Goal: Answer question/provide support: Share knowledge or assist other users

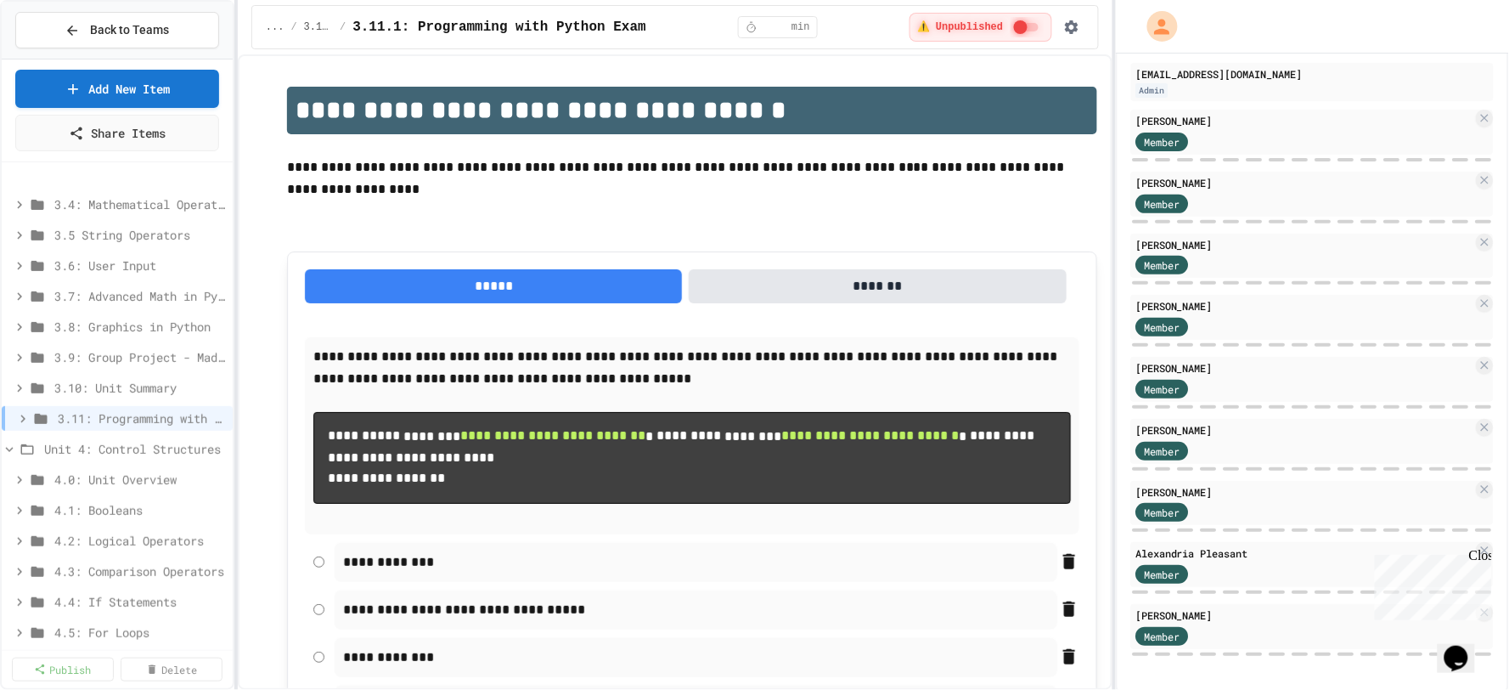
scroll to position [189, 0]
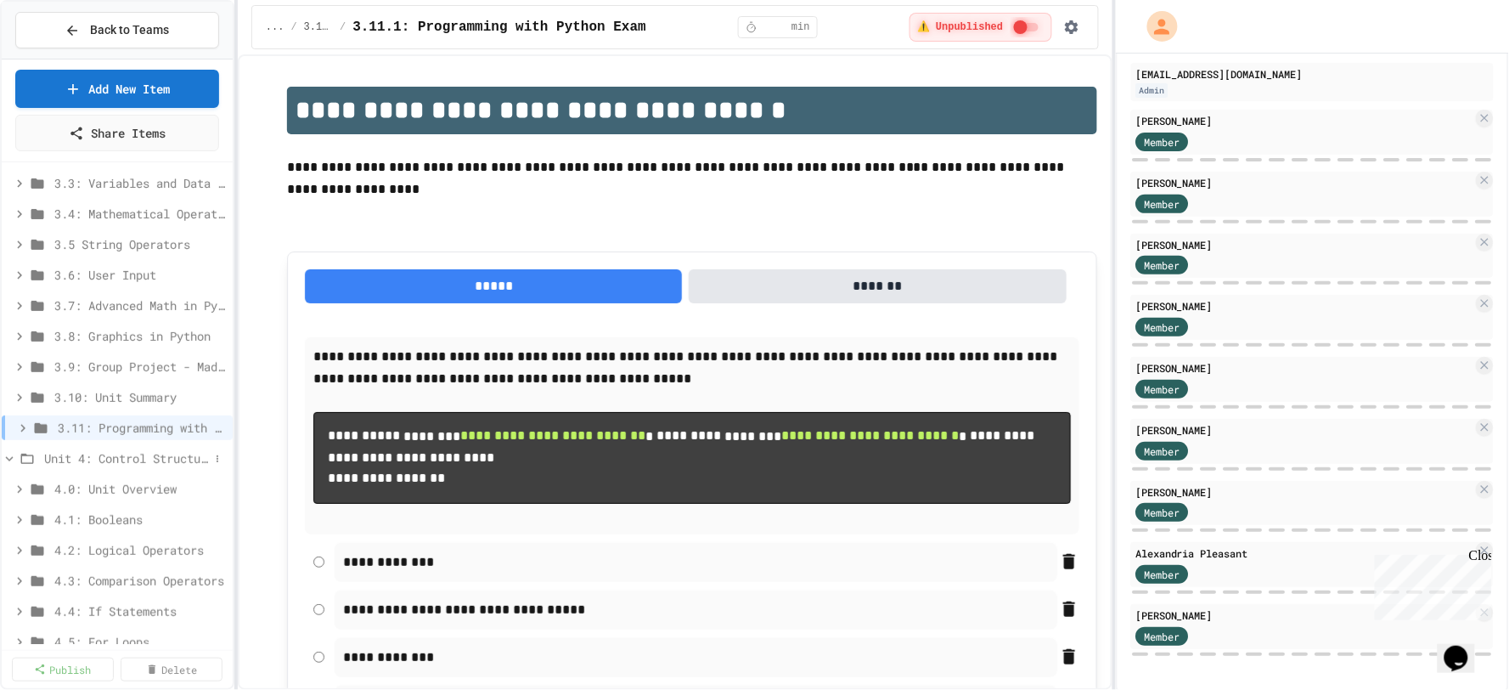
click at [3, 457] on icon at bounding box center [9, 458] width 15 height 15
click at [114, 425] on span "3.11: Programming with Python Exam" at bounding box center [133, 428] width 151 height 18
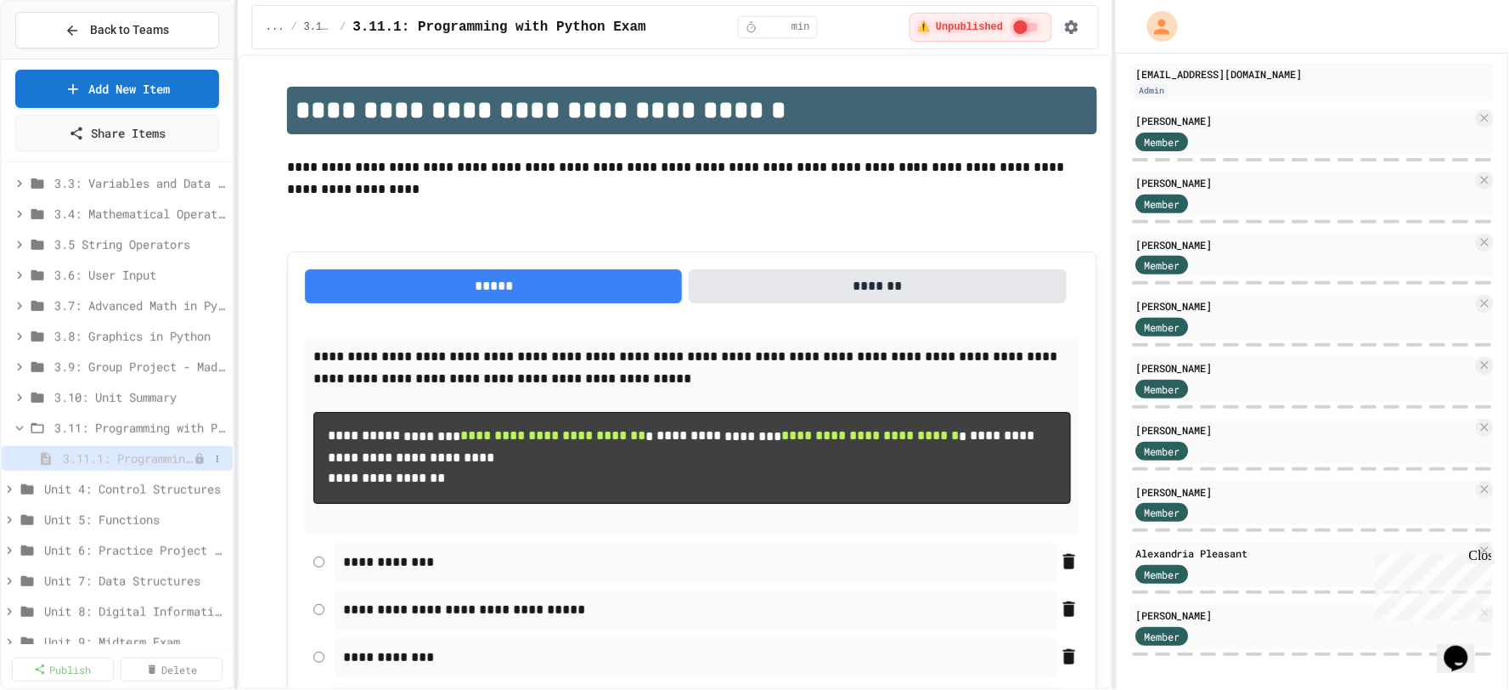
click at [121, 460] on span "3.11.1: Programming with Python Exam" at bounding box center [128, 458] width 131 height 18
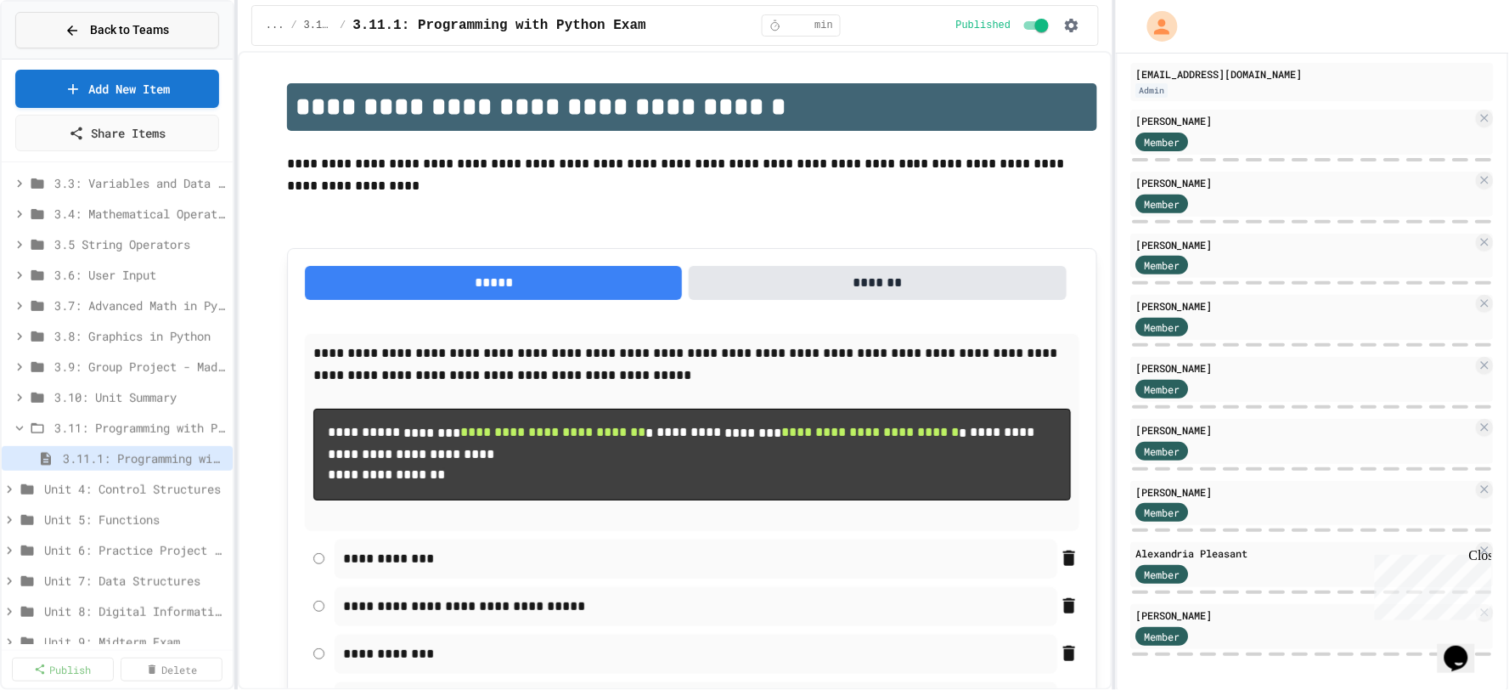
click at [100, 14] on button "Back to Teams" at bounding box center [117, 30] width 204 height 37
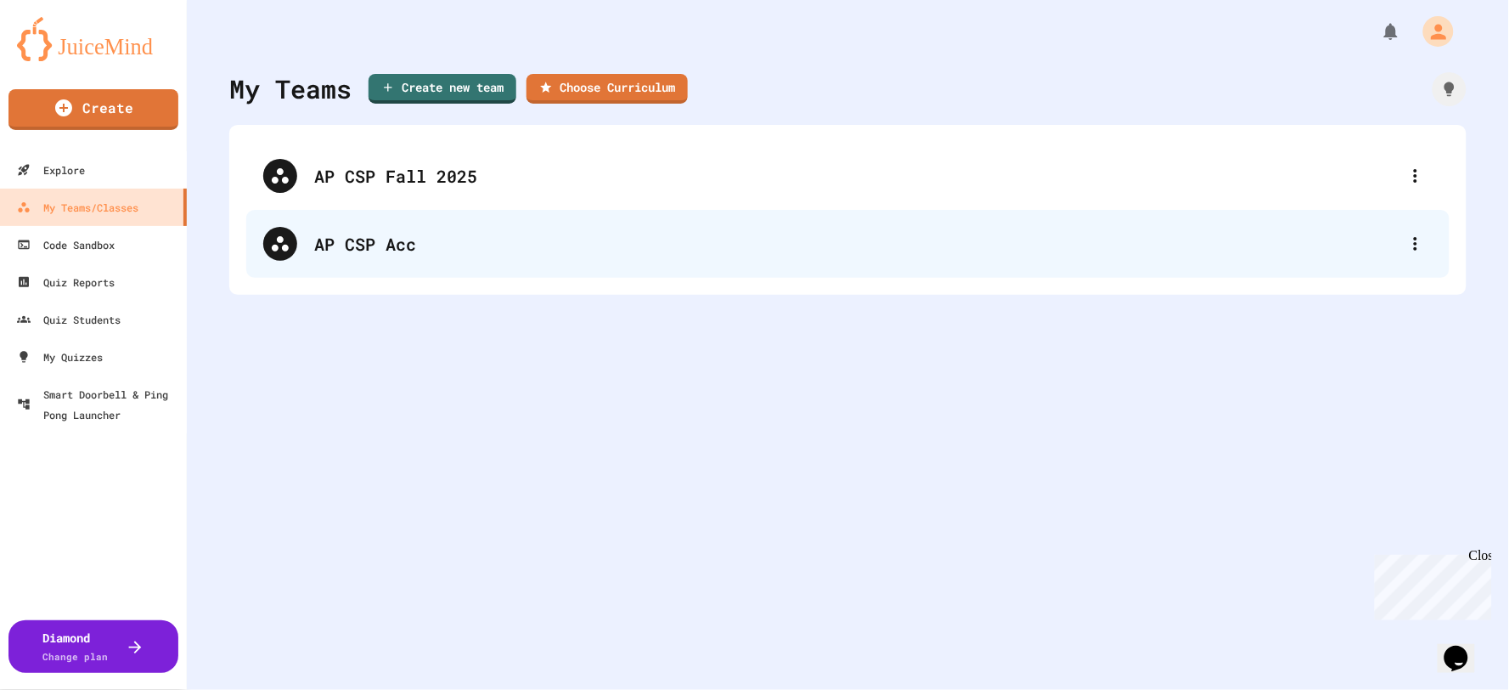
click at [404, 246] on div "AP CSP Acc" at bounding box center [856, 243] width 1085 height 25
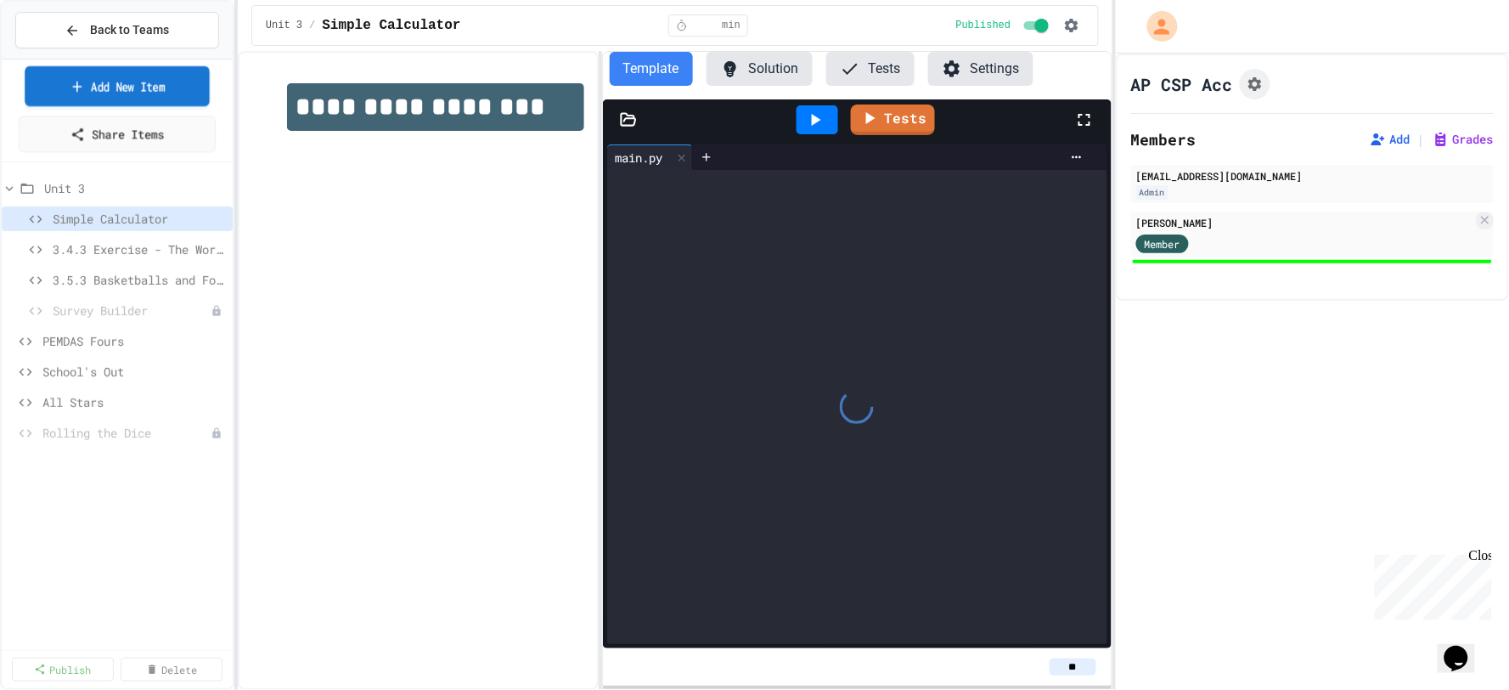
click at [153, 75] on link "Add New Item" at bounding box center [117, 86] width 185 height 40
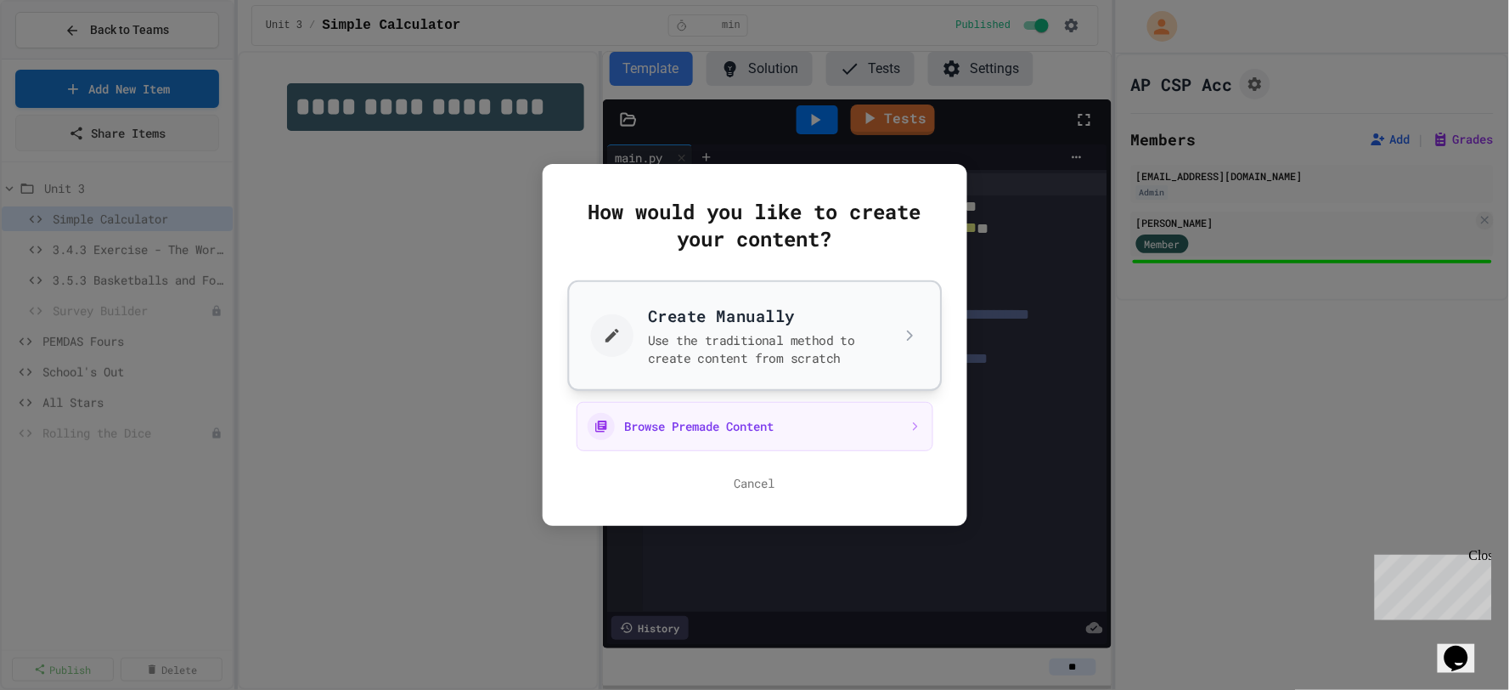
click at [821, 345] on button "Create Manually Use the traditional method to create content from scratch" at bounding box center [754, 335] width 375 height 110
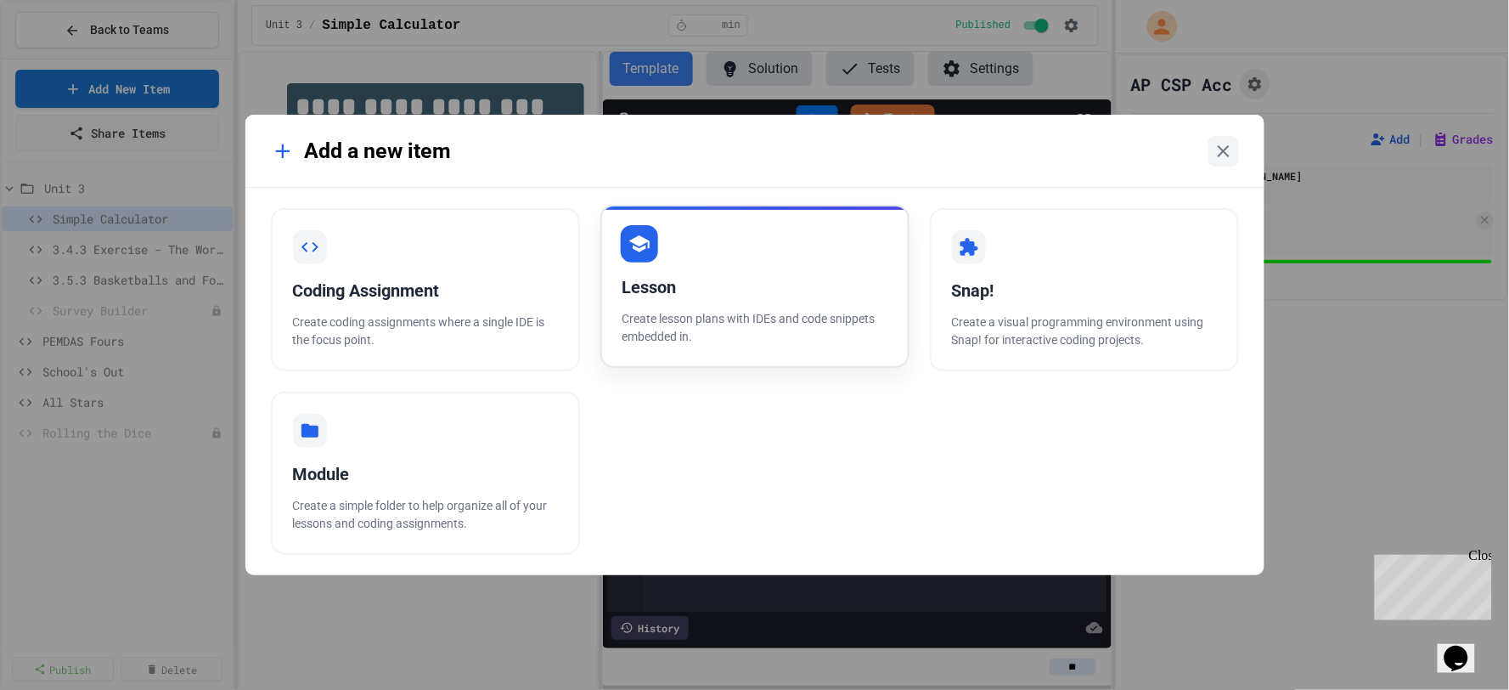
click at [655, 296] on div "Lesson" at bounding box center [755, 286] width 265 height 25
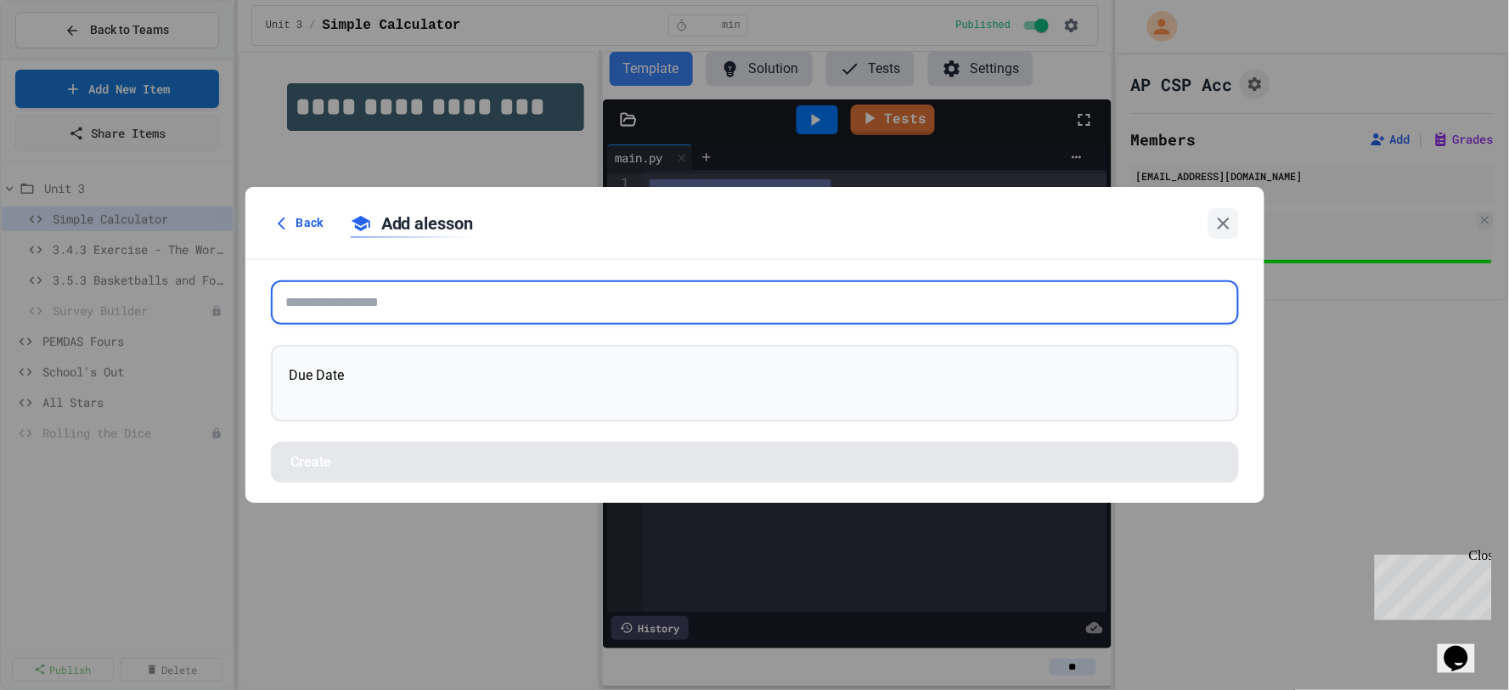
click at [386, 309] on input "text" at bounding box center [755, 302] width 968 height 44
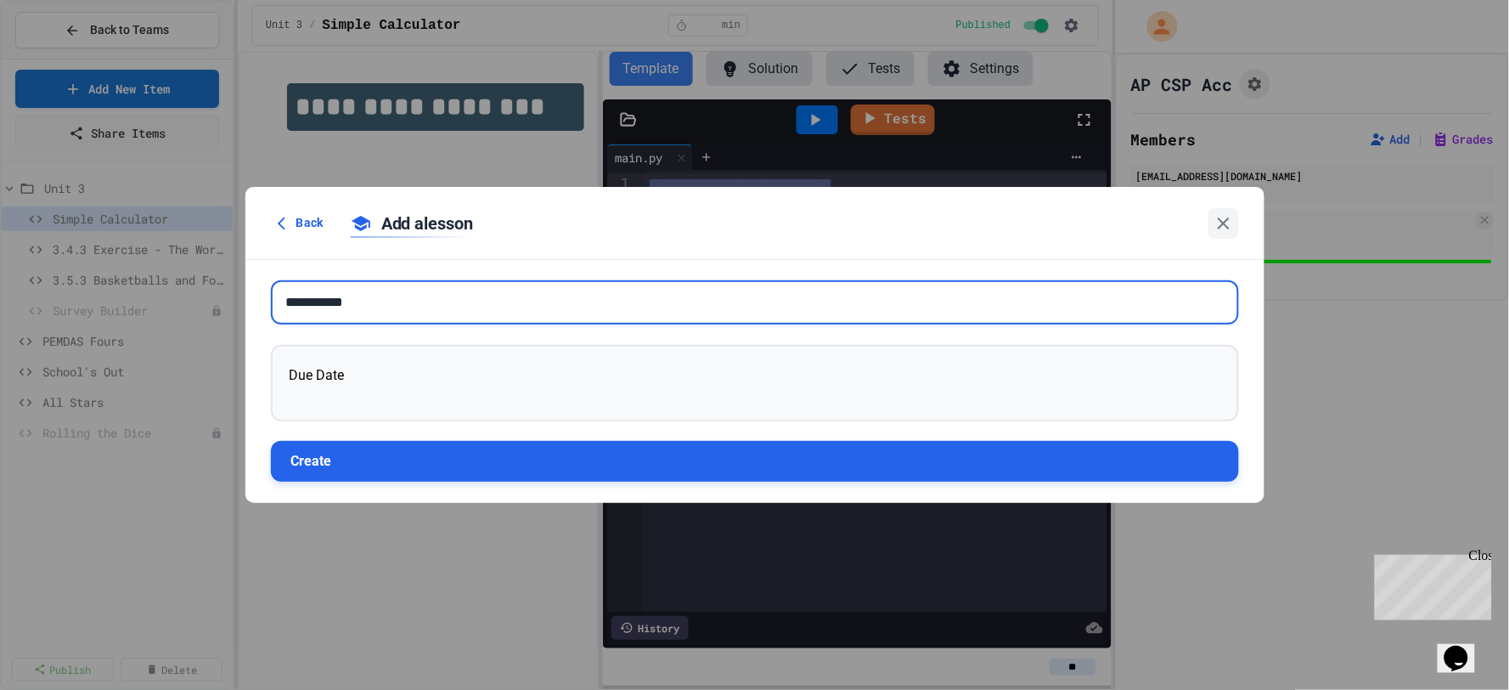
type input "**********"
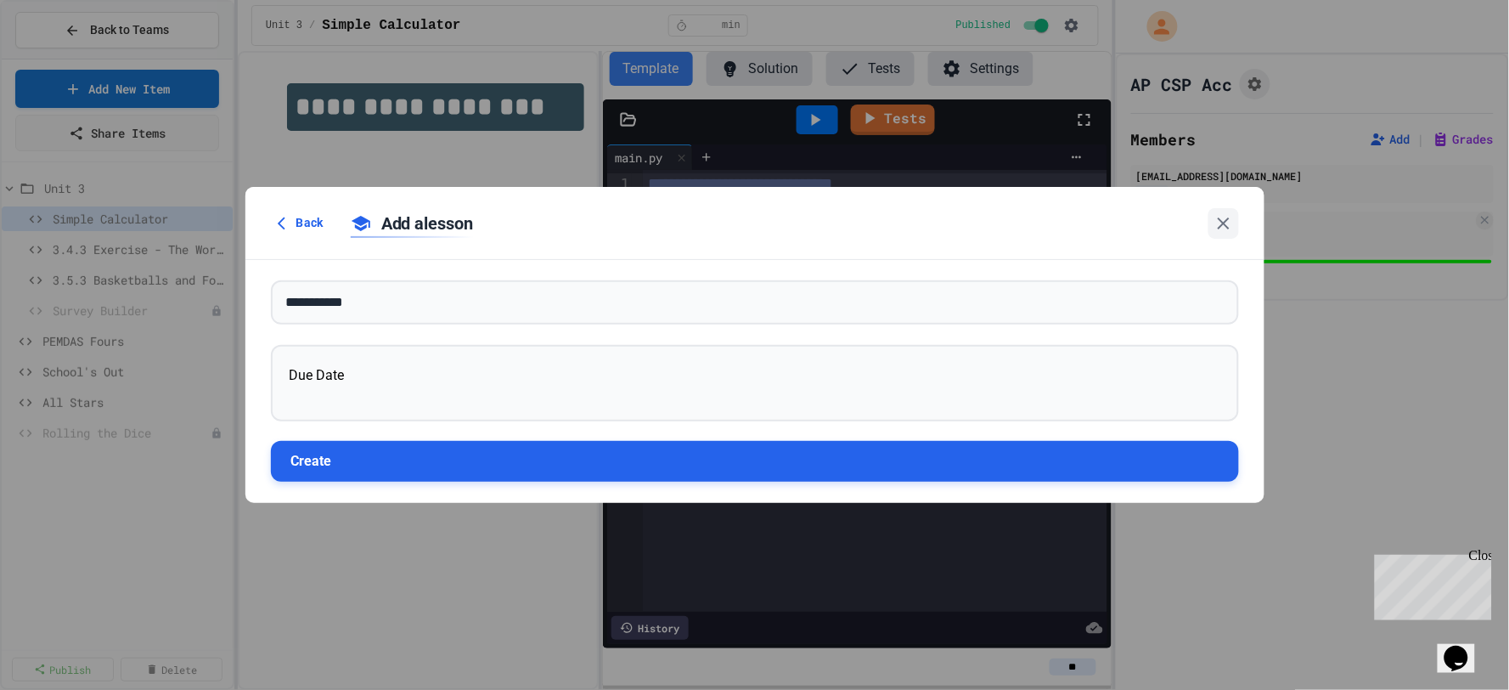
click at [346, 476] on button "Create" at bounding box center [755, 461] width 968 height 41
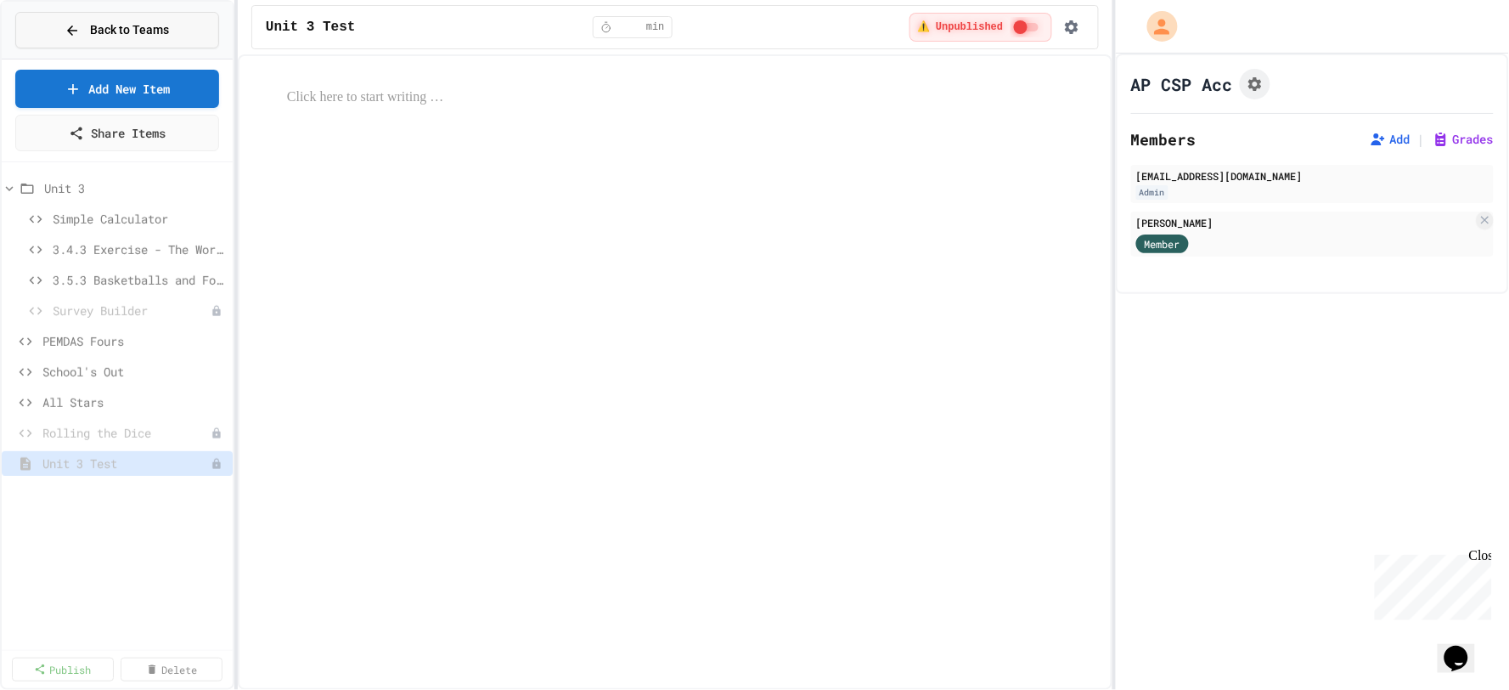
click at [82, 36] on div "Back to Teams" at bounding box center [117, 30] width 104 height 18
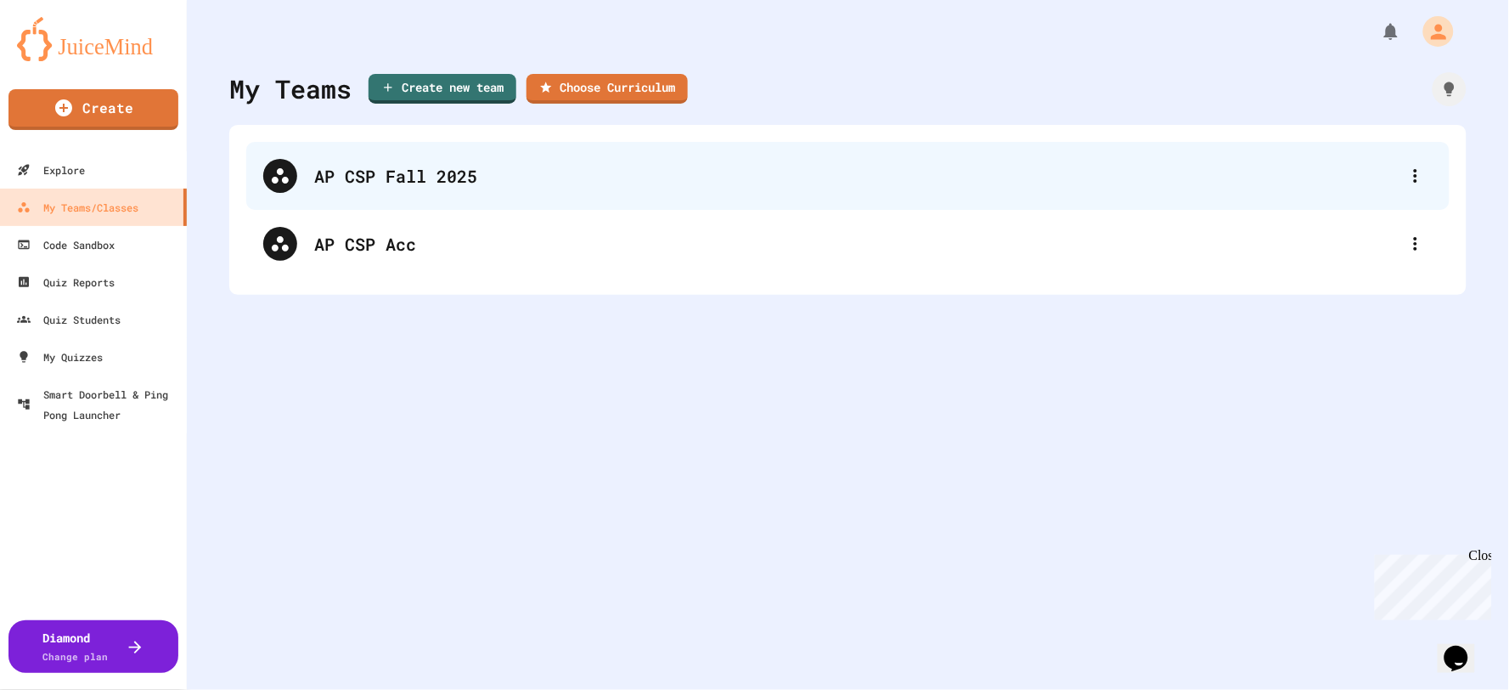
click at [399, 175] on div "AP CSP Fall 2025" at bounding box center [856, 175] width 1085 height 25
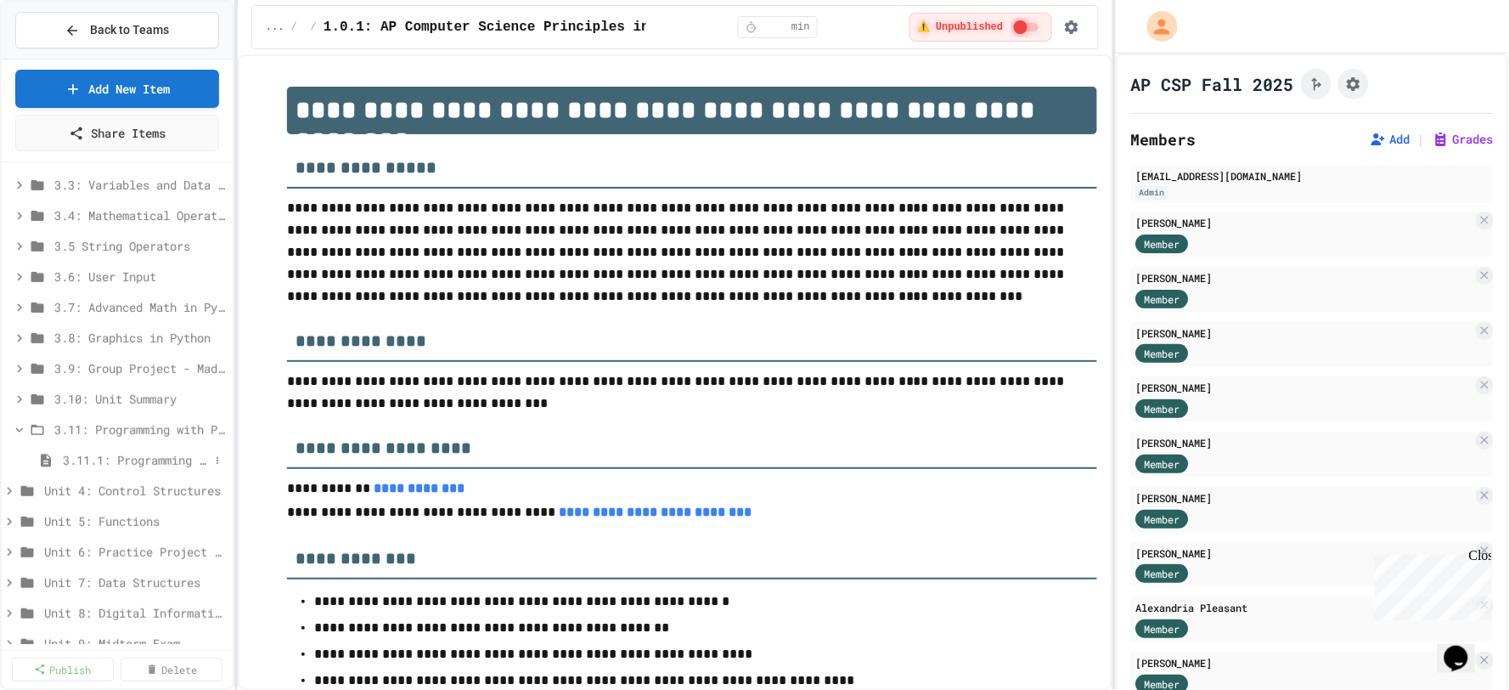
scroll to position [189, 0]
click at [131, 459] on span "3.11.1: Programming with Python Exam" at bounding box center [136, 458] width 146 height 18
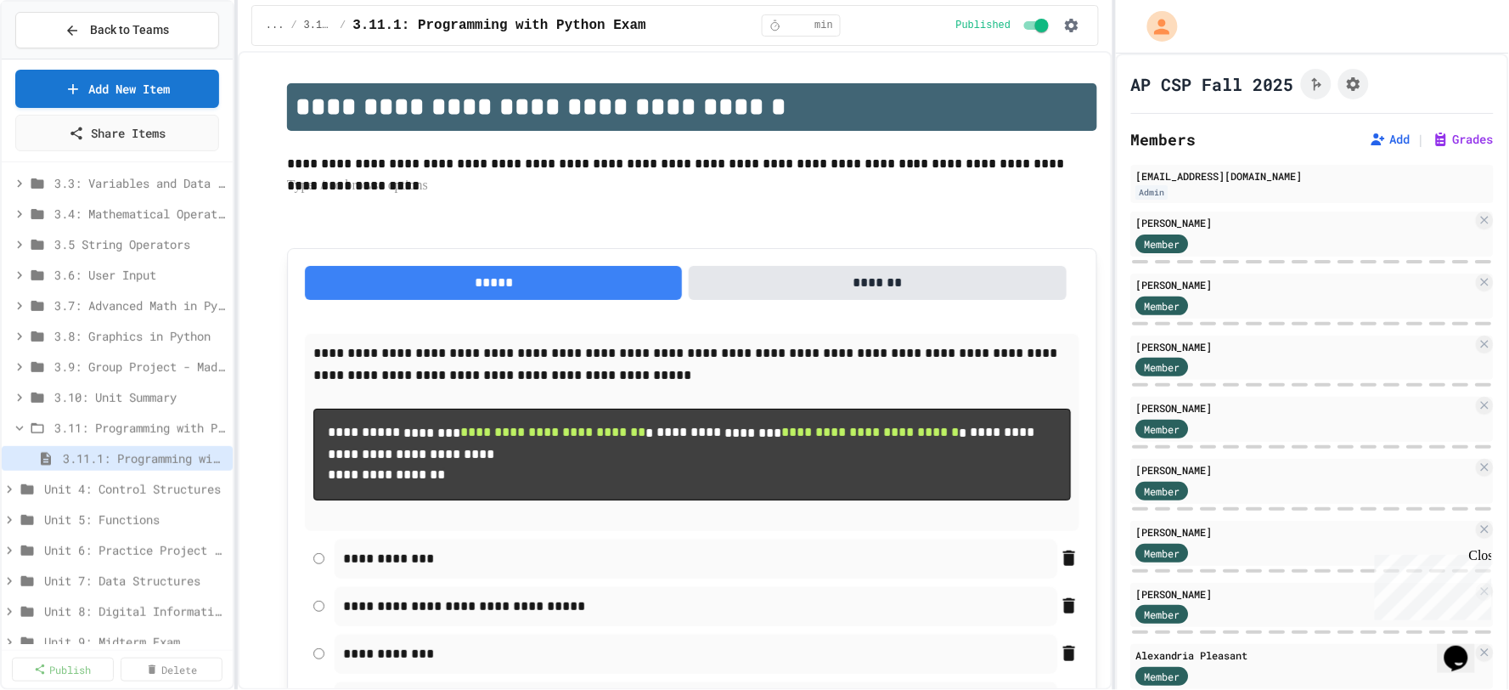
click at [385, 176] on p at bounding box center [692, 186] width 810 height 22
drag, startPoint x: 282, startPoint y: 79, endPoint x: 945, endPoint y: 364, distance: 721.8
click at [1014, 189] on p at bounding box center [692, 186] width 810 height 22
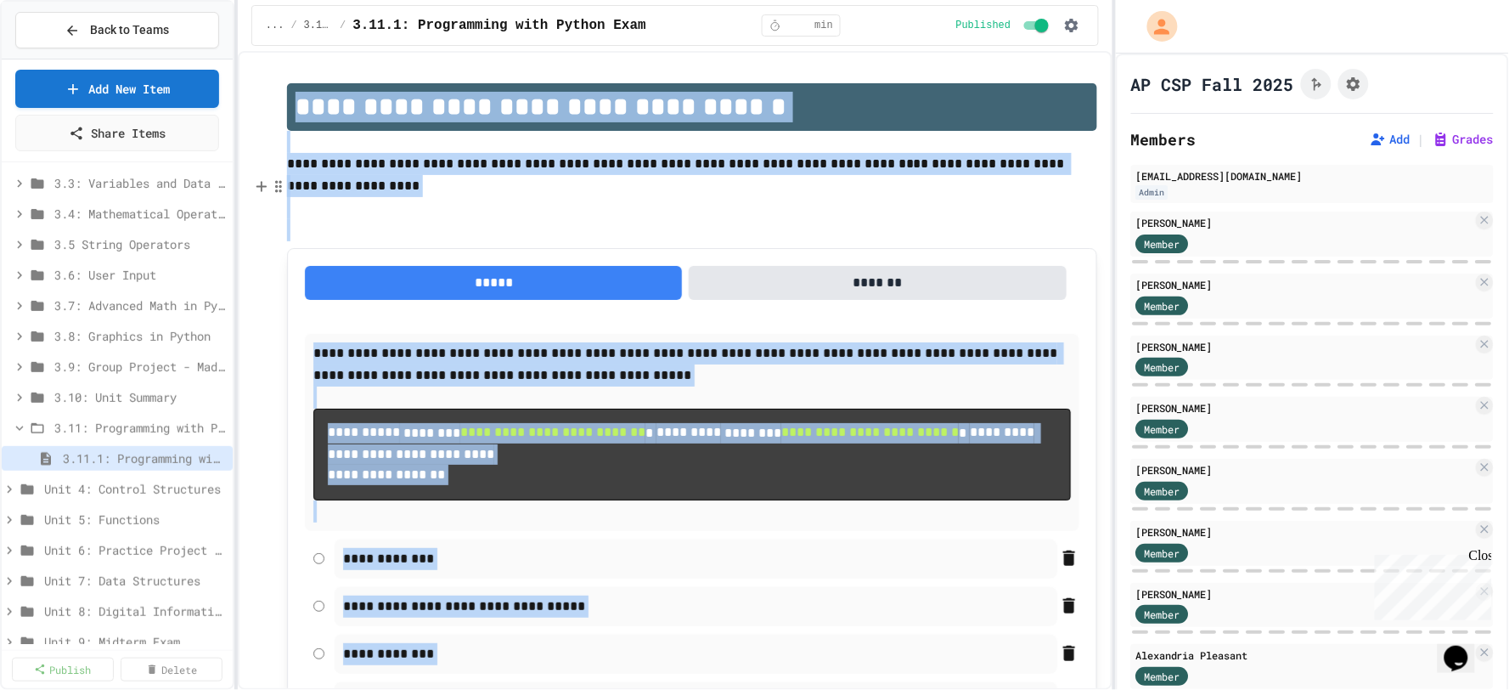
copy div "**********"
click at [119, 30] on span "Back to Teams" at bounding box center [129, 30] width 79 height 18
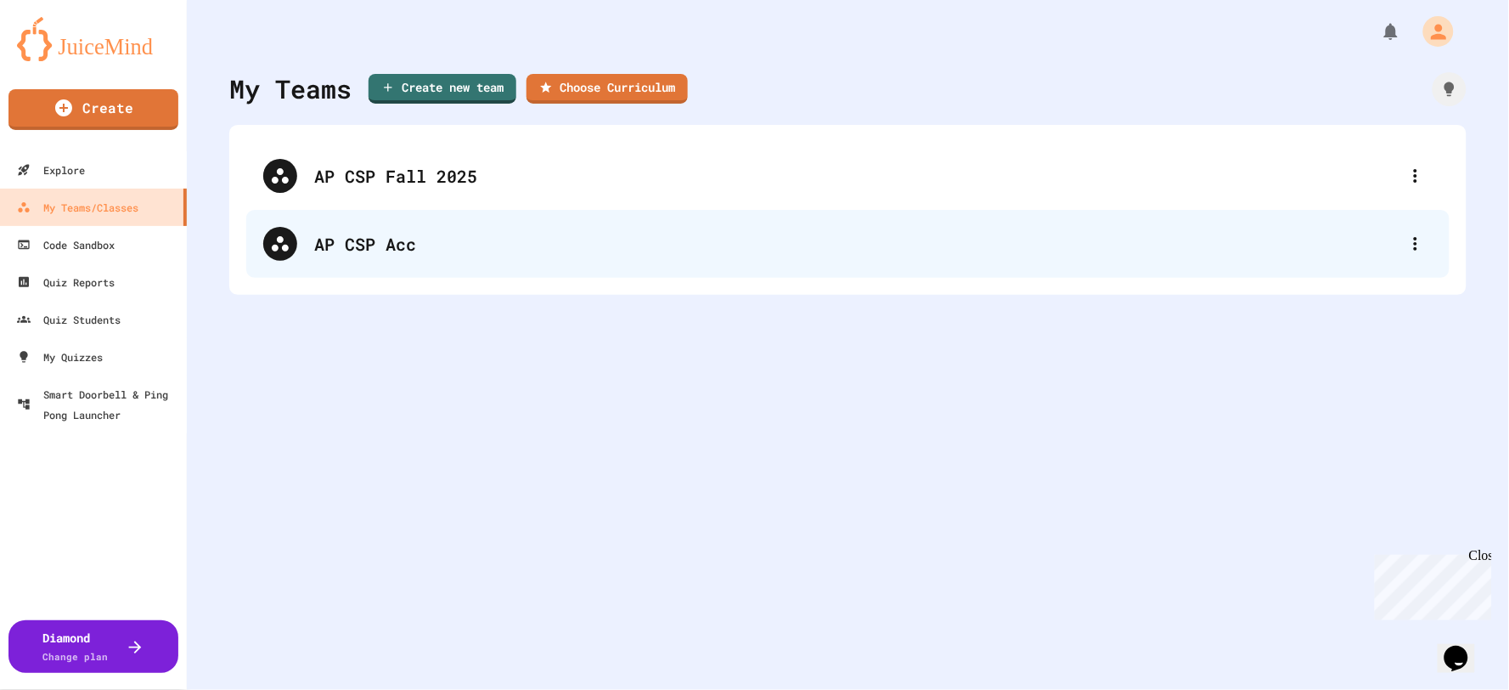
click at [336, 257] on div "AP CSP Acc" at bounding box center [848, 244] width 1204 height 68
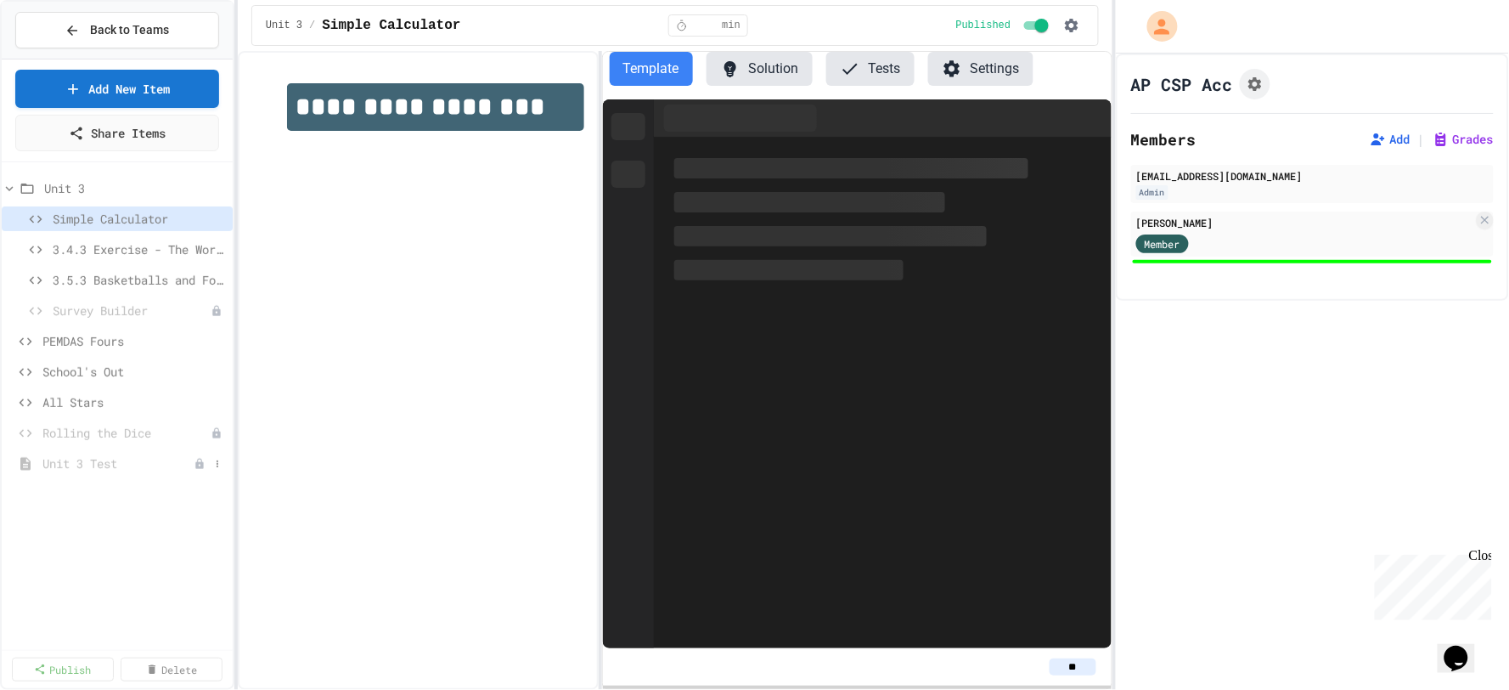
click at [110, 459] on span "Unit 3 Test" at bounding box center [117, 463] width 151 height 18
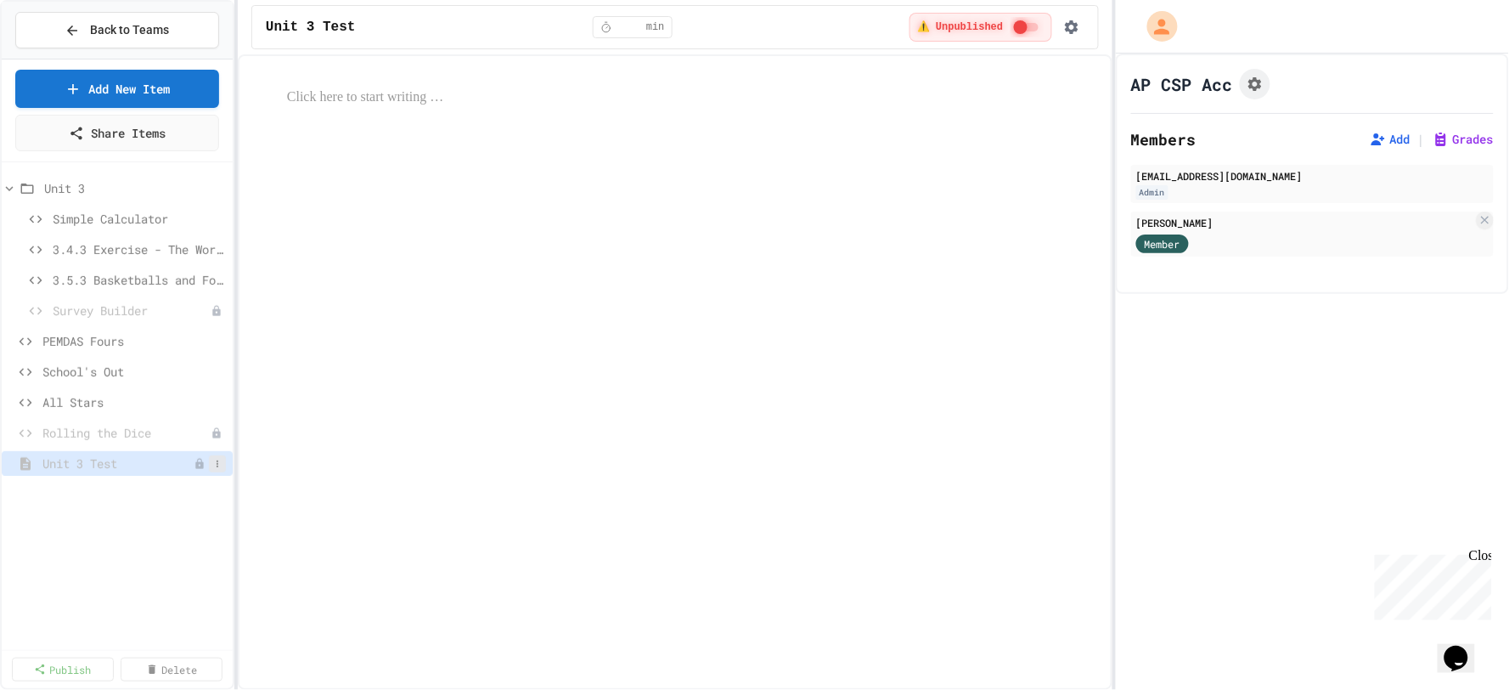
click at [219, 467] on icon at bounding box center [217, 464] width 10 height 10
click at [430, 108] on div at bounding box center [754, 345] width 1509 height 690
click at [350, 99] on p at bounding box center [692, 98] width 810 height 22
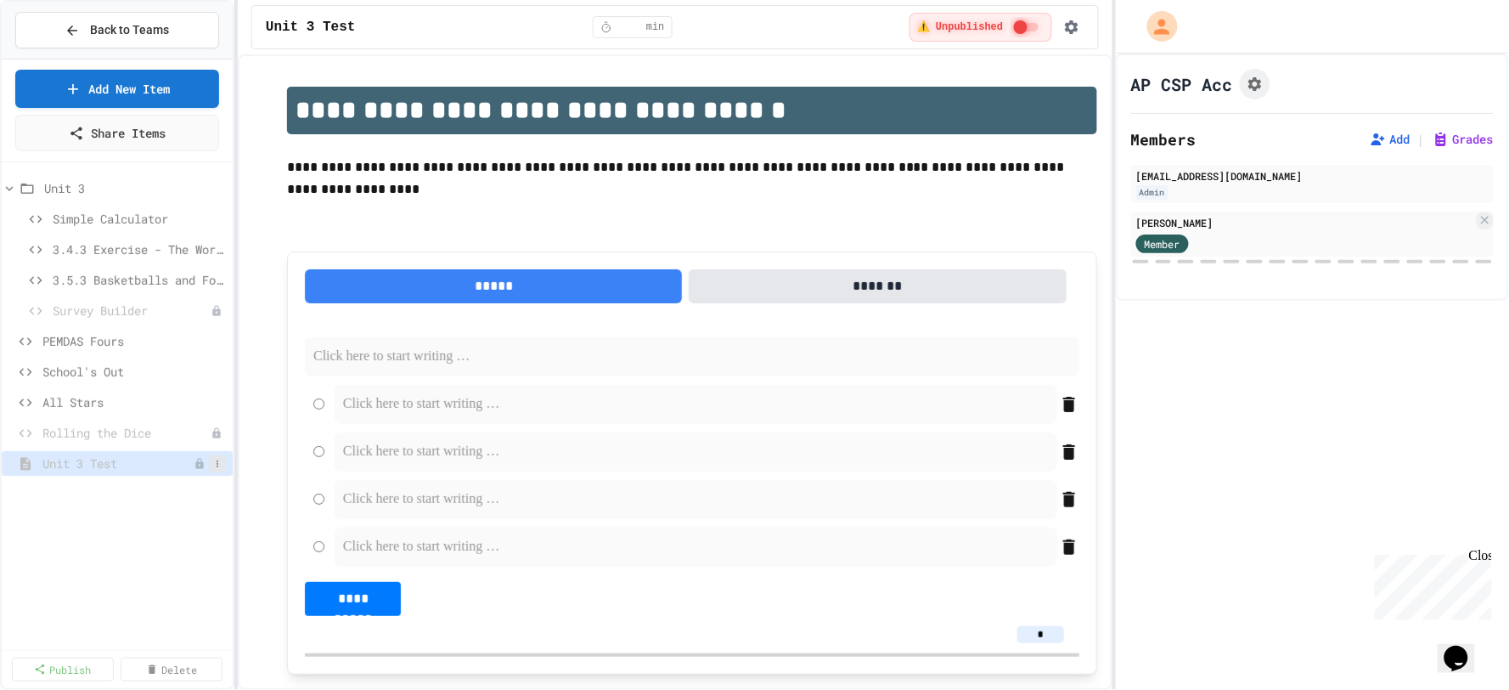
click at [219, 465] on icon at bounding box center [217, 464] width 10 height 10
click at [163, 558] on button "Delete" at bounding box center [172, 555] width 107 height 31
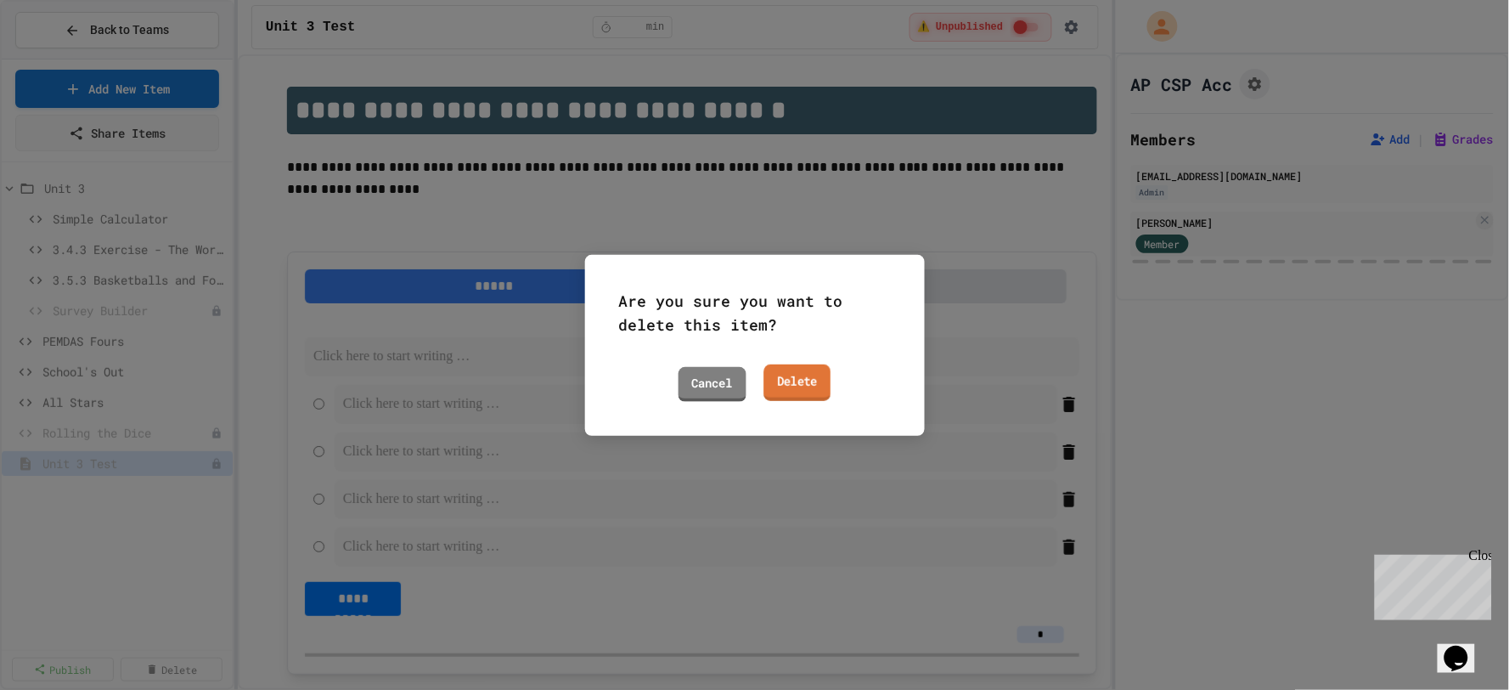
click at [786, 384] on link "Delete" at bounding box center [797, 382] width 67 height 37
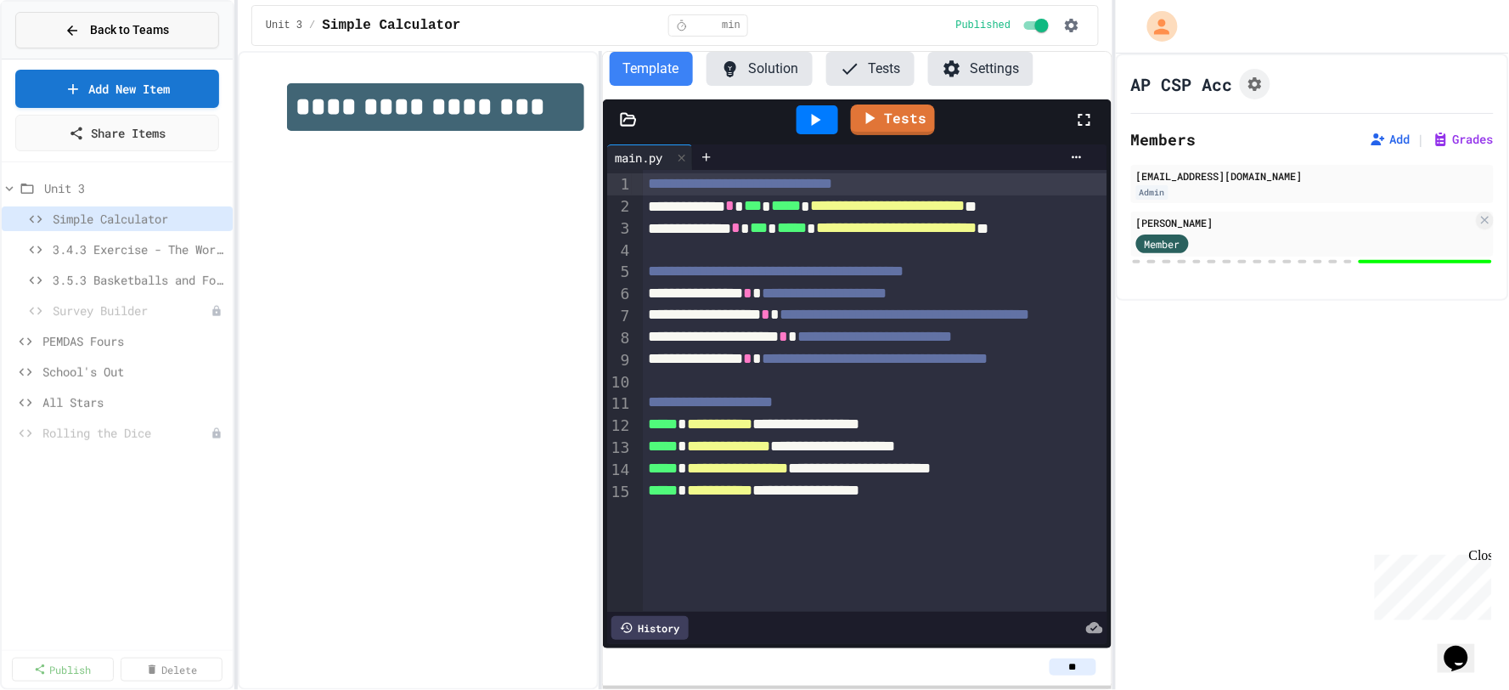
click at [149, 25] on span "Back to Teams" at bounding box center [129, 30] width 79 height 18
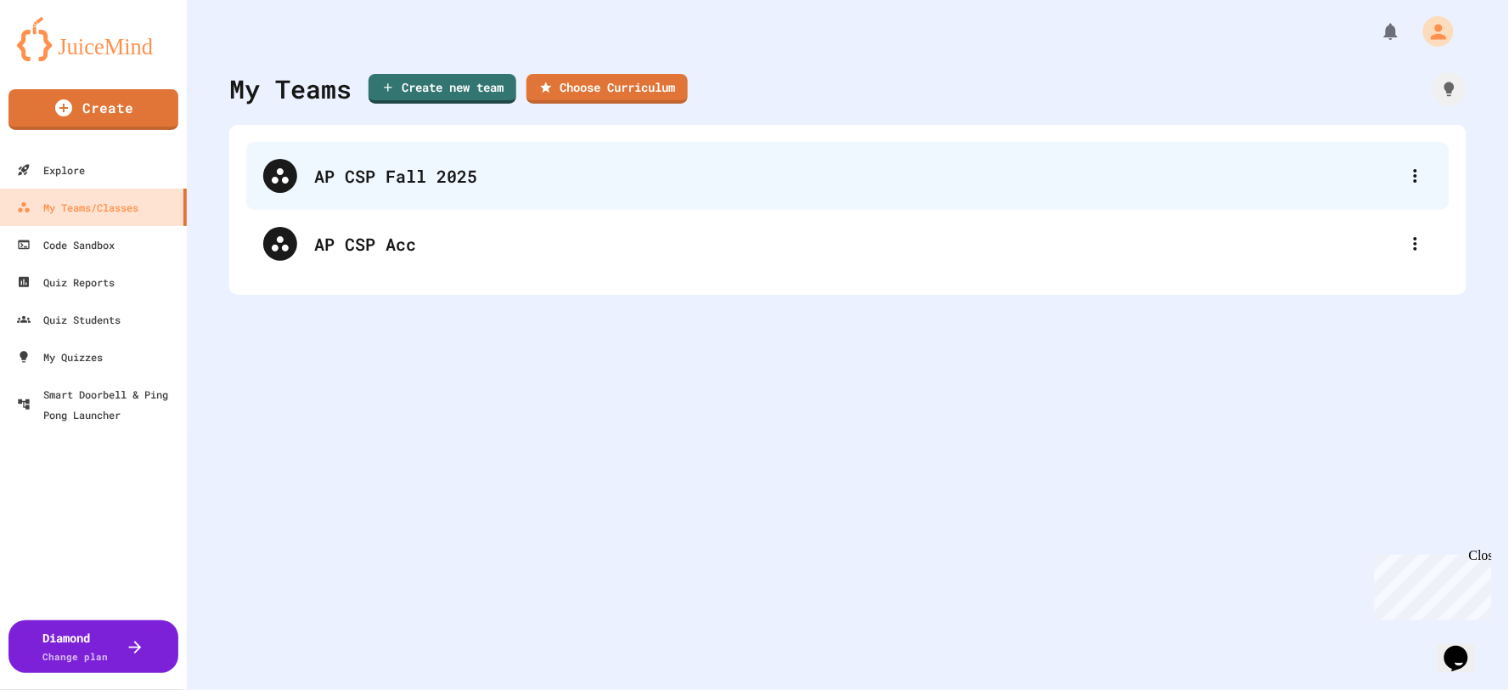
click at [431, 183] on div "AP CSP Fall 2025" at bounding box center [856, 175] width 1085 height 25
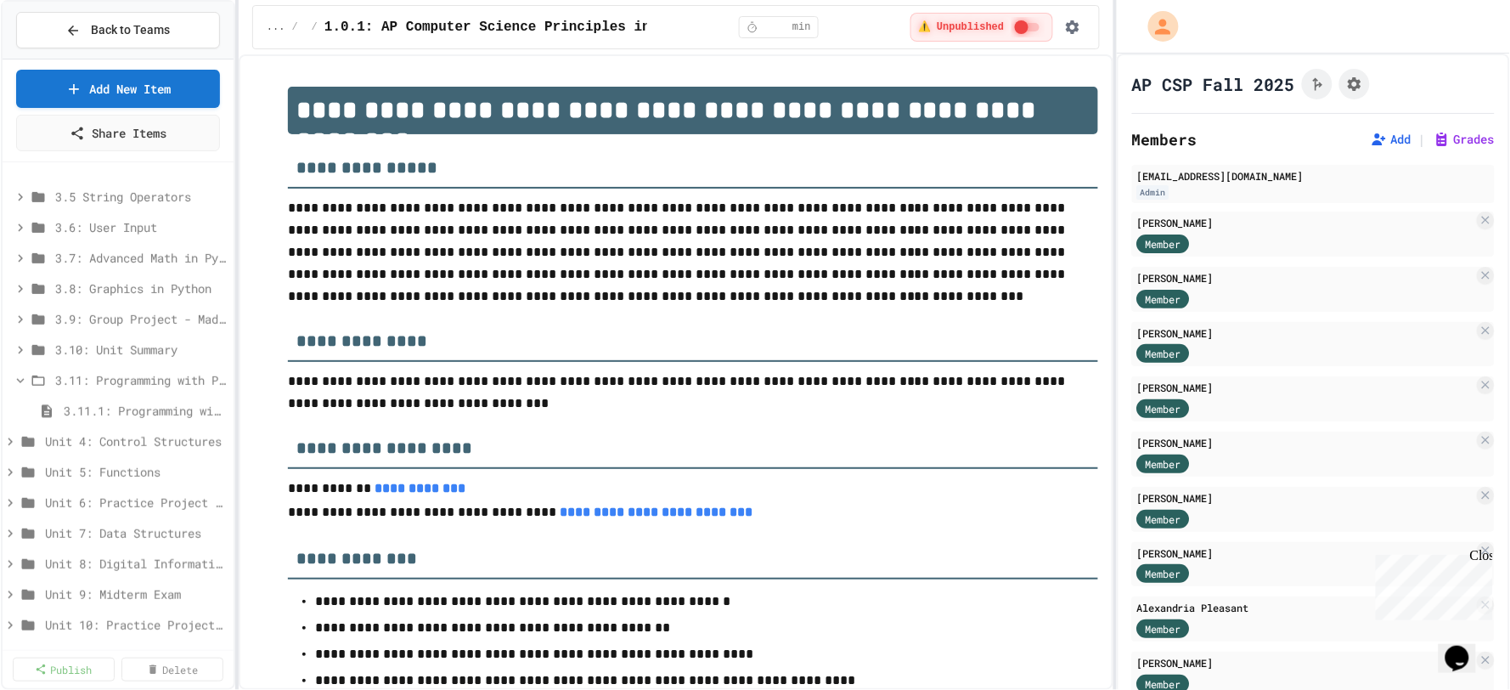
scroll to position [283, 0]
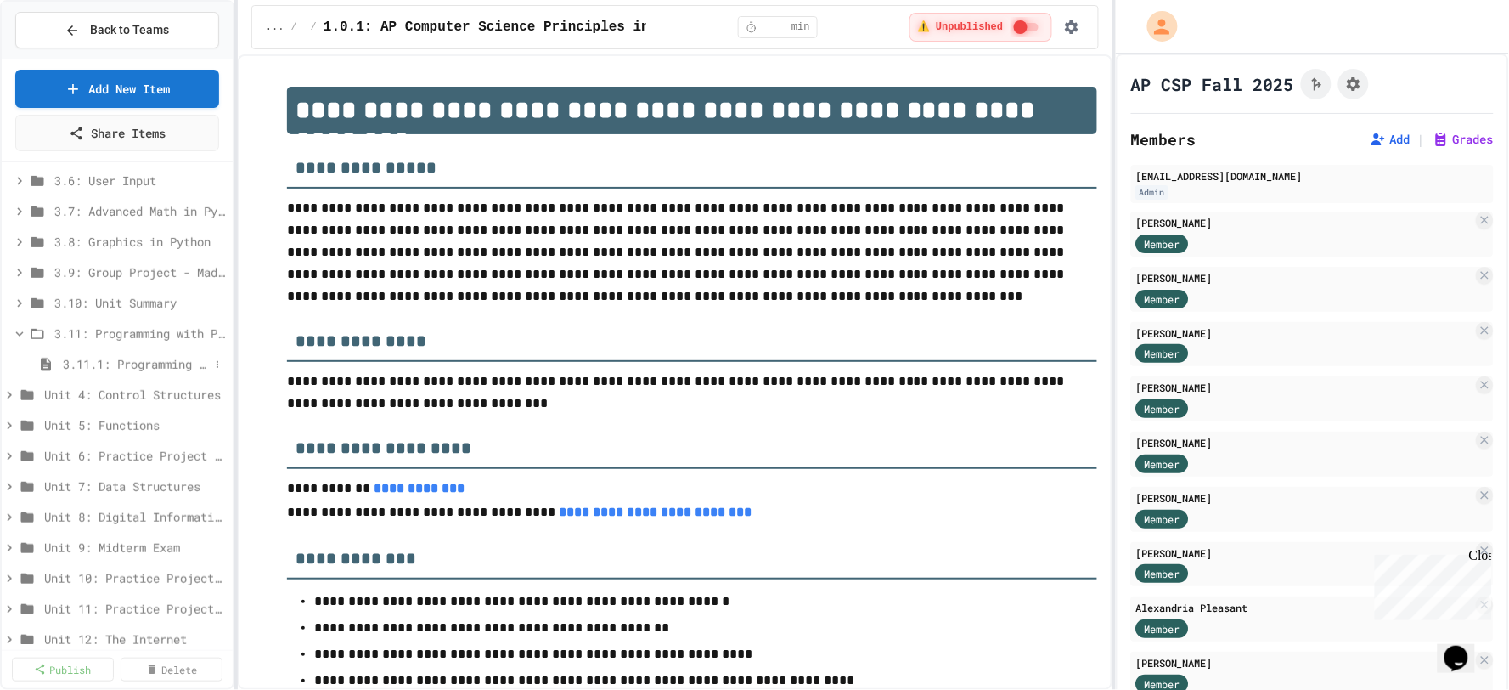
click at [124, 361] on span "3.11.1: Programming with Python Exam" at bounding box center [136, 364] width 146 height 18
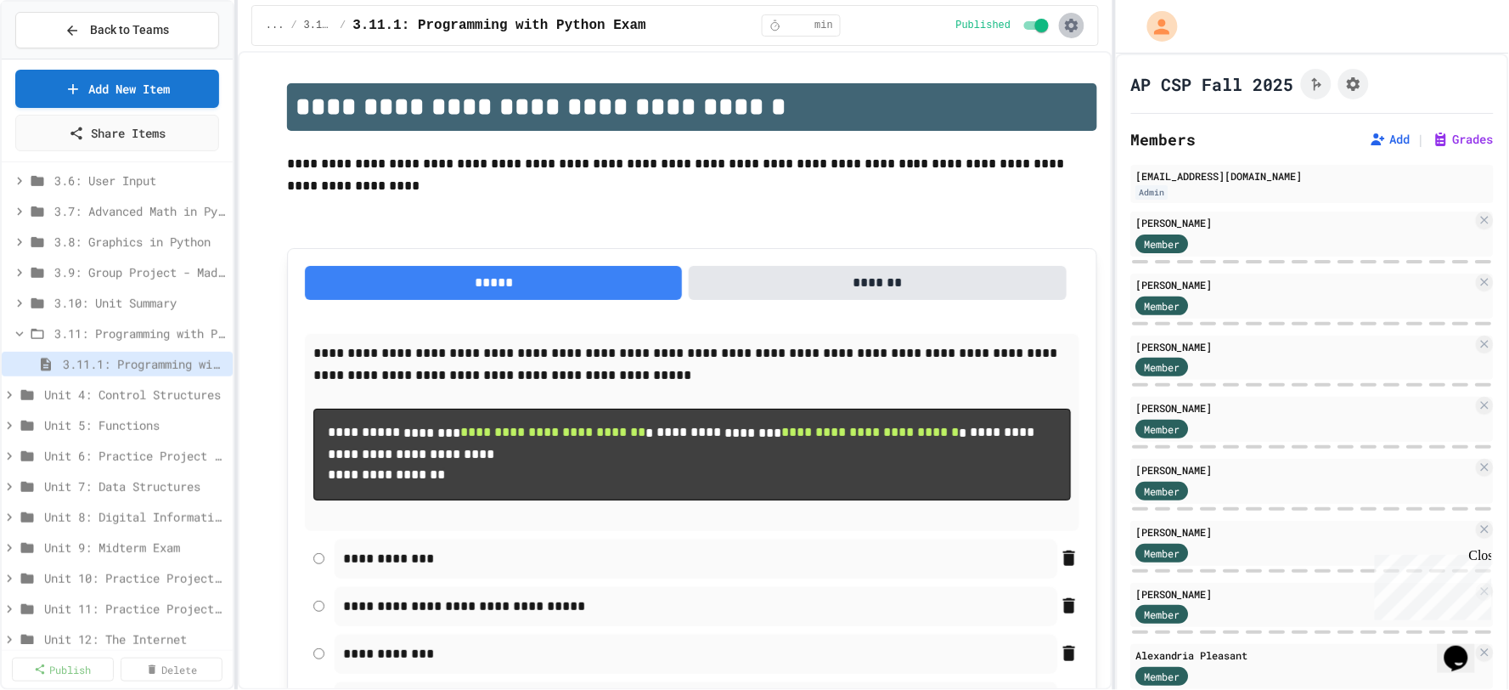
click at [1066, 24] on icon "button" at bounding box center [1071, 25] width 17 height 17
click at [1007, 93] on li "Student Preview" at bounding box center [1025, 91] width 121 height 31
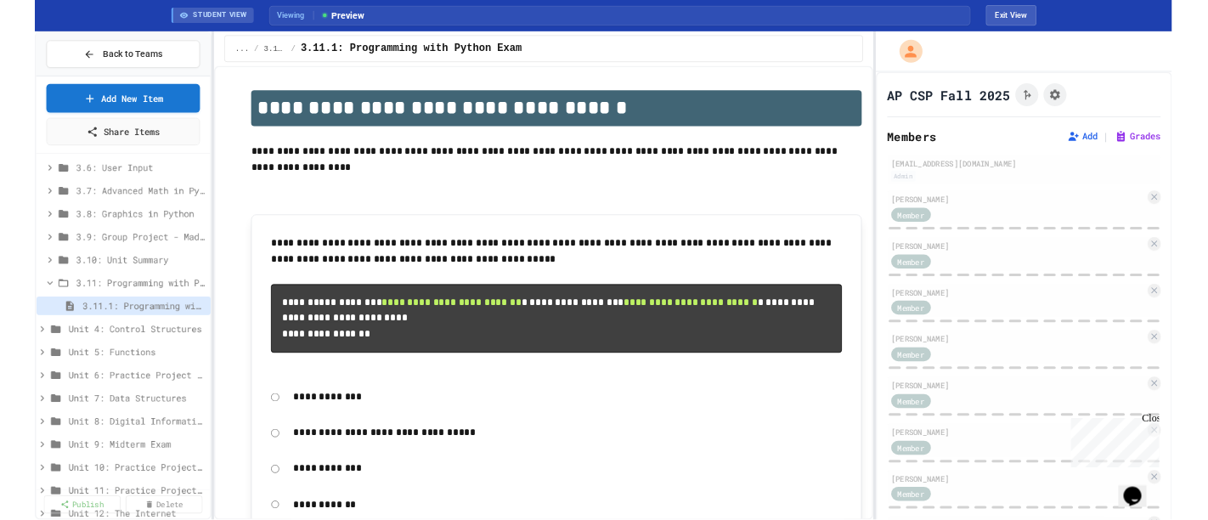
scroll to position [283, 0]
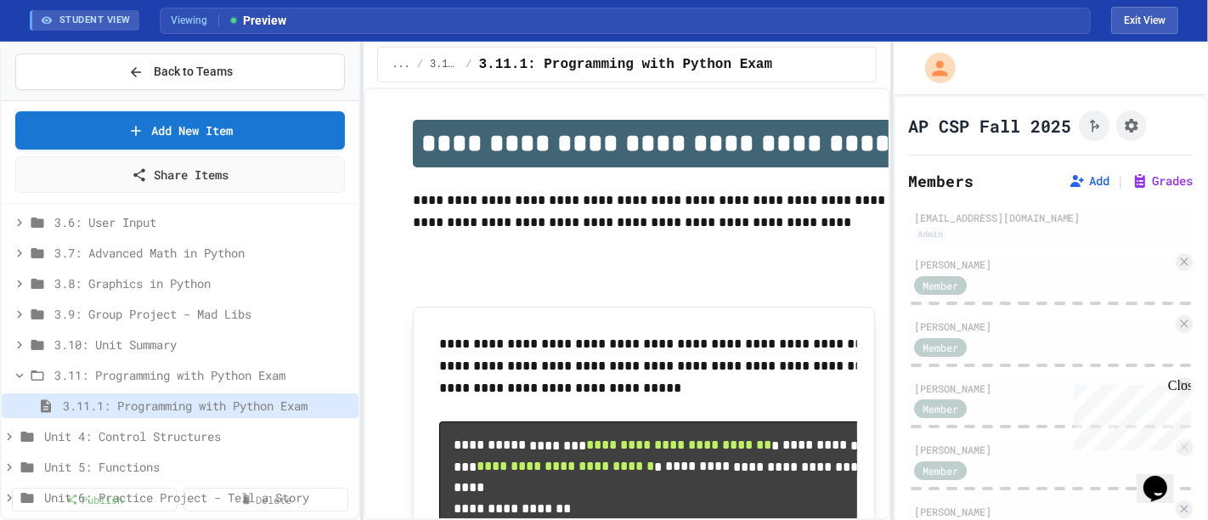
click at [320, 244] on div "**********" at bounding box center [604, 281] width 1208 height 478
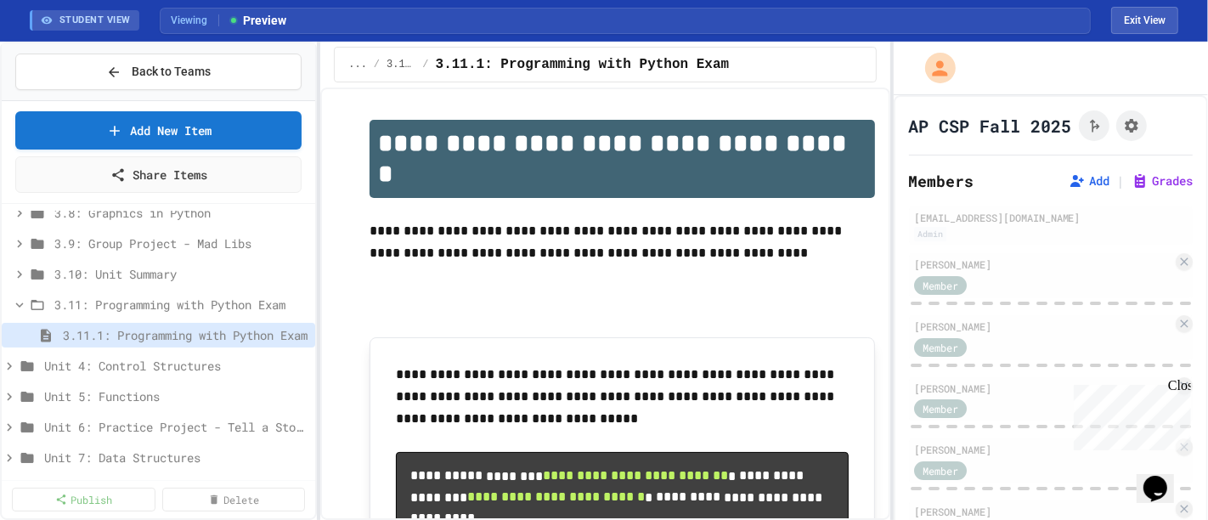
scroll to position [377, 0]
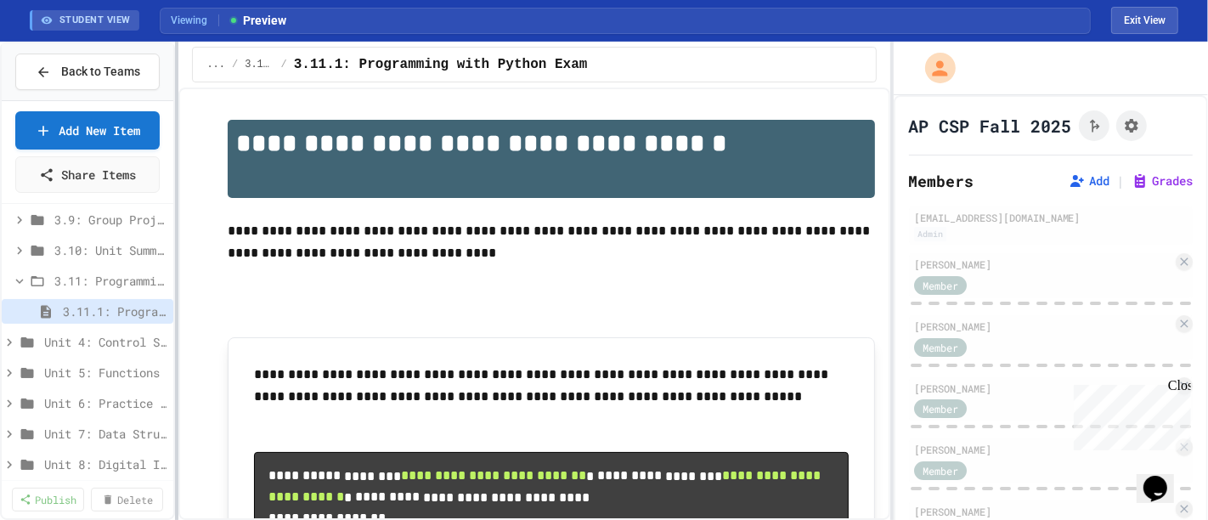
click at [119, 248] on div "**********" at bounding box center [604, 281] width 1208 height 478
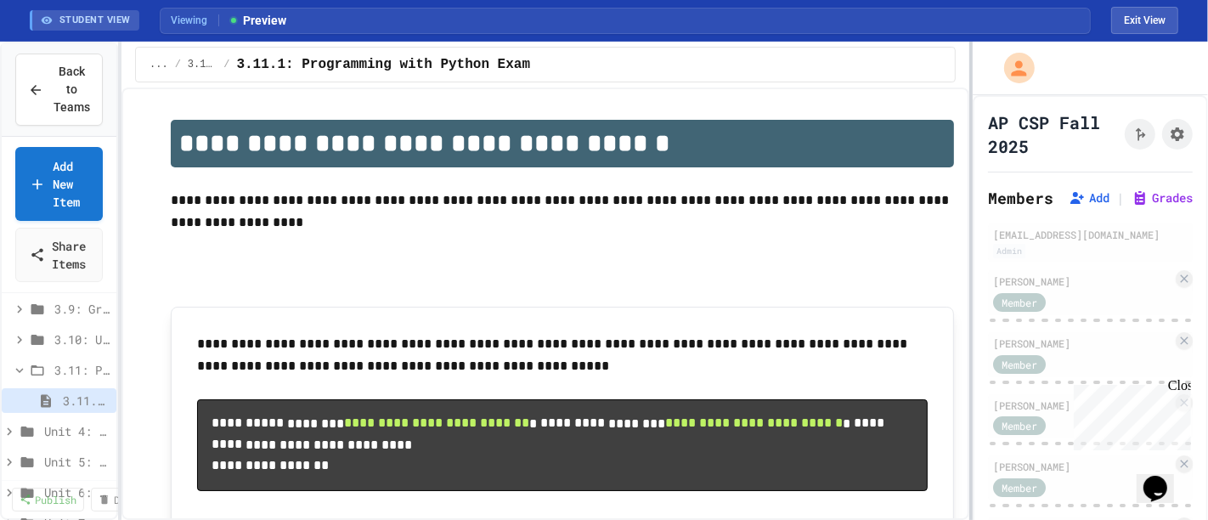
click at [969, 224] on div at bounding box center [970, 281] width 3 height 478
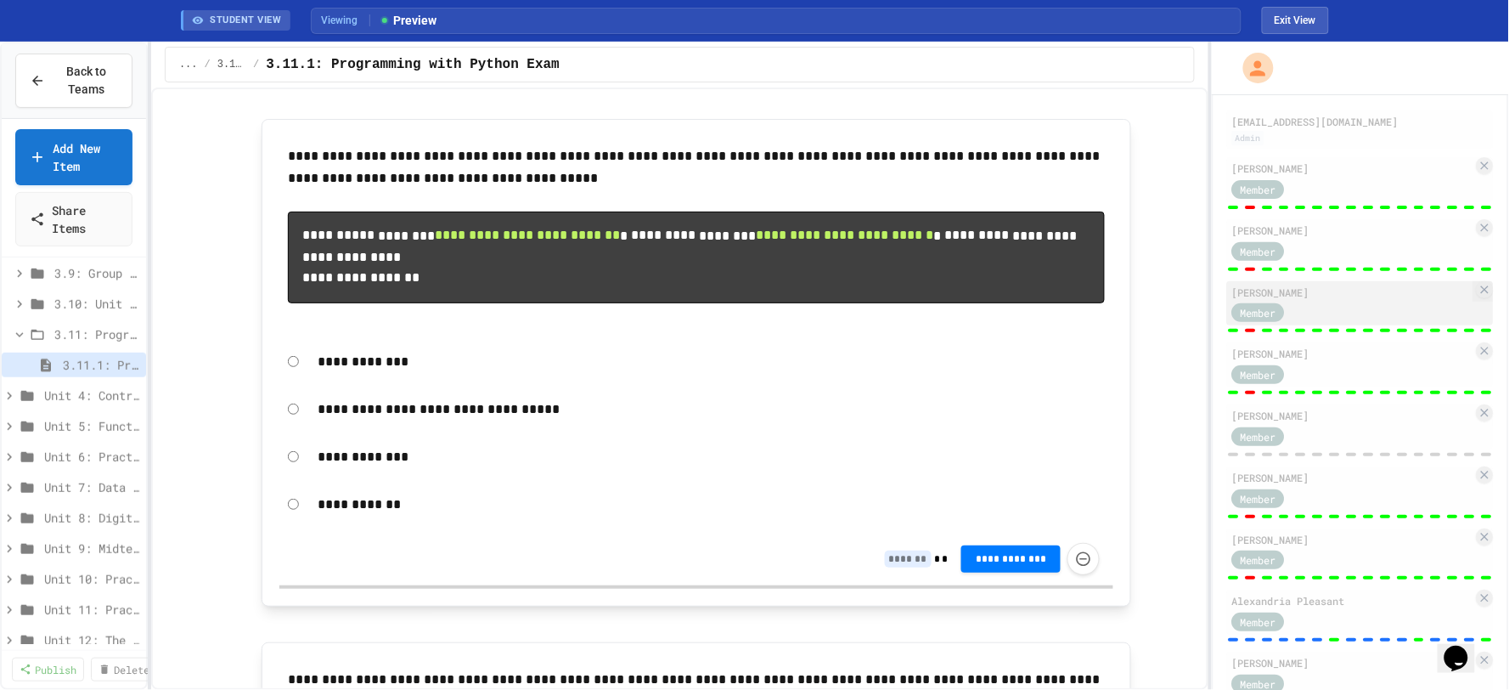
scroll to position [143, 0]
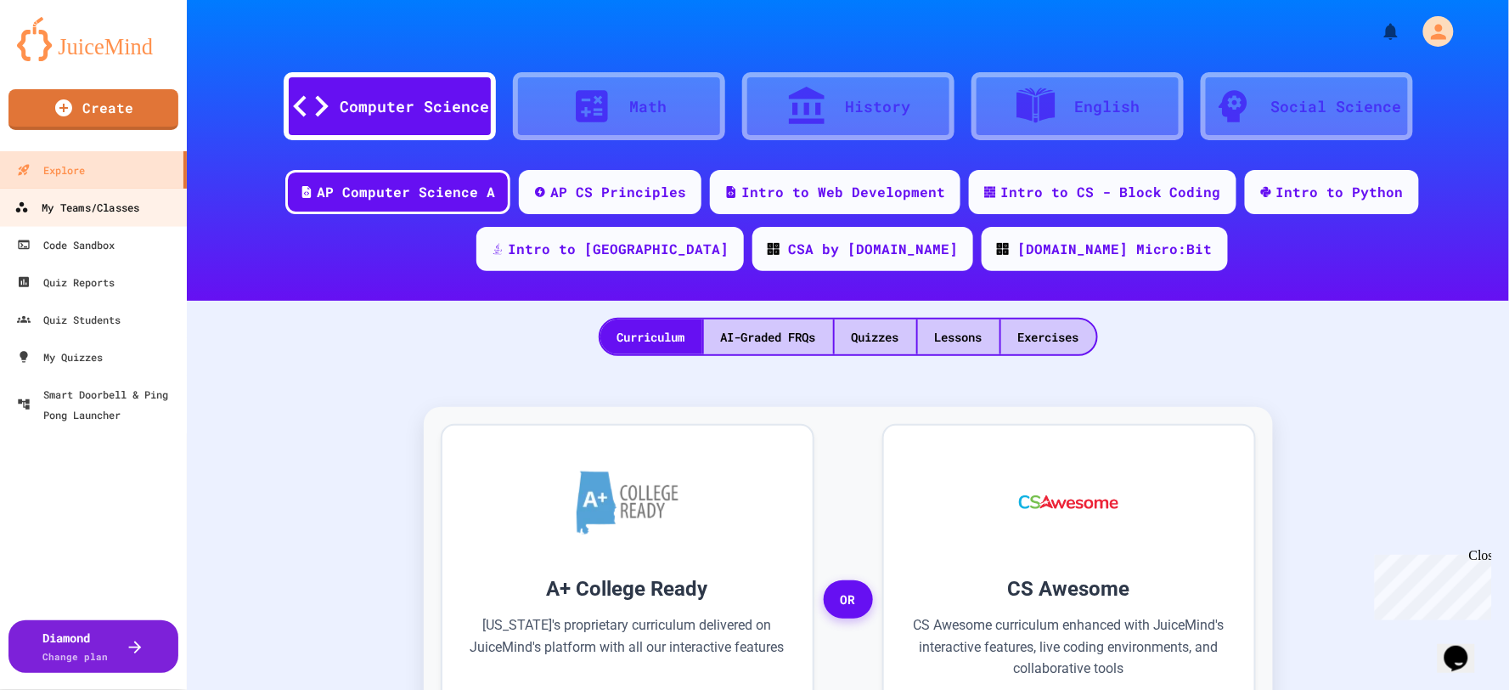
click at [104, 210] on div "My Teams/Classes" at bounding box center [76, 207] width 125 height 21
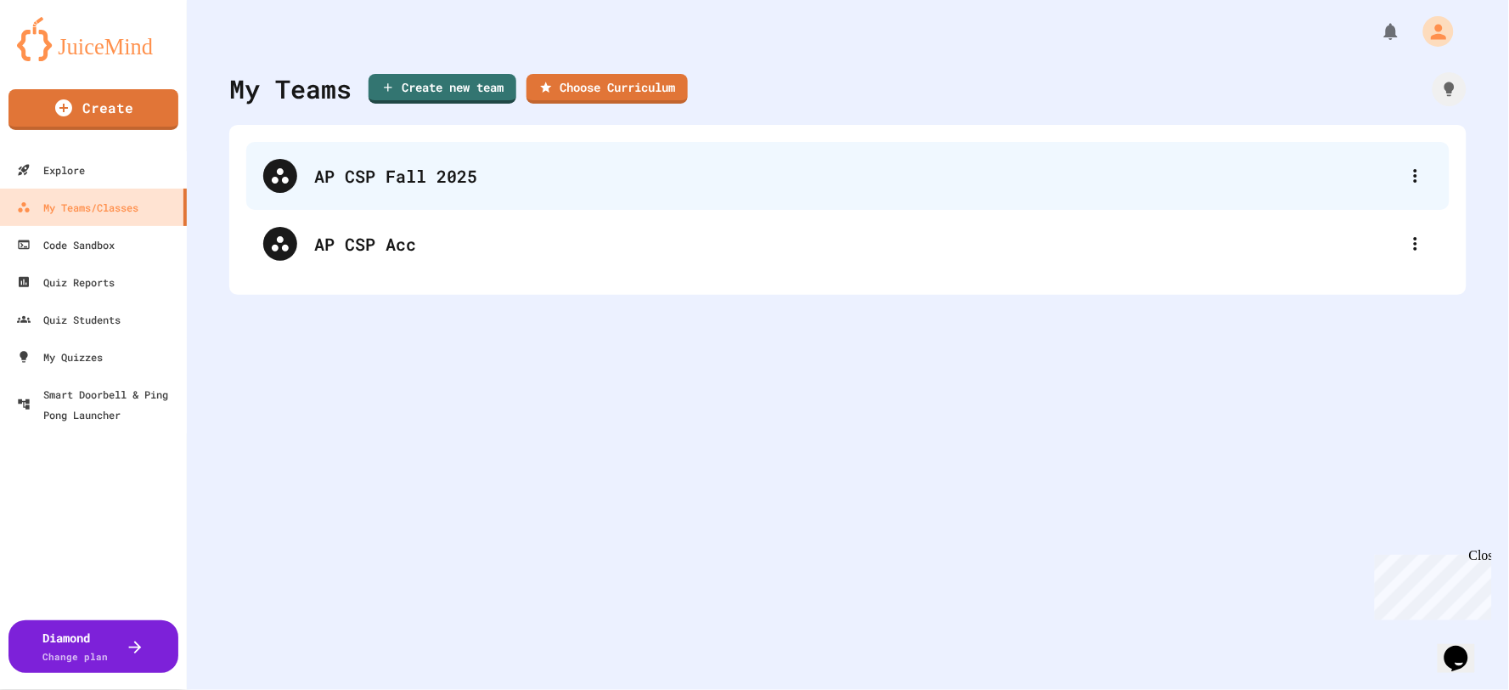
click at [414, 175] on div "AP CSP Fall 2025" at bounding box center [856, 175] width 1085 height 25
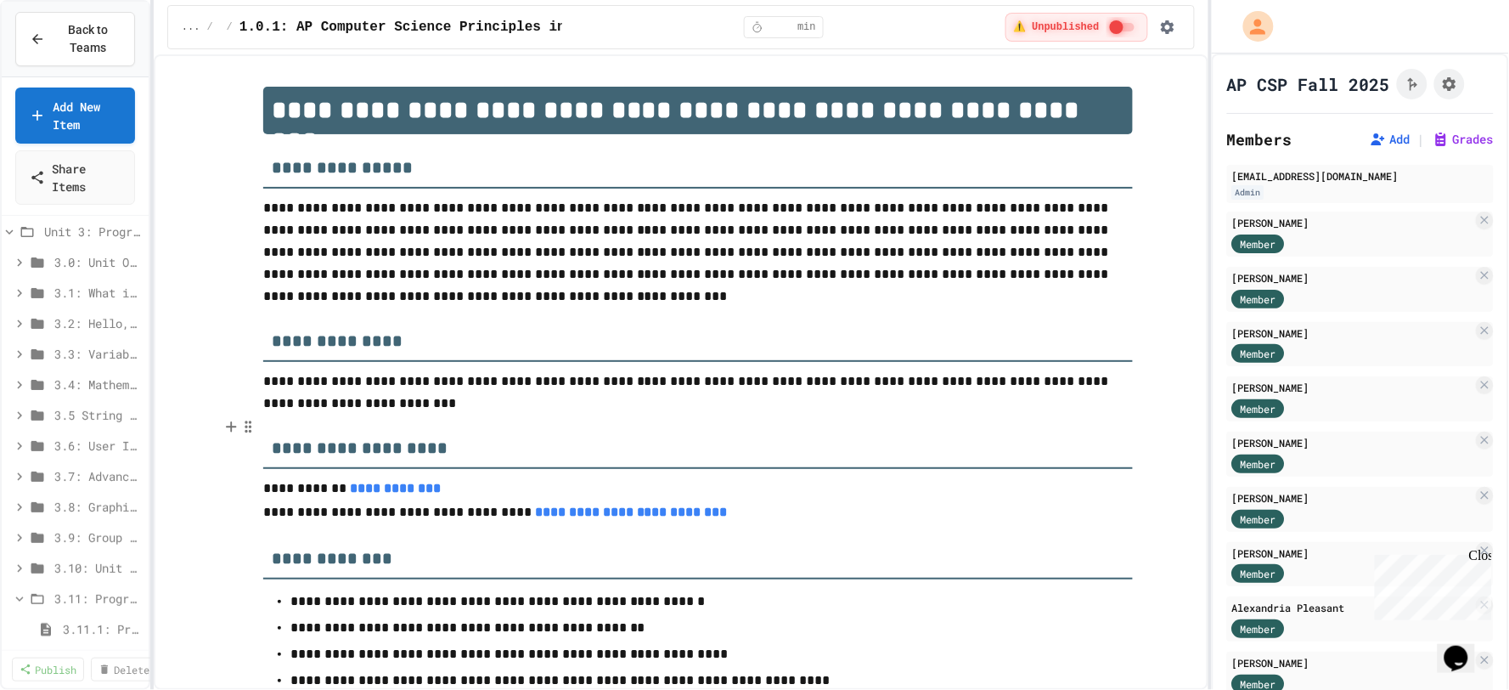
scroll to position [283, 0]
click at [78, 412] on span "3.11.1: Programming with Python Exam" at bounding box center [94, 418] width 62 height 18
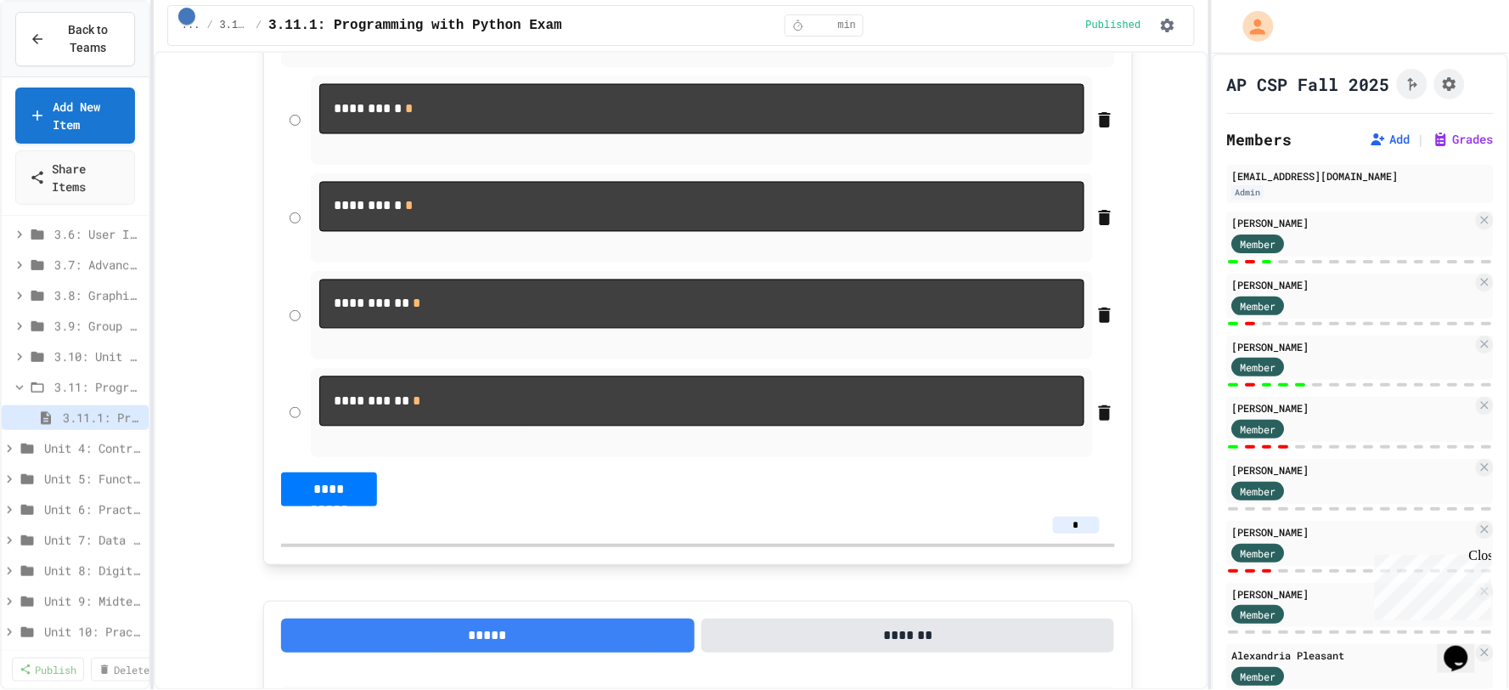
scroll to position [849, 0]
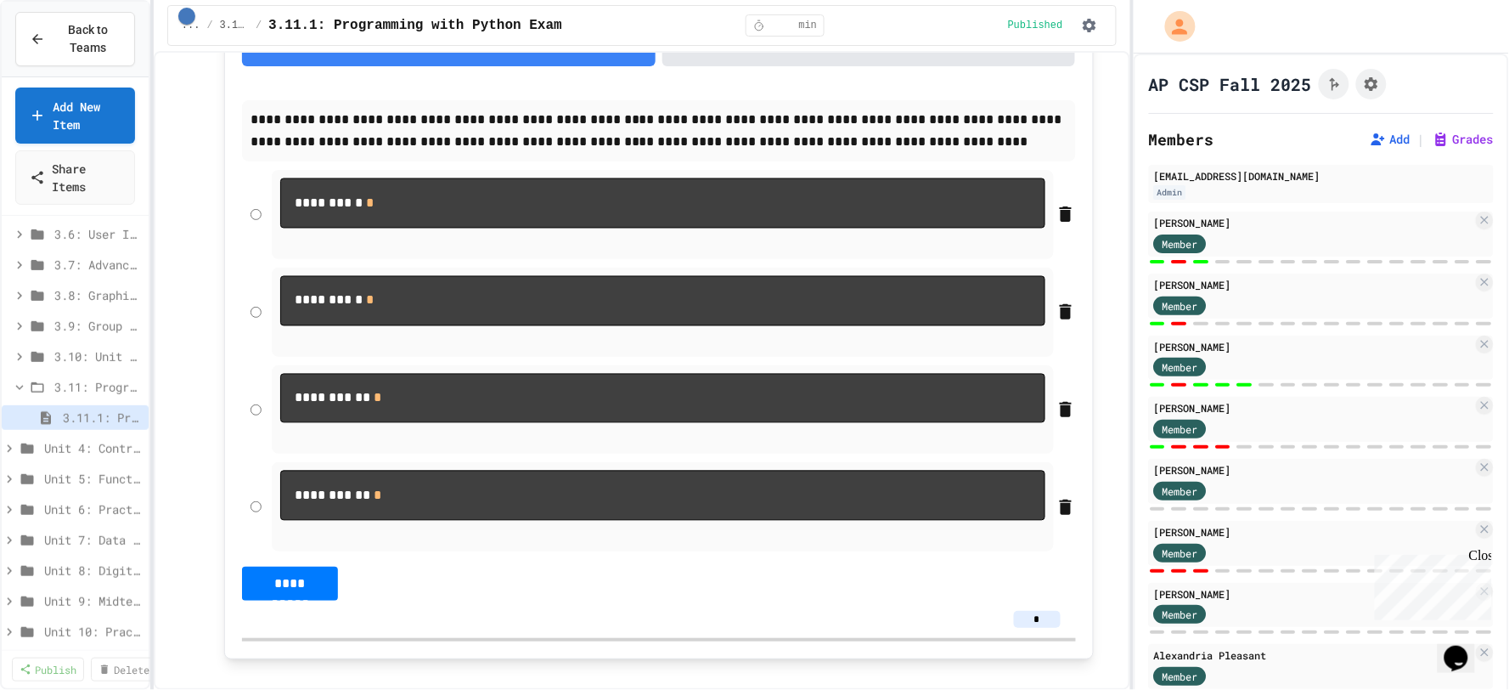
click at [1130, 217] on div "**********" at bounding box center [754, 345] width 1509 height 690
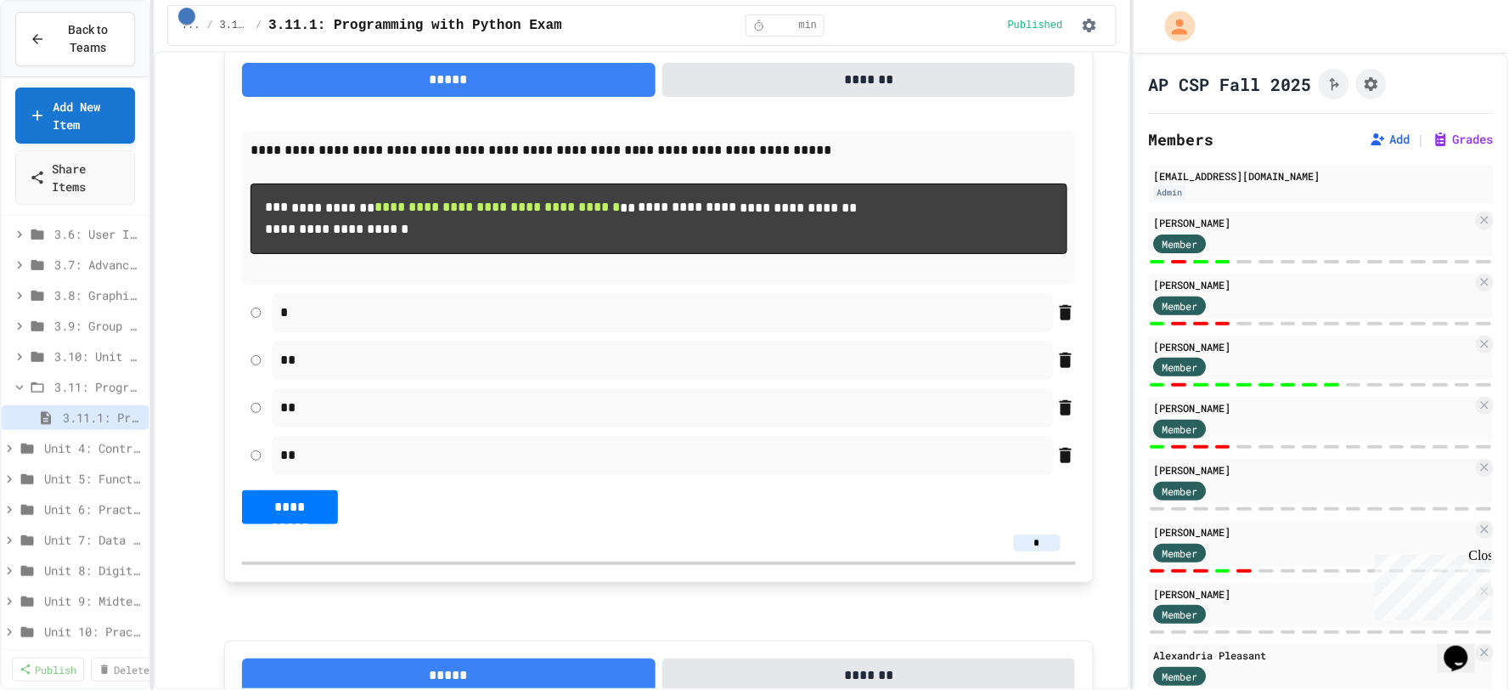
scroll to position [3586, 0]
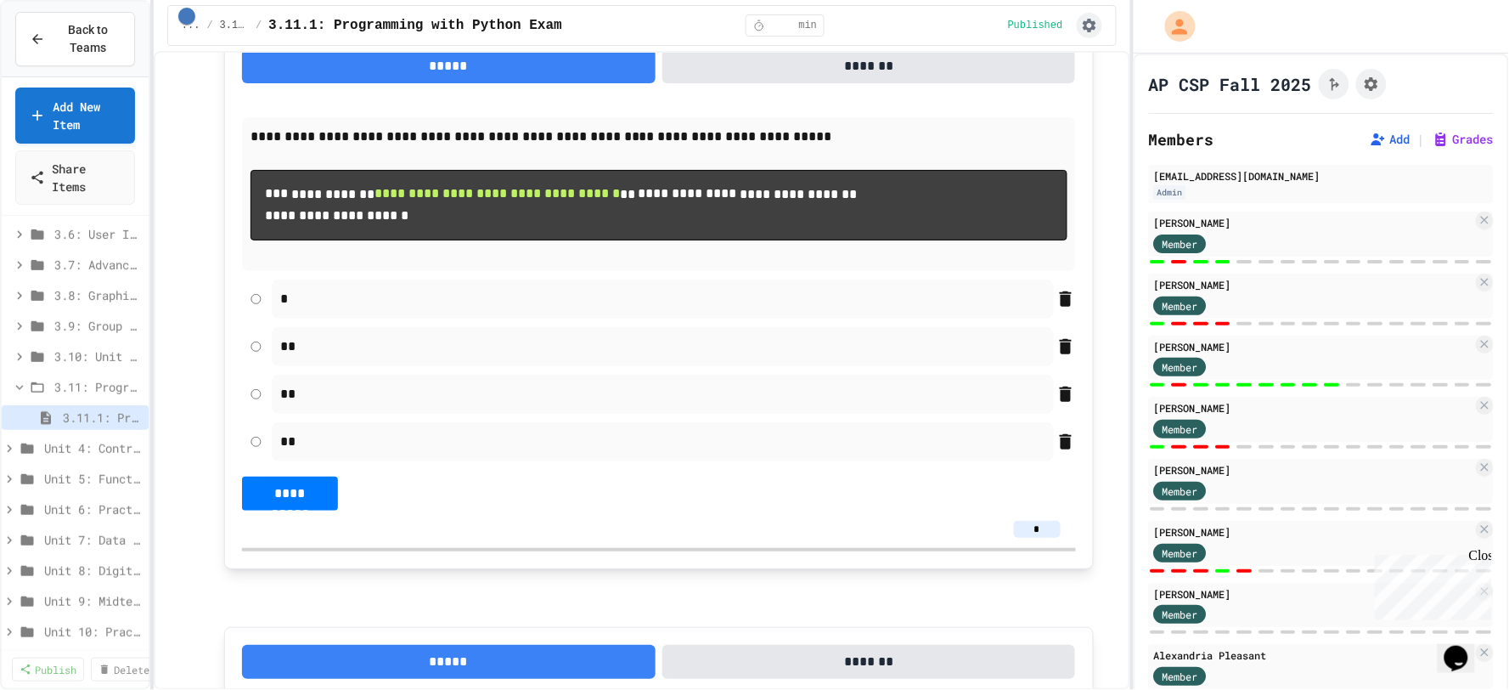
click at [1092, 28] on icon "button" at bounding box center [1090, 26] width 14 height 14
click at [1092, 28] on div at bounding box center [754, 345] width 1509 height 690
click at [1373, 85] on icon "Assignment Settings" at bounding box center [1372, 84] width 14 height 14
drag, startPoint x: 990, startPoint y: 58, endPoint x: 1022, endPoint y: 57, distance: 31.4
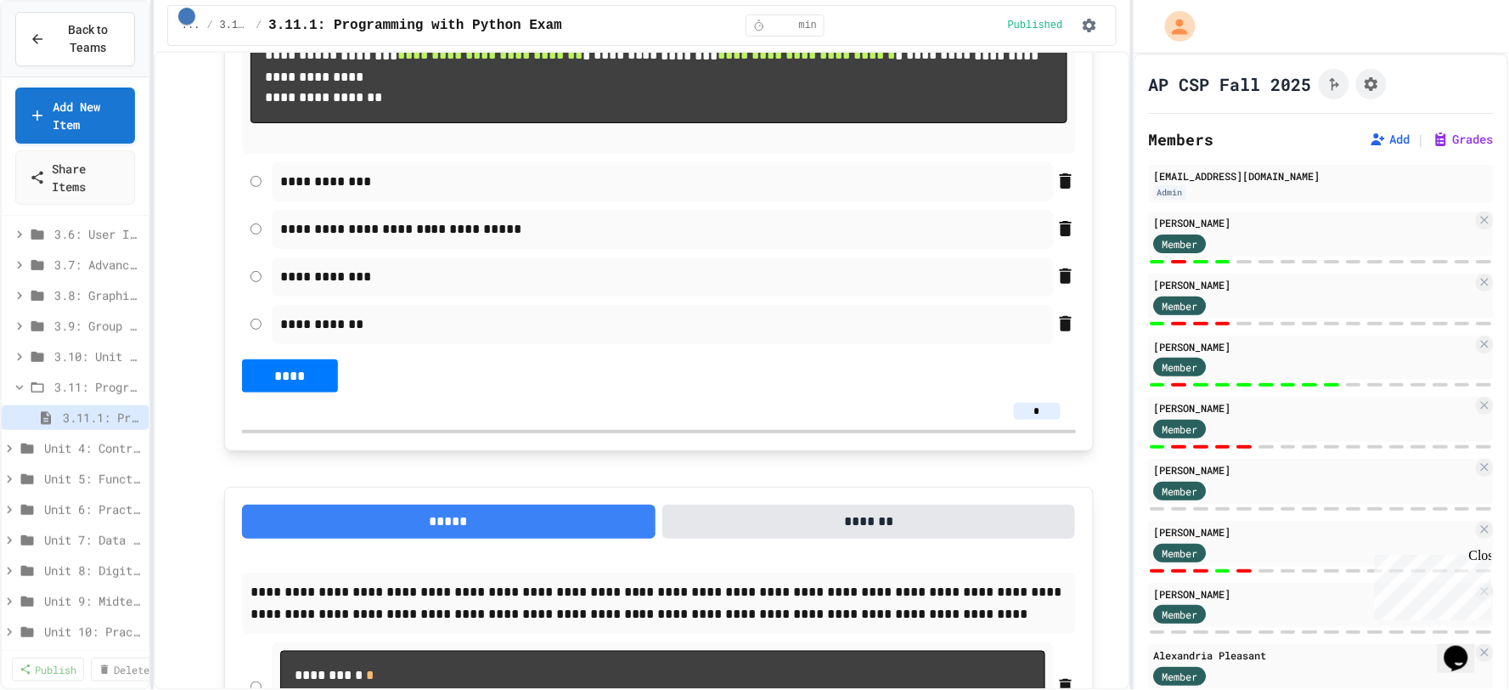
scroll to position [377, 0]
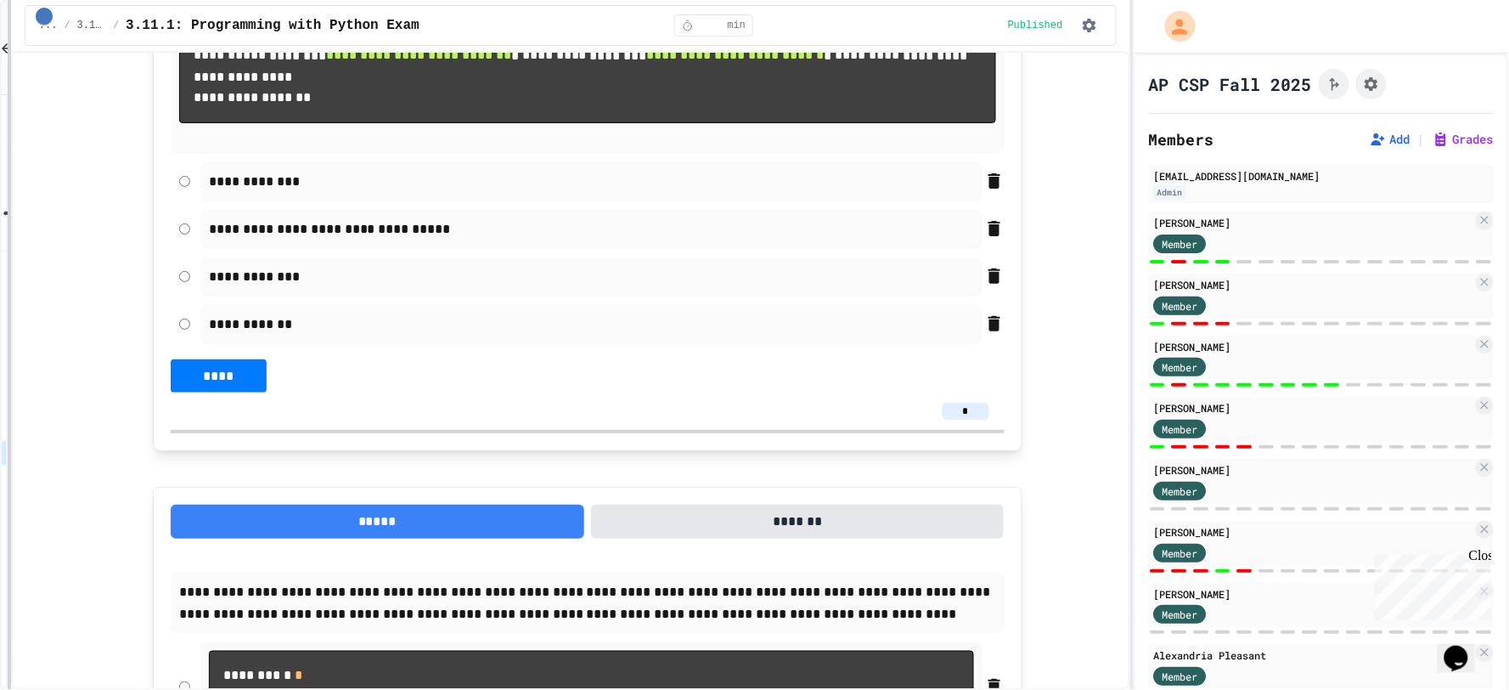
click at [8, 259] on div at bounding box center [9, 345] width 3 height 690
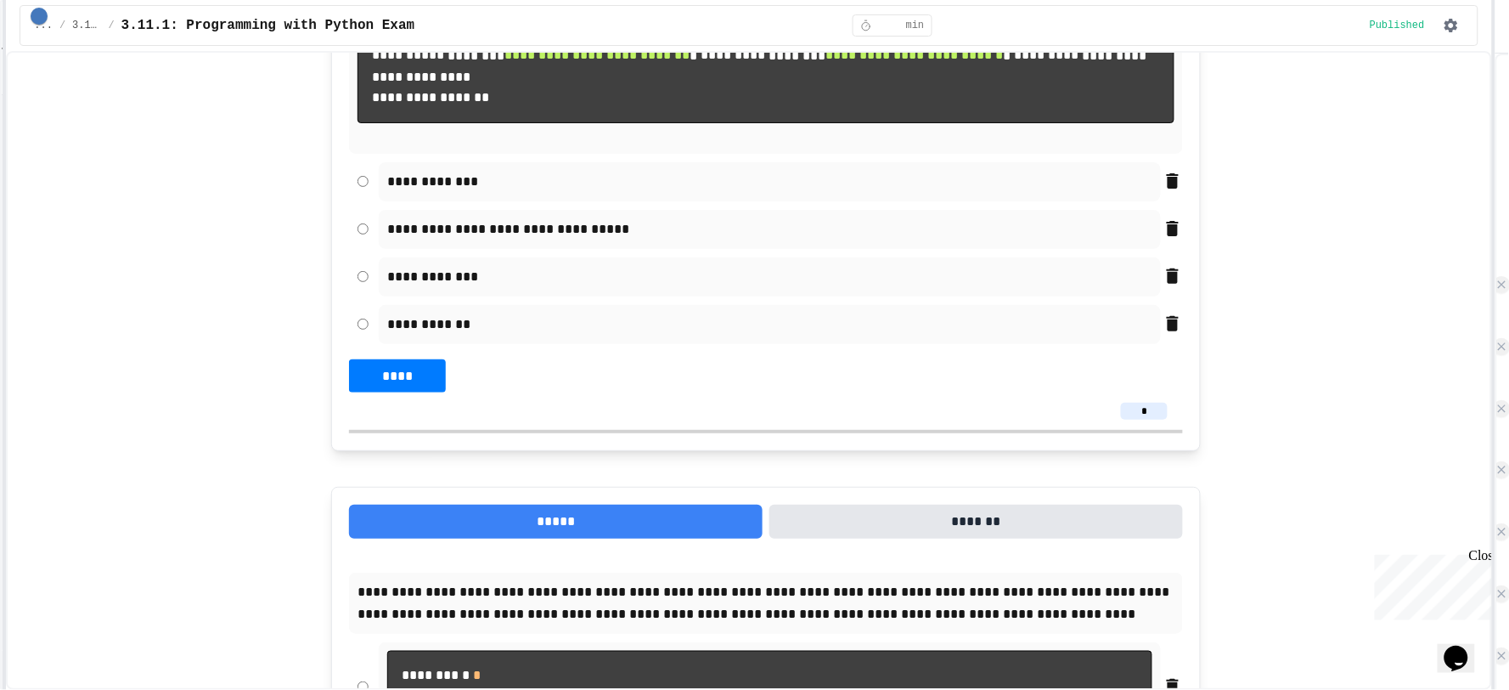
click at [1495, 245] on div "**********" at bounding box center [754, 345] width 1509 height 690
drag, startPoint x: 1344, startPoint y: 209, endPoint x: 285, endPoint y: 268, distance: 1059.9
drag, startPoint x: 285, startPoint y: 268, endPoint x: 68, endPoint y: 204, distance: 226.6
drag, startPoint x: 68, startPoint y: 204, endPoint x: 243, endPoint y: 112, distance: 197.6
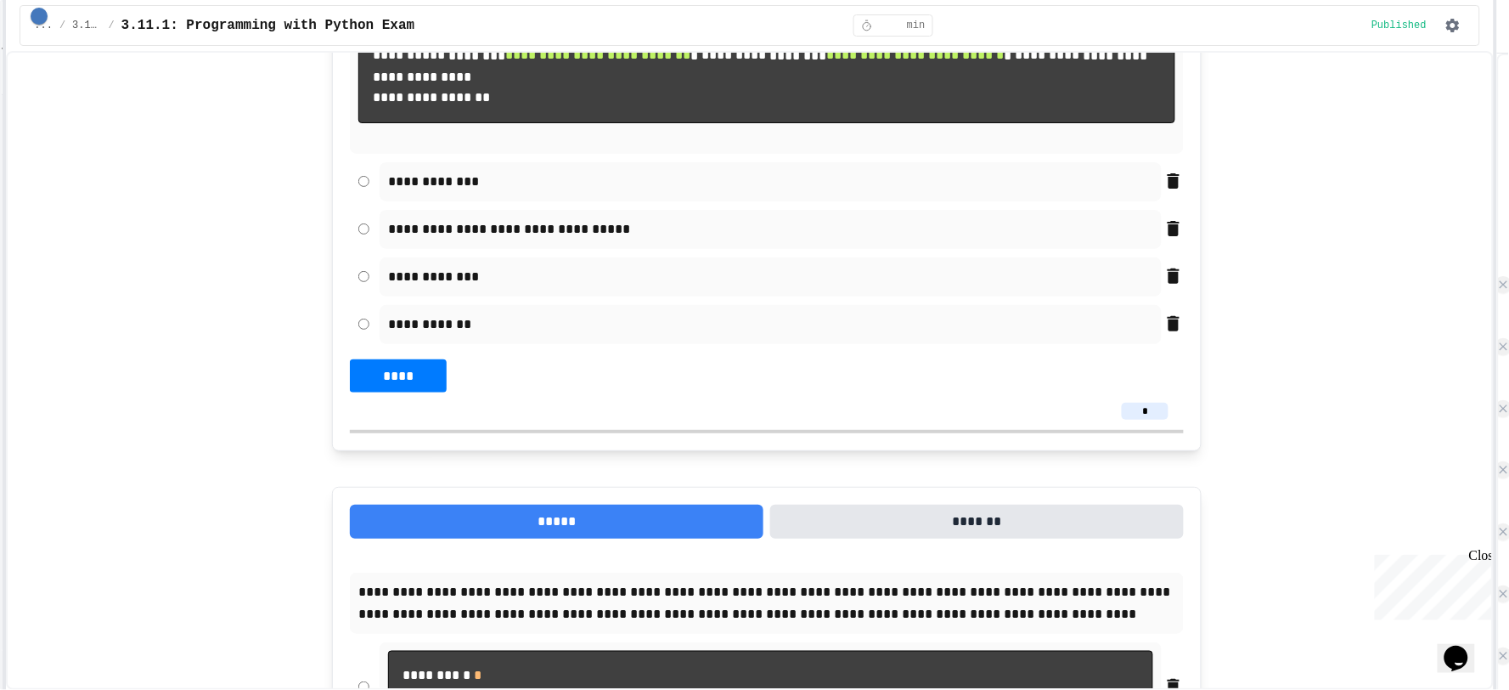
drag, startPoint x: 298, startPoint y: 313, endPoint x: 252, endPoint y: 251, distance: 76.4
drag, startPoint x: 276, startPoint y: 168, endPoint x: 252, endPoint y: 81, distance: 90.7
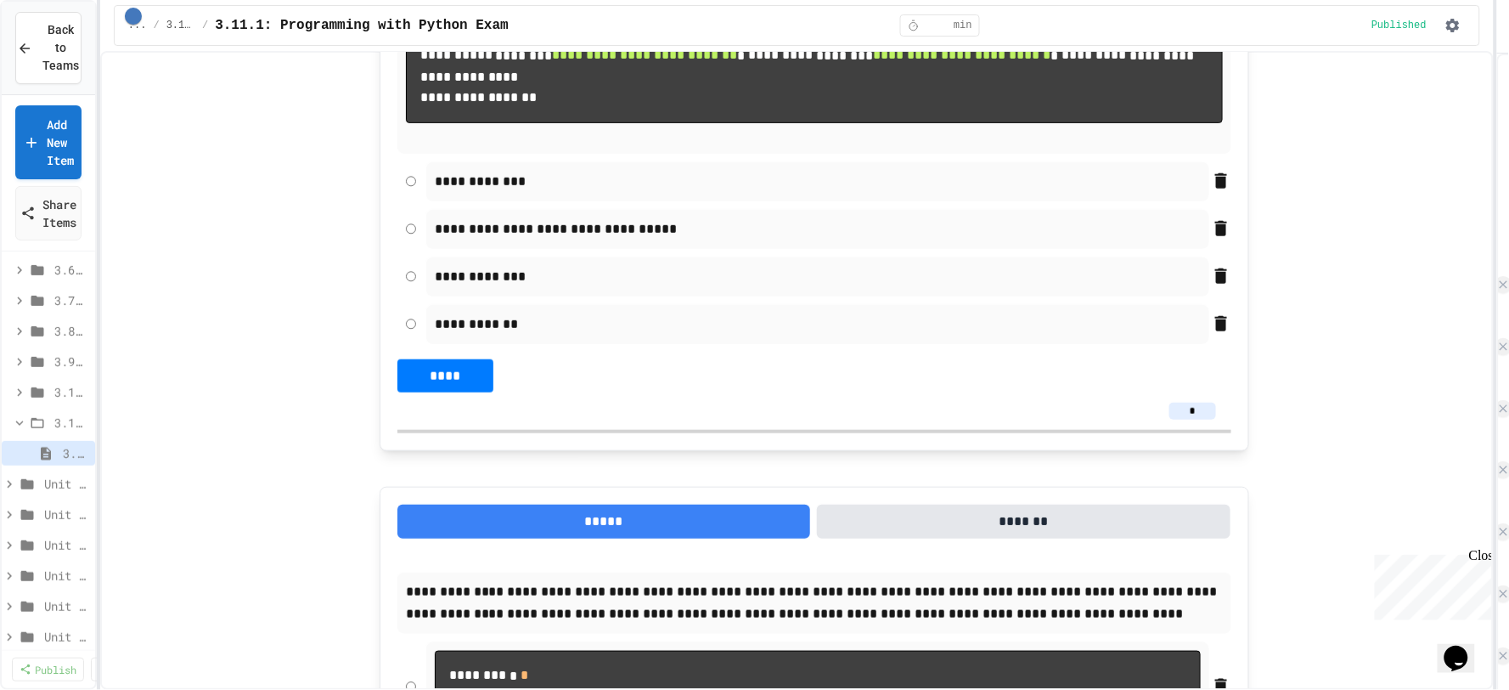
click at [102, 248] on div "**********" at bounding box center [754, 345] width 1509 height 690
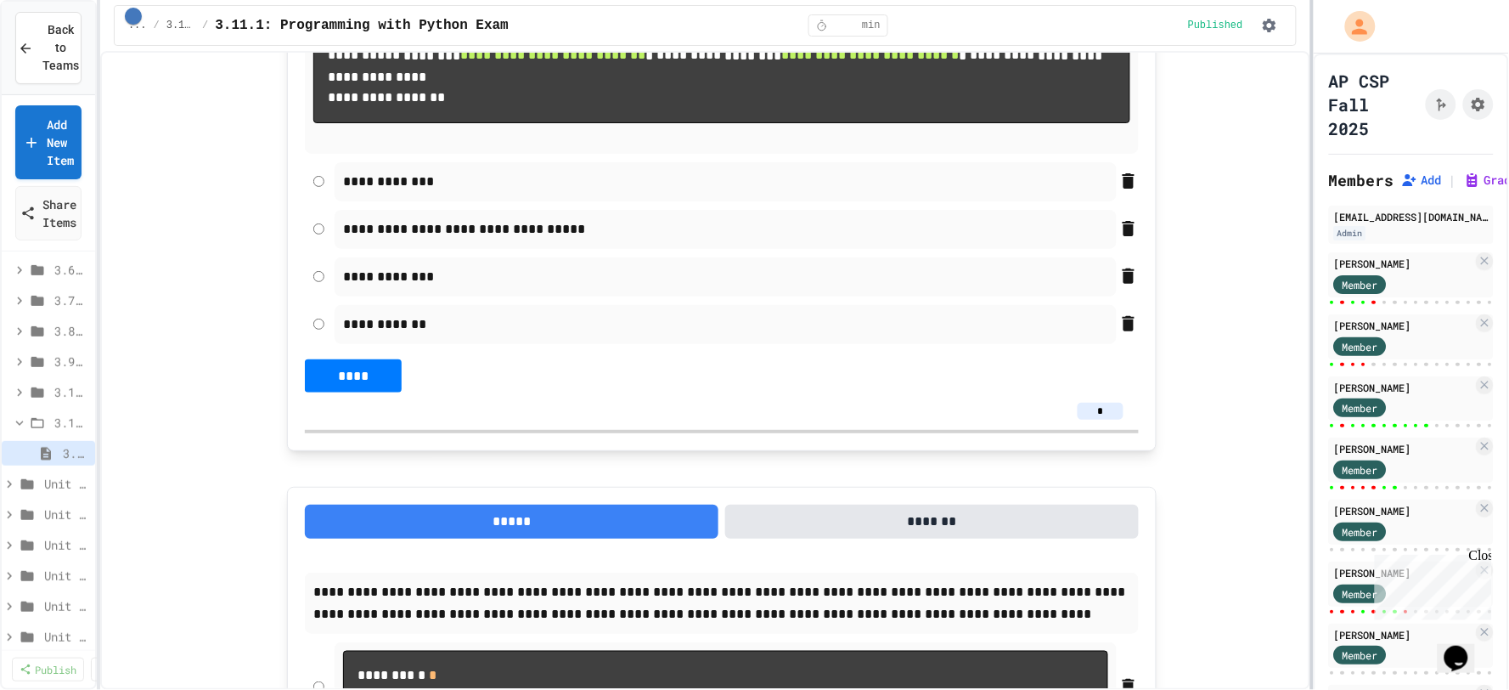
click at [1310, 200] on div "**********" at bounding box center [754, 345] width 1509 height 690
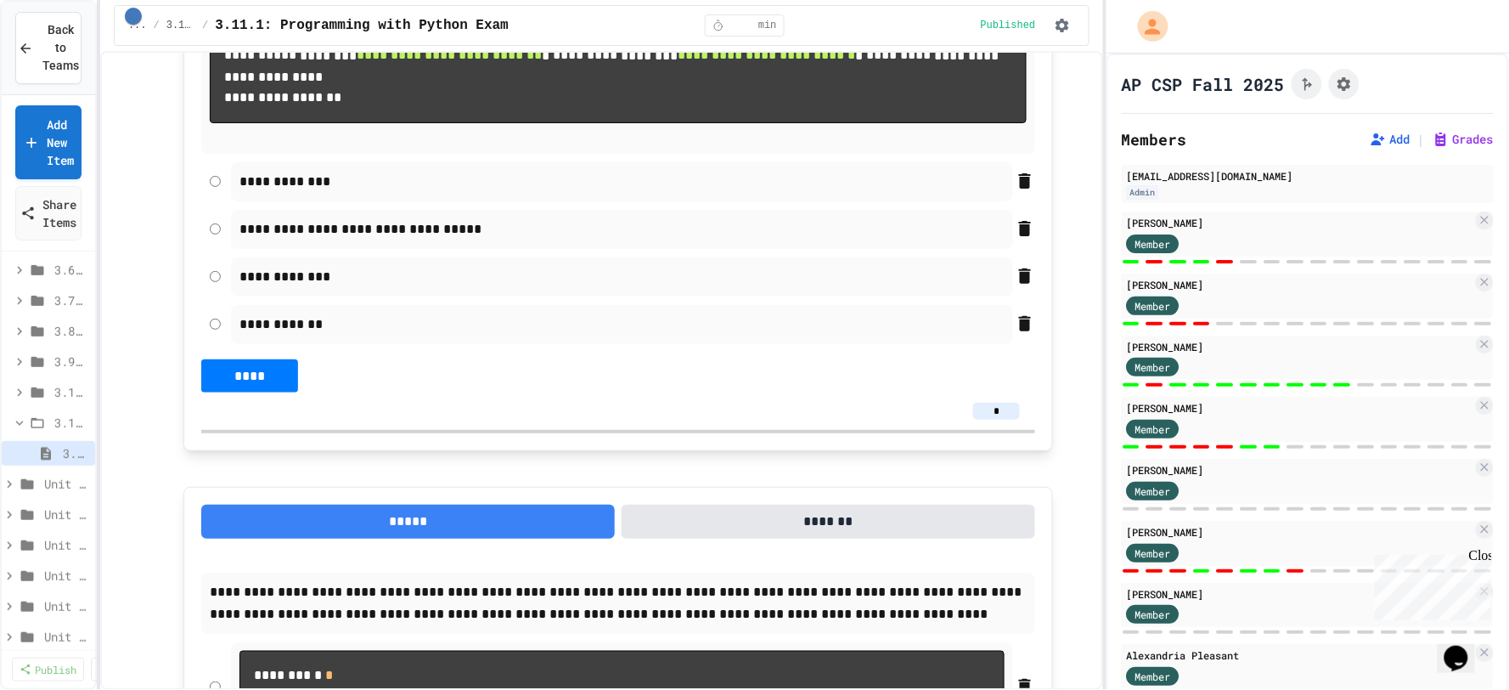
click at [1107, 239] on div "**********" at bounding box center [754, 345] width 1509 height 690
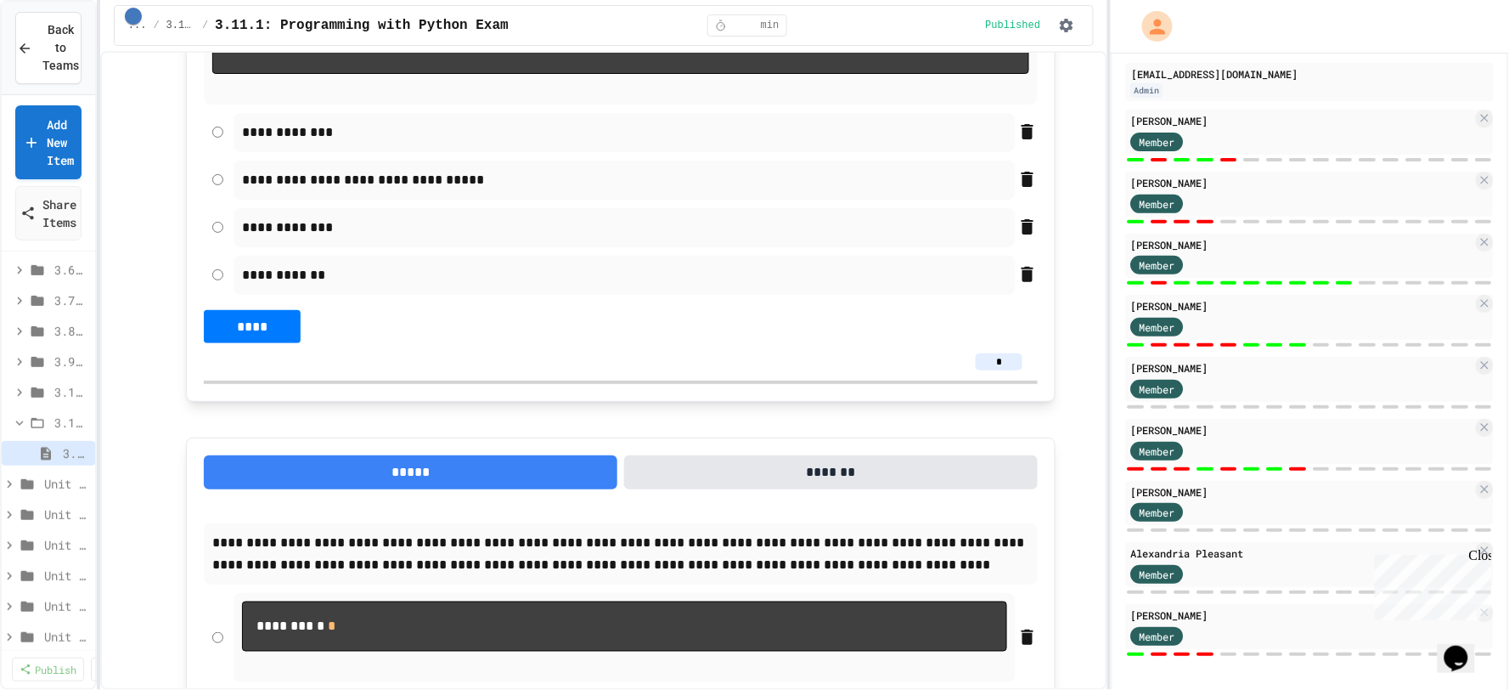
scroll to position [471, 0]
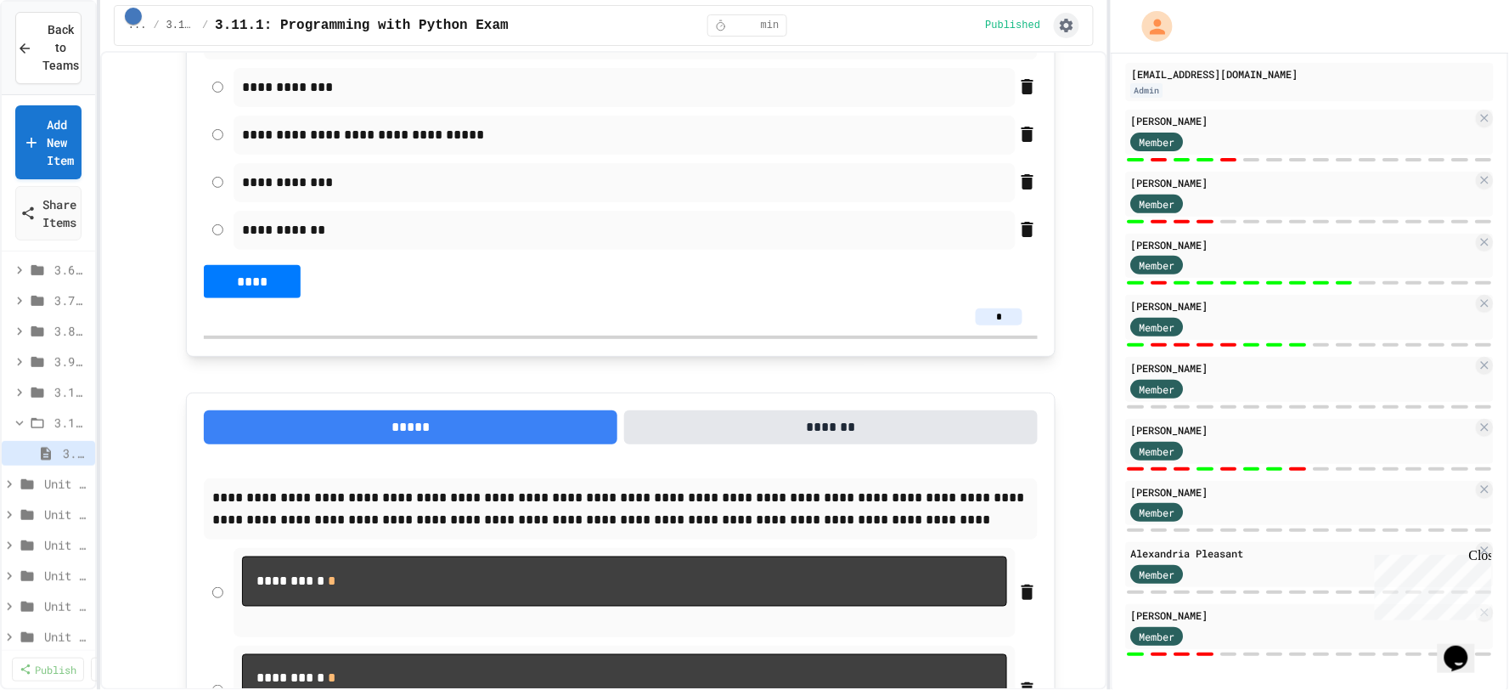
click at [1074, 27] on icon "button" at bounding box center [1066, 25] width 17 height 17
click at [1038, 95] on li "Student Preview" at bounding box center [1021, 91] width 121 height 31
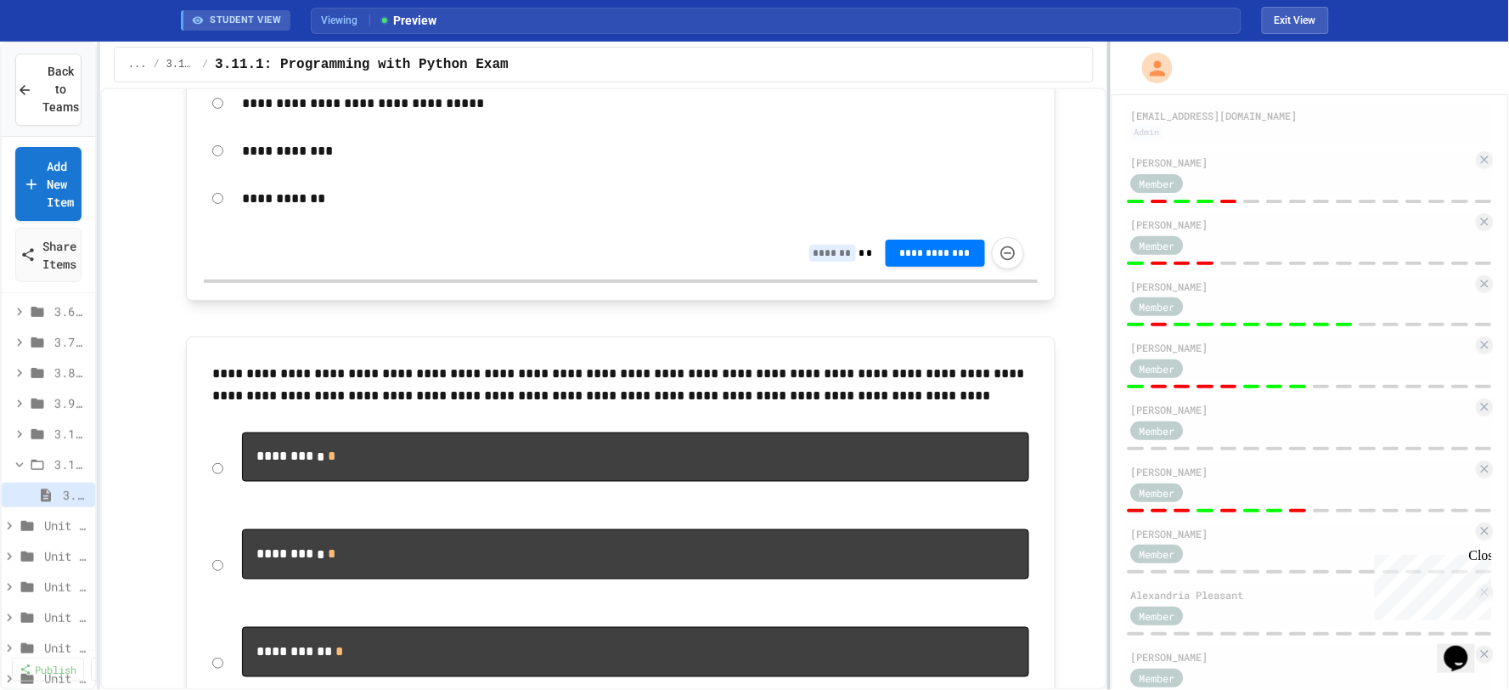
scroll to position [403, 0]
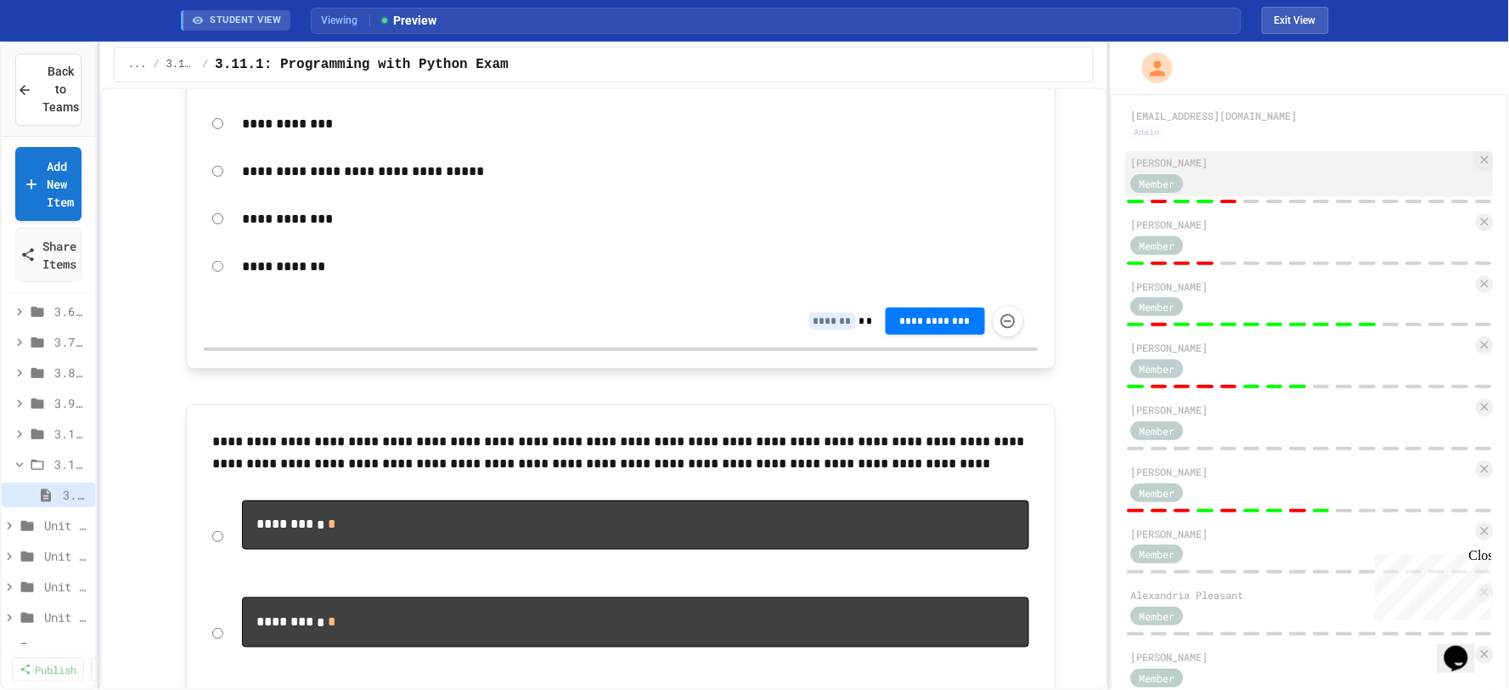
click at [1274, 194] on div "[PERSON_NAME] Member" at bounding box center [1310, 173] width 368 height 45
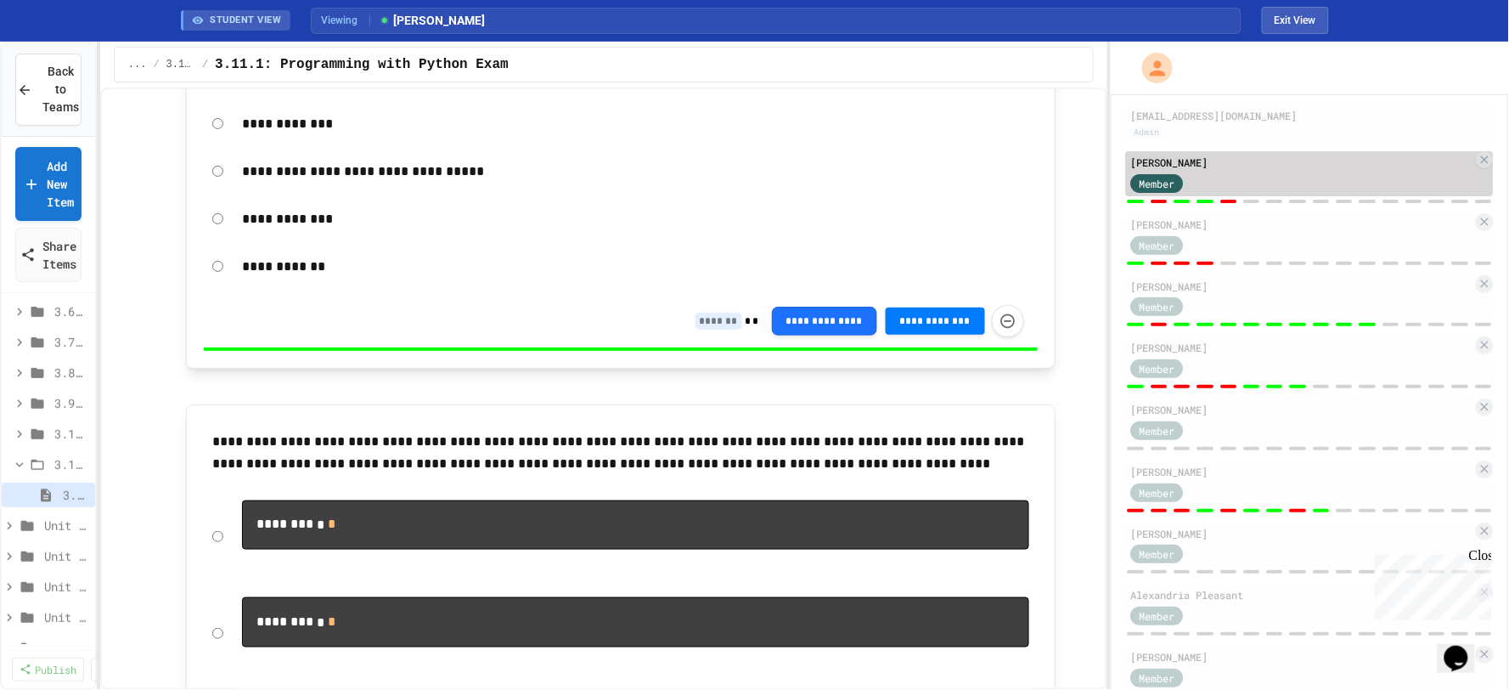
type input "*"
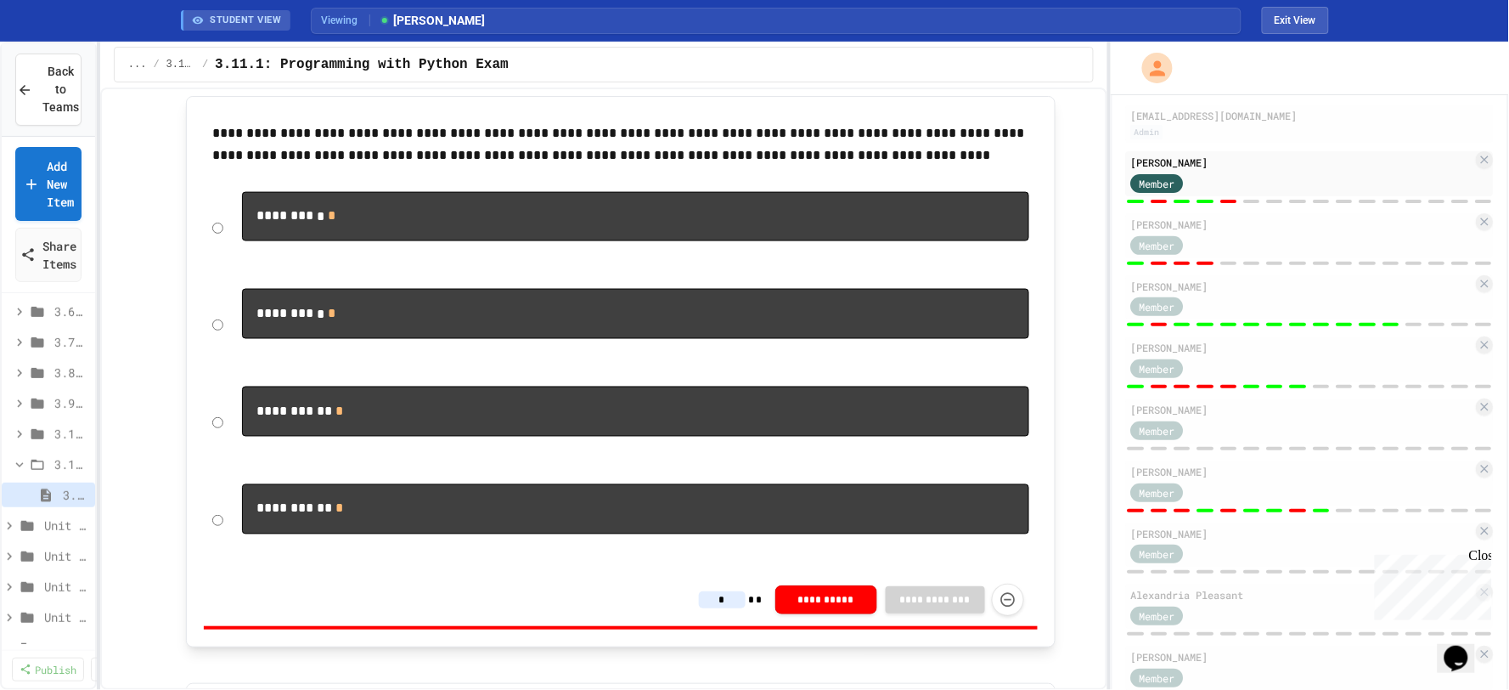
scroll to position [849, 0]
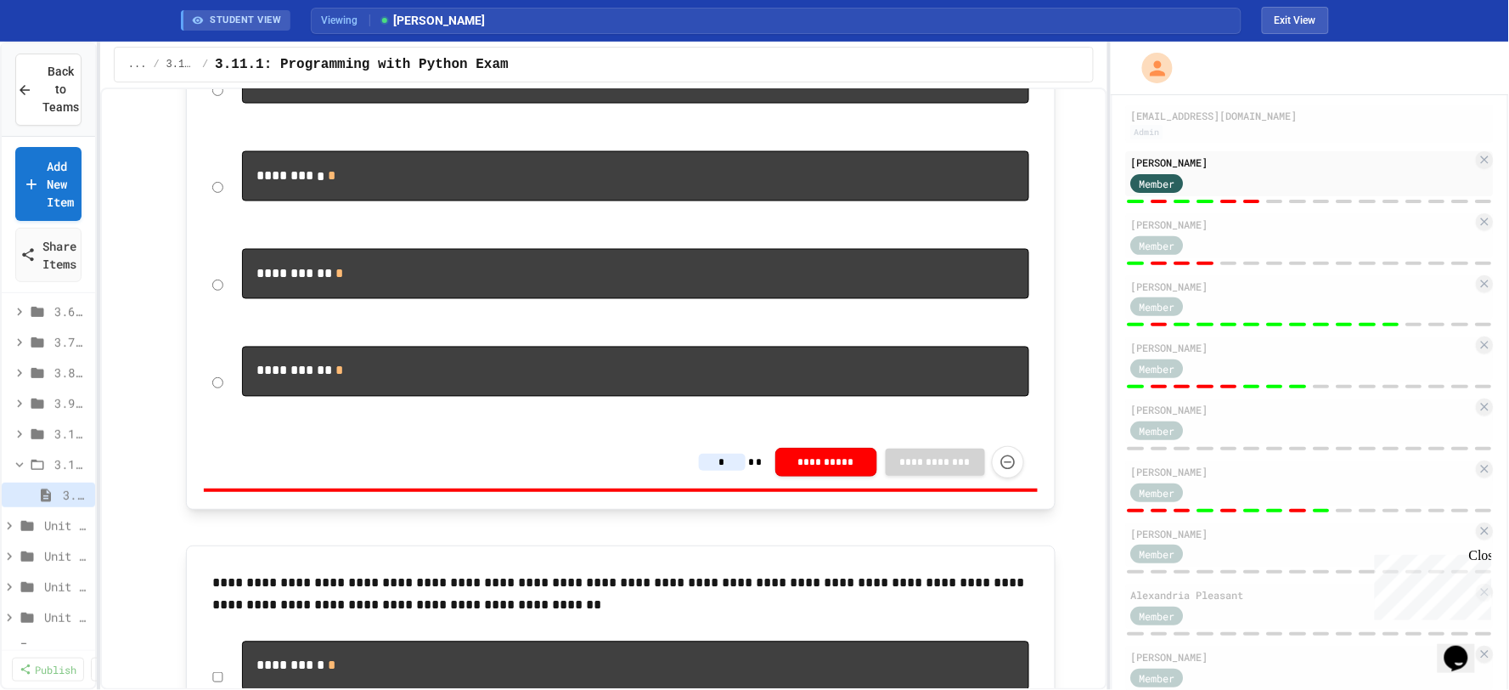
type input "*"
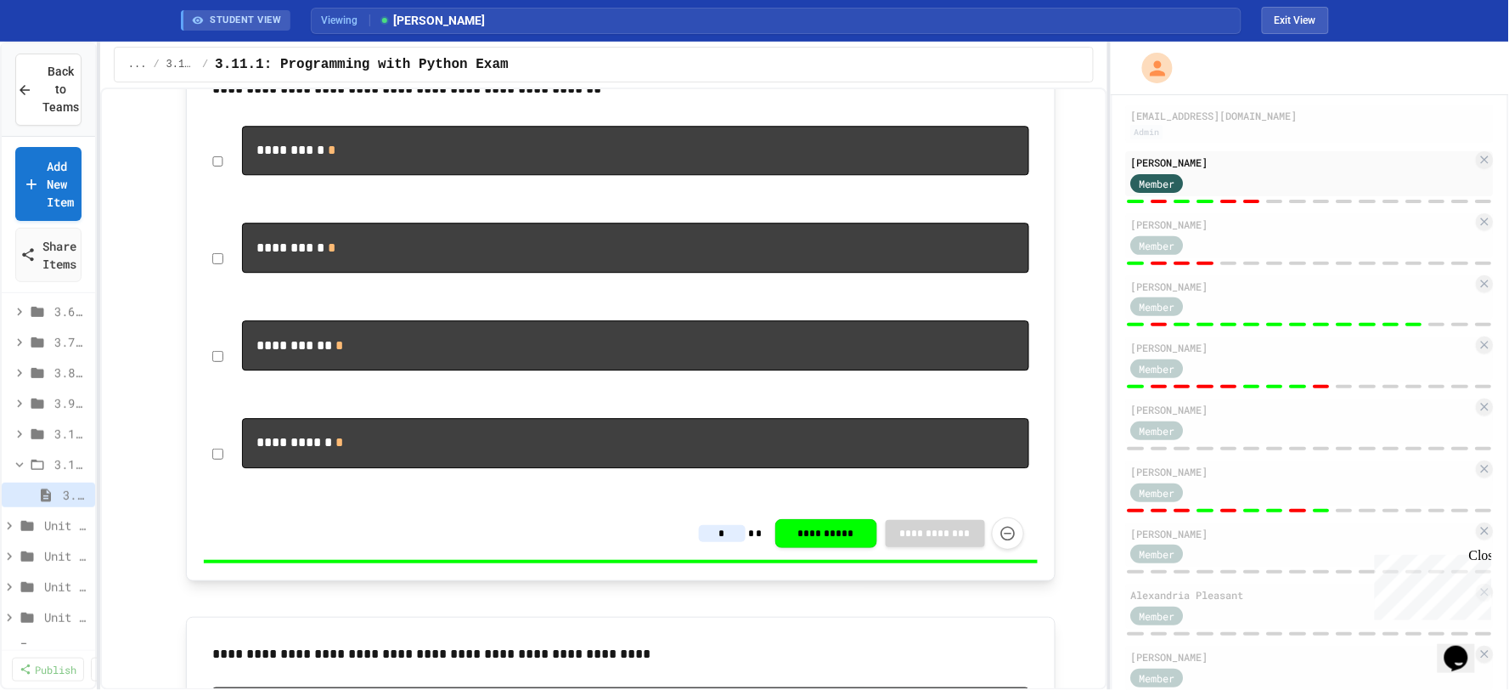
scroll to position [1321, 0]
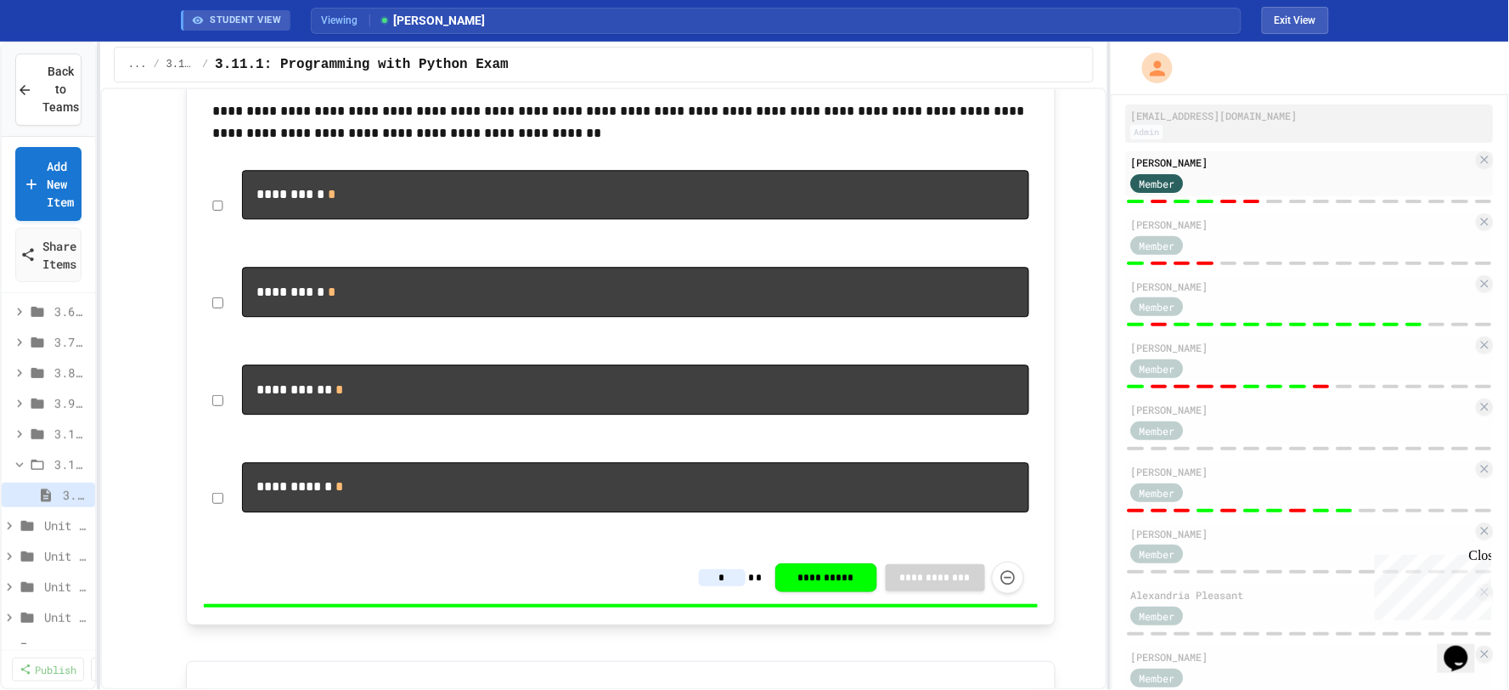
click at [1206, 122] on div "[EMAIL_ADDRESS][DOMAIN_NAME] Admin" at bounding box center [1310, 123] width 368 height 38
click at [1209, 113] on div "[EMAIL_ADDRESS][DOMAIN_NAME]" at bounding box center [1310, 115] width 358 height 15
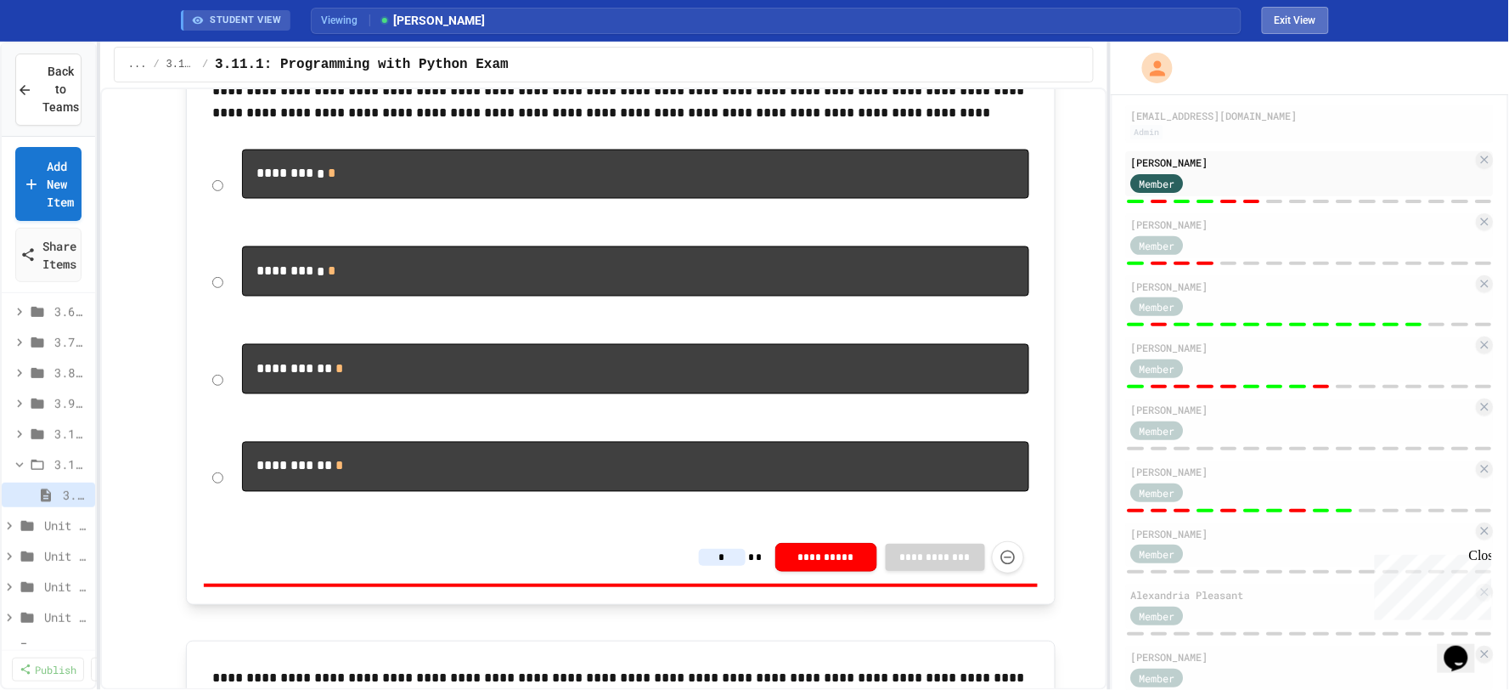
click at [1285, 22] on button "Exit View" at bounding box center [1295, 20] width 67 height 27
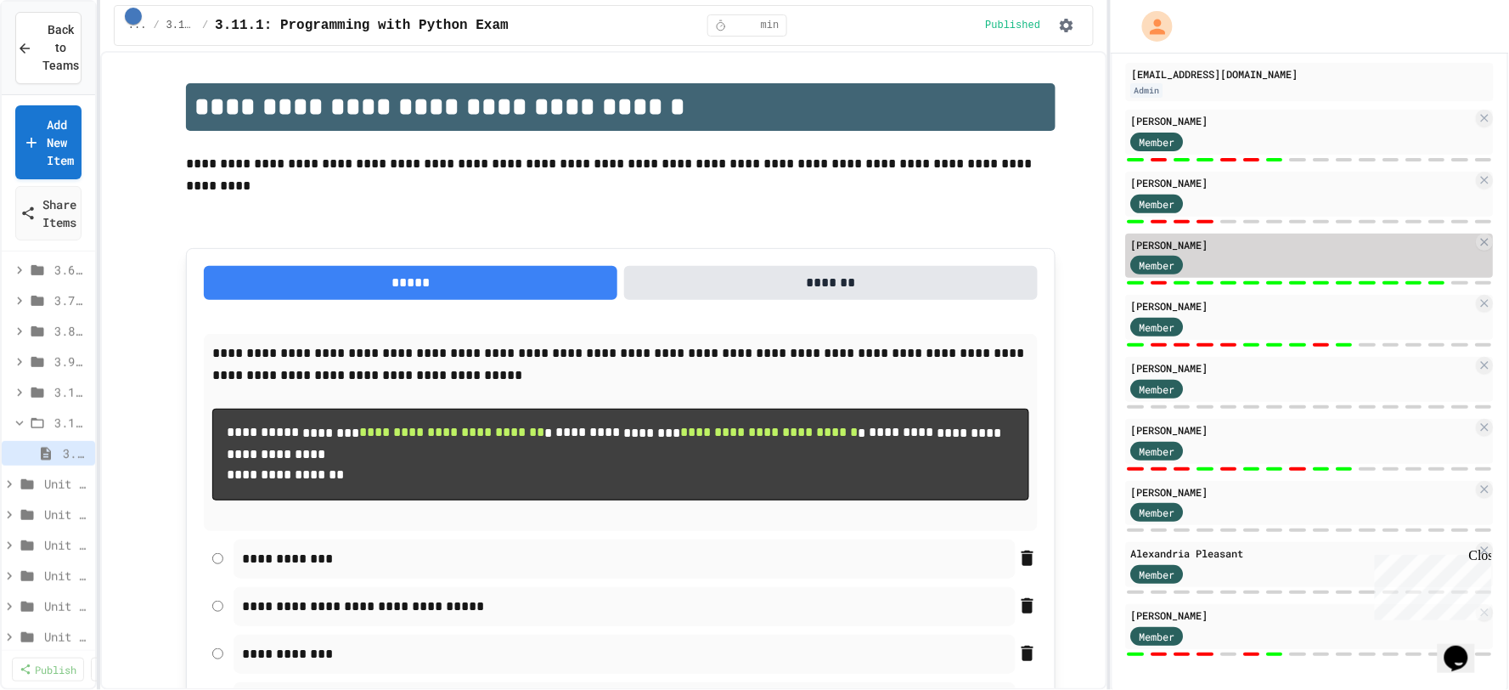
click at [1240, 257] on div "Member" at bounding box center [1302, 264] width 342 height 21
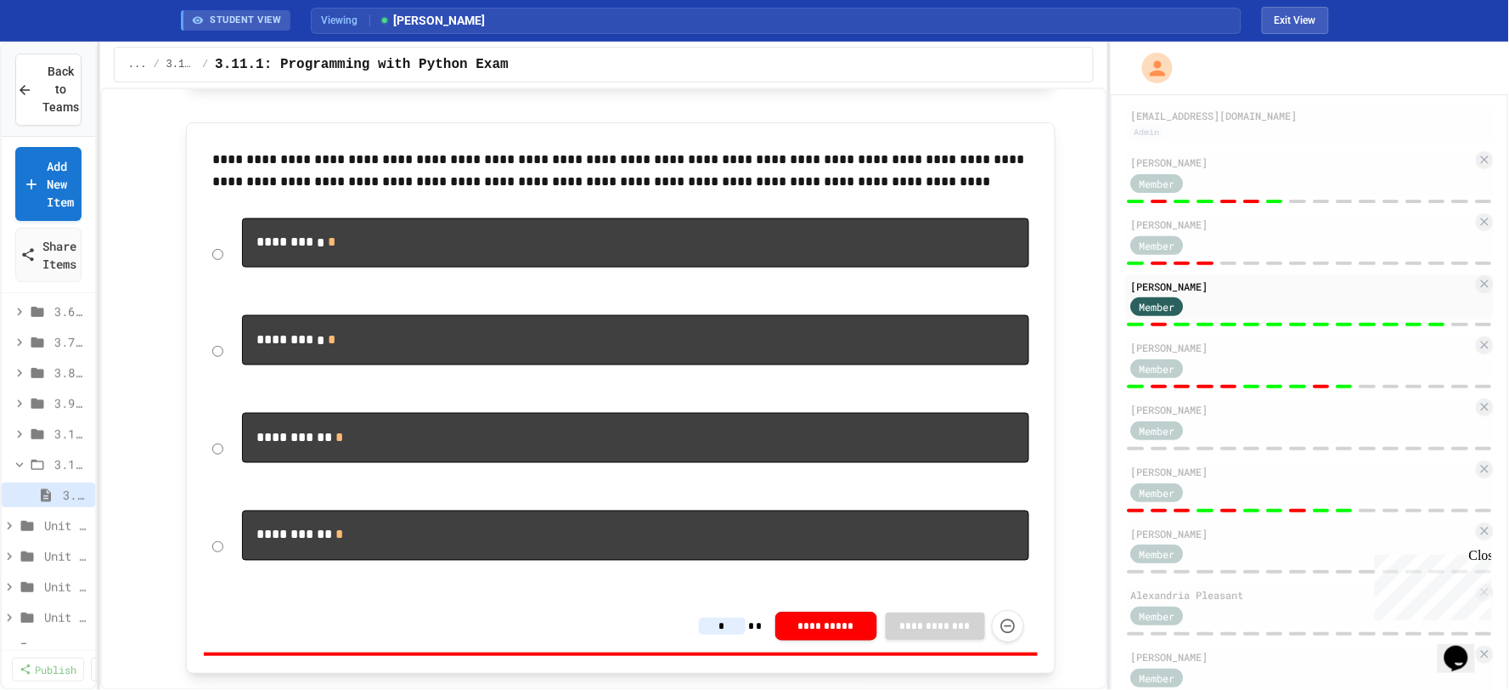
scroll to position [660, 0]
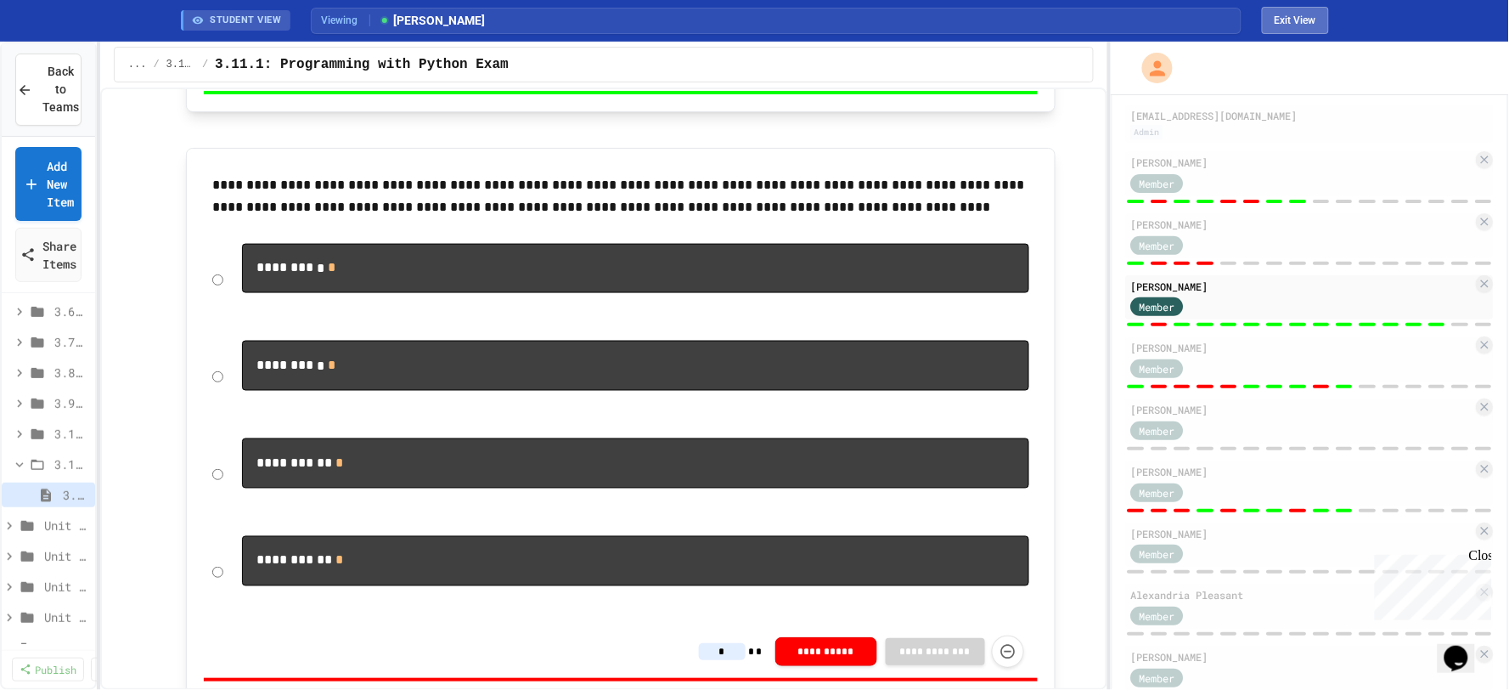
click at [1283, 22] on button "Exit View" at bounding box center [1295, 20] width 67 height 27
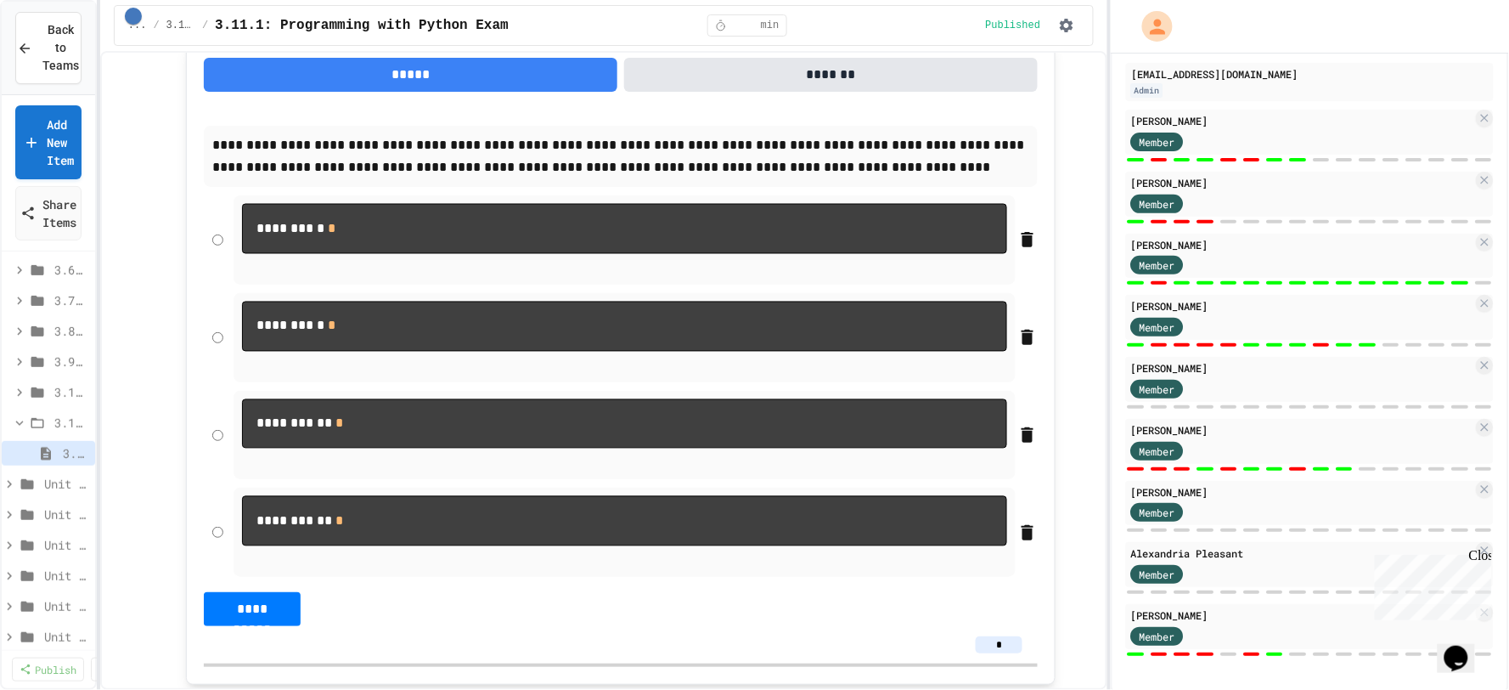
scroll to position [777, 0]
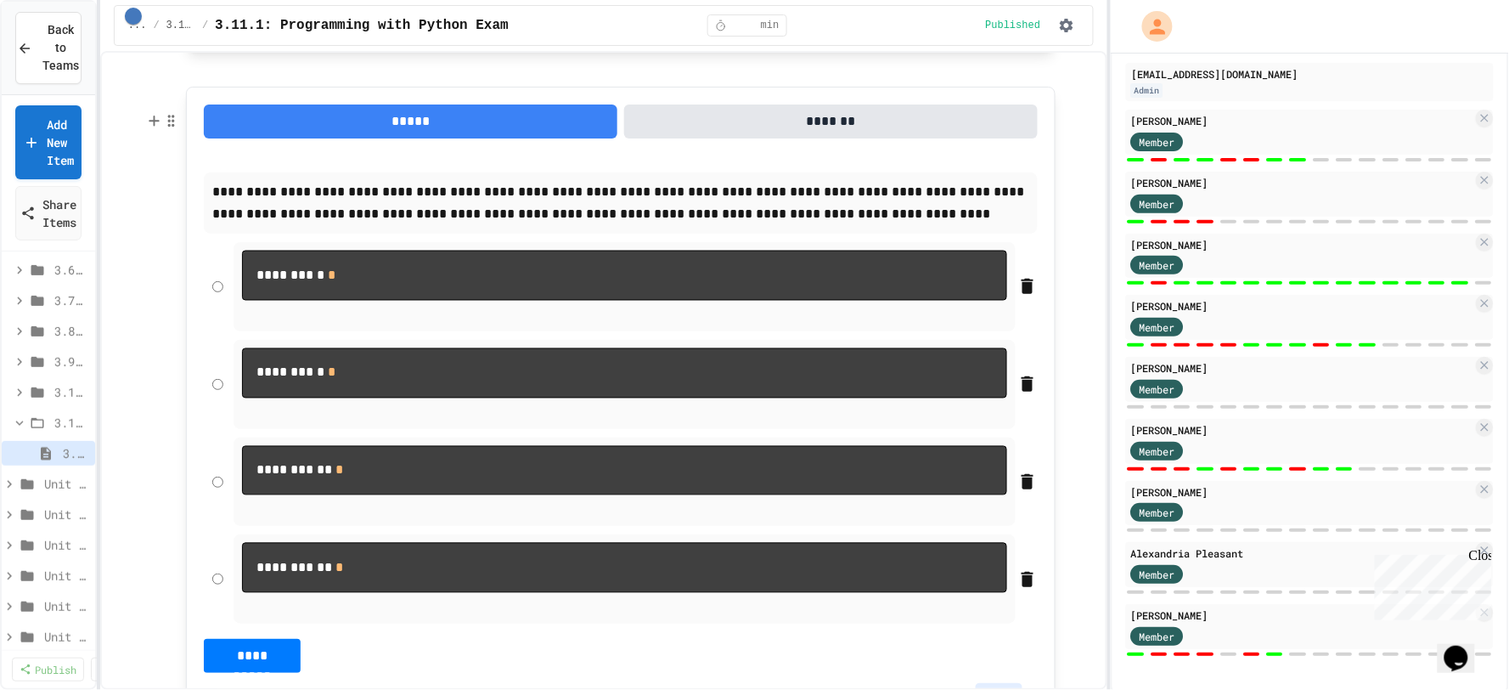
click at [905, 138] on button "*******" at bounding box center [831, 121] width 414 height 34
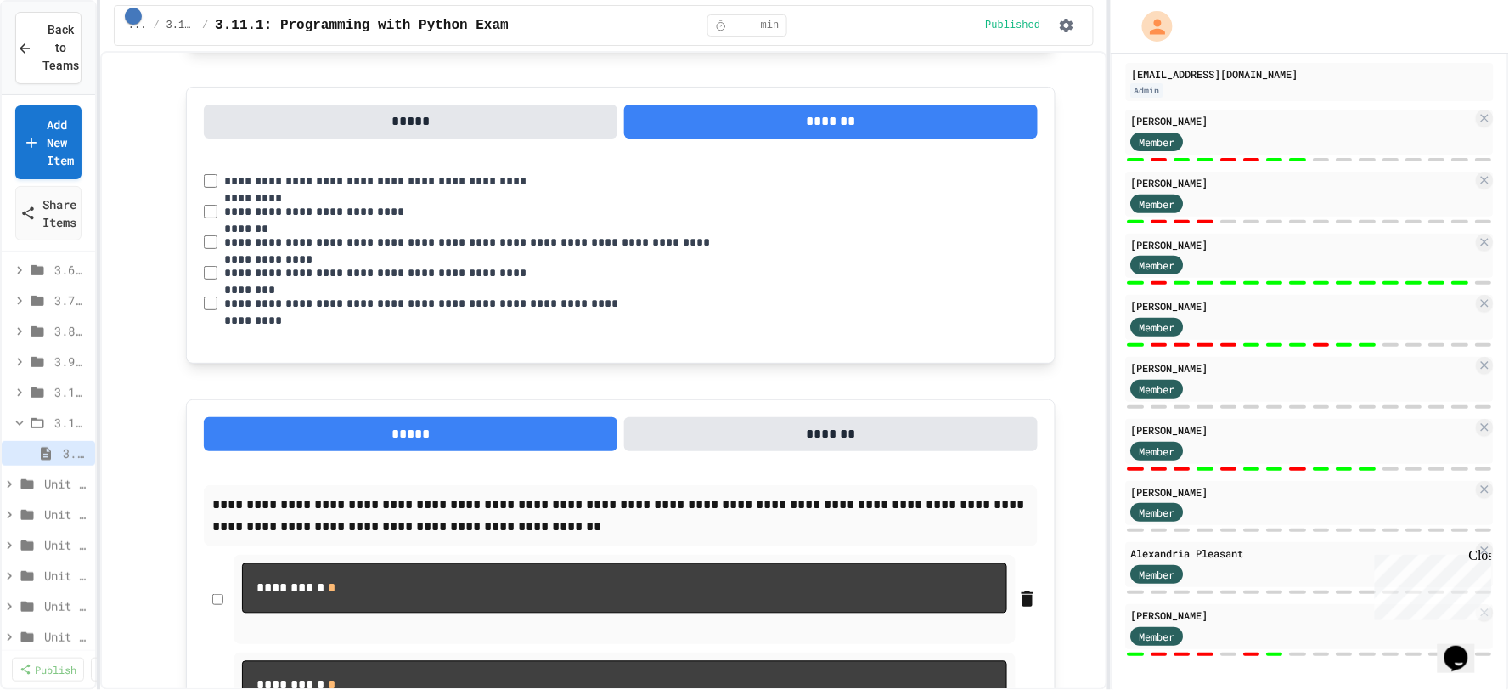
click at [473, 138] on button "*****" at bounding box center [411, 121] width 414 height 34
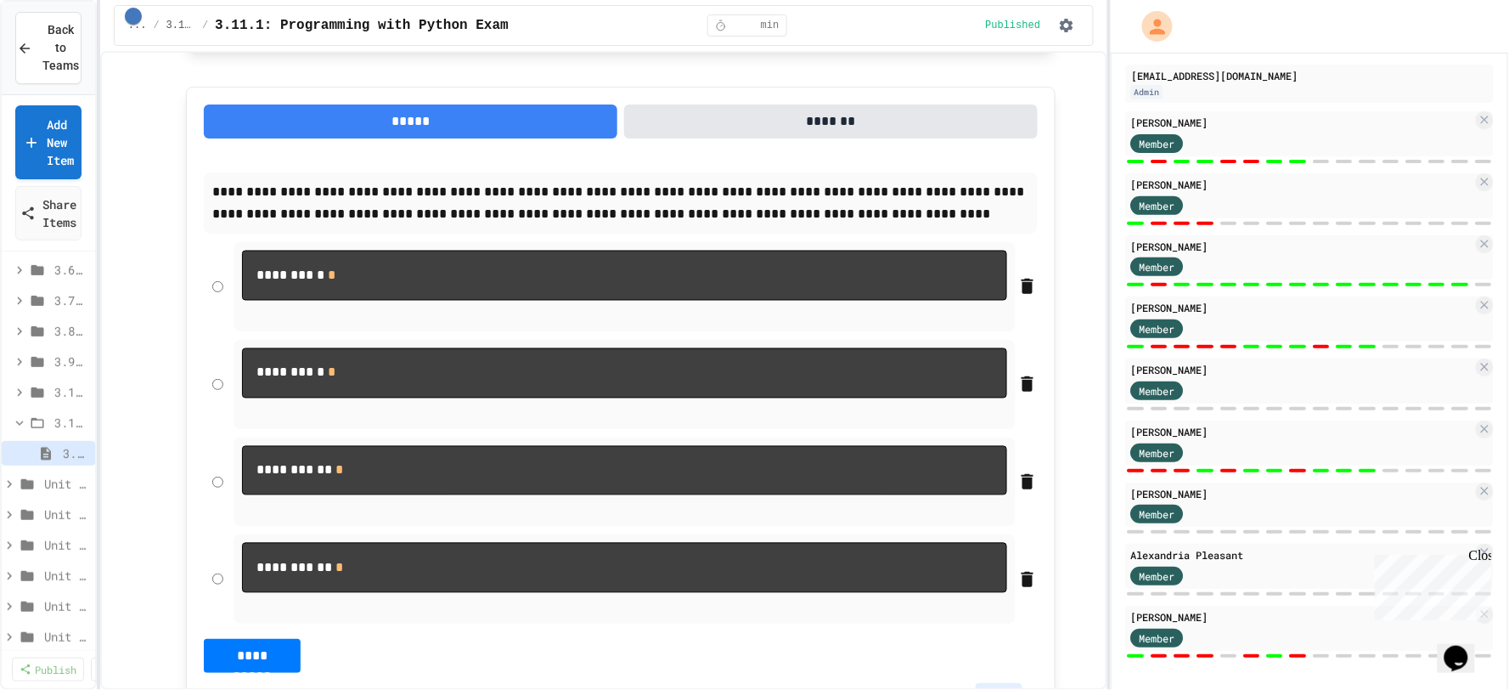
scroll to position [102, 0]
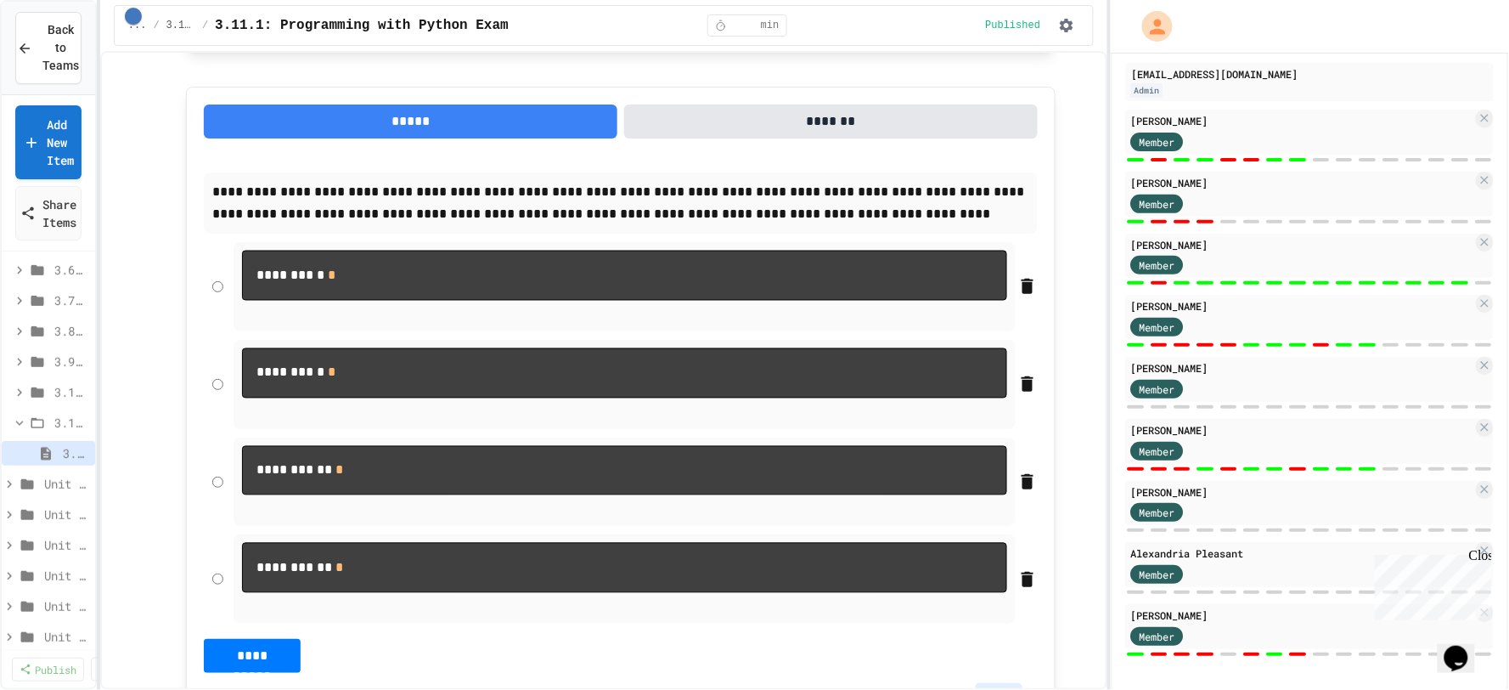
click at [1088, 261] on div "**********" at bounding box center [604, 370] width 1008 height 639
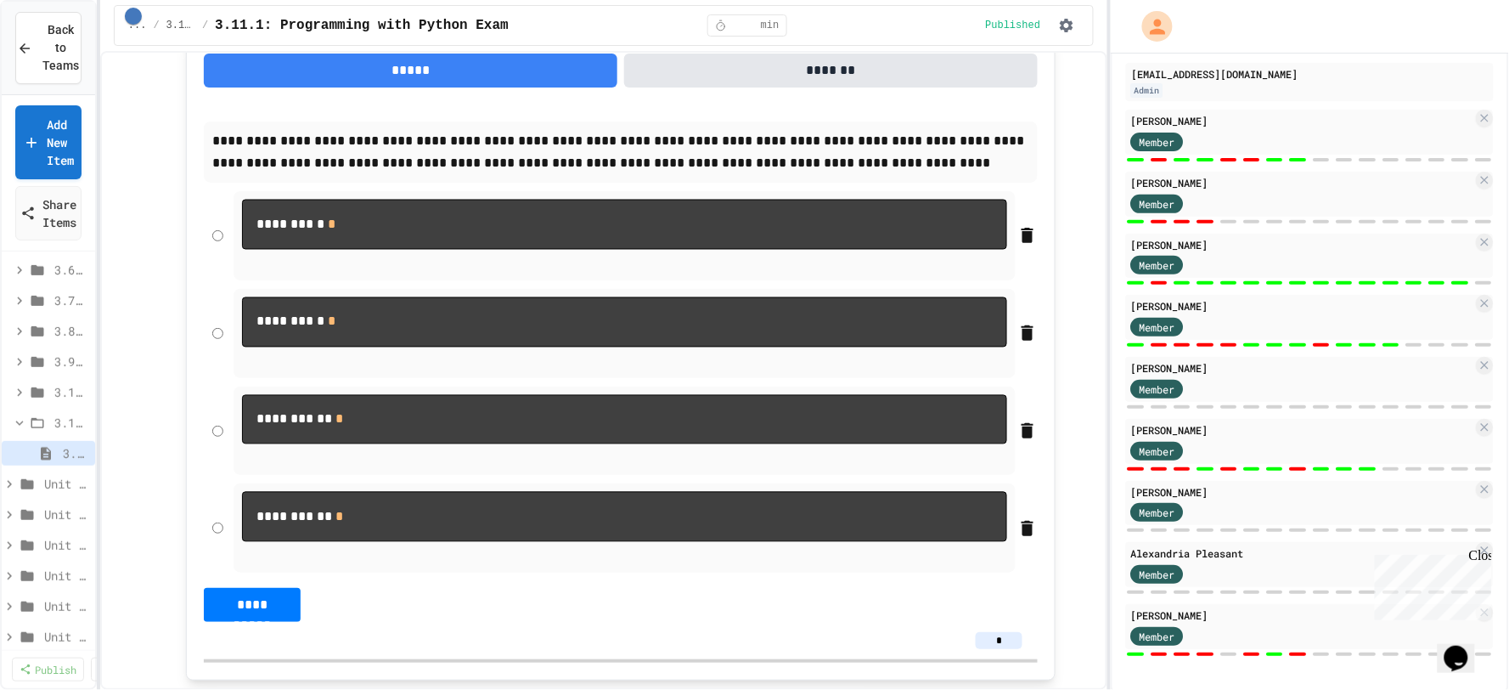
scroll to position [871, 0]
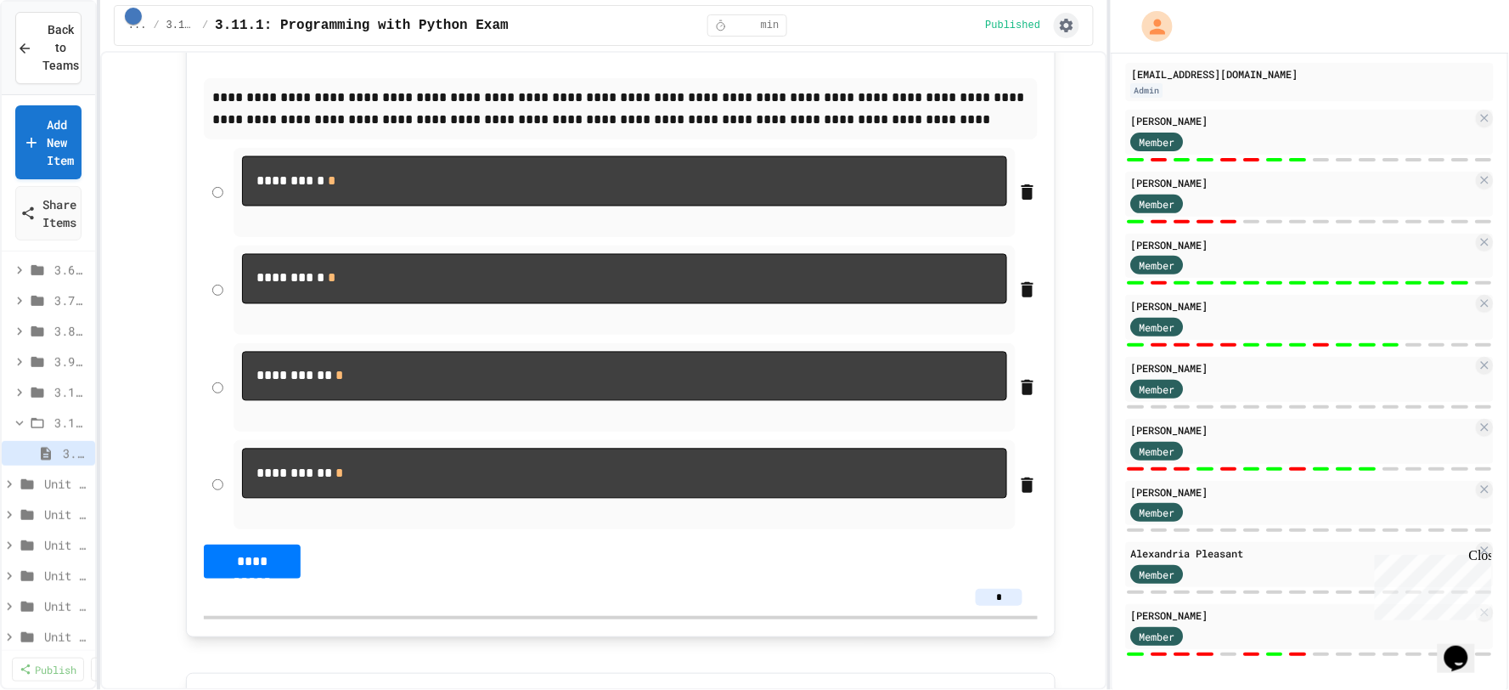
click at [1074, 23] on icon "button" at bounding box center [1066, 25] width 17 height 17
click at [1080, 148] on div at bounding box center [754, 345] width 1509 height 690
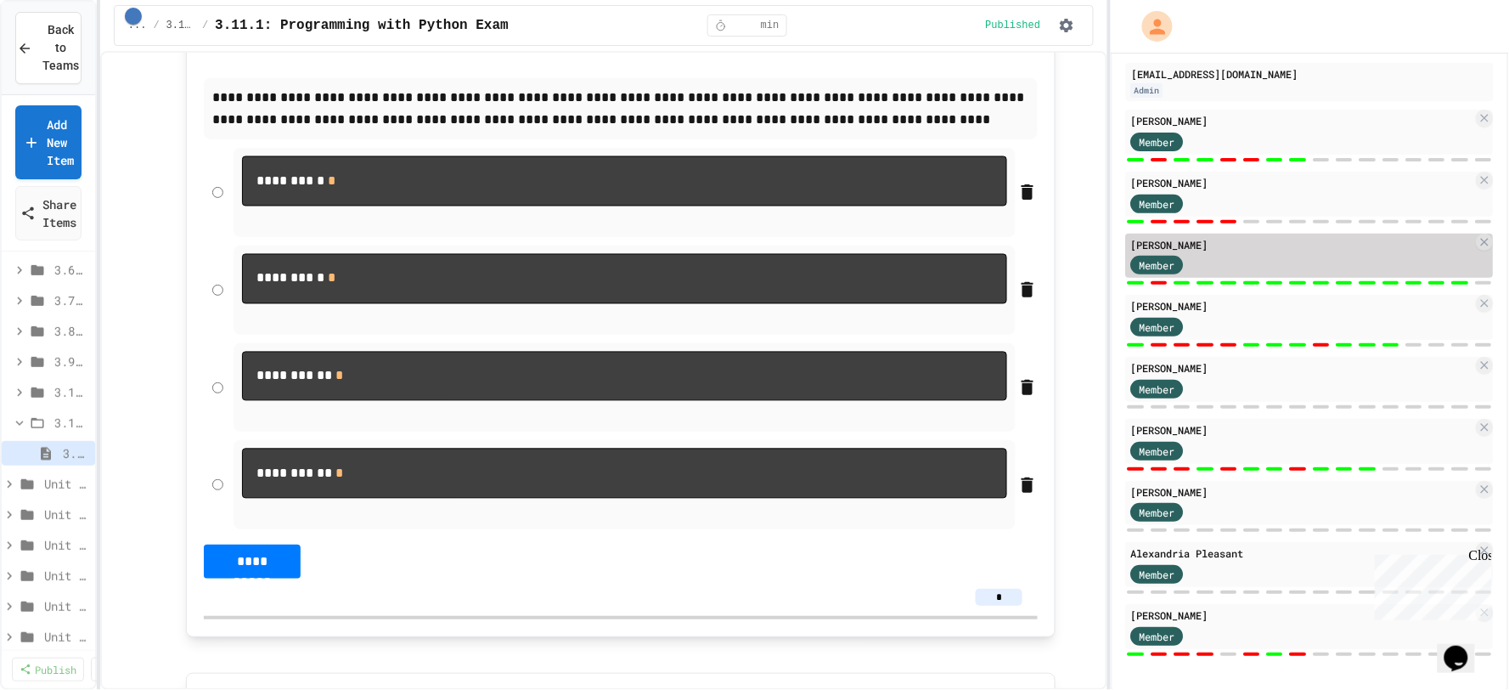
click at [1243, 254] on div "Member" at bounding box center [1302, 264] width 342 height 21
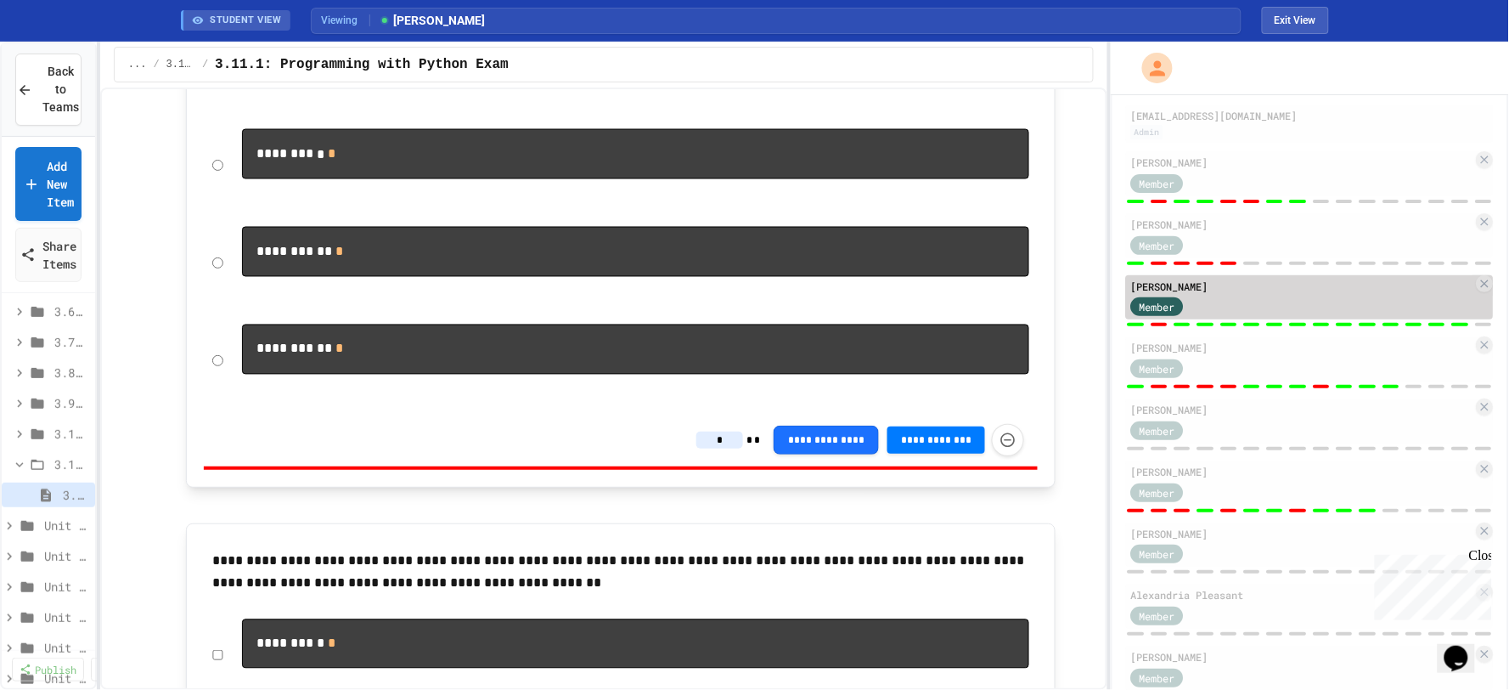
scroll to position [710, 0]
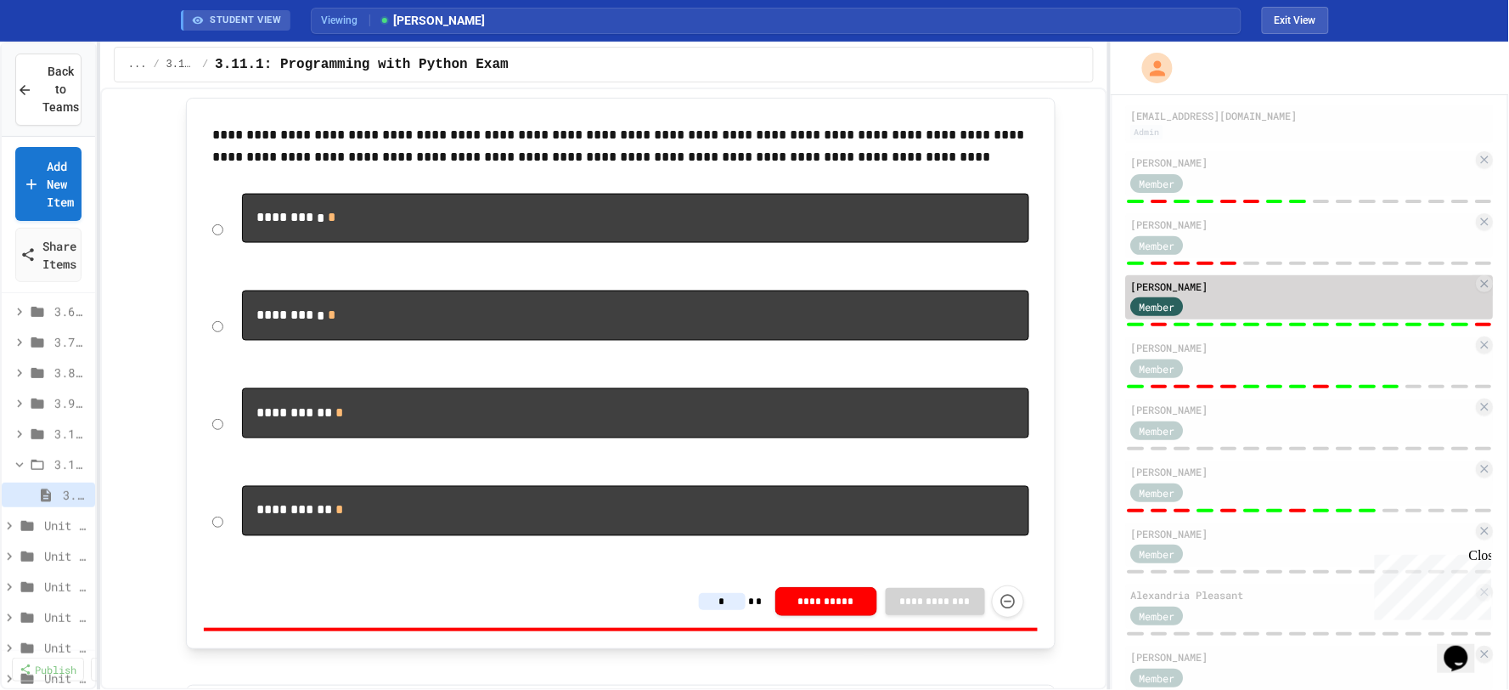
type input "*"
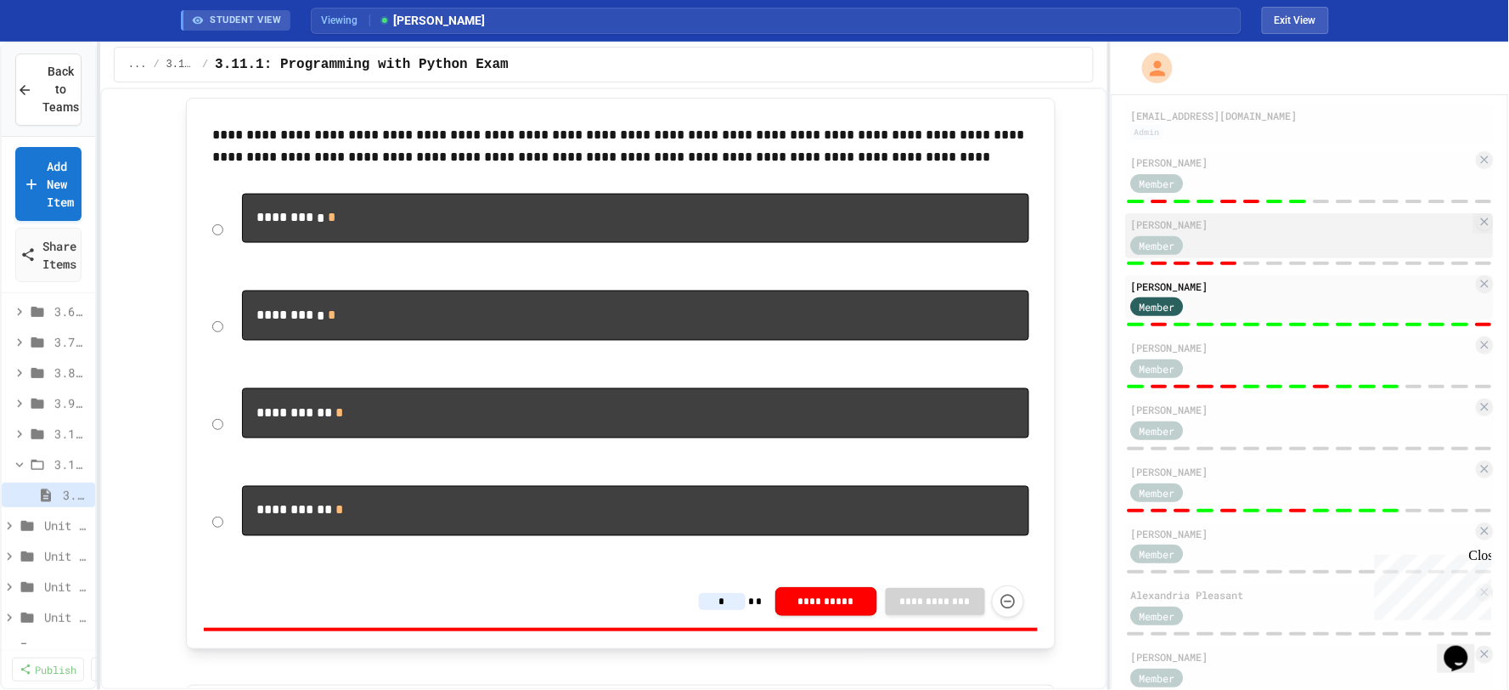
click at [1225, 230] on div "[PERSON_NAME]" at bounding box center [1302, 224] width 342 height 15
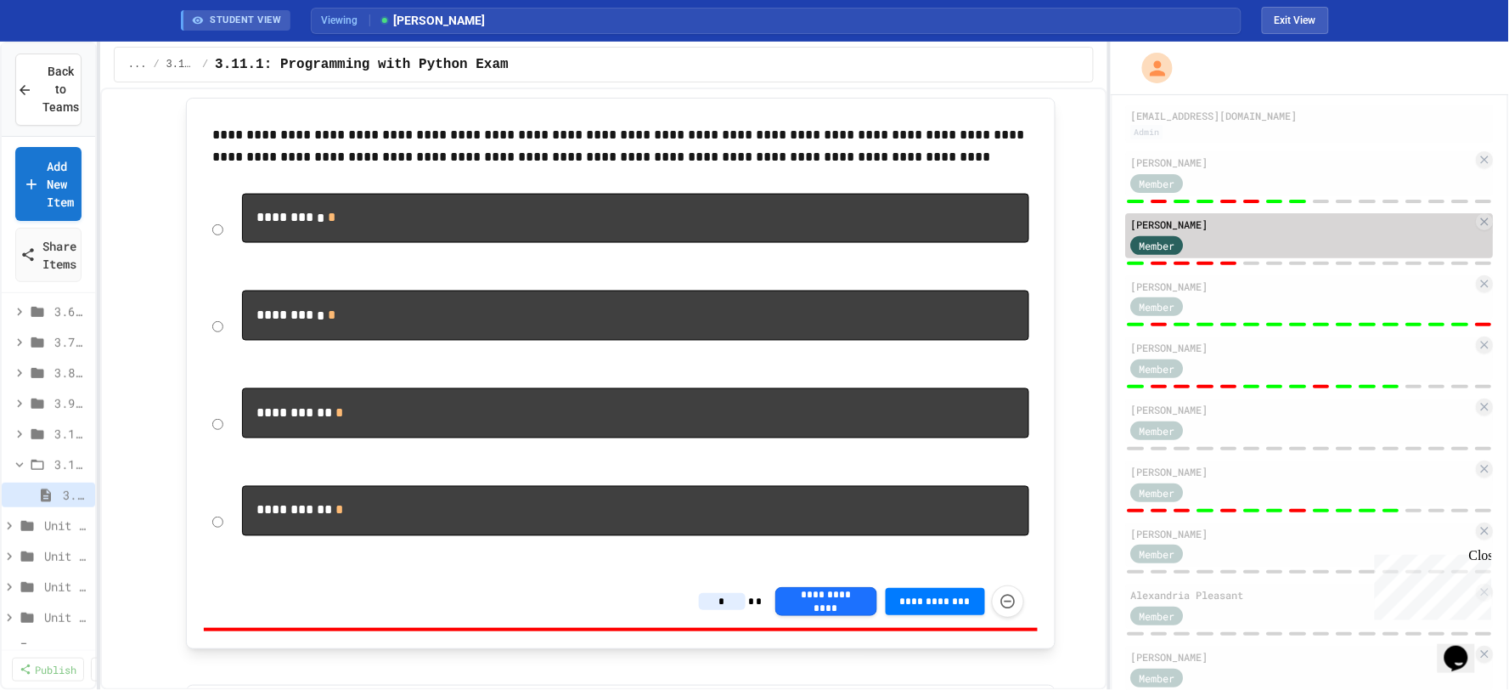
type input "*"
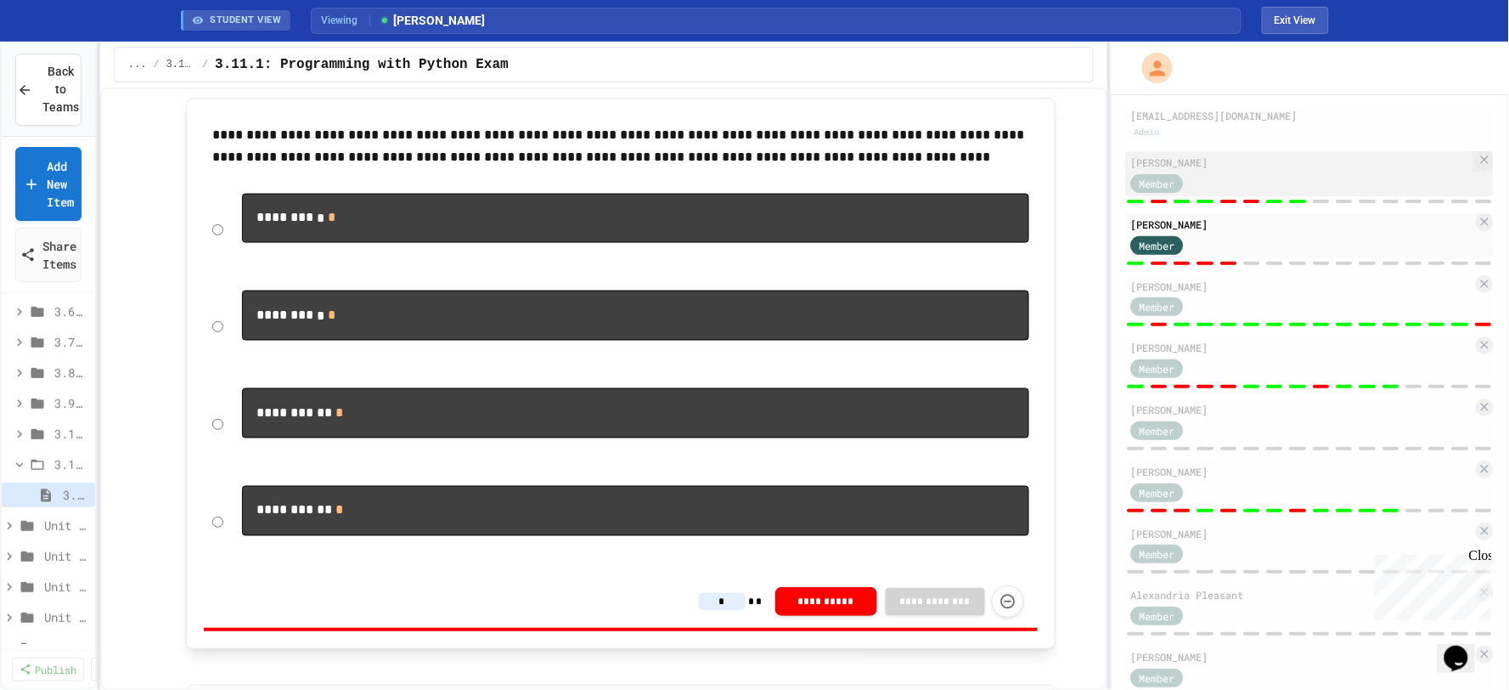
click at [1227, 180] on div "Member" at bounding box center [1302, 182] width 342 height 21
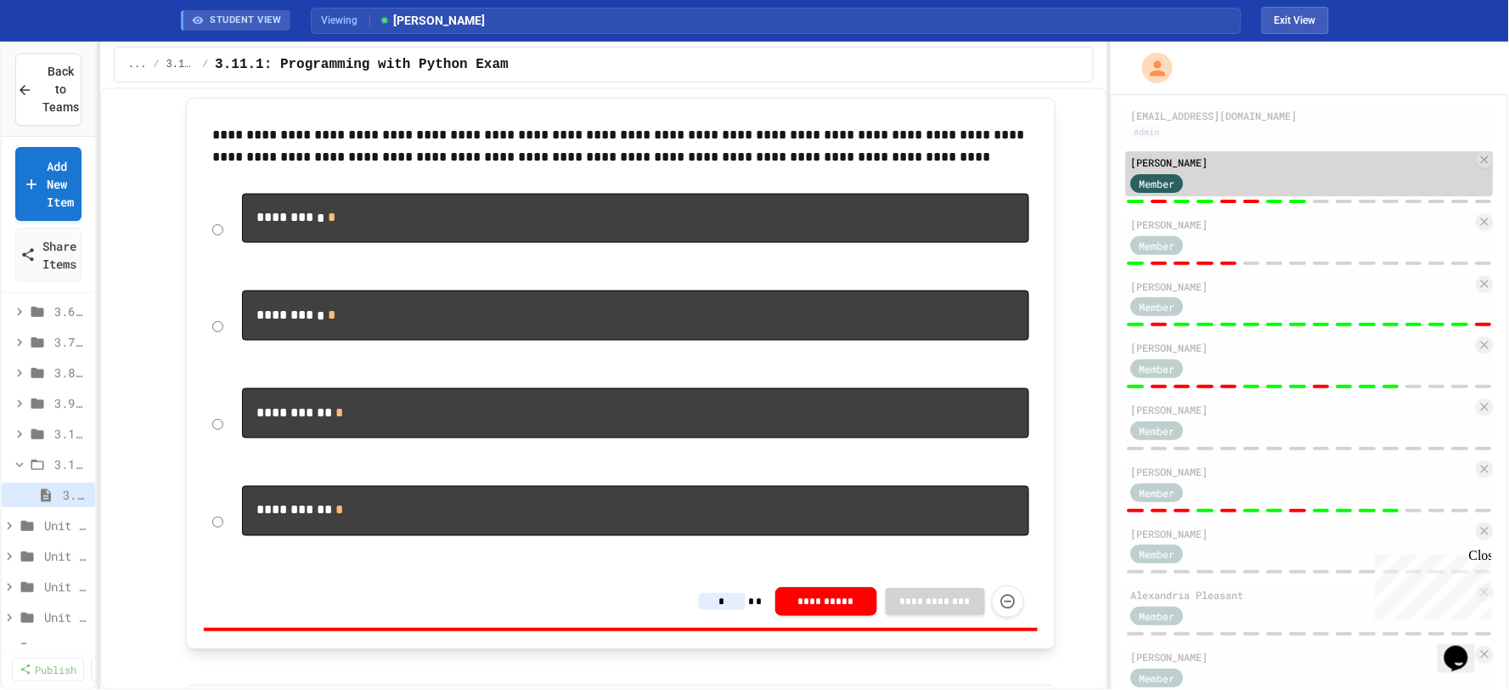
type input "*"
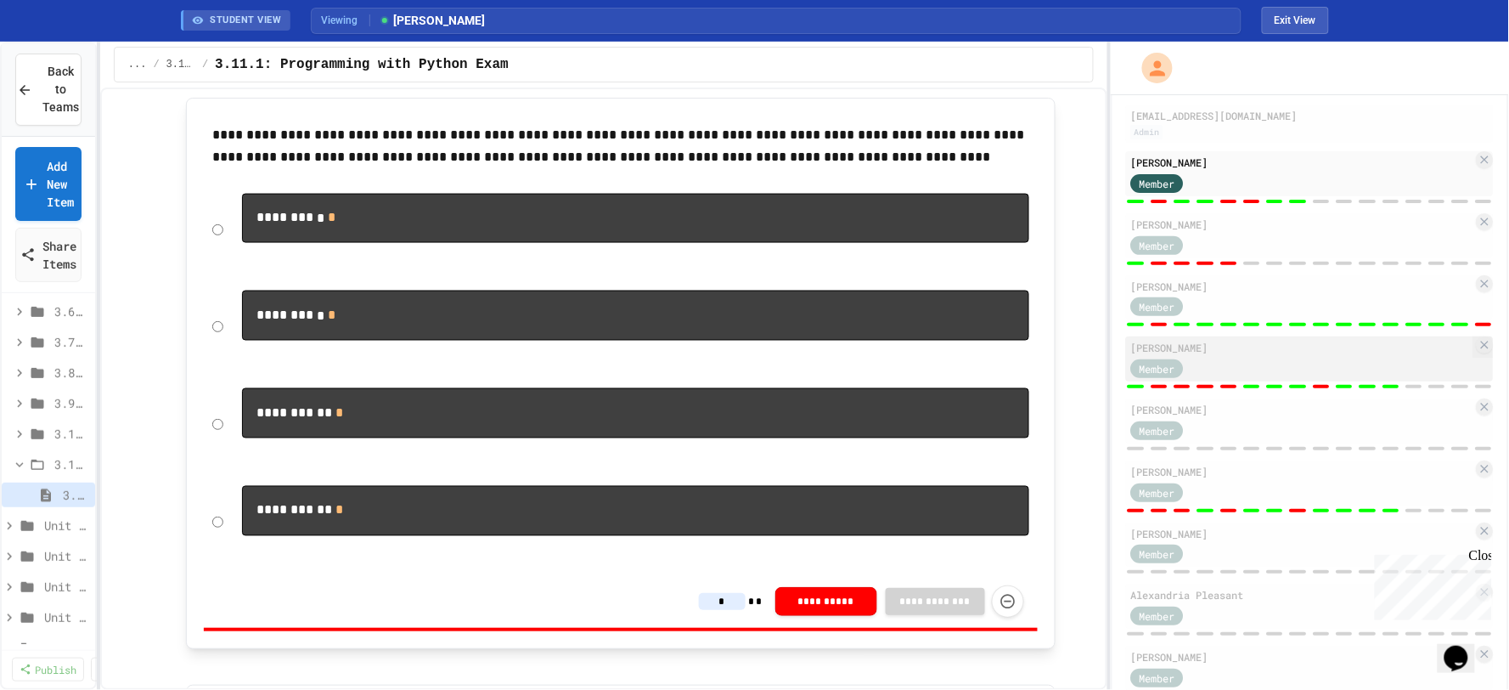
click at [1193, 361] on div "Member" at bounding box center [1173, 367] width 85 height 21
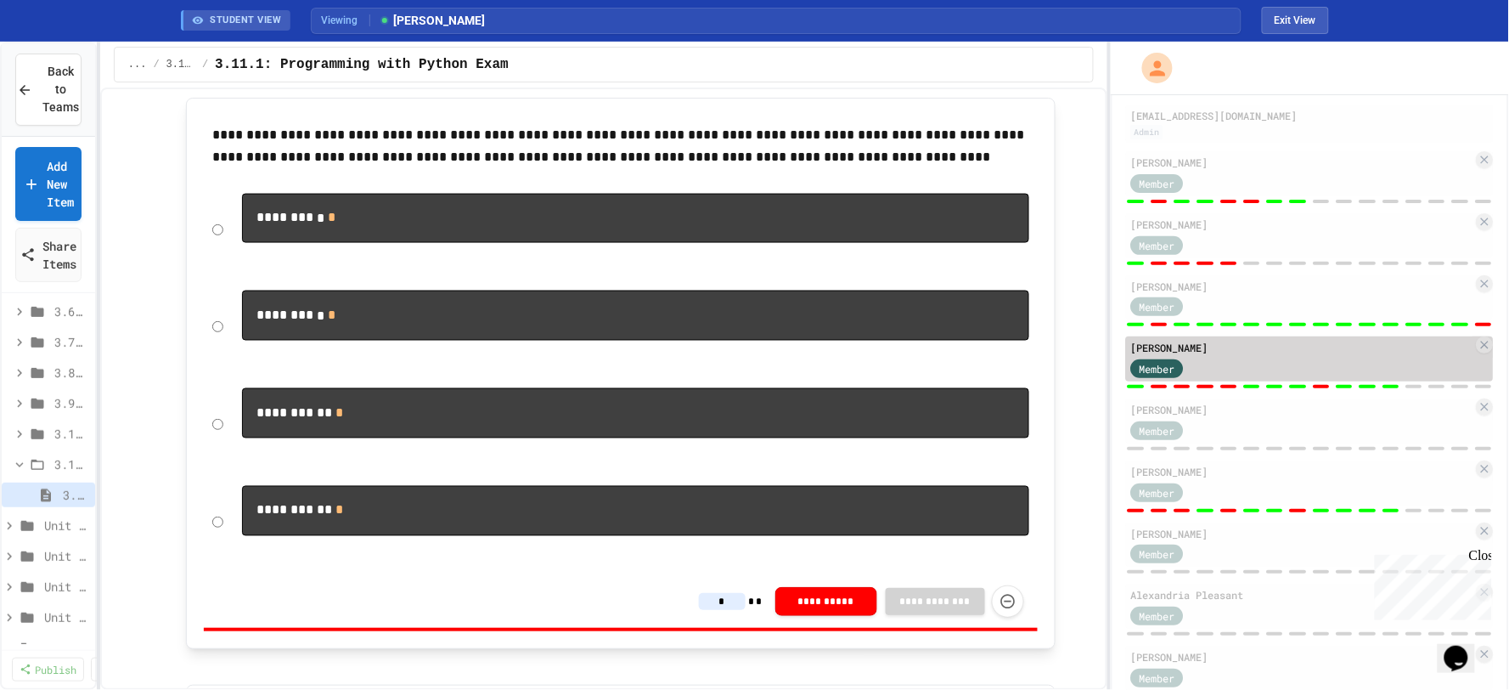
type input "*"
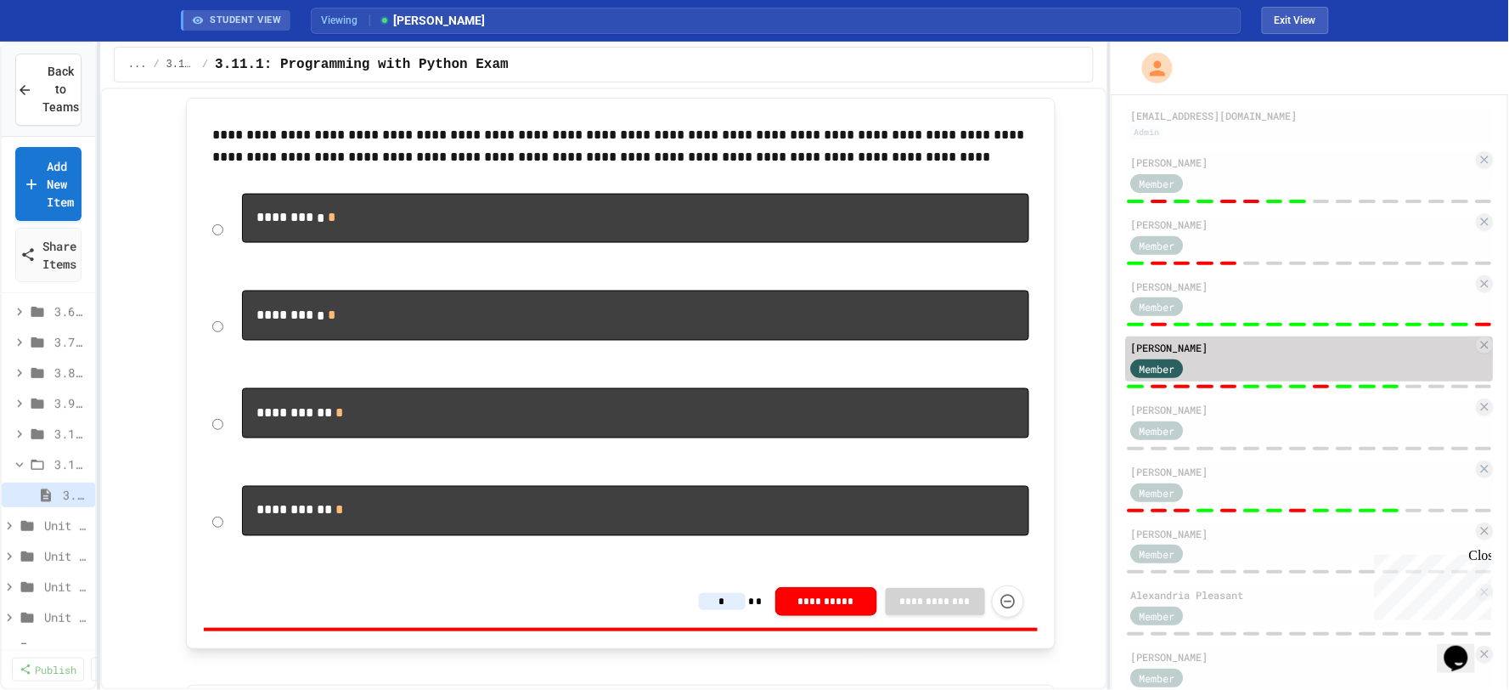
type input "*"
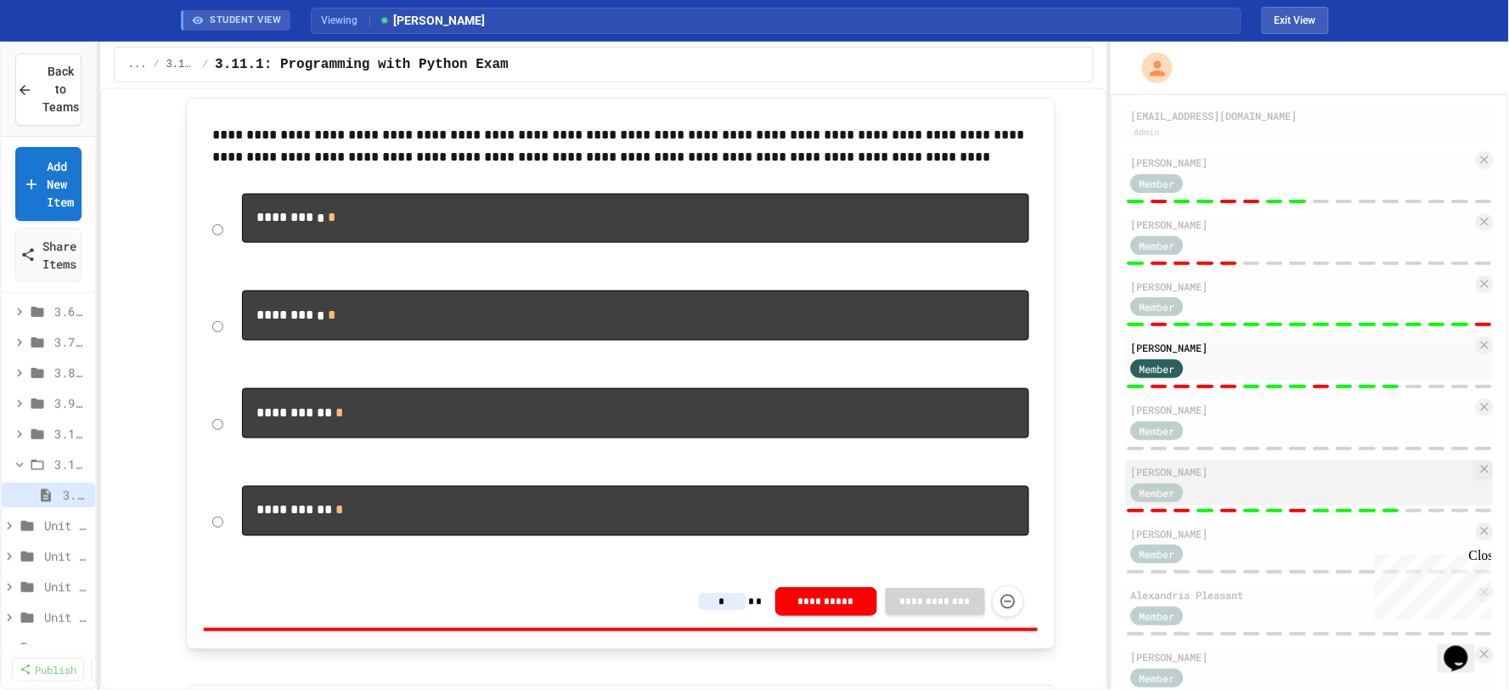
click at [1164, 499] on div "Member" at bounding box center [1157, 492] width 53 height 19
click at [1289, 489] on div "Member" at bounding box center [1302, 491] width 342 height 21
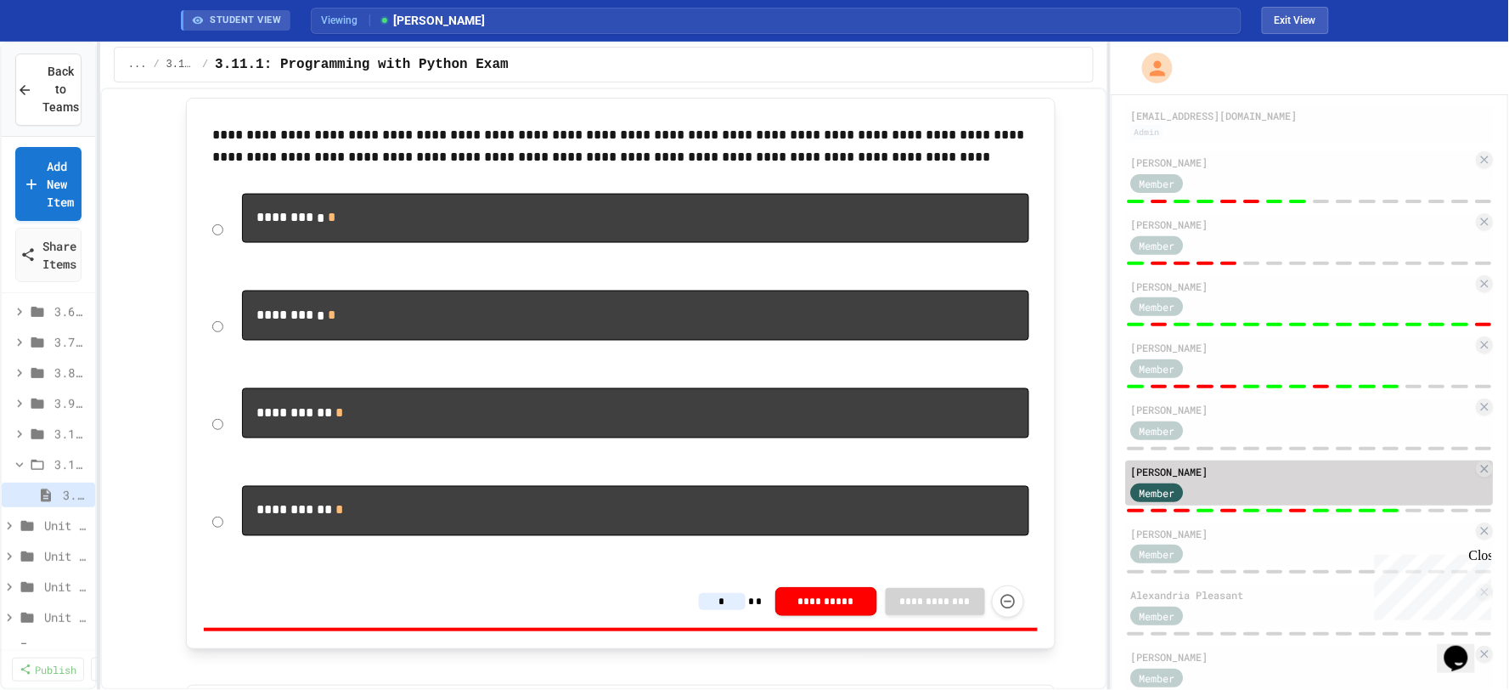
type input "*"
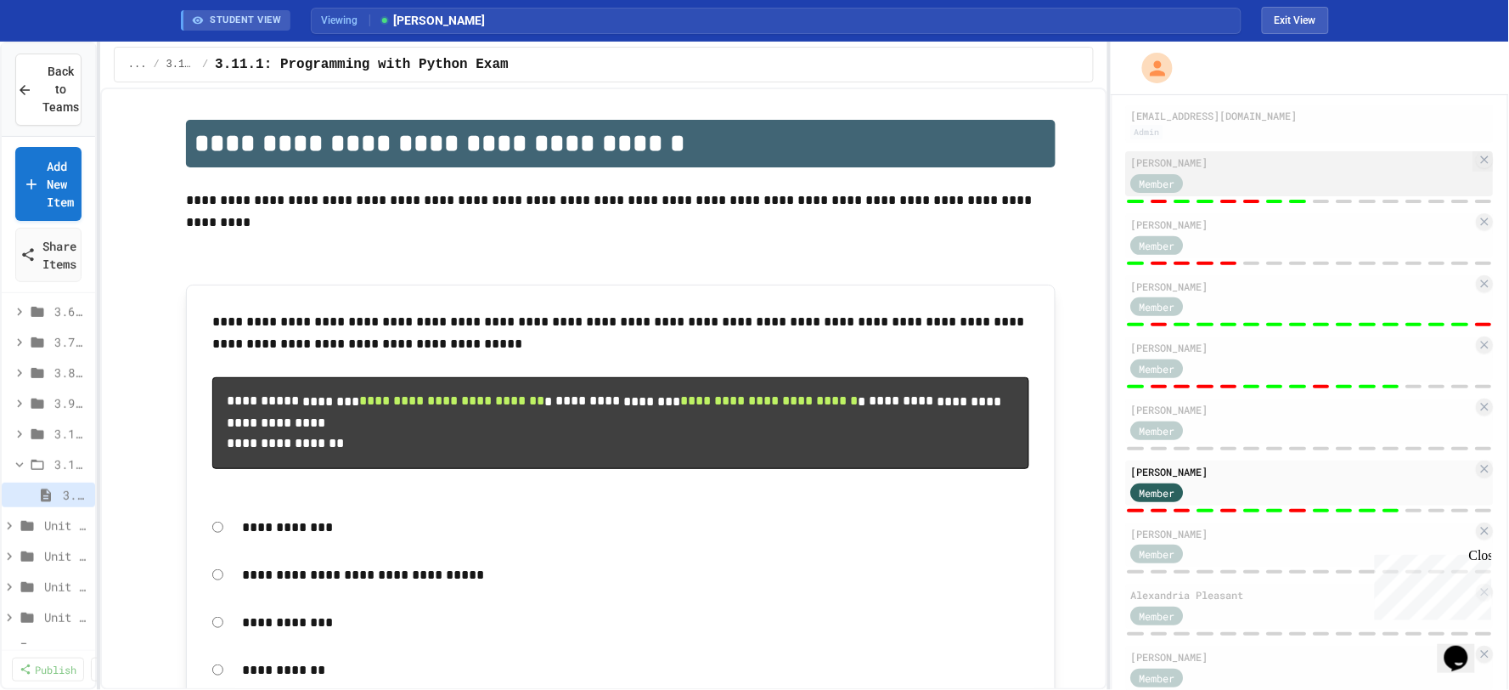
click at [1209, 184] on div "Member" at bounding box center [1173, 182] width 85 height 21
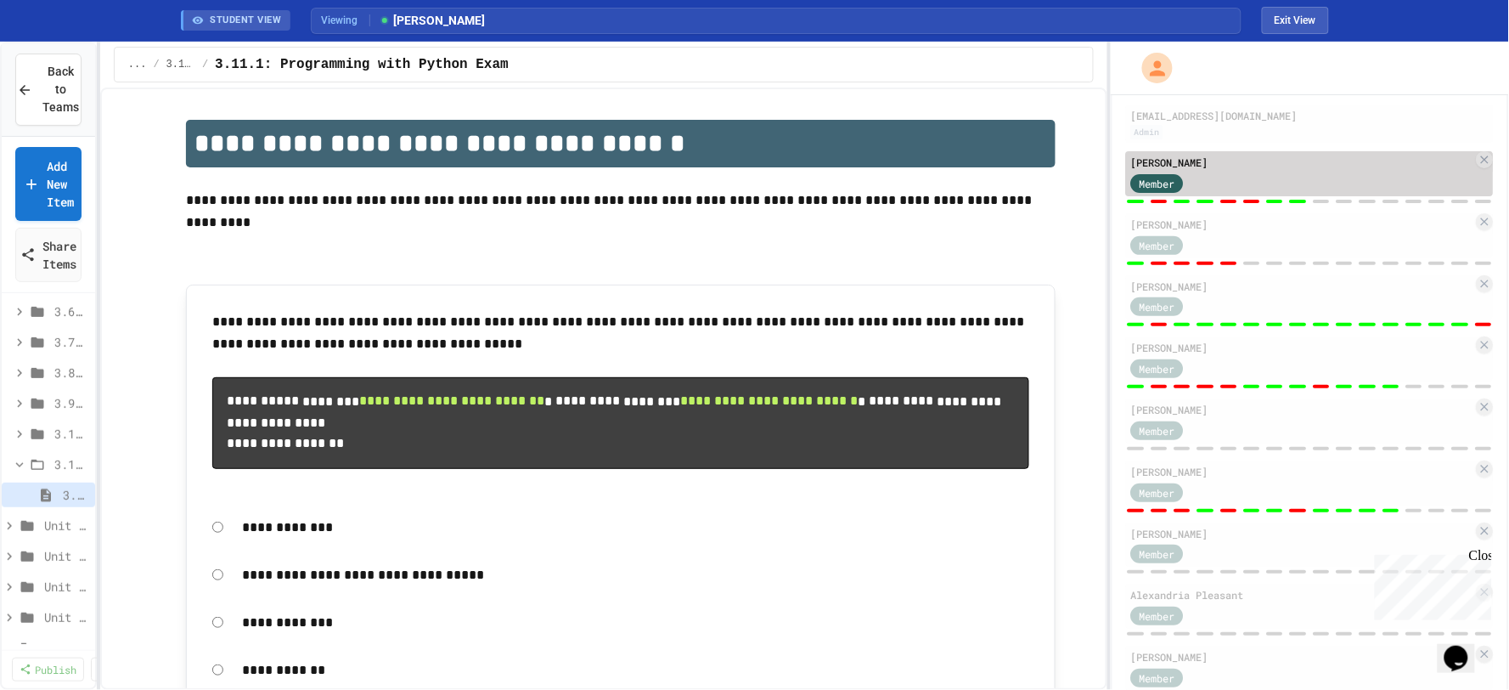
type input "*"
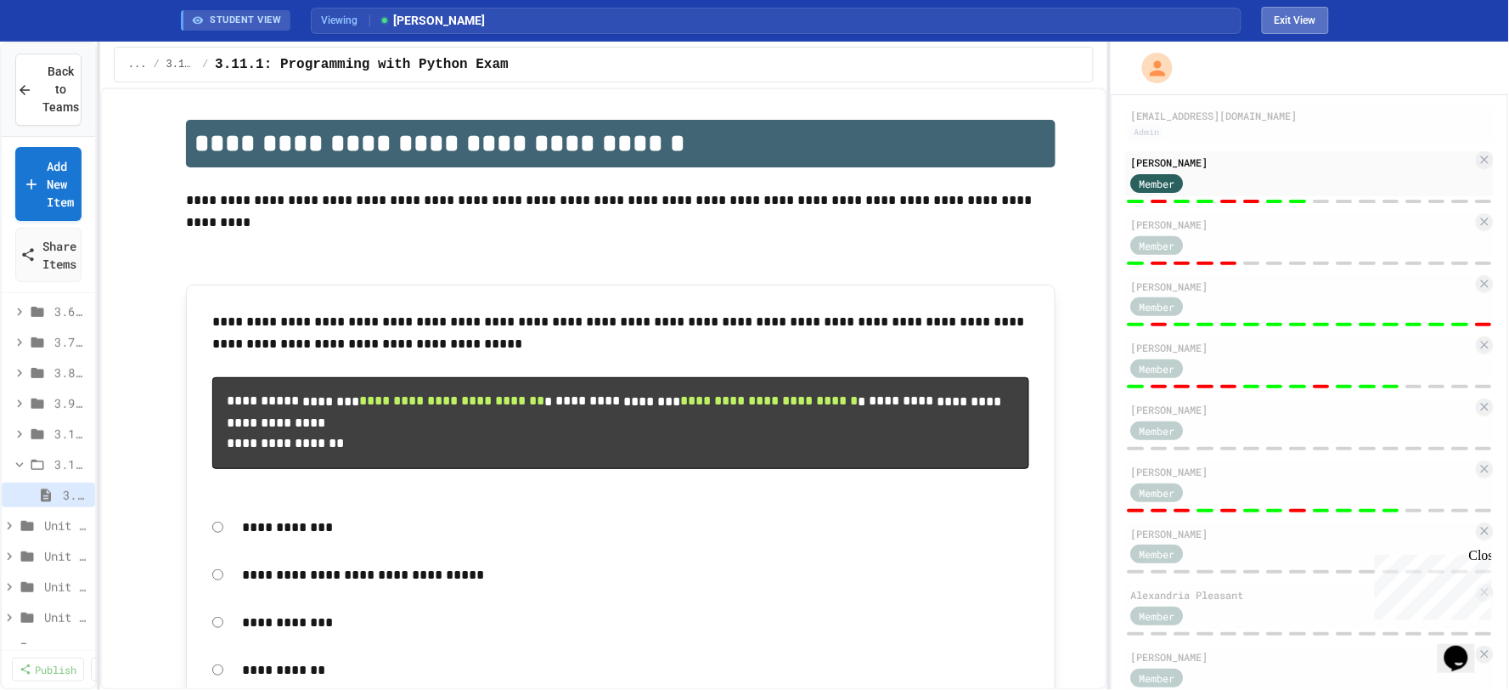
click at [1287, 10] on button "Exit View" at bounding box center [1295, 20] width 67 height 27
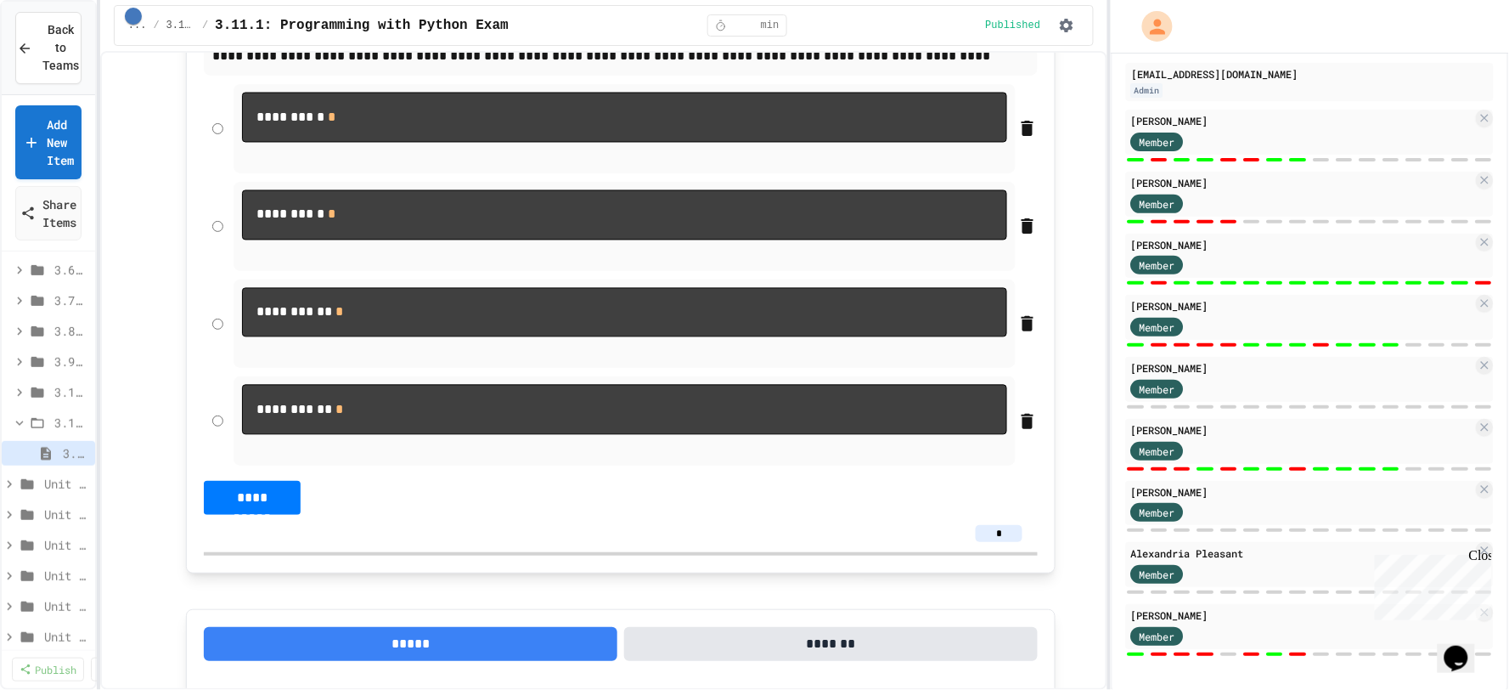
scroll to position [944, 0]
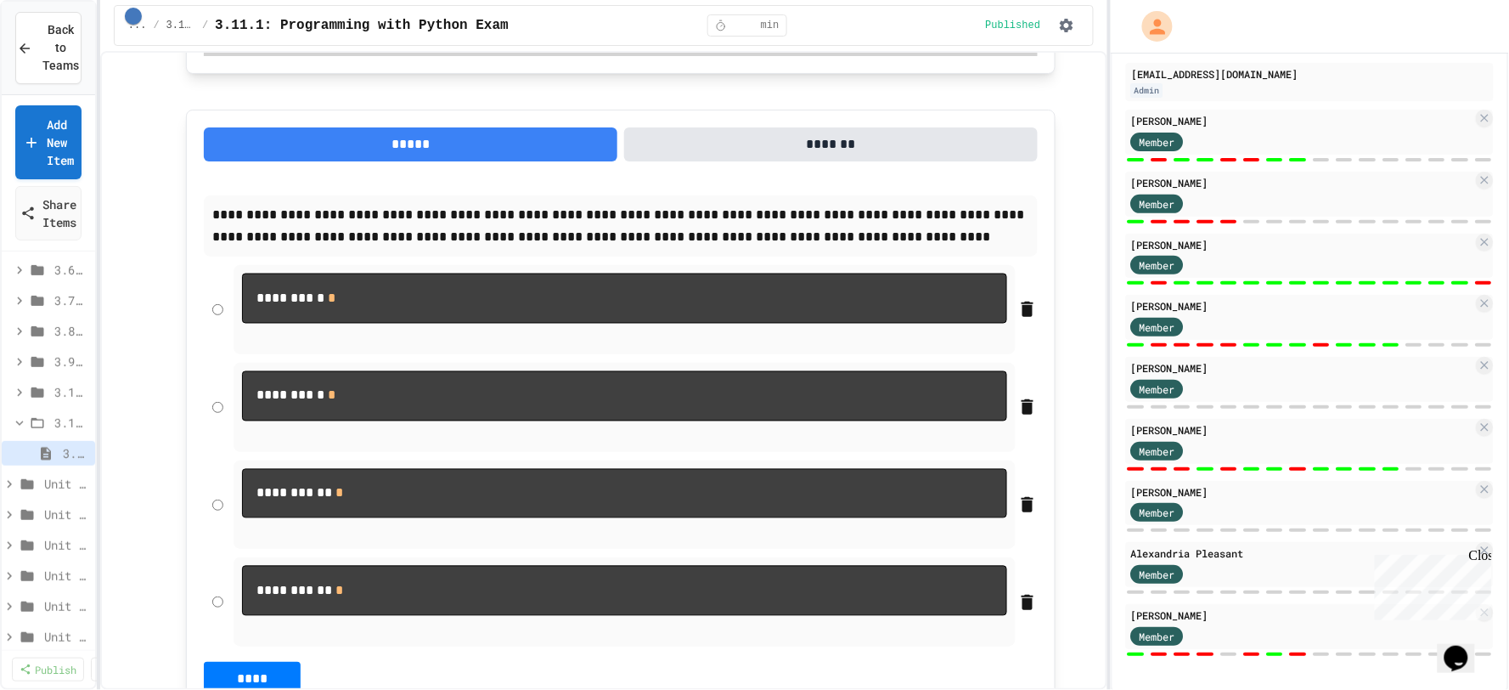
click at [448, 161] on button "*****" at bounding box center [411, 144] width 414 height 34
click at [735, 161] on button "*******" at bounding box center [831, 144] width 414 height 34
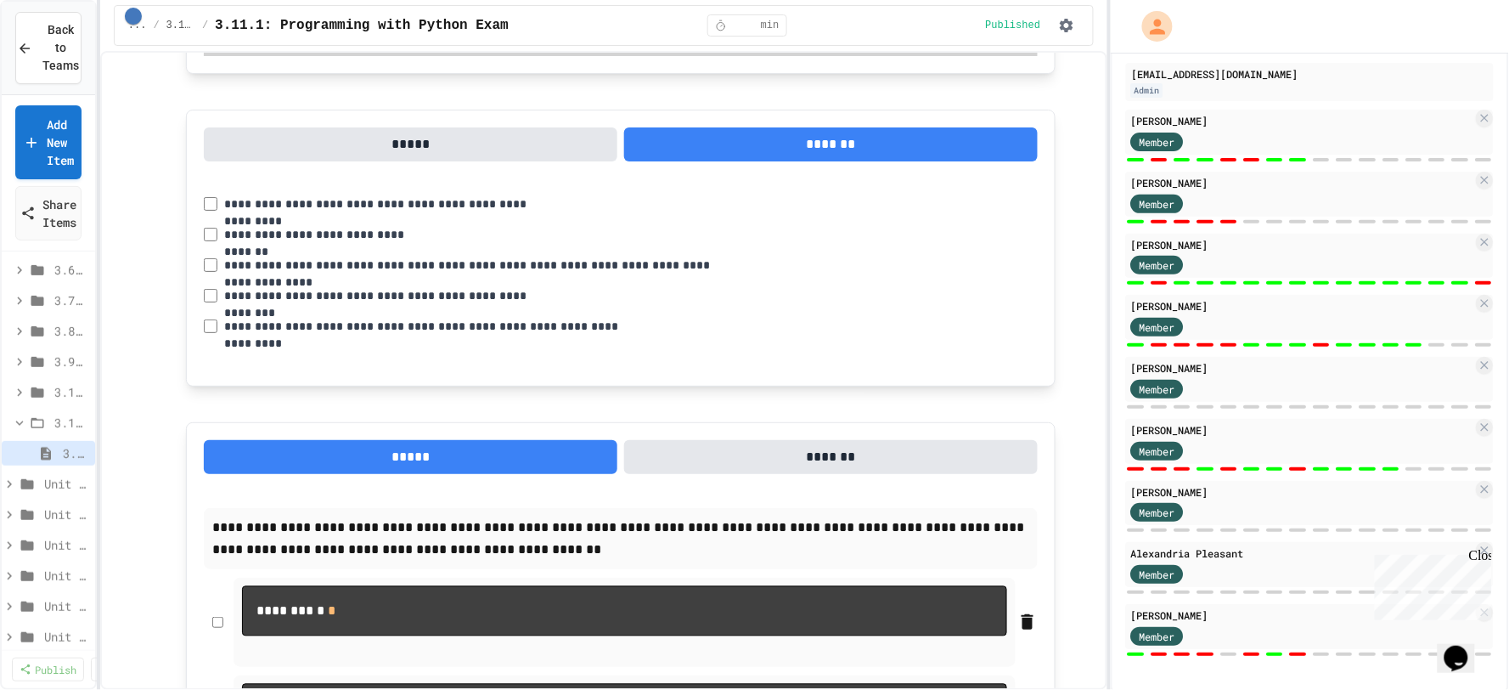
click at [423, 161] on button "*****" at bounding box center [411, 144] width 414 height 34
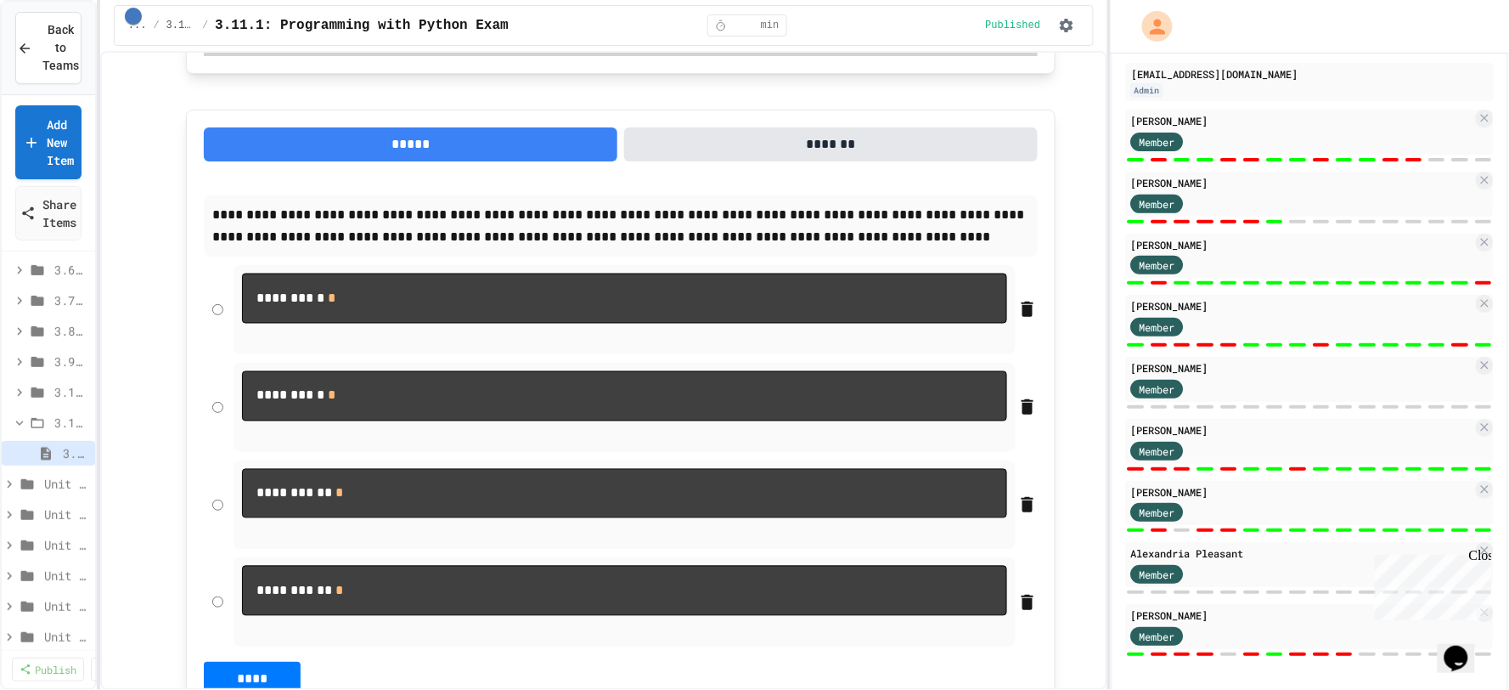
click at [1360, 156] on div at bounding box center [1310, 159] width 368 height 7
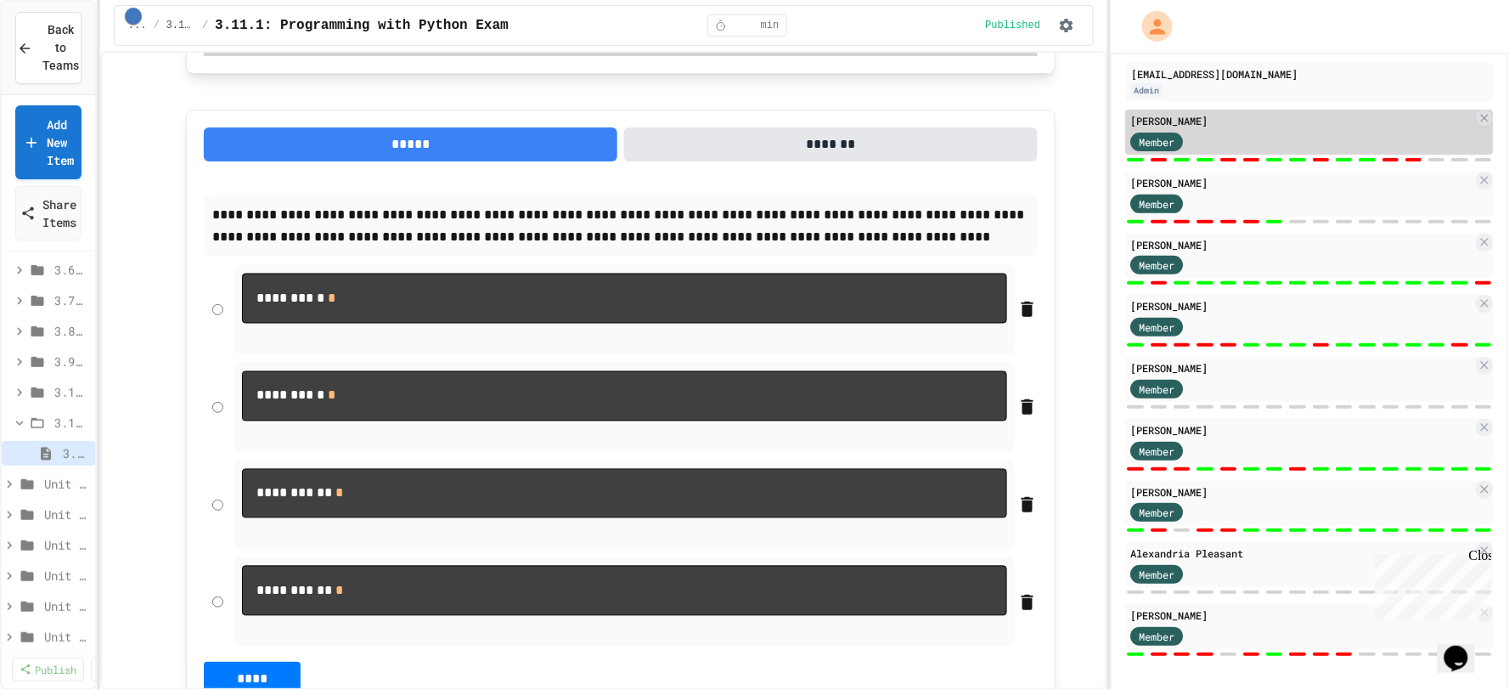
click at [1268, 149] on div "Member" at bounding box center [1302, 140] width 342 height 21
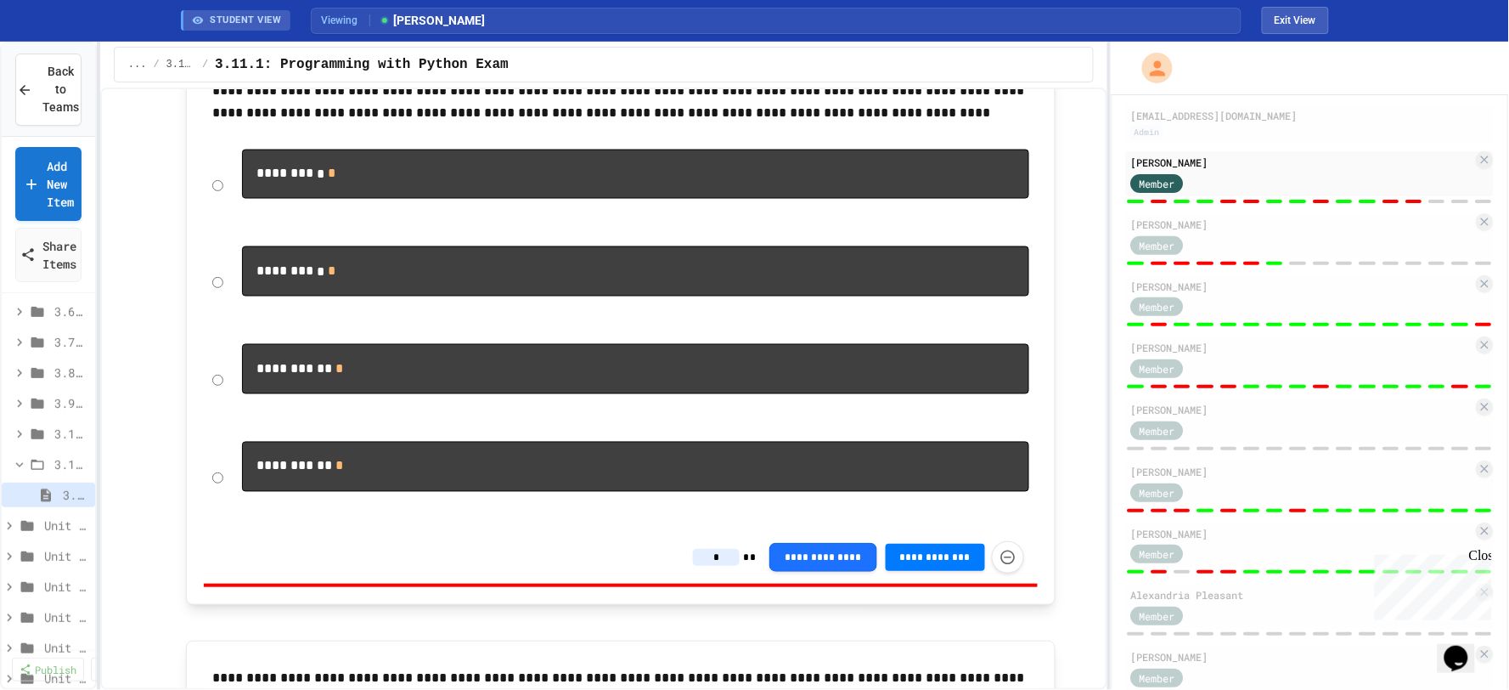
scroll to position [662, 0]
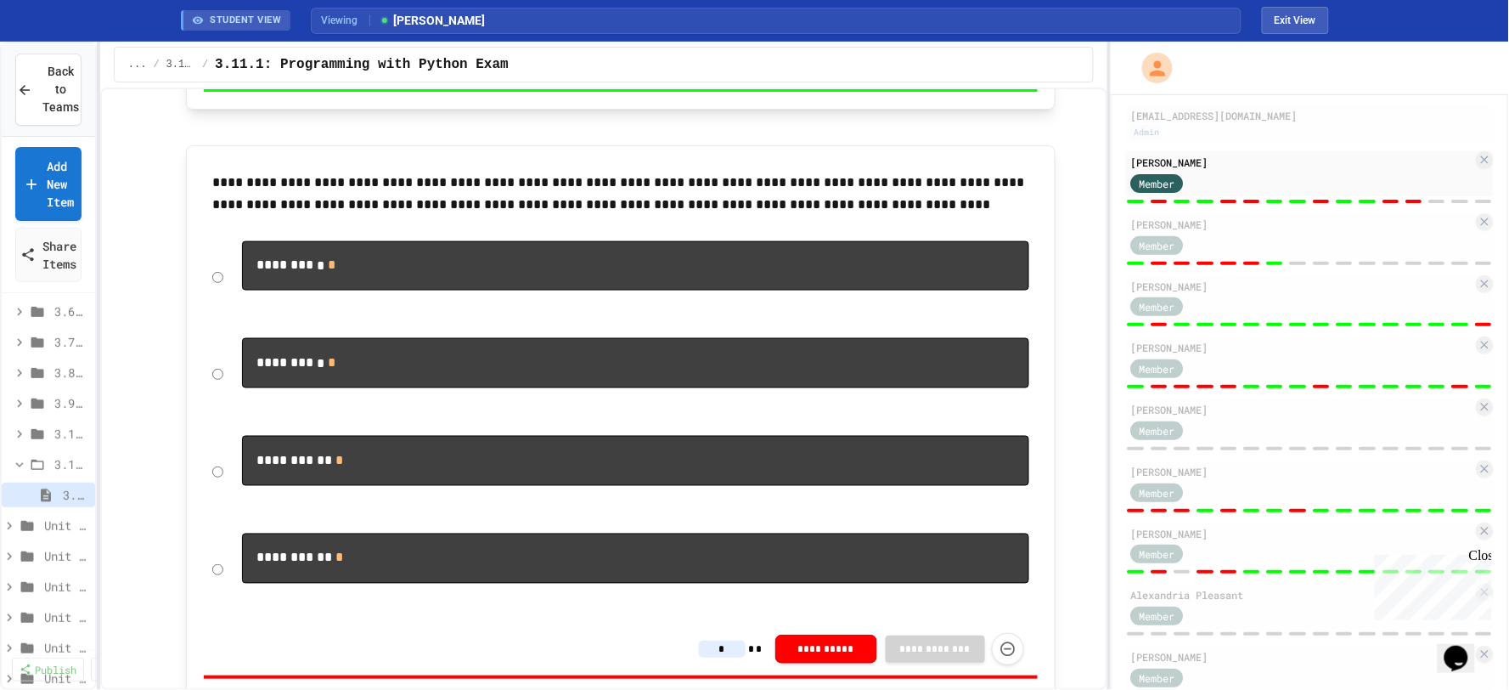
click at [1277, 384] on div at bounding box center [1310, 386] width 368 height 7
click at [1289, 348] on div "[PERSON_NAME]" at bounding box center [1302, 347] width 342 height 15
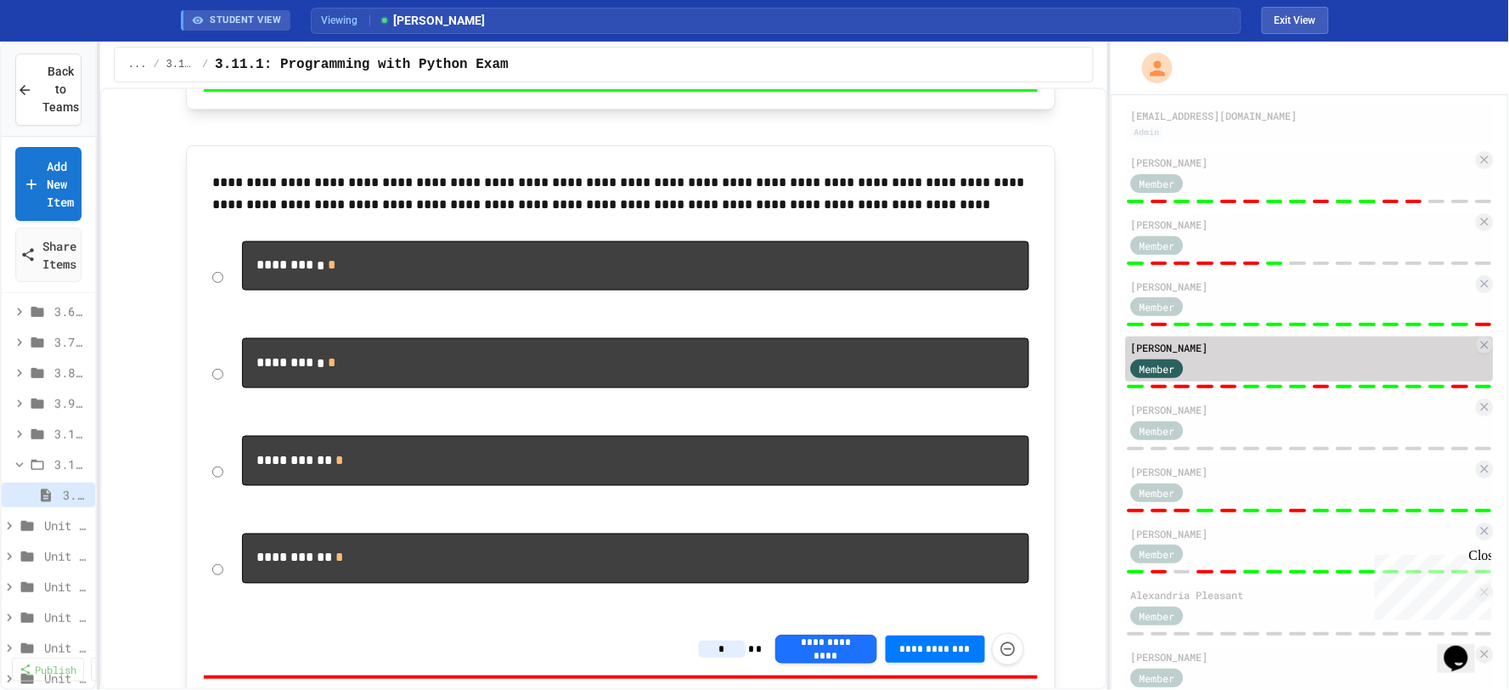
type input "*"
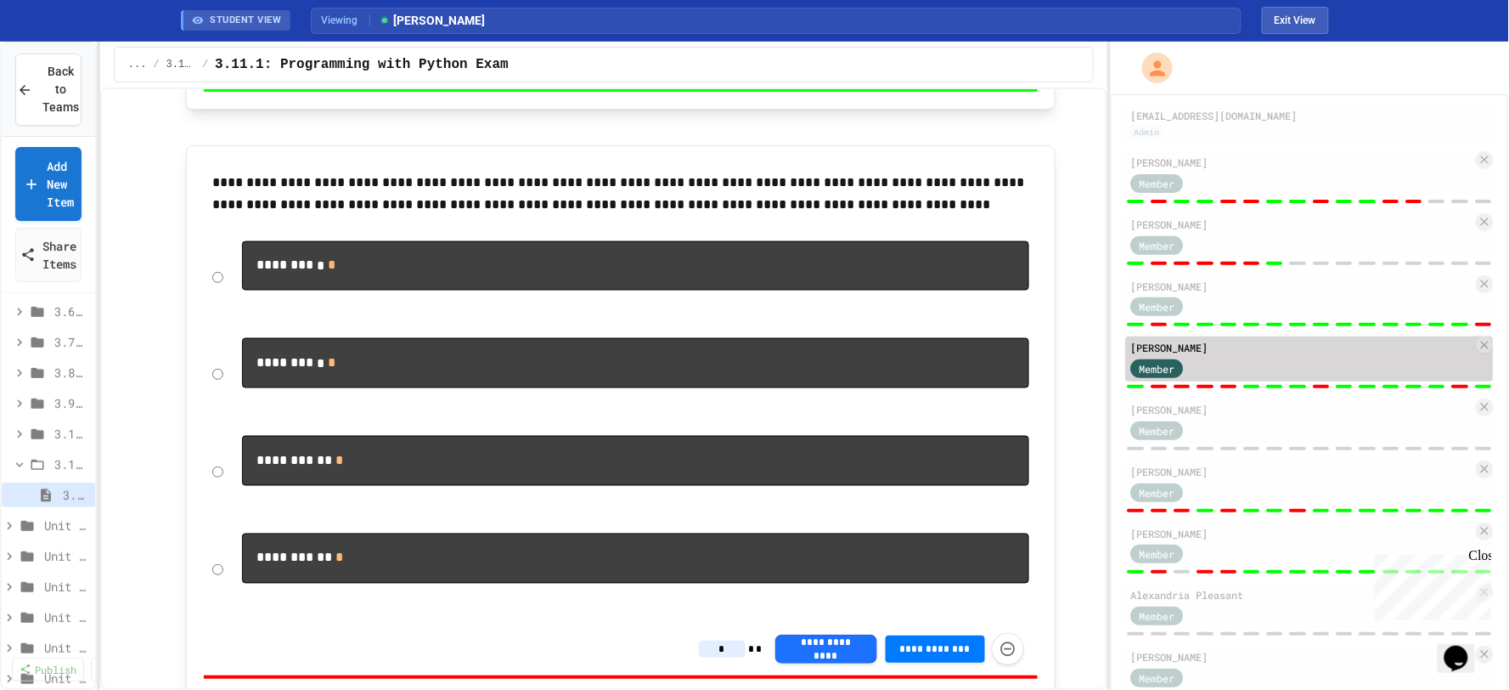
type input "*"
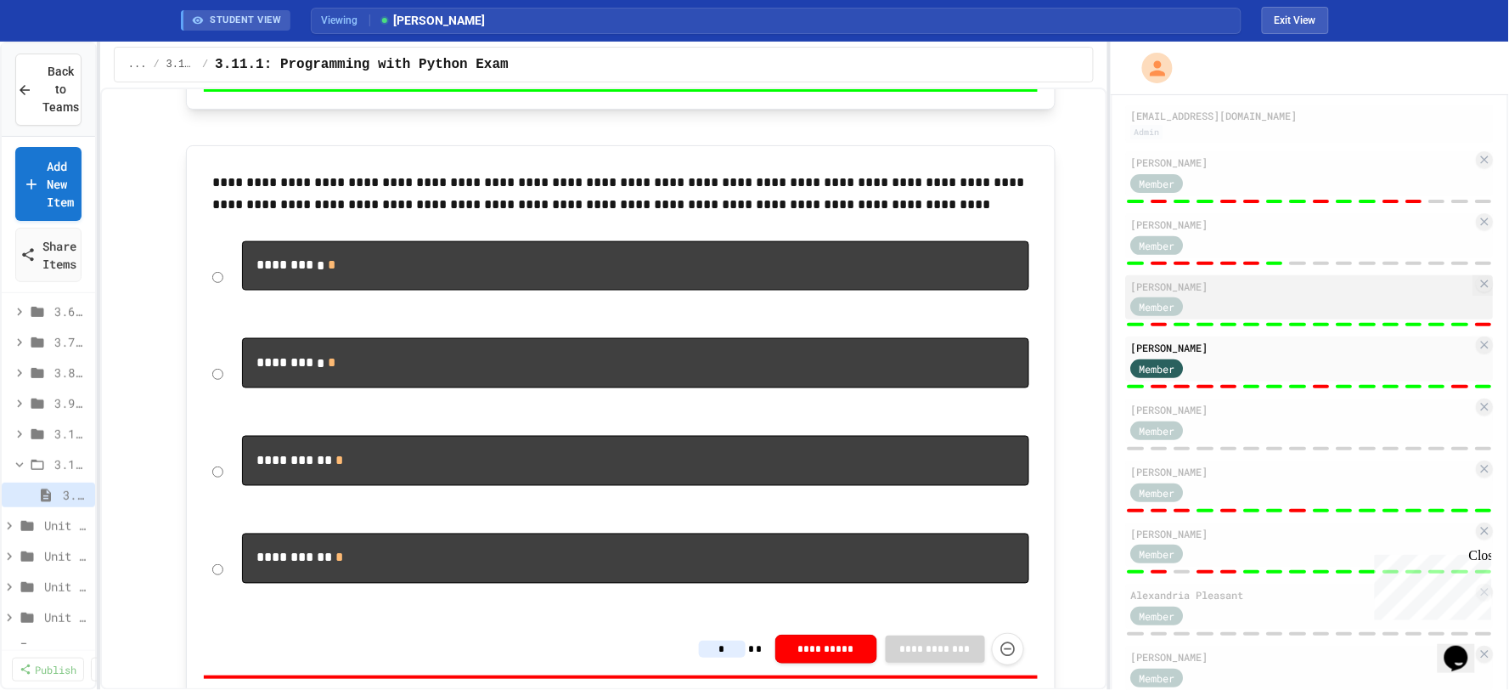
click at [1356, 303] on div "Member" at bounding box center [1302, 306] width 342 height 21
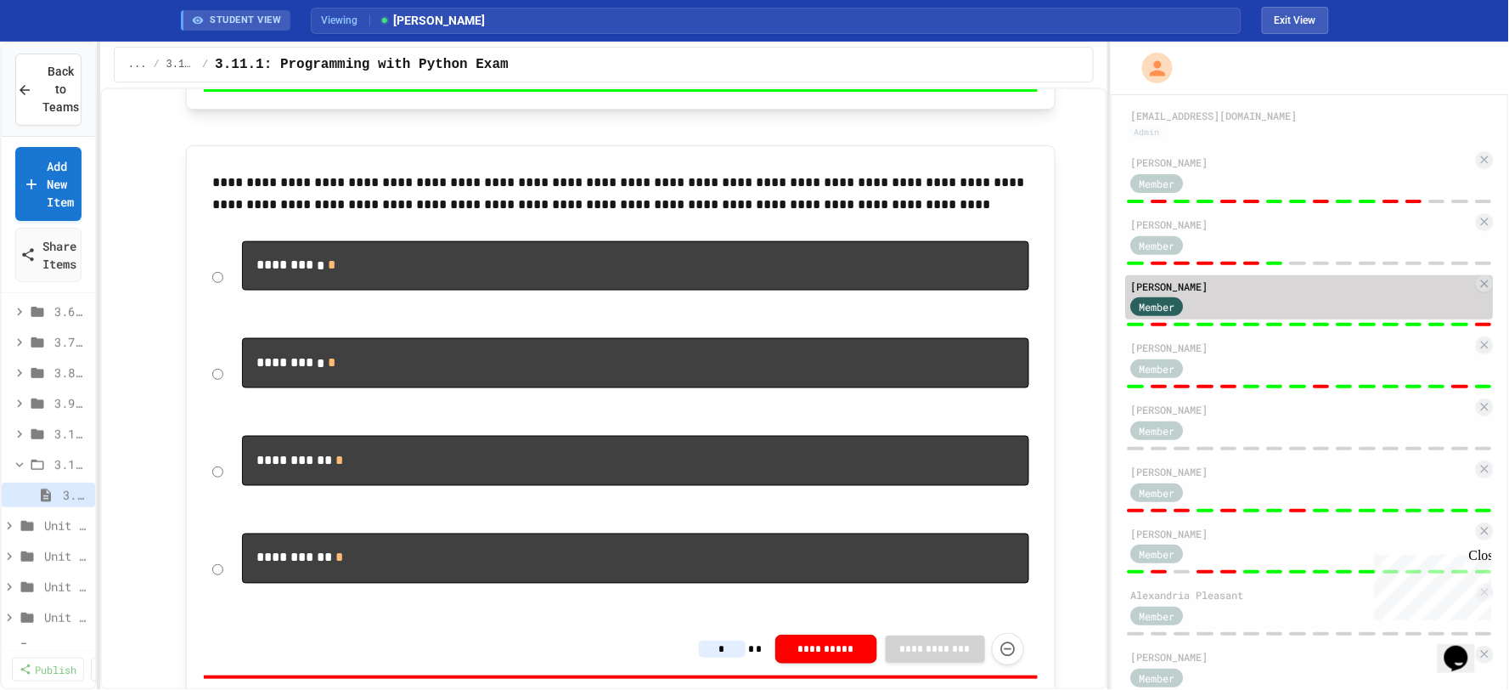
type input "*"
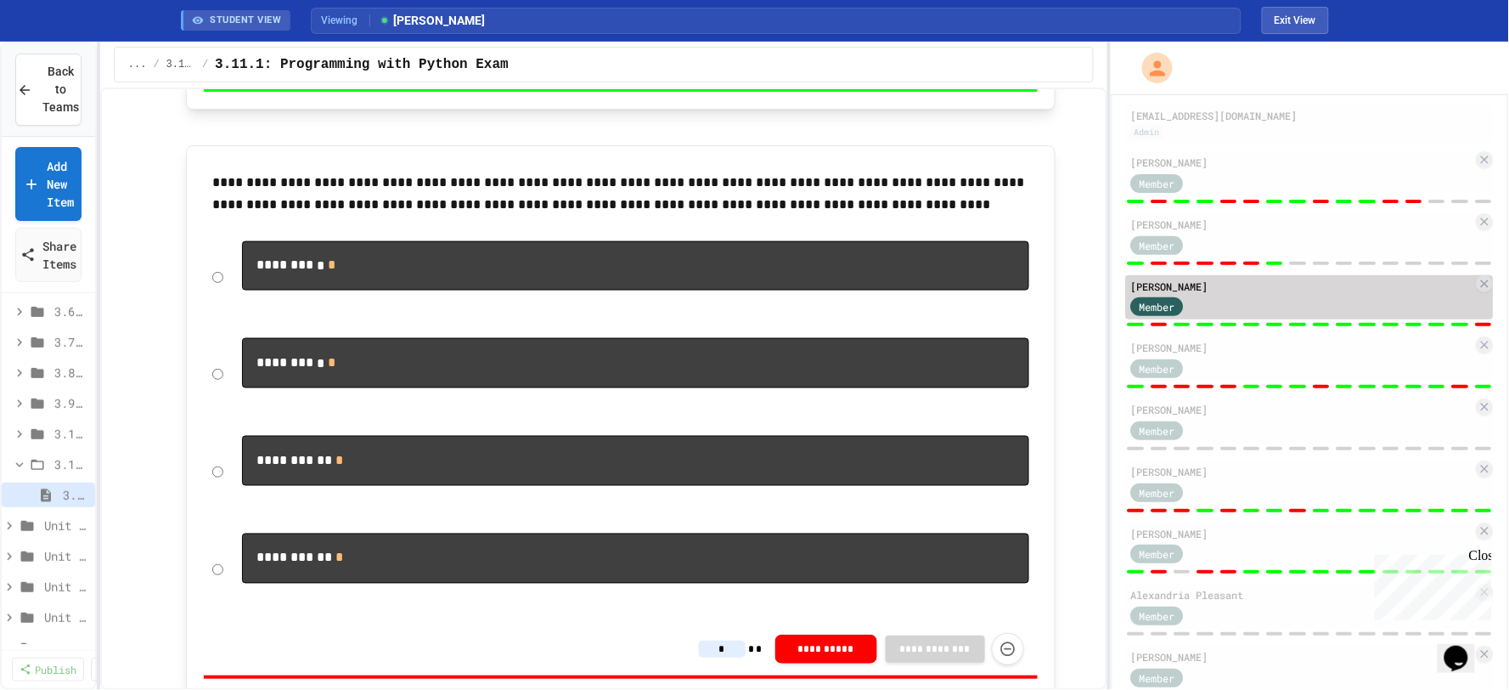
type input "*"
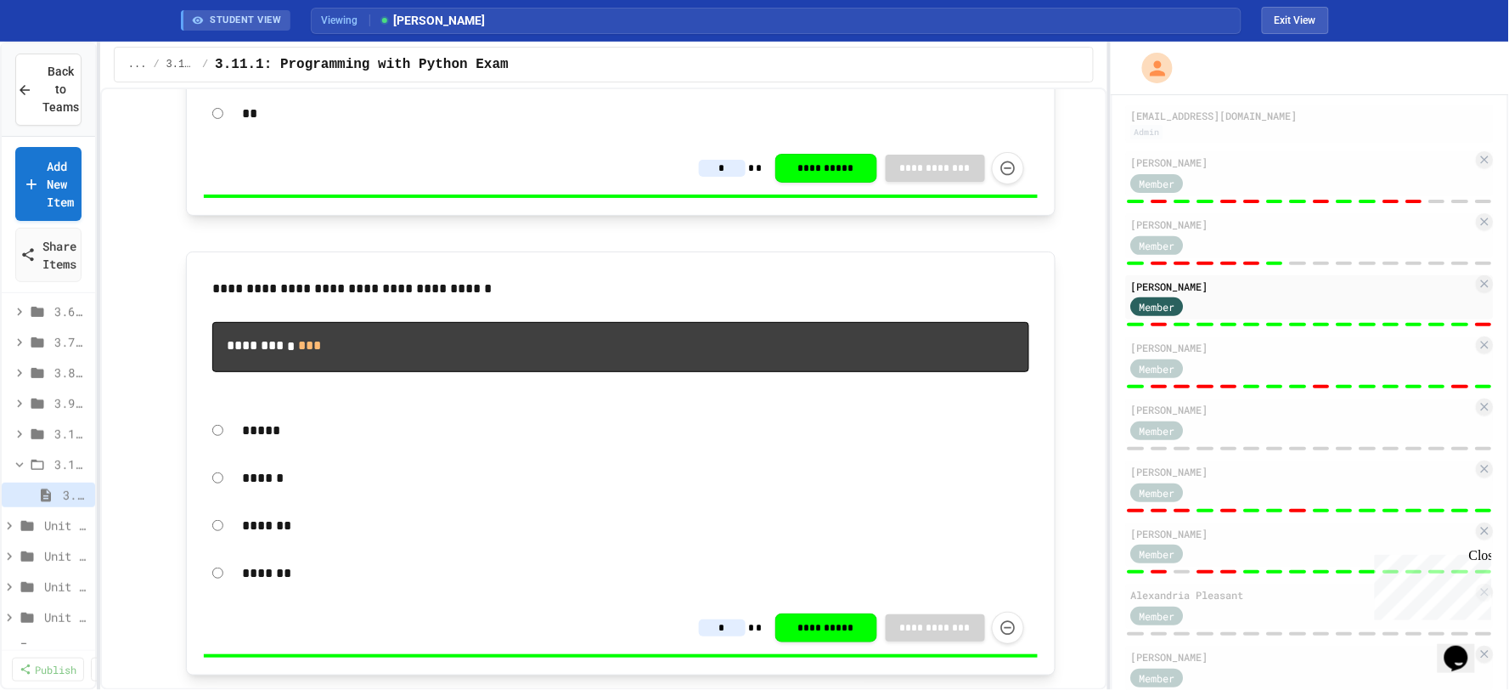
scroll to position [8334, 0]
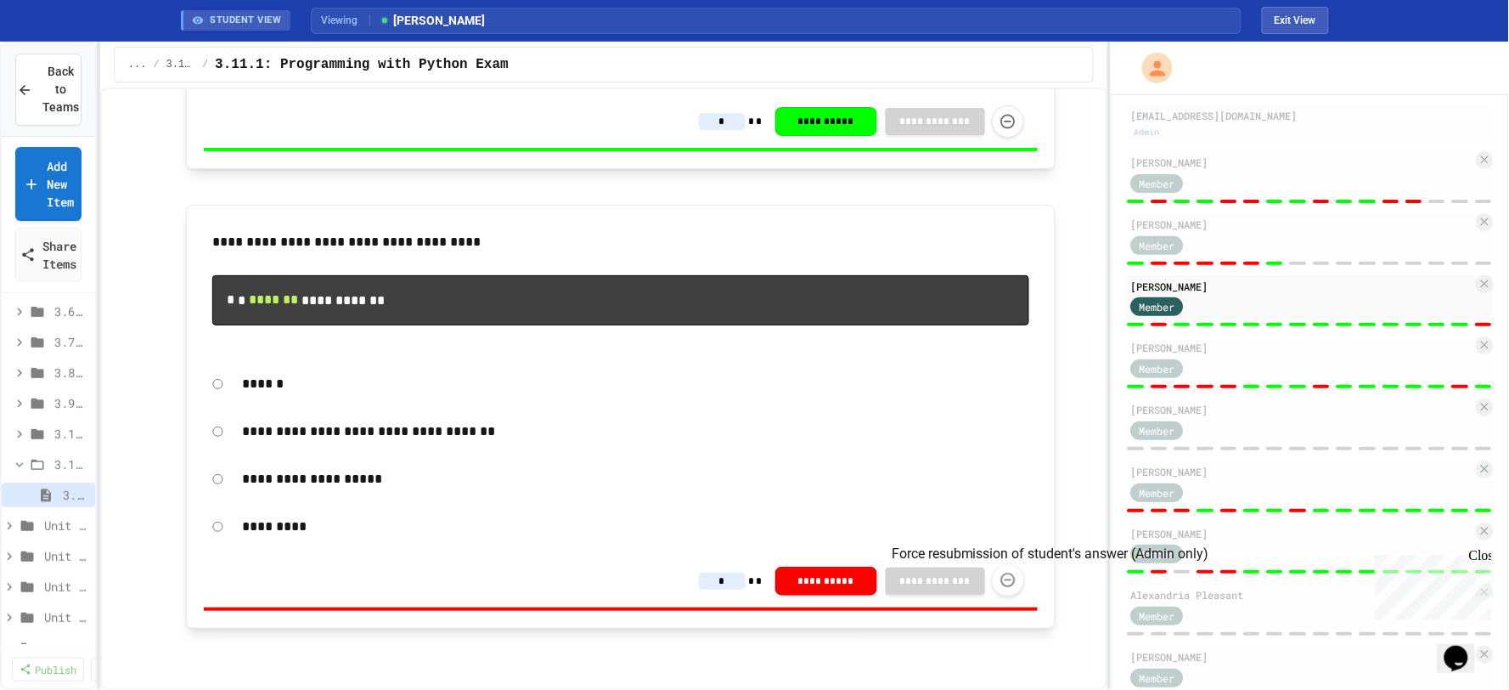
click at [1000, 583] on icon "Force resubmission of student's answer (Admin only)" at bounding box center [1008, 580] width 17 height 17
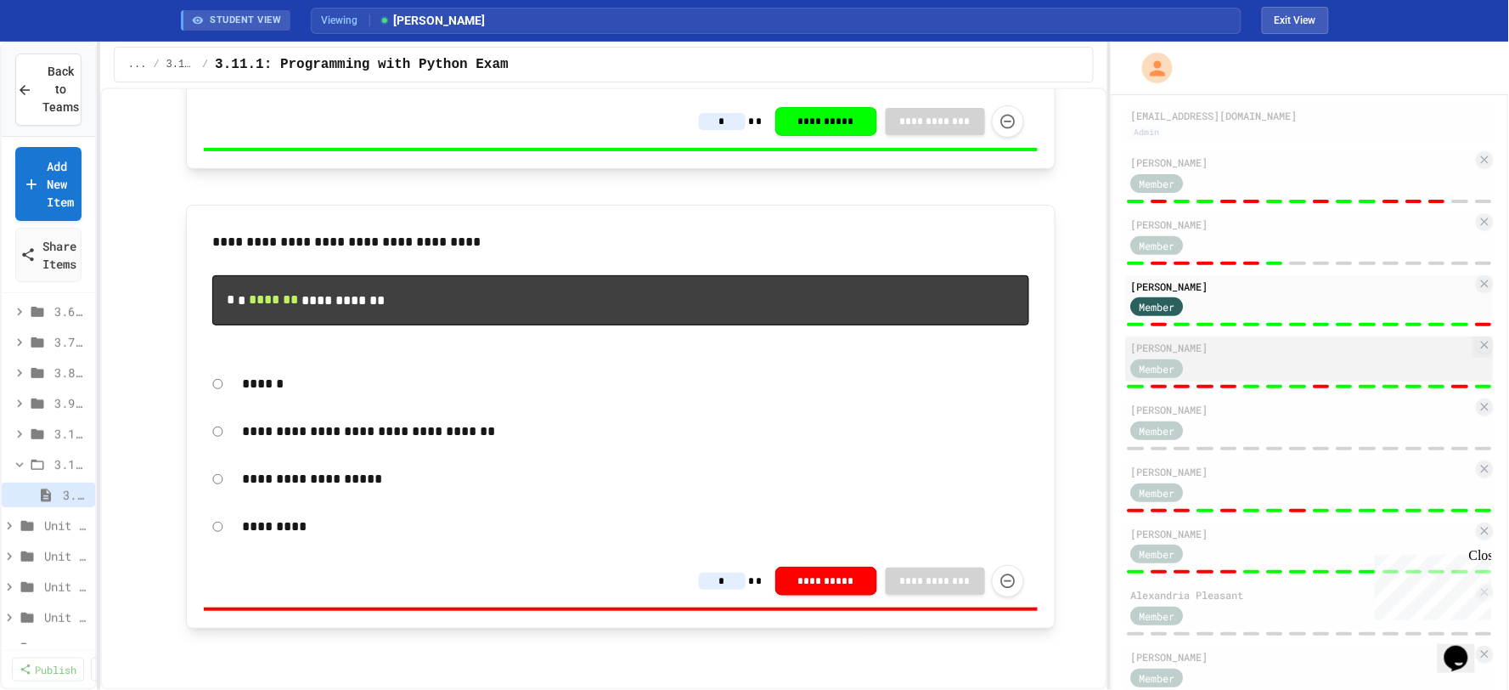
click at [1356, 365] on div "Member" at bounding box center [1302, 367] width 342 height 21
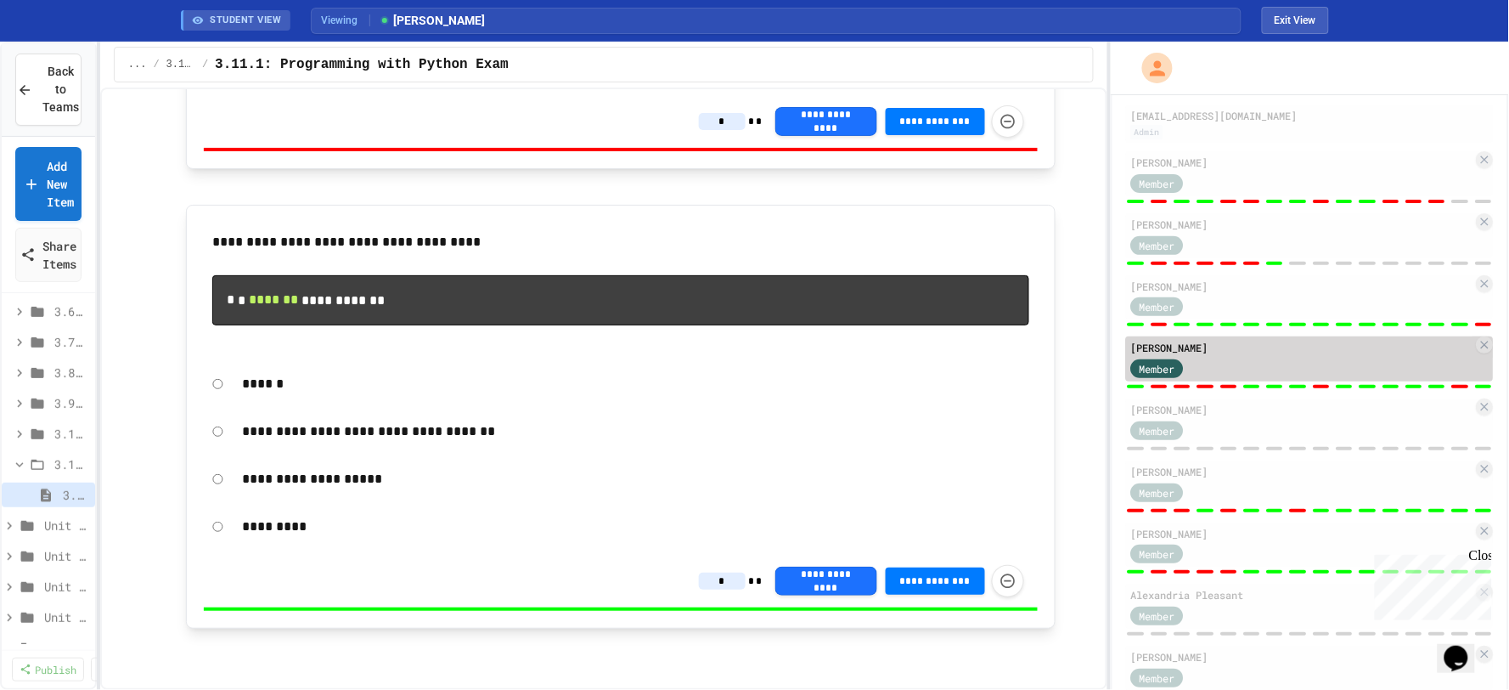
type input "*"
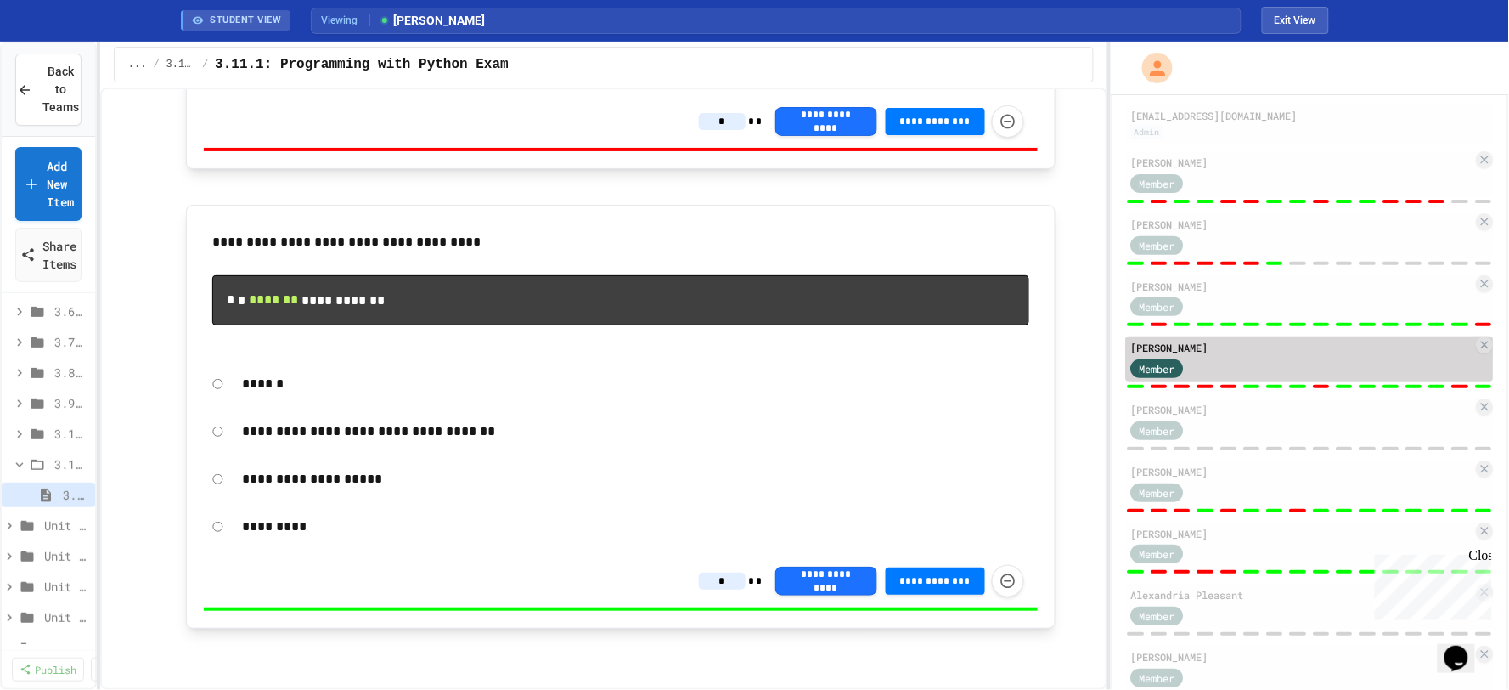
type input "*"
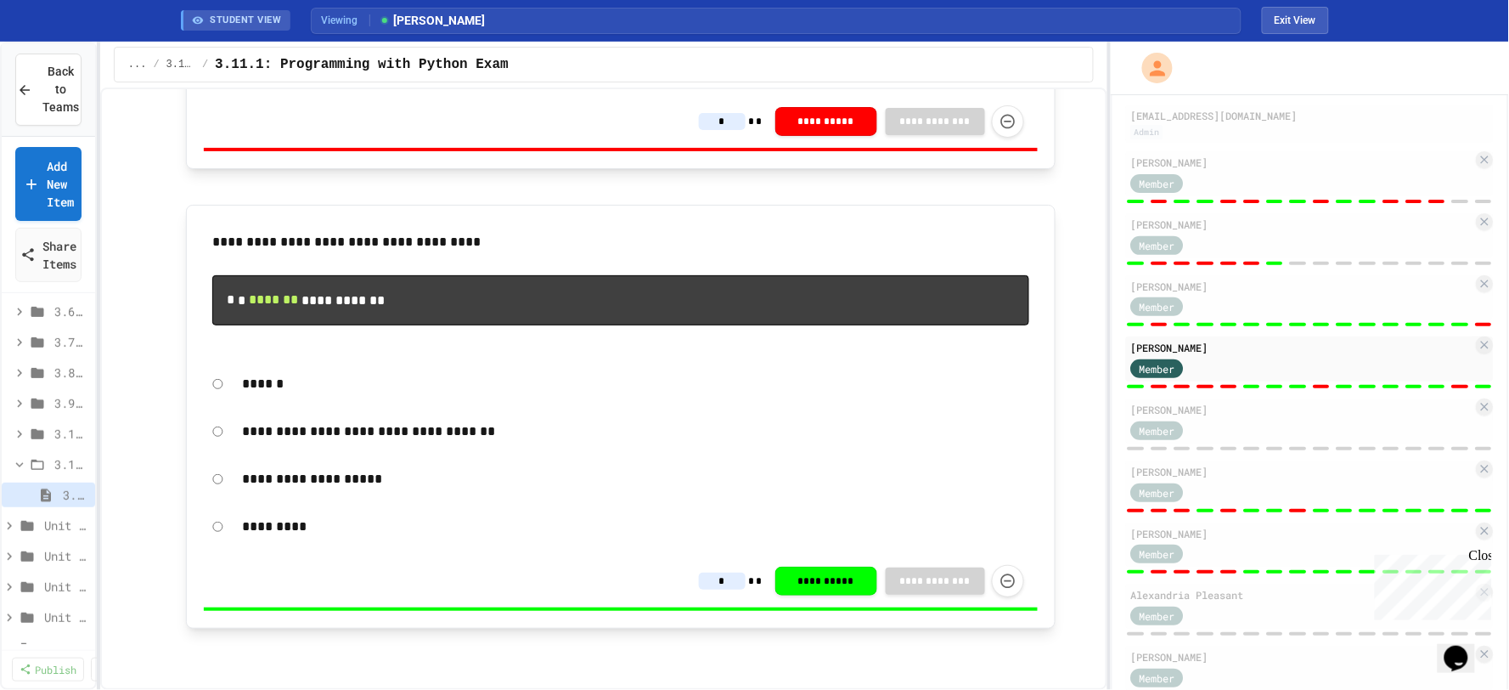
scroll to position [8145, 0]
click at [1001, 128] on icon "Force resubmission of student's answer (Admin only)" at bounding box center [1008, 119] width 17 height 17
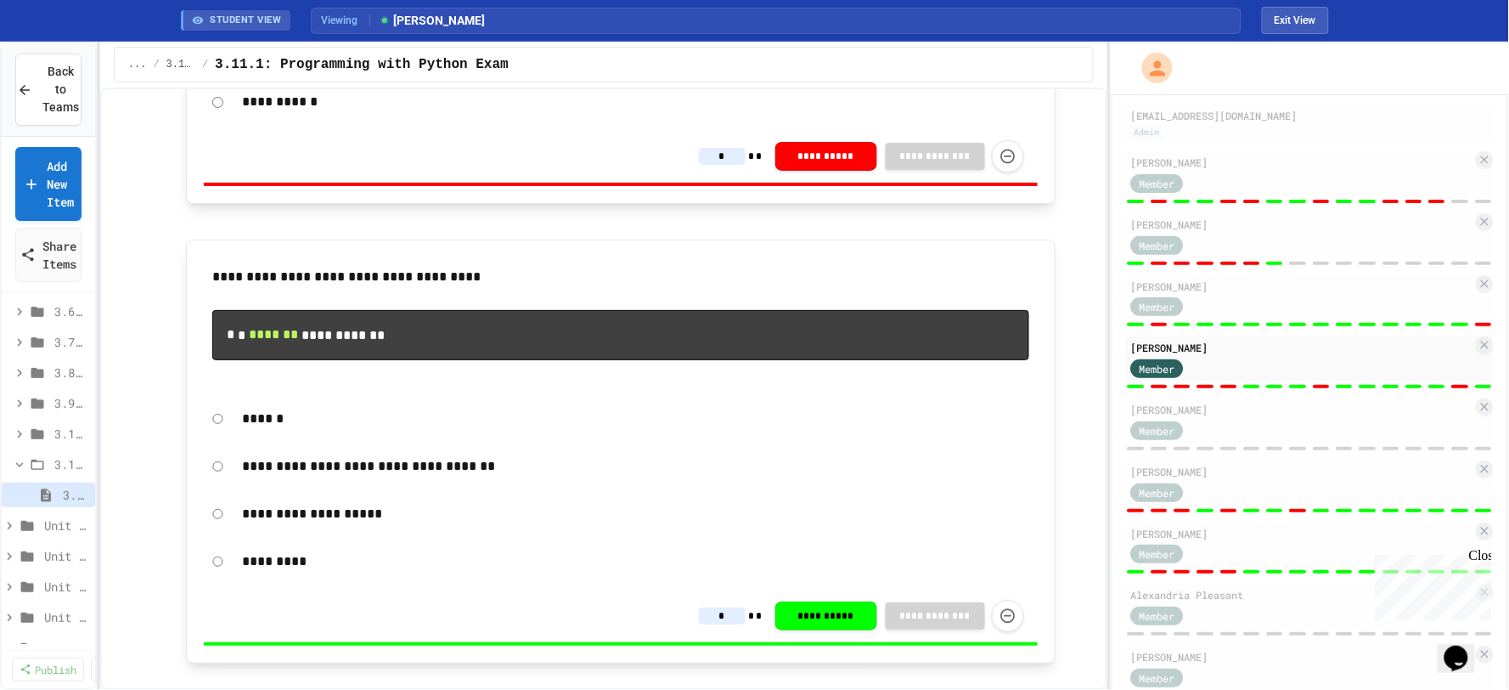
scroll to position [8334, 0]
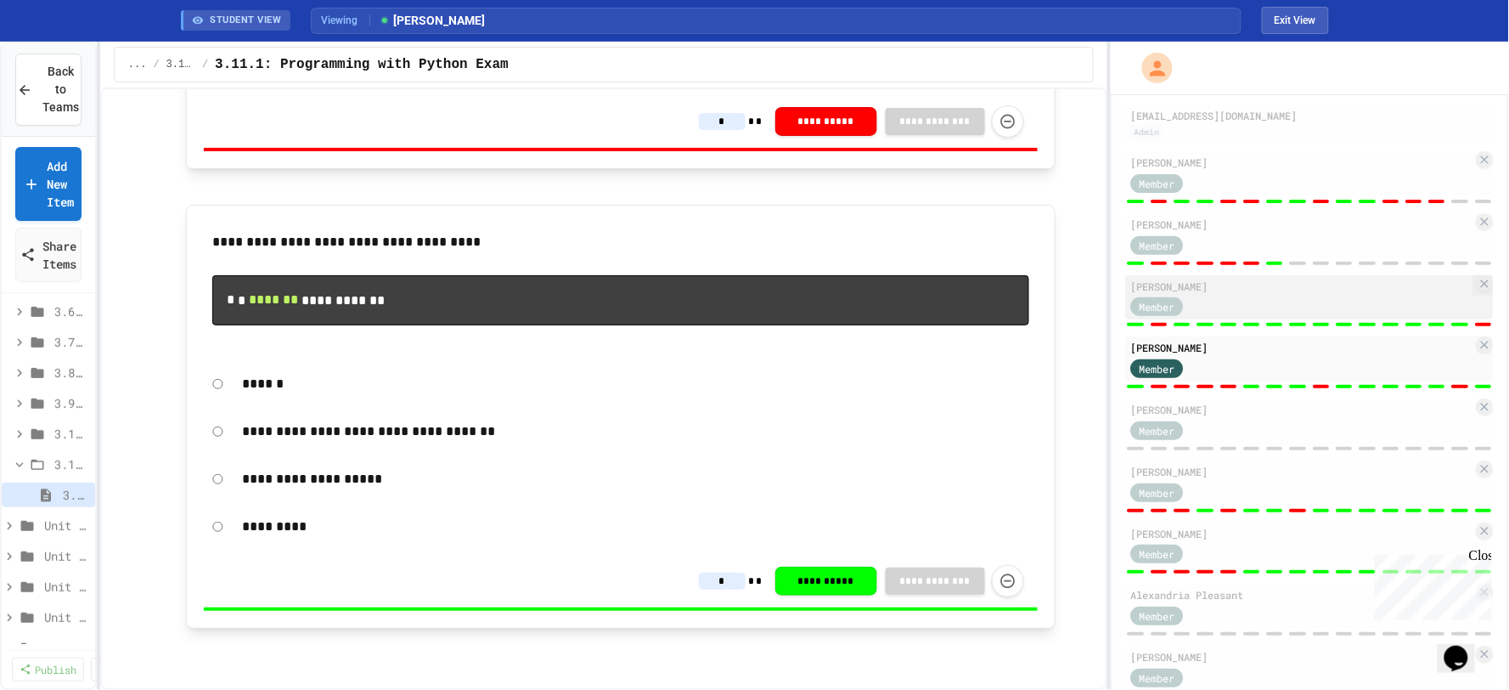
click at [1305, 312] on div "Member" at bounding box center [1302, 306] width 342 height 21
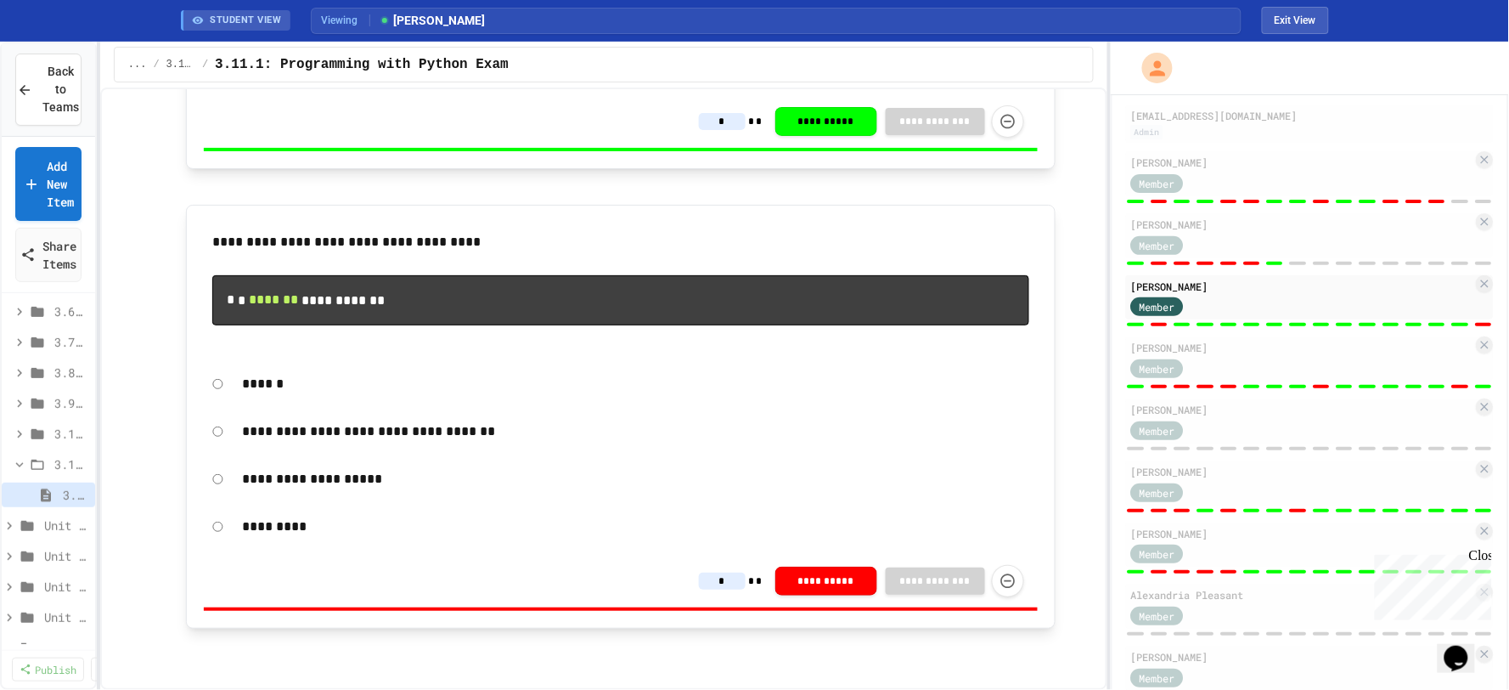
type input "*"
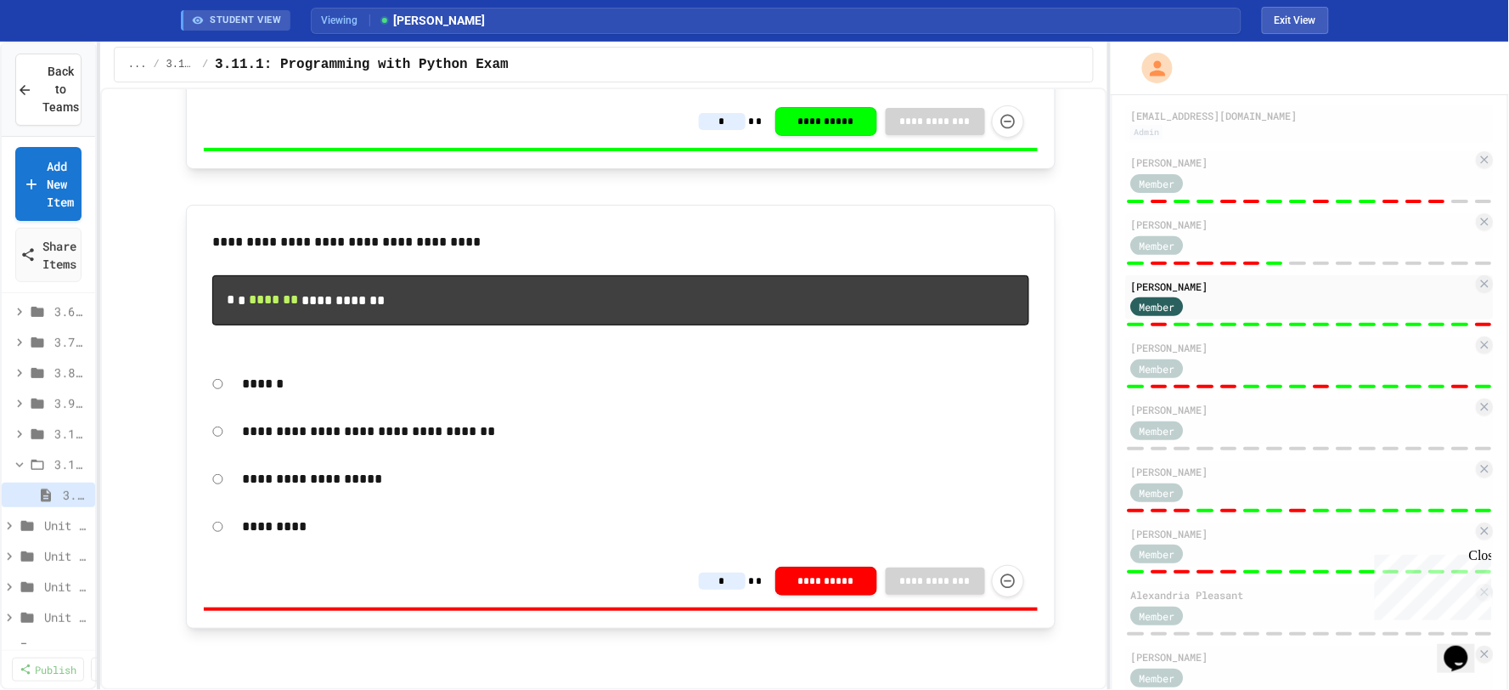
type input "*"
click at [844, 583] on button "**********" at bounding box center [826, 580] width 102 height 29
click at [1003, 578] on icon "Force resubmission of student's answer (Admin only)" at bounding box center [1008, 580] width 17 height 17
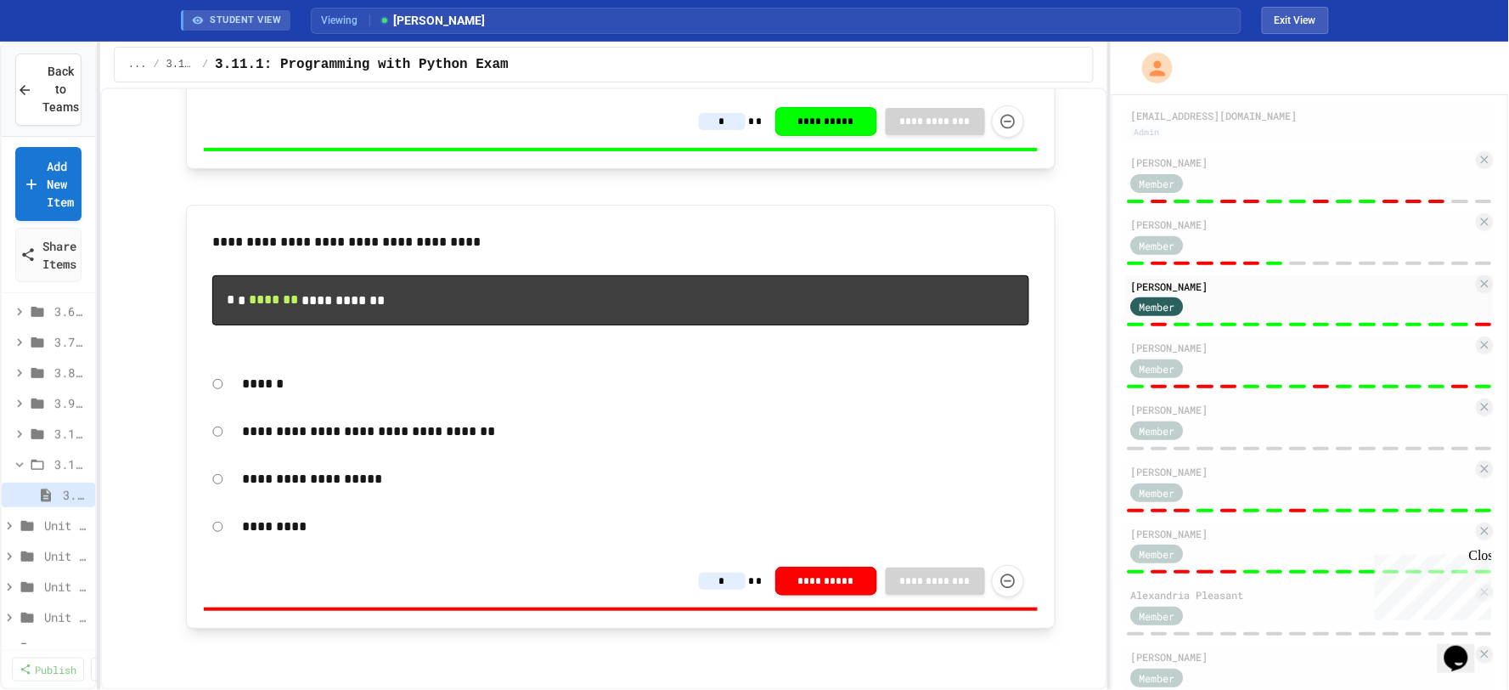
click at [751, 689] on div "Score" at bounding box center [755, 699] width 50 height 20
drag, startPoint x: 732, startPoint y: 273, endPoint x: 732, endPoint y: 263, distance: 10.2
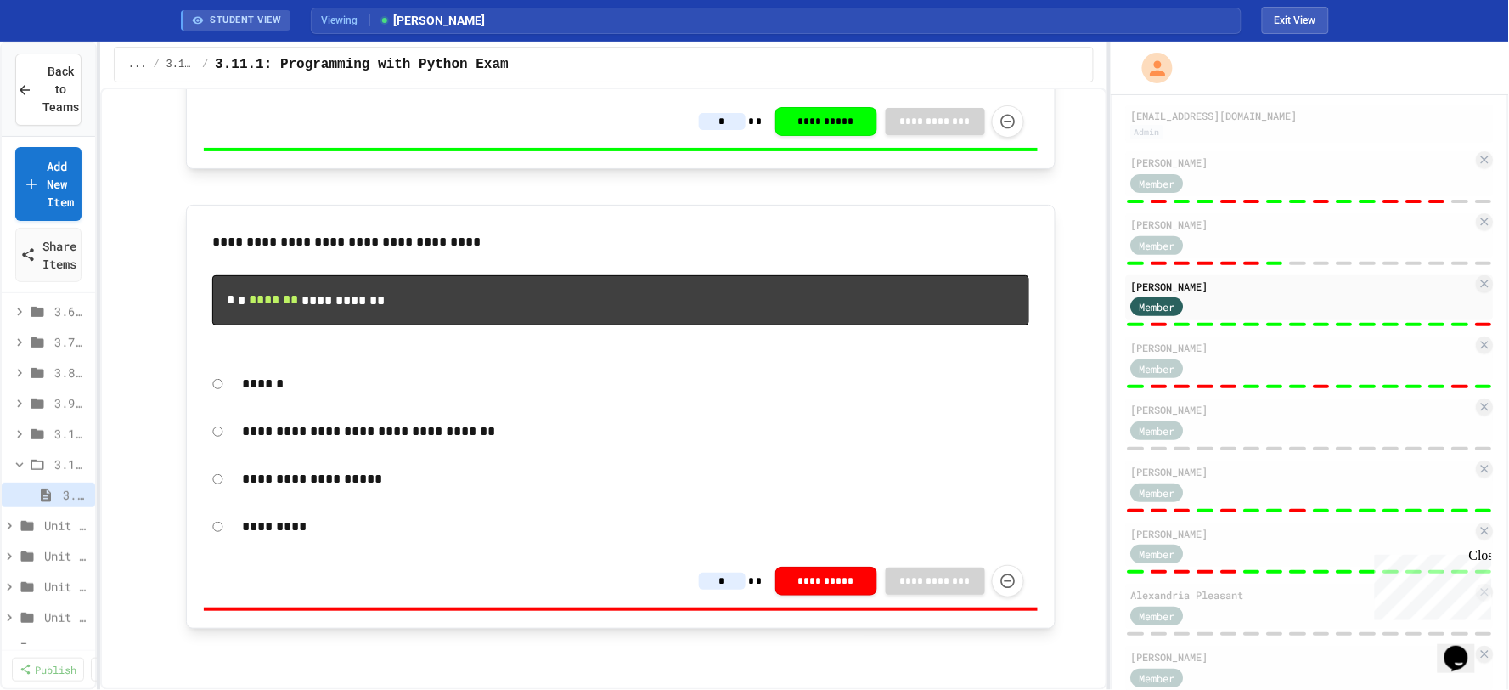
click at [1268, 14] on button "Exit View" at bounding box center [1295, 20] width 67 height 27
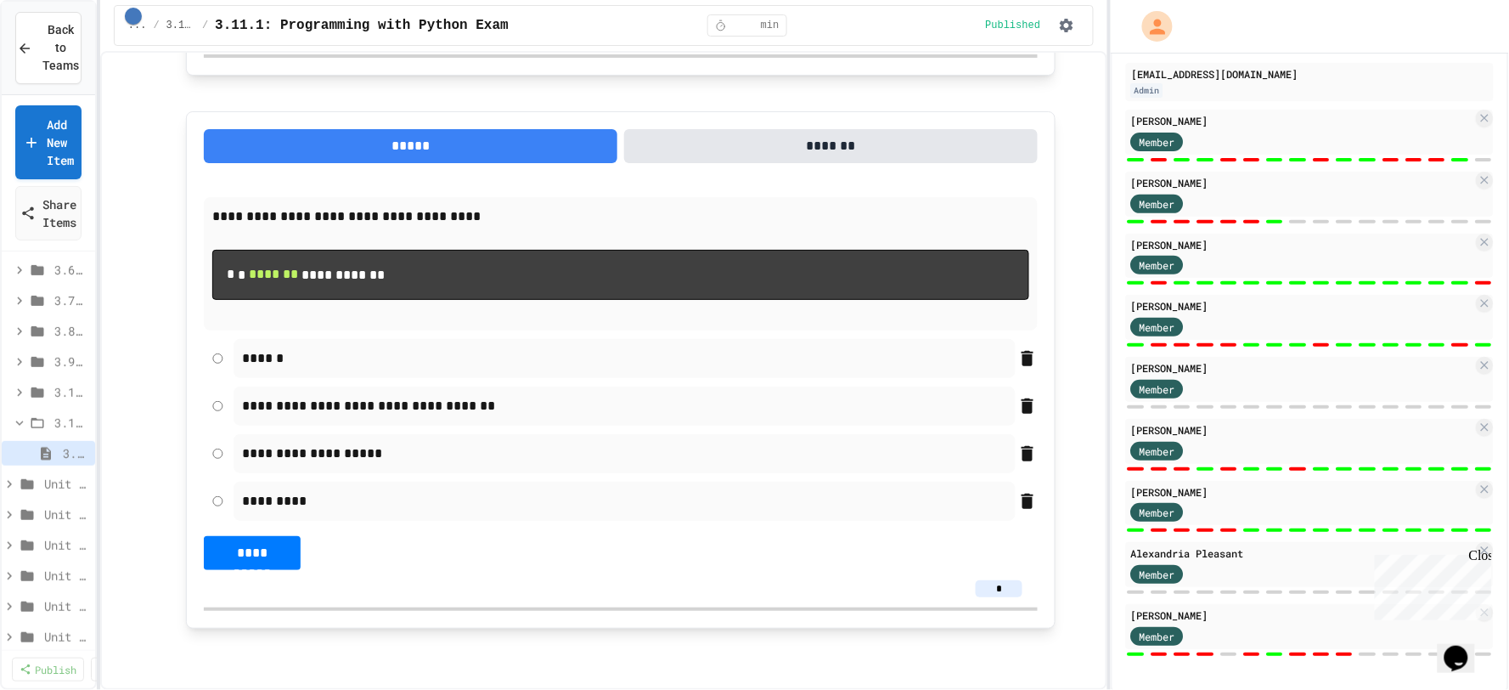
scroll to position [9789, 0]
click at [865, 575] on div "*" at bounding box center [621, 588] width 834 height 37
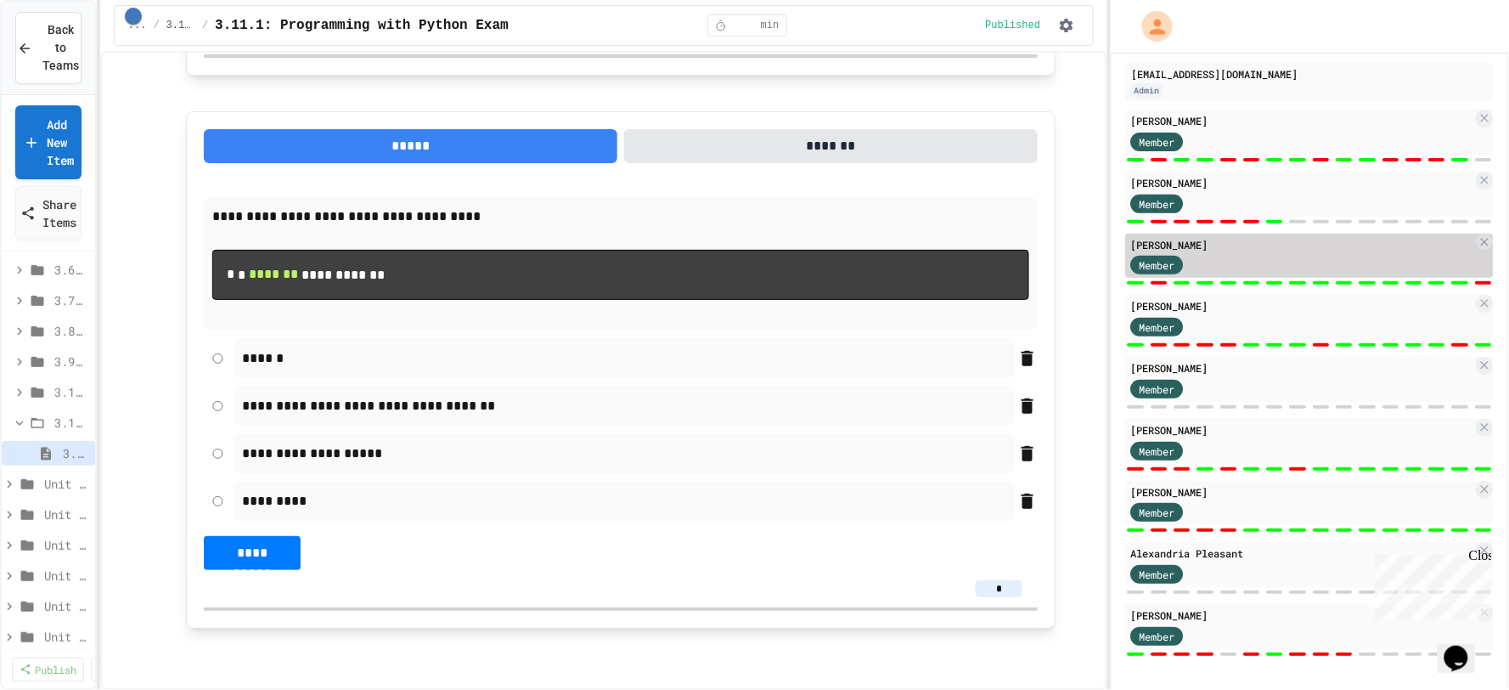
click at [1350, 259] on div "Member" at bounding box center [1302, 264] width 342 height 21
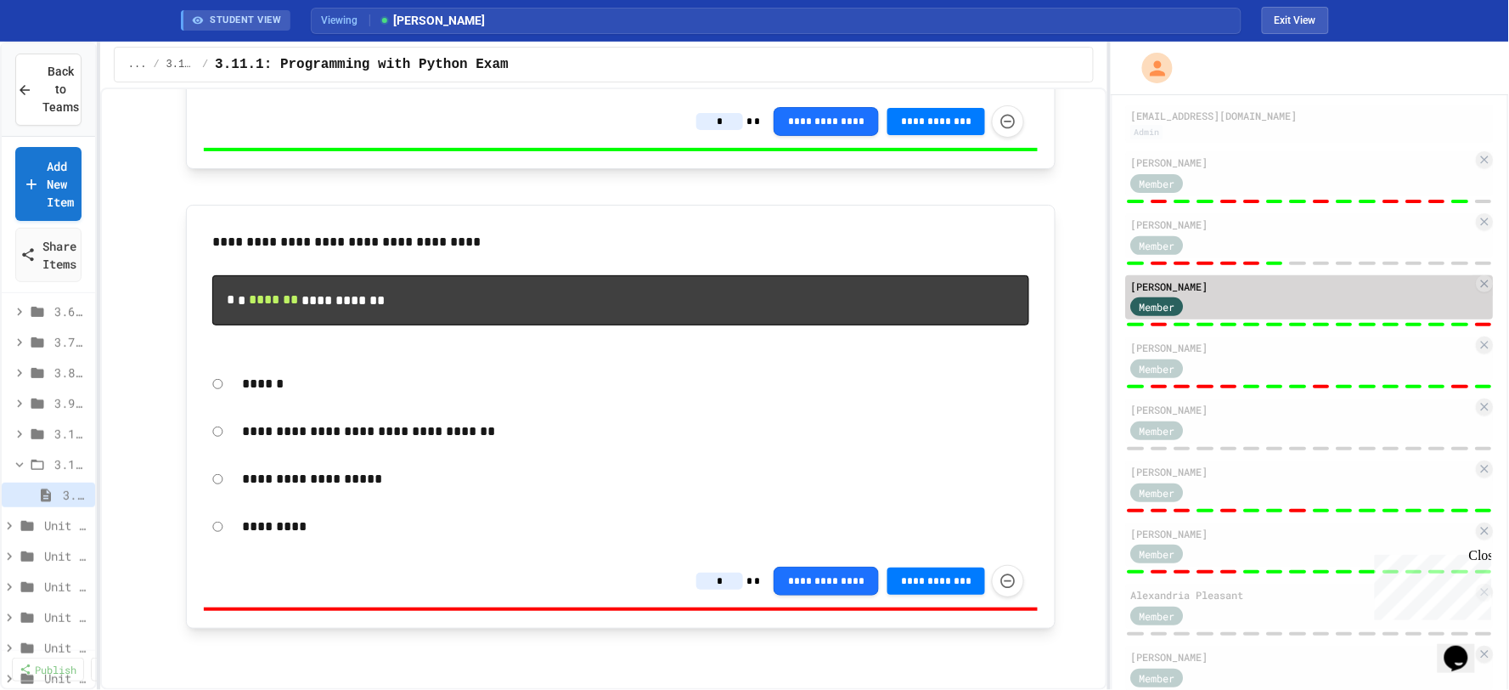
scroll to position [8334, 0]
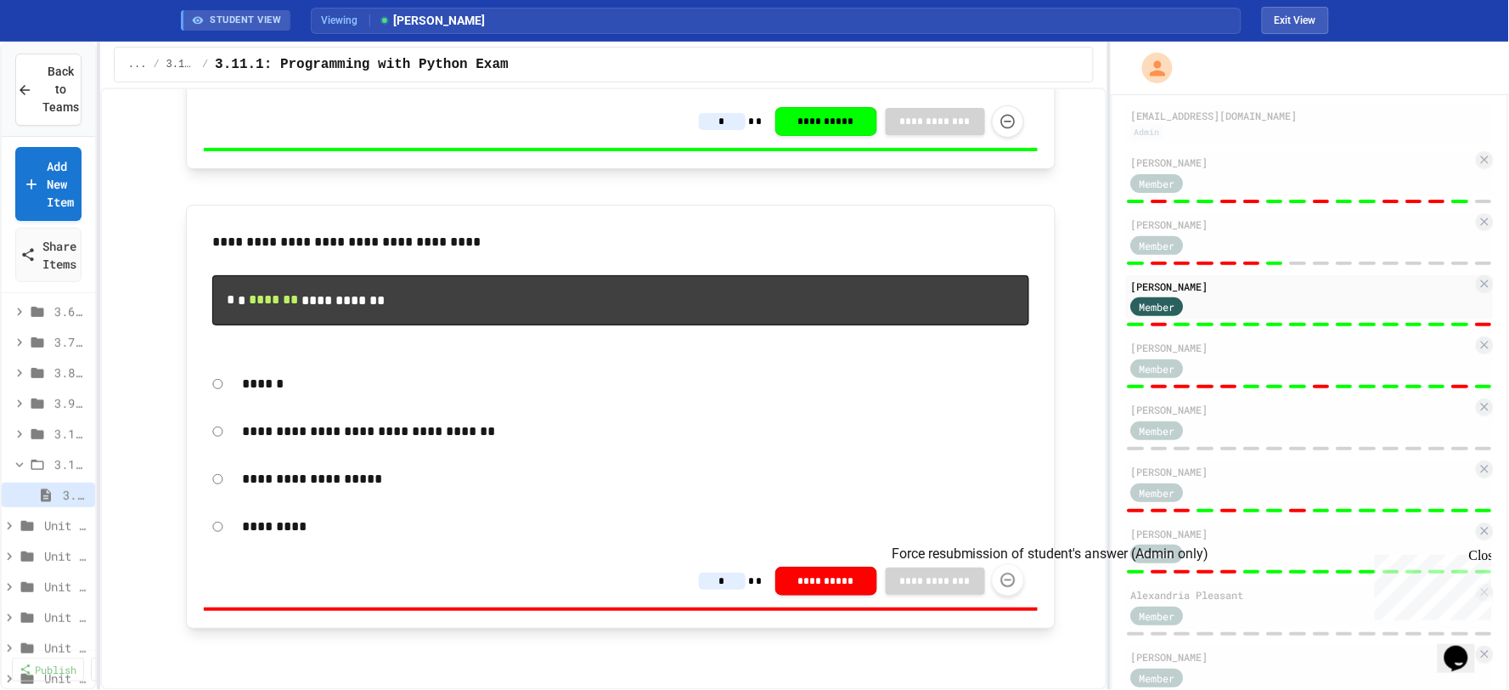
click at [1008, 576] on icon "Force resubmission of student's answer (Admin only)" at bounding box center [1008, 580] width 17 height 17
click at [1000, 588] on icon "Force resubmission of student's answer (Admin only)" at bounding box center [1008, 580] width 17 height 17
click at [1296, 23] on button "Exit View" at bounding box center [1295, 20] width 67 height 27
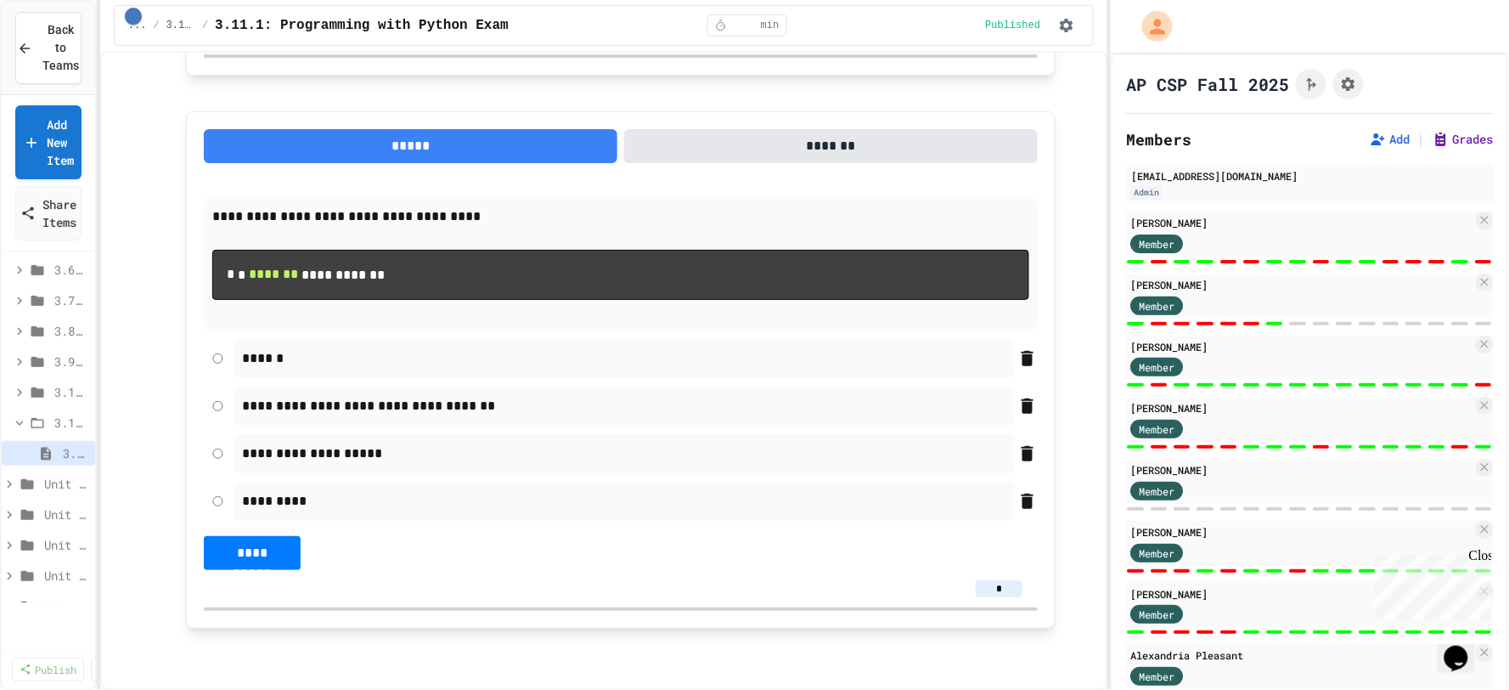
click at [1433, 132] on button "Grades" at bounding box center [1463, 139] width 61 height 17
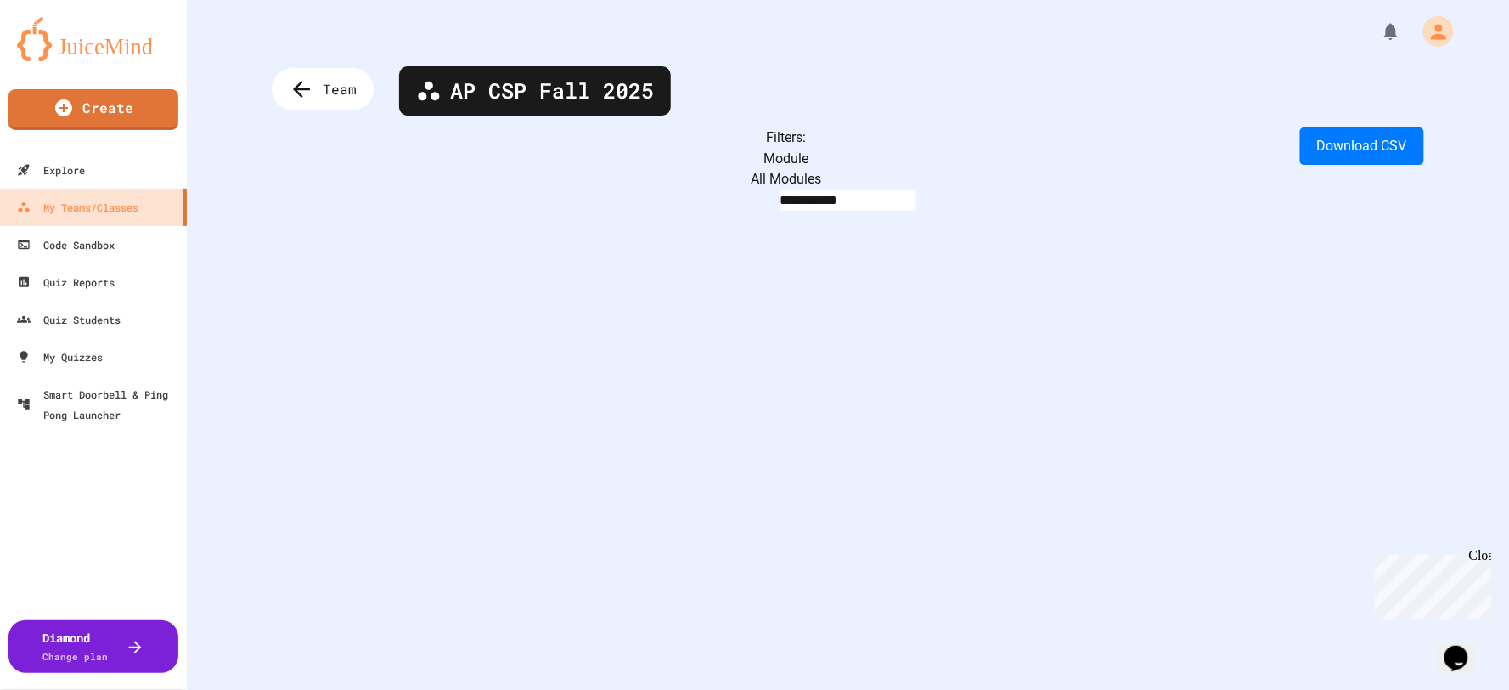
click at [462, 159] on body "**********" at bounding box center [754, 345] width 1509 height 690
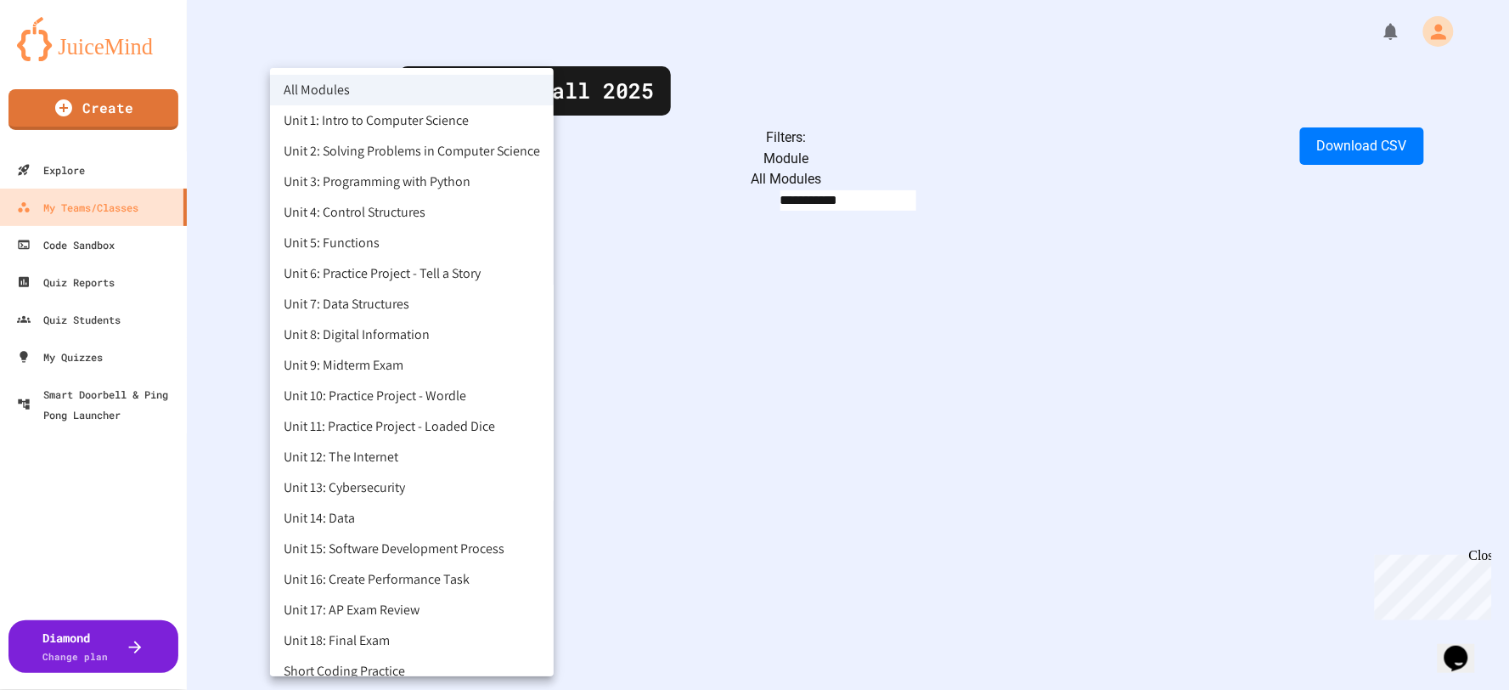
click at [409, 191] on li "Unit 3: Programming with Python" at bounding box center [412, 181] width 284 height 31
type input "**********"
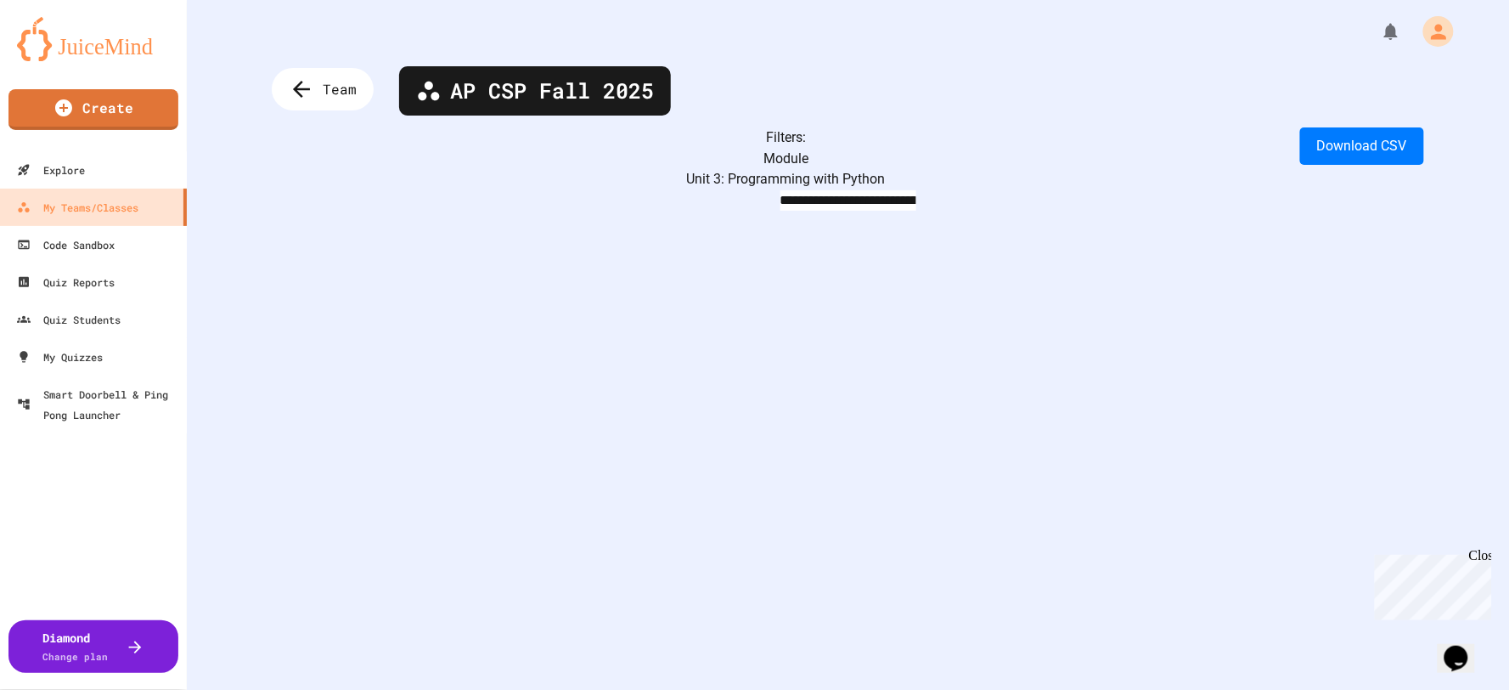
click at [680, 157] on body "**********" at bounding box center [754, 345] width 1509 height 690
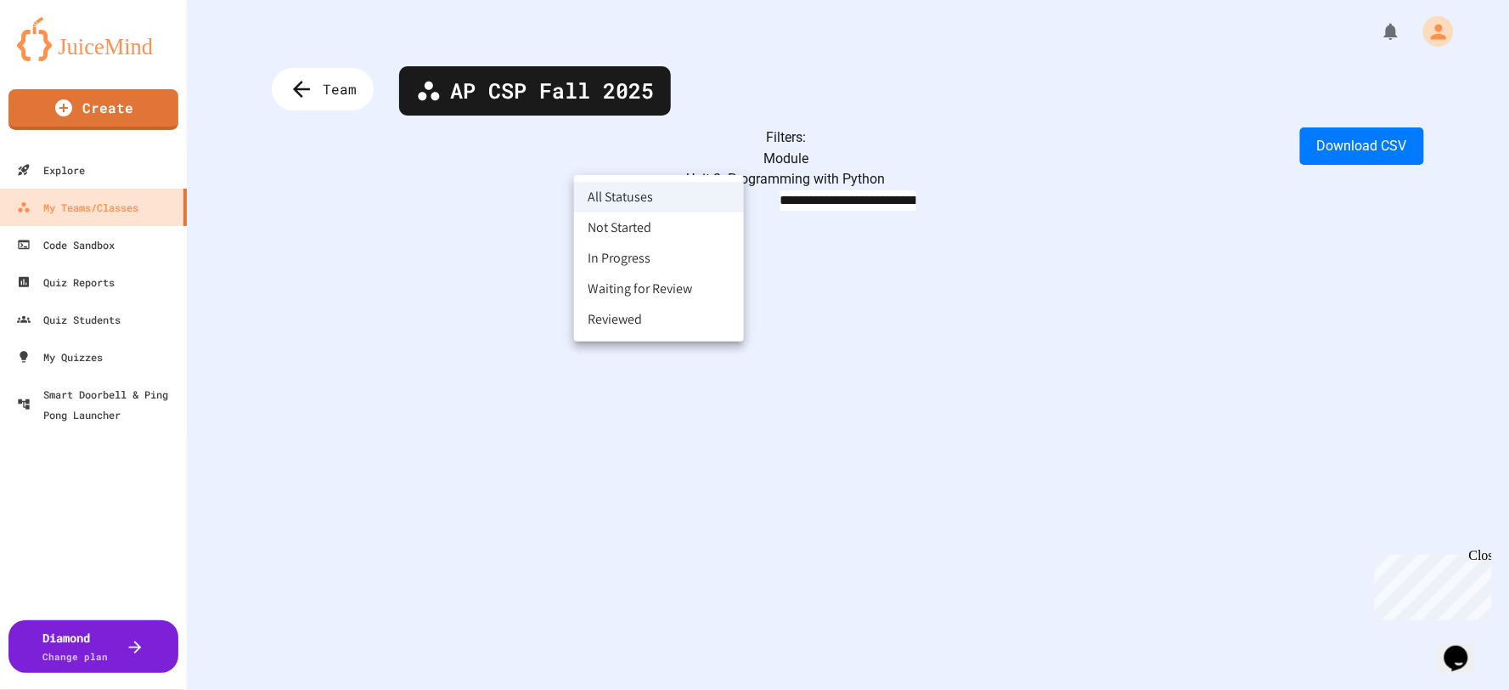
click at [644, 283] on ul "All Statuses Not Started In Progress Waiting for Review Reviewed" at bounding box center [659, 258] width 170 height 166
click at [644, 283] on li "Waiting for Review" at bounding box center [659, 288] width 170 height 31
click at [657, 172] on body "**********" at bounding box center [754, 345] width 1509 height 690
click at [625, 319] on li "Reviewed" at bounding box center [659, 319] width 170 height 31
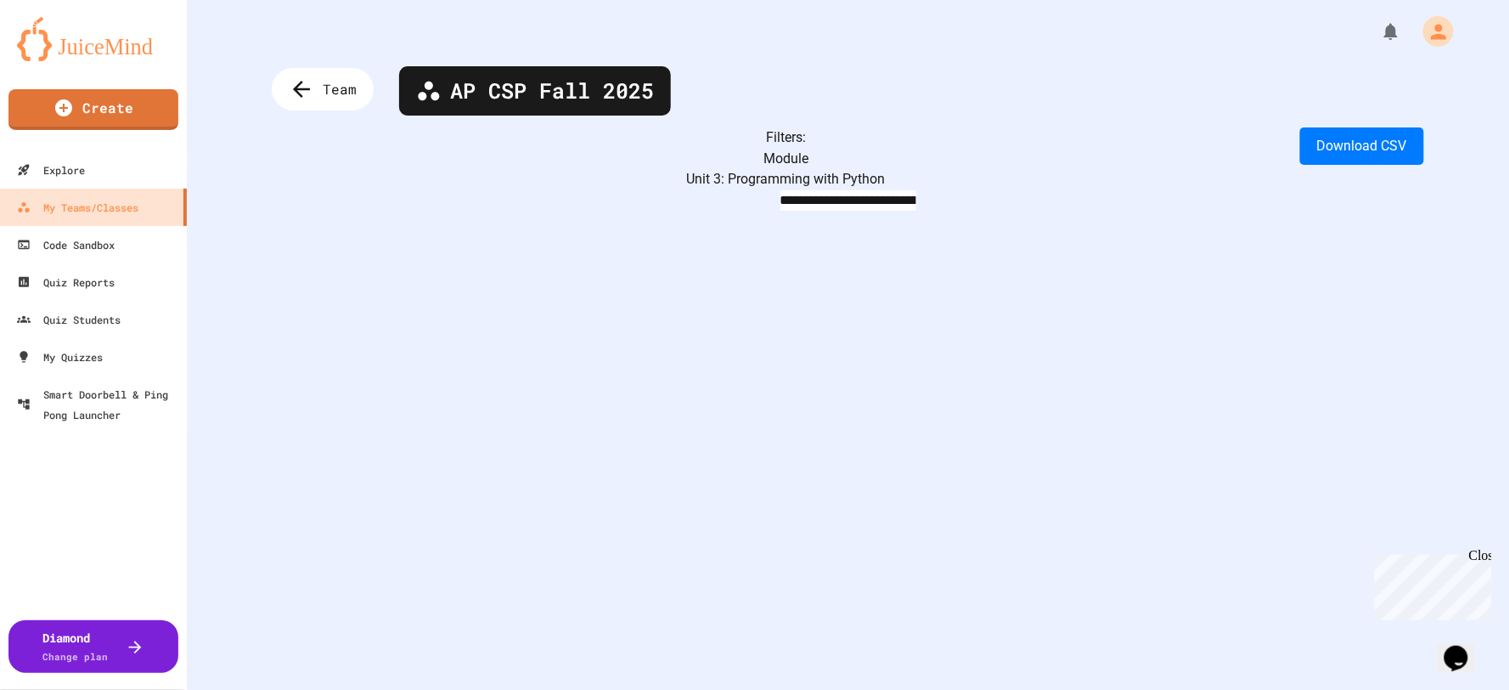
click at [679, 147] on body "**********" at bounding box center [754, 345] width 1509 height 690
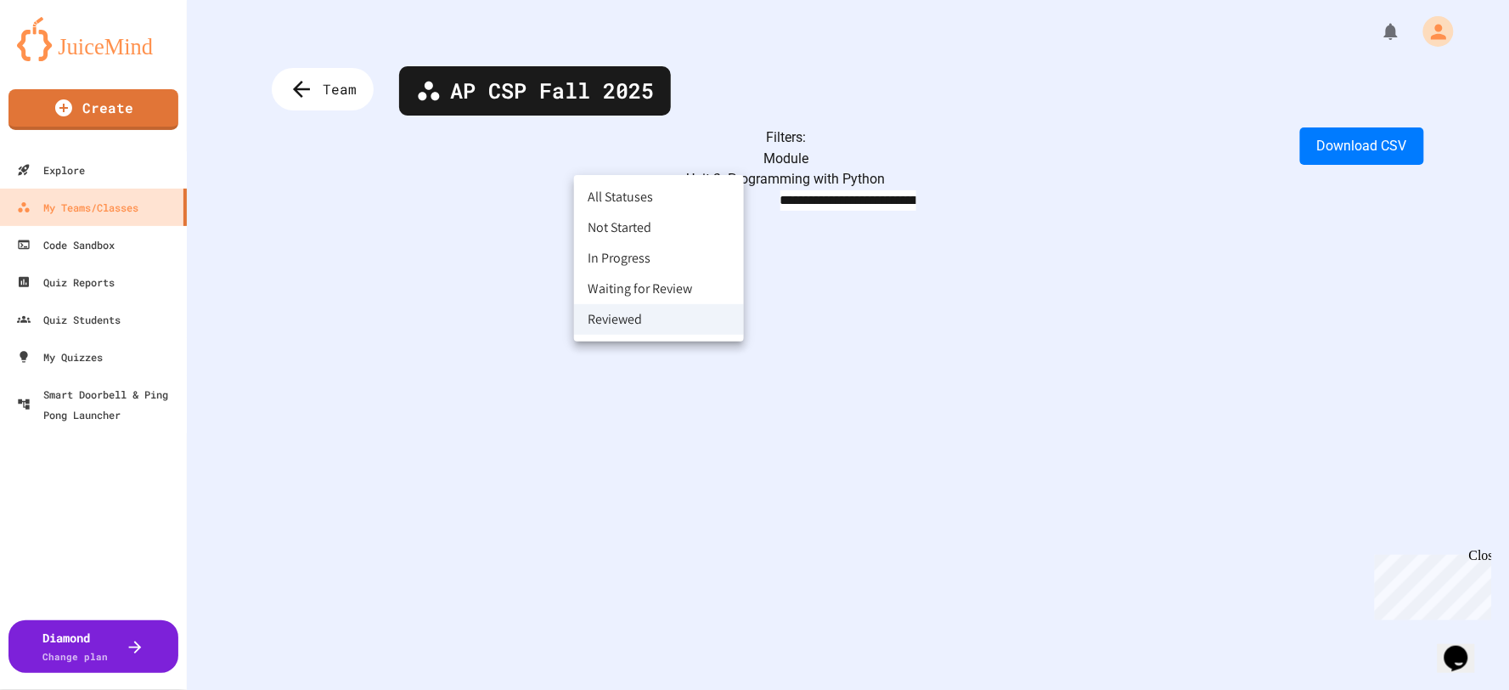
click at [640, 258] on li "In Progress" at bounding box center [659, 258] width 170 height 31
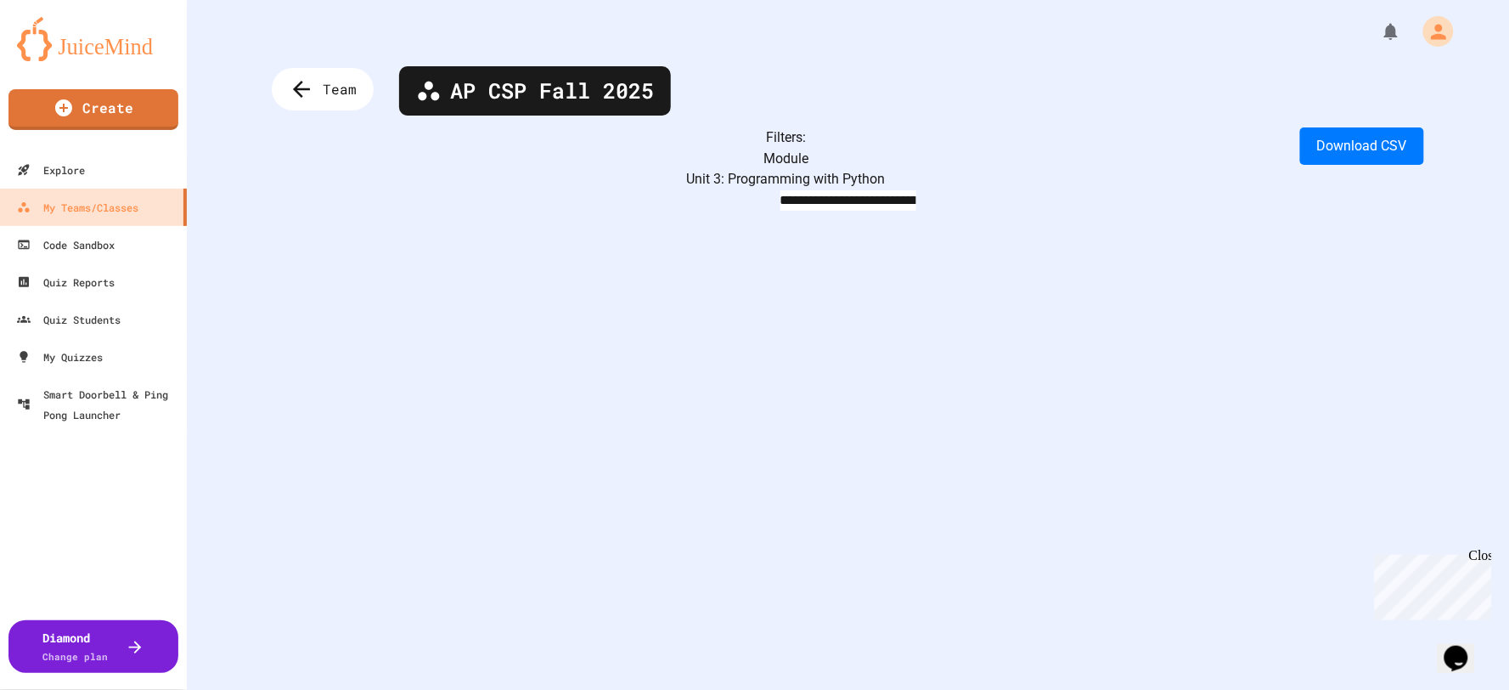
click at [665, 160] on body "**********" at bounding box center [754, 345] width 1509 height 690
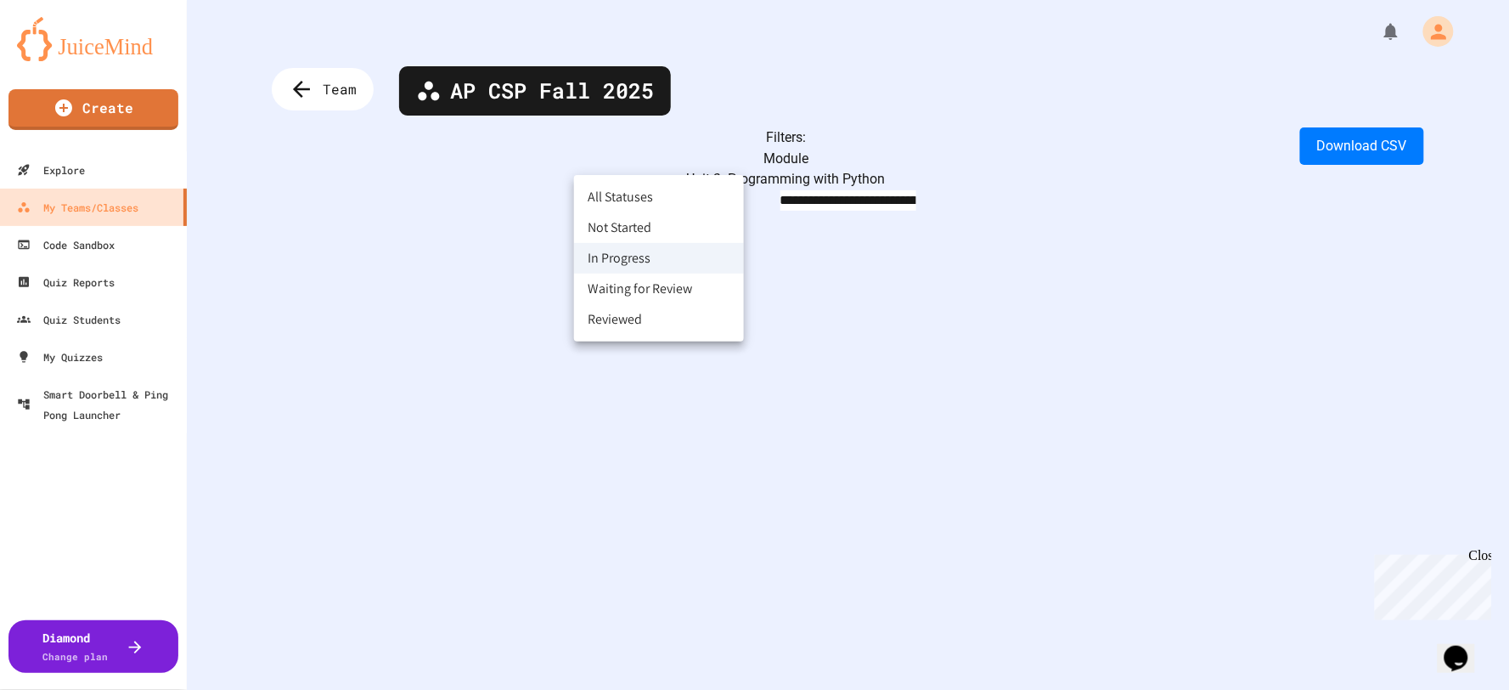
click at [656, 227] on li "Not Started" at bounding box center [659, 227] width 170 height 31
type input "**********"
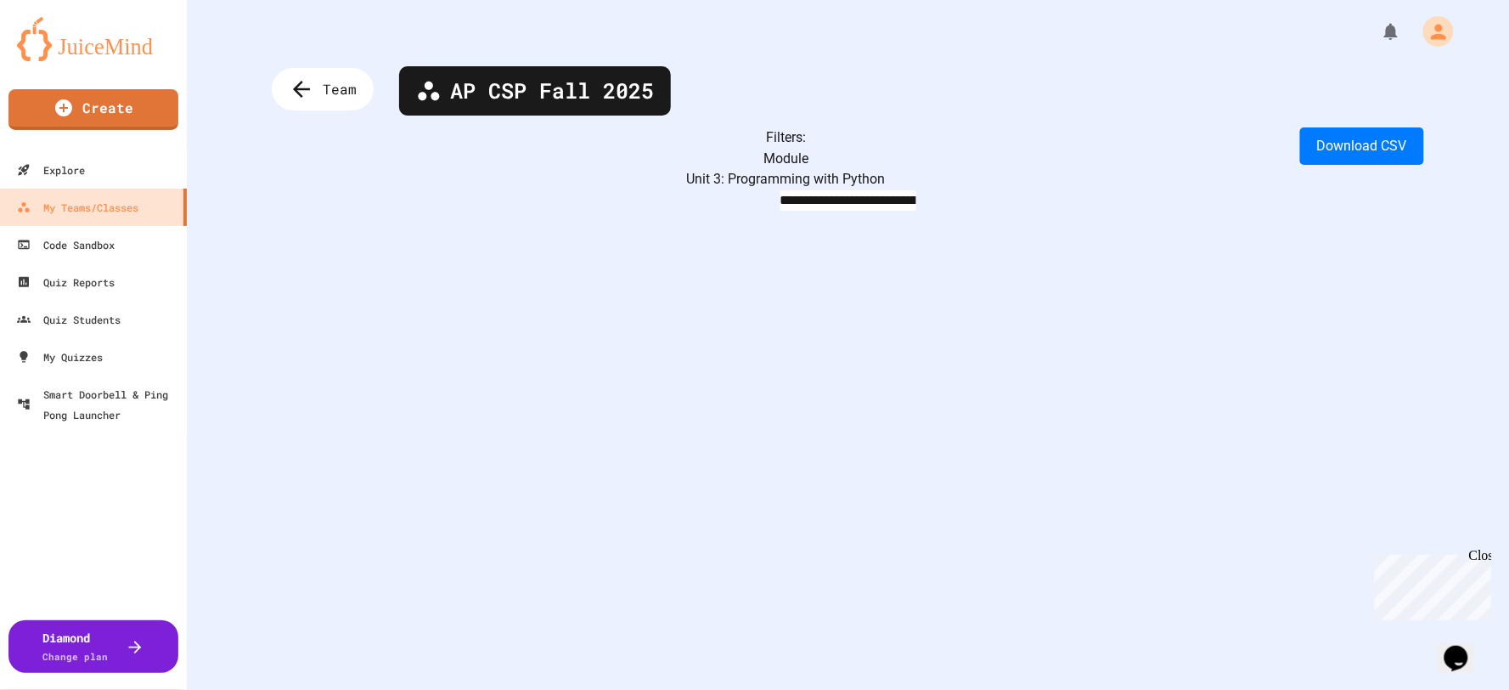
click at [496, 151] on body "**********" at bounding box center [754, 345] width 1509 height 690
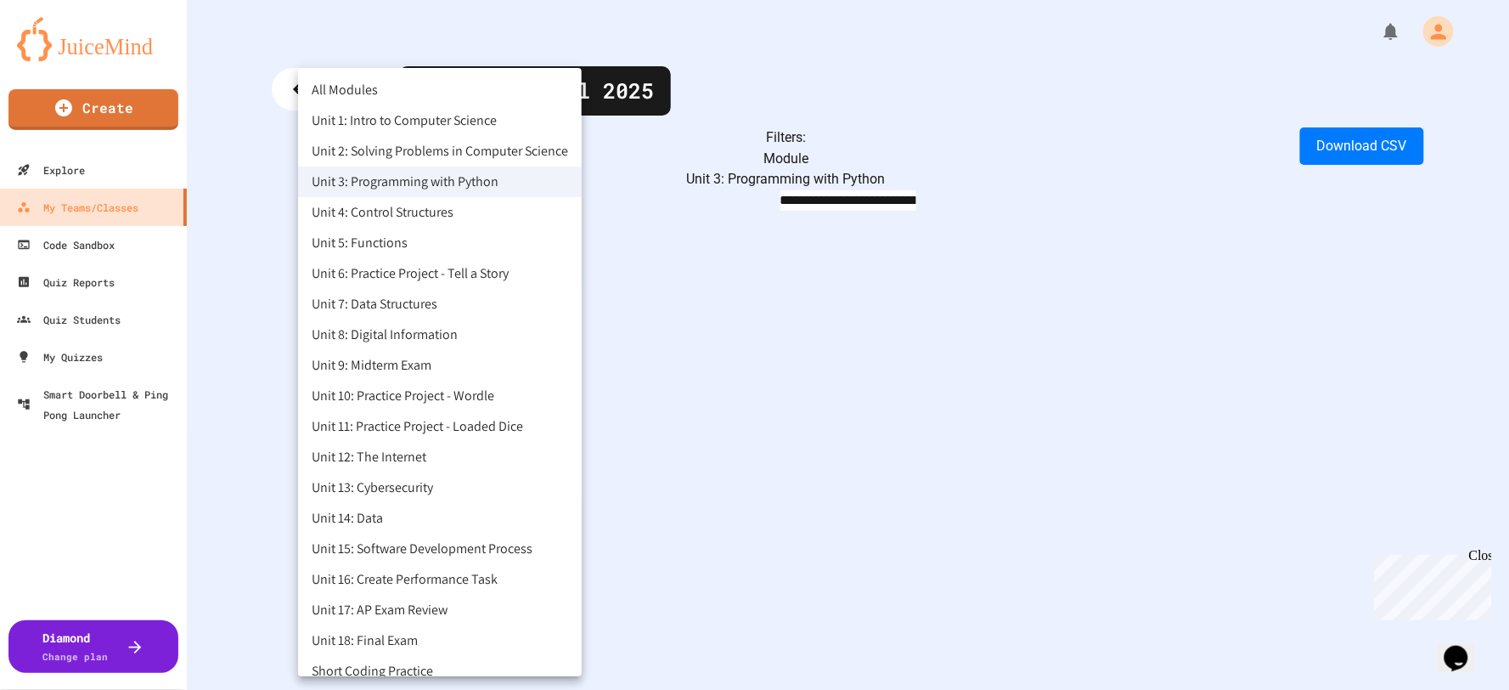
click at [496, 183] on li "Unit 3: Programming with Python" at bounding box center [440, 181] width 284 height 31
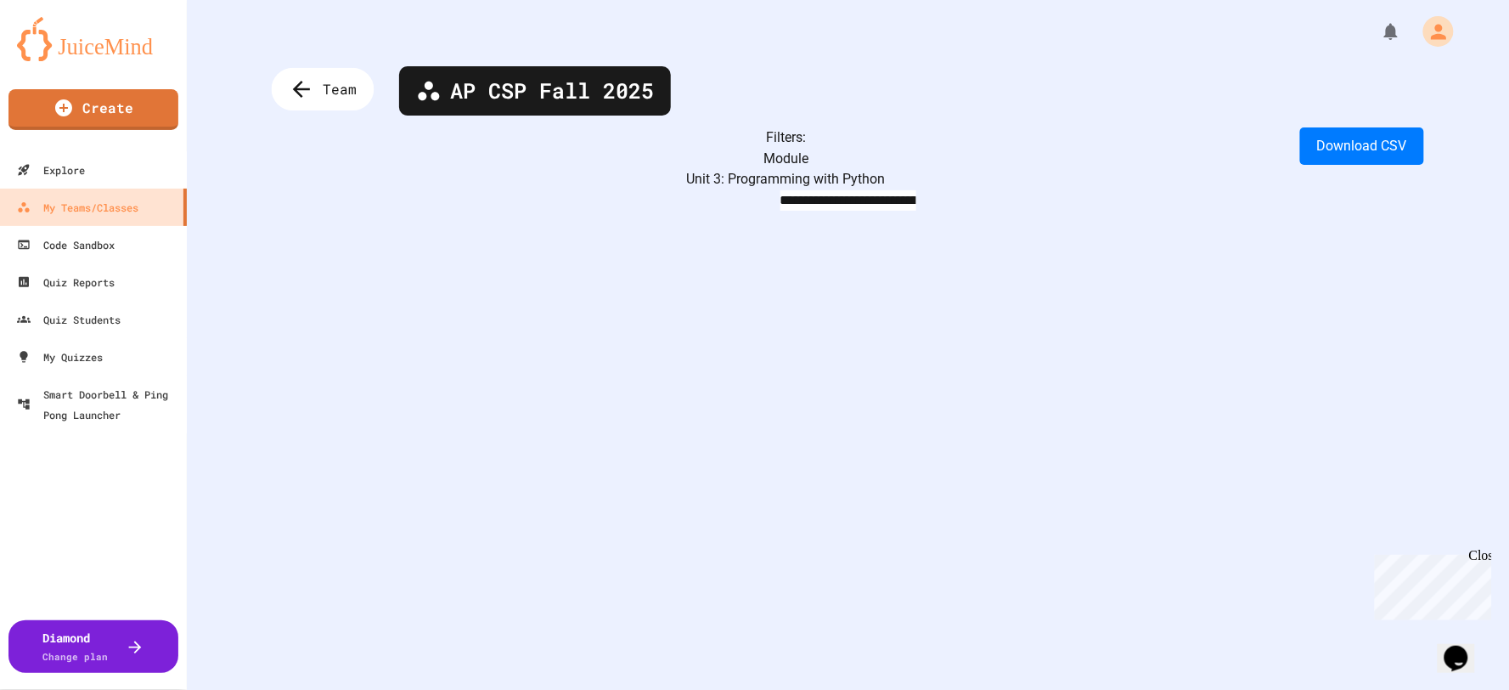
click at [330, 108] on div "Team" at bounding box center [323, 89] width 103 height 42
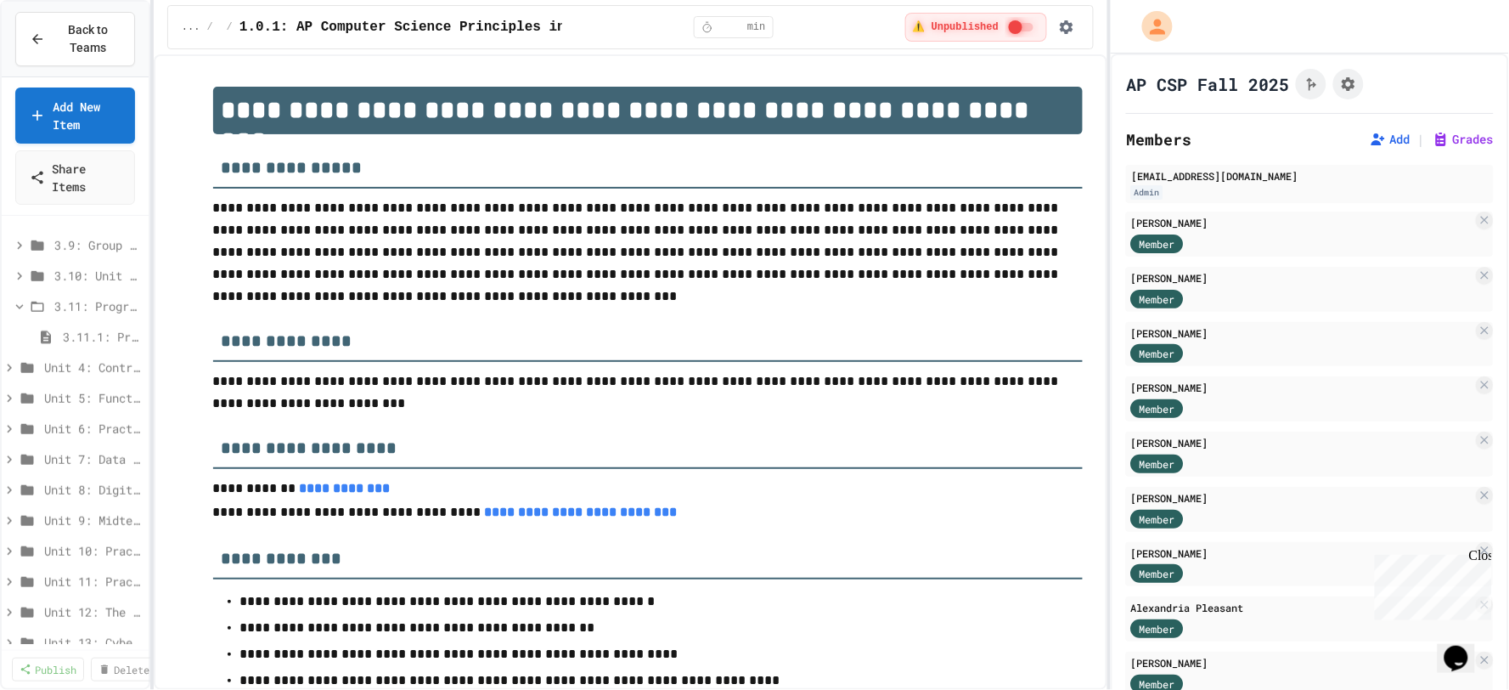
scroll to position [377, 0]
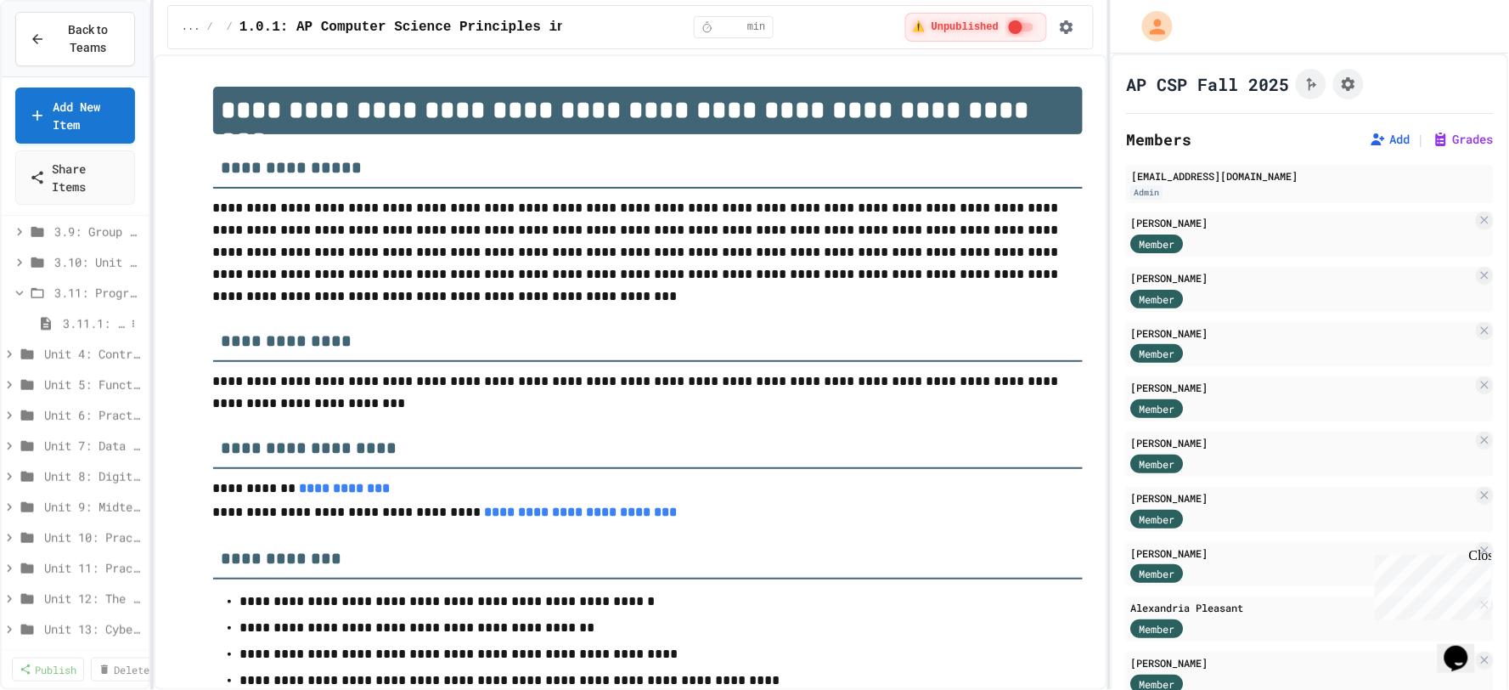
click at [77, 326] on span "3.11.1: Programming with Python Exam" at bounding box center [94, 323] width 62 height 18
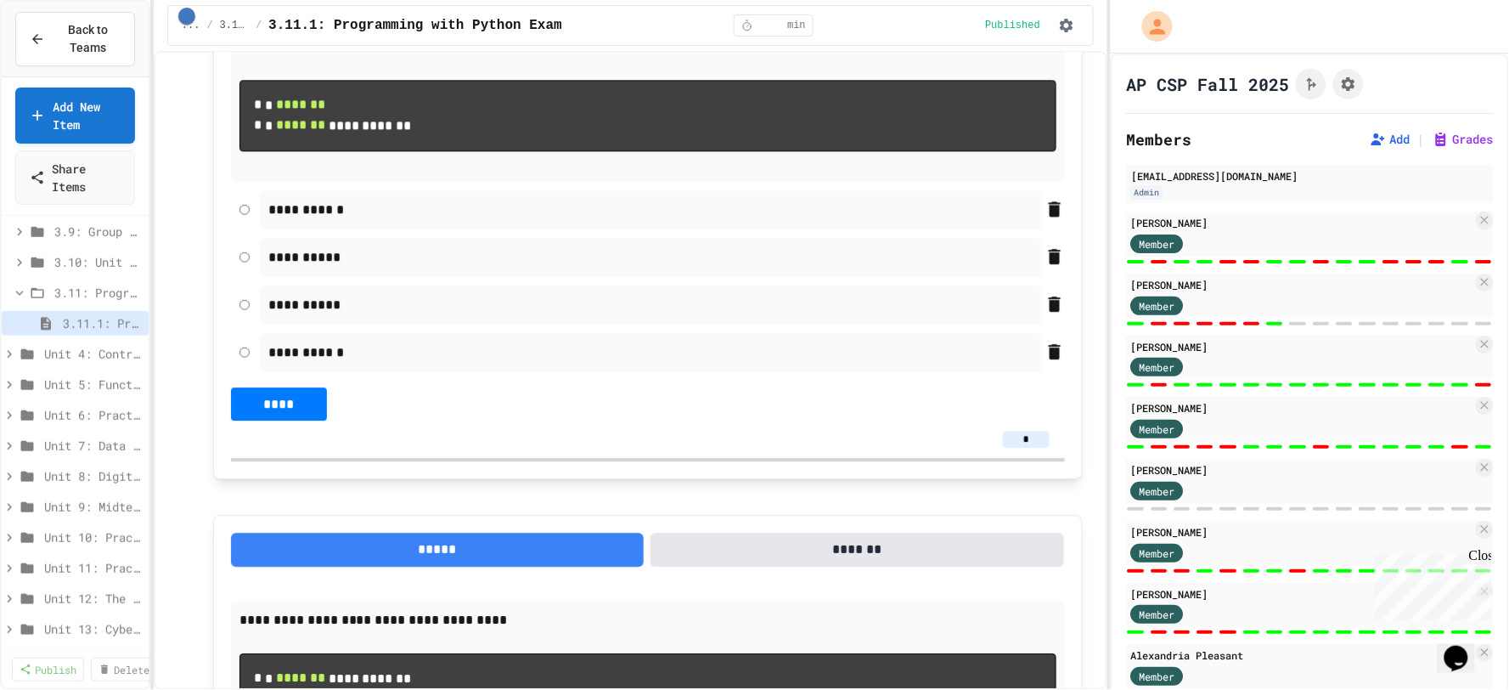
scroll to position [9789, 0]
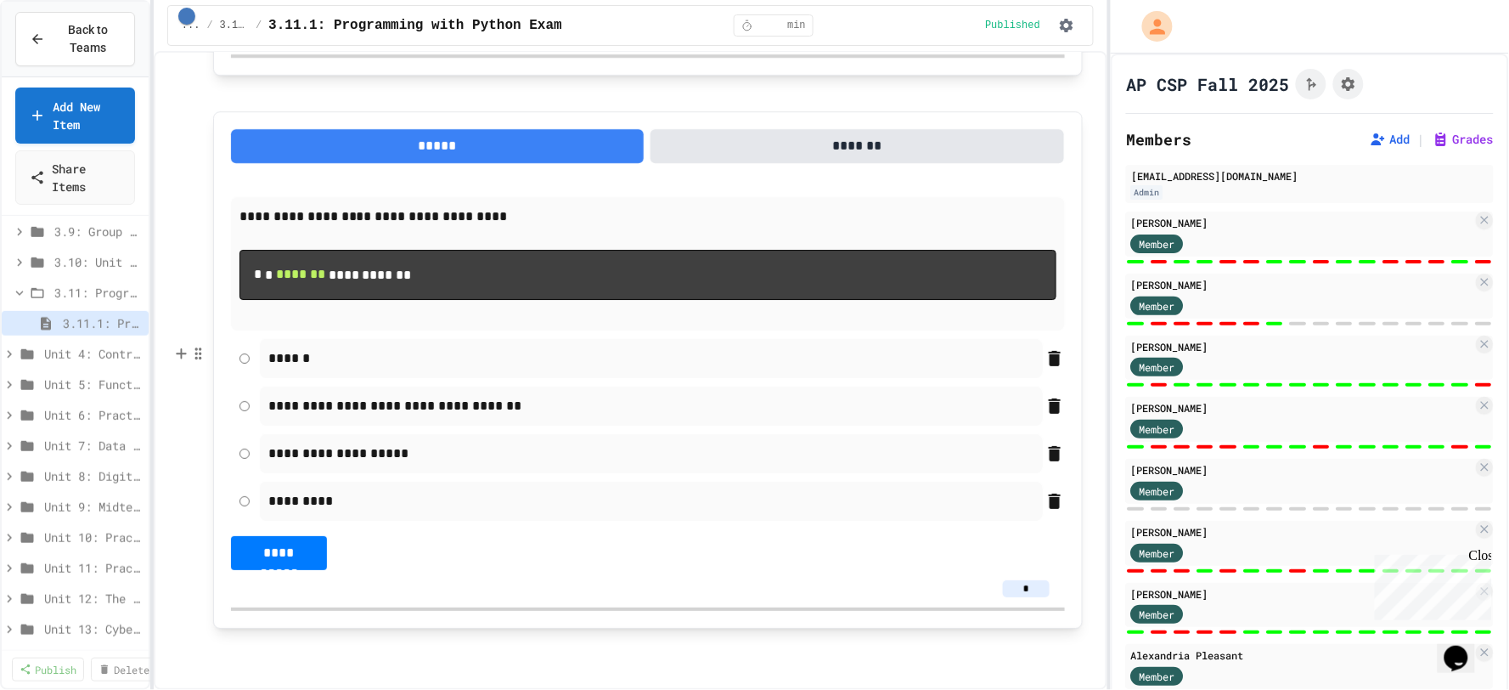
click at [788, 129] on button "*******" at bounding box center [858, 146] width 414 height 34
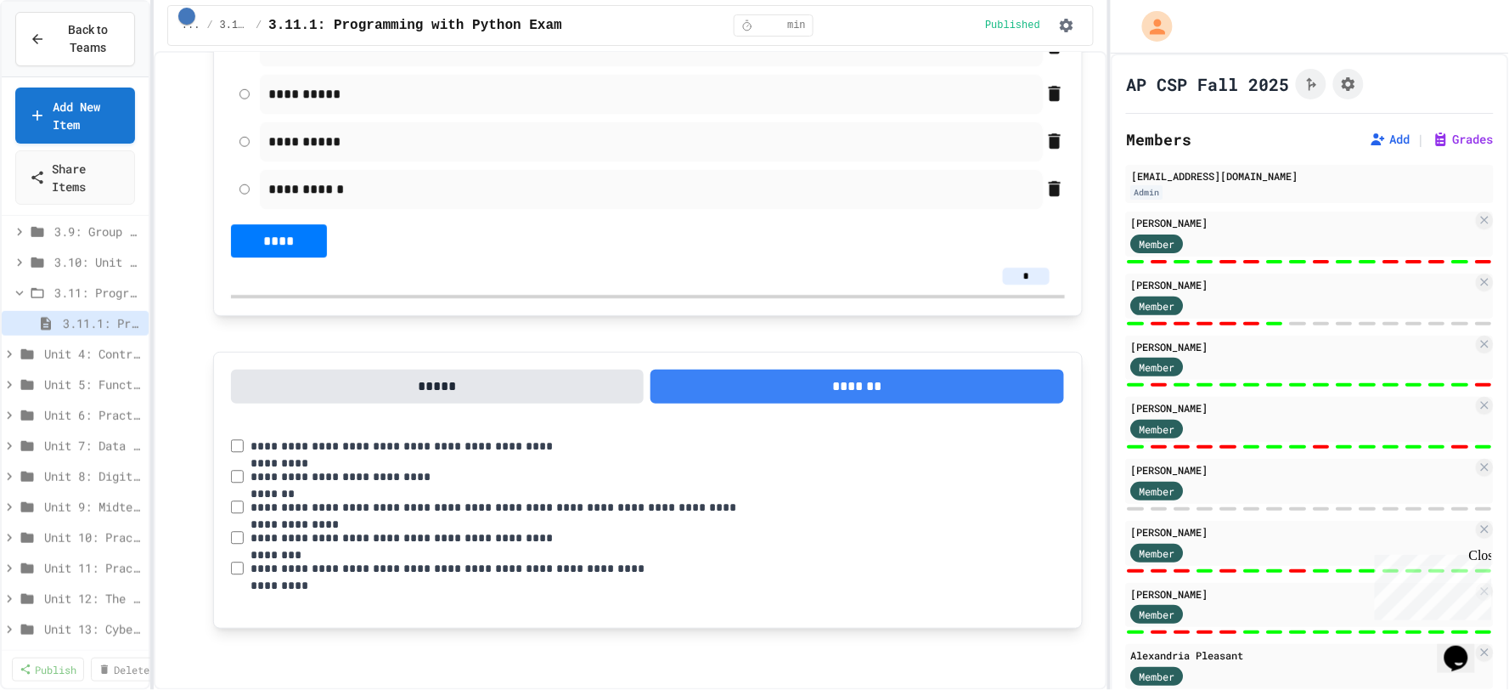
scroll to position [9527, 0]
click at [1090, 348] on div "**********" at bounding box center [631, 370] width 954 height 639
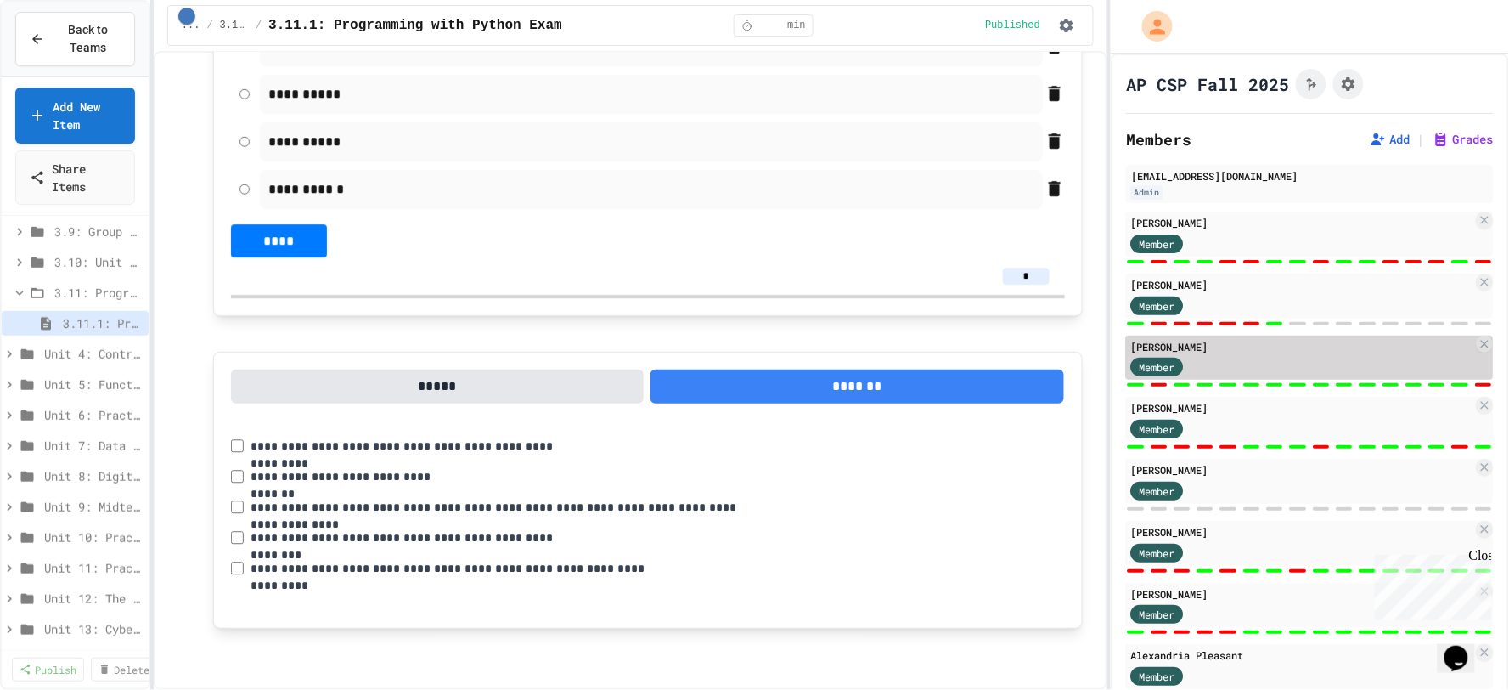
click at [1274, 359] on div "Member" at bounding box center [1302, 366] width 342 height 21
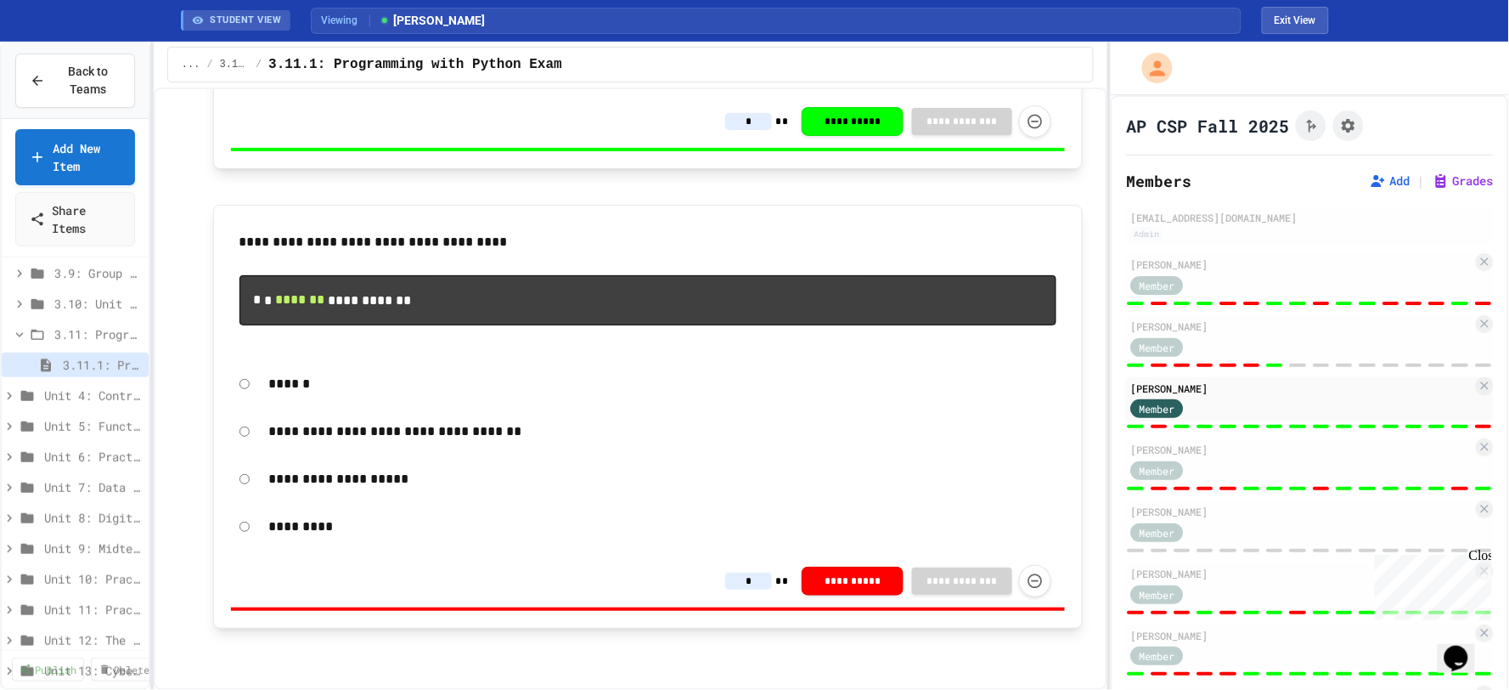
scroll to position [8334, 0]
click at [1029, 574] on icon "Force resubmission of student's answer (Admin only)" at bounding box center [1035, 580] width 17 height 17
click at [865, 581] on button "**********" at bounding box center [853, 581] width 102 height 29
drag, startPoint x: 967, startPoint y: 582, endPoint x: 1014, endPoint y: 582, distance: 47.6
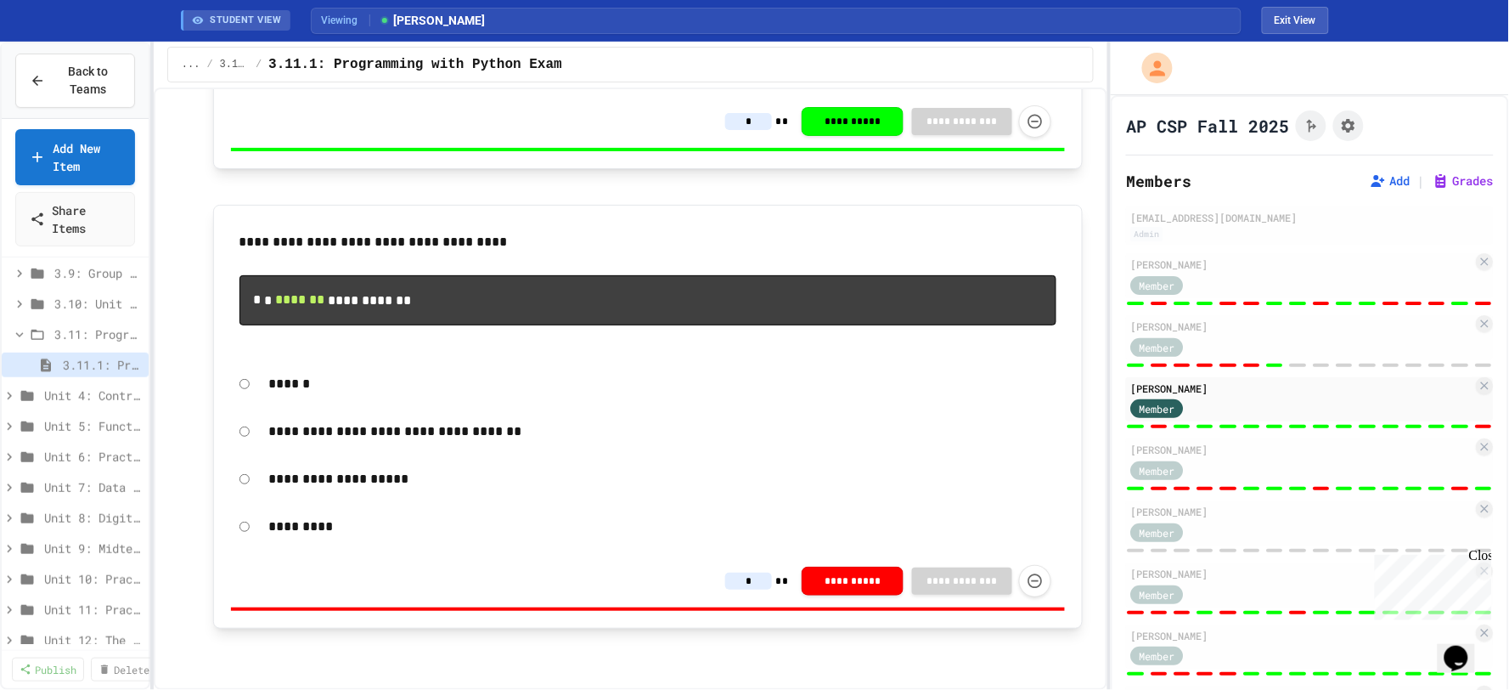
click at [1038, 582] on button "Force resubmission of student's answer (Admin only)" at bounding box center [1035, 579] width 32 height 32
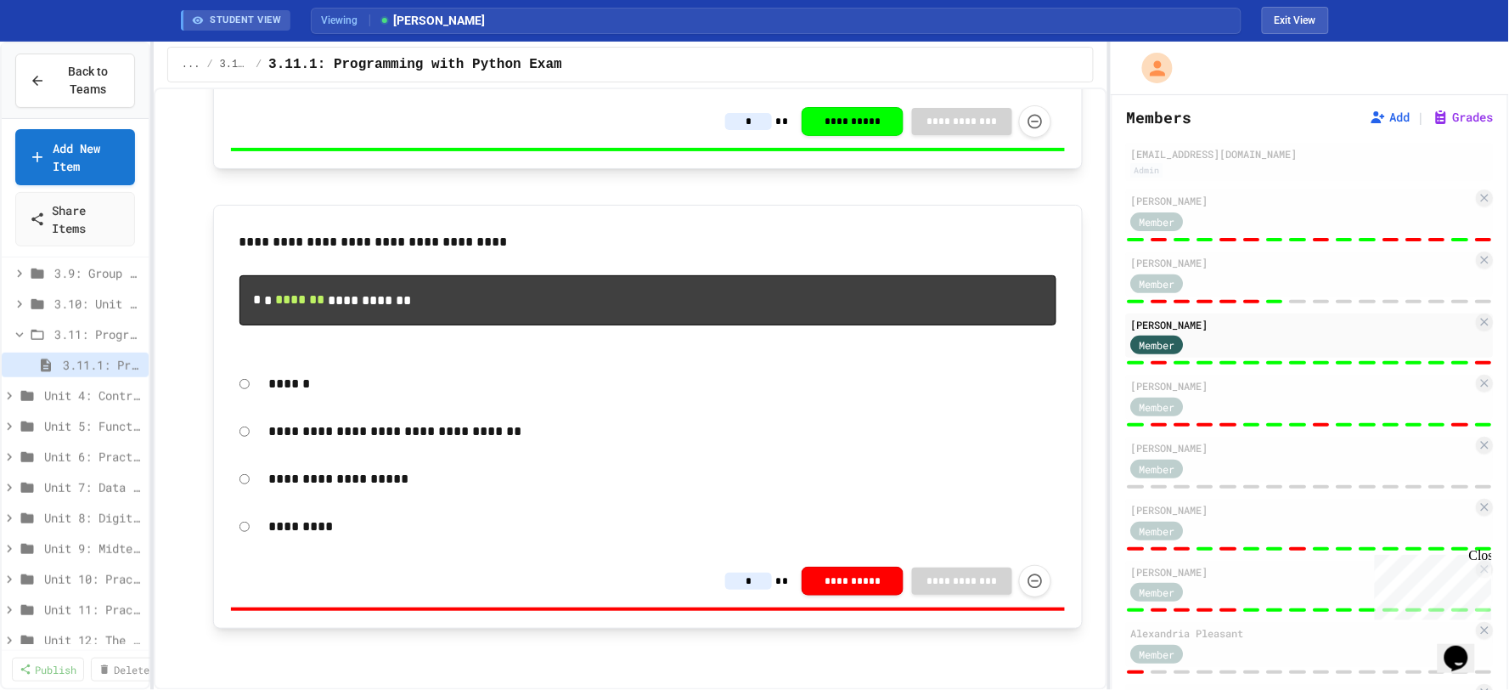
scroll to position [0, 0]
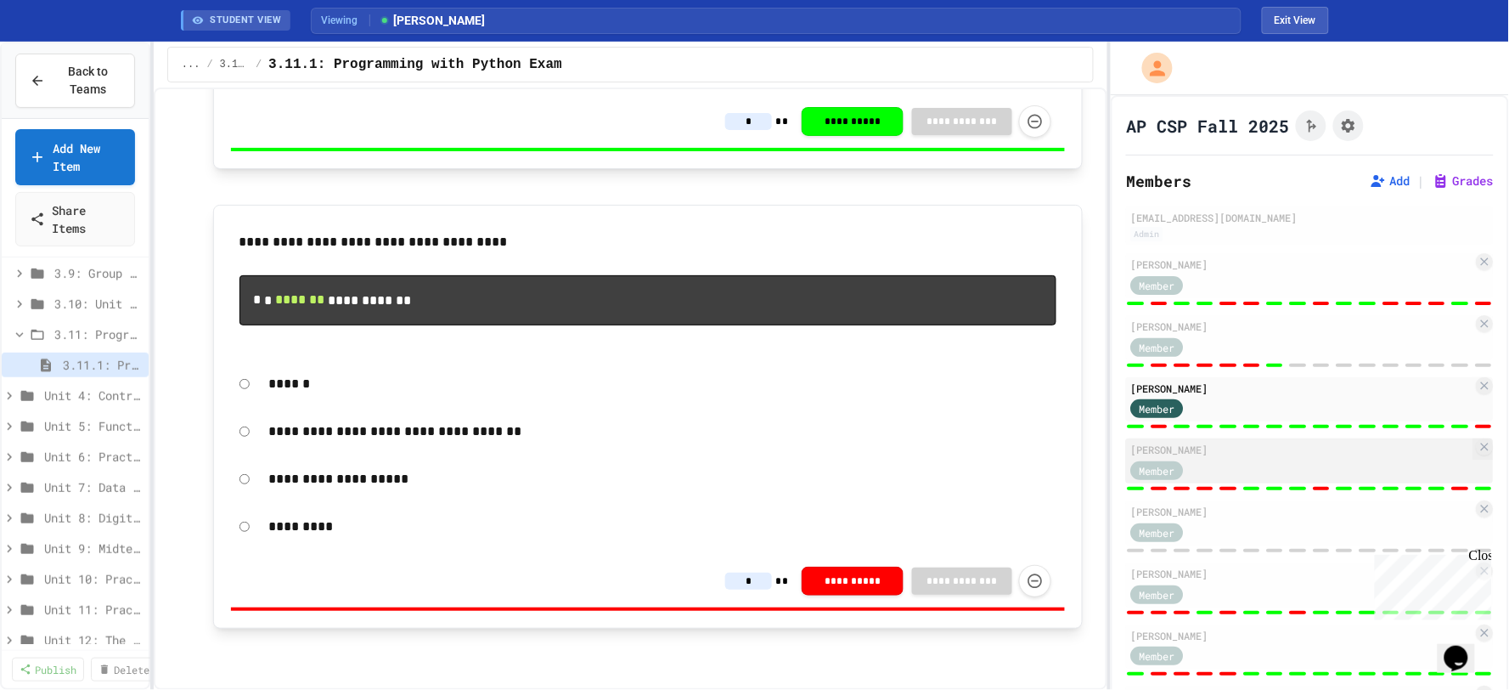
click at [1356, 476] on div "Member" at bounding box center [1302, 469] width 342 height 21
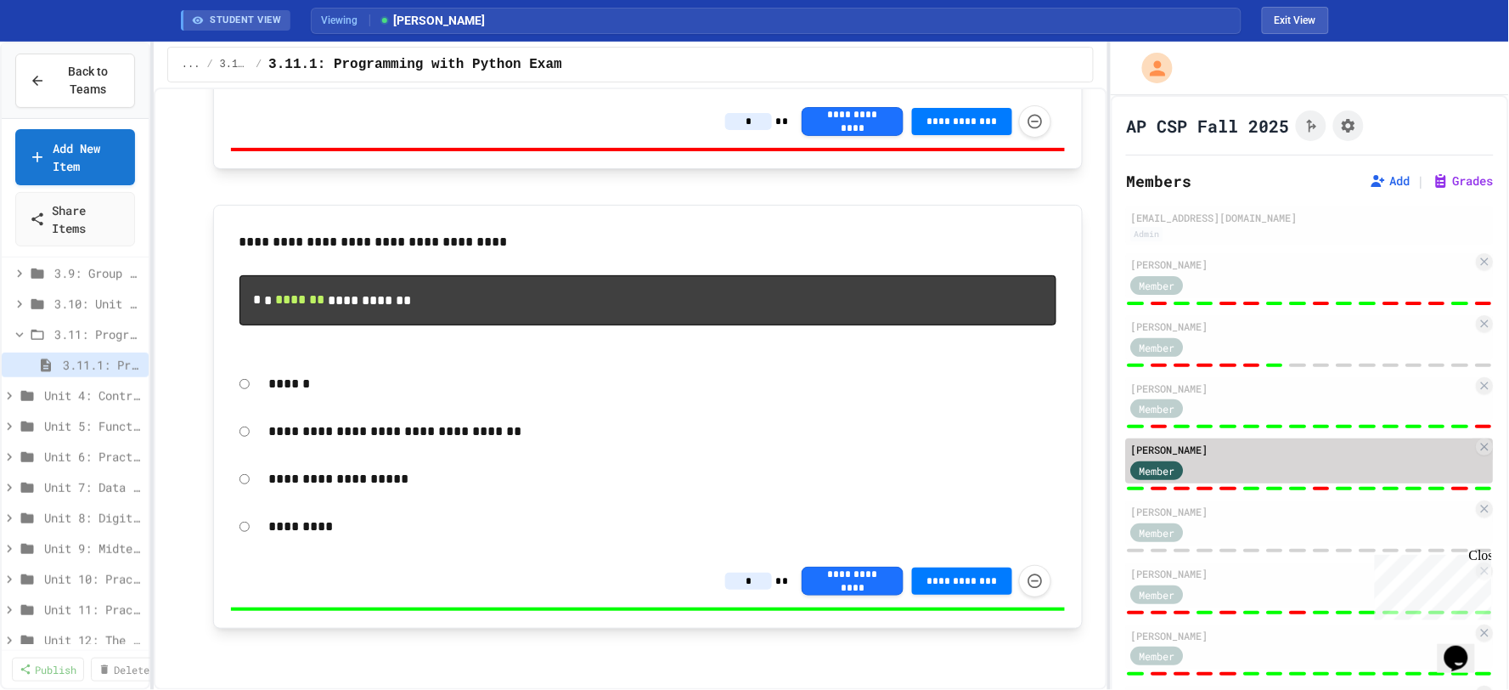
type input "*"
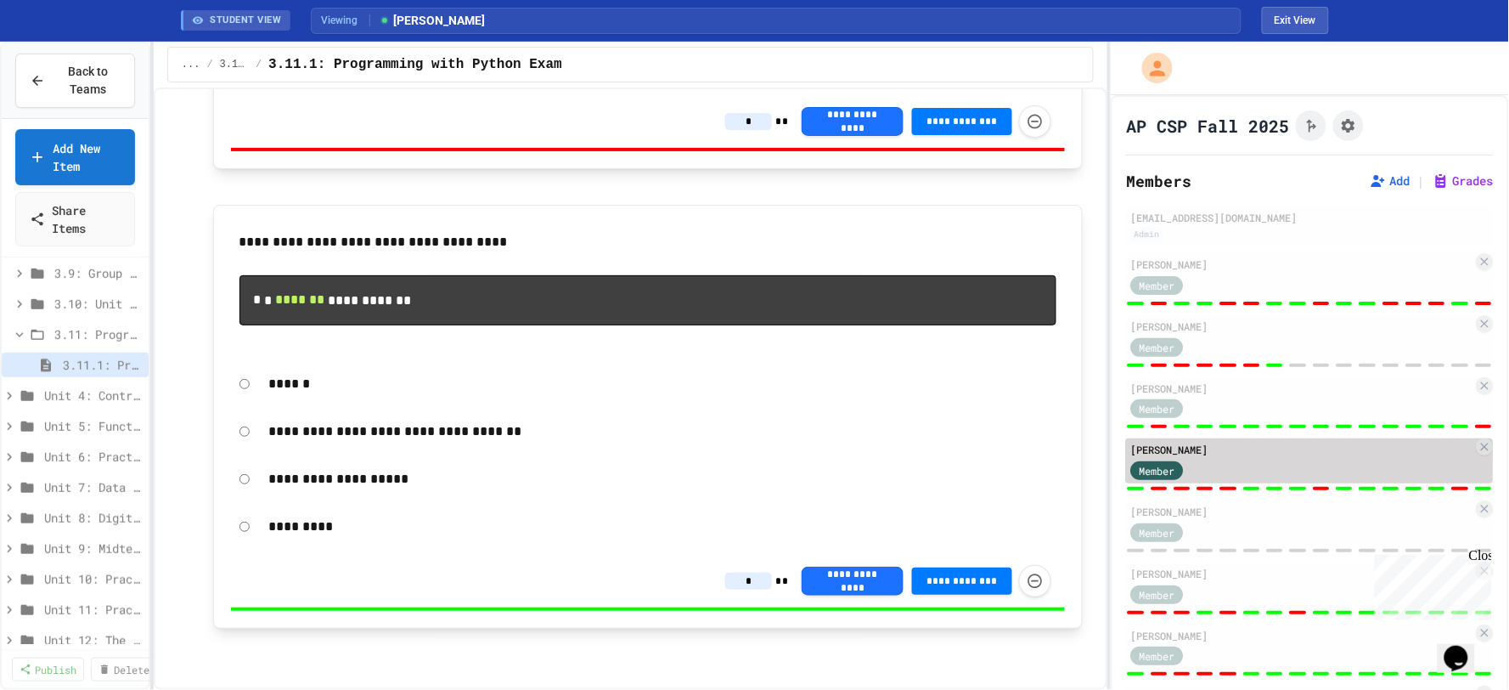
type input "*"
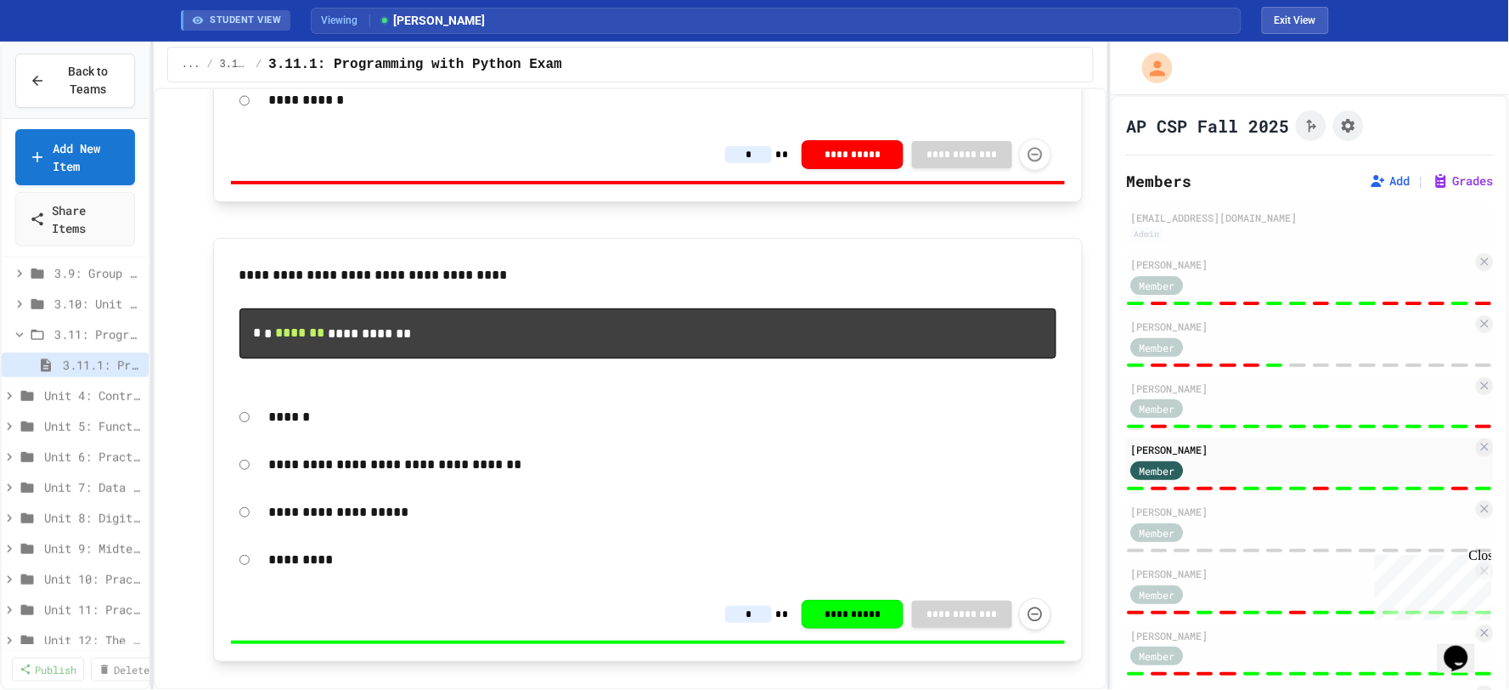
scroll to position [8050, 0]
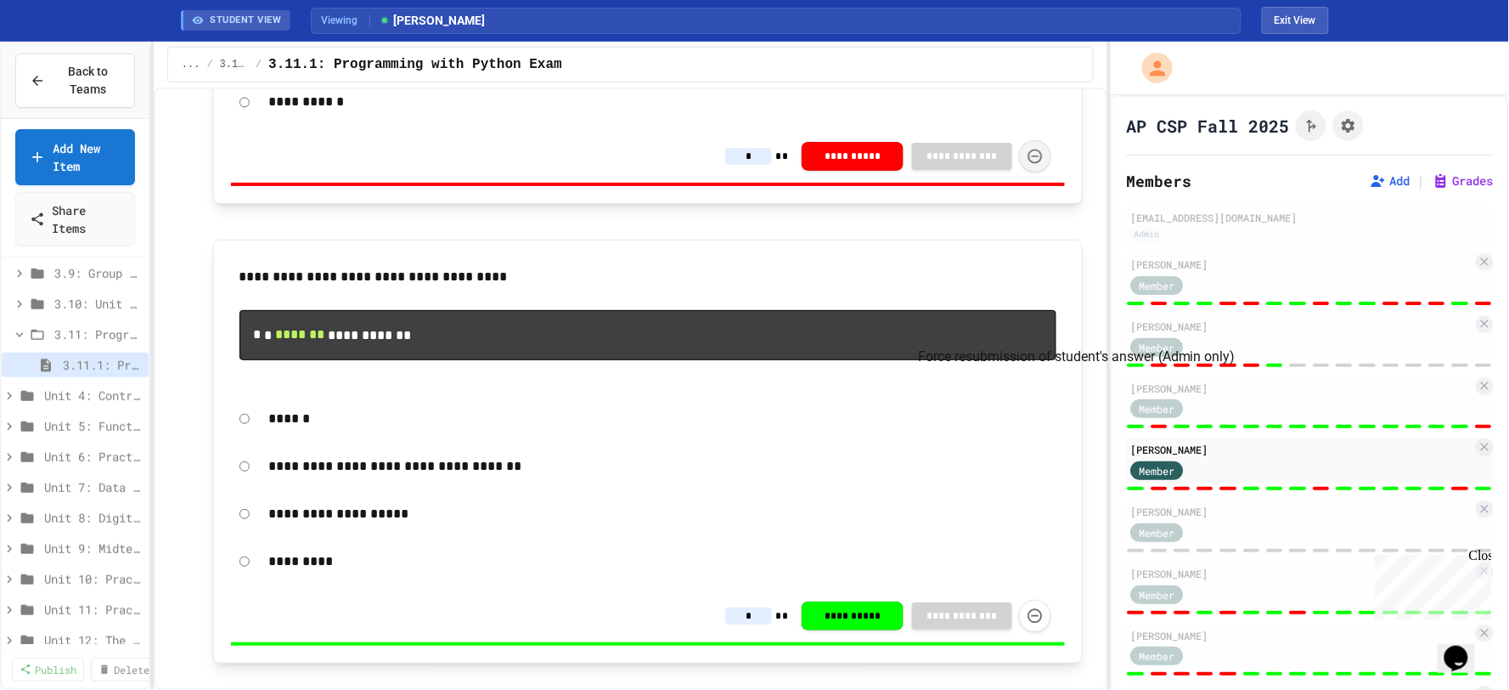
click at [1027, 165] on icon "Force resubmission of student's answer (Admin only)" at bounding box center [1035, 156] width 17 height 17
click at [1313, 22] on button "Exit View" at bounding box center [1295, 20] width 67 height 27
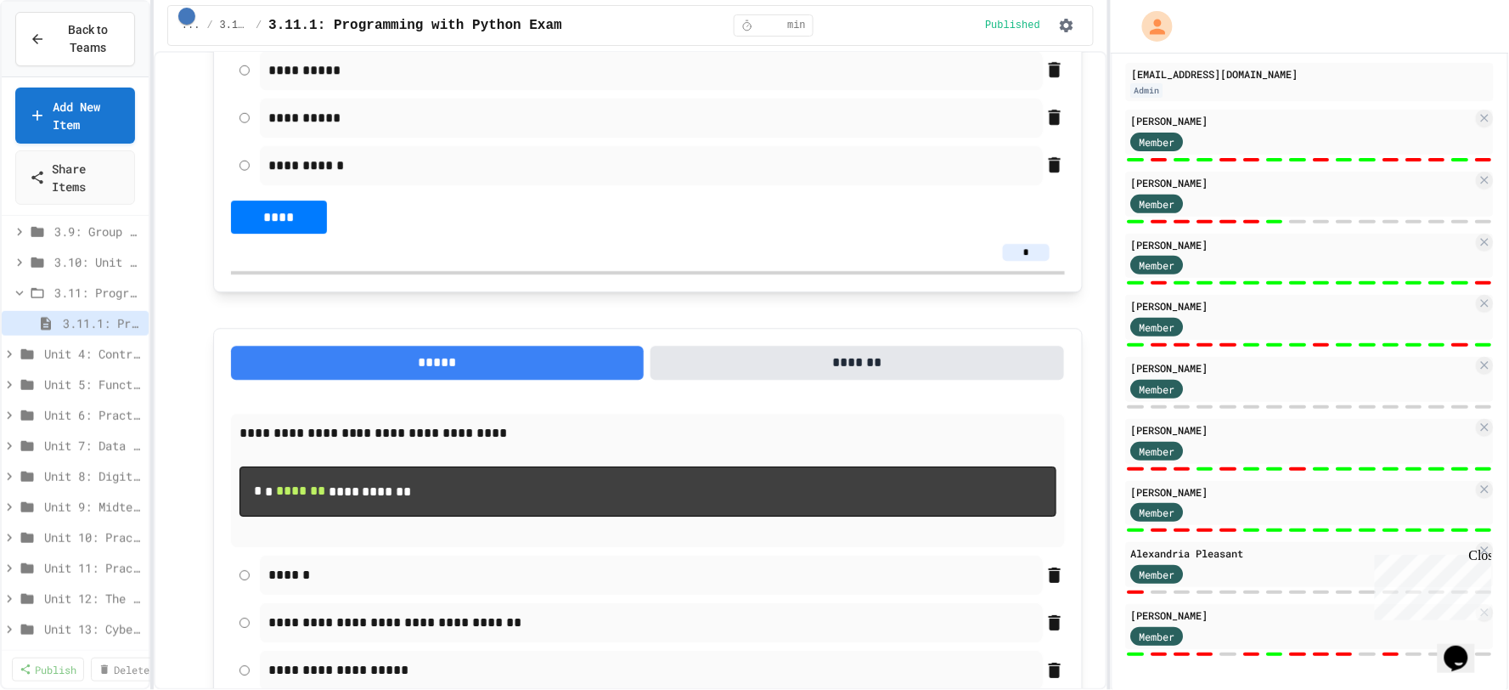
scroll to position [9317, 0]
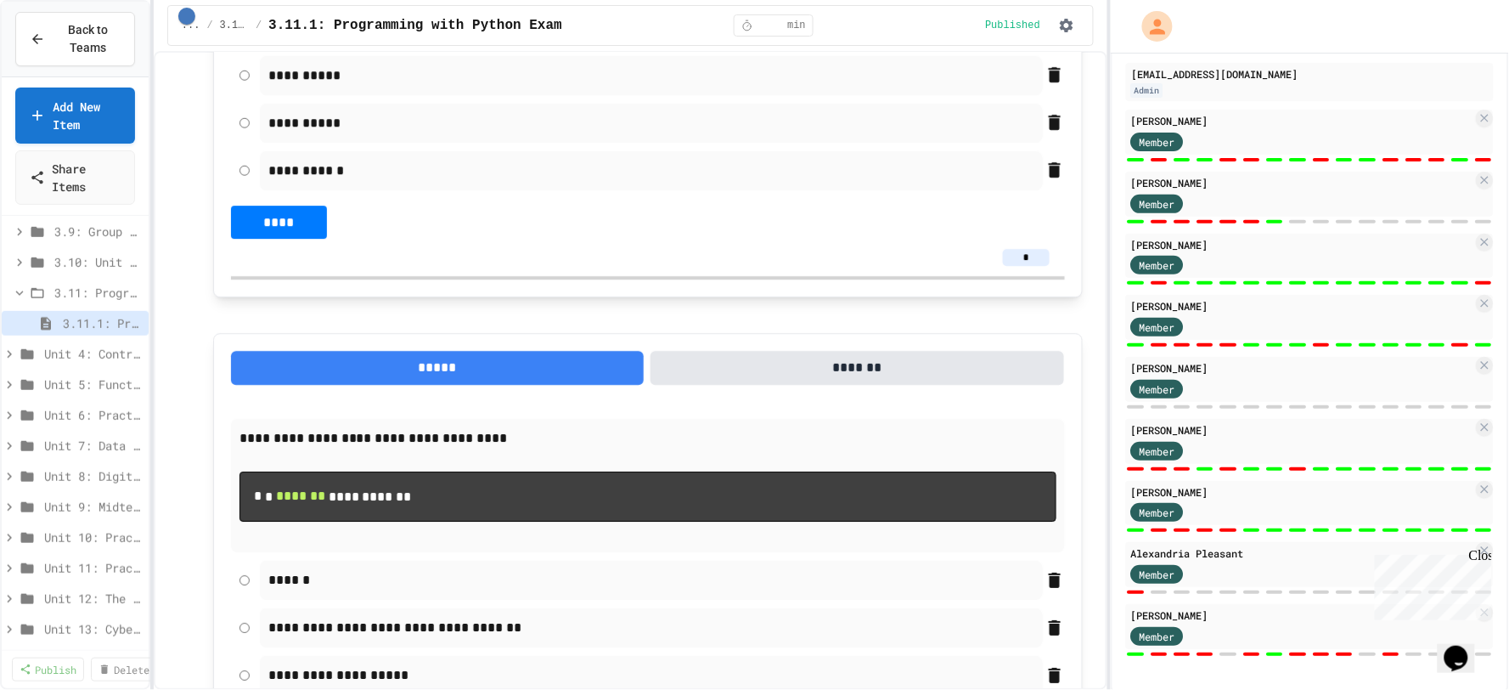
click at [1481, 557] on div "Close" at bounding box center [1479, 557] width 21 height 21
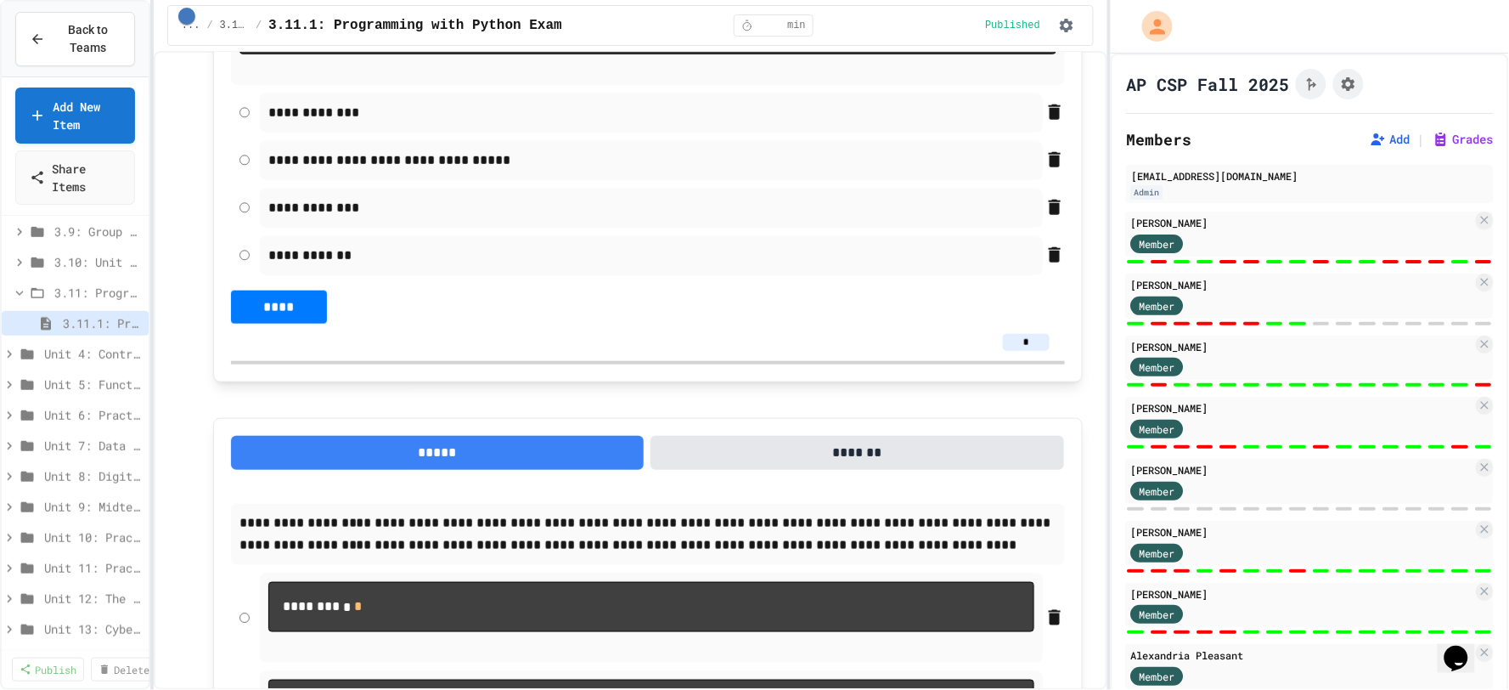
scroll to position [0, 0]
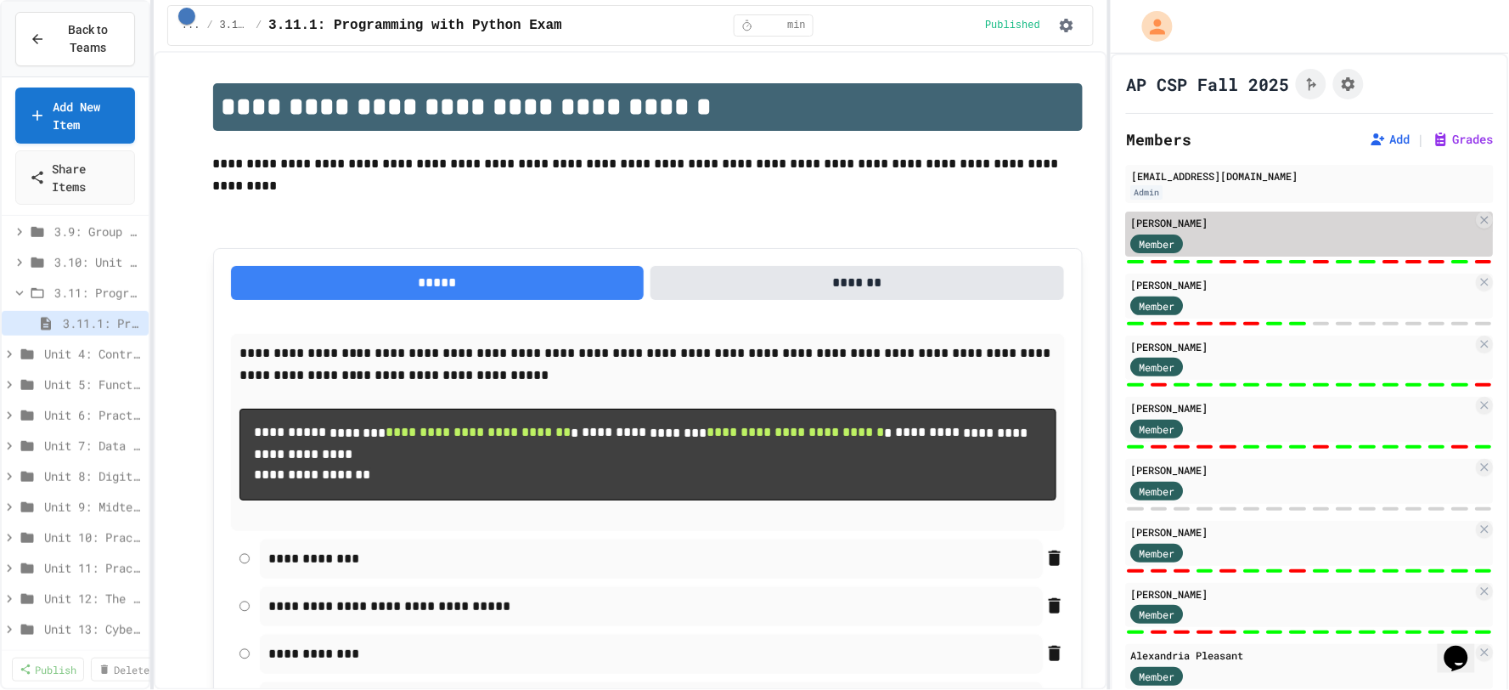
click at [1328, 249] on div "Member" at bounding box center [1302, 242] width 342 height 21
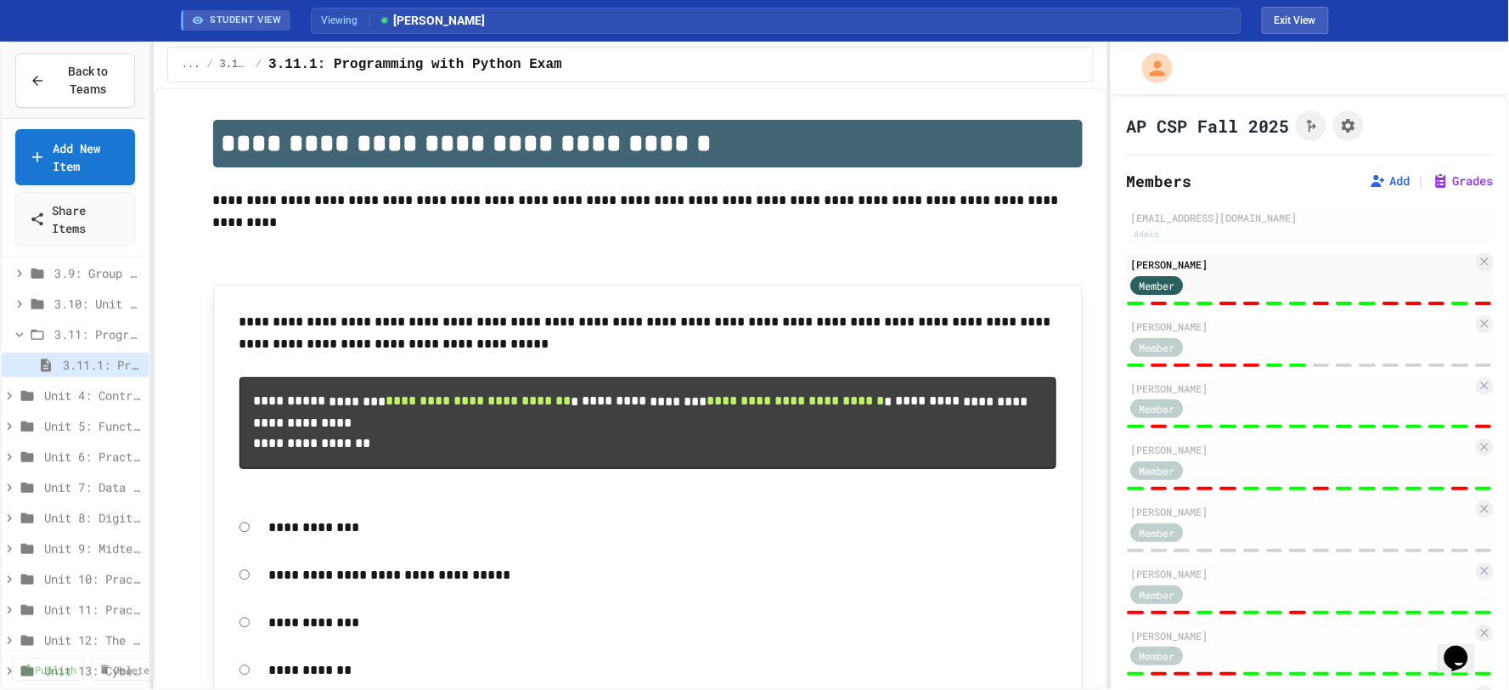
click at [1304, 306] on div "[EMAIL_ADDRESS][DOMAIN_NAME] Admin [PERSON_NAME] Member [PERSON_NAME] Member [P…" at bounding box center [1310, 503] width 368 height 595
click at [1281, 307] on div "[EMAIL_ADDRESS][DOMAIN_NAME] Admin [PERSON_NAME] Member [PERSON_NAME] Member [P…" at bounding box center [1310, 503] width 368 height 595
click at [1283, 300] on div at bounding box center [1310, 303] width 368 height 7
click at [1458, 303] on div at bounding box center [1310, 303] width 368 height 7
click at [1476, 302] on div at bounding box center [1484, 303] width 16 height 3
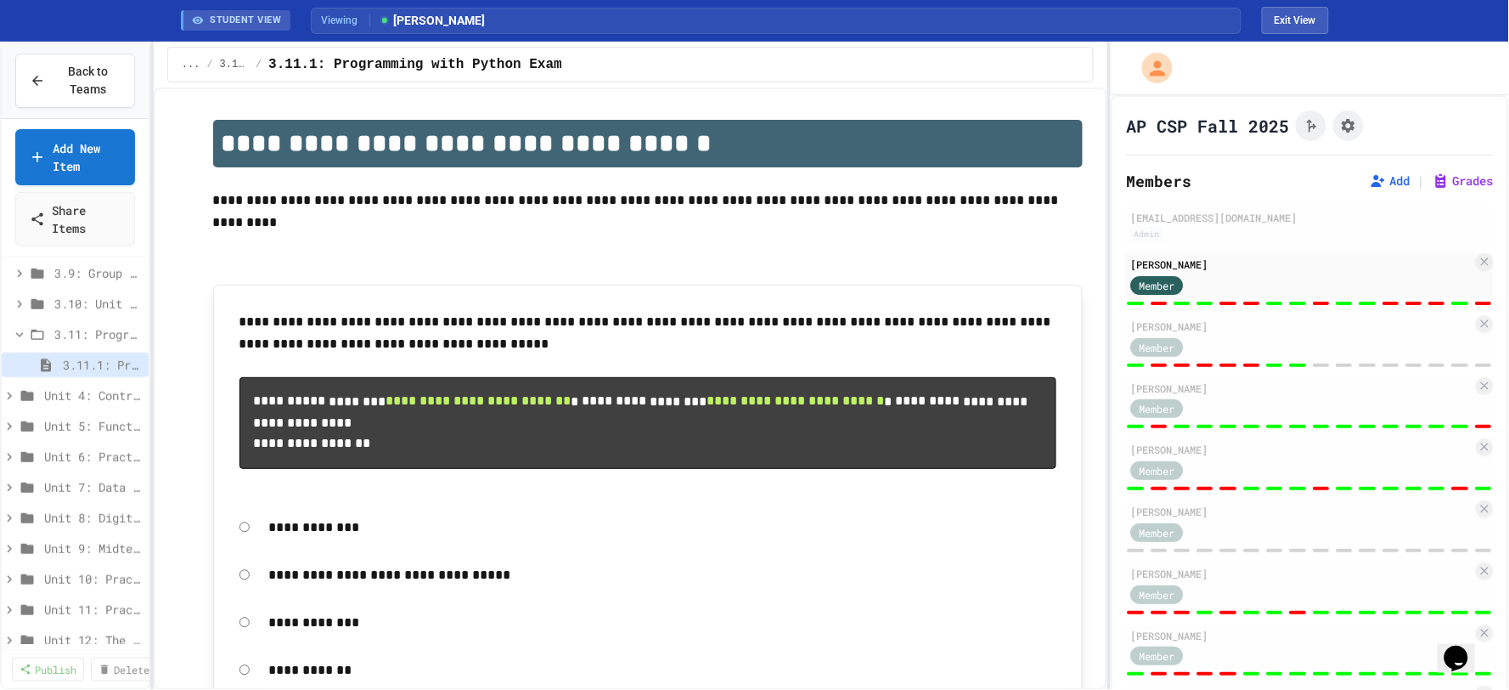
click at [1476, 302] on div at bounding box center [1484, 303] width 16 height 3
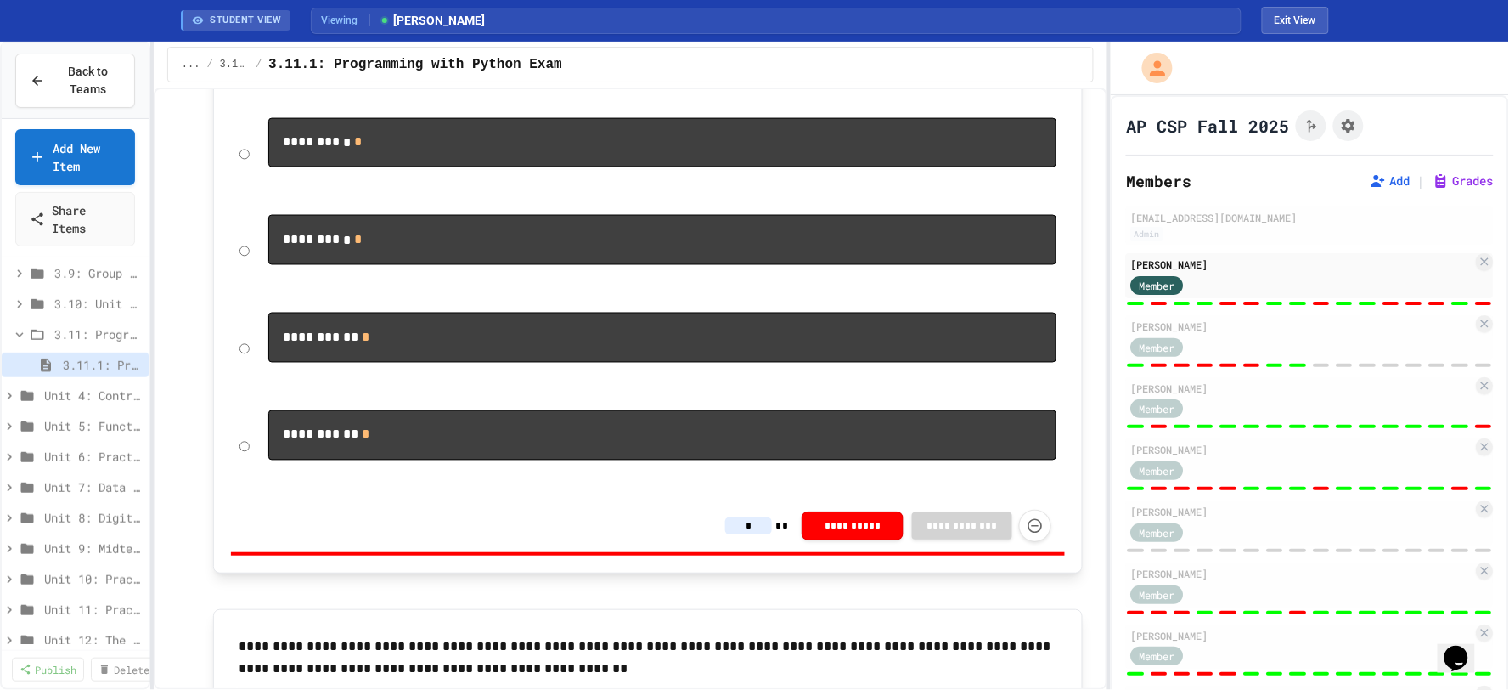
scroll to position [1038, 0]
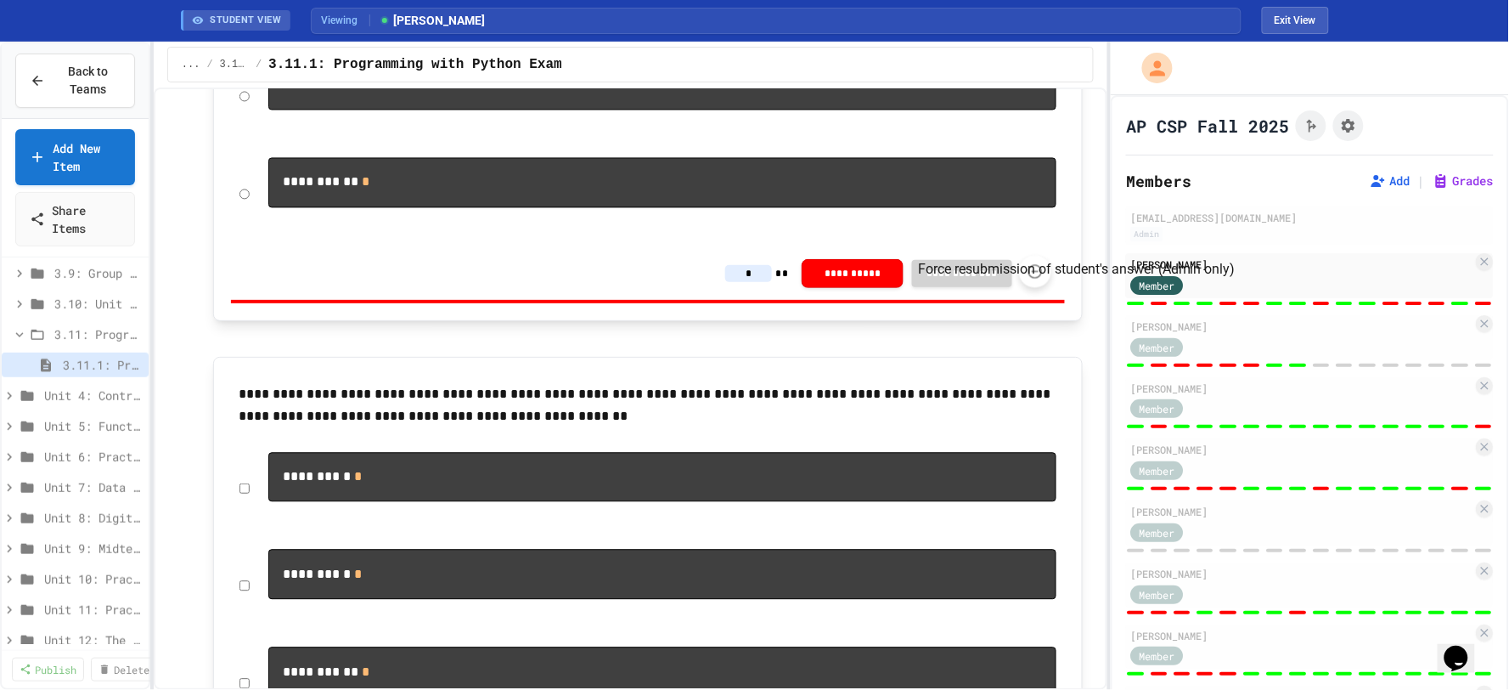
click at [1036, 280] on icon "Force resubmission of student's answer (Admin only)" at bounding box center [1035, 271] width 17 height 17
drag, startPoint x: 758, startPoint y: 329, endPoint x: 770, endPoint y: 331, distance: 13.0
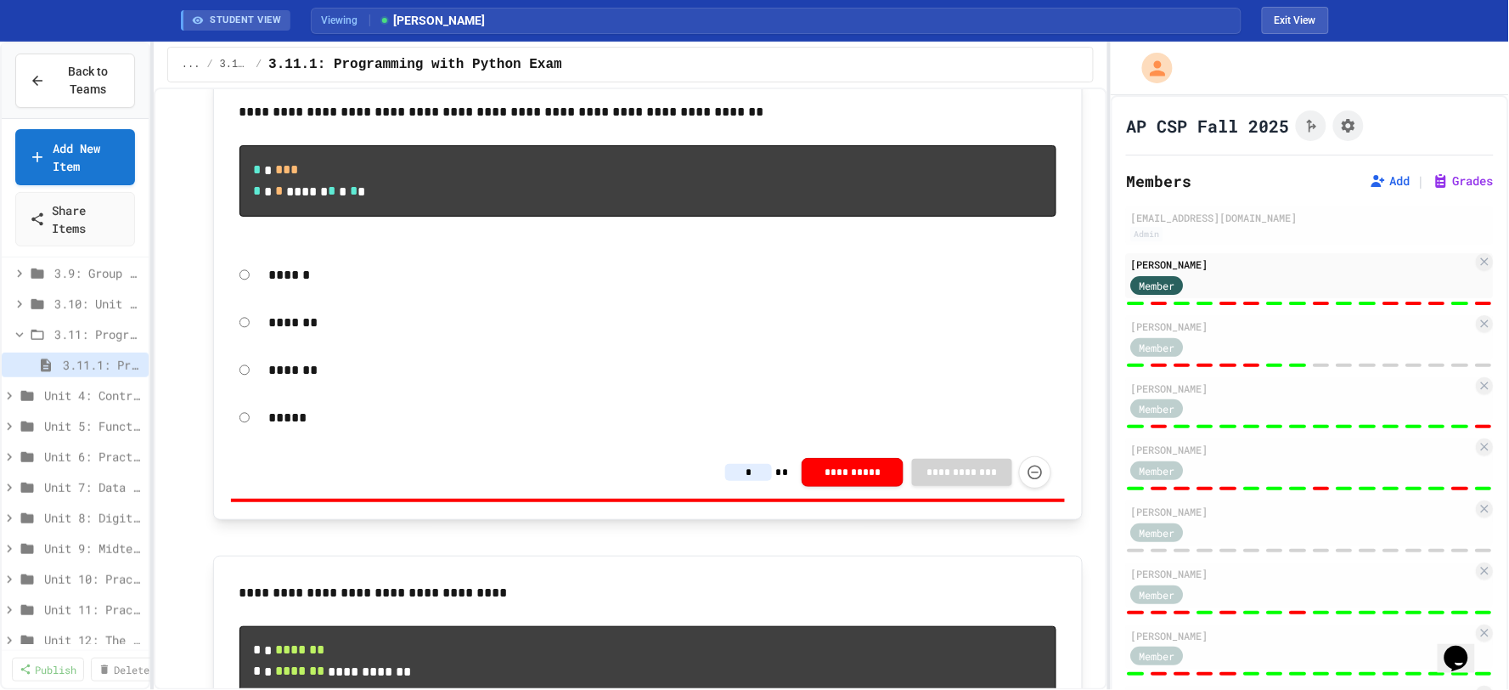
scroll to position [8334, 0]
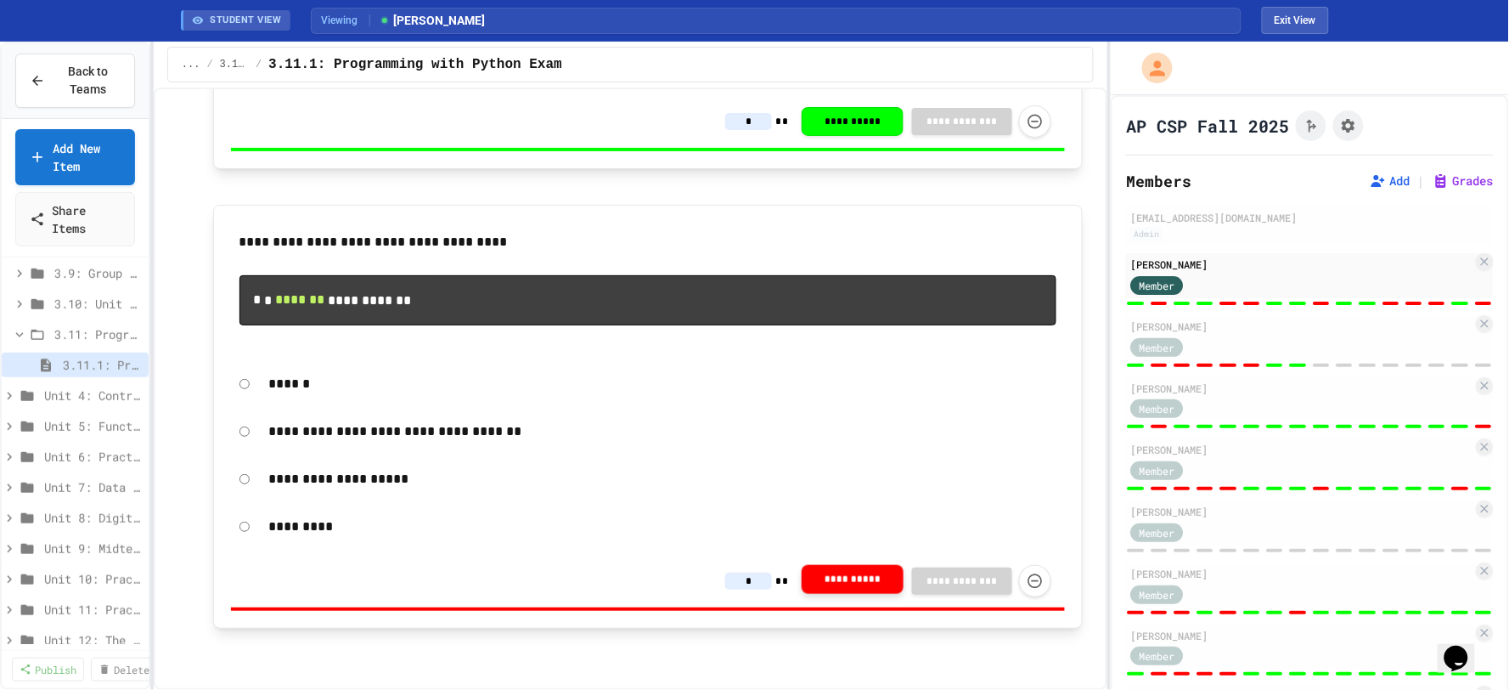
click at [842, 589] on button "**********" at bounding box center [853, 579] width 102 height 29
click at [745, 584] on input "*" at bounding box center [748, 580] width 47 height 17
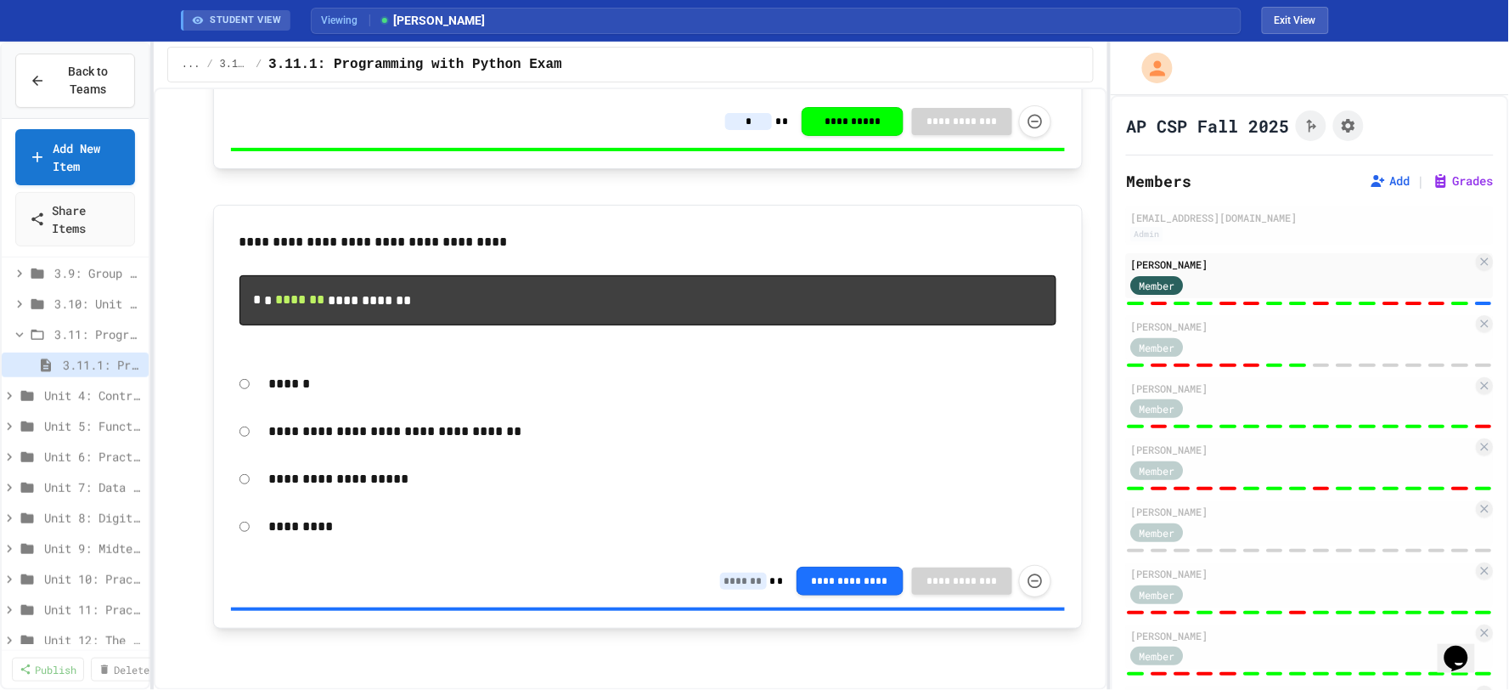
click at [1091, 589] on div "**********" at bounding box center [631, 388] width 954 height 602
click at [1317, 411] on div "Member" at bounding box center [1302, 407] width 342 height 21
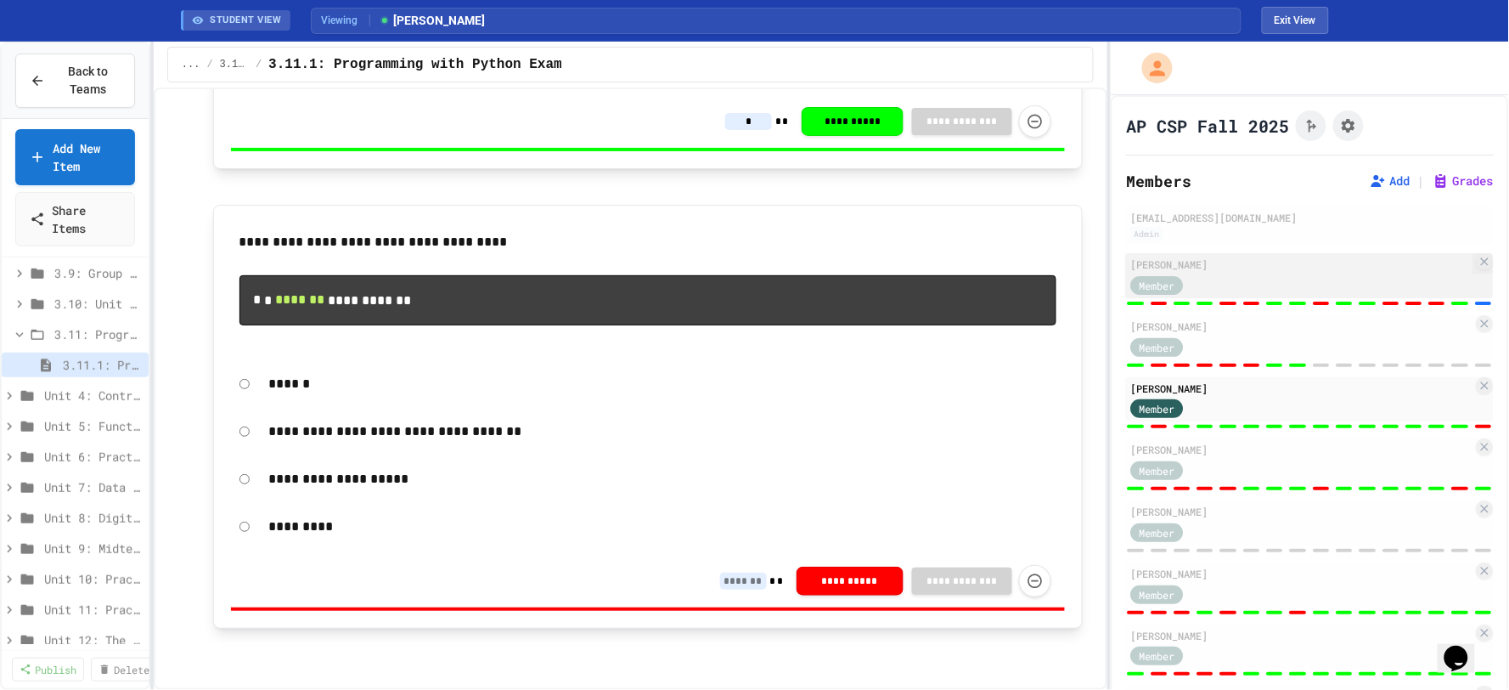
type input "*"
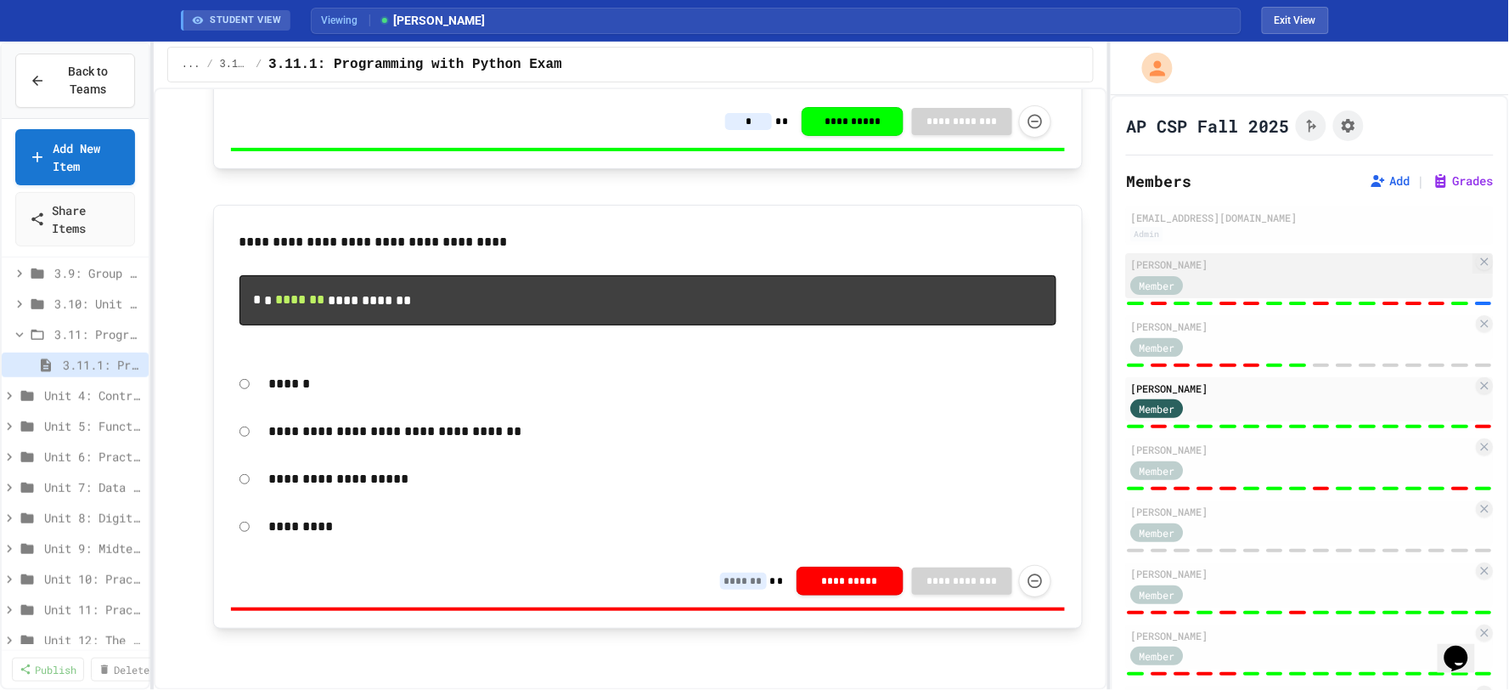
type input "*"
click at [745, 588] on input "*" at bounding box center [748, 580] width 47 height 17
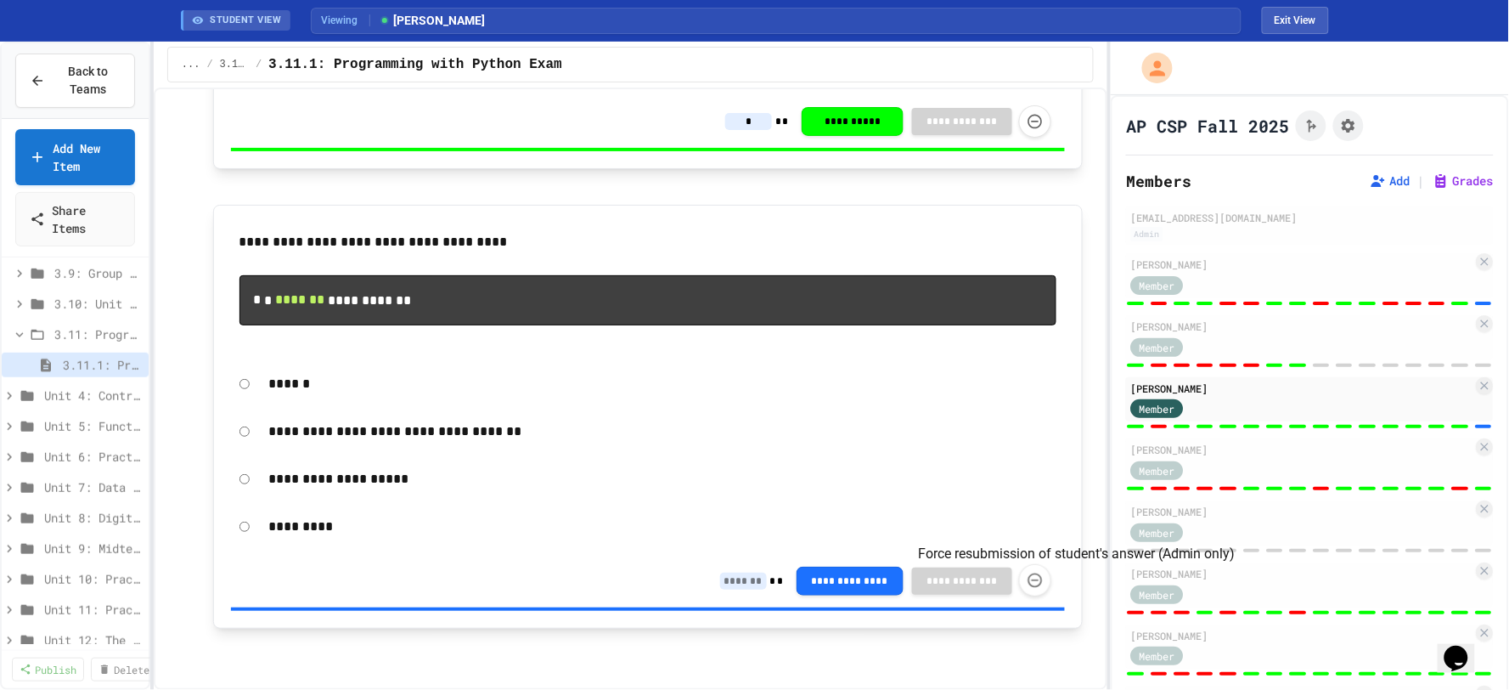
click at [1031, 582] on icon "Force resubmission of student's answer (Admin only)" at bounding box center [1035, 580] width 17 height 17
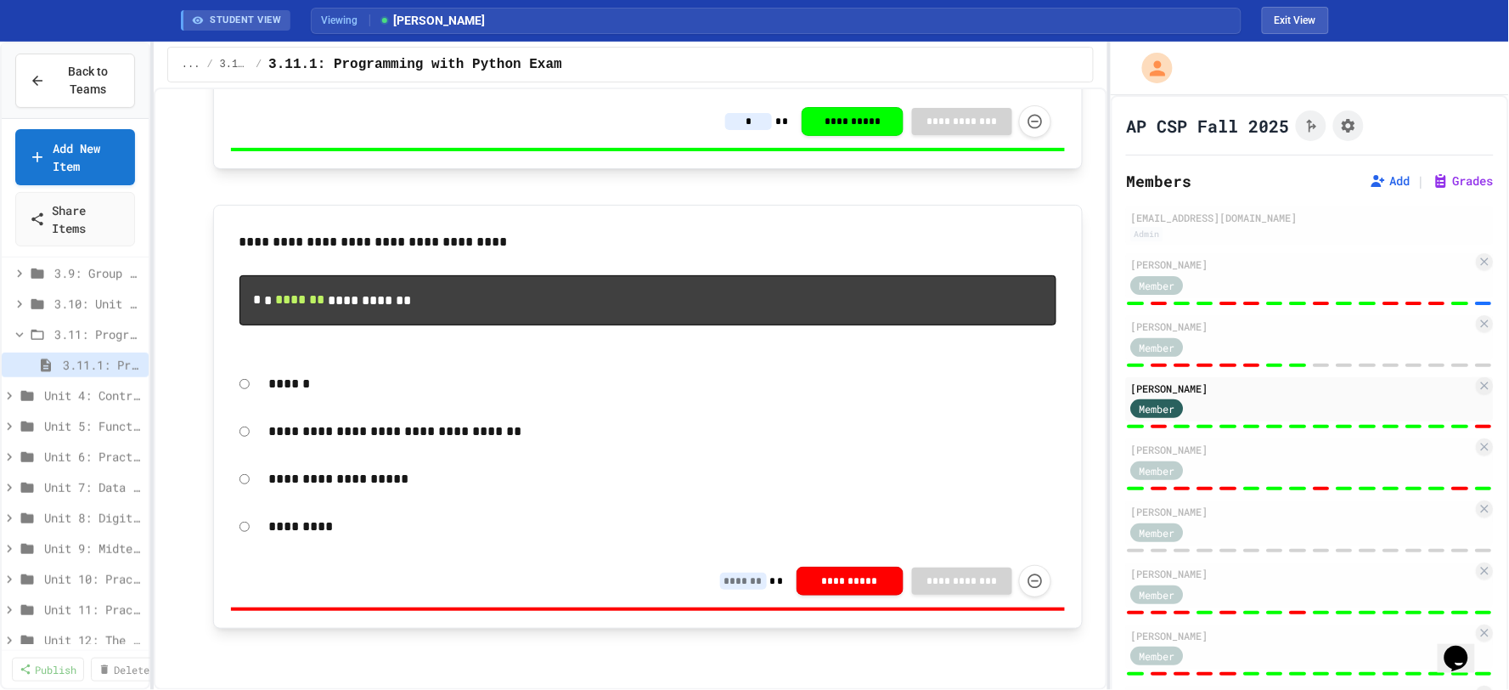
type input "*"
click at [750, 583] on input "*" at bounding box center [748, 580] width 47 height 17
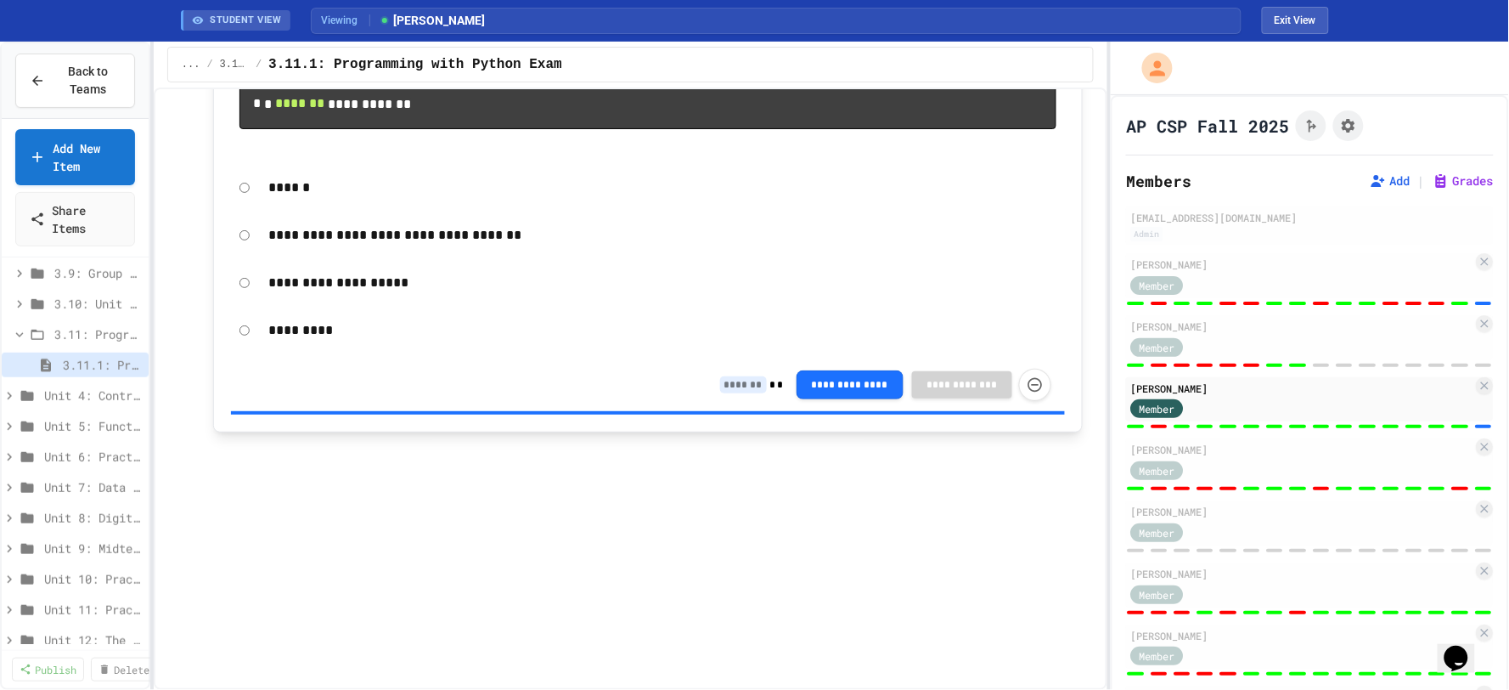
click at [989, 461] on p at bounding box center [648, 450] width 870 height 22
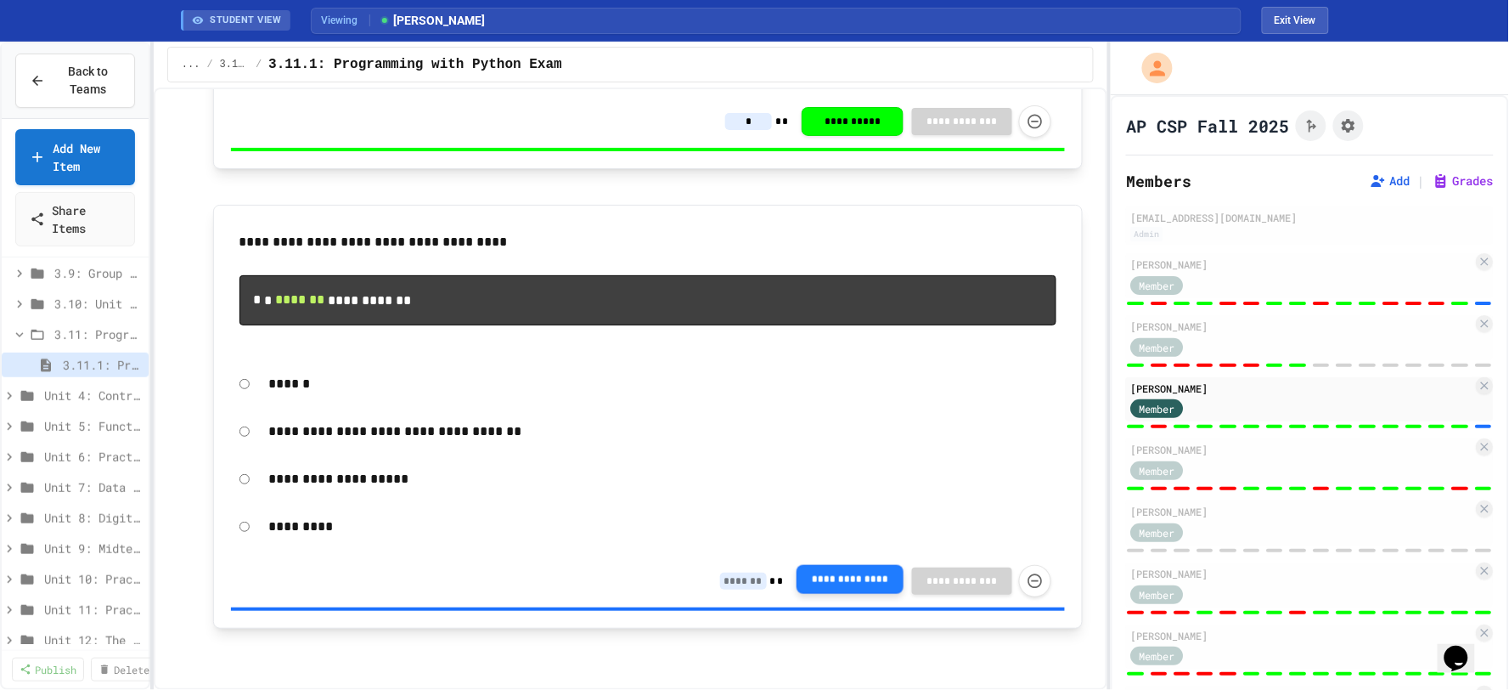
click at [835, 583] on button "**********" at bounding box center [850, 579] width 107 height 29
click at [1028, 579] on icon "Force resubmission of student's answer (Admin only)" at bounding box center [1035, 579] width 14 height 14
type input "*"
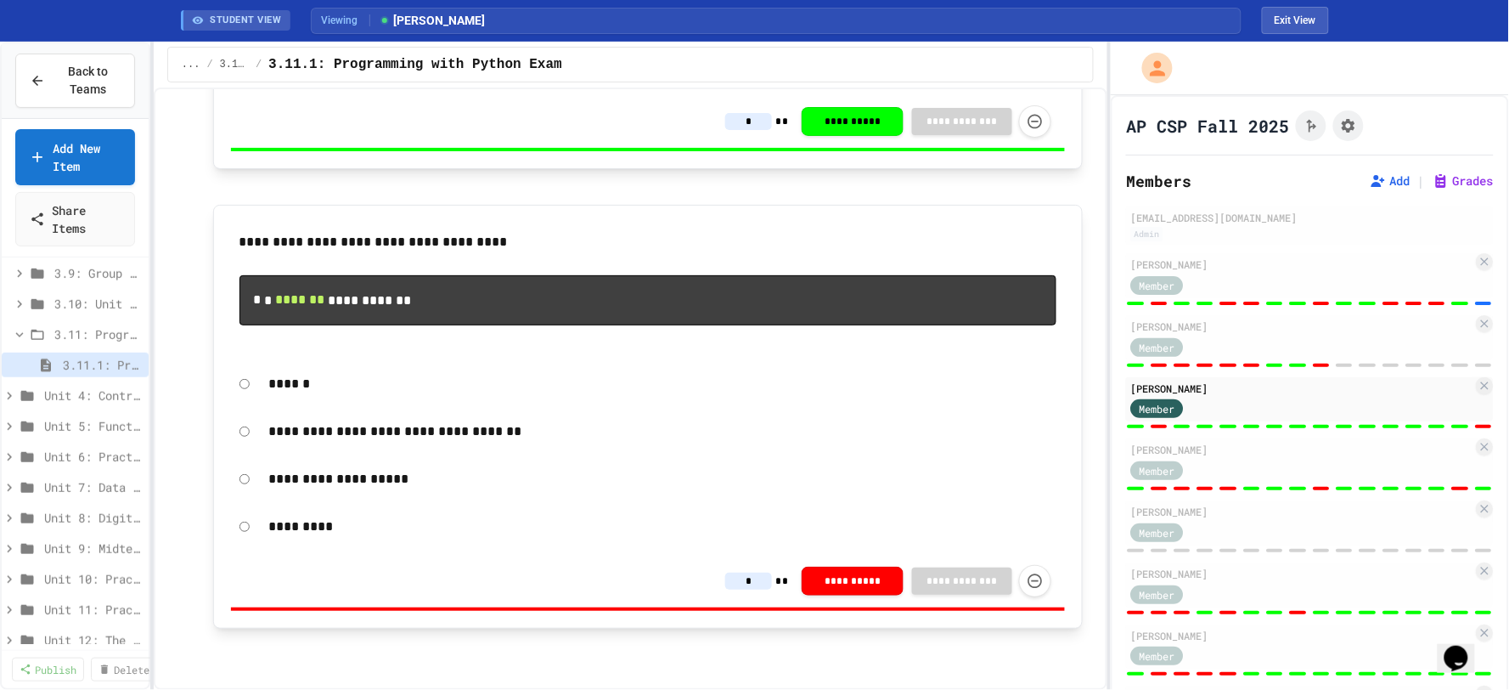
click at [734, 572] on div "**********" at bounding box center [888, 581] width 326 height 32
click at [744, 580] on input "*" at bounding box center [748, 580] width 47 height 17
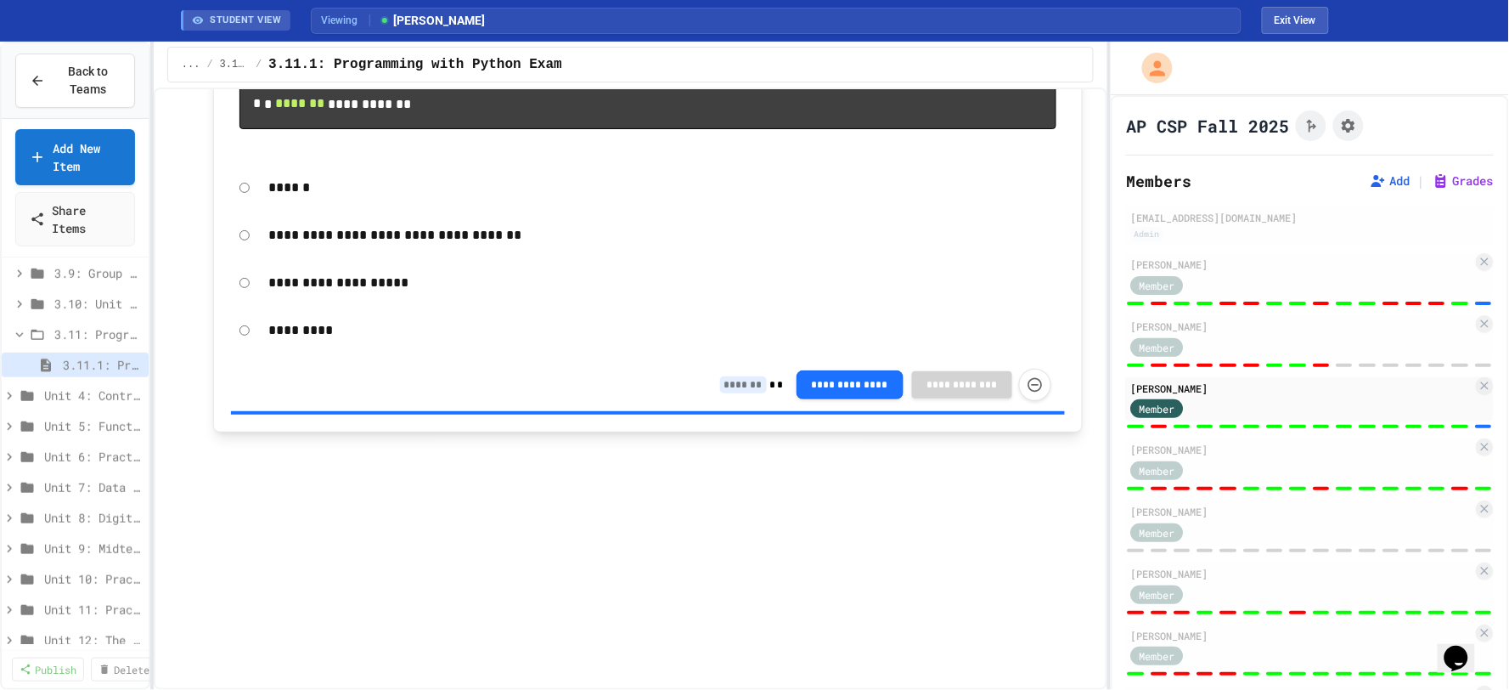
click at [758, 461] on p at bounding box center [648, 450] width 870 height 22
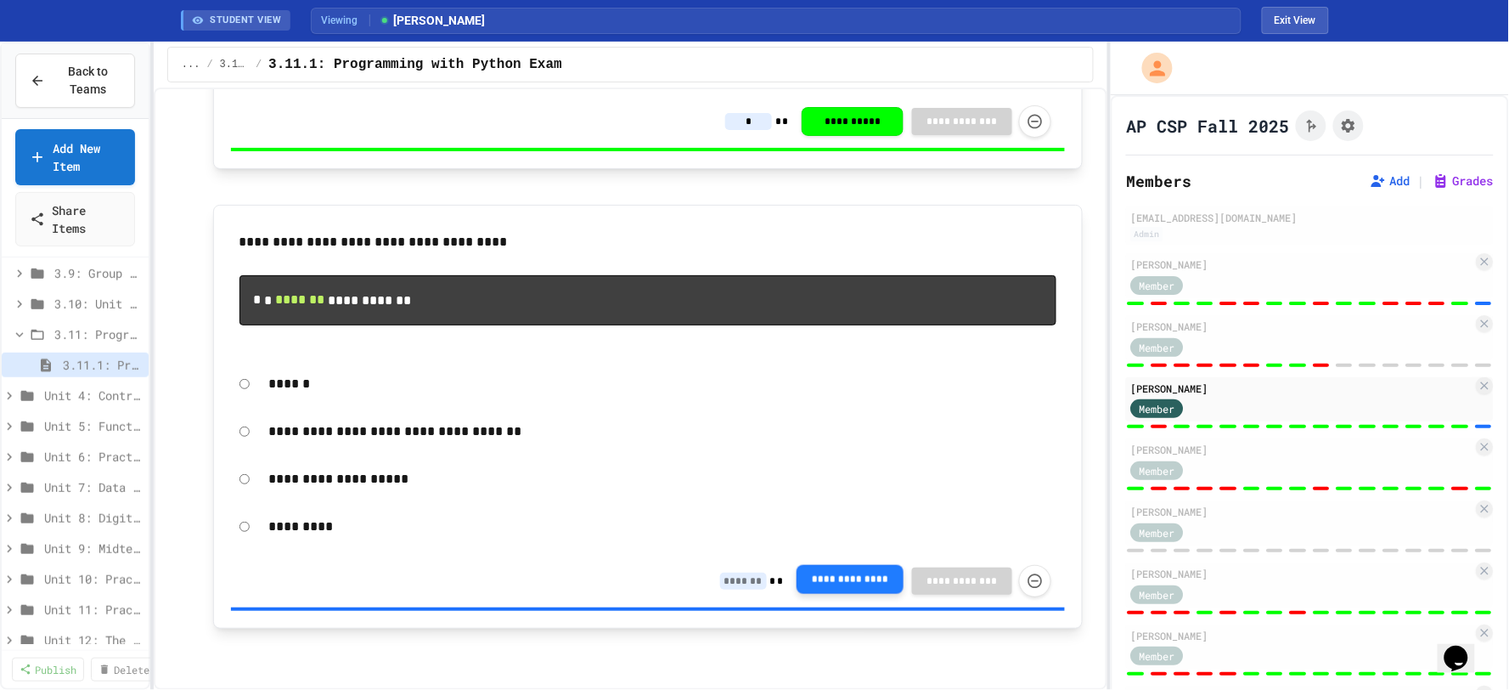
click at [861, 574] on button "**********" at bounding box center [850, 579] width 107 height 29
click at [1296, 19] on button "Exit View" at bounding box center [1295, 20] width 67 height 27
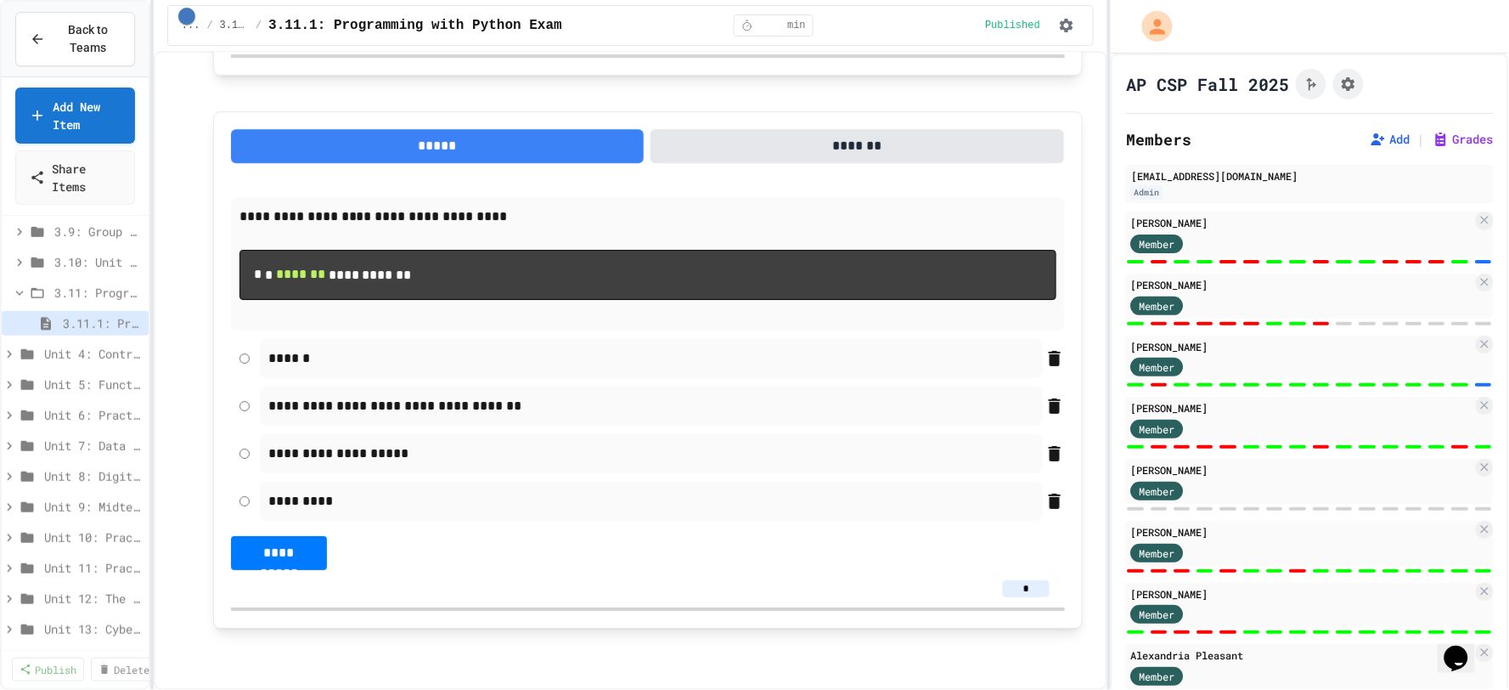
scroll to position [9789, 0]
click at [1361, 78] on button "Assignment Settings" at bounding box center [1348, 84] width 31 height 31
drag, startPoint x: 970, startPoint y: 64, endPoint x: 988, endPoint y: 63, distance: 17.9
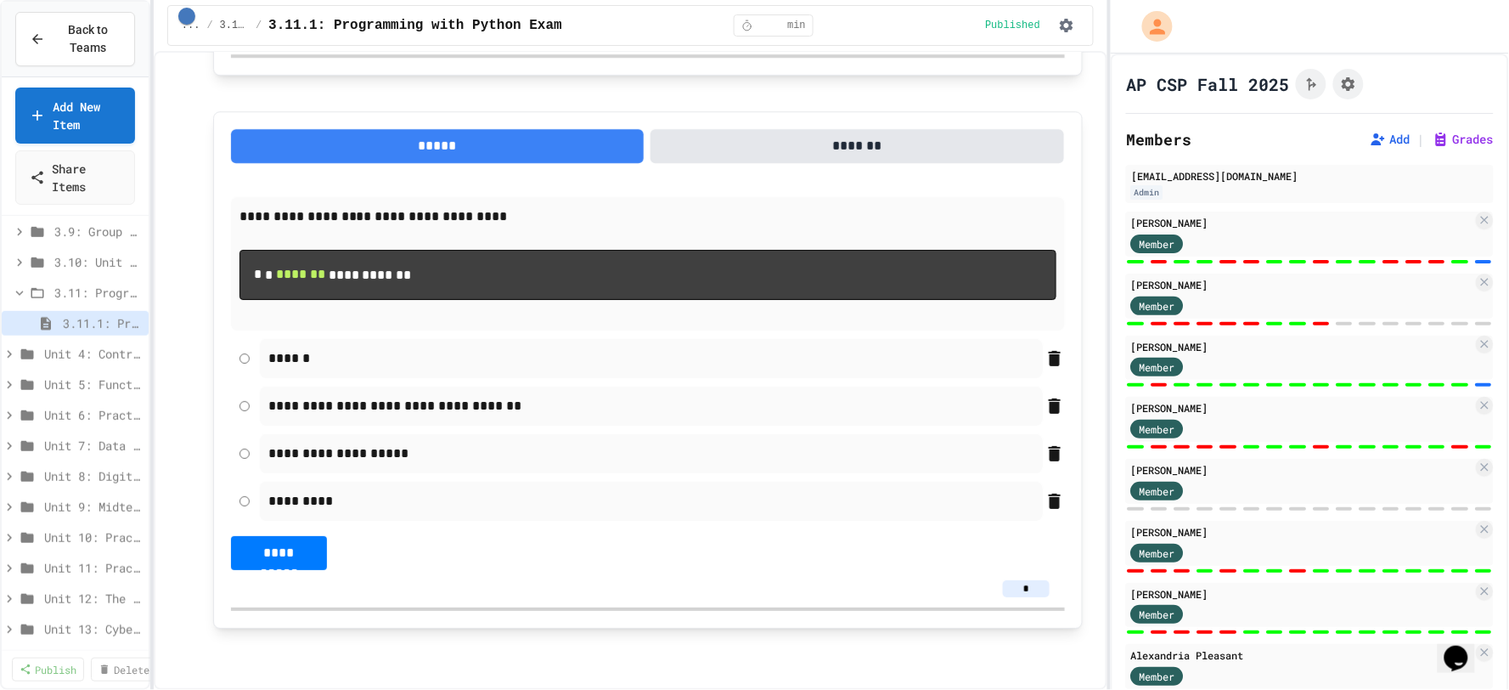
click at [1332, 86] on div at bounding box center [1330, 84] width 68 height 31
click at [1340, 86] on icon "Assignment Settings" at bounding box center [1348, 84] width 17 height 17
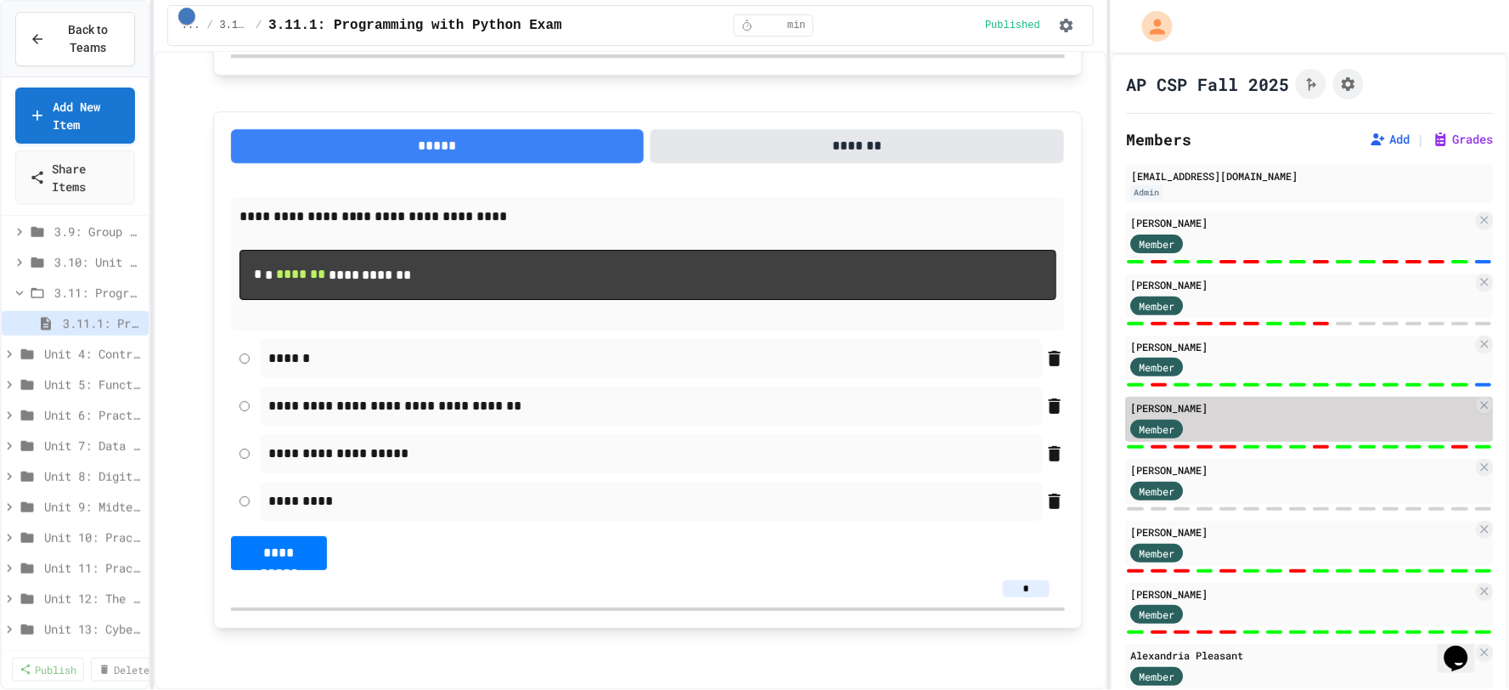
click at [1360, 445] on div at bounding box center [1368, 446] width 16 height 3
click at [1360, 434] on div "Member" at bounding box center [1302, 427] width 342 height 21
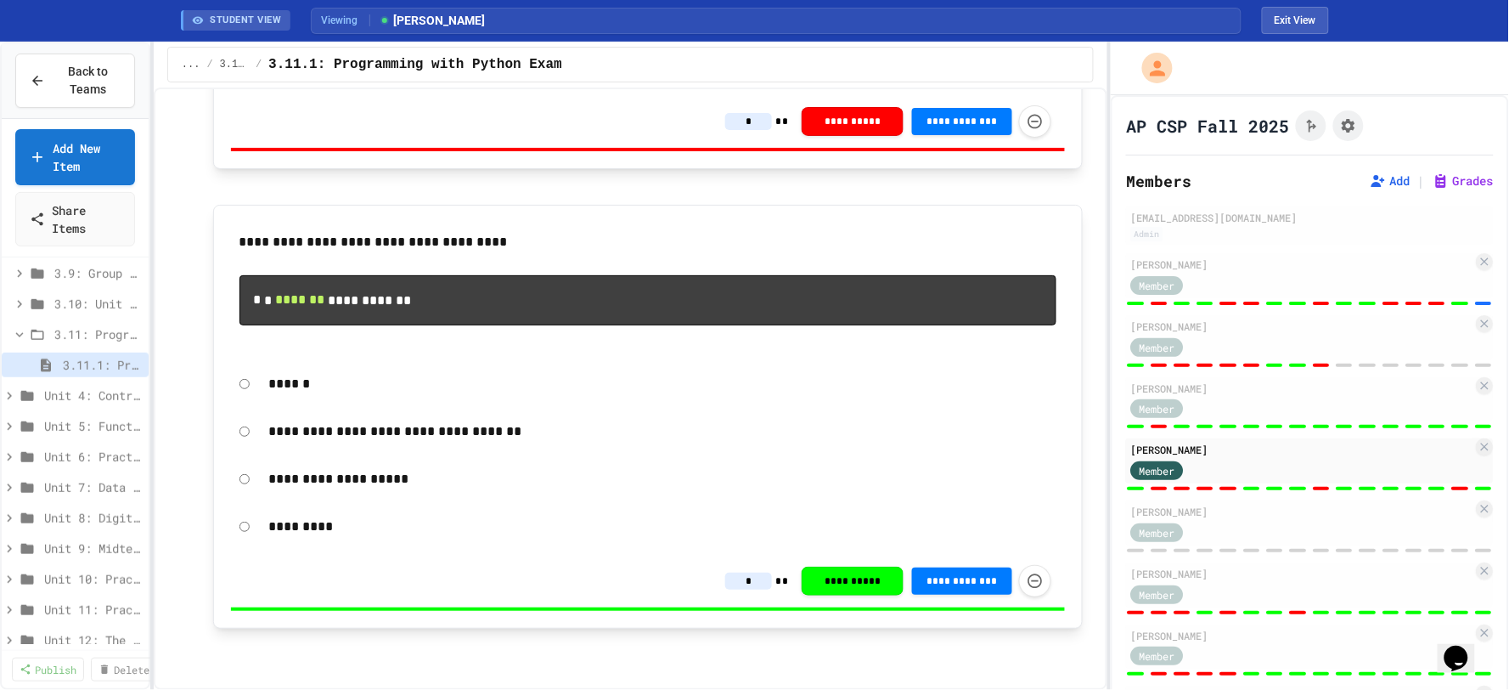
scroll to position [8050, 0]
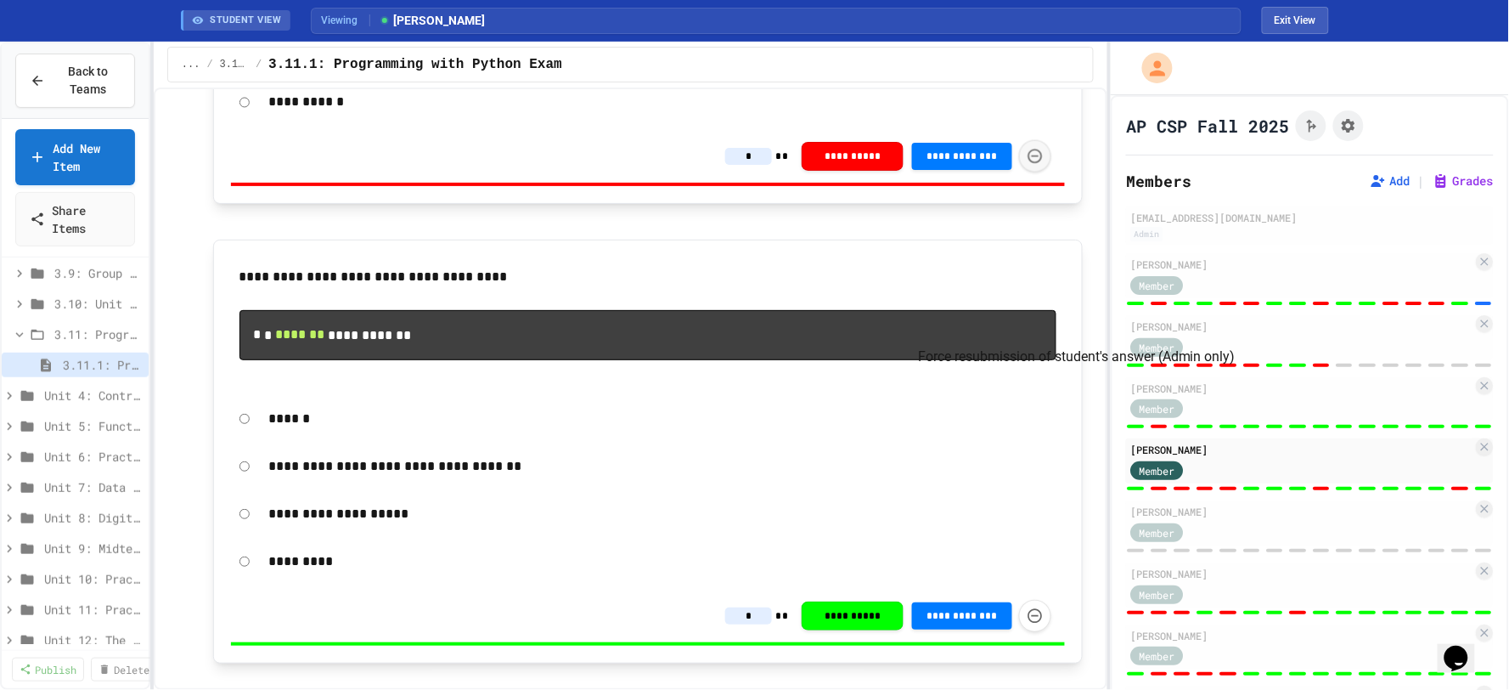
click at [1027, 165] on icon "Force resubmission of student's answer (Admin only)" at bounding box center [1035, 156] width 17 height 17
click at [747, 165] on input "*" at bounding box center [748, 156] width 47 height 17
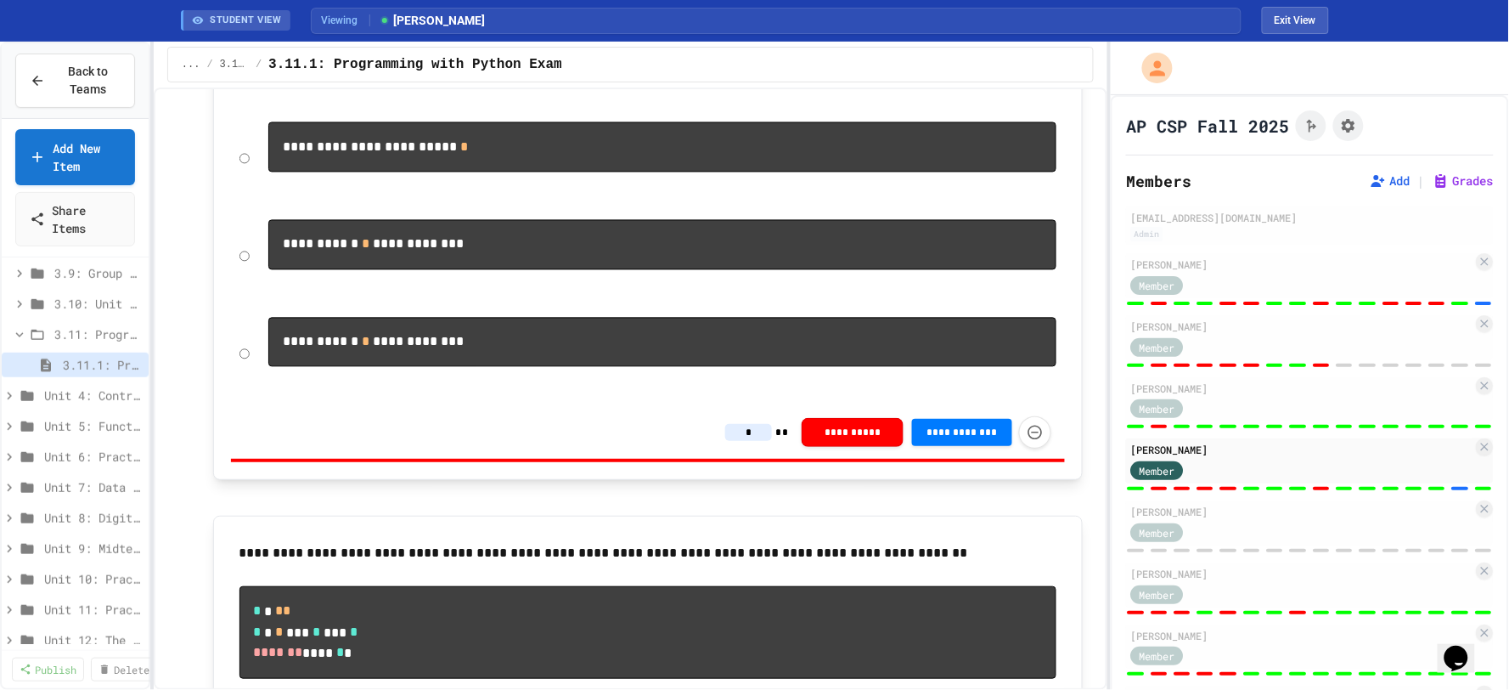
scroll to position [4842, 0]
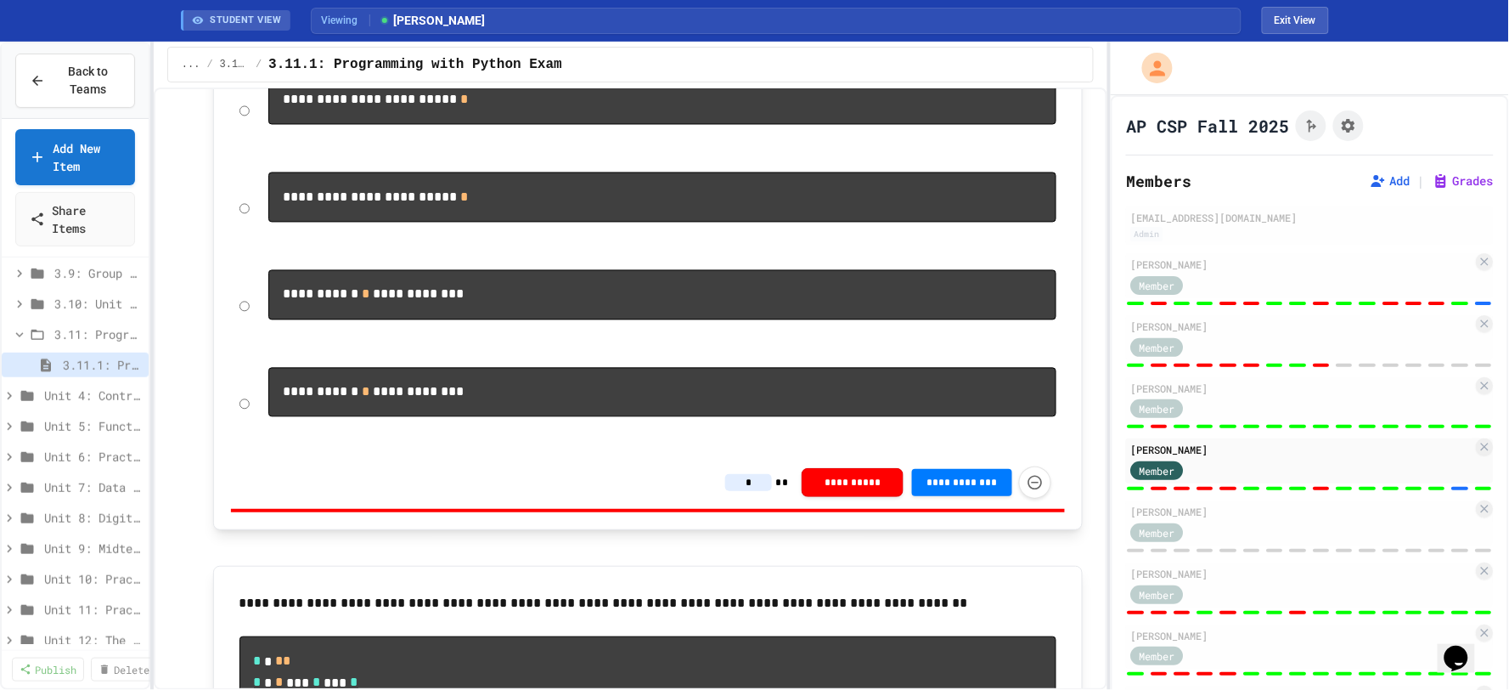
click at [752, 491] on input "*" at bounding box center [748, 482] width 47 height 17
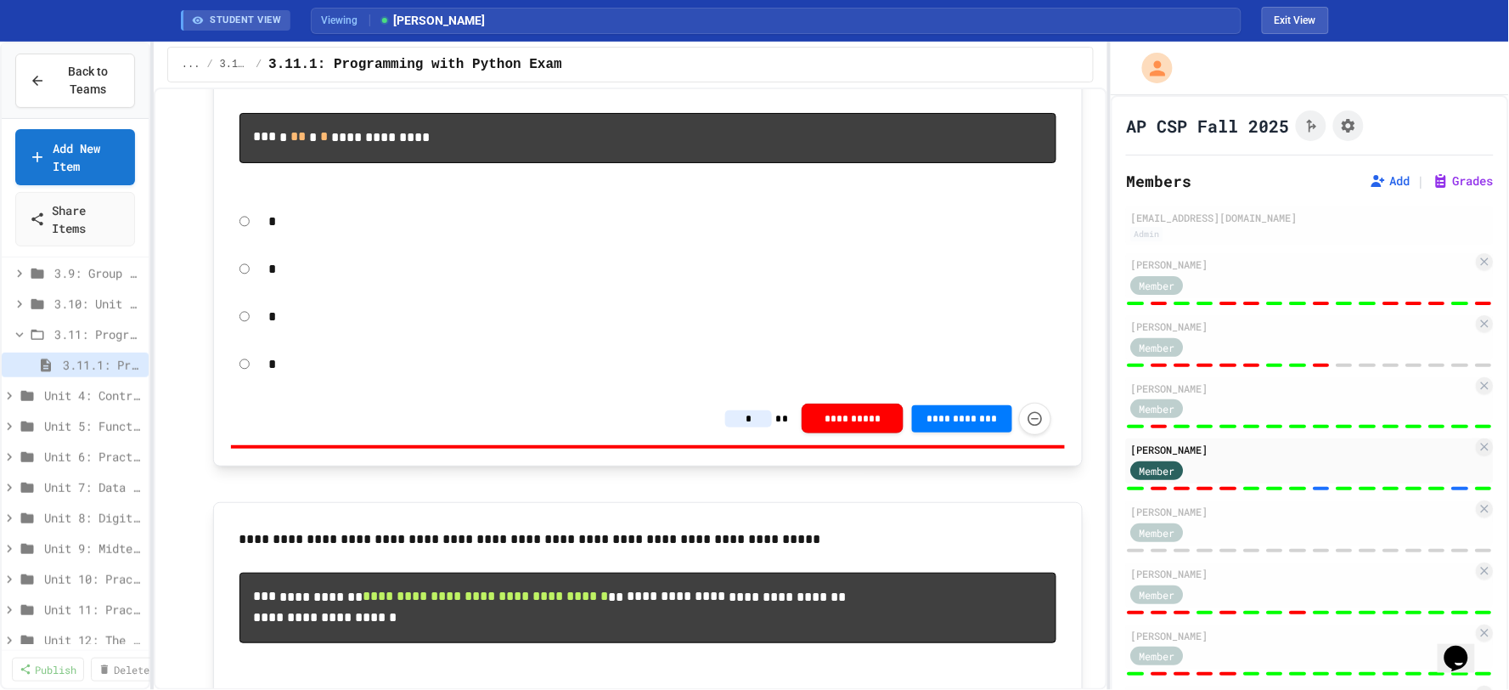
scroll to position [2577, 0]
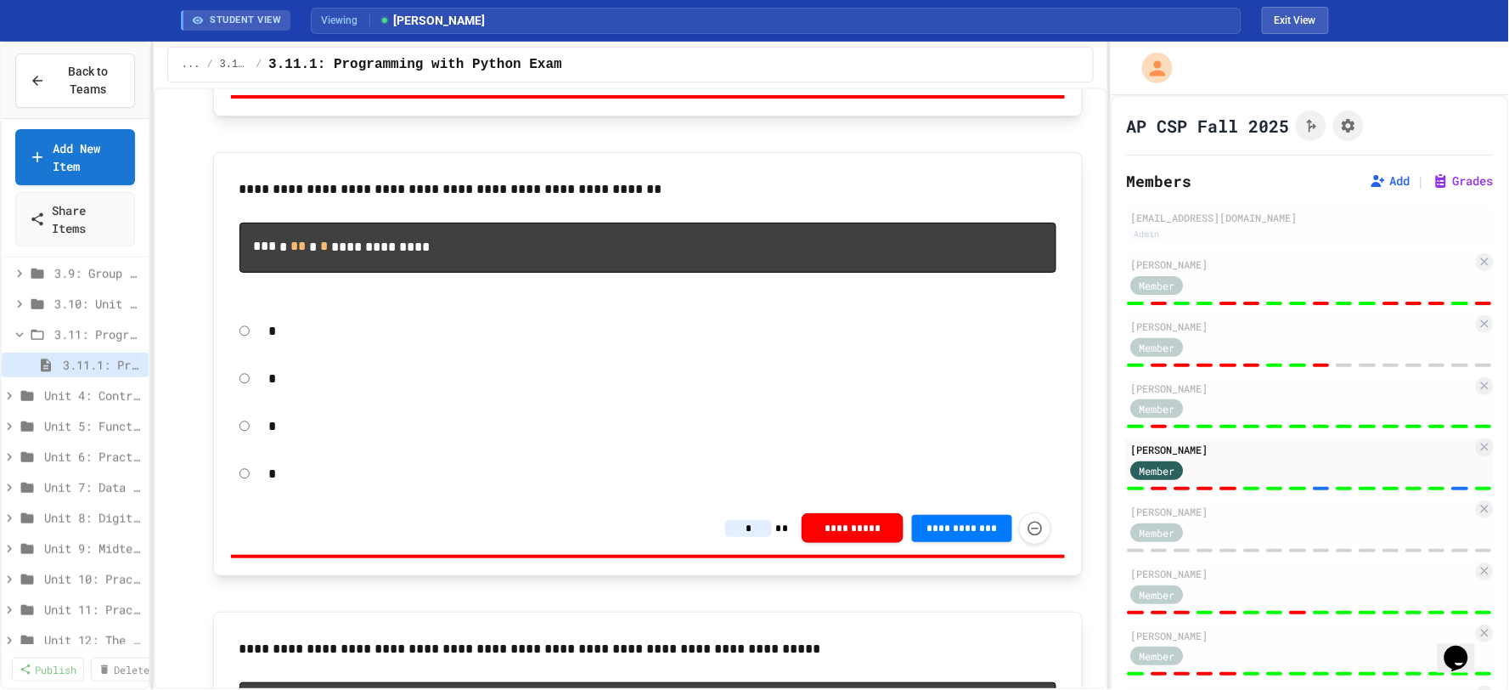
click at [750, 537] on input "*" at bounding box center [748, 528] width 47 height 17
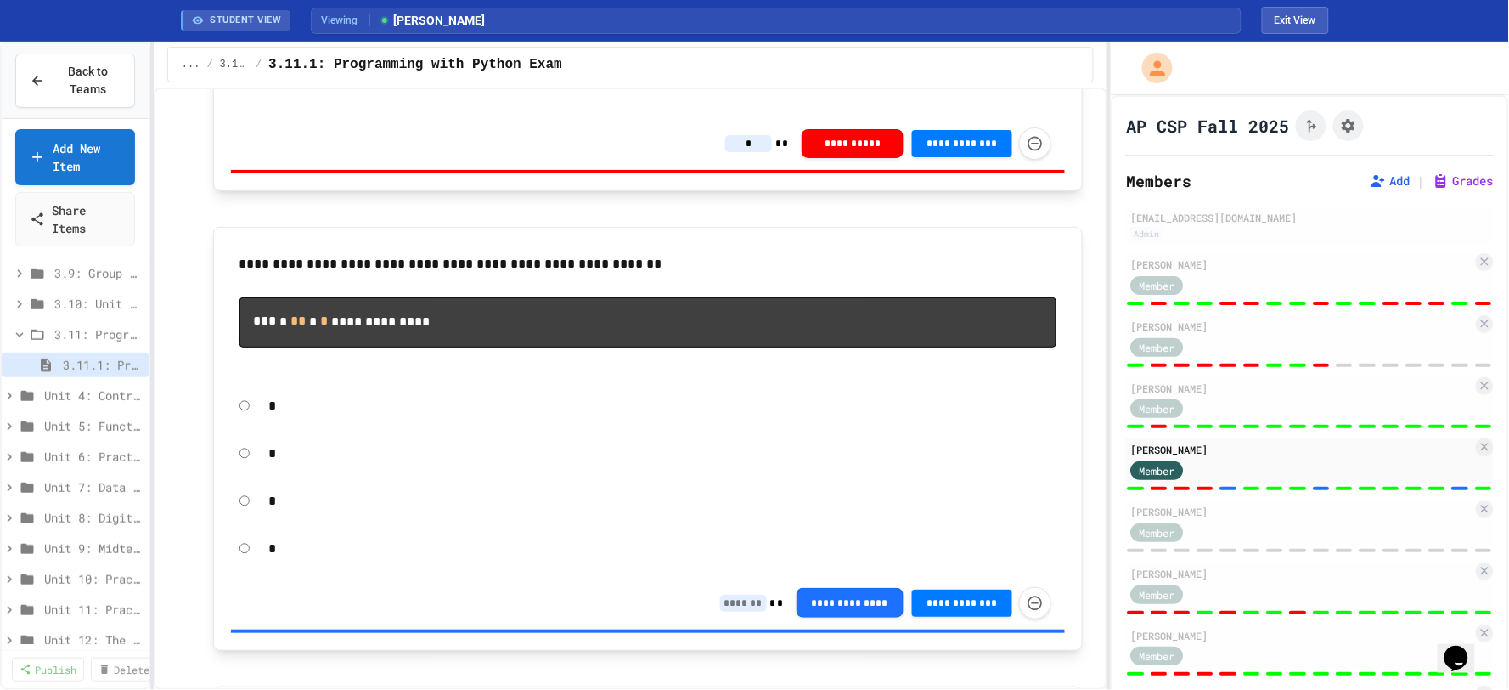
scroll to position [2200, 0]
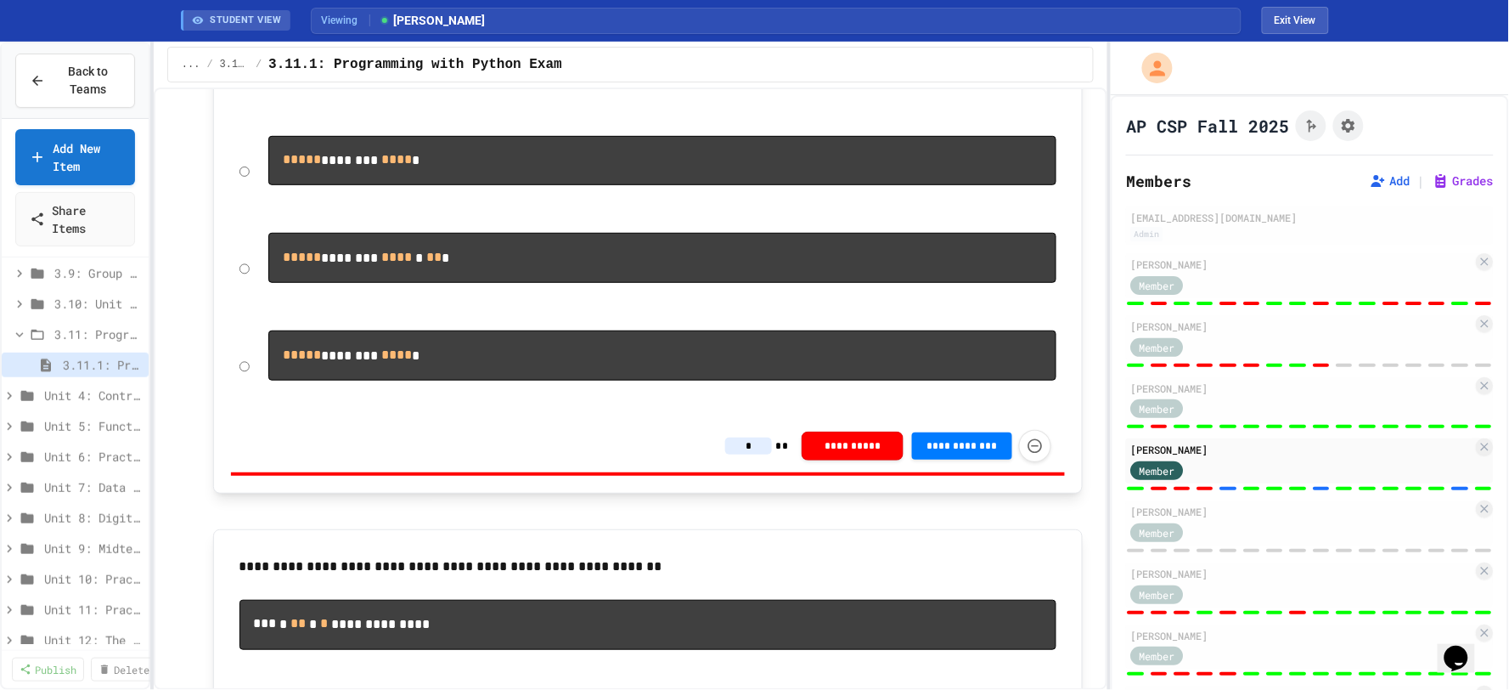
click at [745, 454] on input "*" at bounding box center [748, 445] width 47 height 17
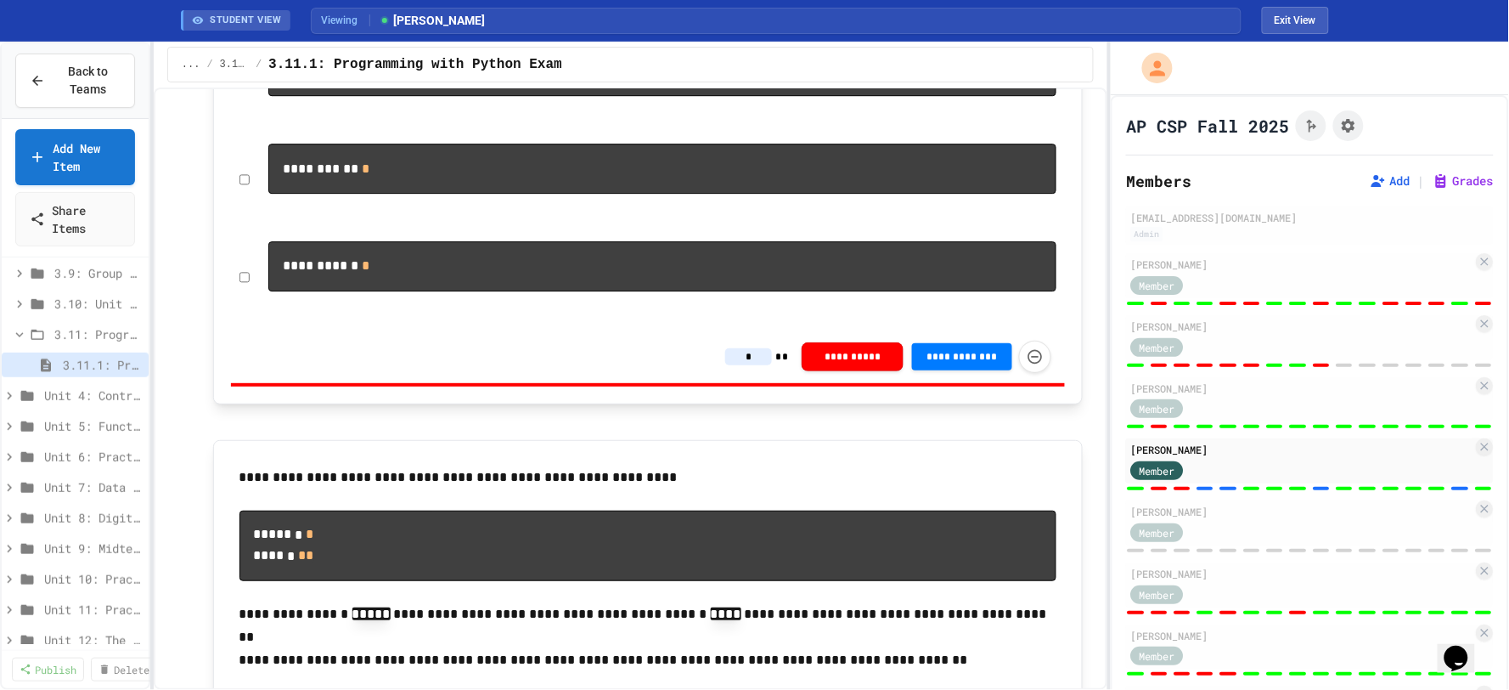
scroll to position [1445, 0]
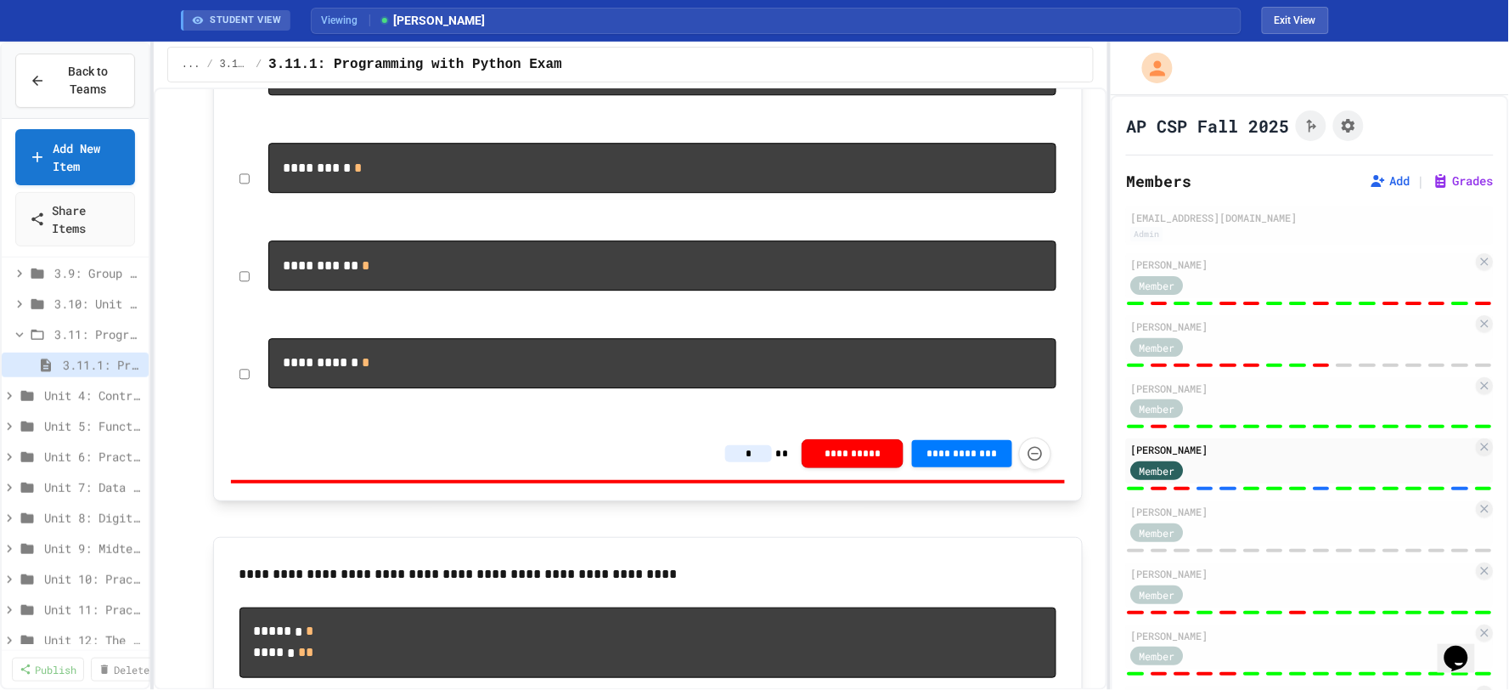
click at [750, 462] on input "*" at bounding box center [748, 453] width 47 height 17
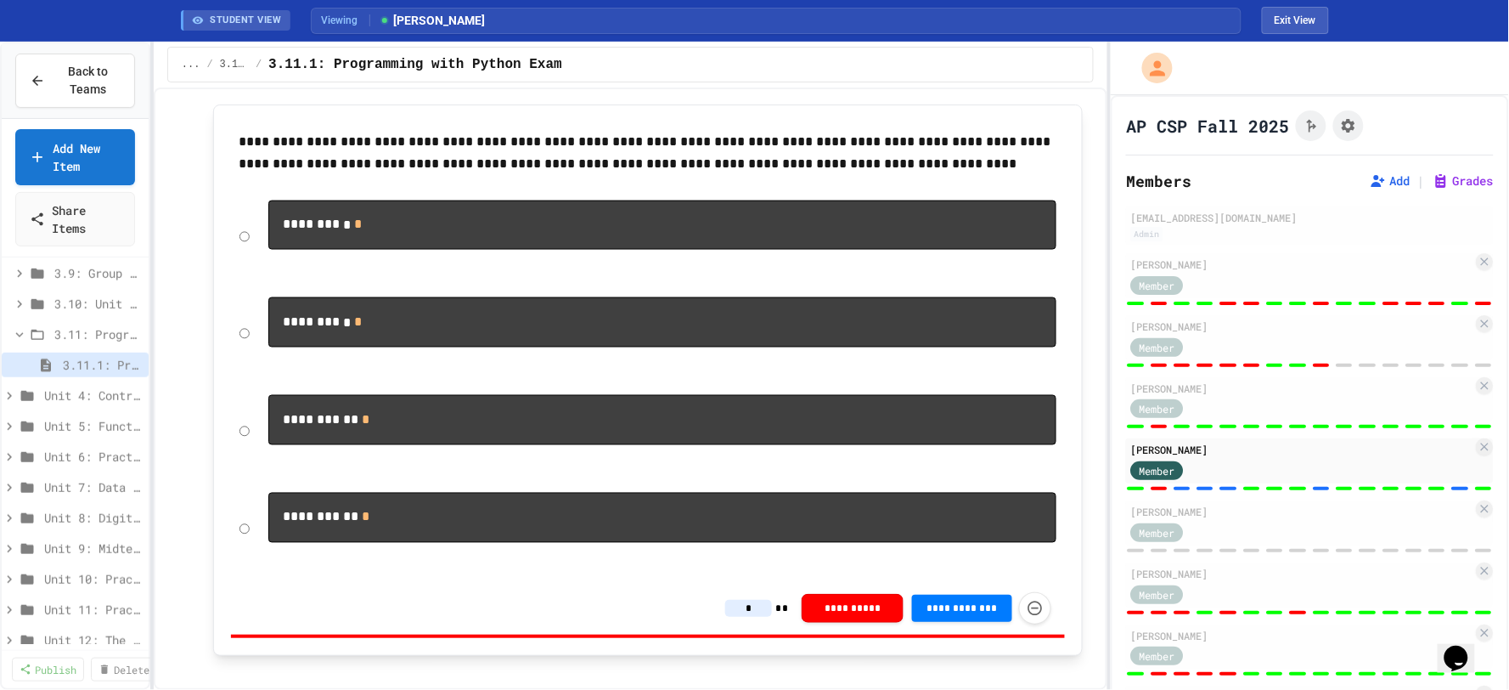
scroll to position [972, 0]
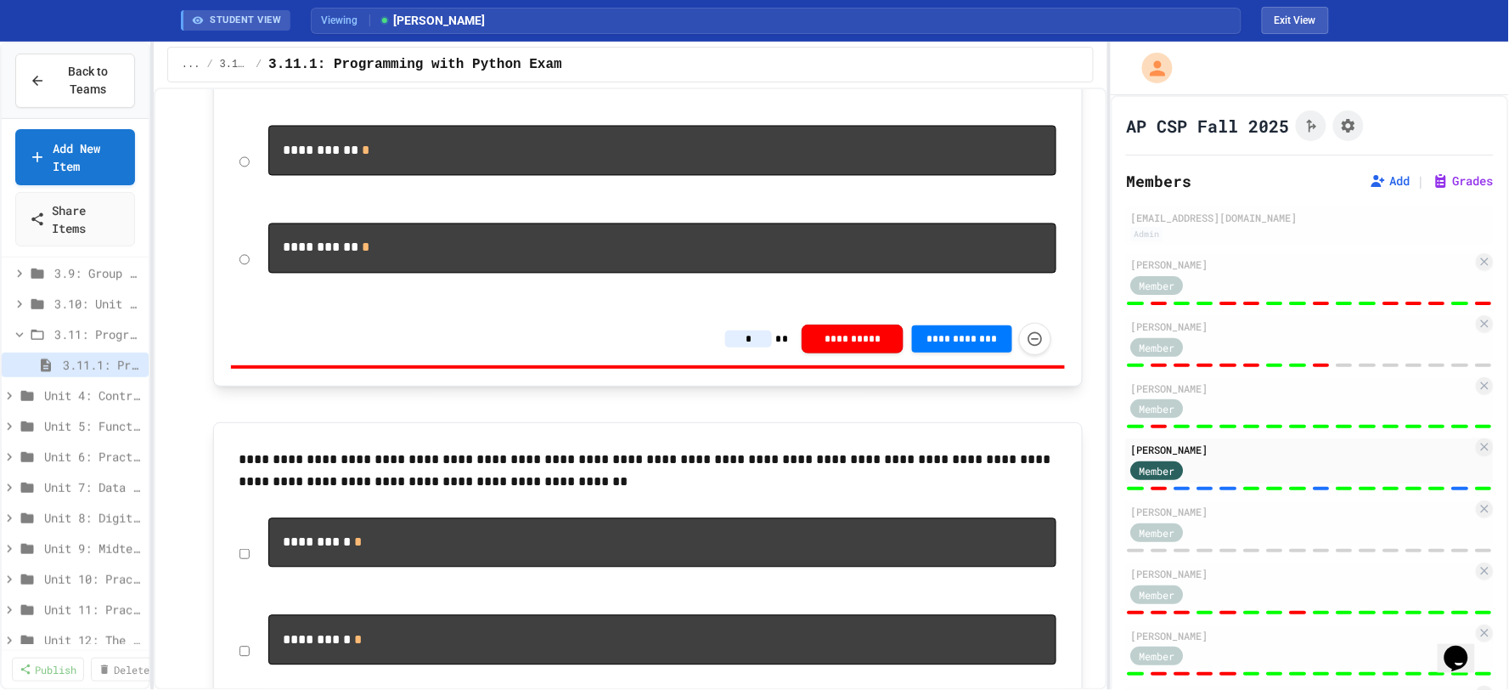
click at [750, 347] on input "*" at bounding box center [748, 338] width 47 height 17
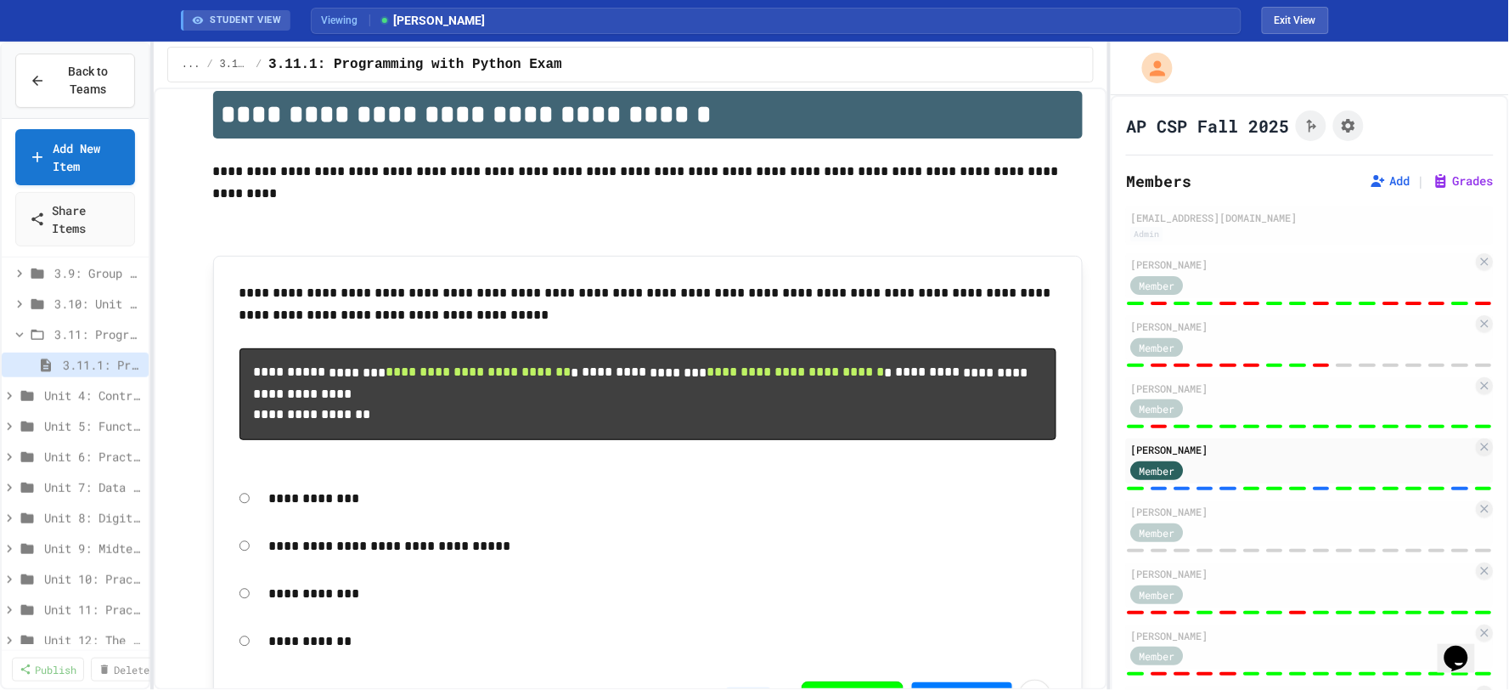
scroll to position [554, 0]
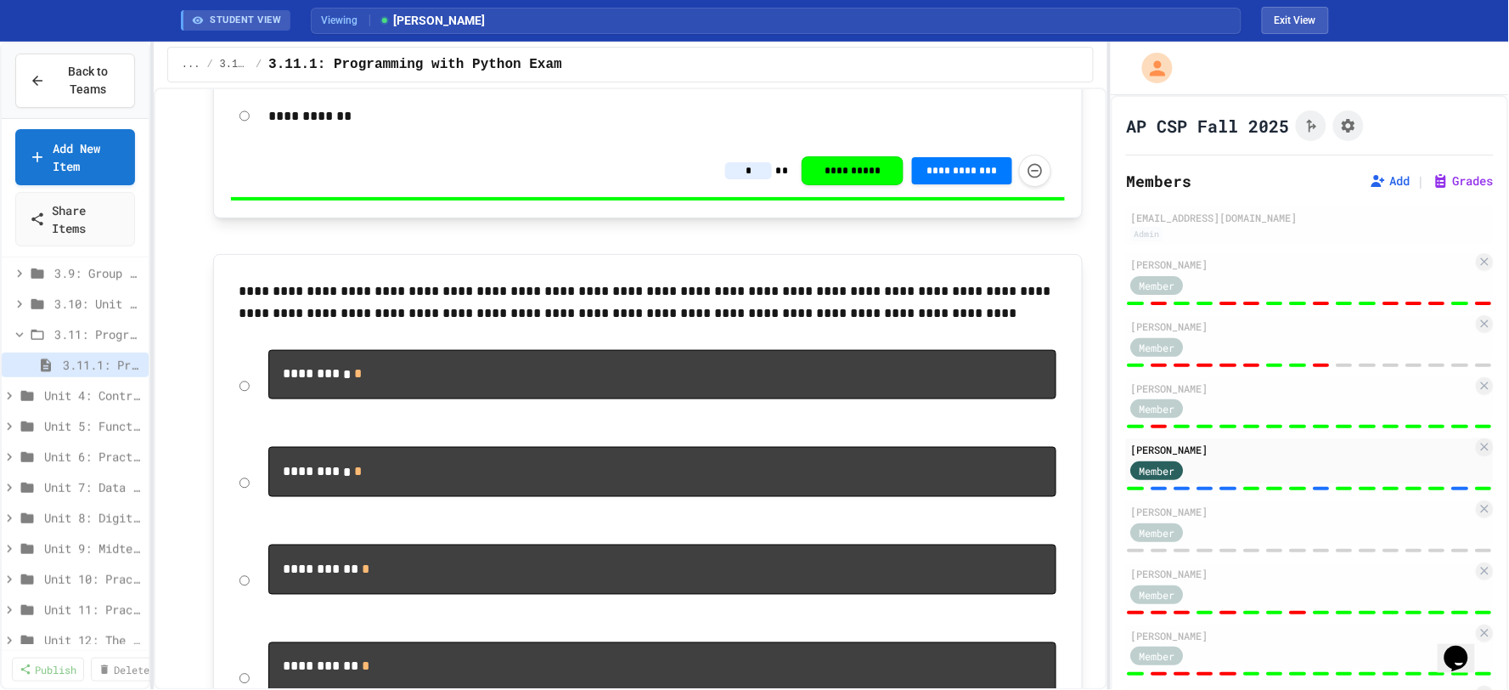
click at [1252, 300] on div at bounding box center [1310, 303] width 368 height 7
click at [1310, 282] on div "Member" at bounding box center [1302, 283] width 342 height 21
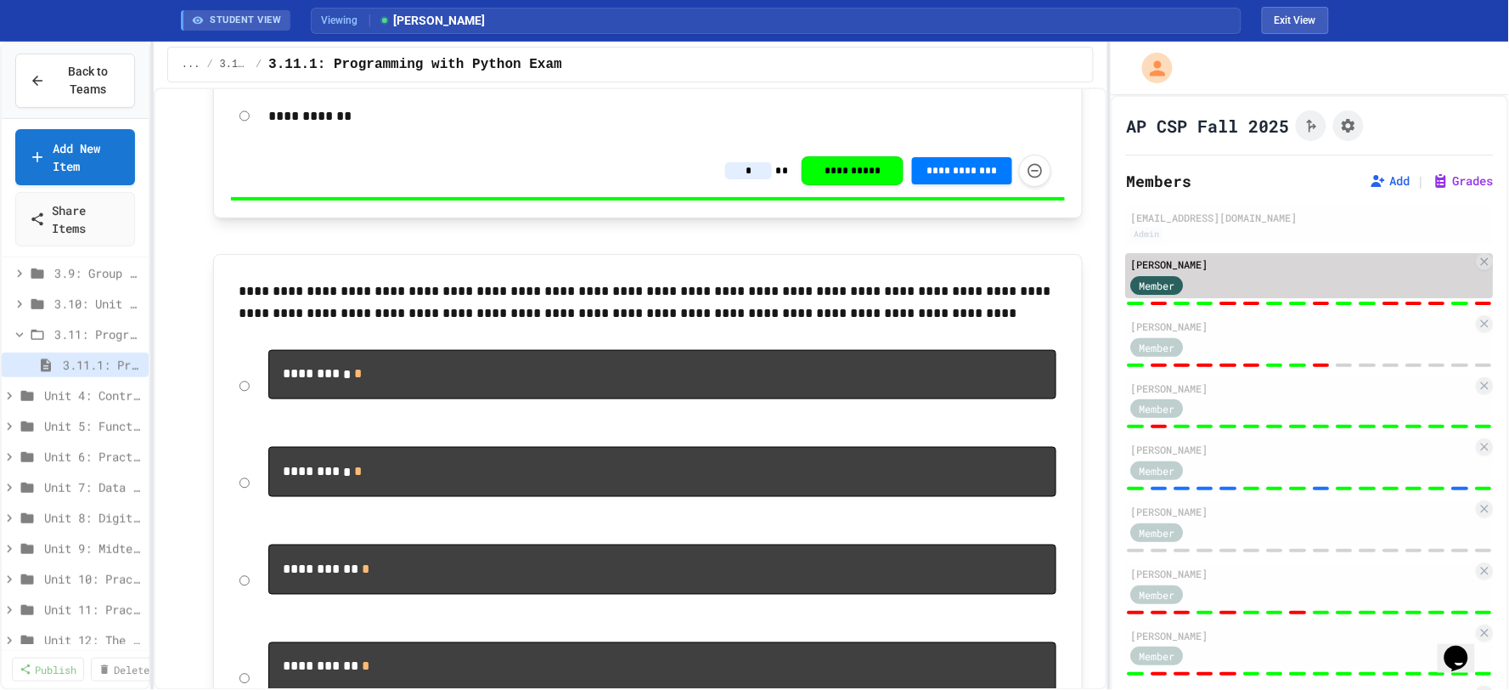
type input "*"
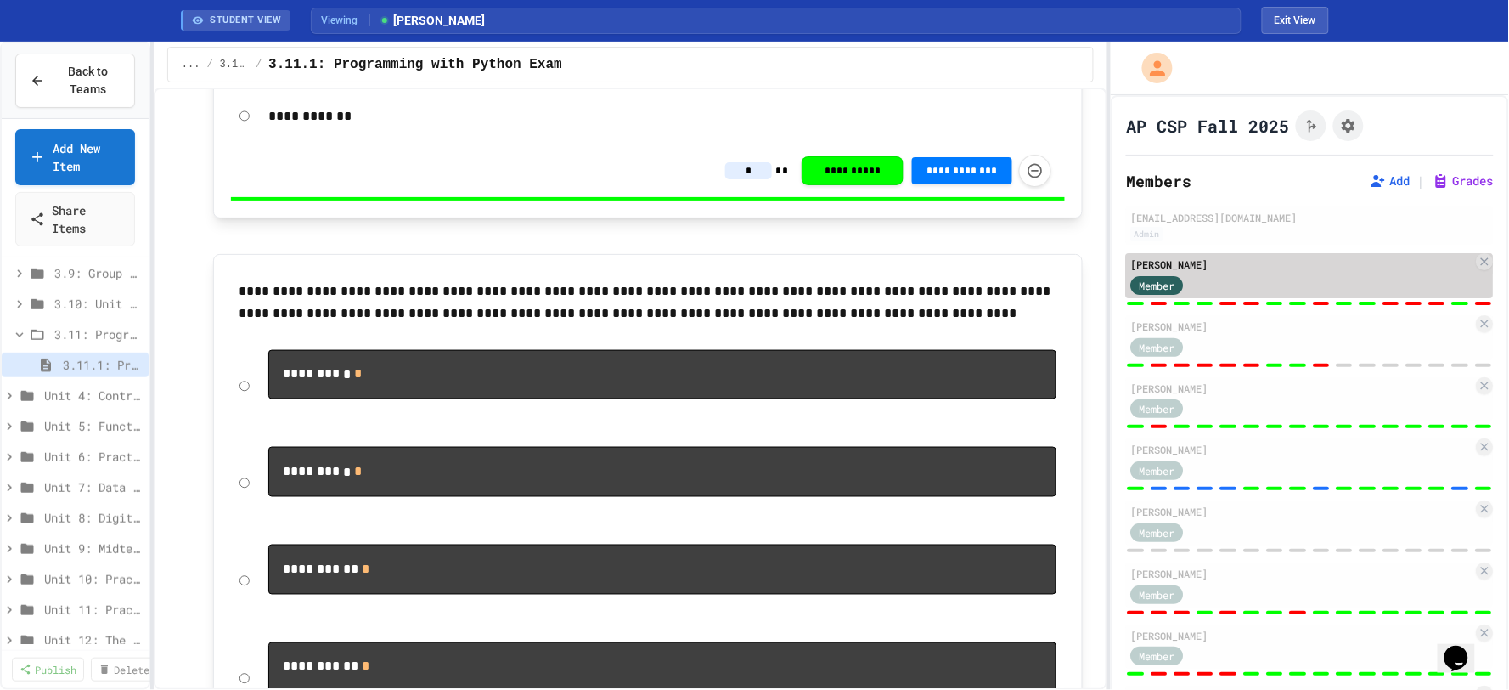
type input "*"
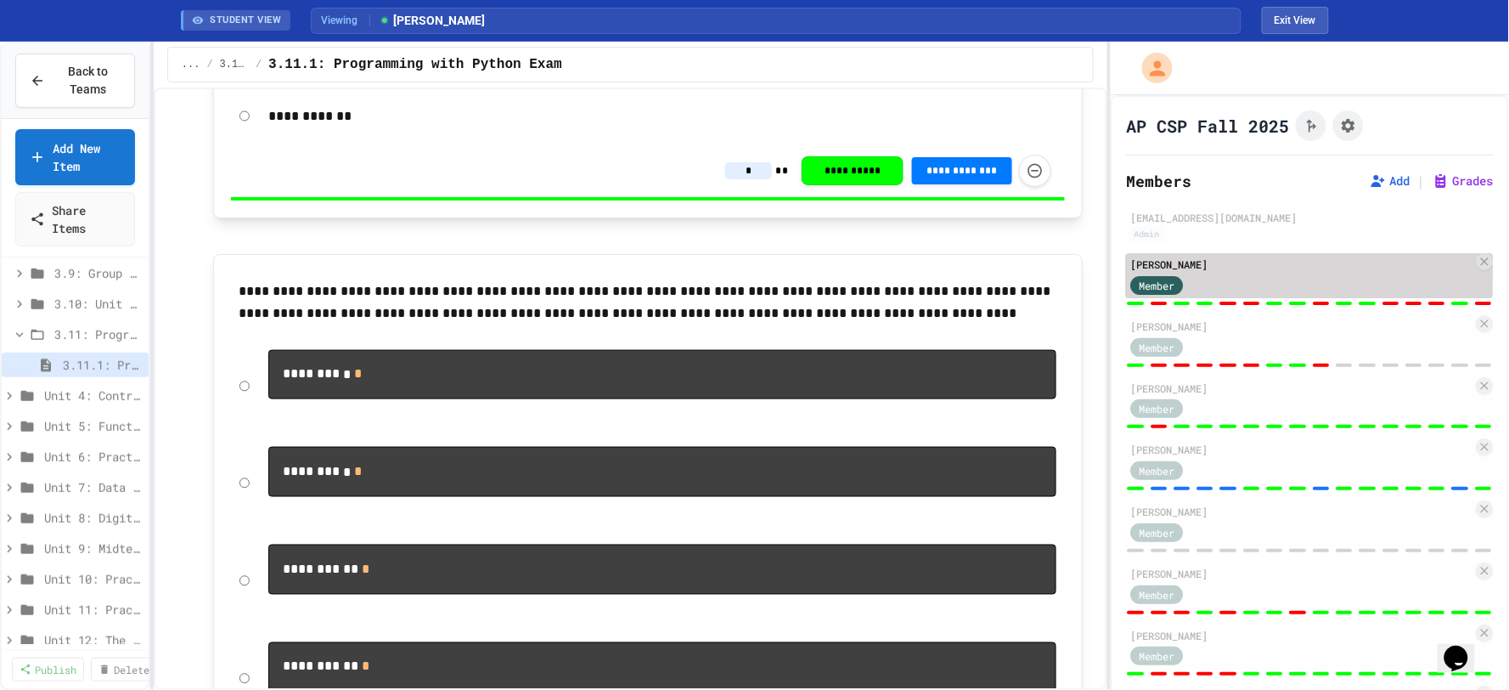
type input "*"
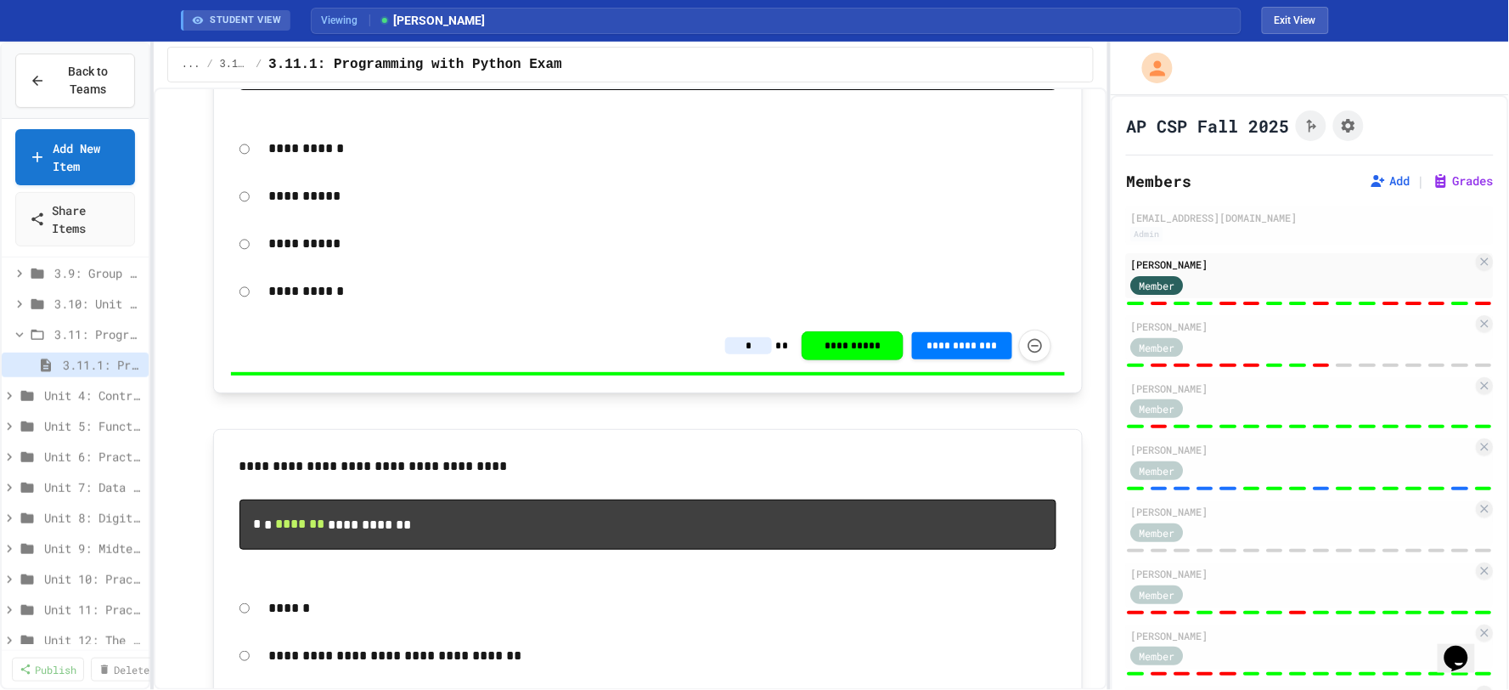
scroll to position [8334, 0]
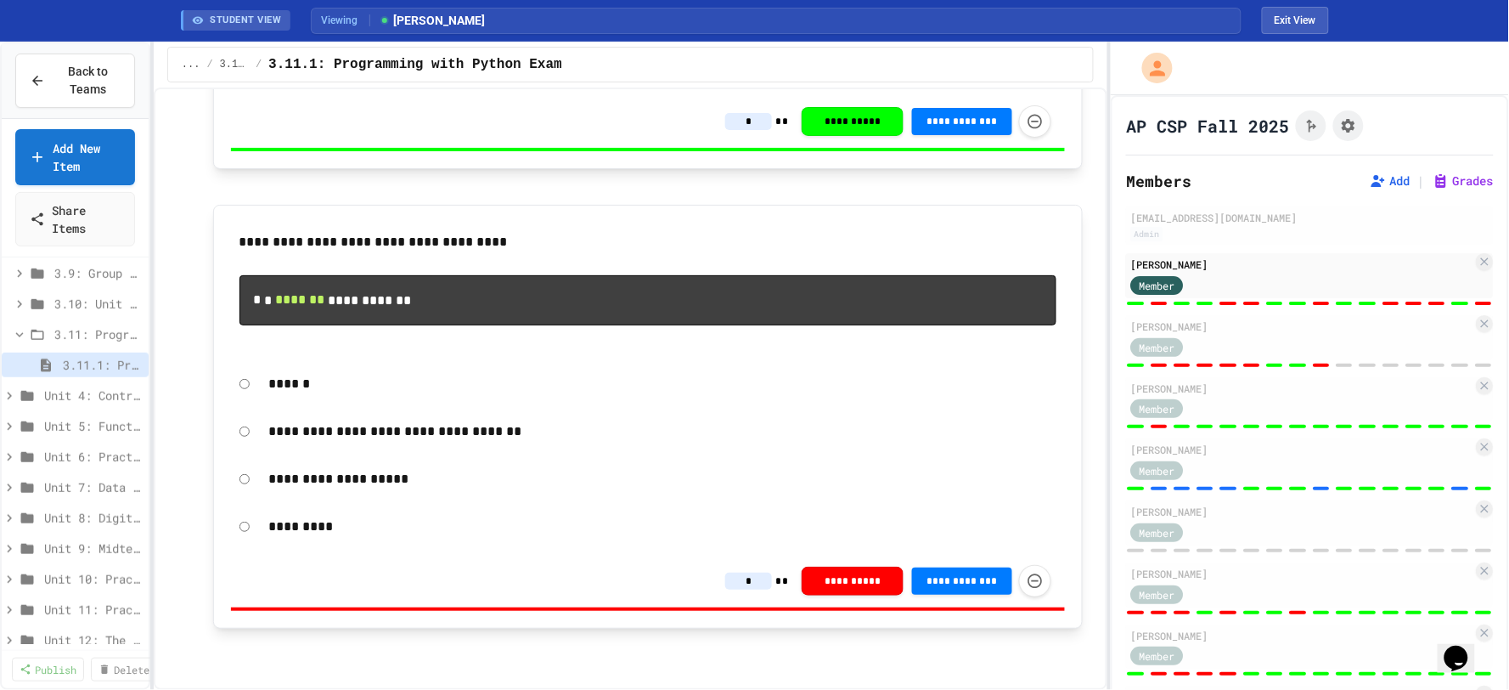
click at [756, 579] on input "*" at bounding box center [748, 580] width 47 height 17
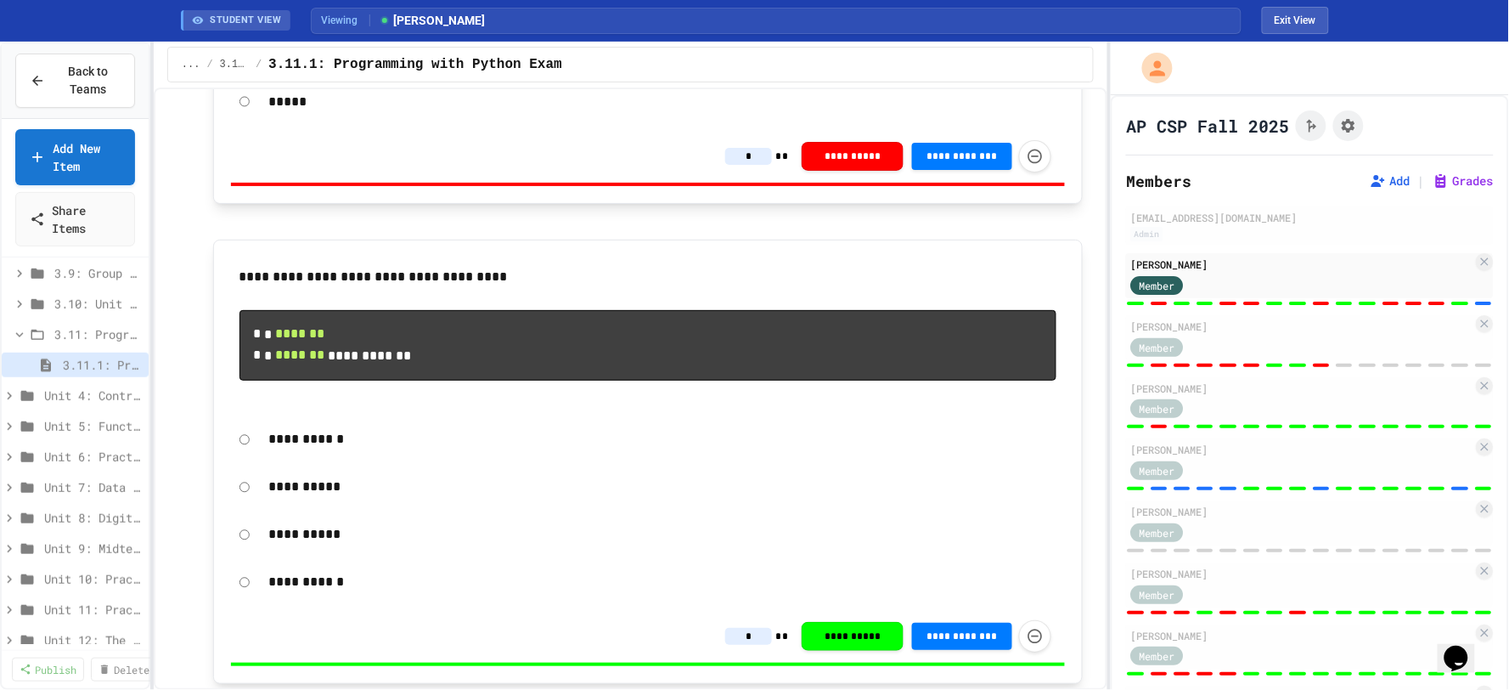
scroll to position [7484, 0]
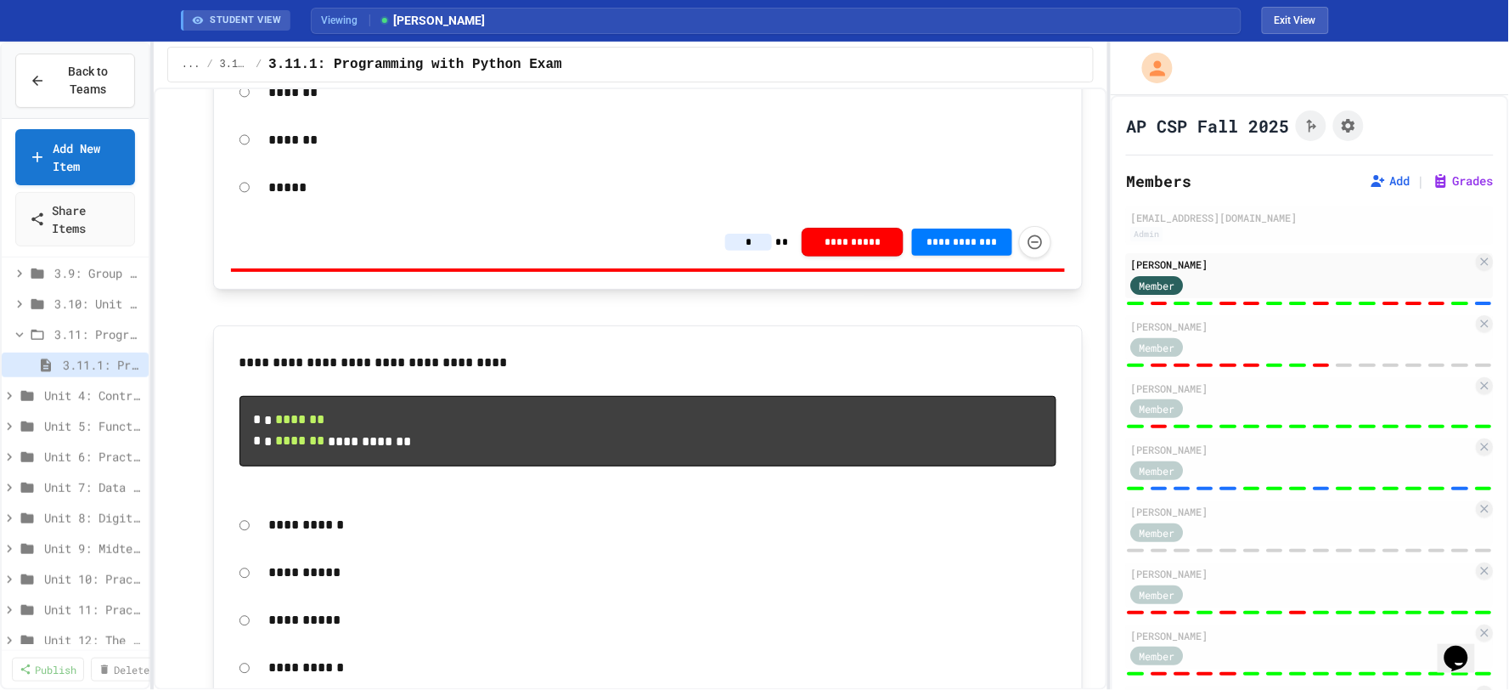
click at [751, 251] on input "*" at bounding box center [748, 242] width 47 height 17
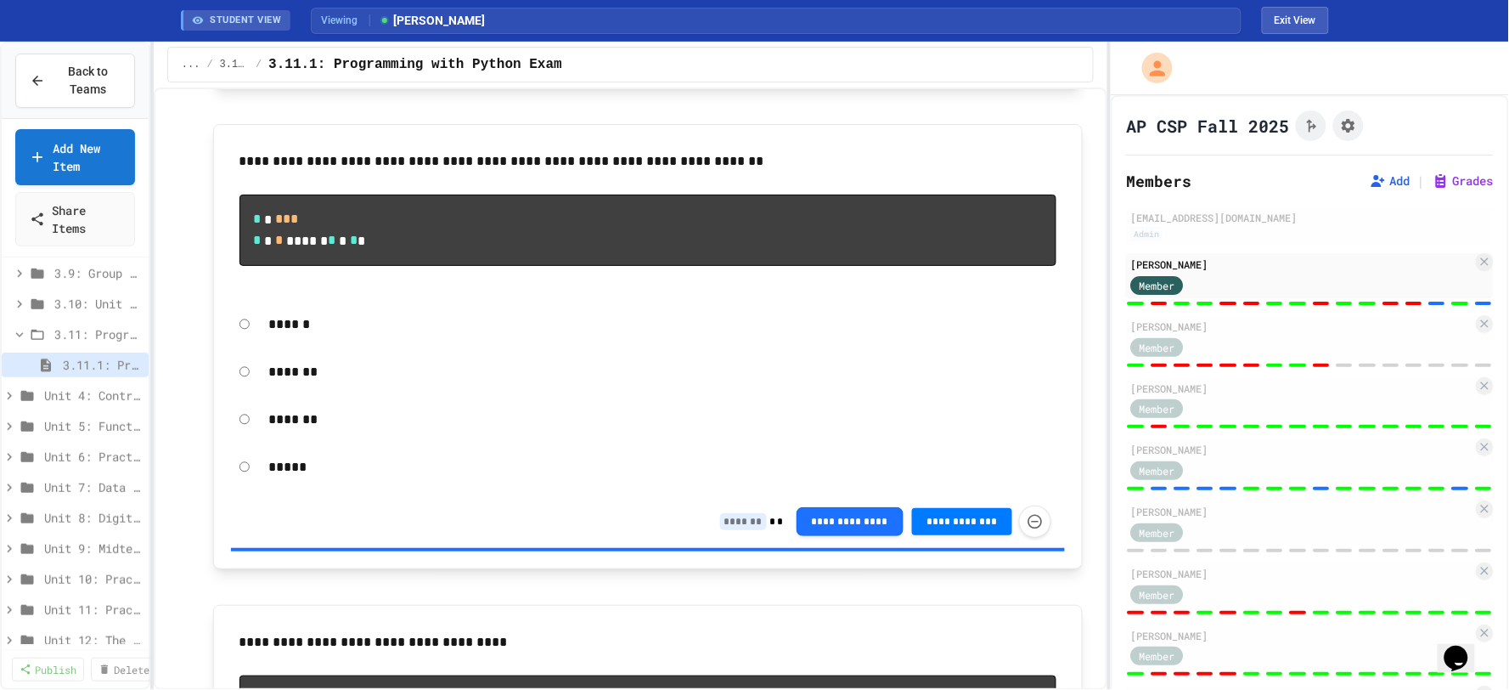
scroll to position [7012, 0]
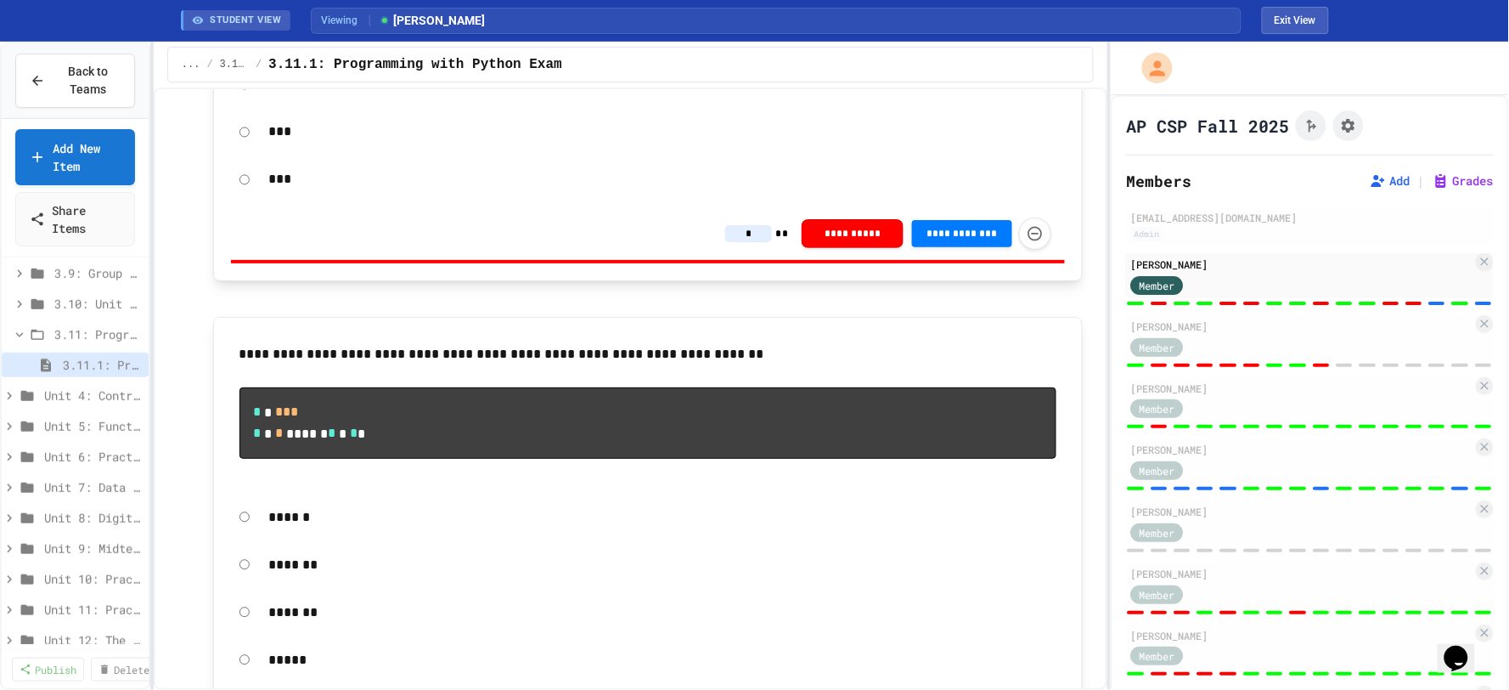
click at [749, 242] on input "*" at bounding box center [748, 233] width 47 height 17
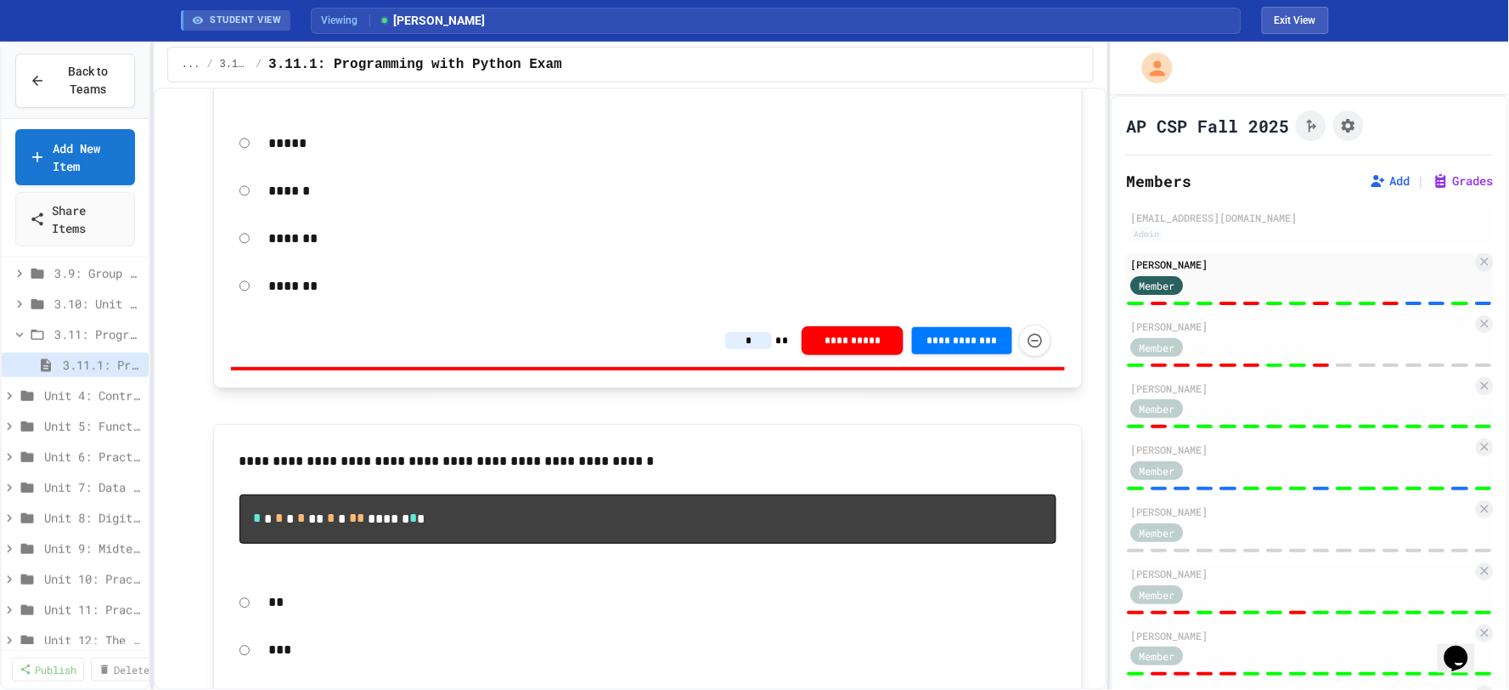
click at [757, 349] on input "*" at bounding box center [748, 340] width 47 height 17
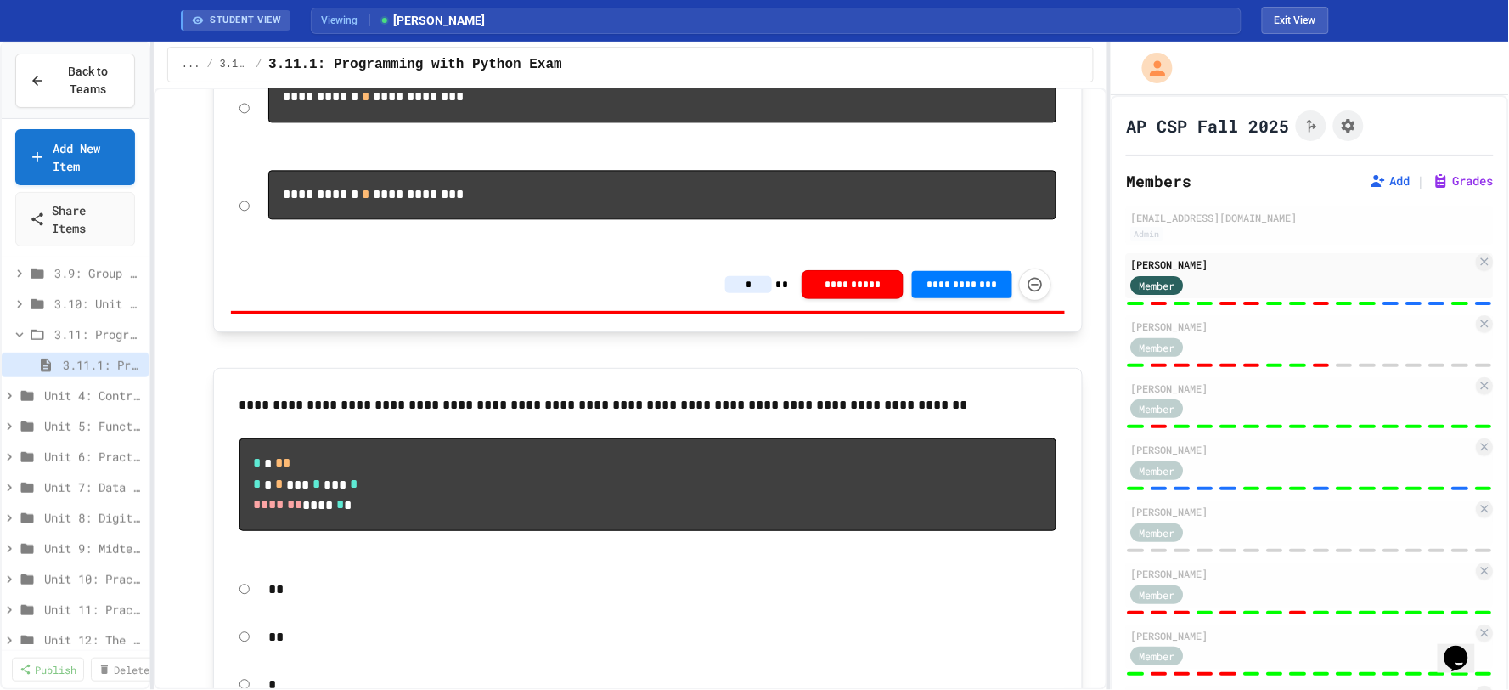
scroll to position [5031, 0]
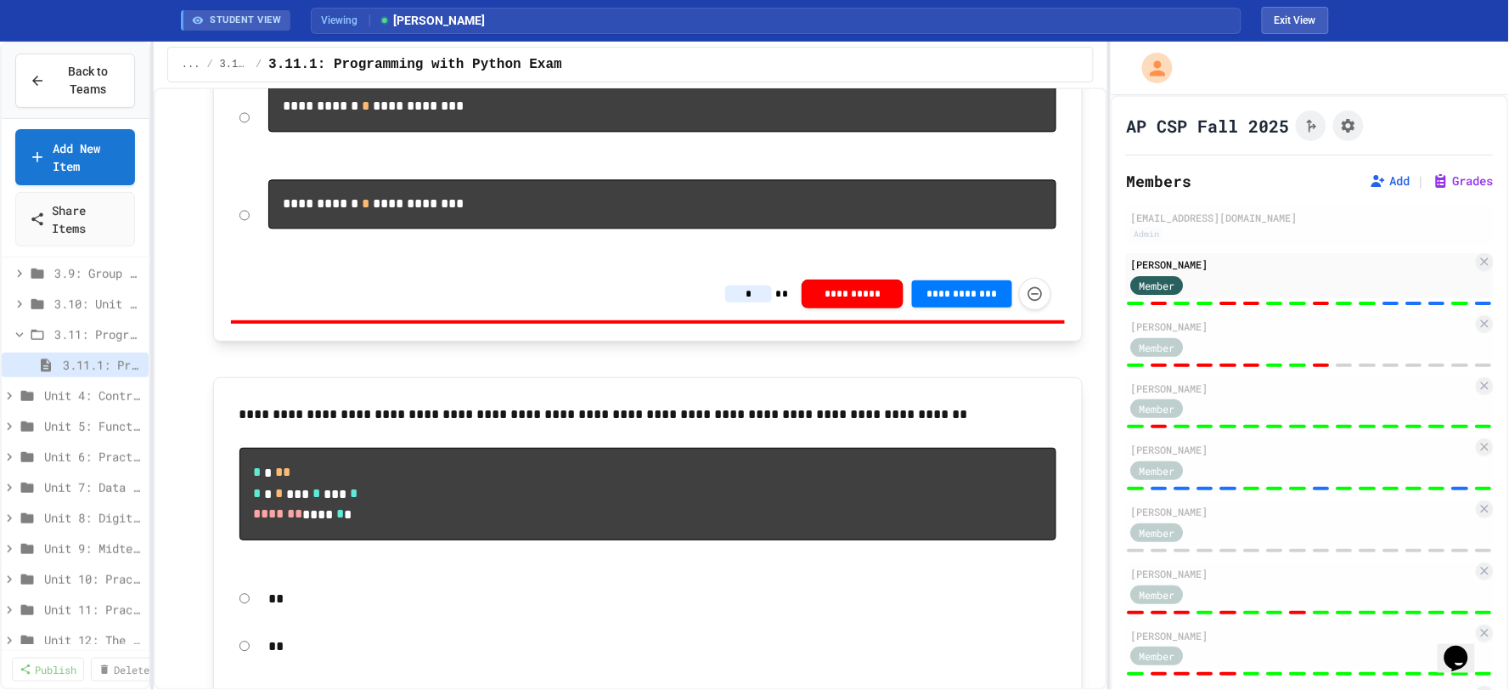
click at [751, 302] on input "*" at bounding box center [748, 293] width 47 height 17
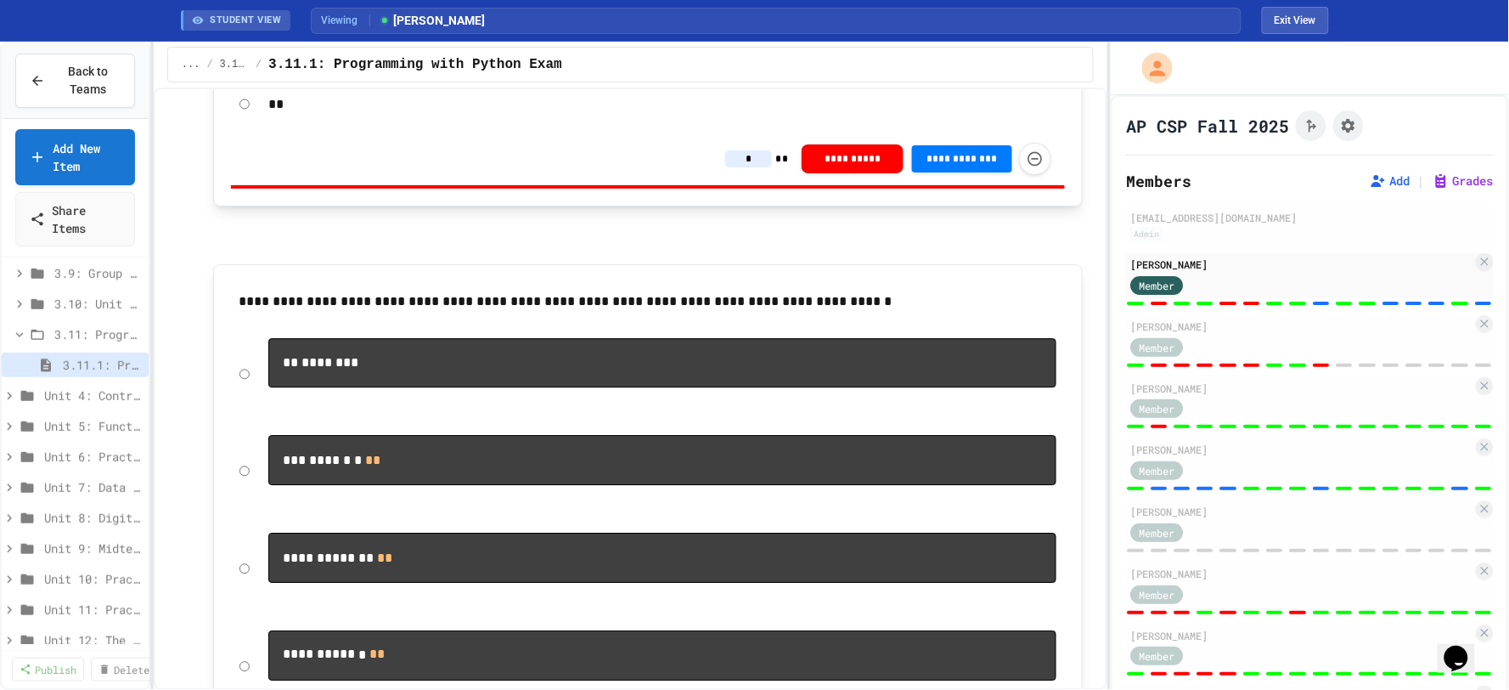
scroll to position [3238, 0]
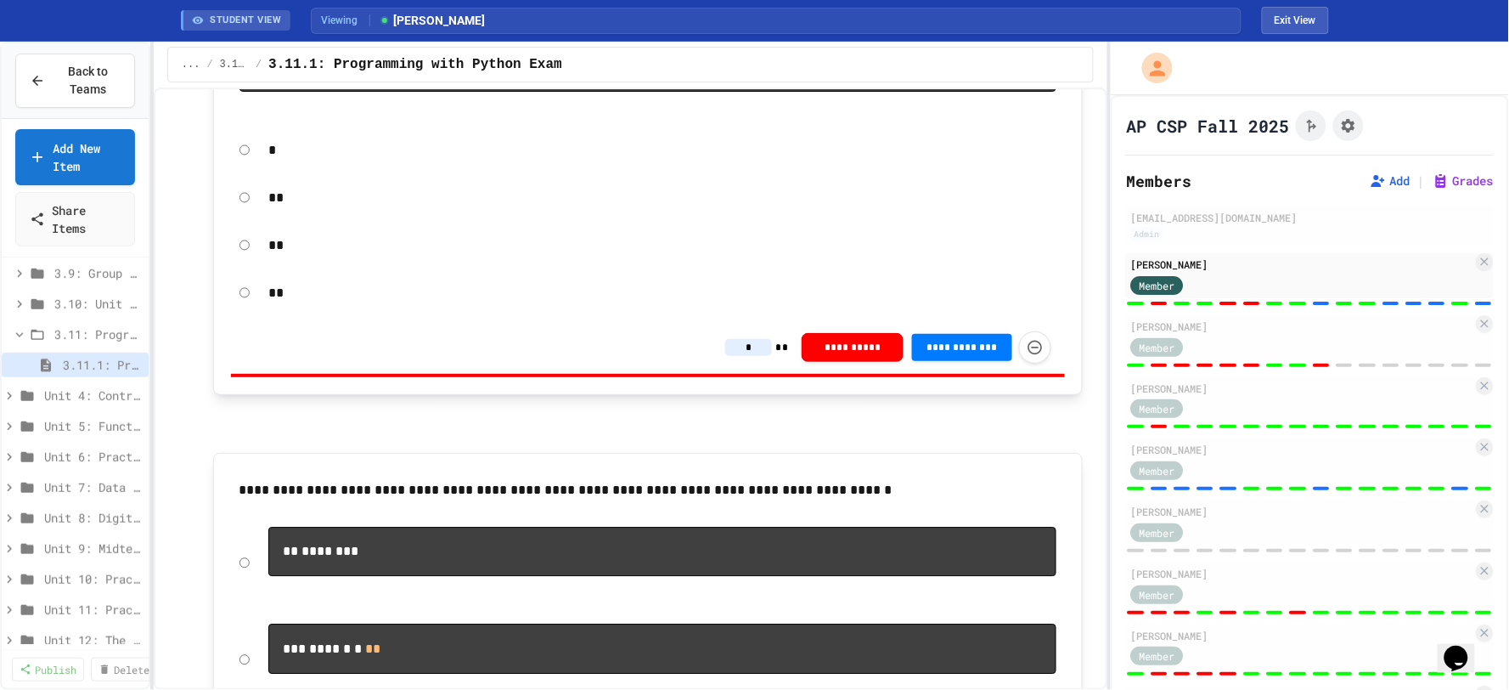
click at [753, 356] on input "*" at bounding box center [748, 347] width 47 height 17
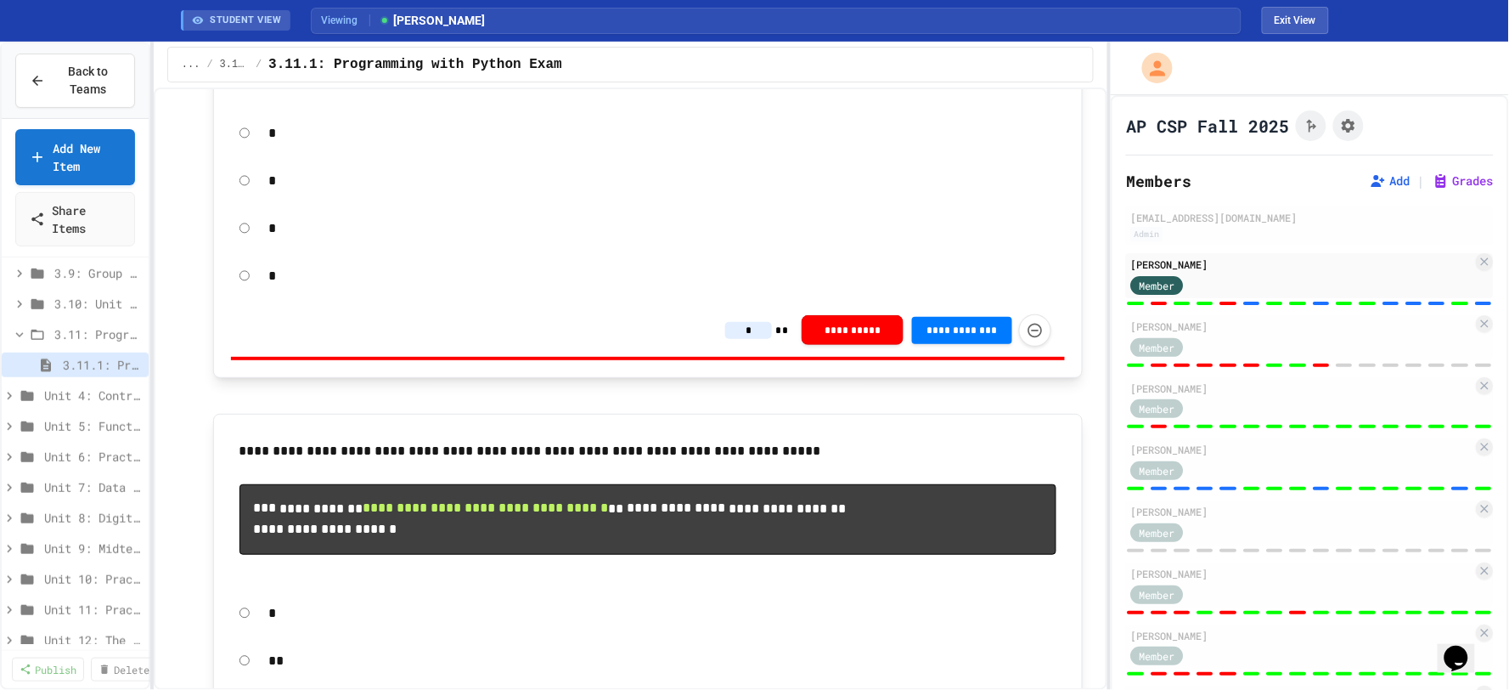
scroll to position [2765, 0]
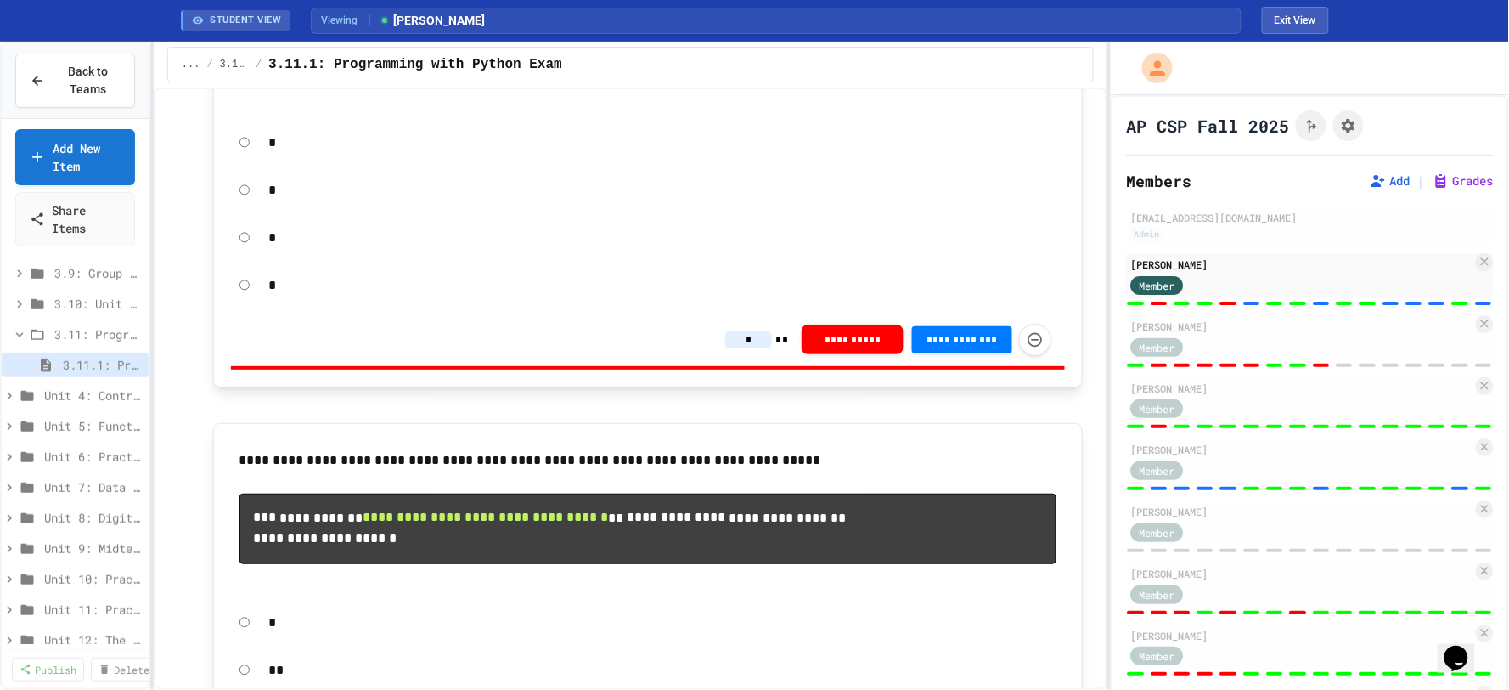
click at [753, 348] on input "*" at bounding box center [748, 339] width 47 height 17
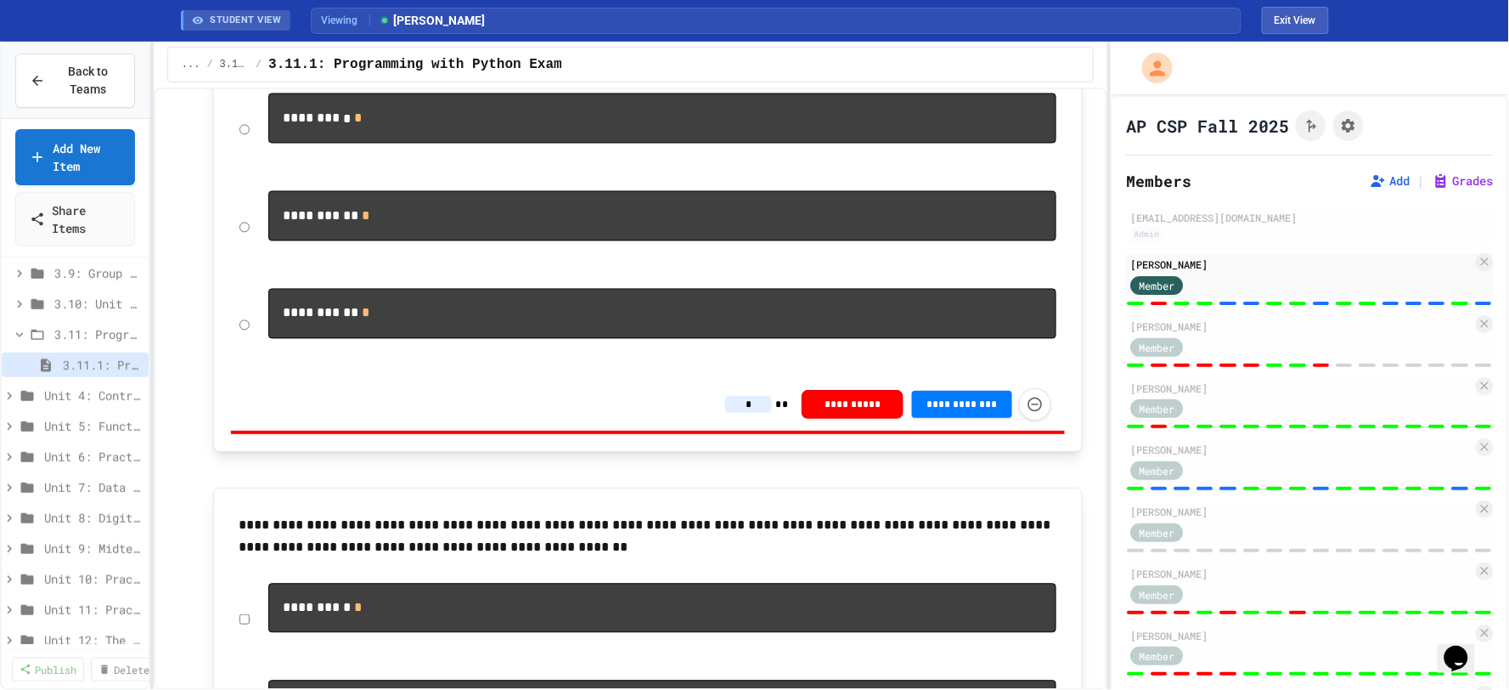
scroll to position [784, 0]
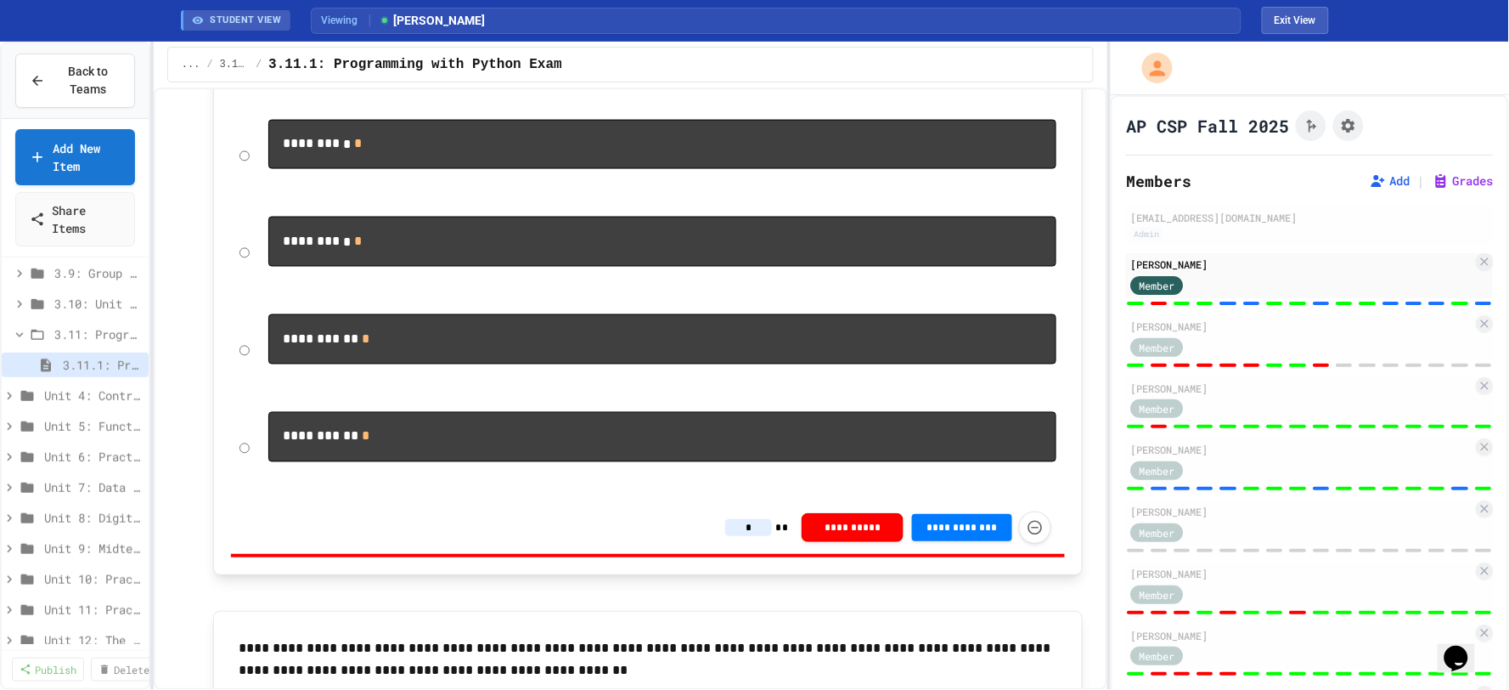
click at [758, 538] on div "**********" at bounding box center [888, 527] width 326 height 32
click at [761, 536] on input "*" at bounding box center [748, 527] width 47 height 17
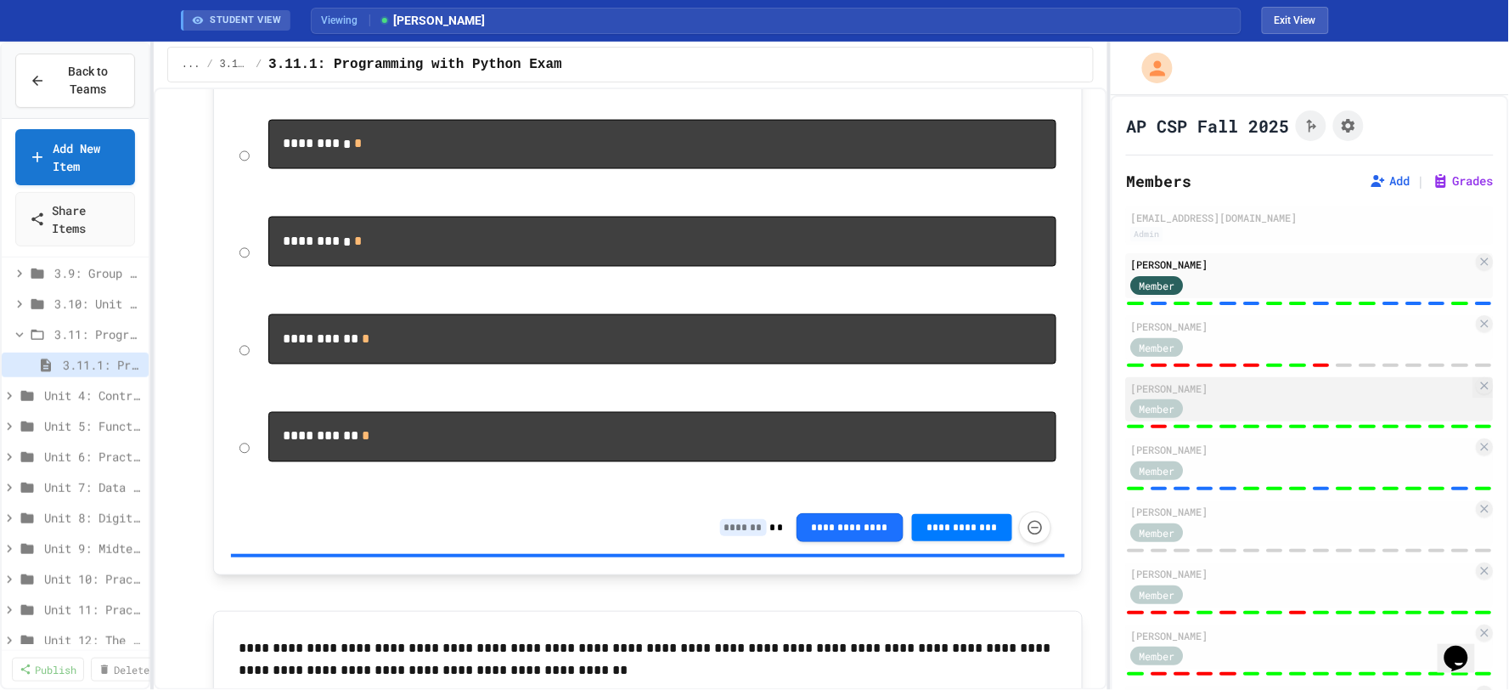
click at [1238, 413] on div "Member" at bounding box center [1302, 407] width 342 height 21
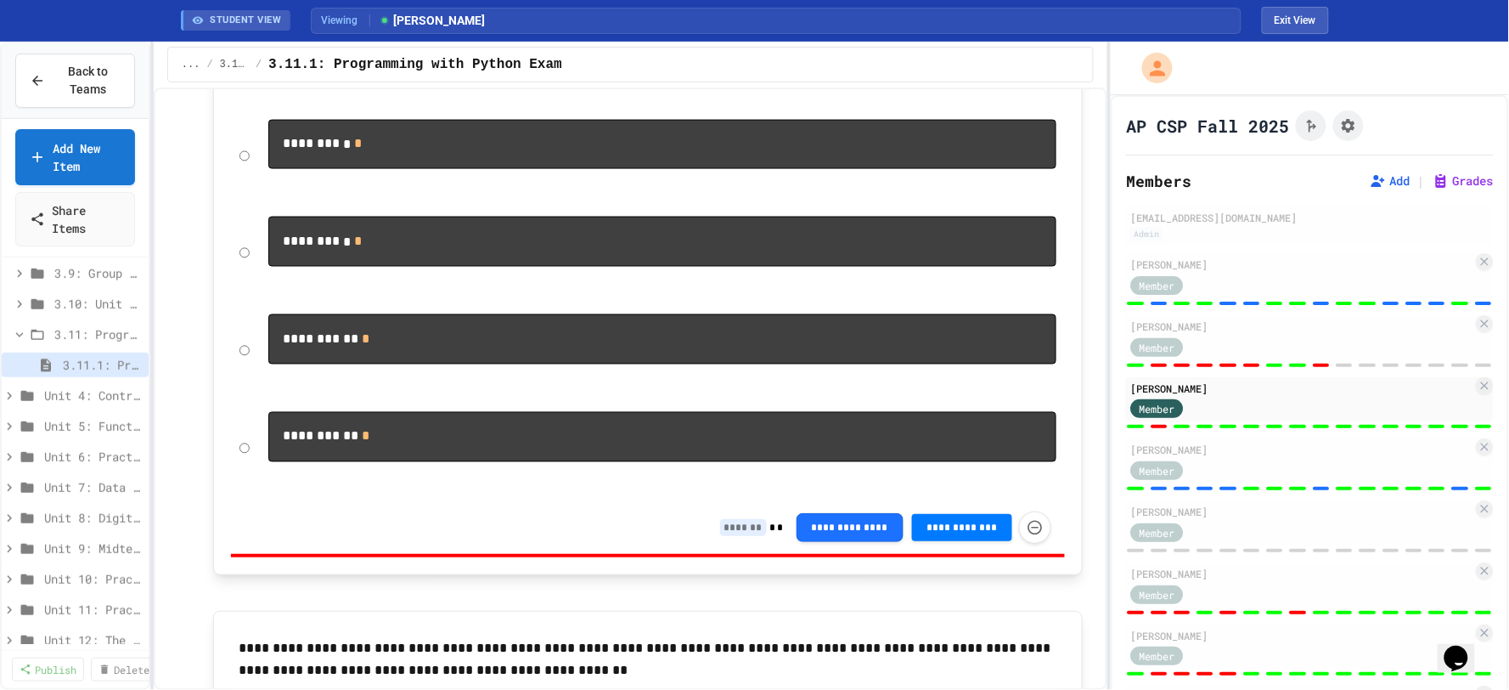
type input "*"
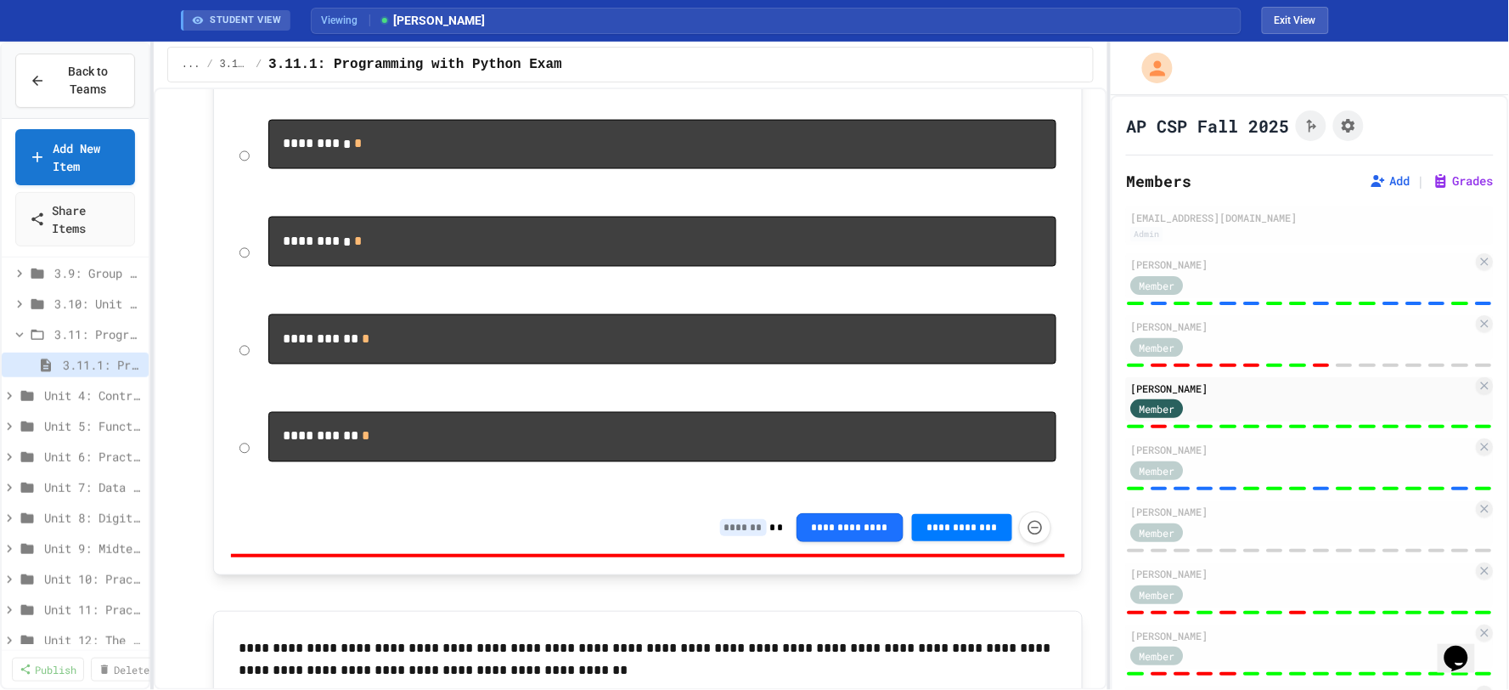
type input "*"
click at [1276, 609] on div at bounding box center [1310, 612] width 368 height 7
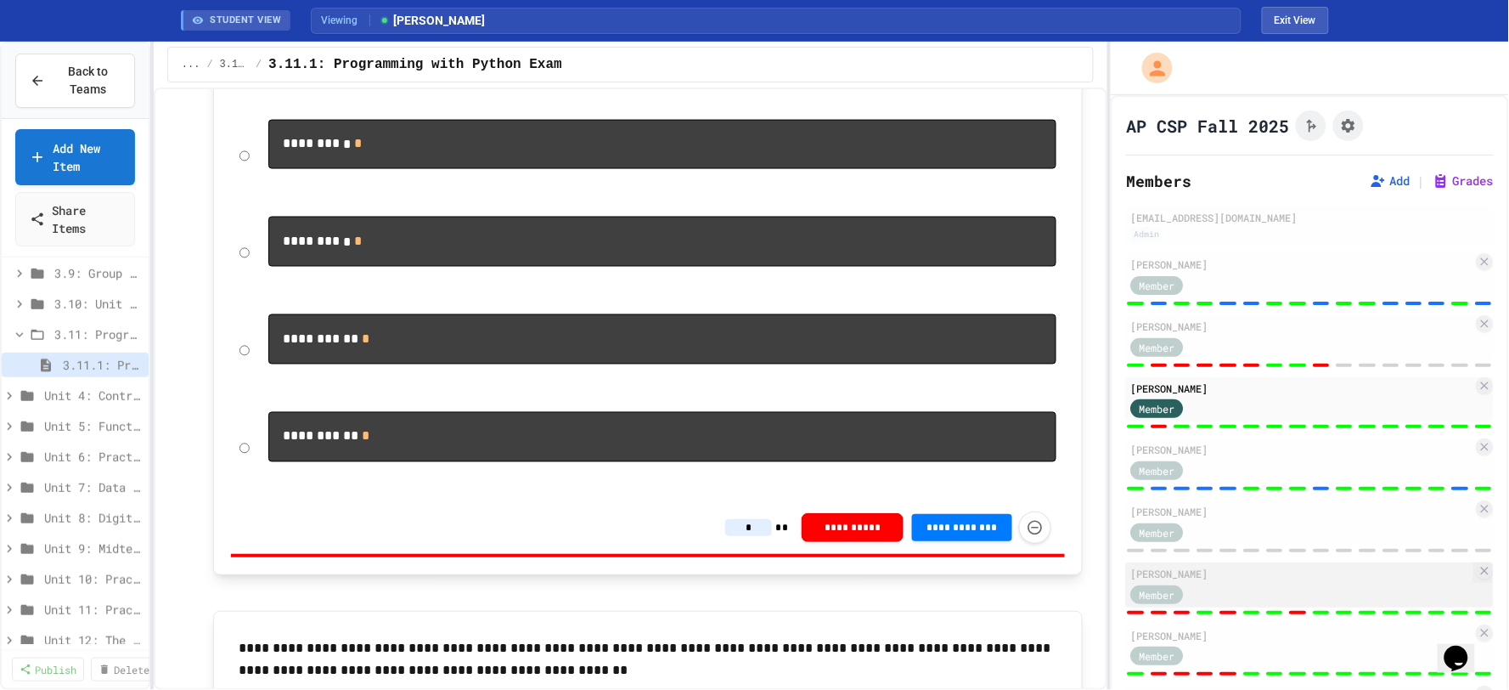
click at [1279, 574] on div "[PERSON_NAME]" at bounding box center [1302, 573] width 342 height 15
type input "*"
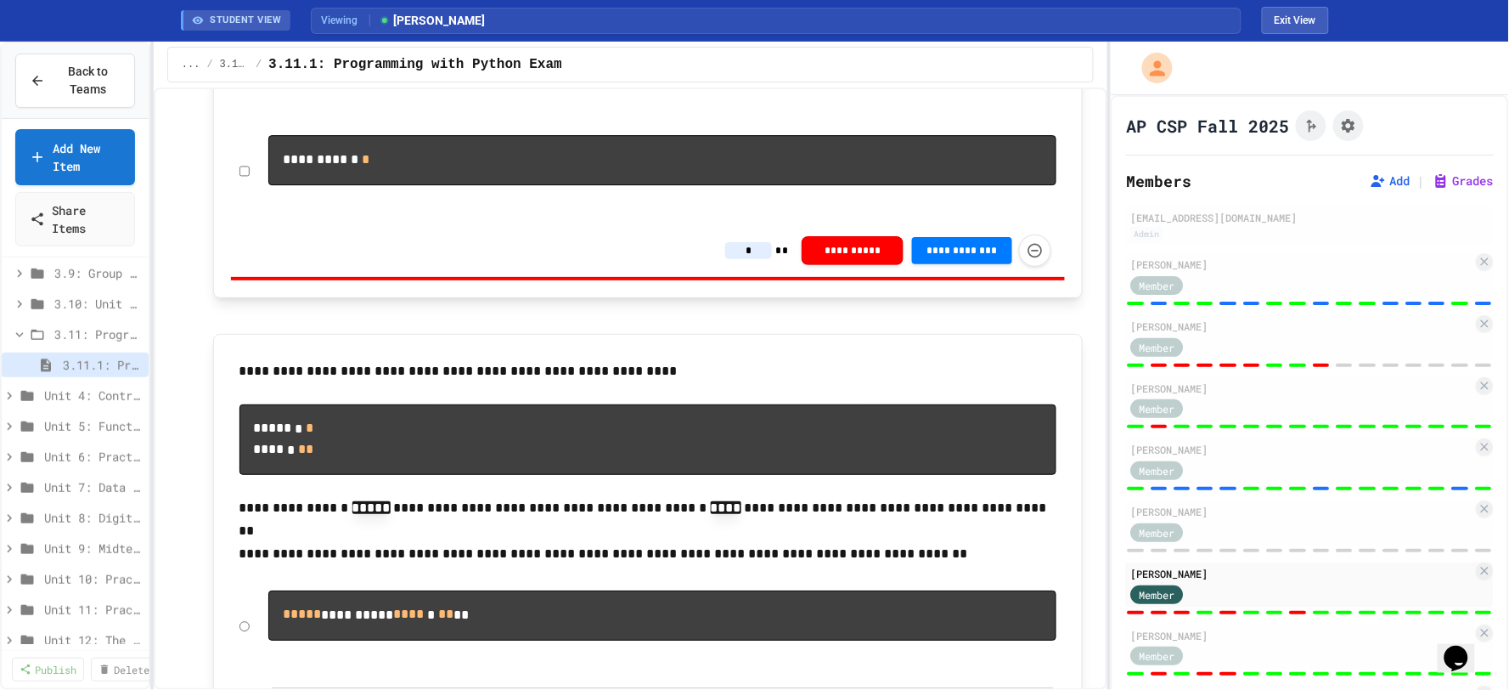
scroll to position [1692, 0]
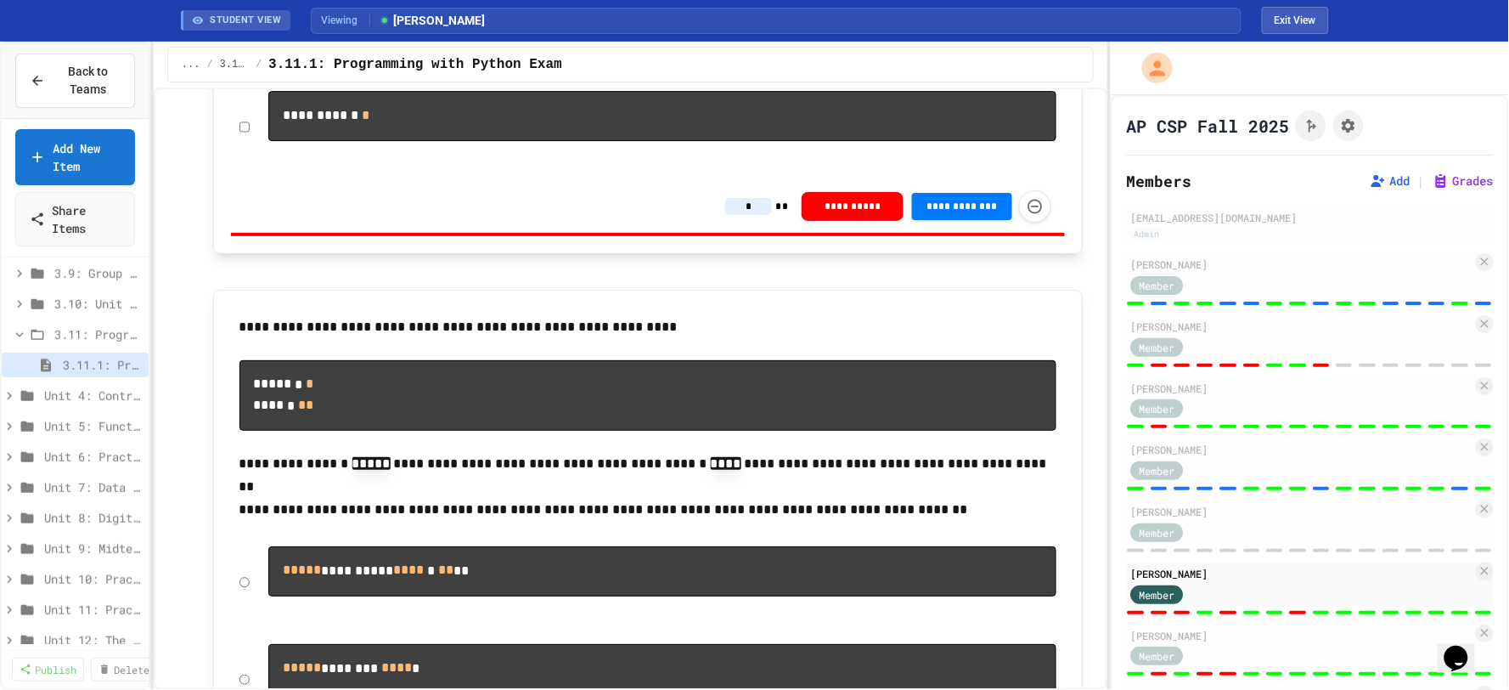
click at [753, 215] on input "*" at bounding box center [748, 206] width 47 height 17
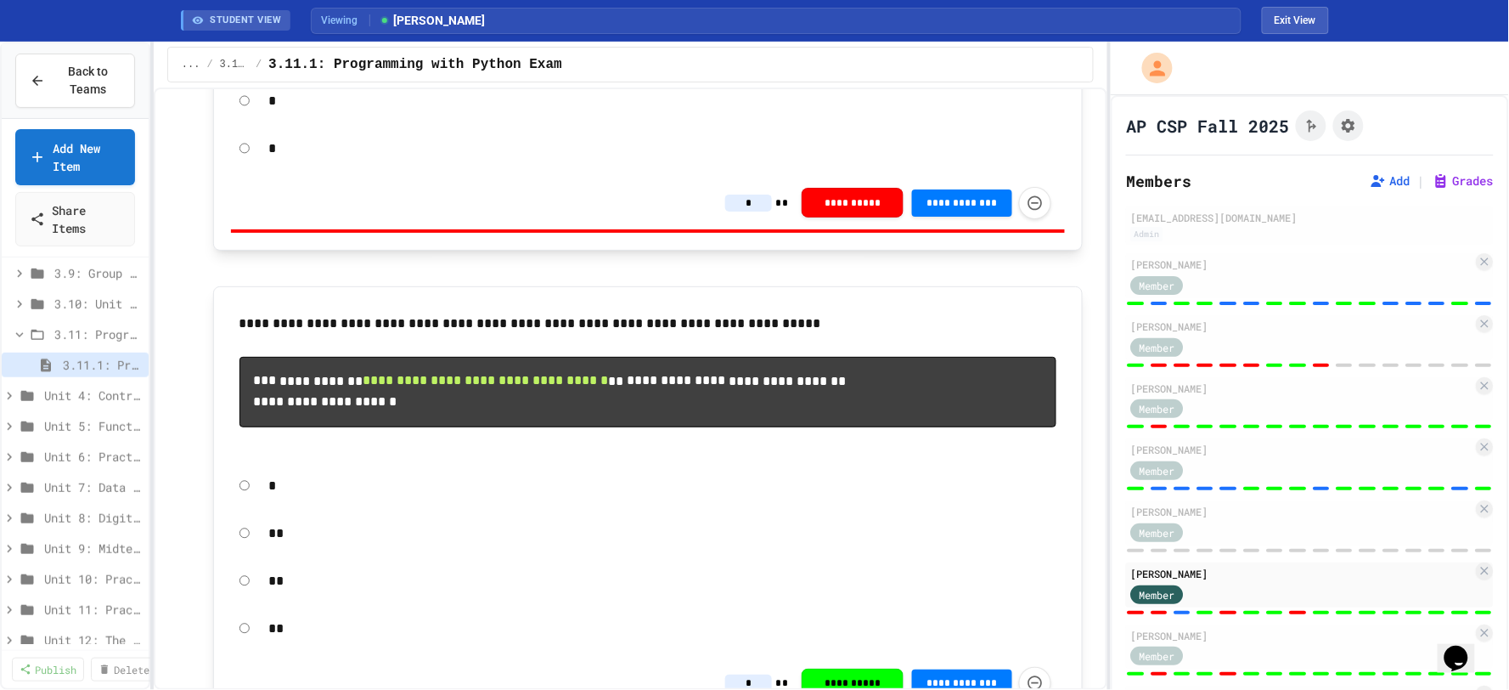
scroll to position [2918, 0]
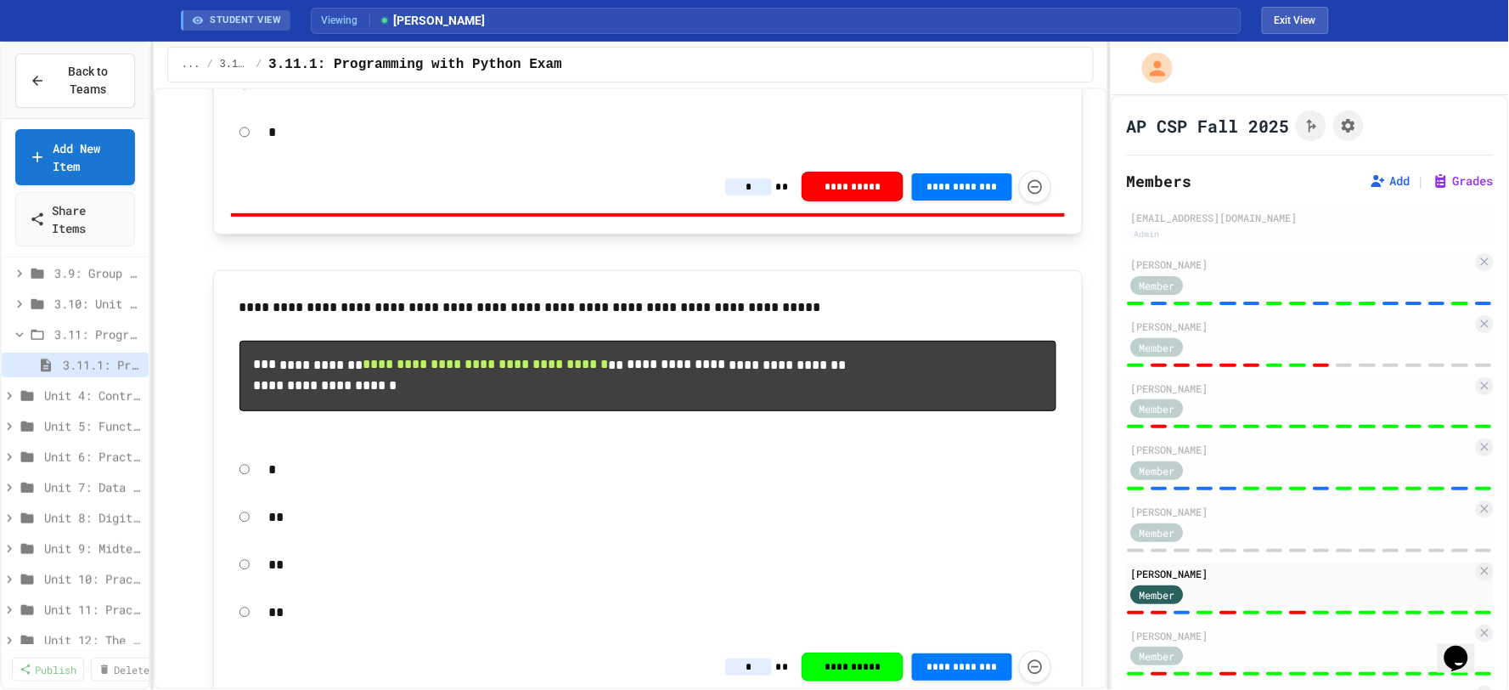
click at [751, 195] on input "*" at bounding box center [748, 186] width 47 height 17
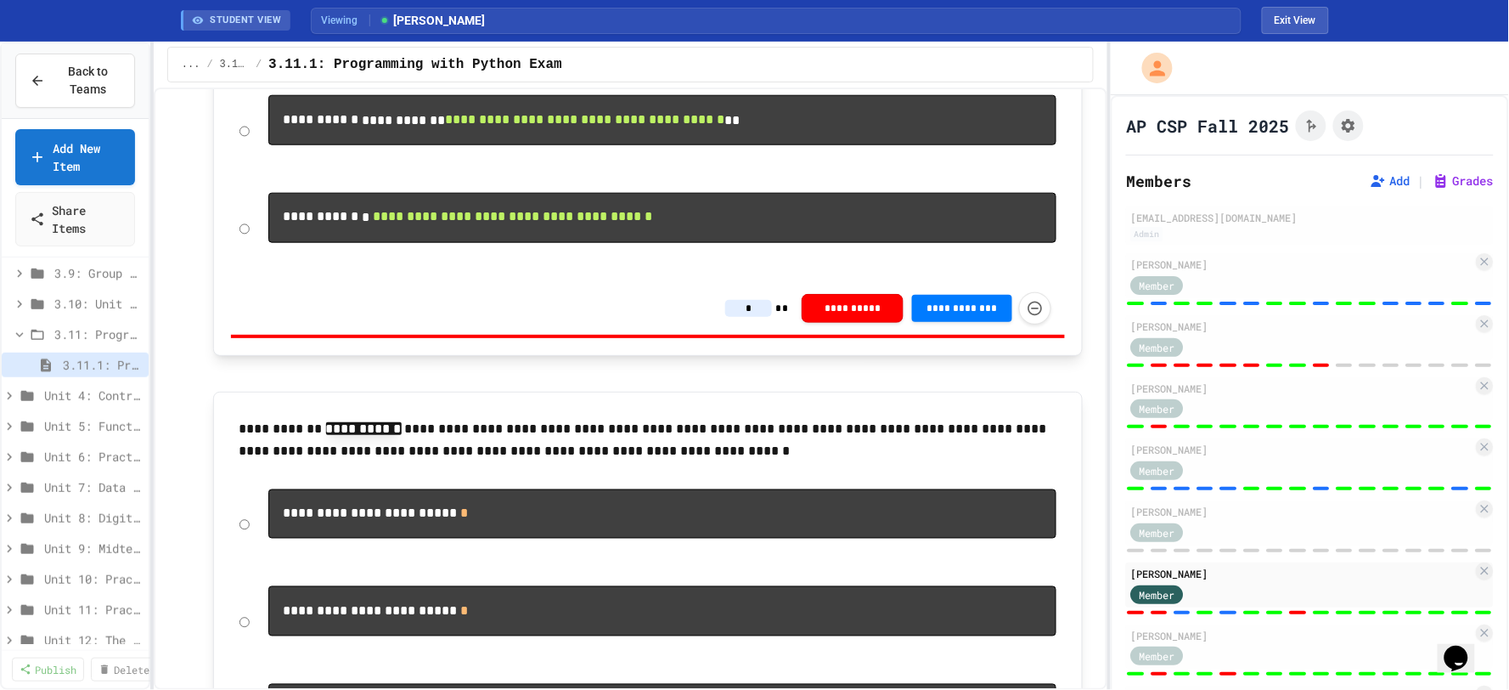
scroll to position [4523, 0]
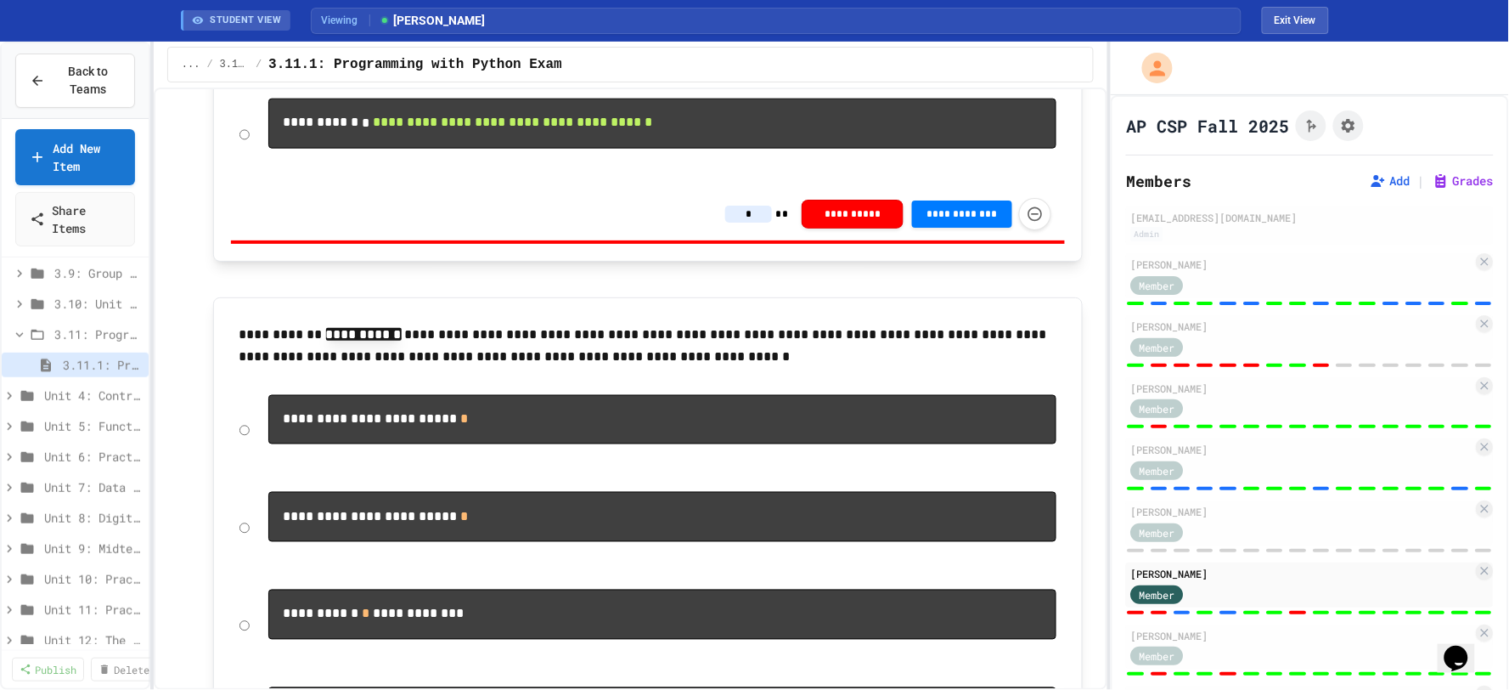
click at [749, 223] on input "*" at bounding box center [748, 214] width 47 height 17
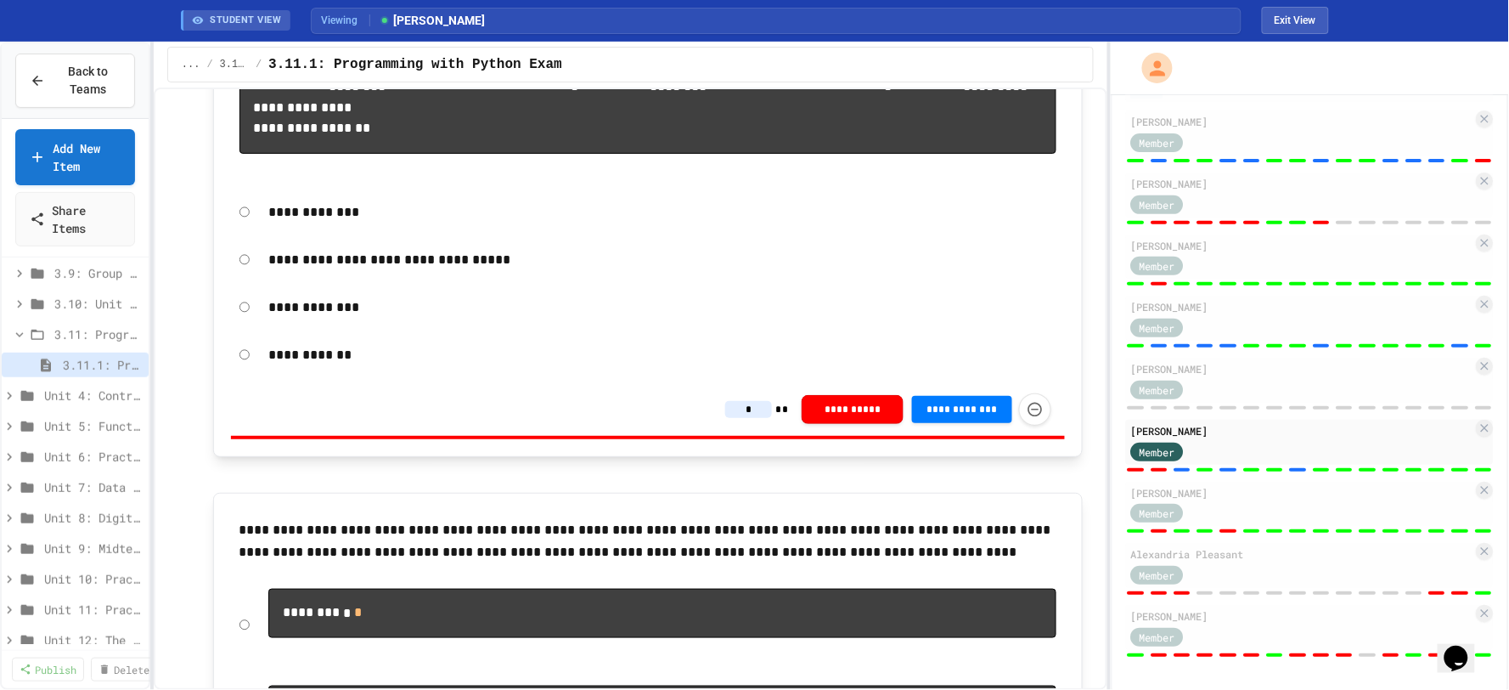
scroll to position [377, 0]
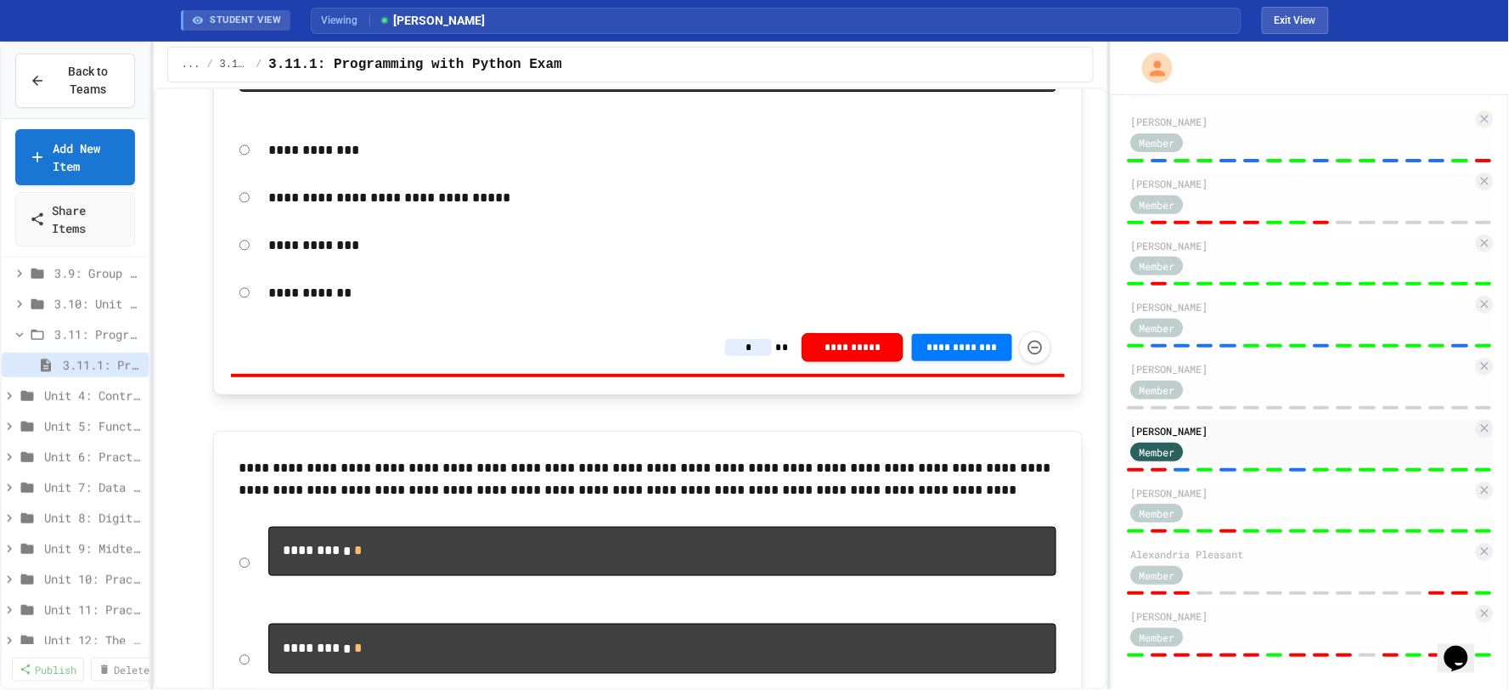
click at [758, 356] on input "*" at bounding box center [748, 347] width 47 height 17
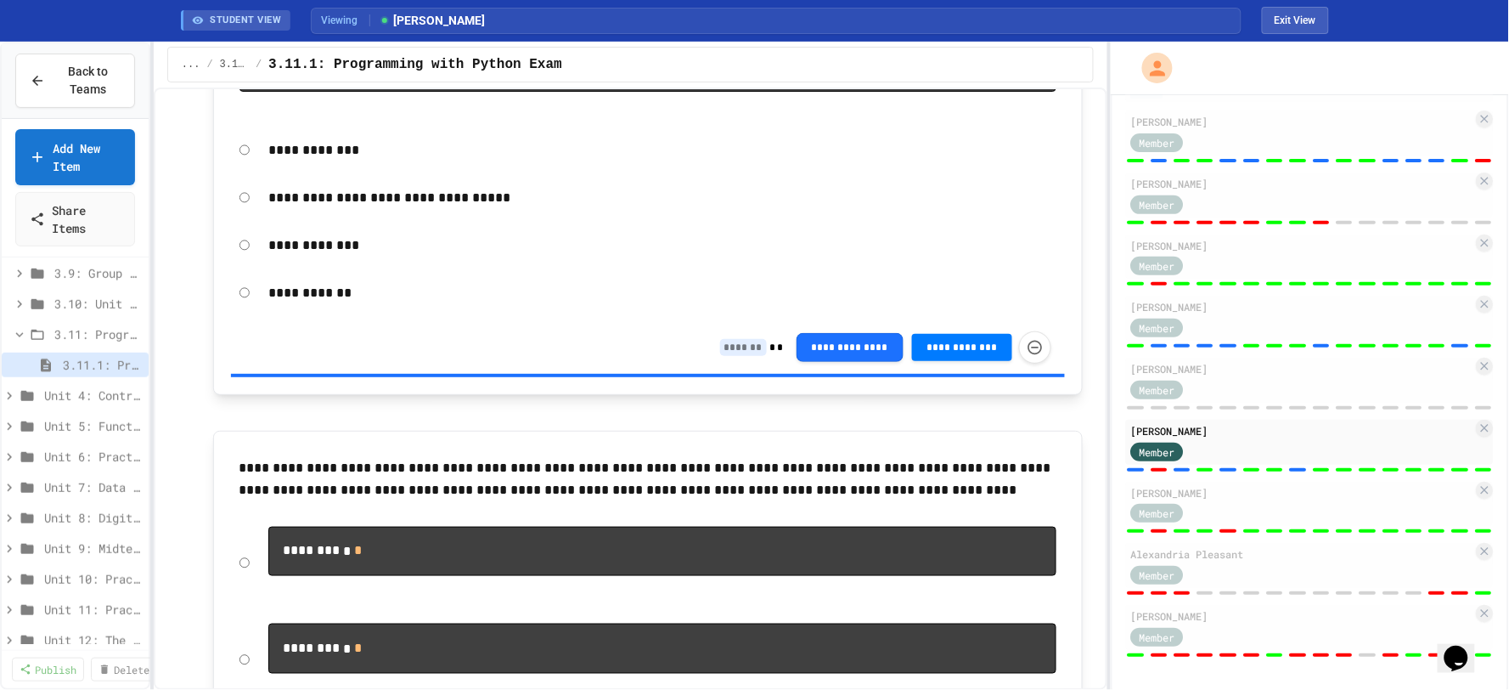
click at [1090, 444] on div "**********" at bounding box center [631, 388] width 954 height 602
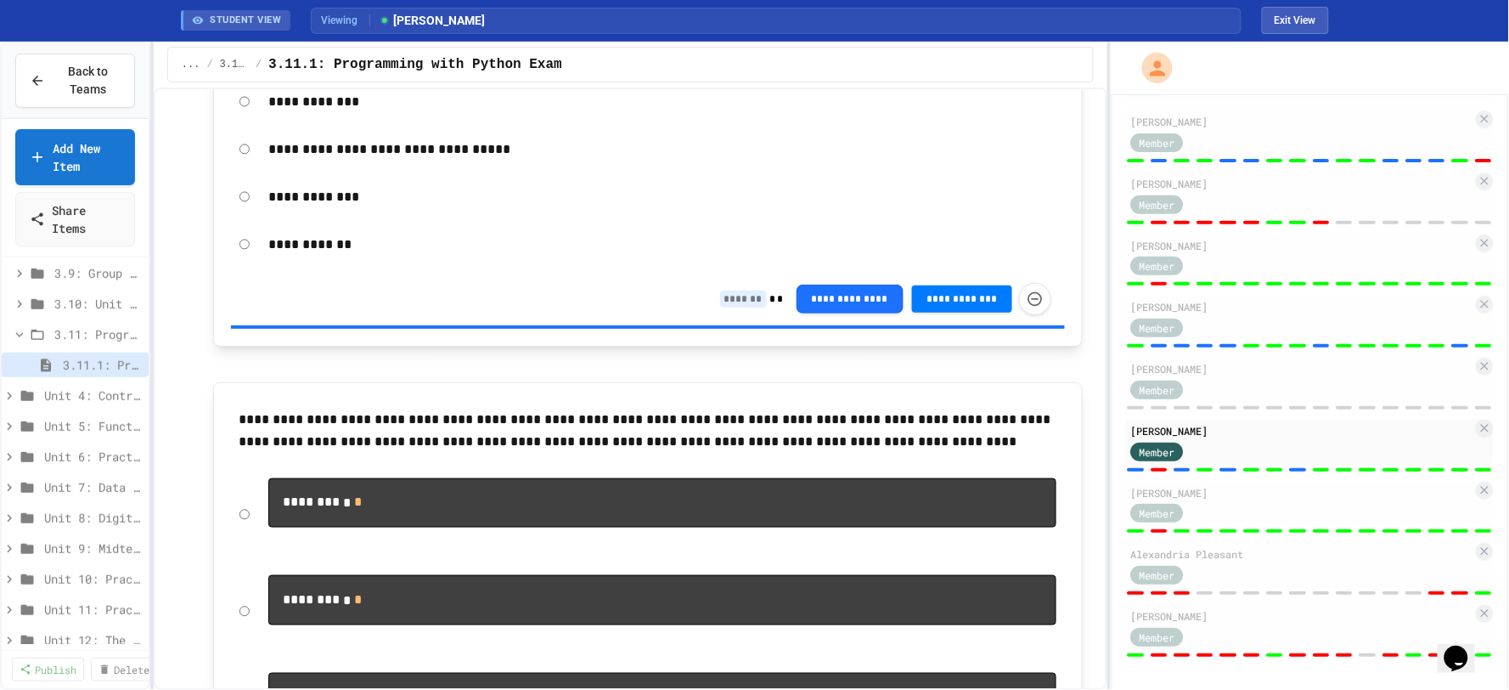
scroll to position [566, 0]
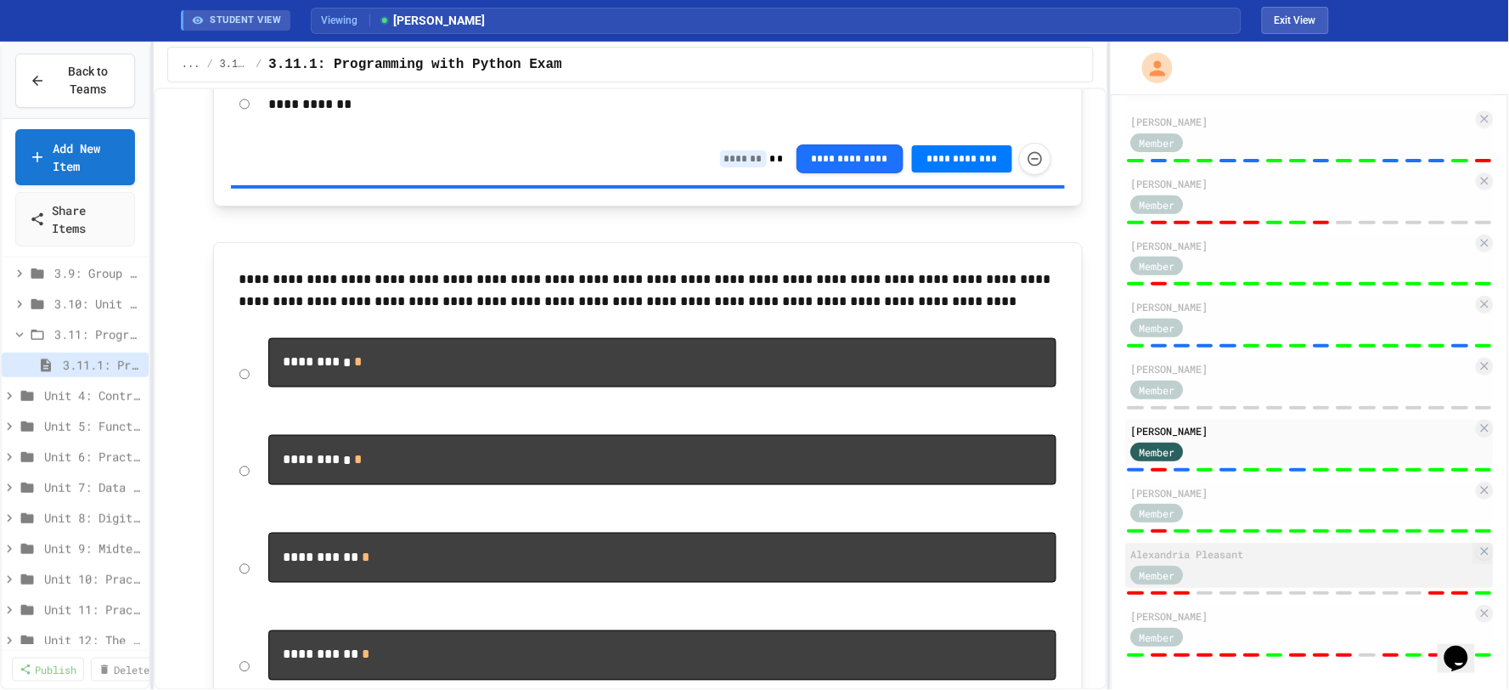
click at [1263, 564] on div "Member" at bounding box center [1302, 573] width 342 height 21
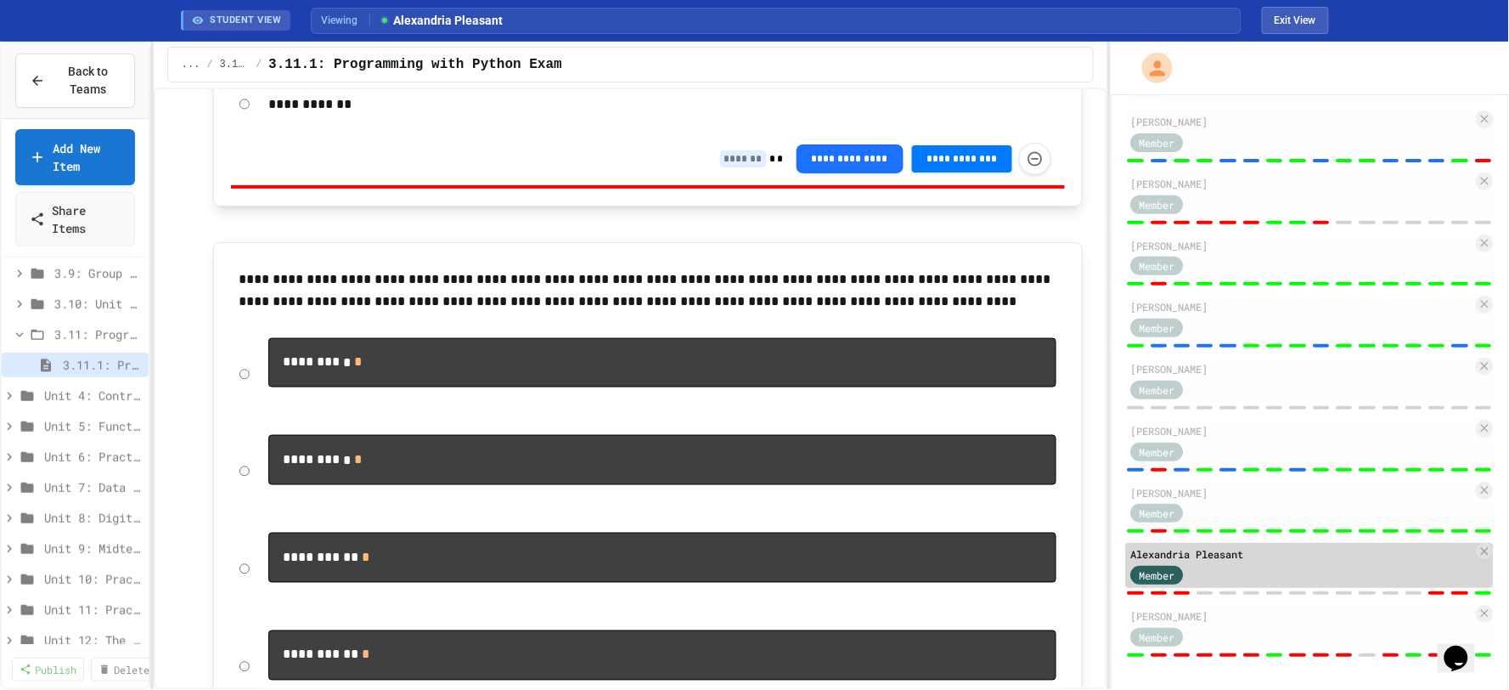
type input "*"
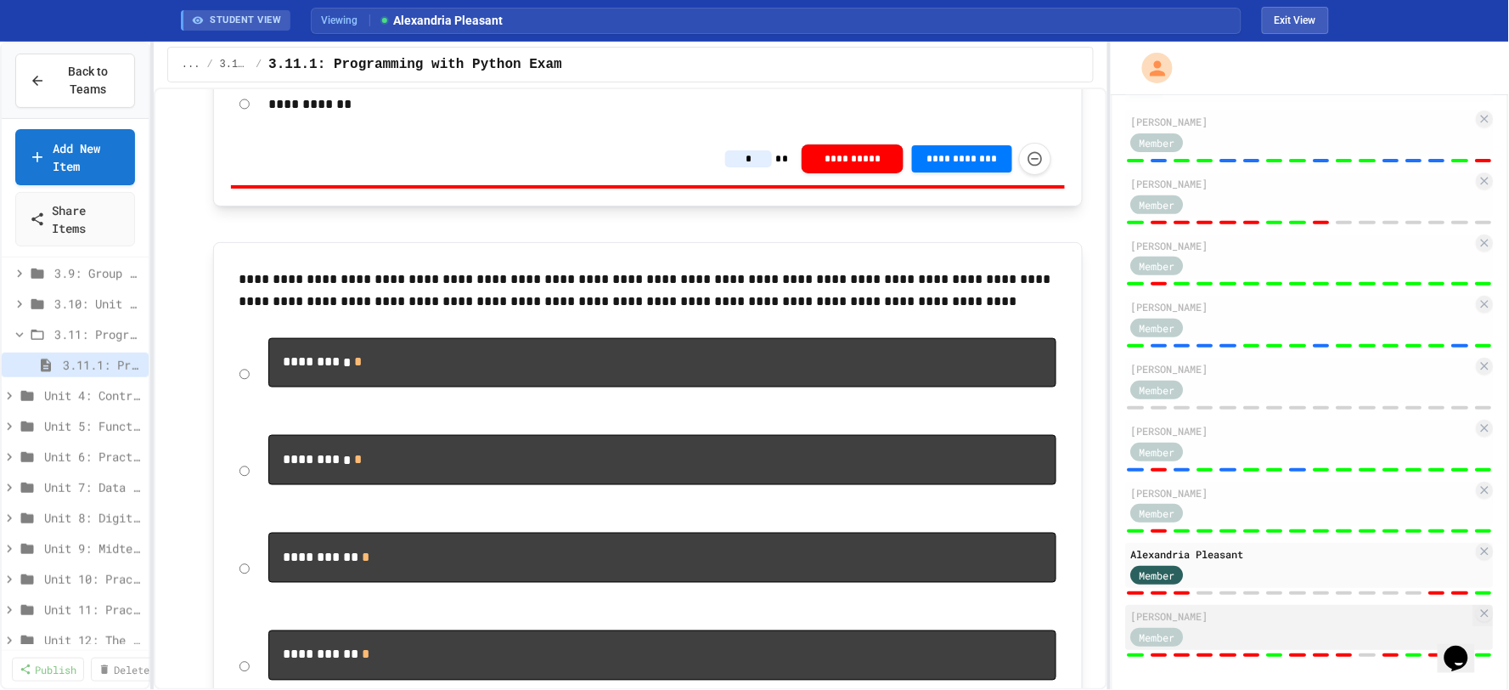
click at [1237, 620] on div "[PERSON_NAME]" at bounding box center [1302, 615] width 342 height 15
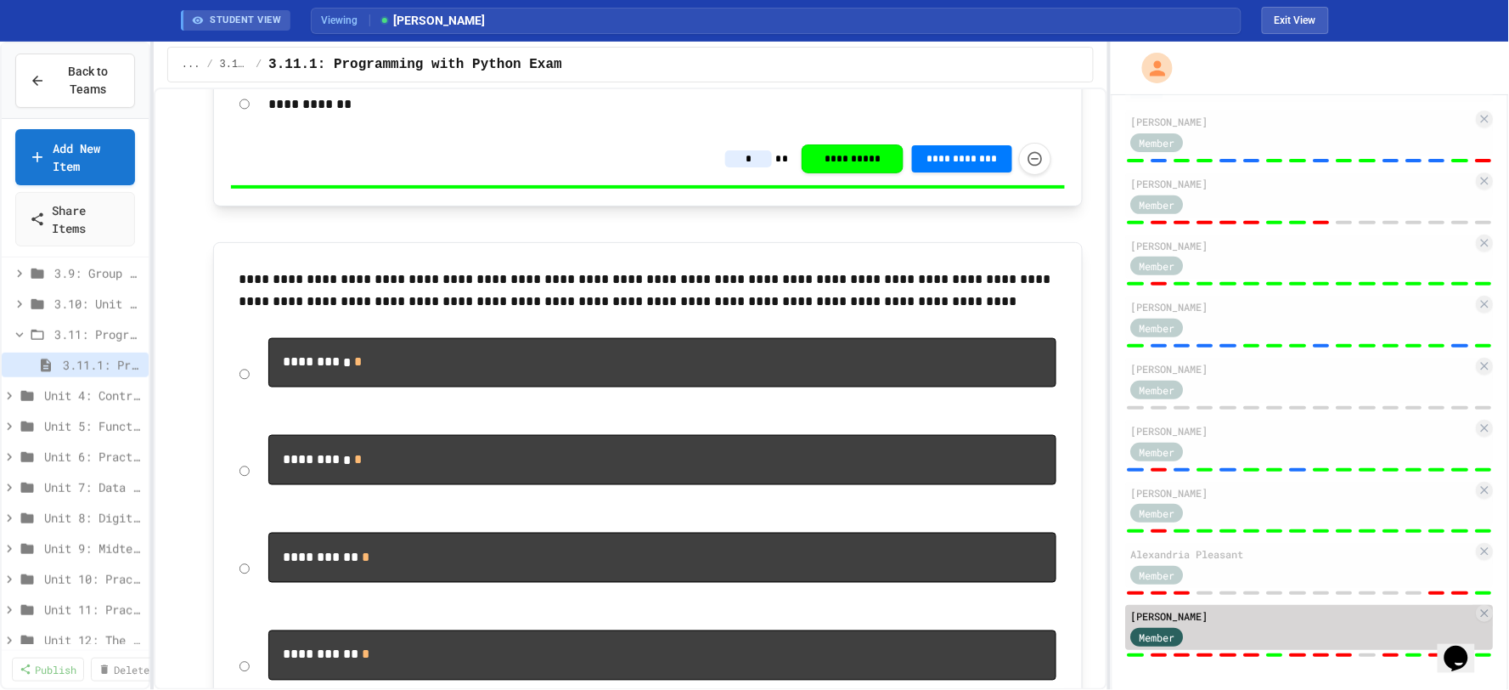
type input "*"
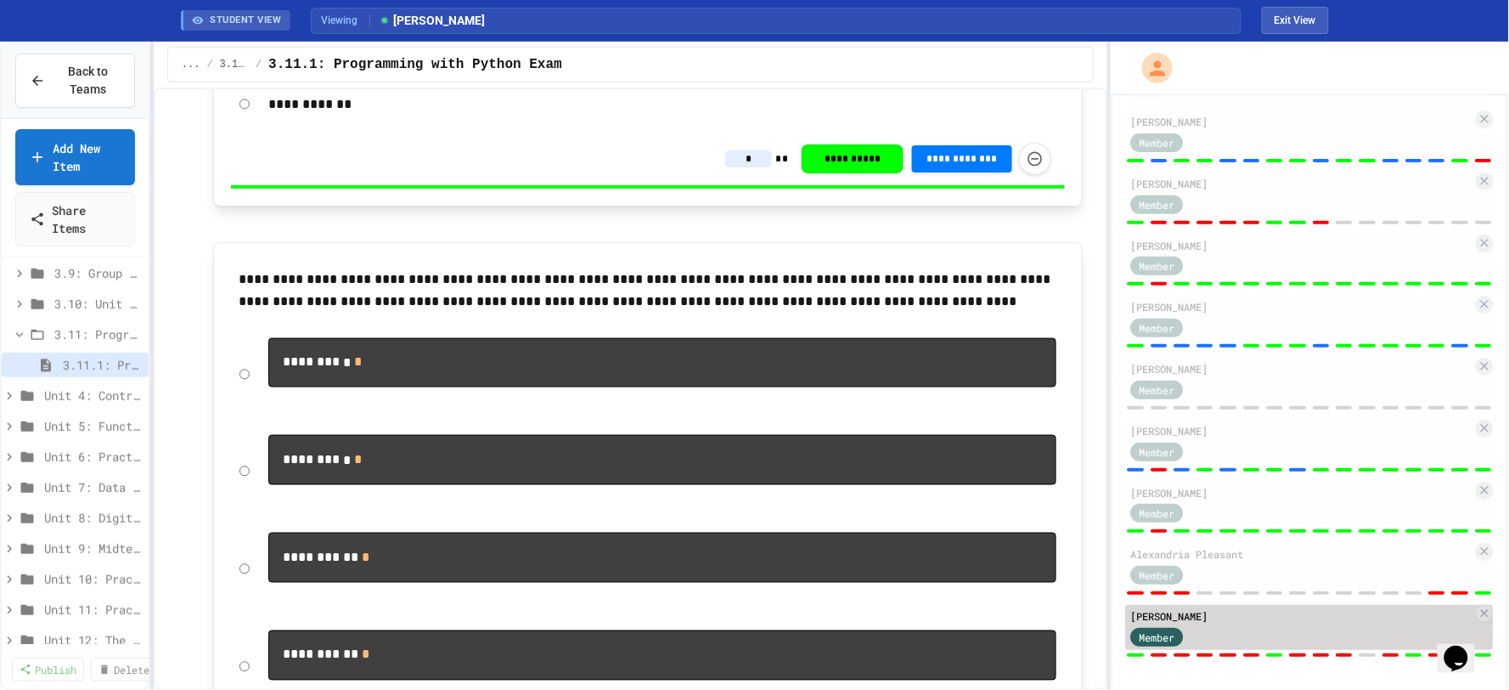
type input "*"
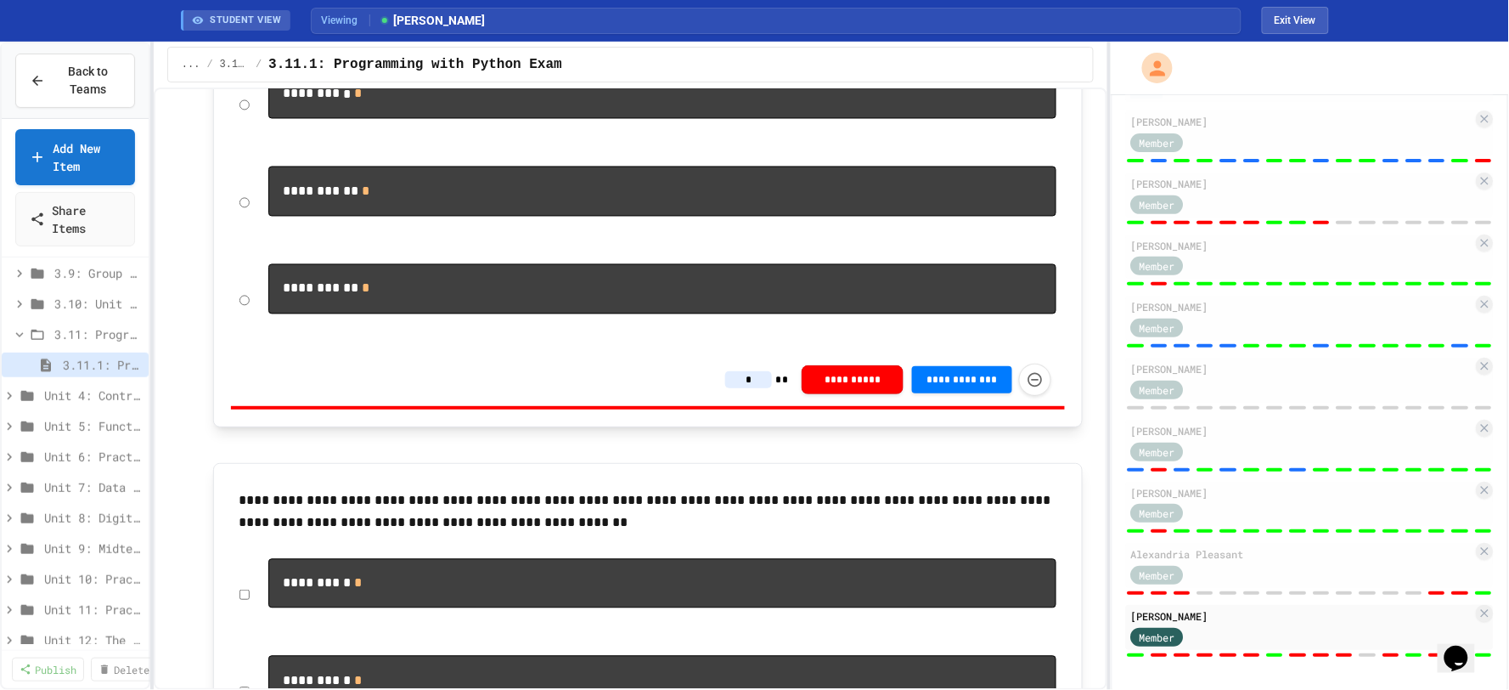
scroll to position [944, 0]
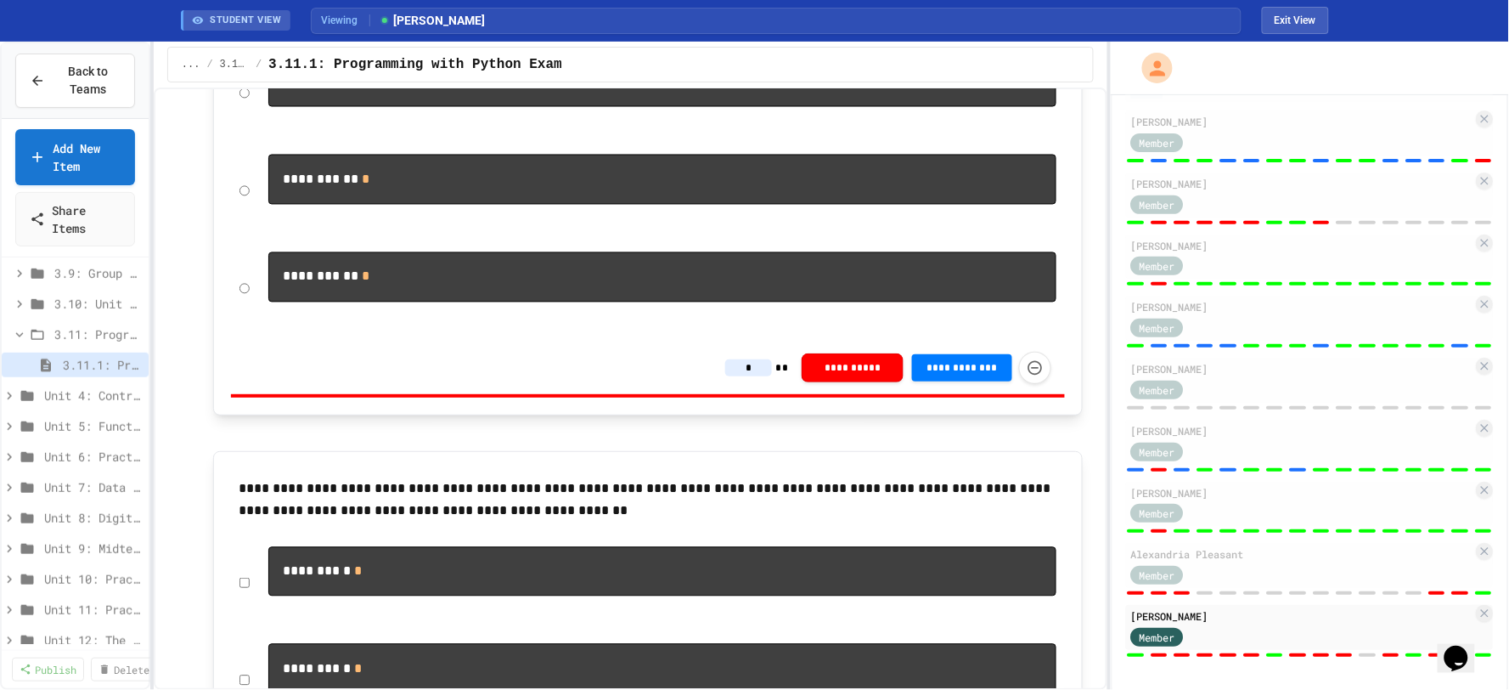
click at [753, 384] on div "**********" at bounding box center [888, 368] width 326 height 32
click at [753, 376] on input "*" at bounding box center [748, 367] width 47 height 17
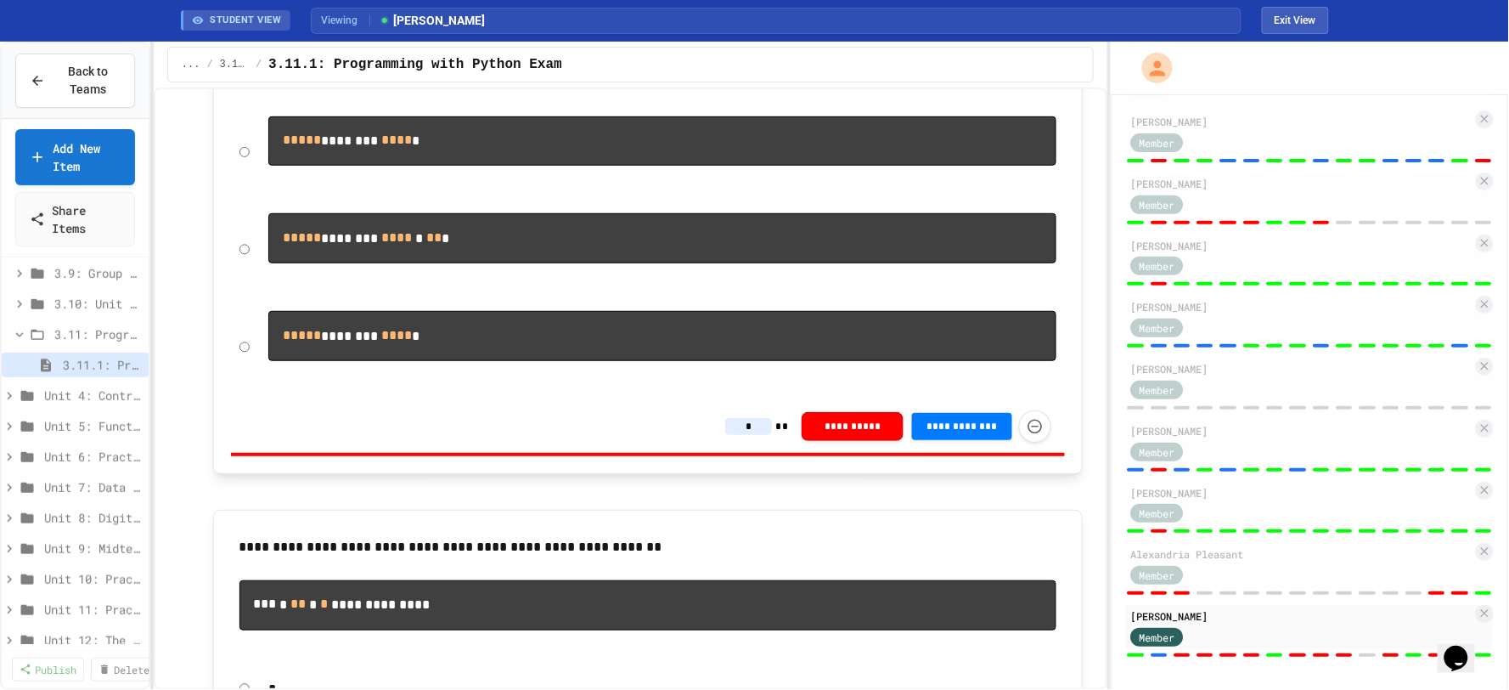
scroll to position [2359, 0]
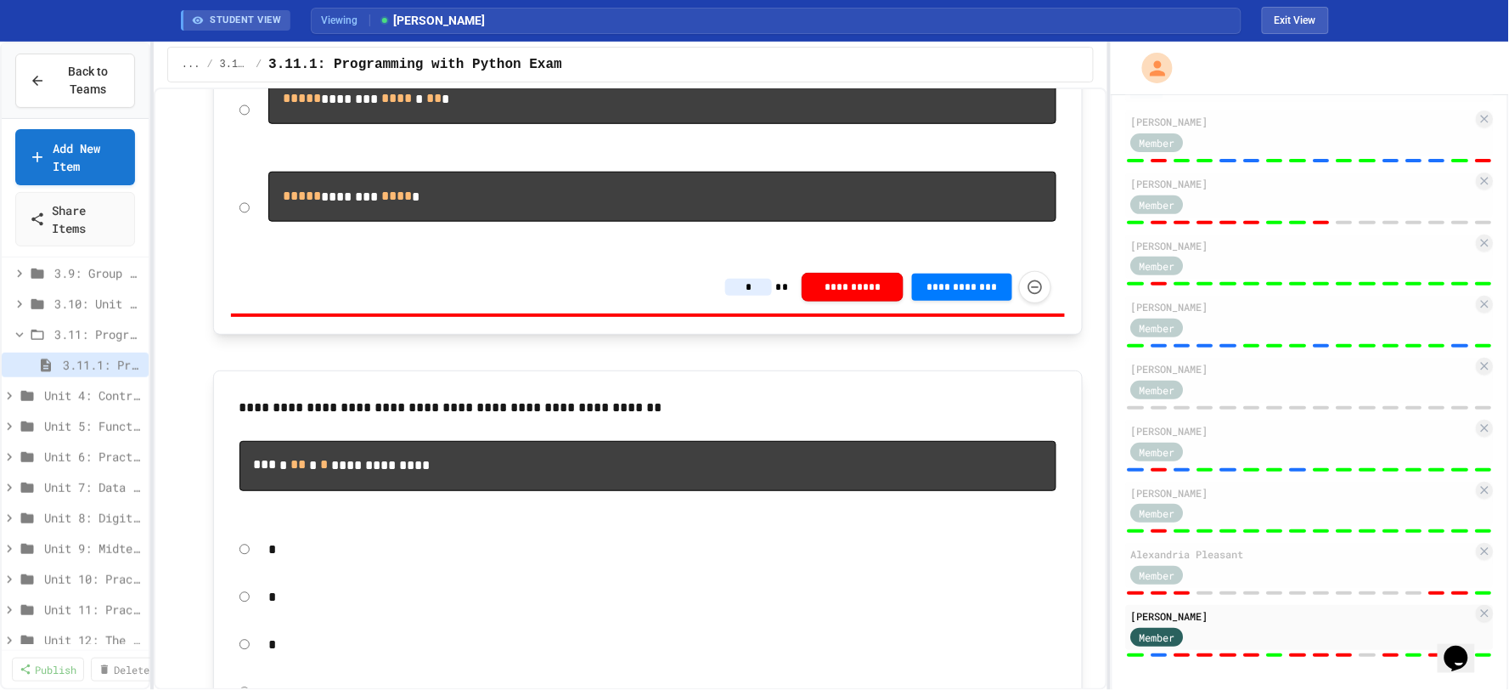
drag, startPoint x: 750, startPoint y: 311, endPoint x: 766, endPoint y: 340, distance: 33.1
click at [750, 296] on input "*" at bounding box center [748, 287] width 47 height 17
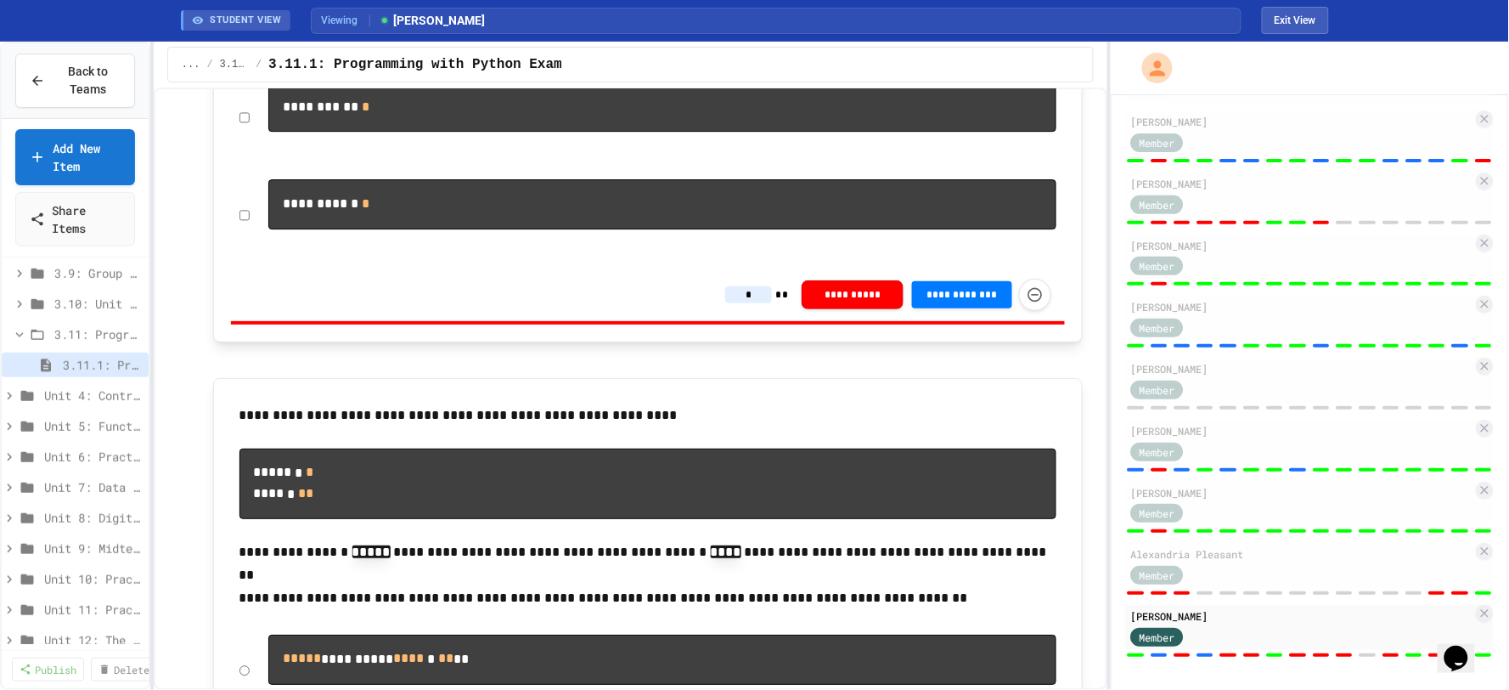
click at [749, 303] on input "*" at bounding box center [748, 294] width 47 height 17
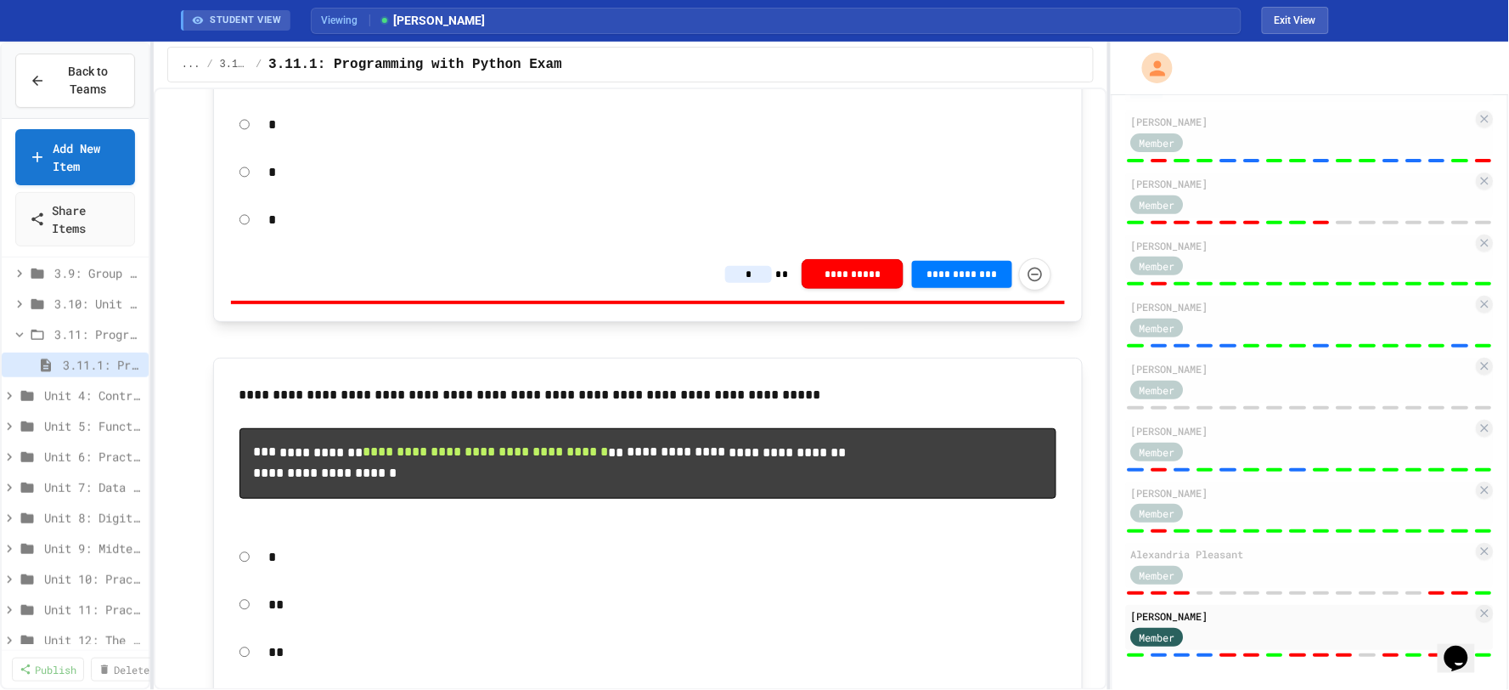
click at [753, 283] on input "*" at bounding box center [748, 274] width 47 height 17
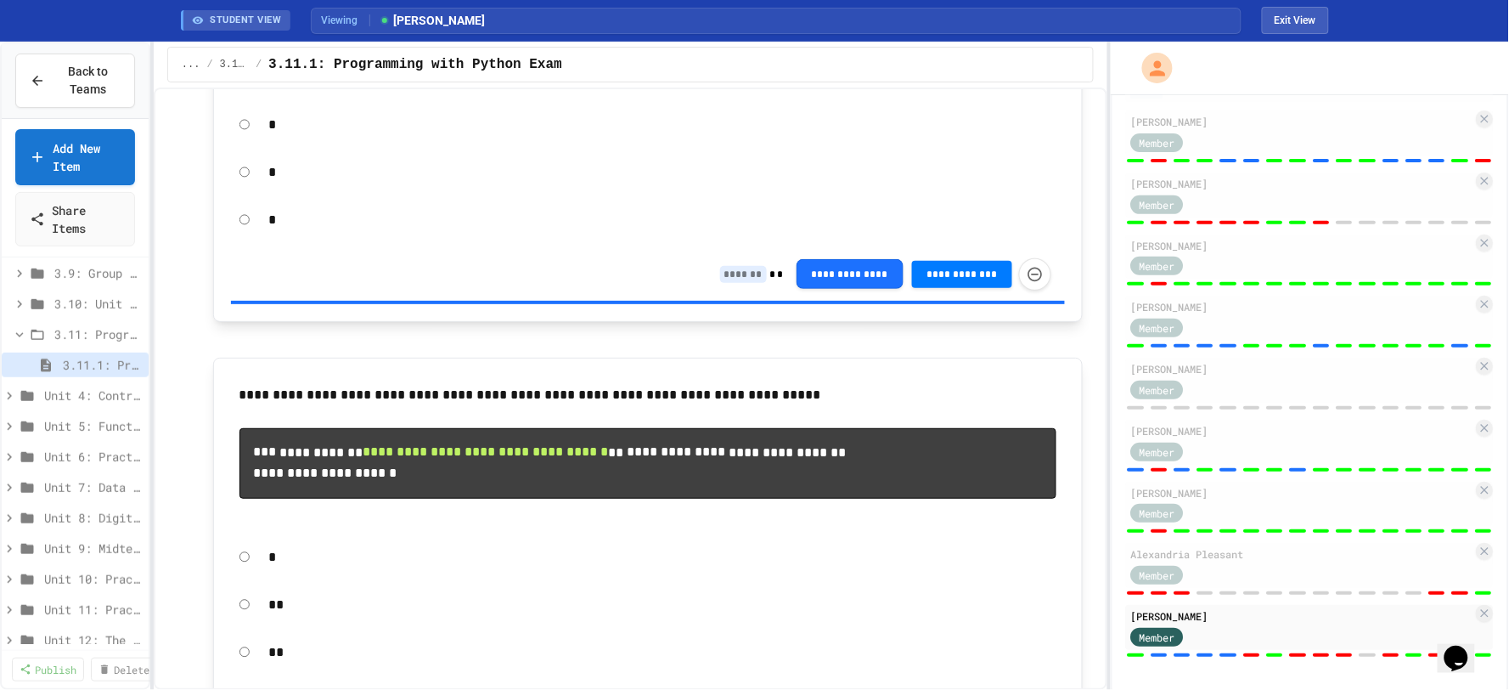
scroll to position [3208, 0]
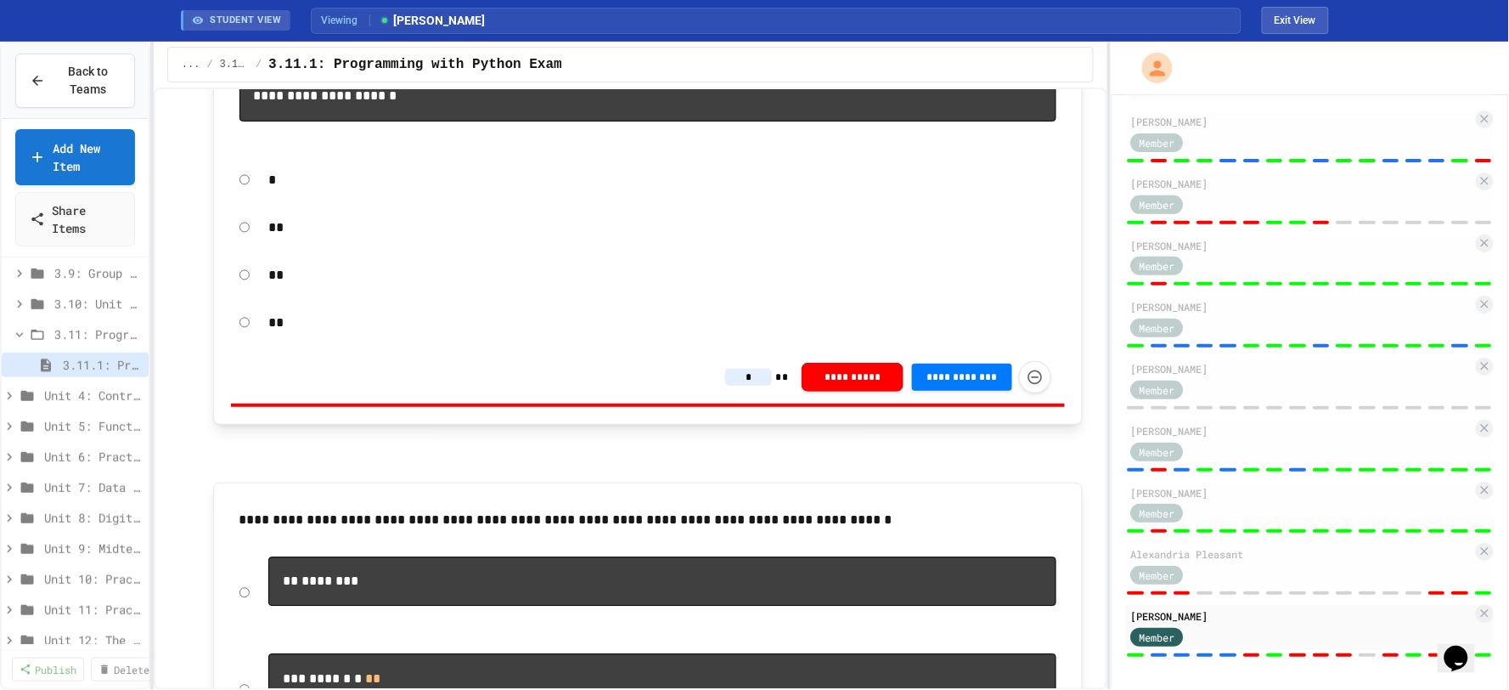
click at [752, 386] on input "*" at bounding box center [748, 377] width 47 height 17
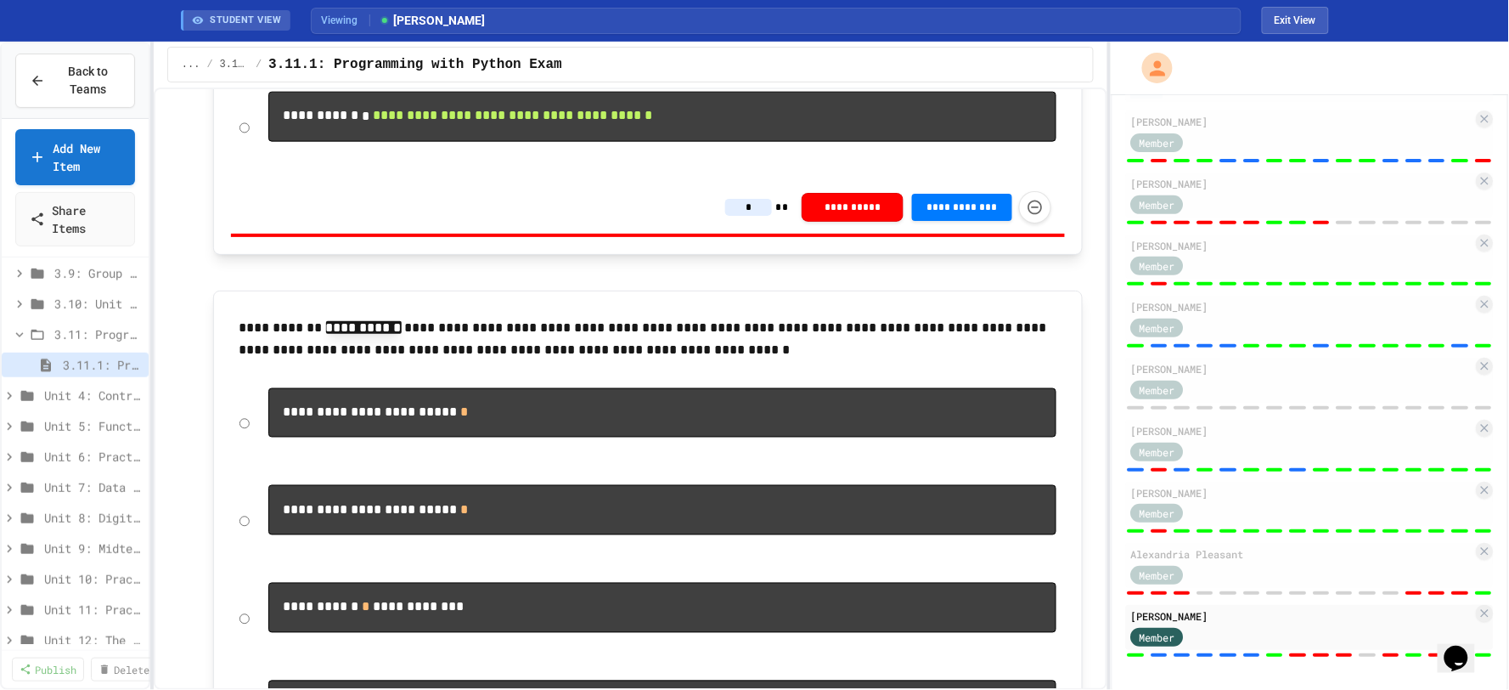
click at [746, 216] on input "*" at bounding box center [748, 207] width 47 height 17
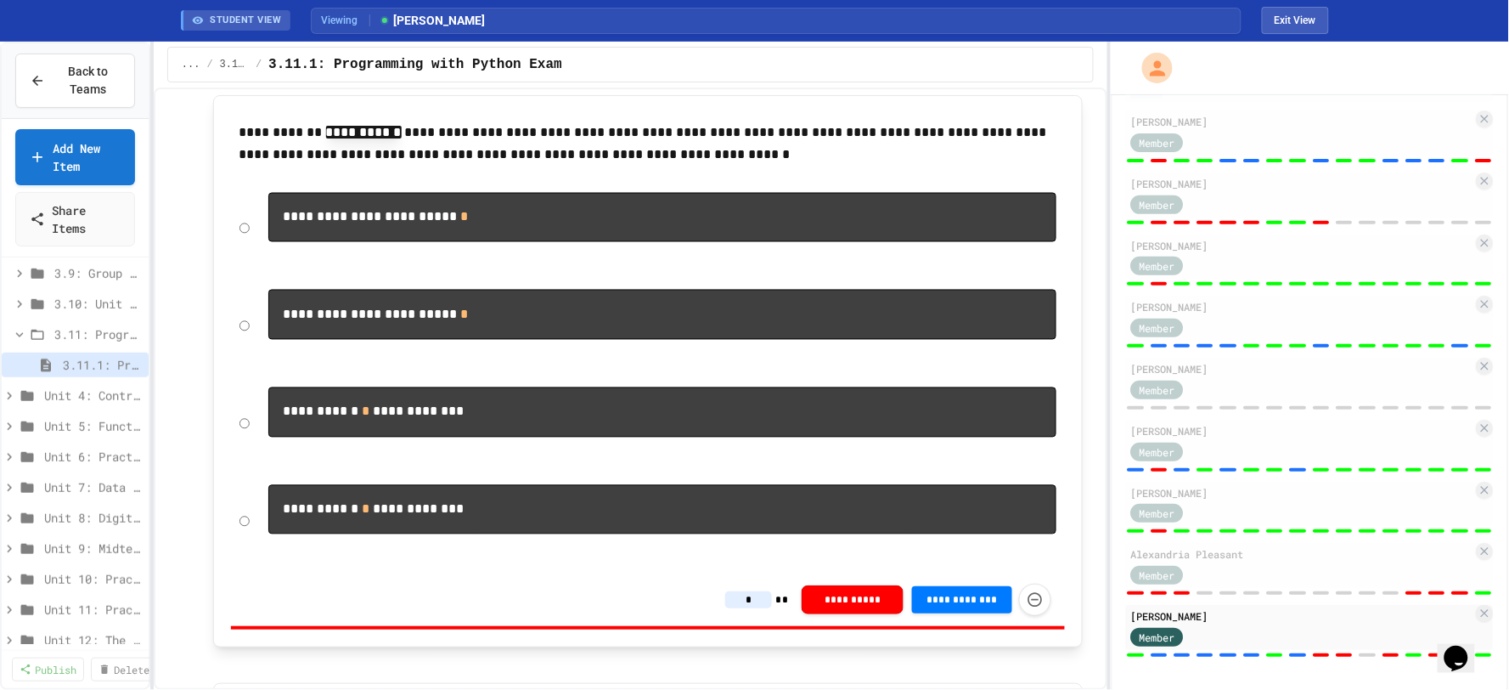
scroll to position [5001, 0]
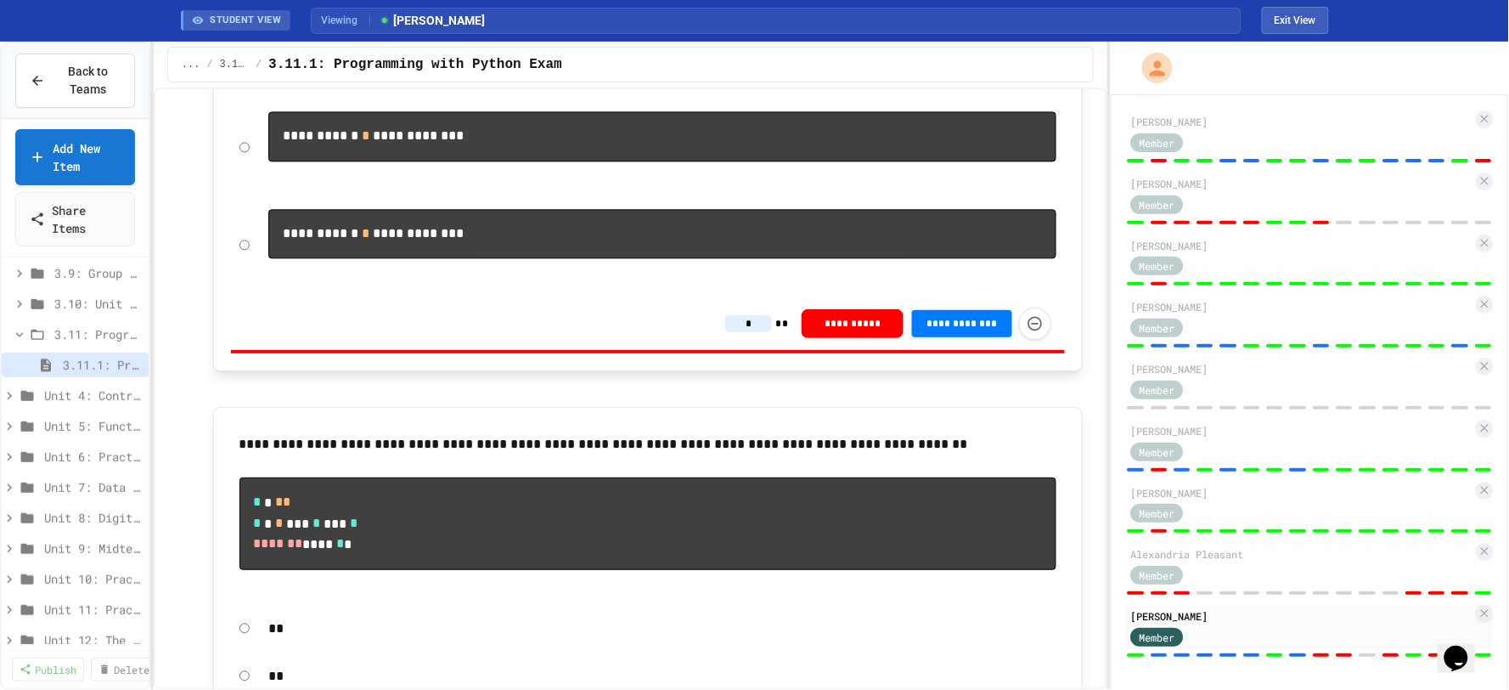
click at [756, 332] on input "*" at bounding box center [748, 323] width 47 height 17
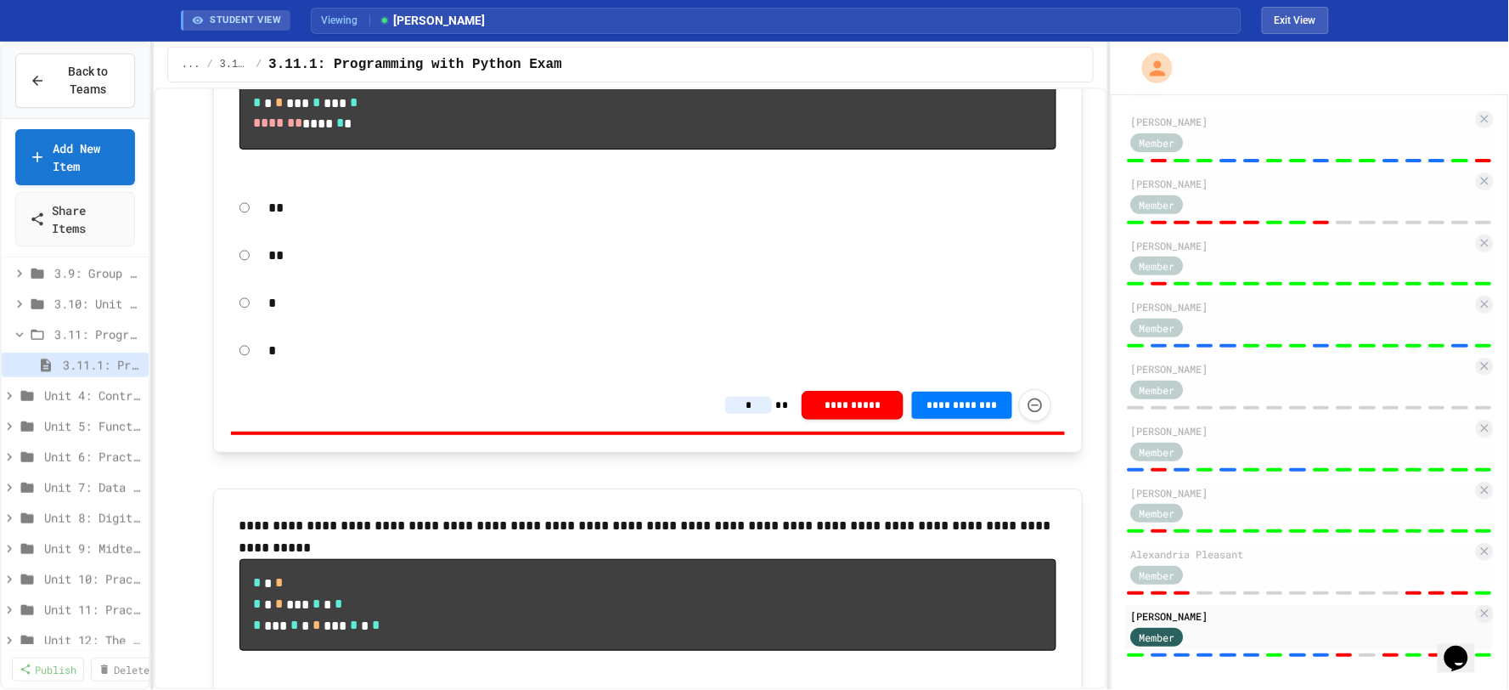
scroll to position [5473, 0]
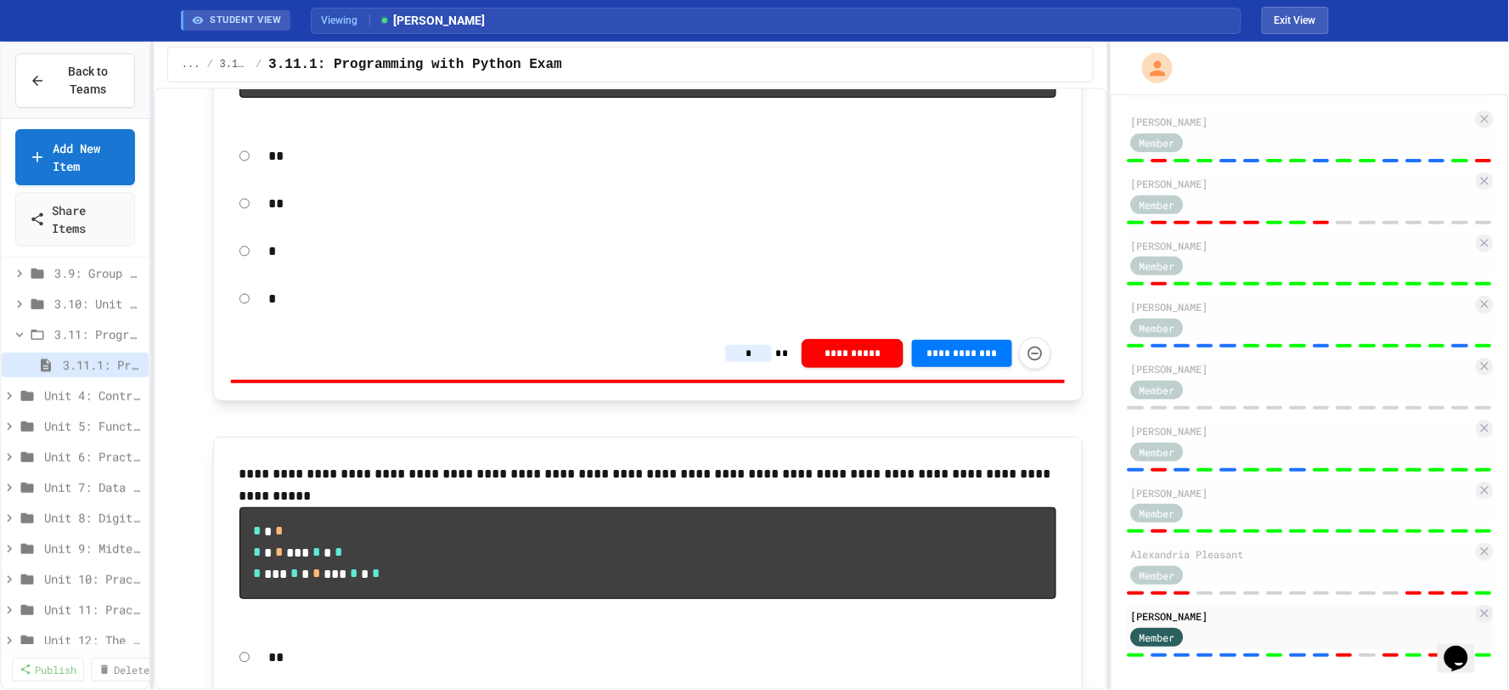
click at [747, 362] on input "*" at bounding box center [748, 353] width 47 height 17
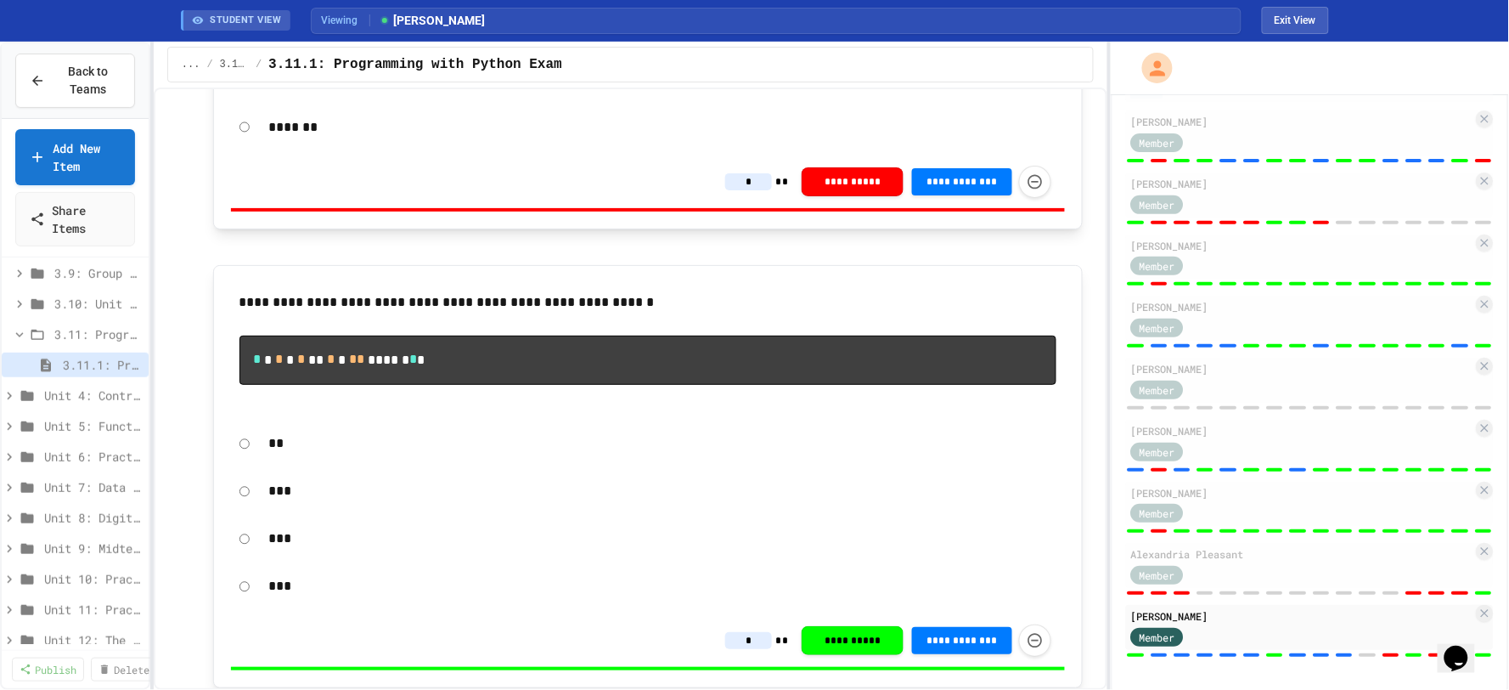
click at [753, 190] on input "*" at bounding box center [748, 181] width 47 height 17
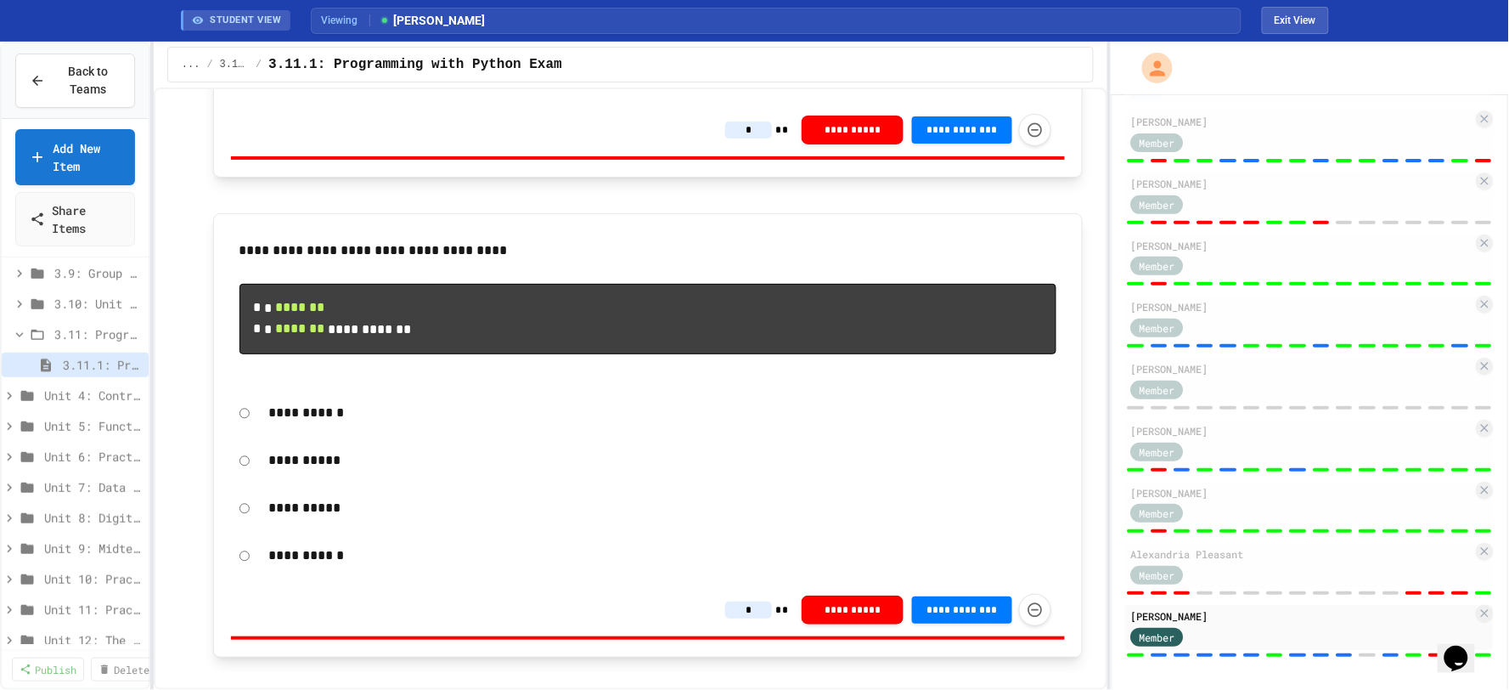
scroll to position [7644, 0]
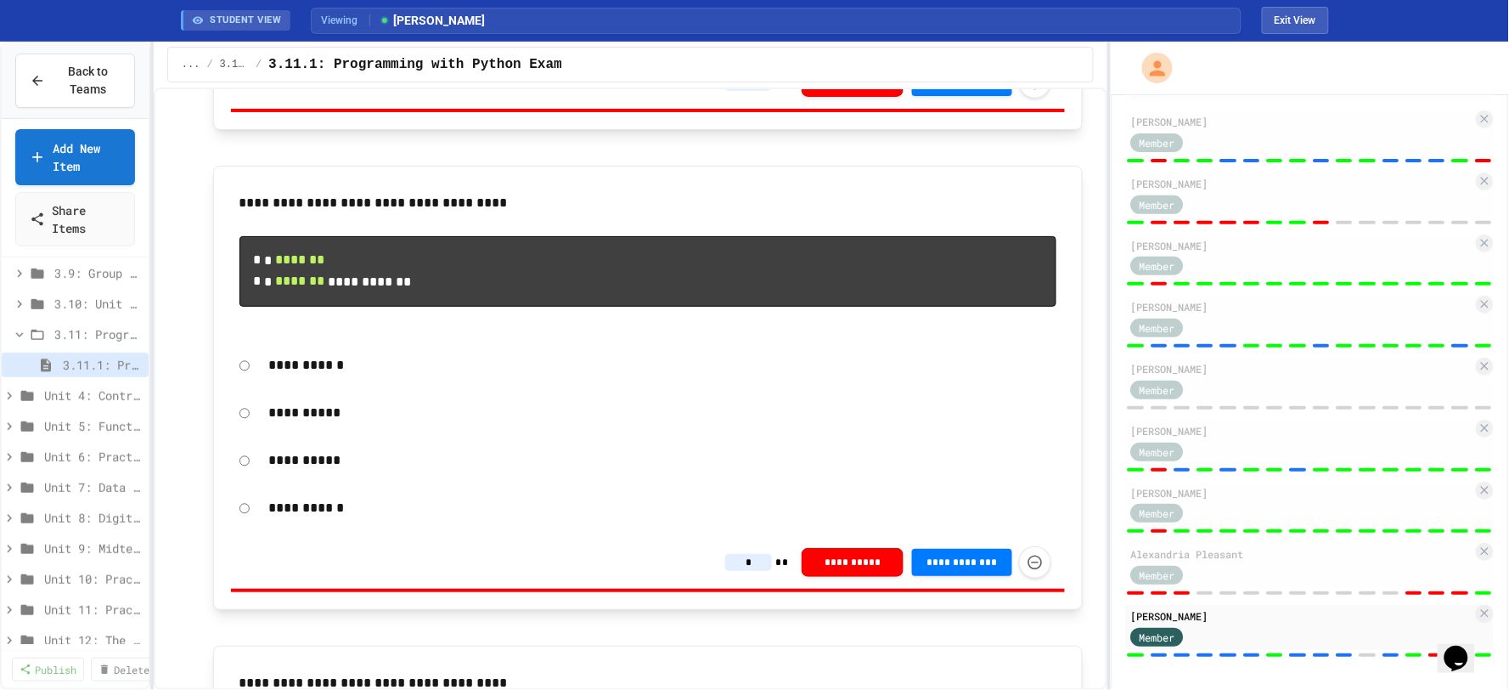
click at [748, 91] on input "*" at bounding box center [748, 82] width 47 height 17
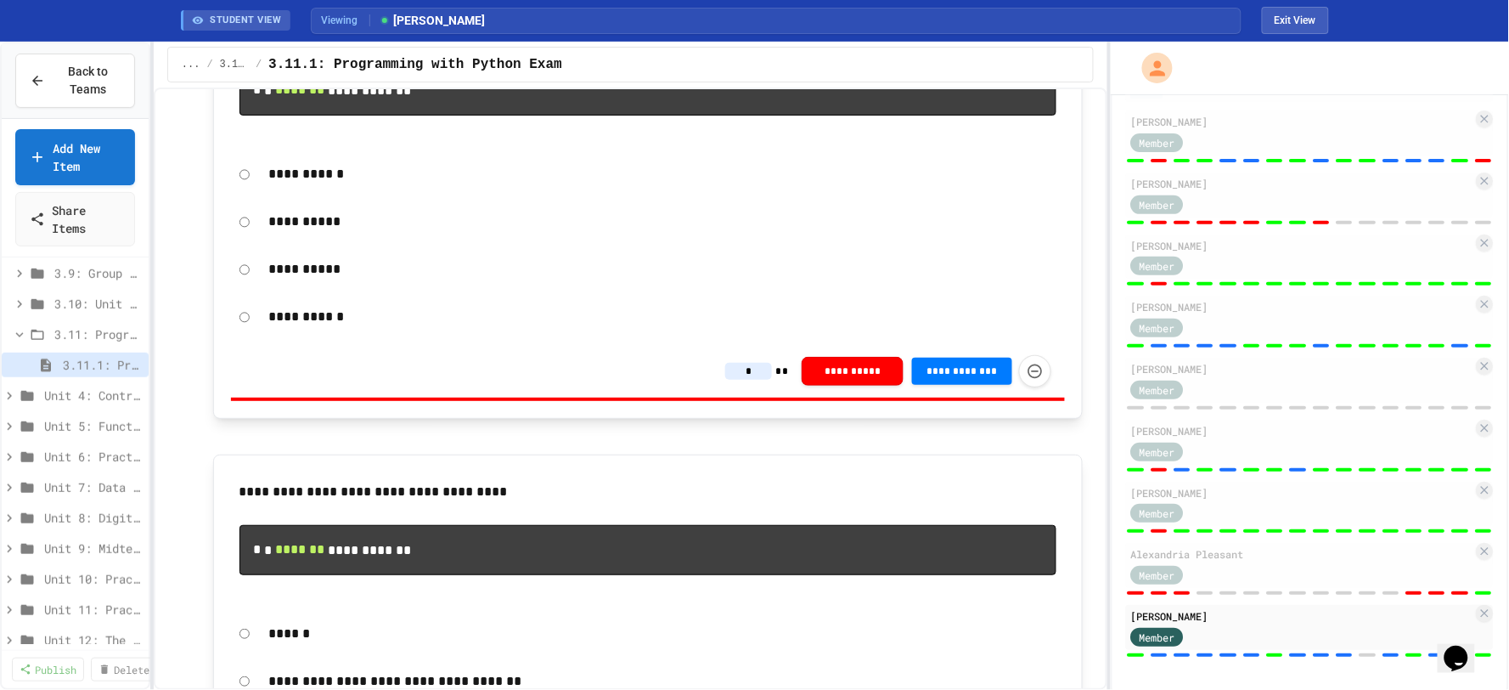
scroll to position [8115, 0]
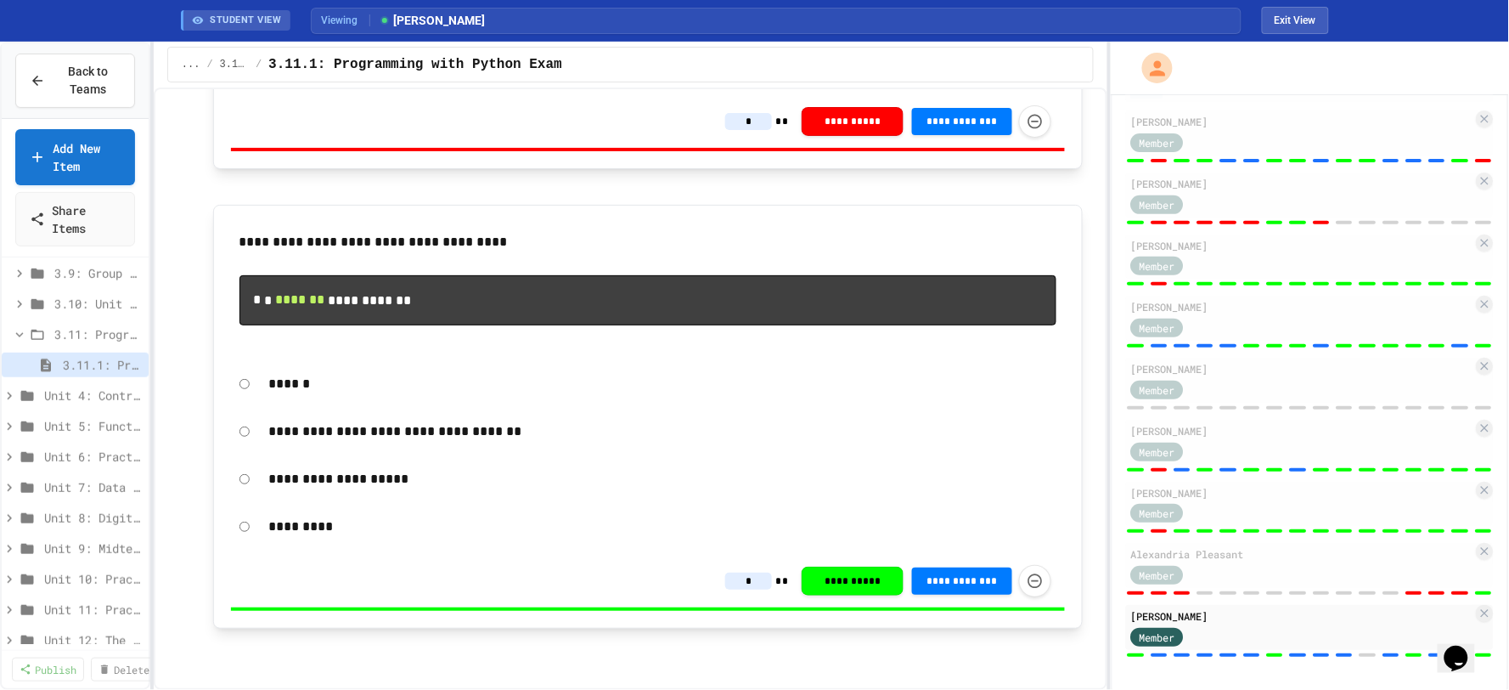
drag, startPoint x: 753, startPoint y: 319, endPoint x: 753, endPoint y: 331, distance: 12.8
click at [753, 130] on input "*" at bounding box center [748, 121] width 47 height 17
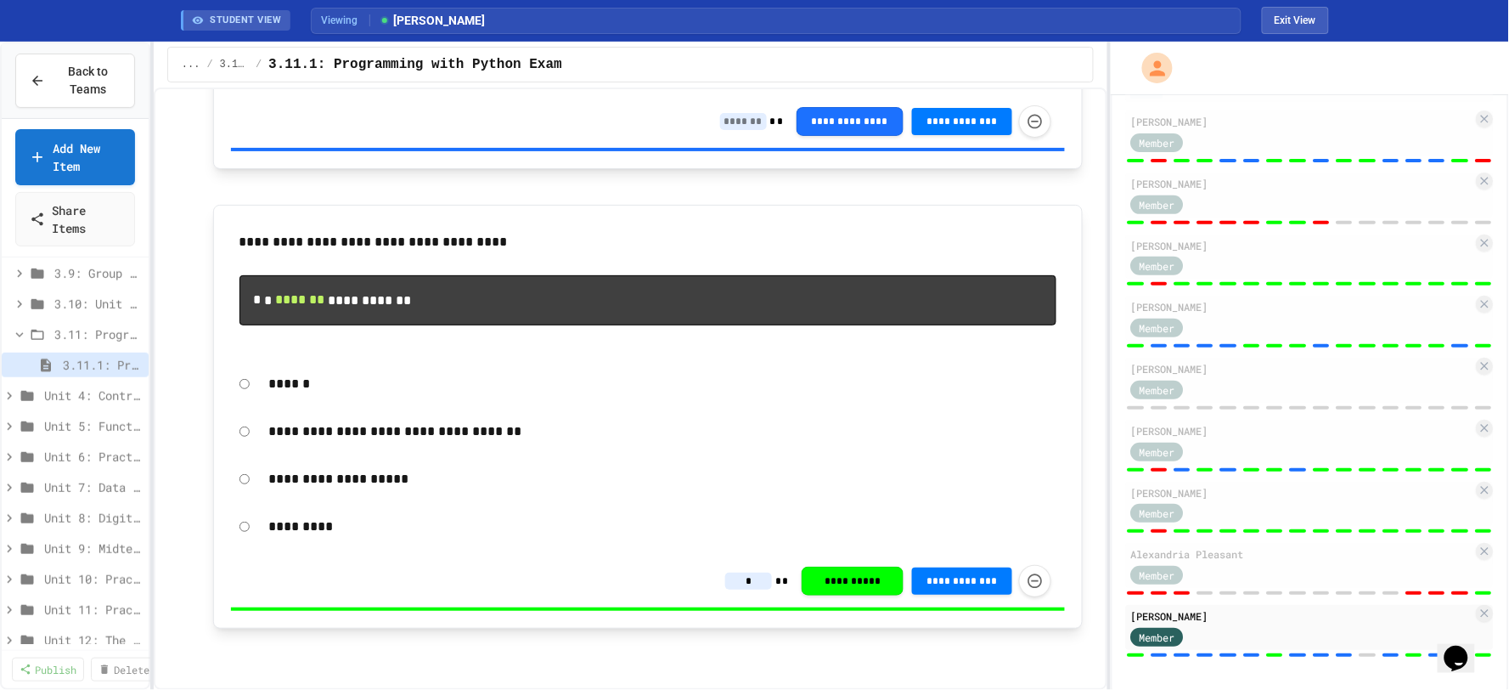
scroll to position [8334, 0]
click at [1083, 480] on div "**********" at bounding box center [631, 388] width 954 height 602
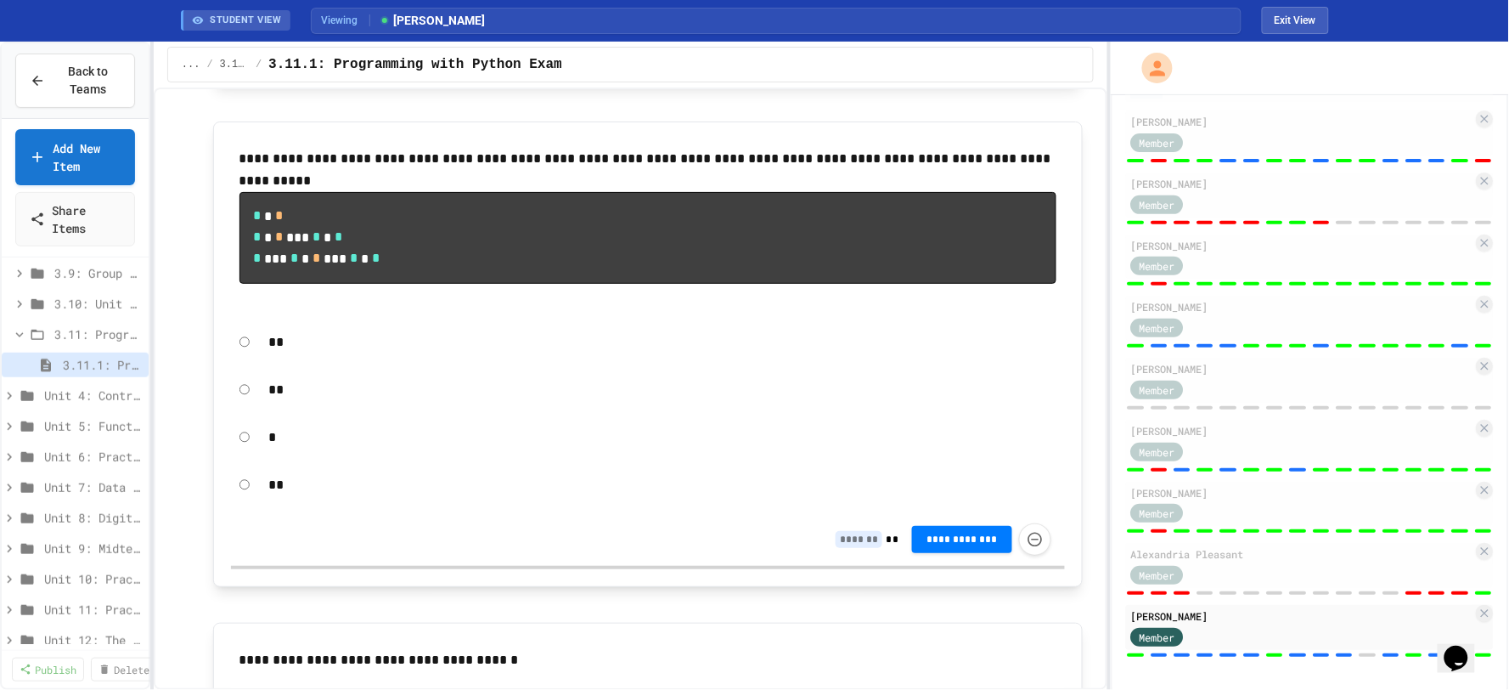
scroll to position [5786, 0]
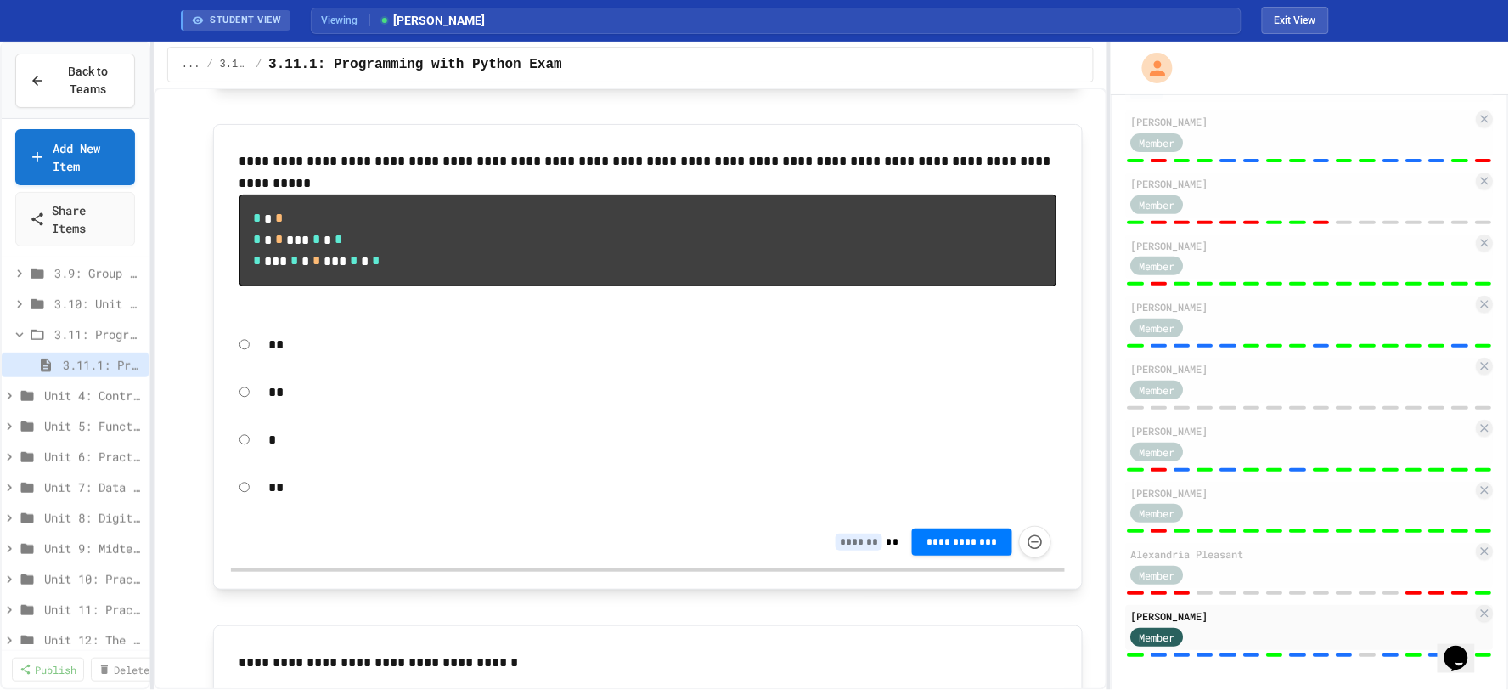
type input "*"
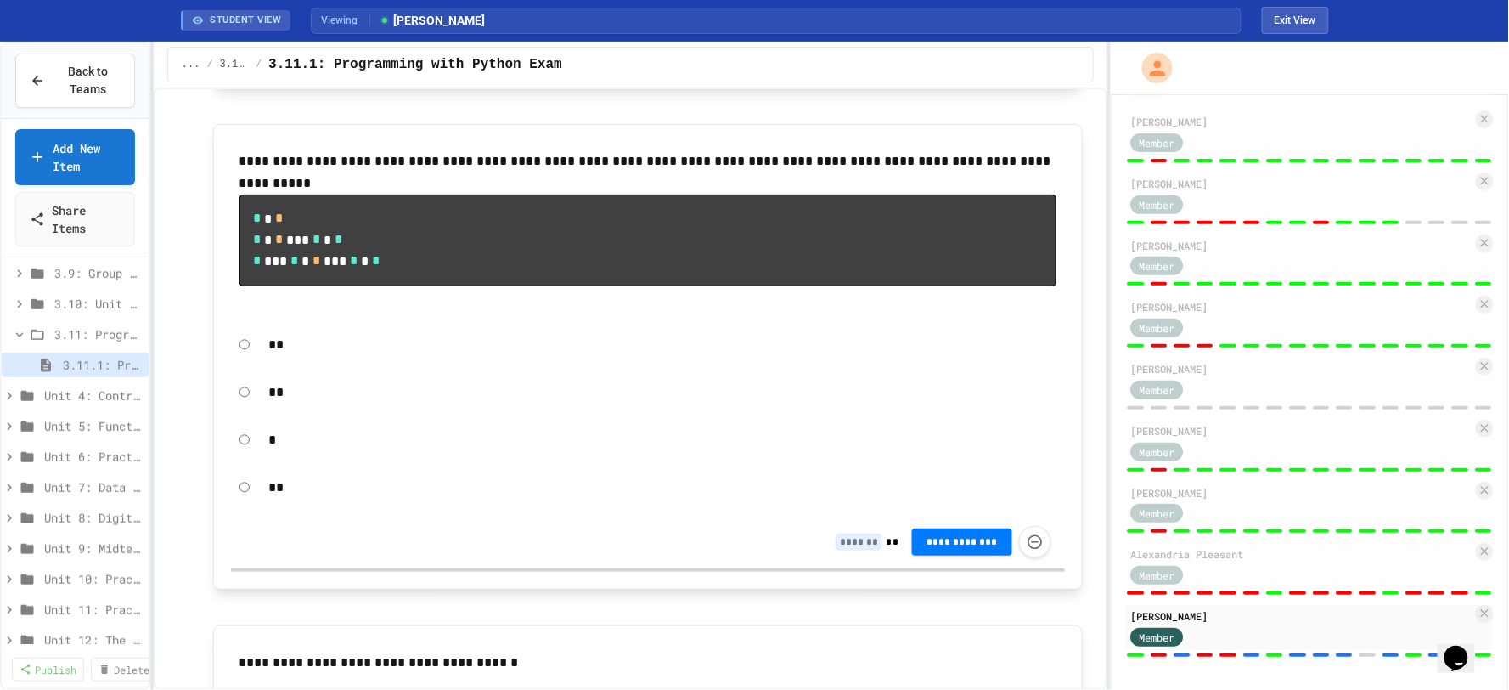
type input "*"
click at [1403, 572] on div "Member" at bounding box center [1302, 573] width 342 height 21
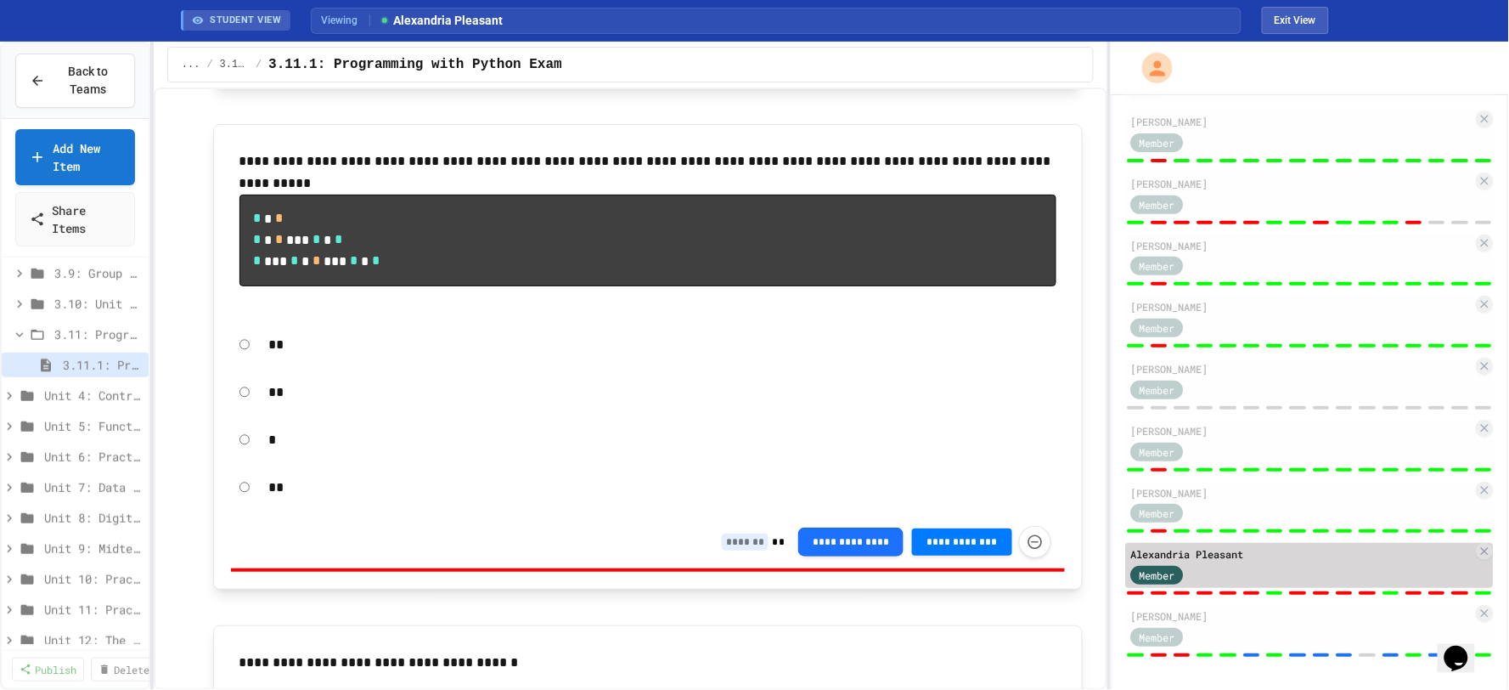
type input "*"
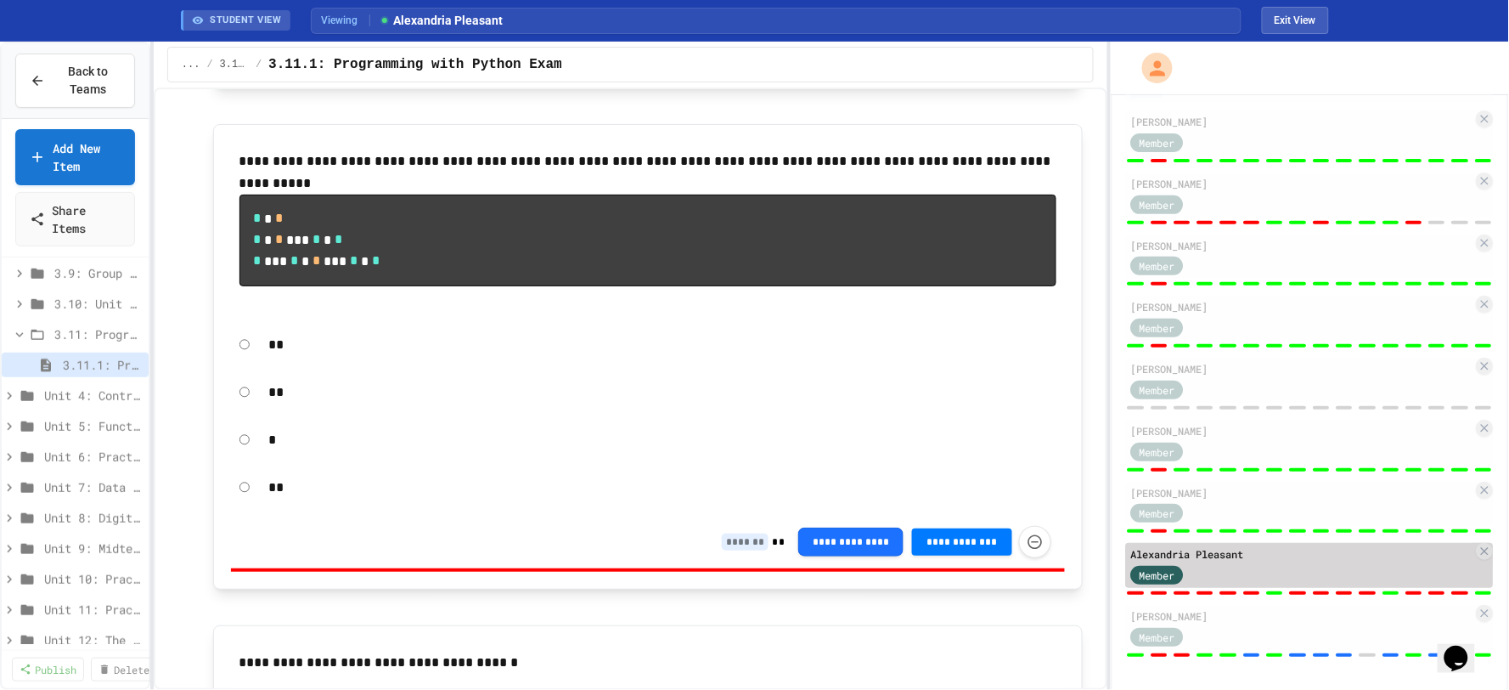
type input "*"
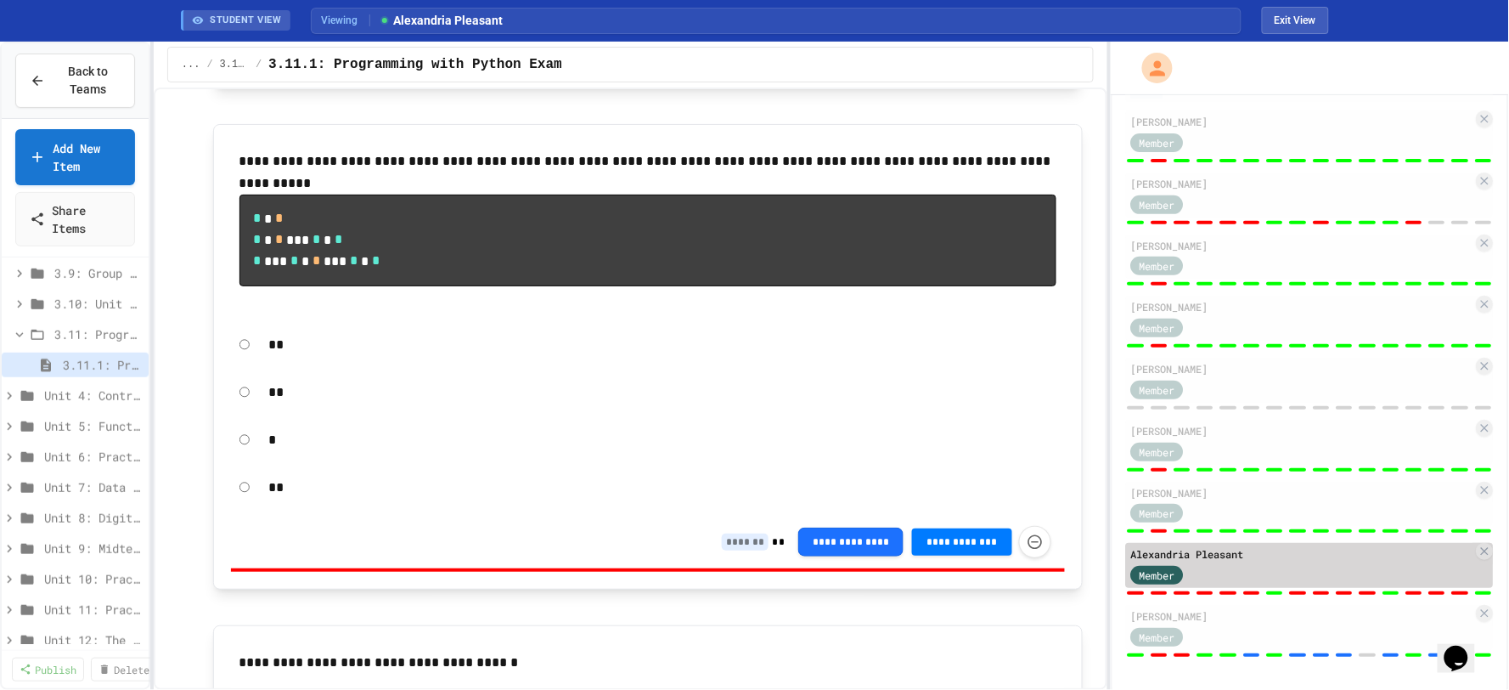
type input "*"
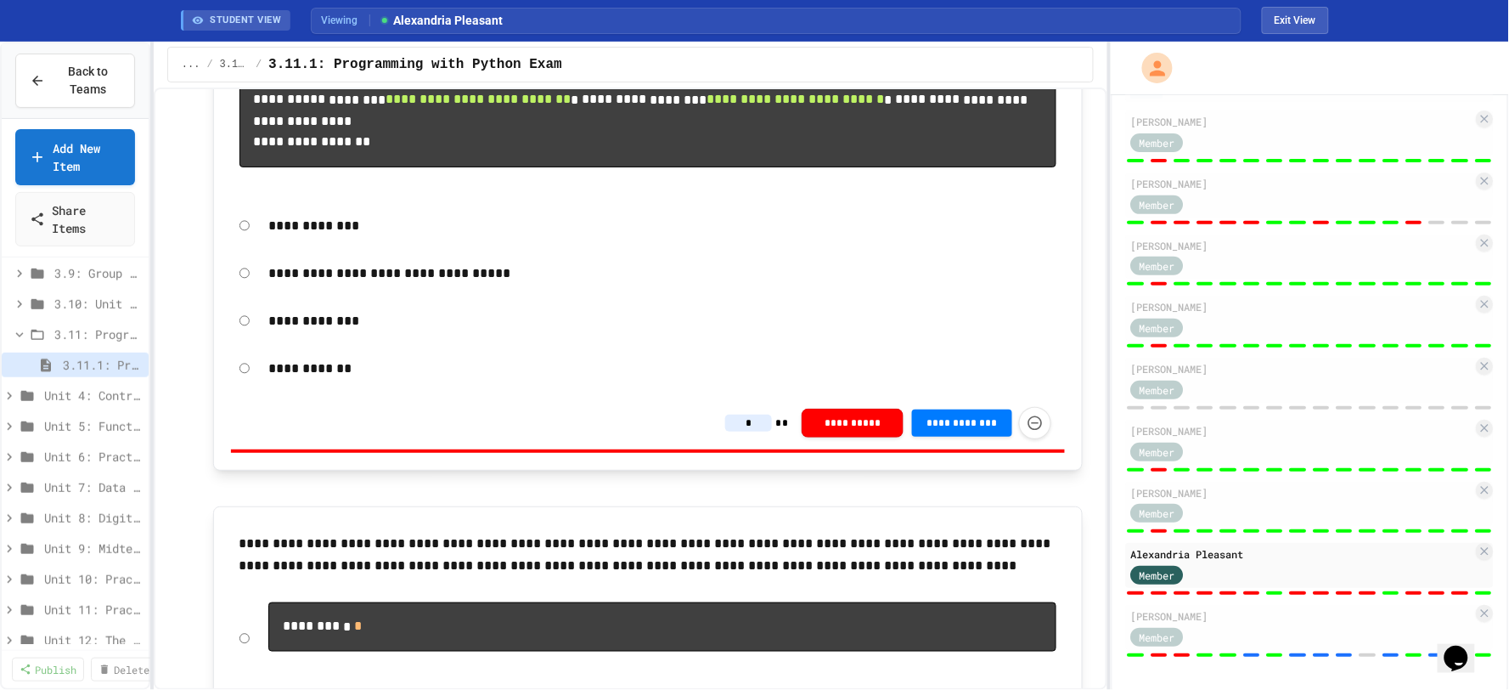
scroll to position [377, 0]
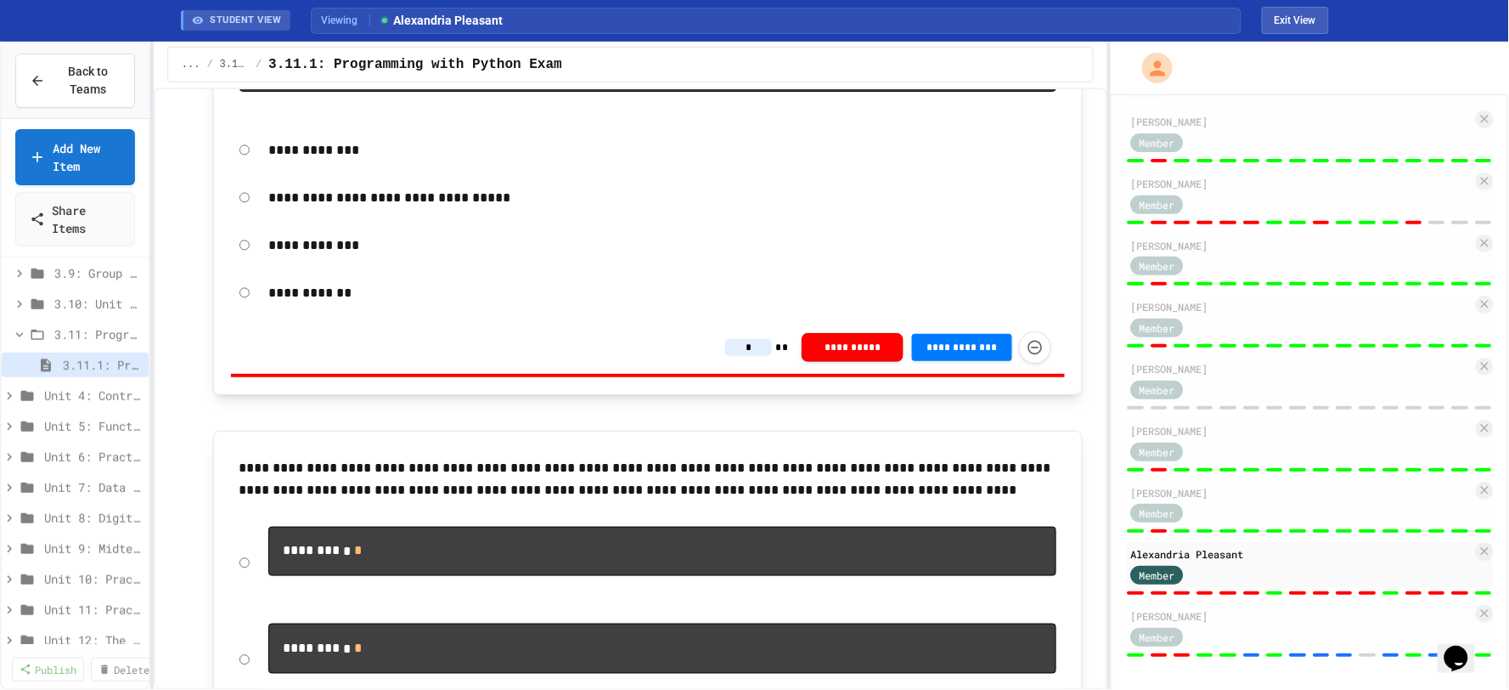
click at [753, 356] on input "*" at bounding box center [748, 347] width 47 height 17
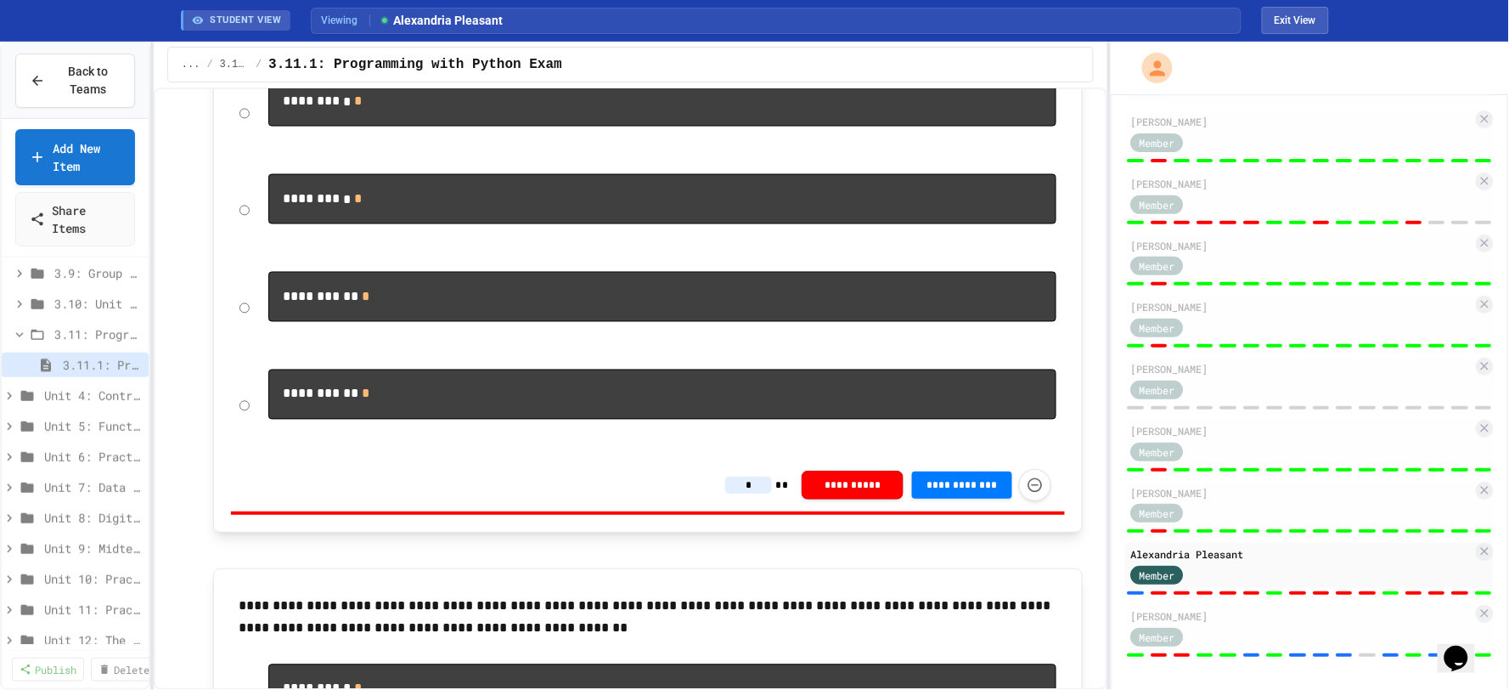
scroll to position [849, 0]
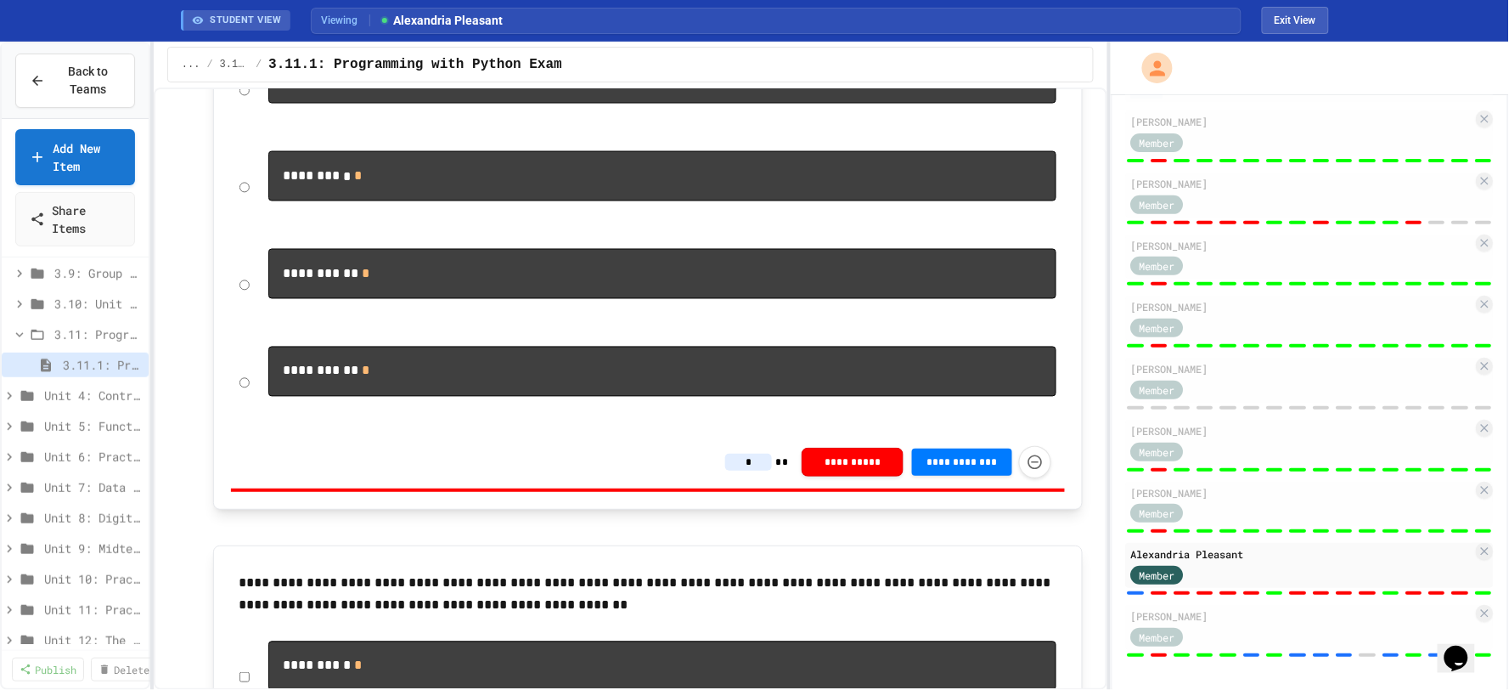
click at [749, 471] on input "*" at bounding box center [748, 462] width 47 height 17
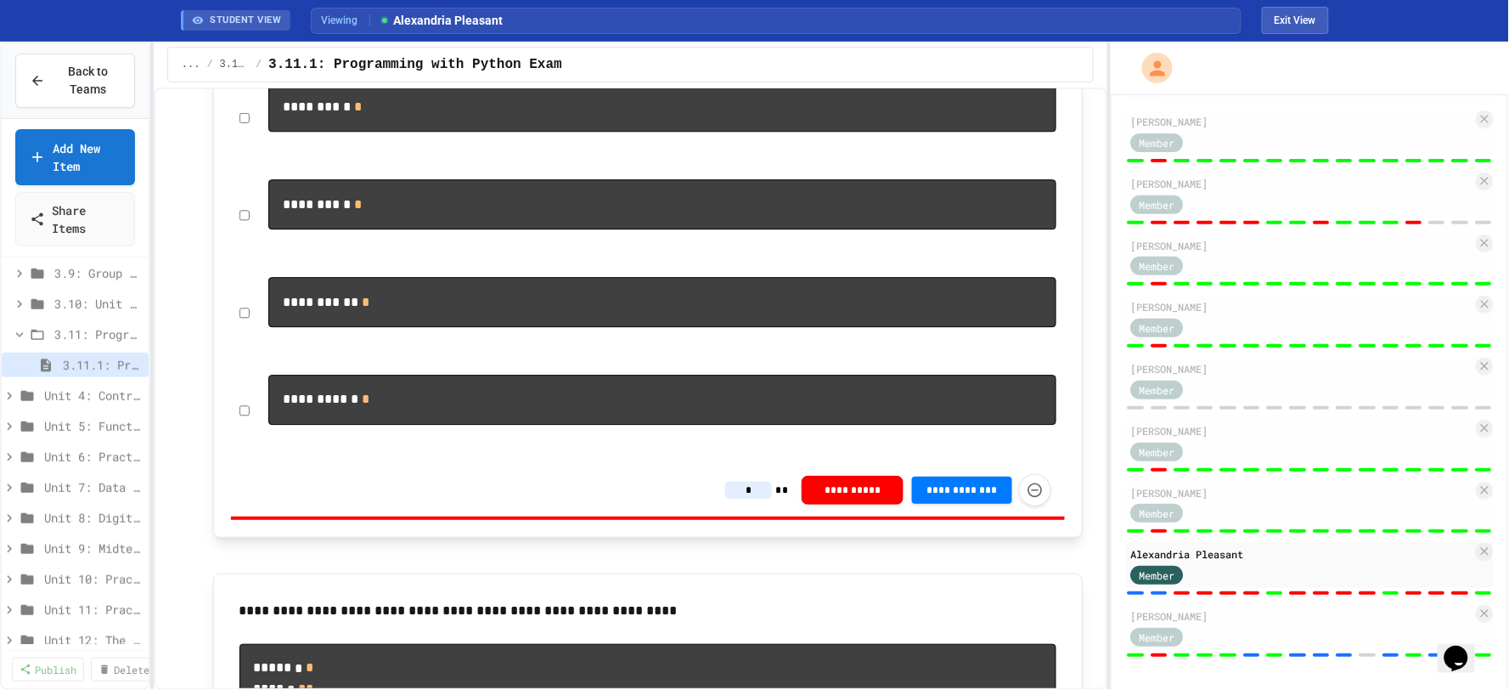
scroll to position [1415, 0]
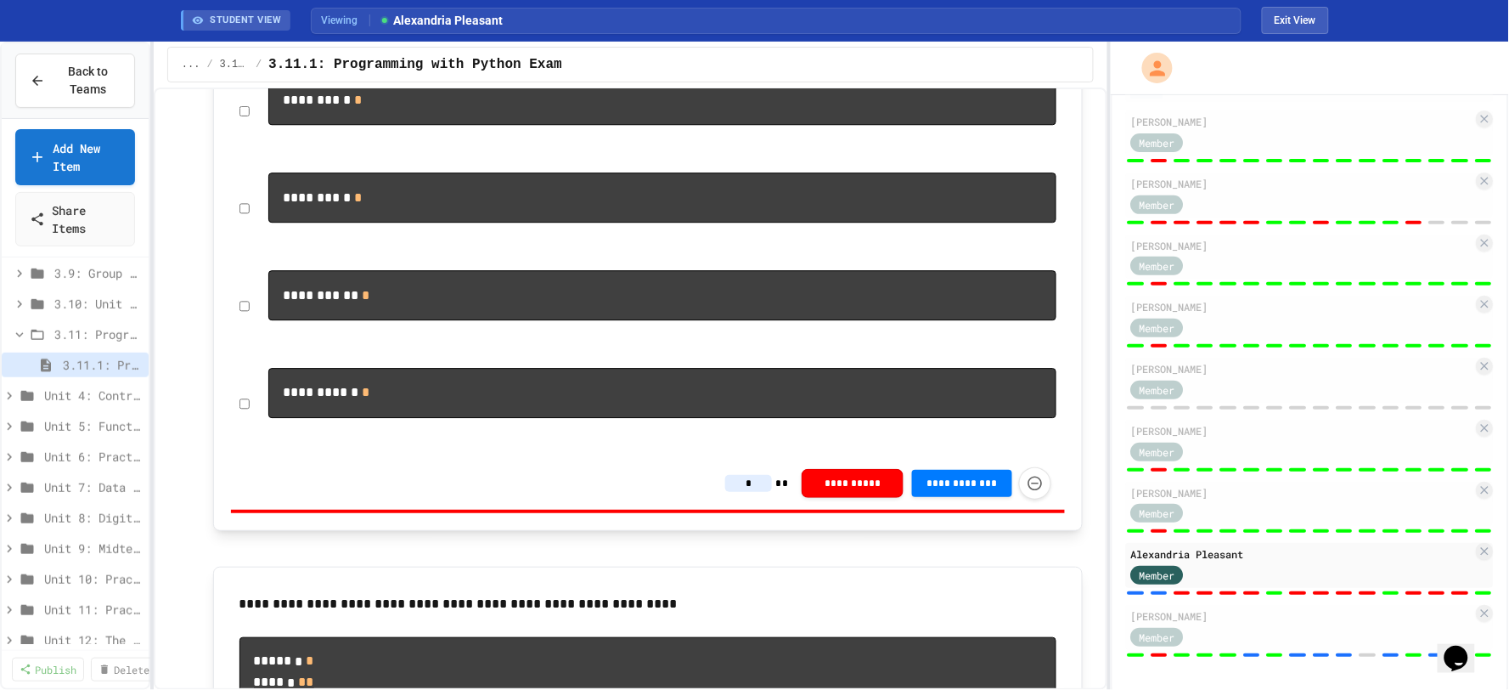
click at [758, 492] on input "*" at bounding box center [748, 483] width 47 height 17
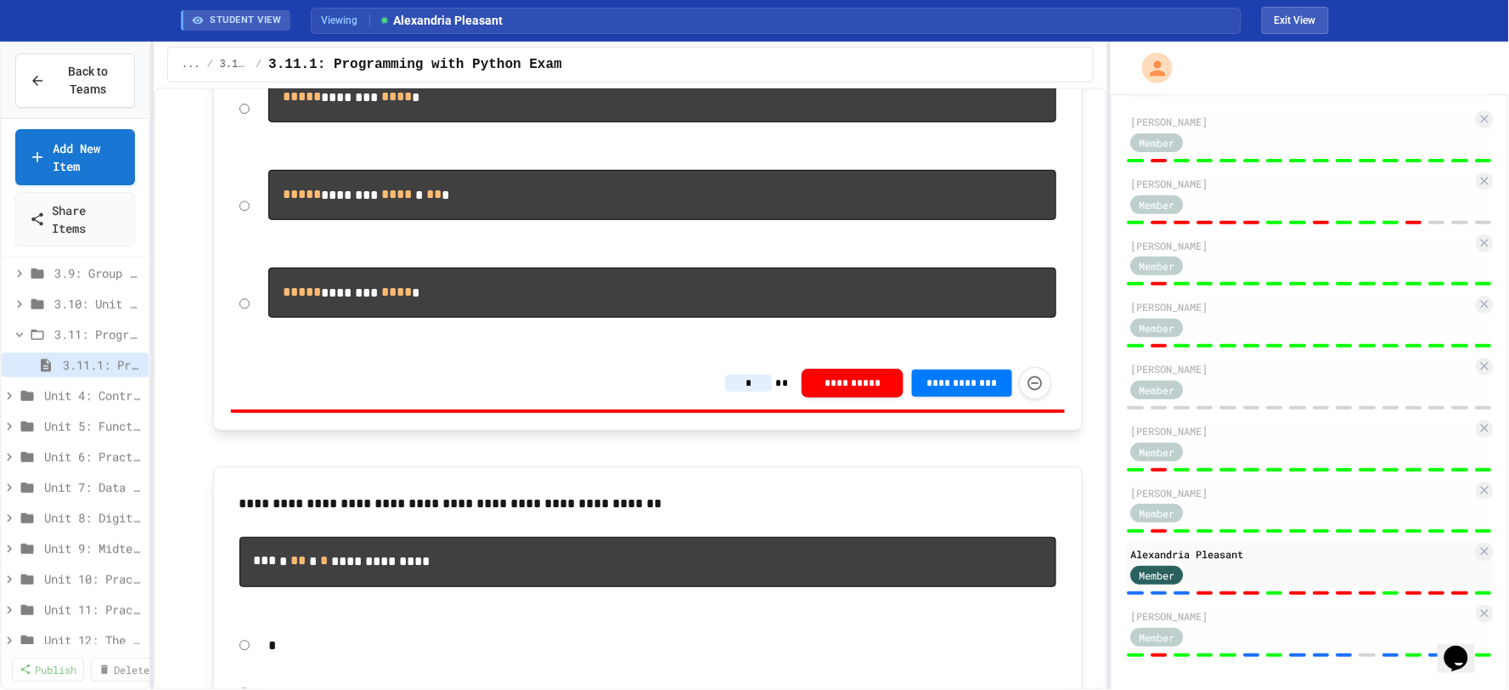
scroll to position [2264, 0]
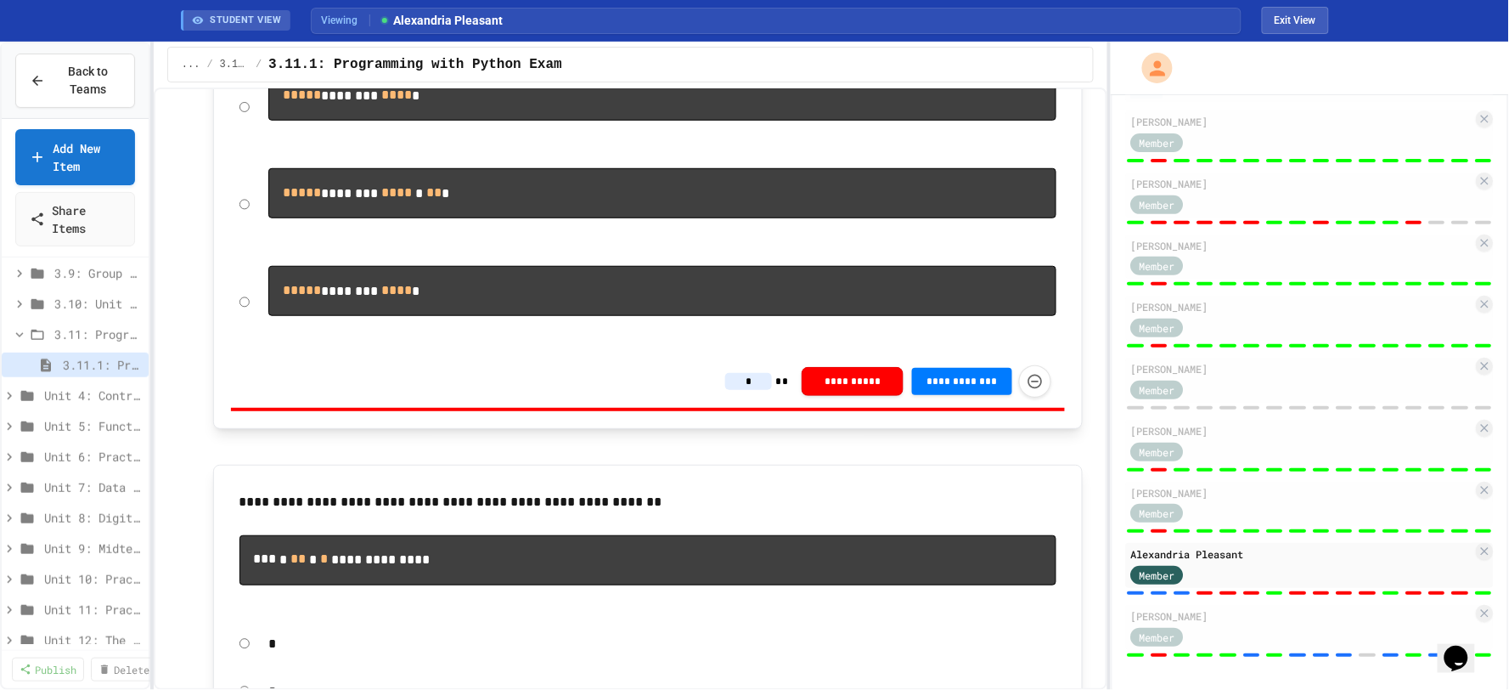
click at [749, 390] on input "*" at bounding box center [748, 381] width 47 height 17
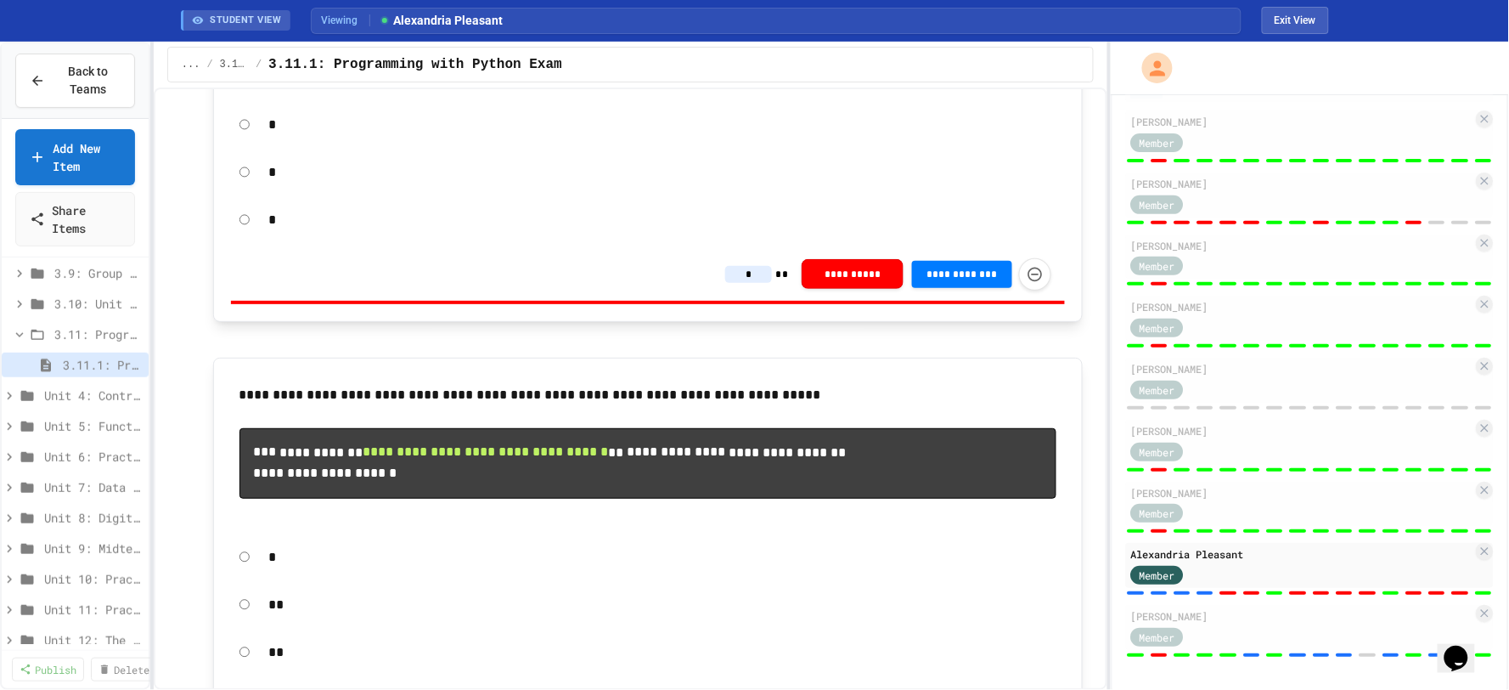
click at [746, 283] on input "*" at bounding box center [748, 274] width 47 height 17
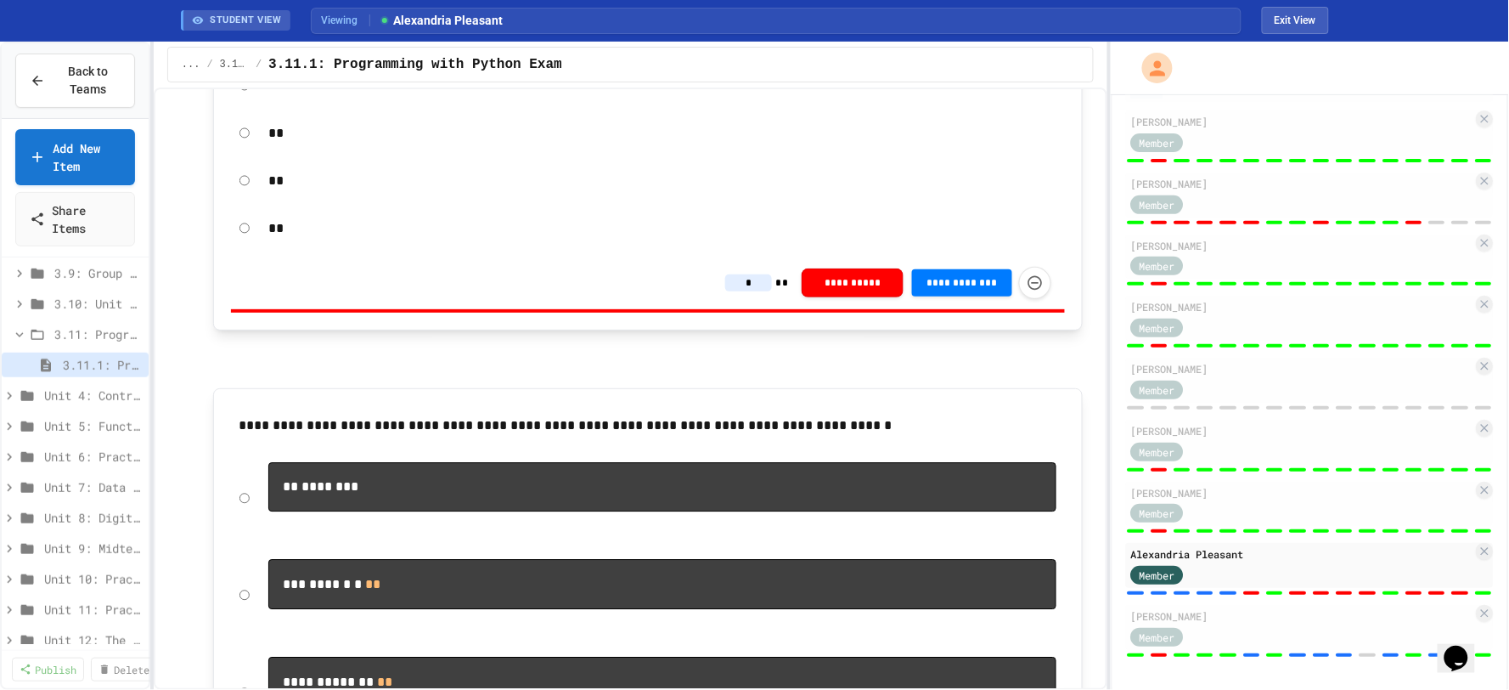
click at [753, 291] on input "*" at bounding box center [748, 282] width 47 height 17
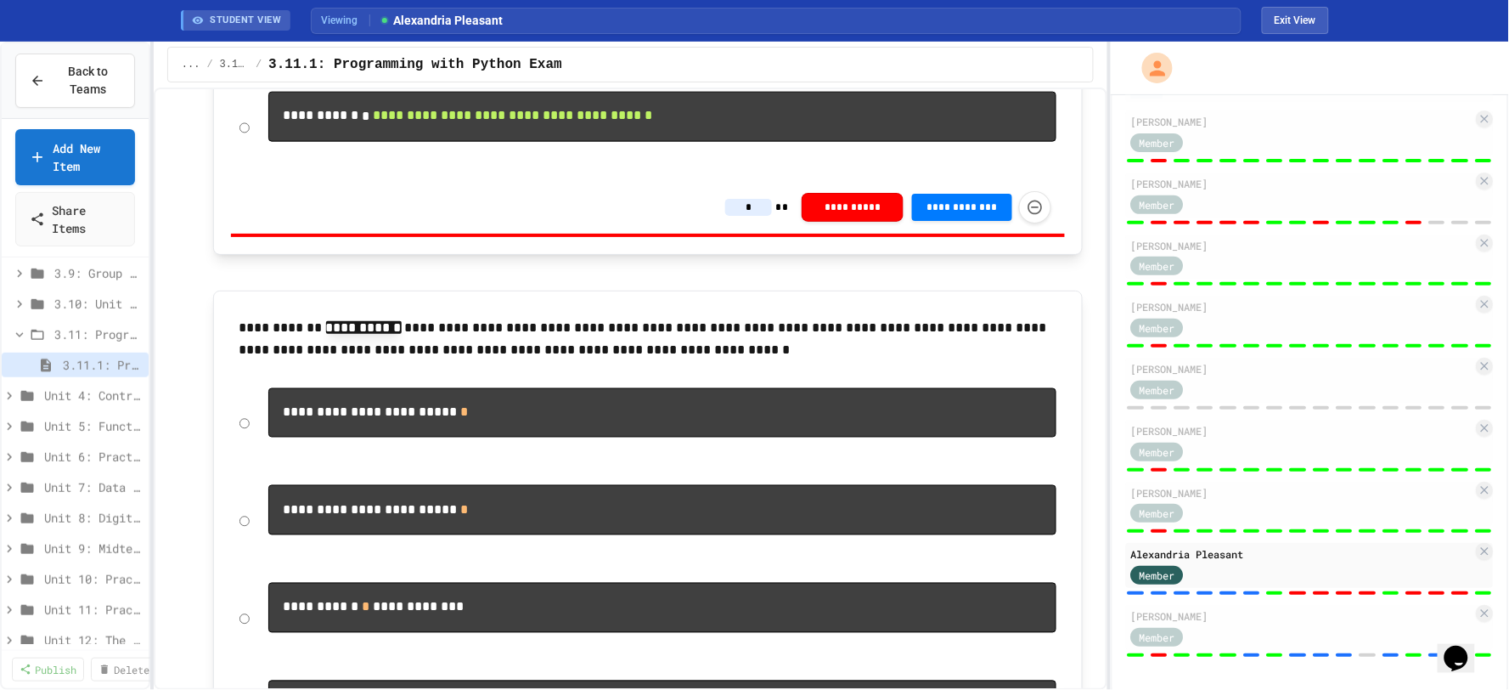
click at [747, 216] on input "*" at bounding box center [748, 207] width 47 height 17
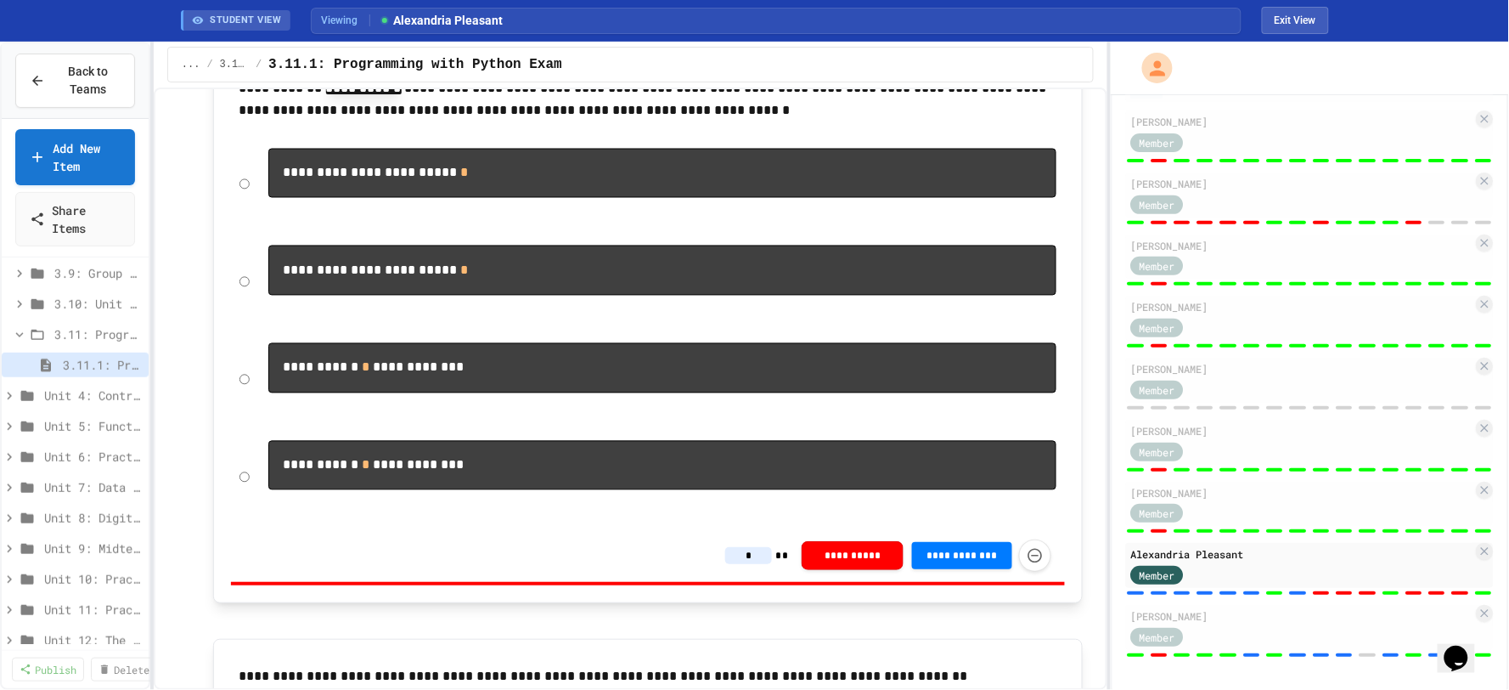
scroll to position [5001, 0]
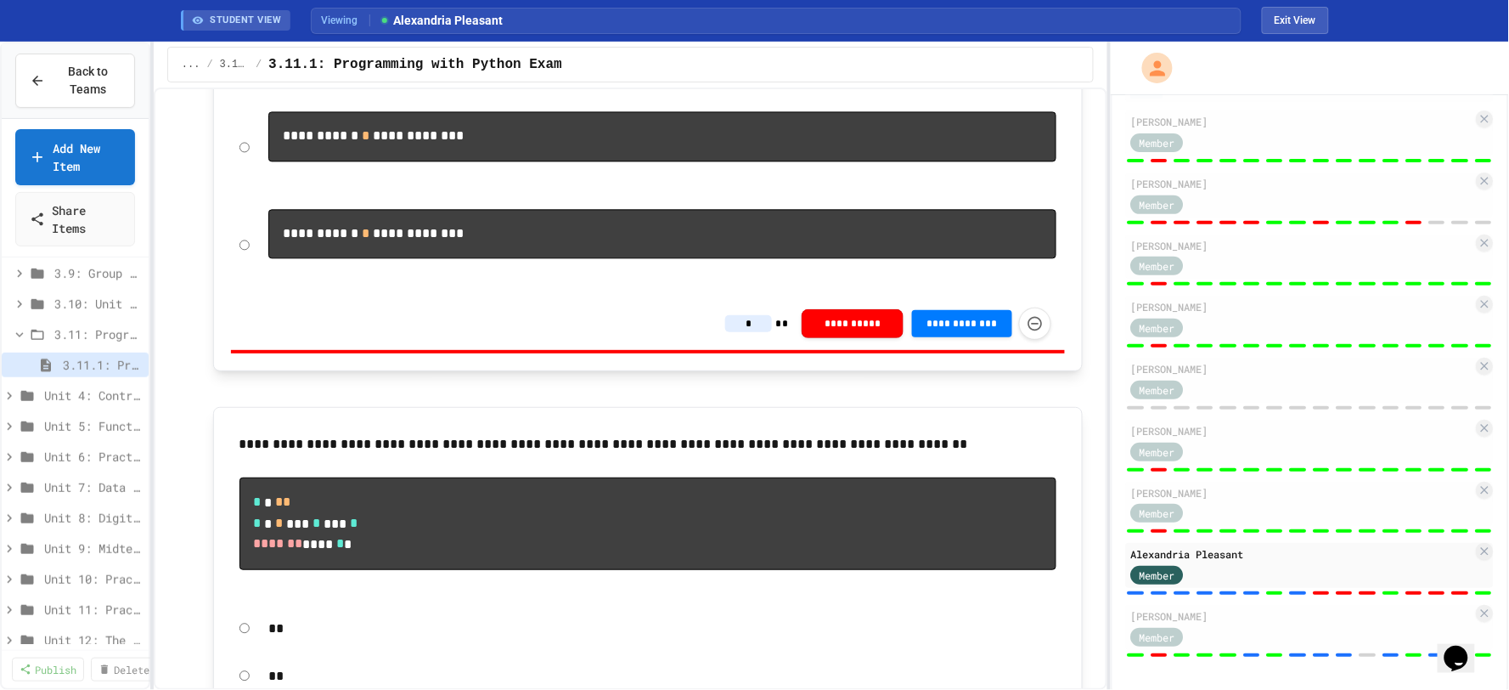
click at [753, 332] on input "*" at bounding box center [748, 323] width 47 height 17
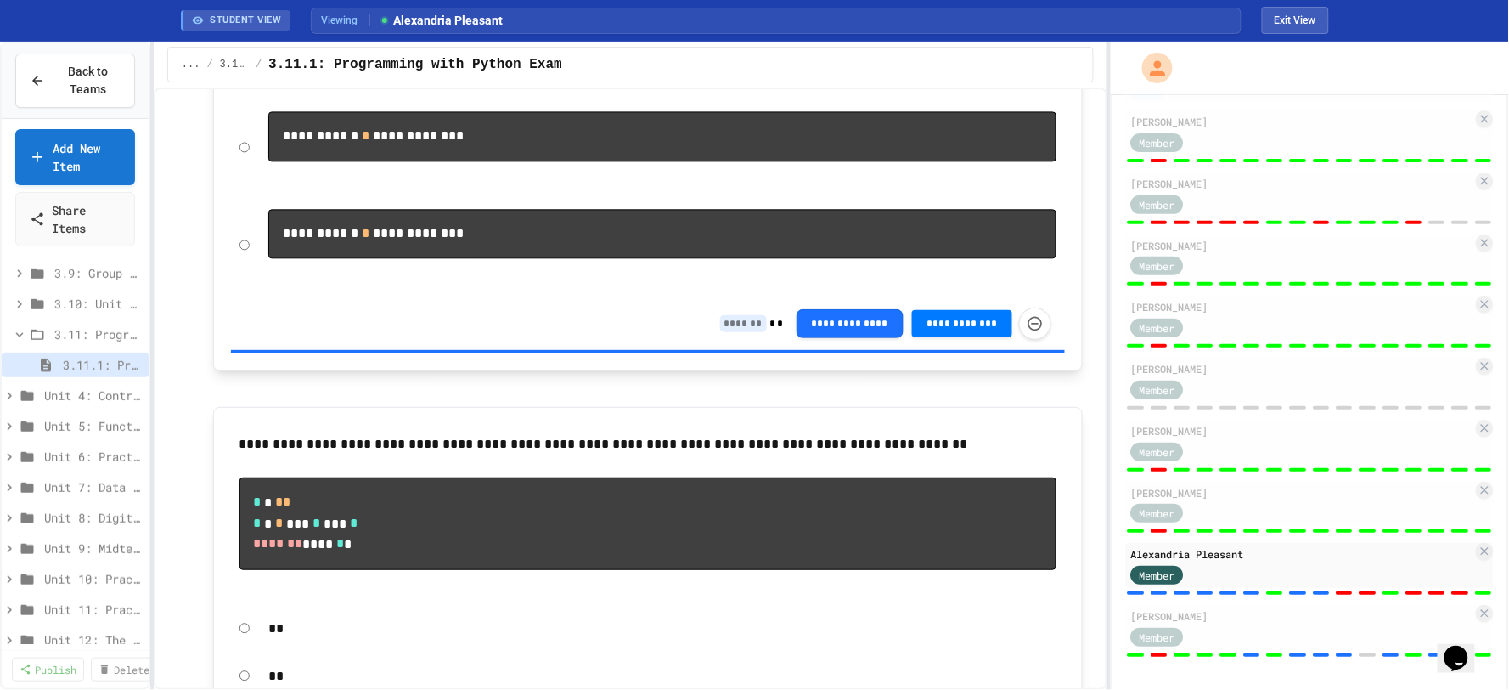
scroll to position [5473, 0]
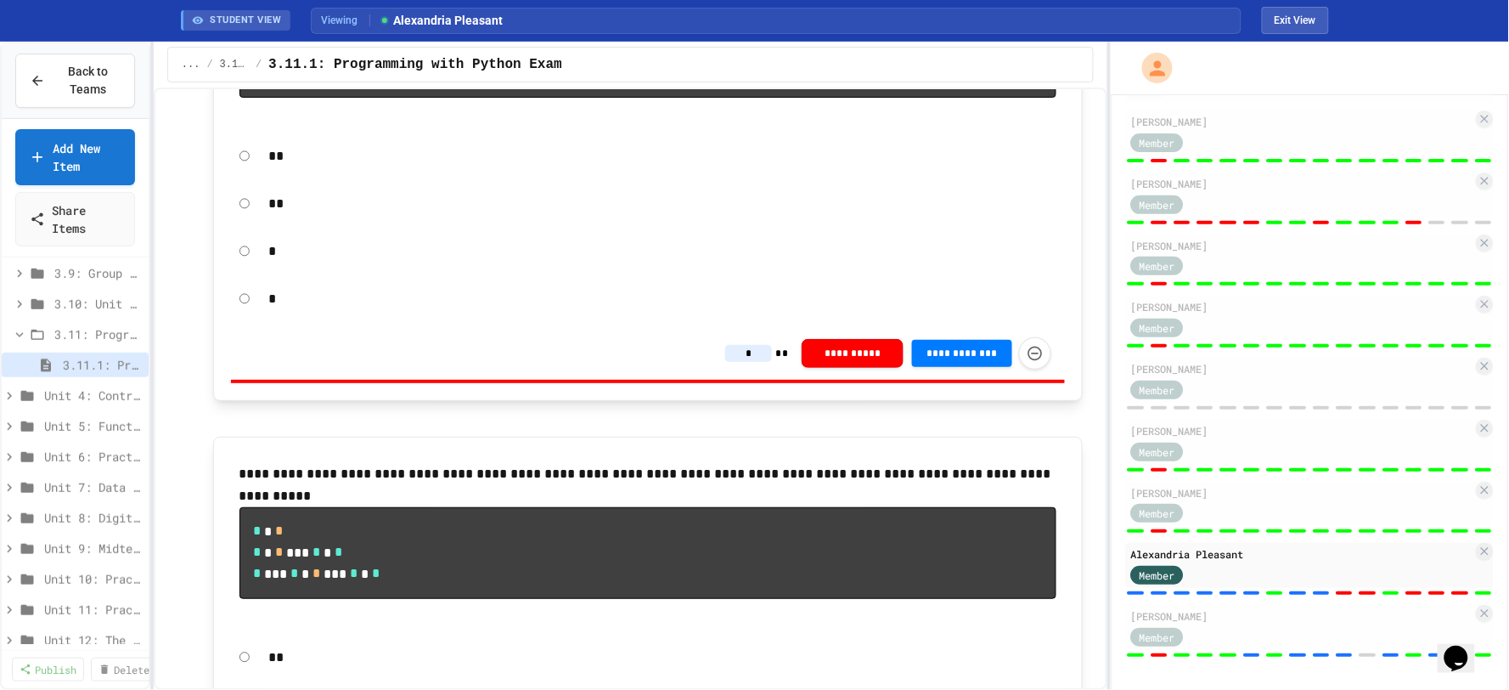
click at [751, 362] on input "*" at bounding box center [748, 353] width 47 height 17
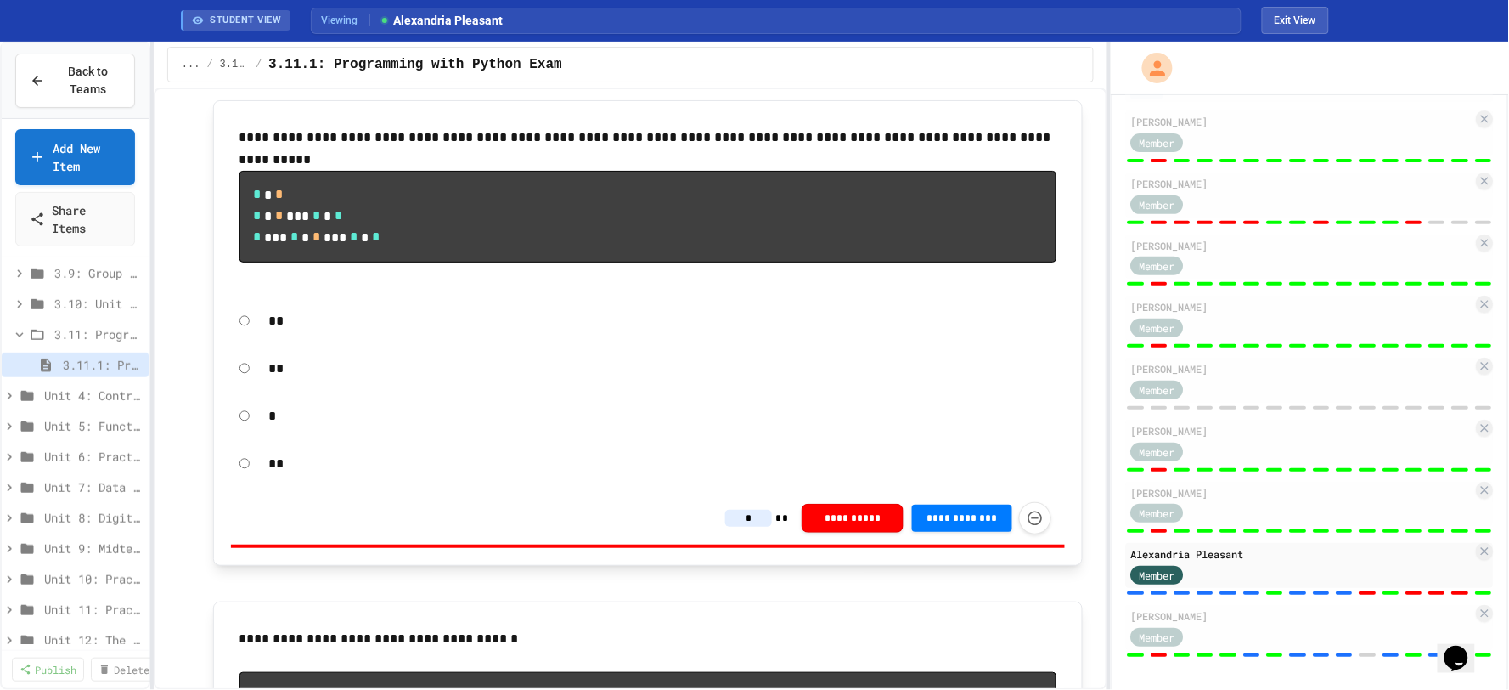
scroll to position [6040, 0]
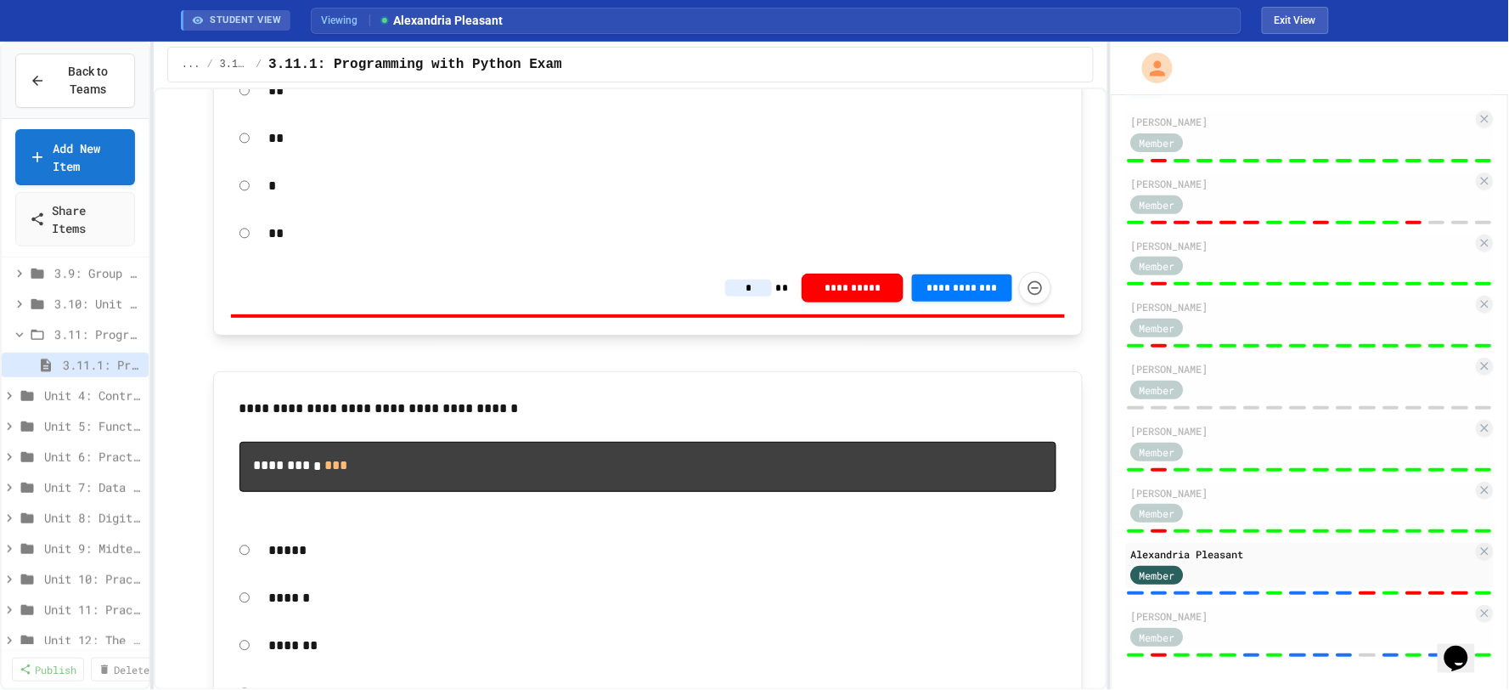
click at [752, 296] on input "*" at bounding box center [748, 287] width 47 height 17
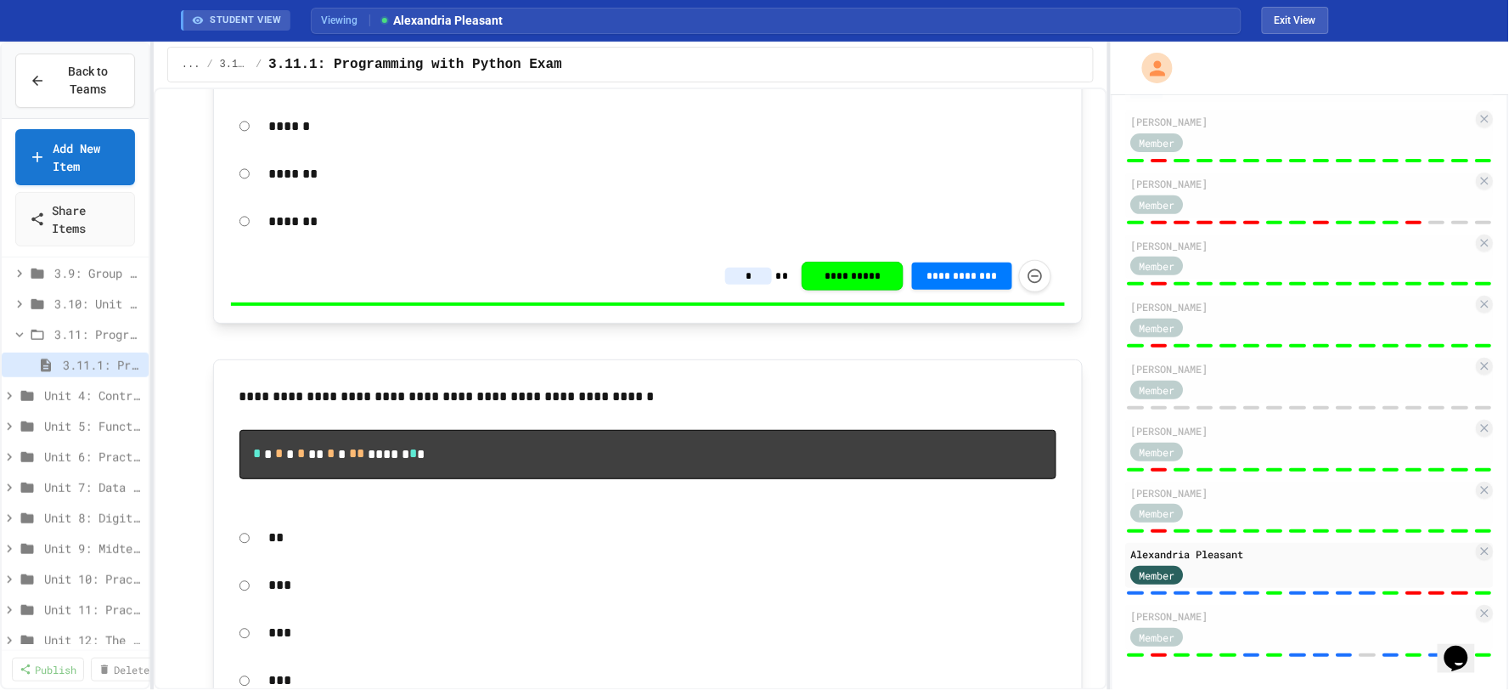
scroll to position [6983, 0]
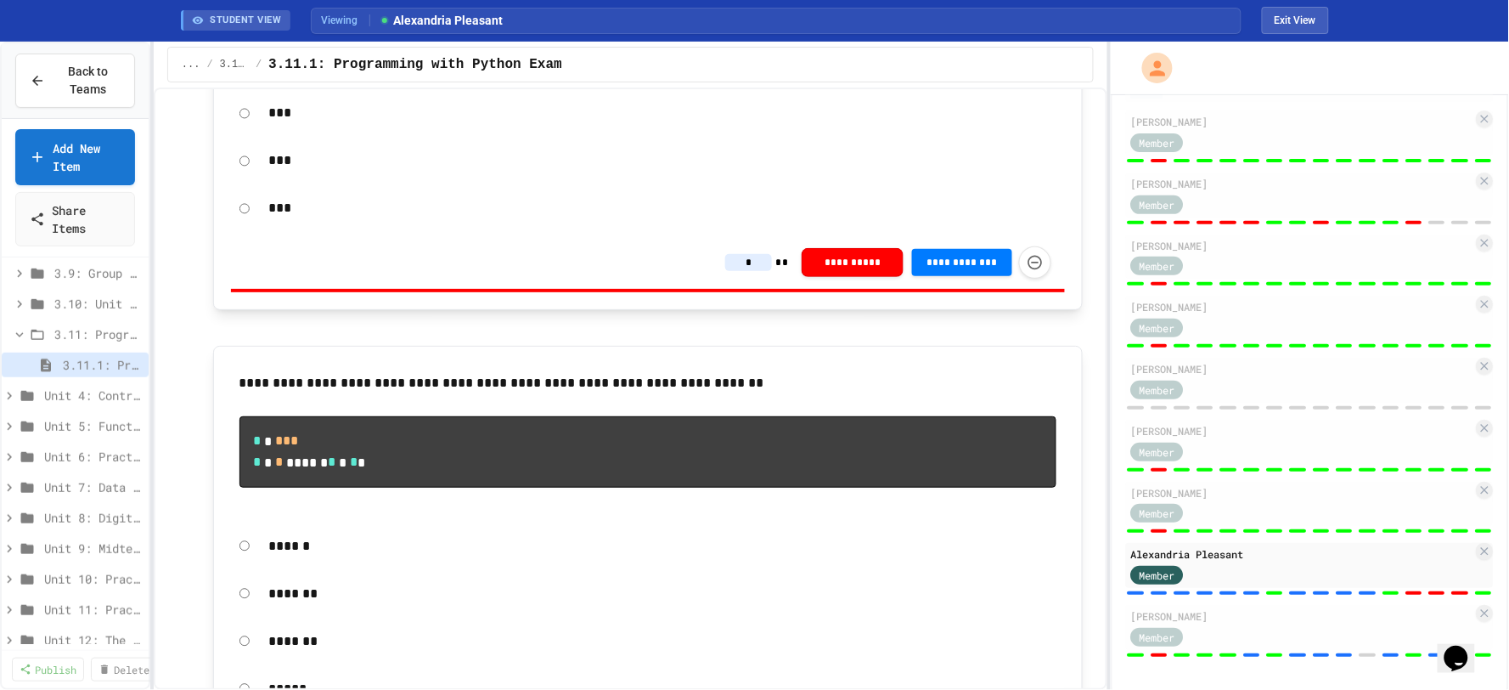
click at [750, 271] on input "*" at bounding box center [748, 262] width 47 height 17
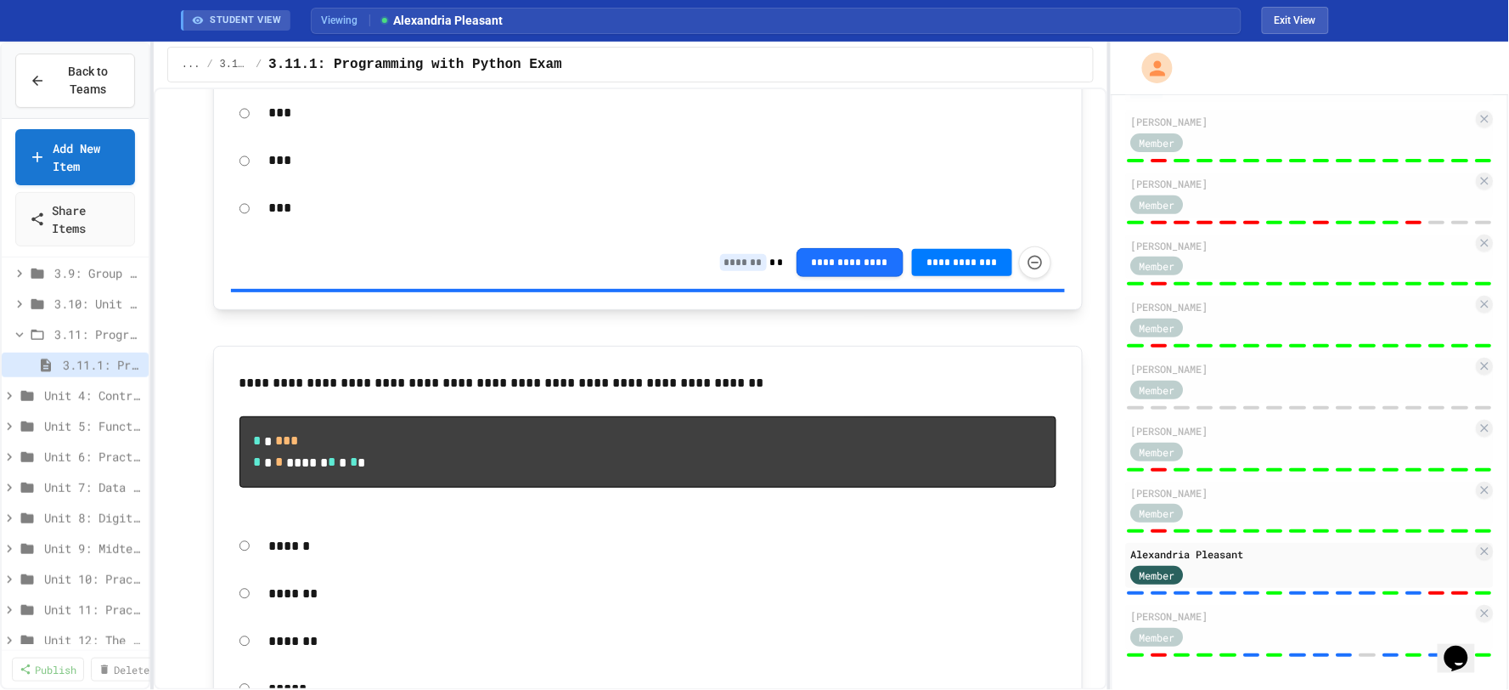
scroll to position [7549, 0]
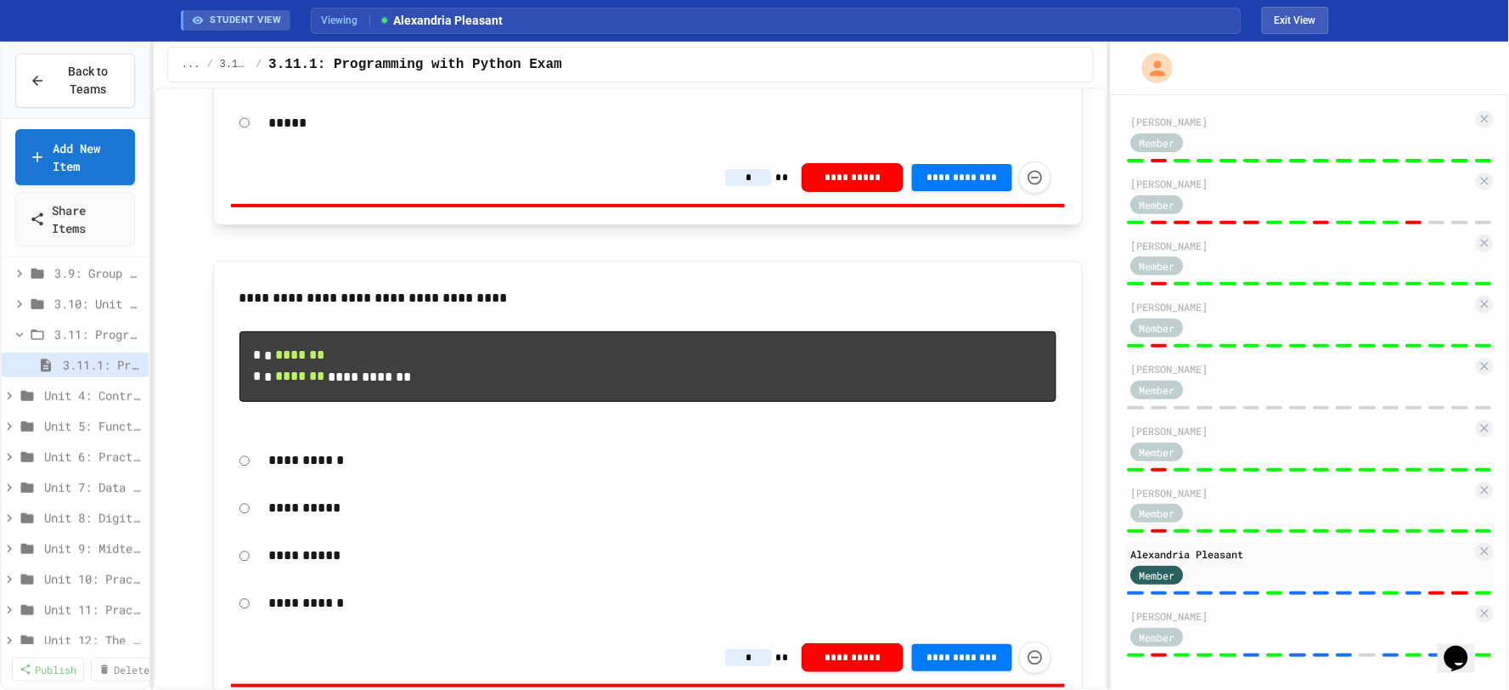
click at [753, 186] on input "*" at bounding box center [748, 177] width 47 height 17
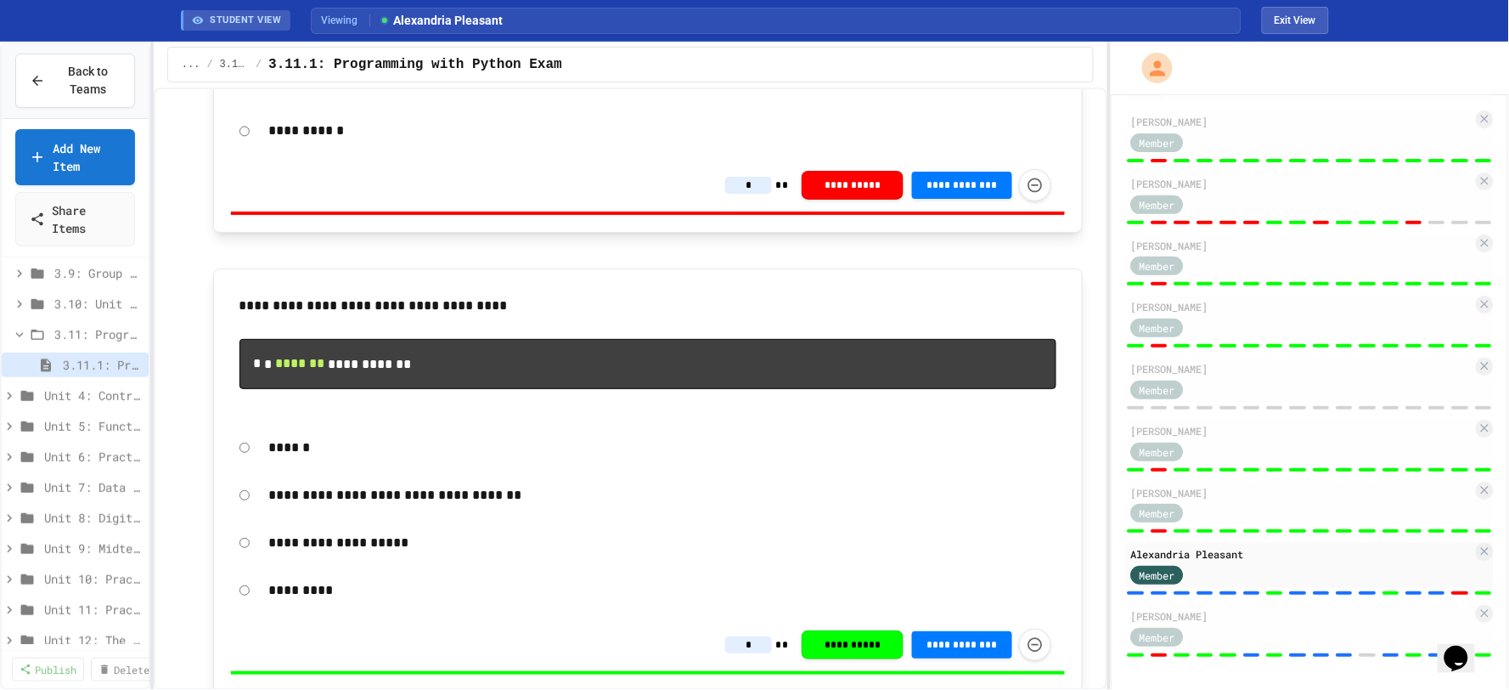
click at [753, 194] on input "*" at bounding box center [748, 185] width 47 height 17
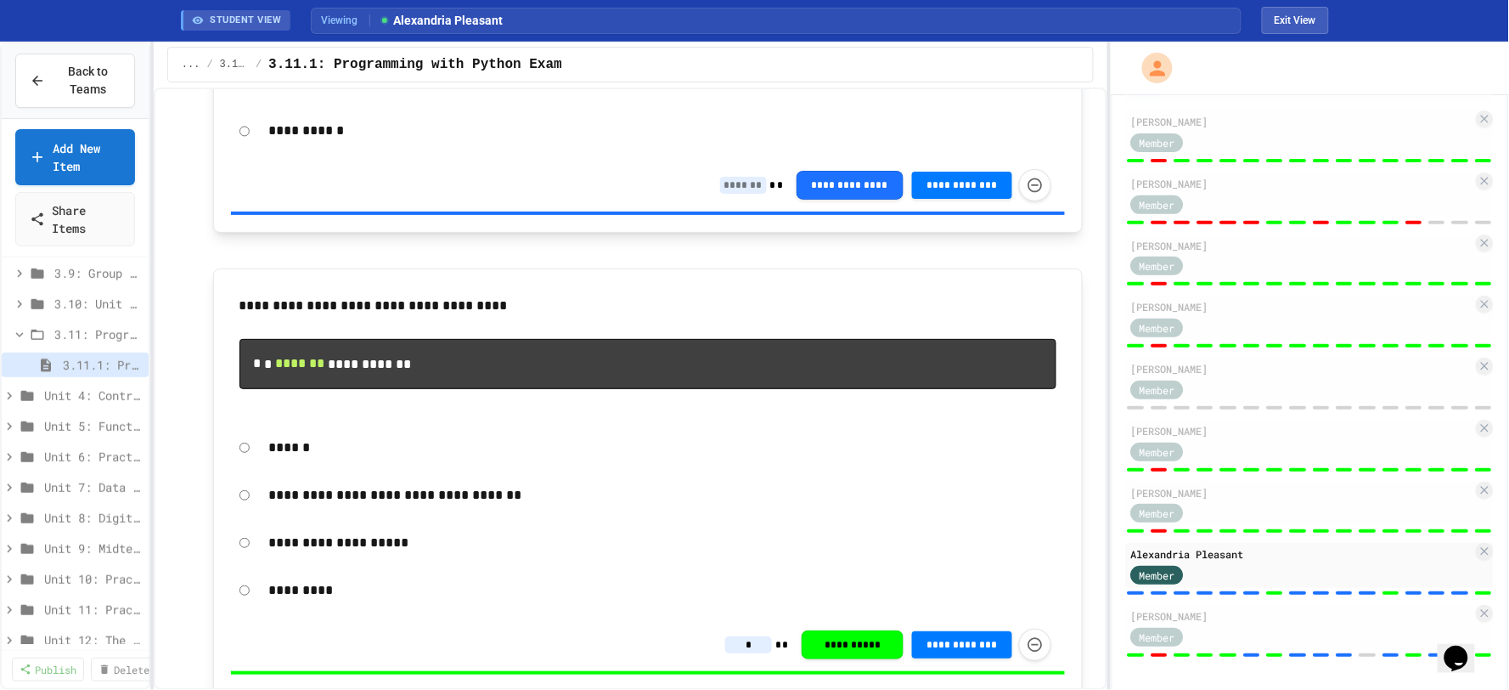
scroll to position [8334, 0]
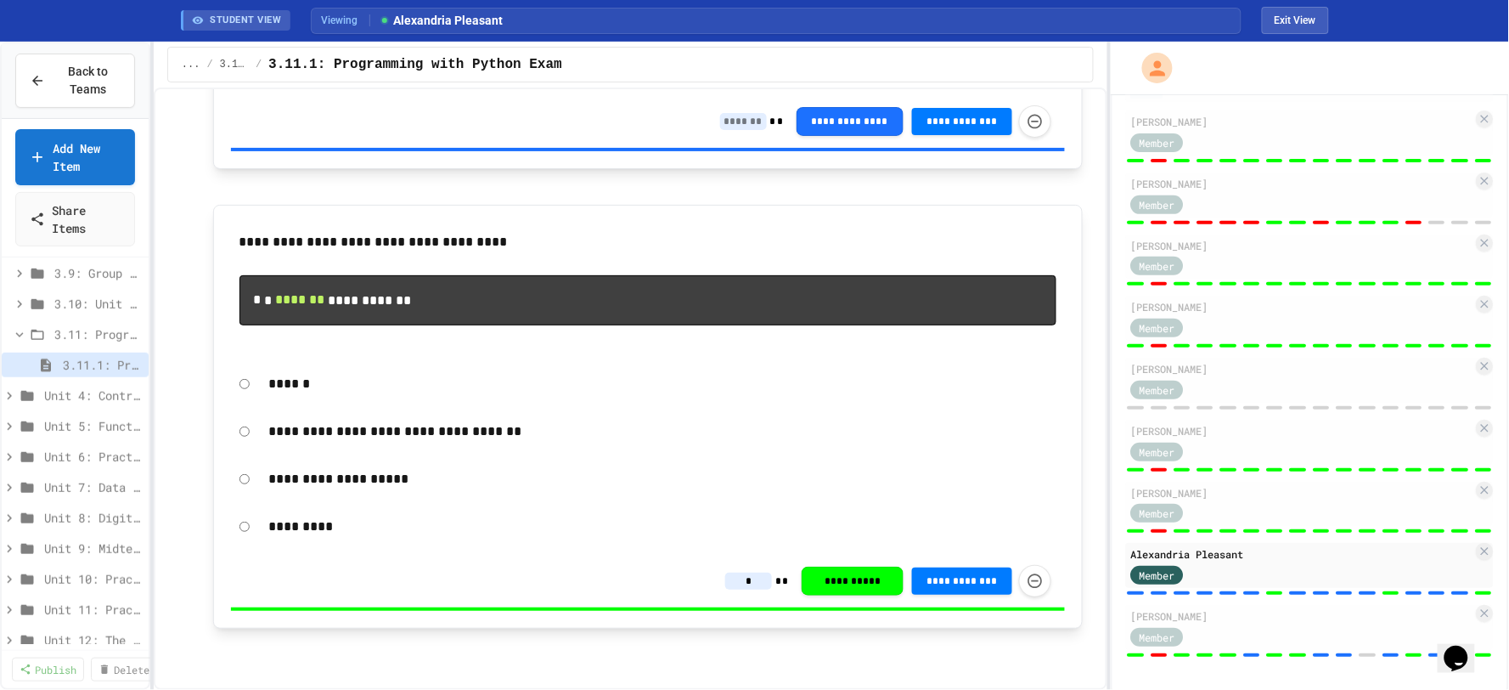
click at [1241, 65] on div at bounding box center [1310, 69] width 398 height 54
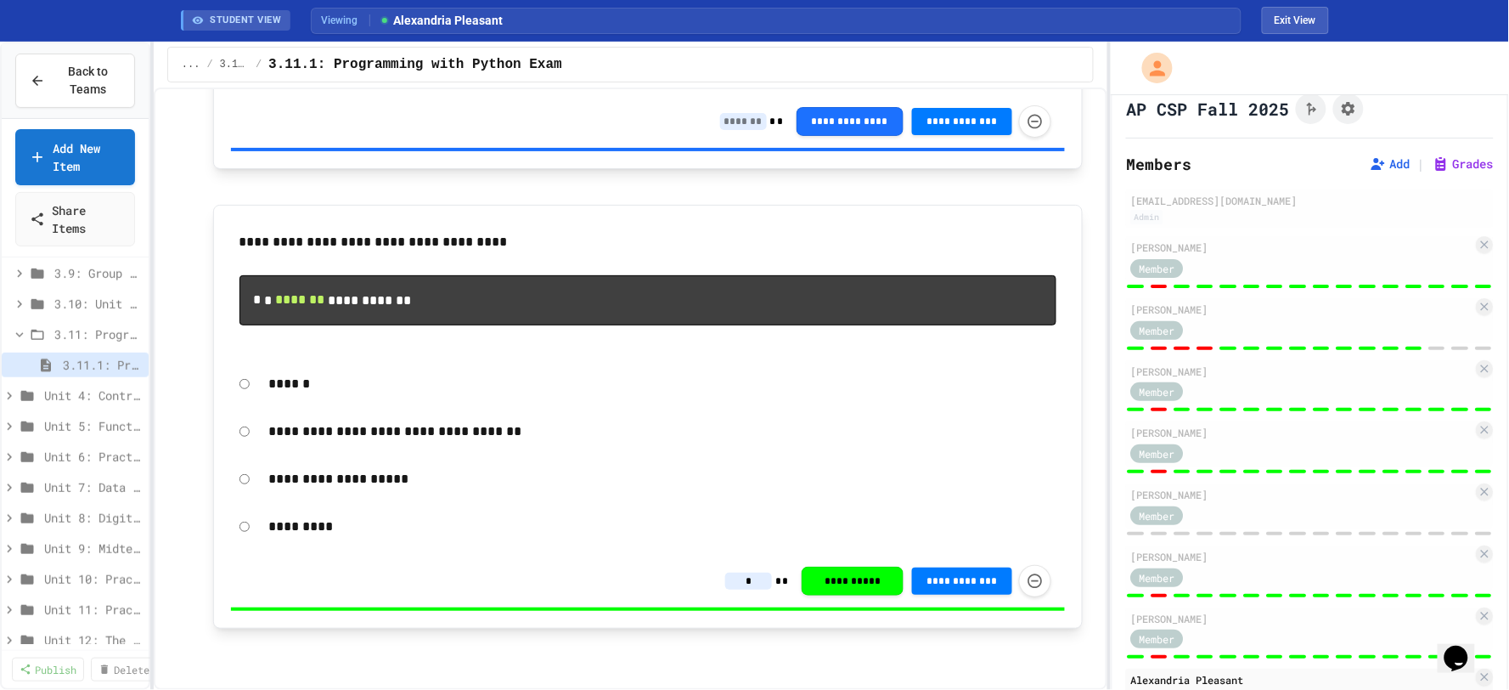
scroll to position [0, 0]
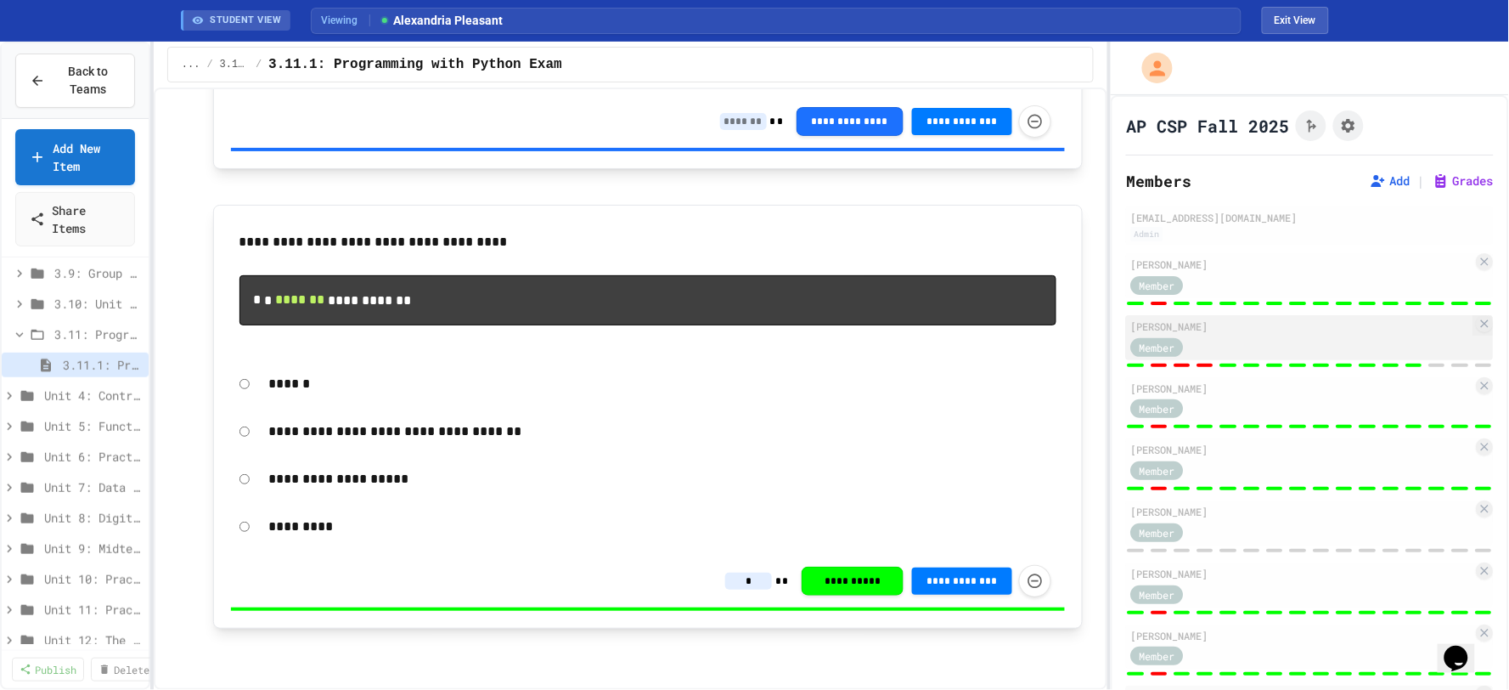
click at [1257, 347] on div "Member" at bounding box center [1302, 345] width 342 height 21
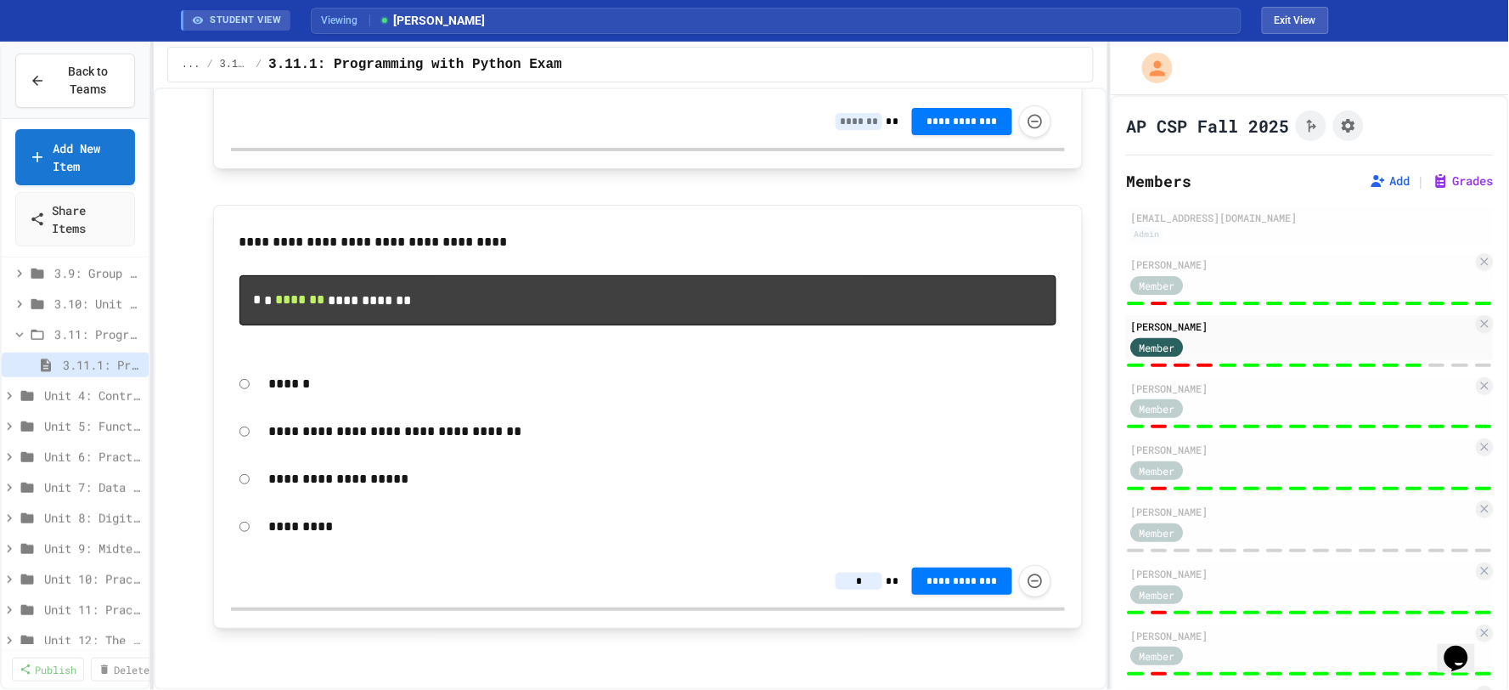
type input "*"
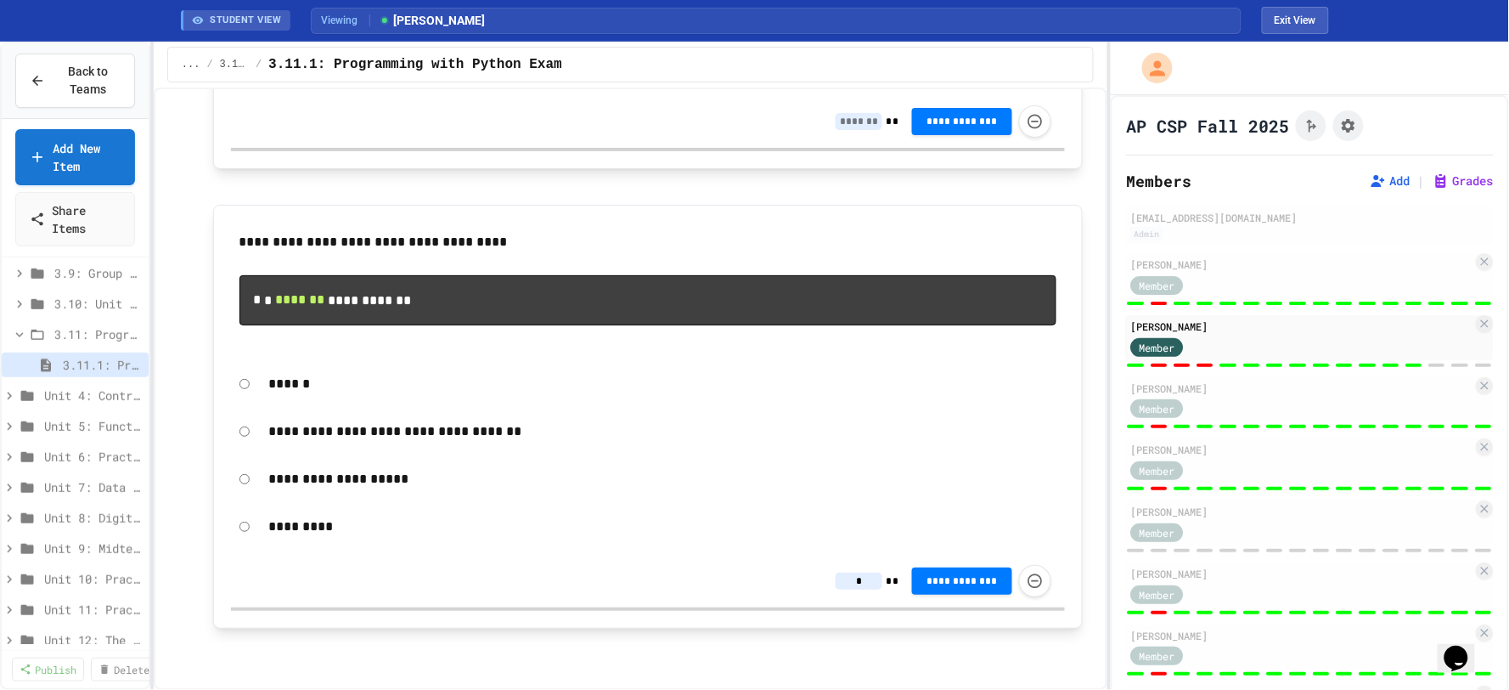
type input "*"
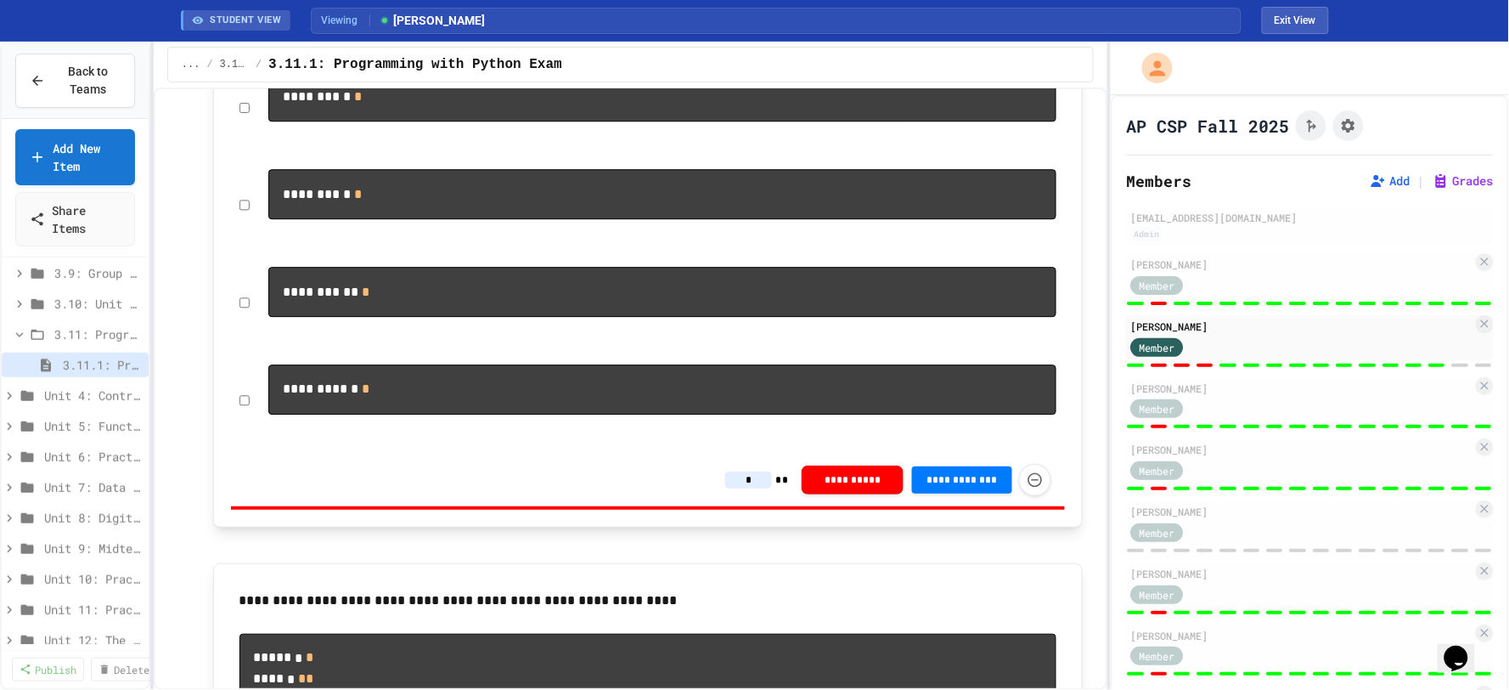
scroll to position [1604, 0]
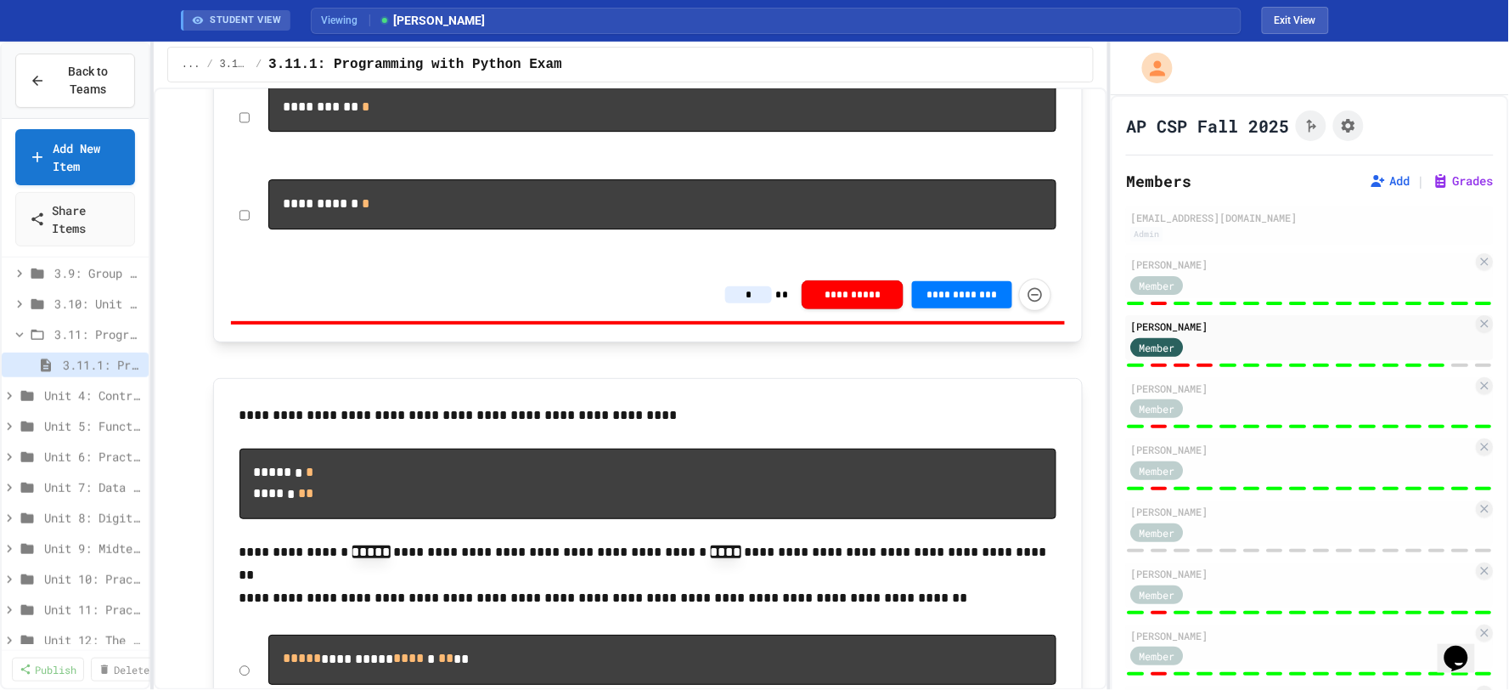
click at [752, 303] on input "*" at bounding box center [748, 294] width 47 height 17
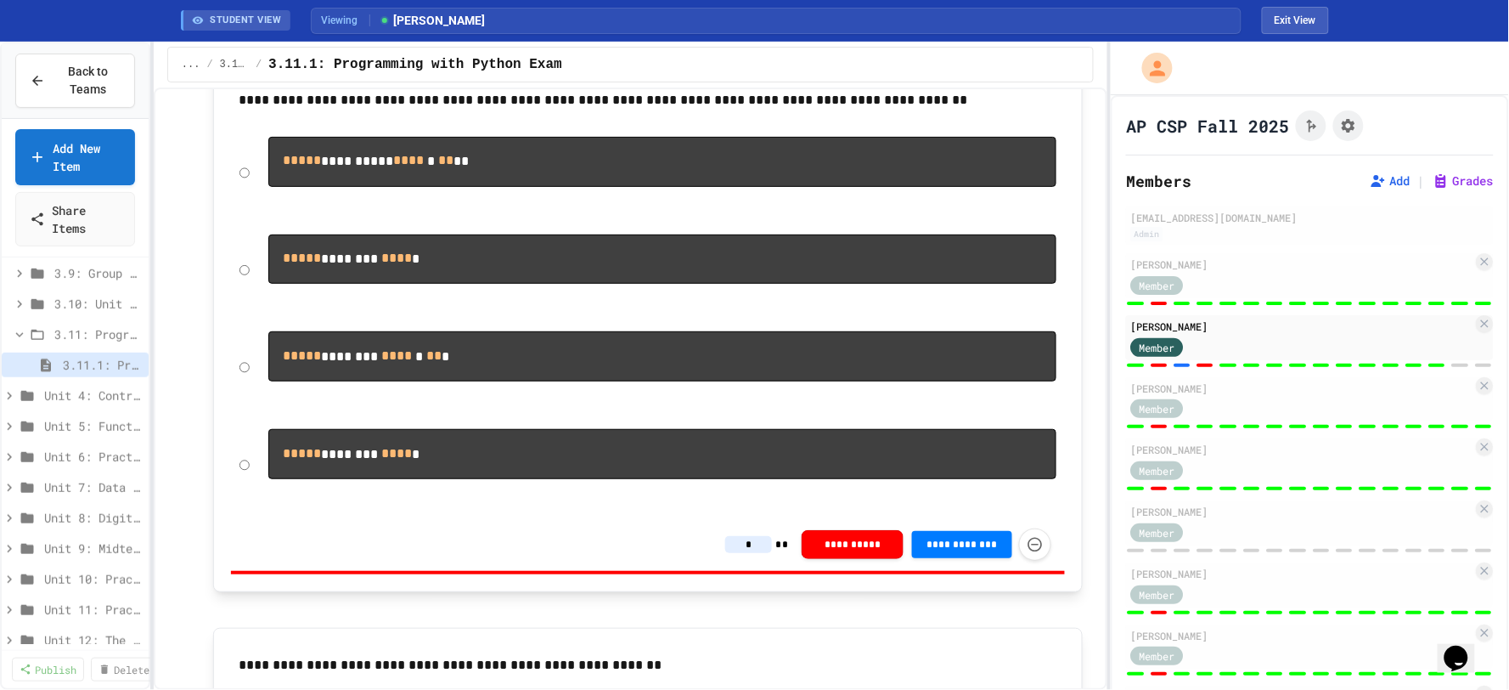
scroll to position [2264, 0]
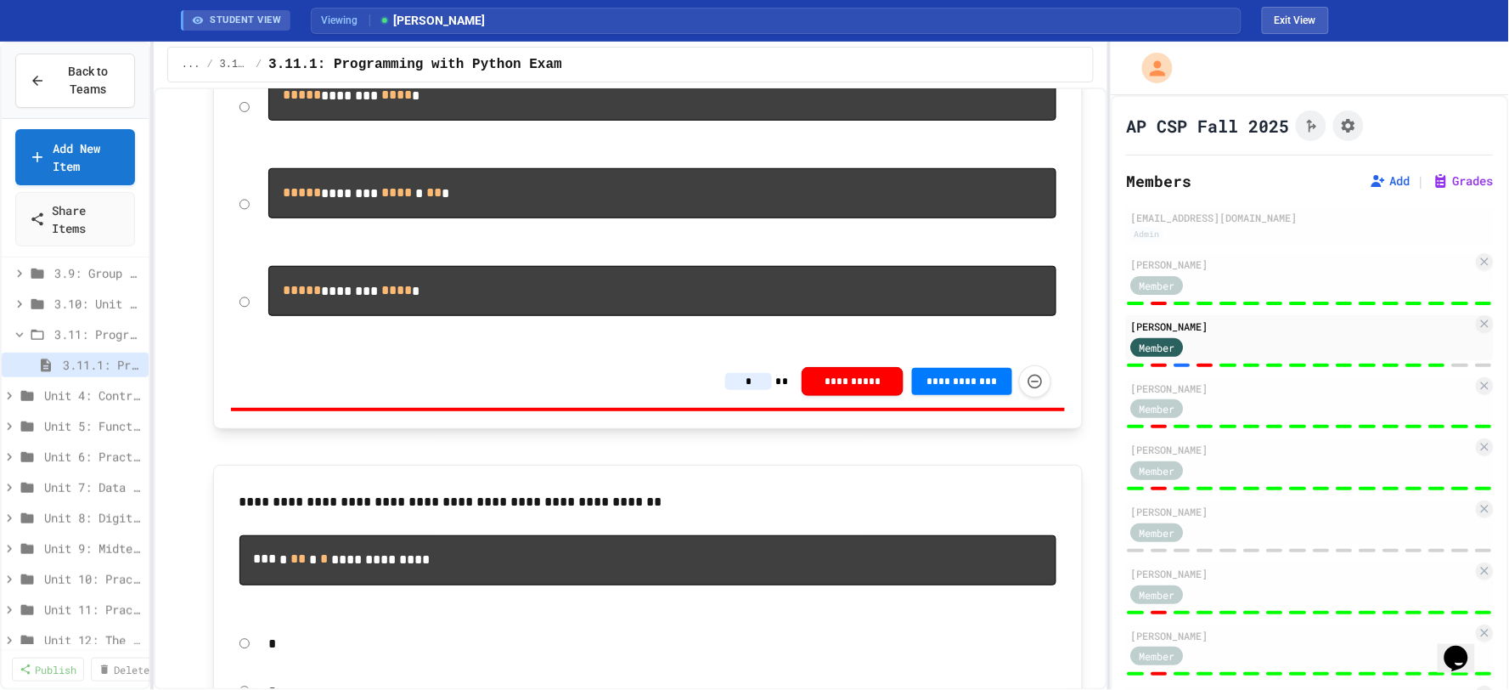
click at [753, 390] on input "*" at bounding box center [748, 381] width 47 height 17
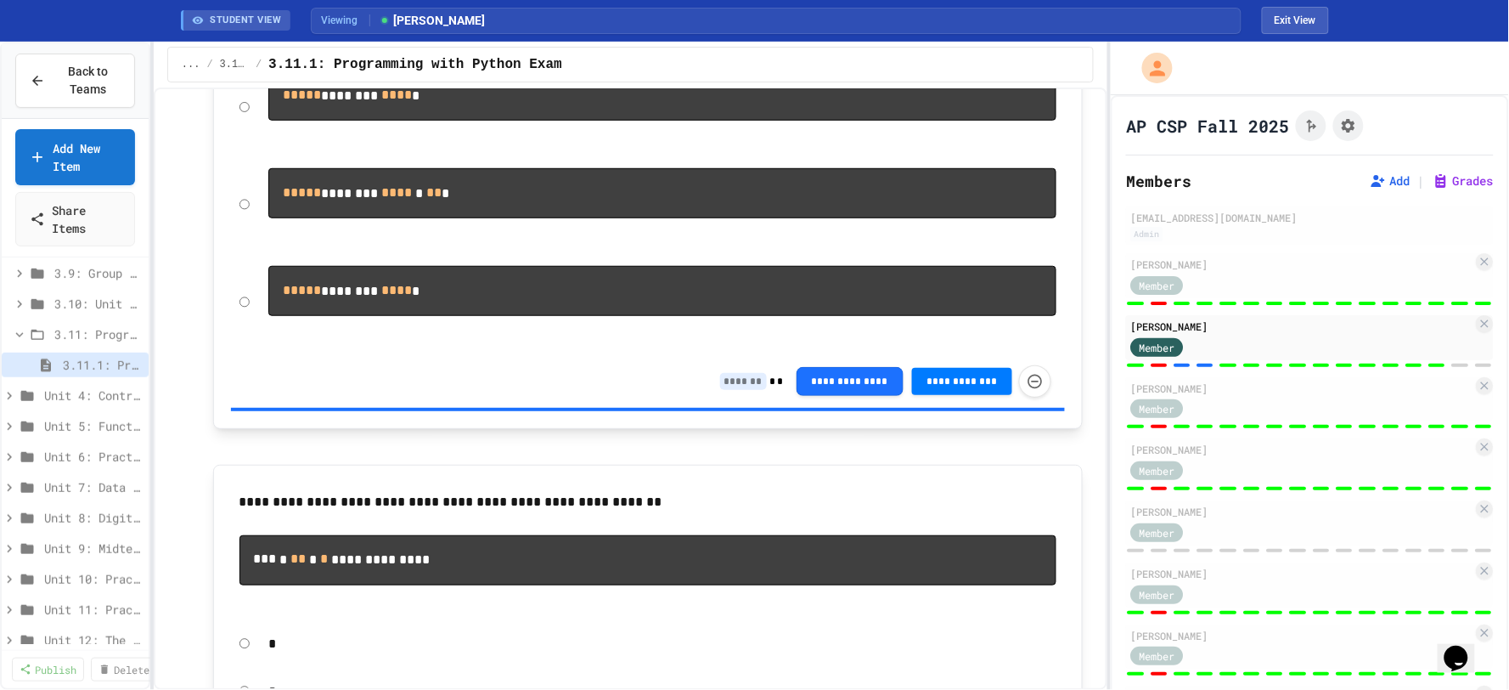
click at [1088, 513] on div "**********" at bounding box center [631, 388] width 954 height 602
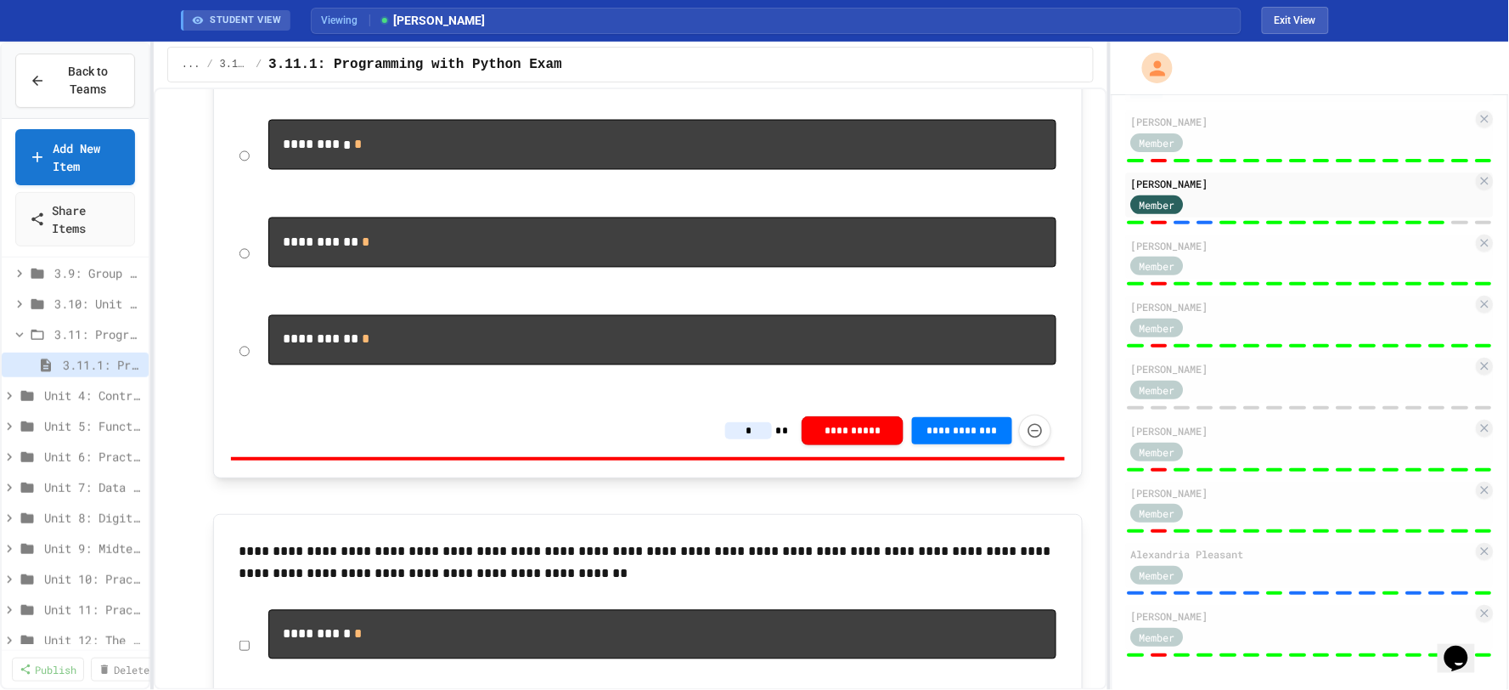
scroll to position [0, 0]
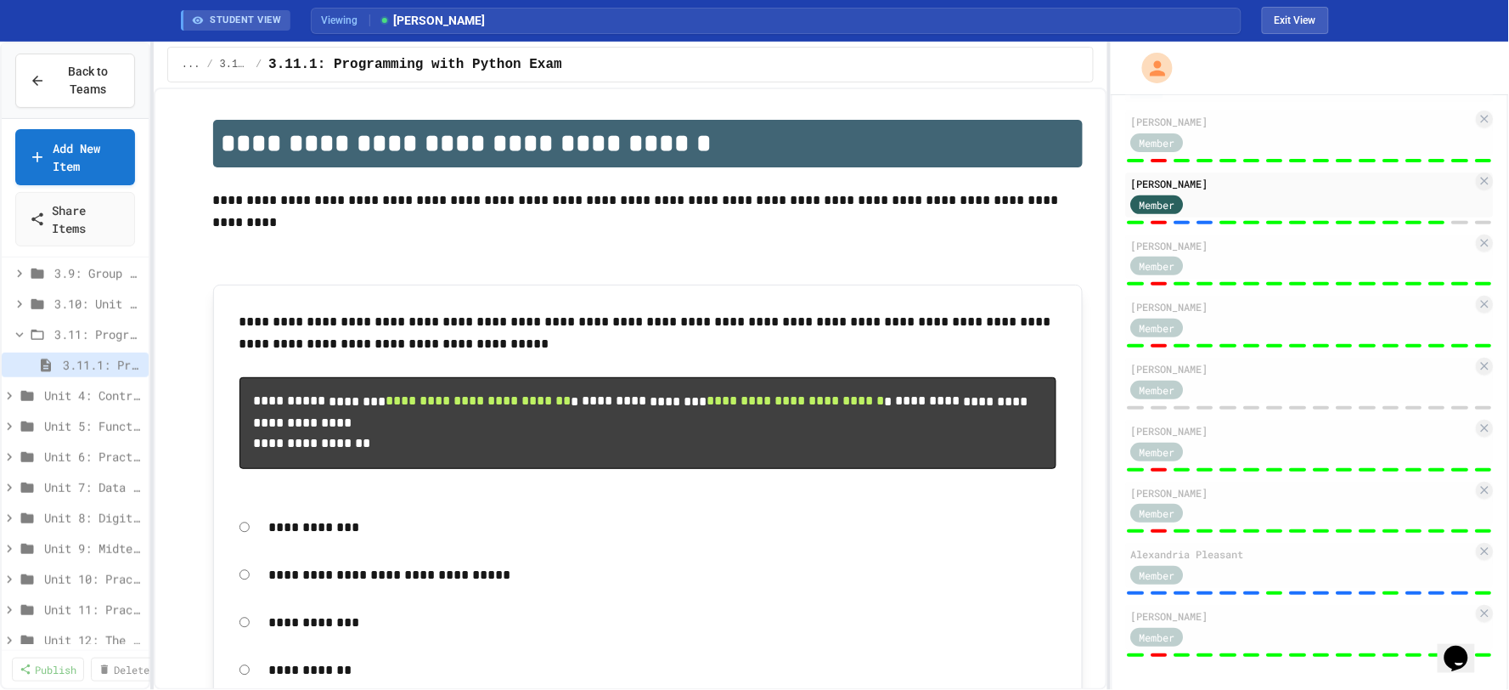
click at [1083, 219] on div "**********" at bounding box center [631, 388] width 954 height 602
click at [1082, 138] on div "**********" at bounding box center [631, 388] width 954 height 602
click at [1082, 297] on div "**********" at bounding box center [631, 388] width 954 height 602
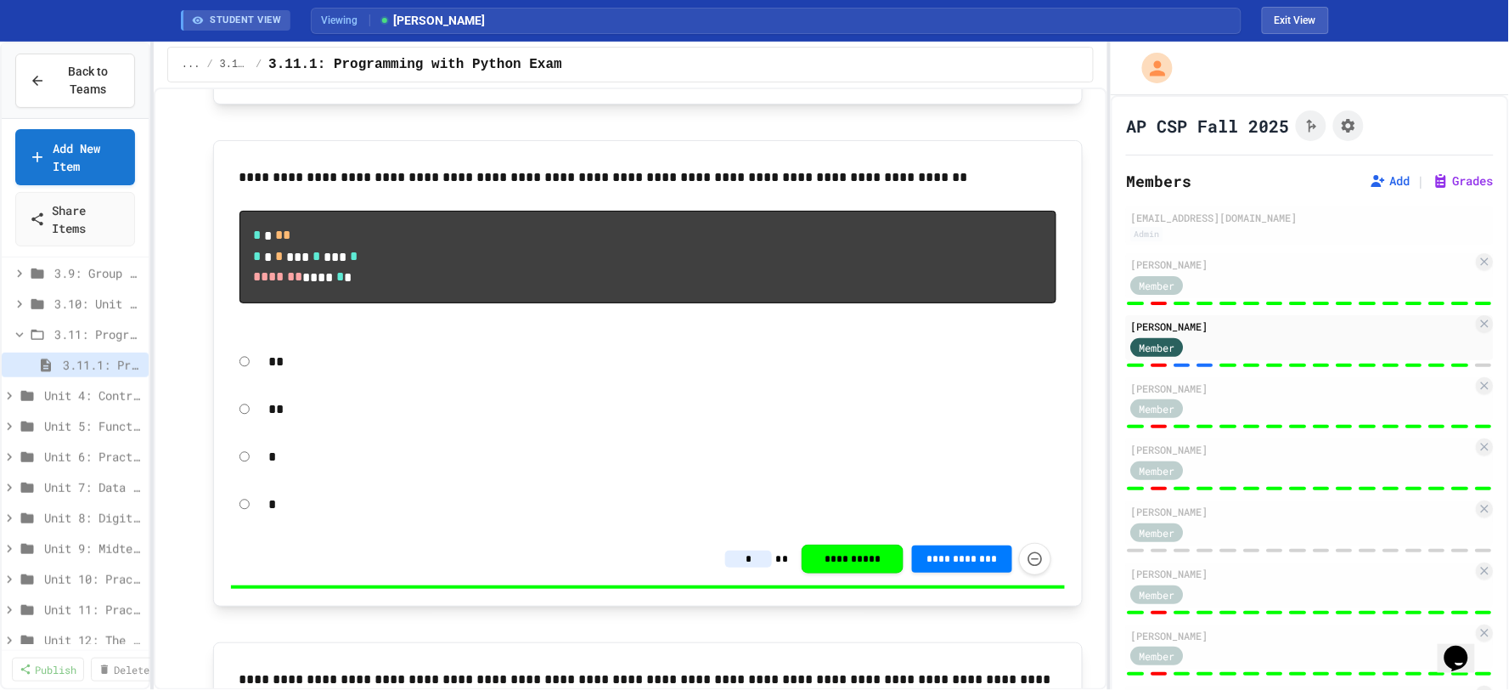
scroll to position [8334, 0]
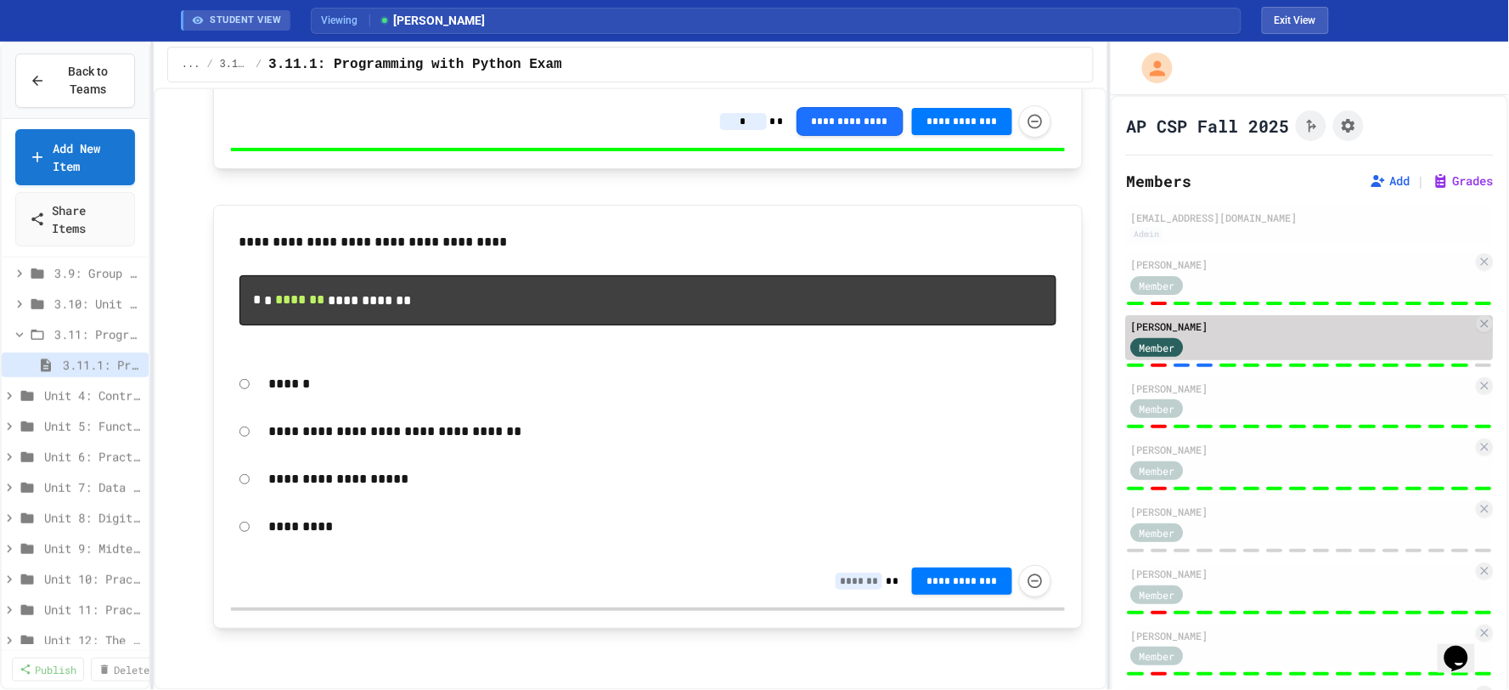
click at [1305, 337] on div "Member" at bounding box center [1302, 345] width 342 height 21
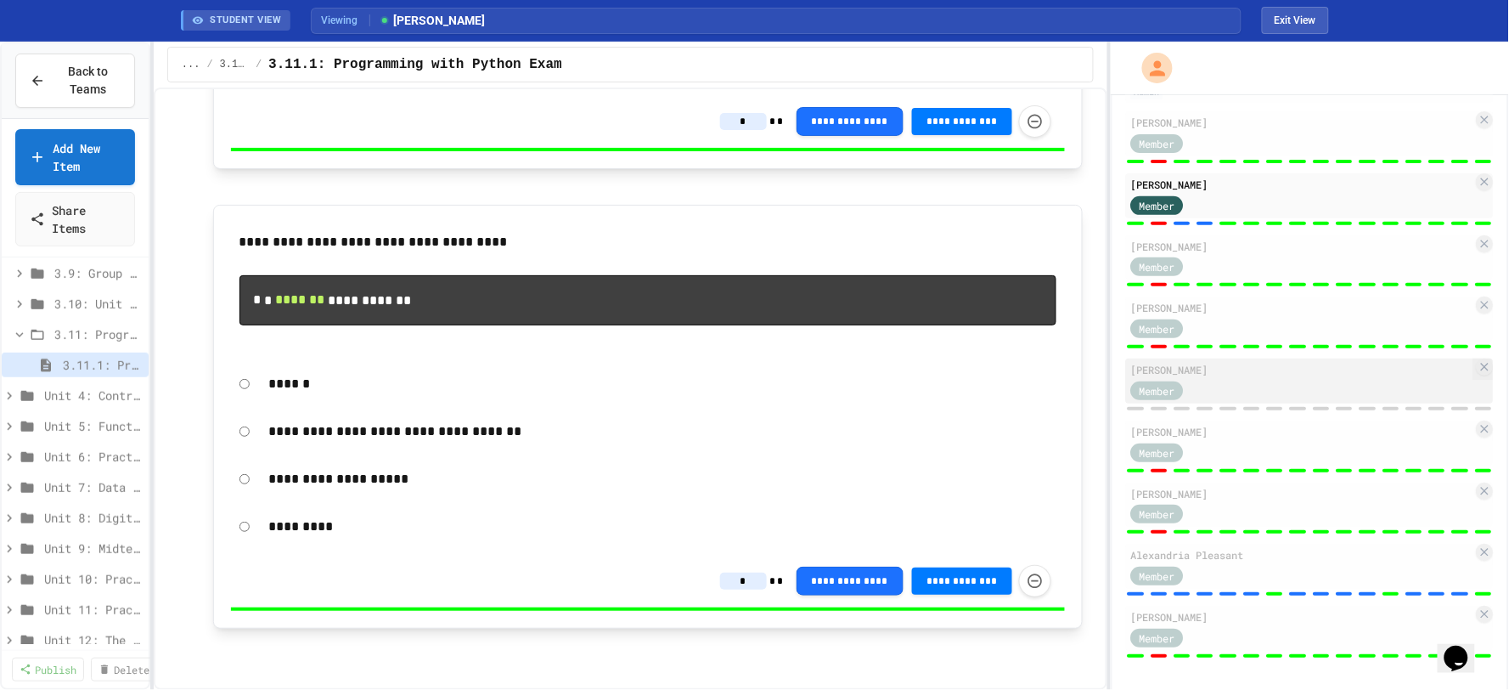
scroll to position [143, 0]
click at [1091, 302] on div "**********" at bounding box center [631, 388] width 954 height 602
click at [1309, 14] on button "Exit View" at bounding box center [1295, 20] width 67 height 27
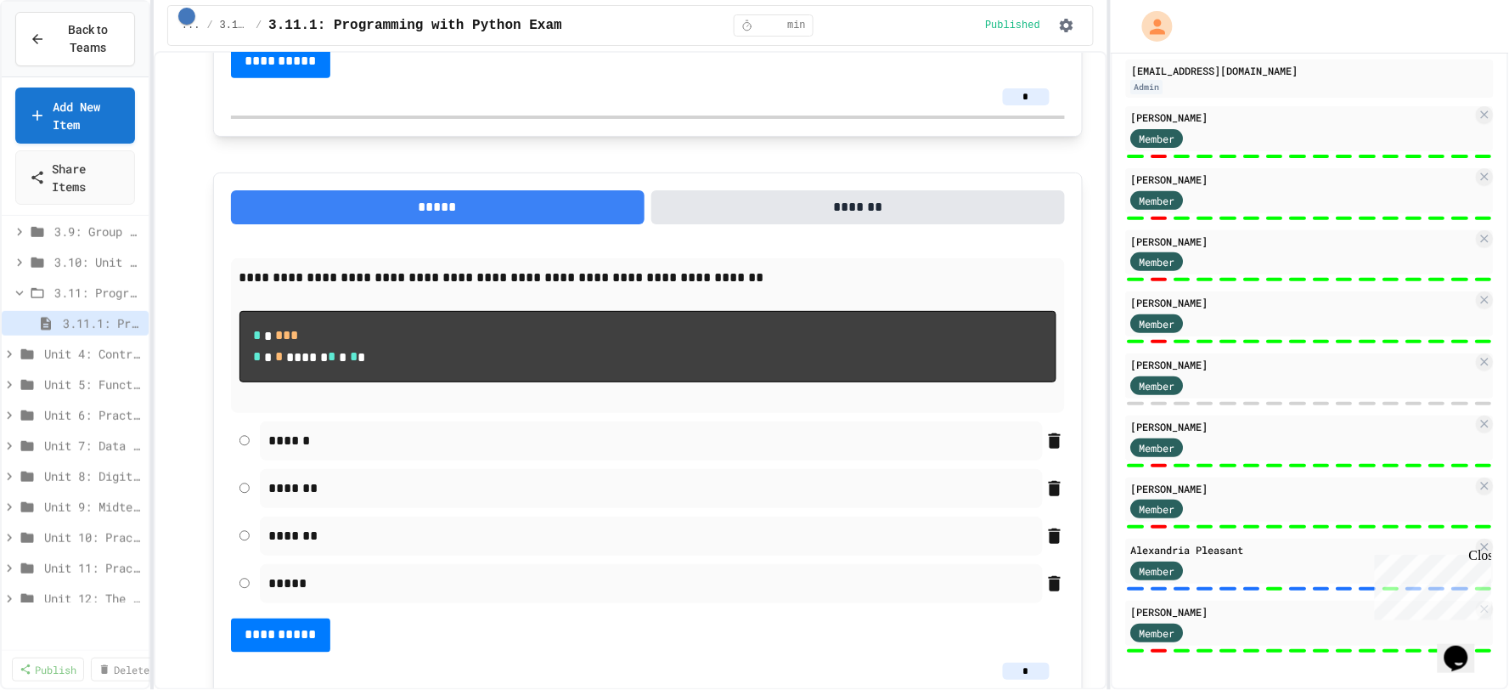
scroll to position [102, 0]
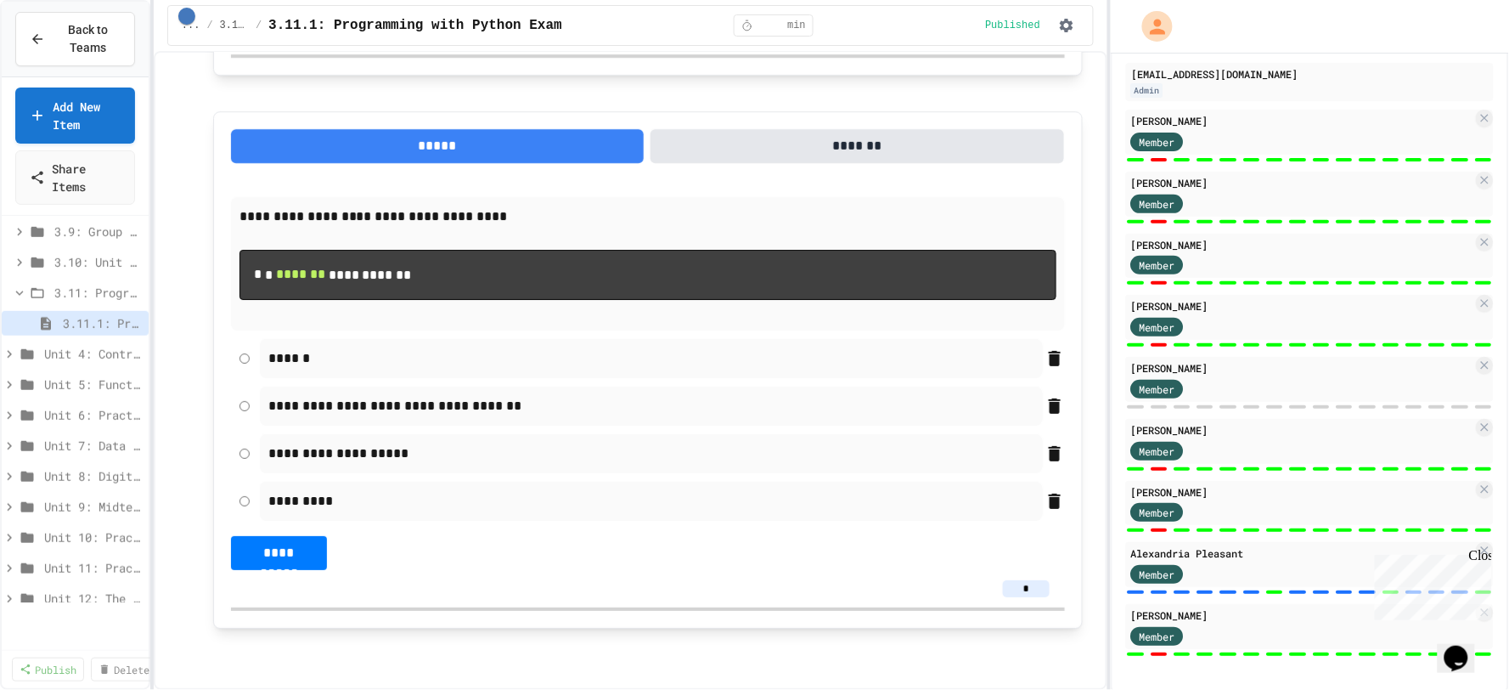
click at [1480, 555] on div "Close" at bounding box center [1479, 557] width 21 height 21
click at [87, 46] on span "Back to Teams" at bounding box center [87, 39] width 65 height 36
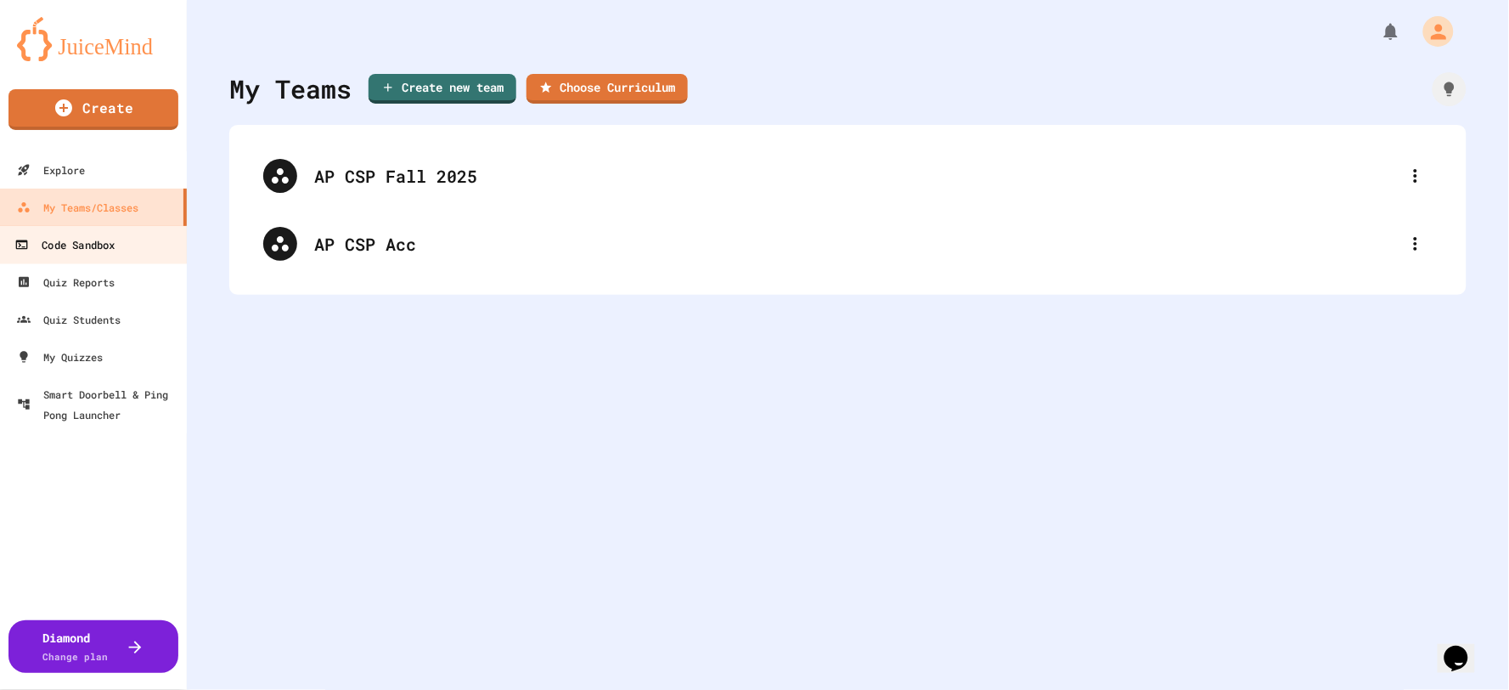
click at [83, 246] on div "Code Sandbox" at bounding box center [64, 244] width 100 height 21
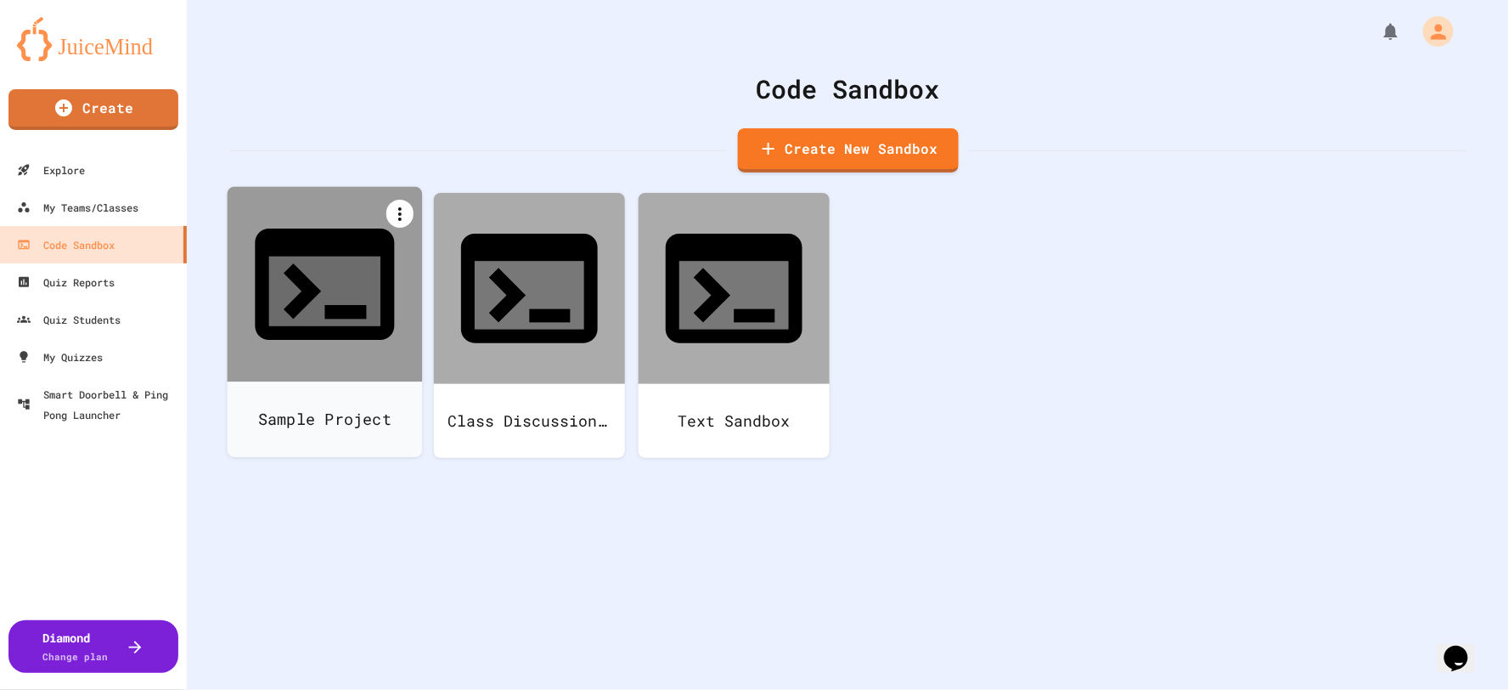
click at [399, 211] on icon at bounding box center [400, 214] width 20 height 20
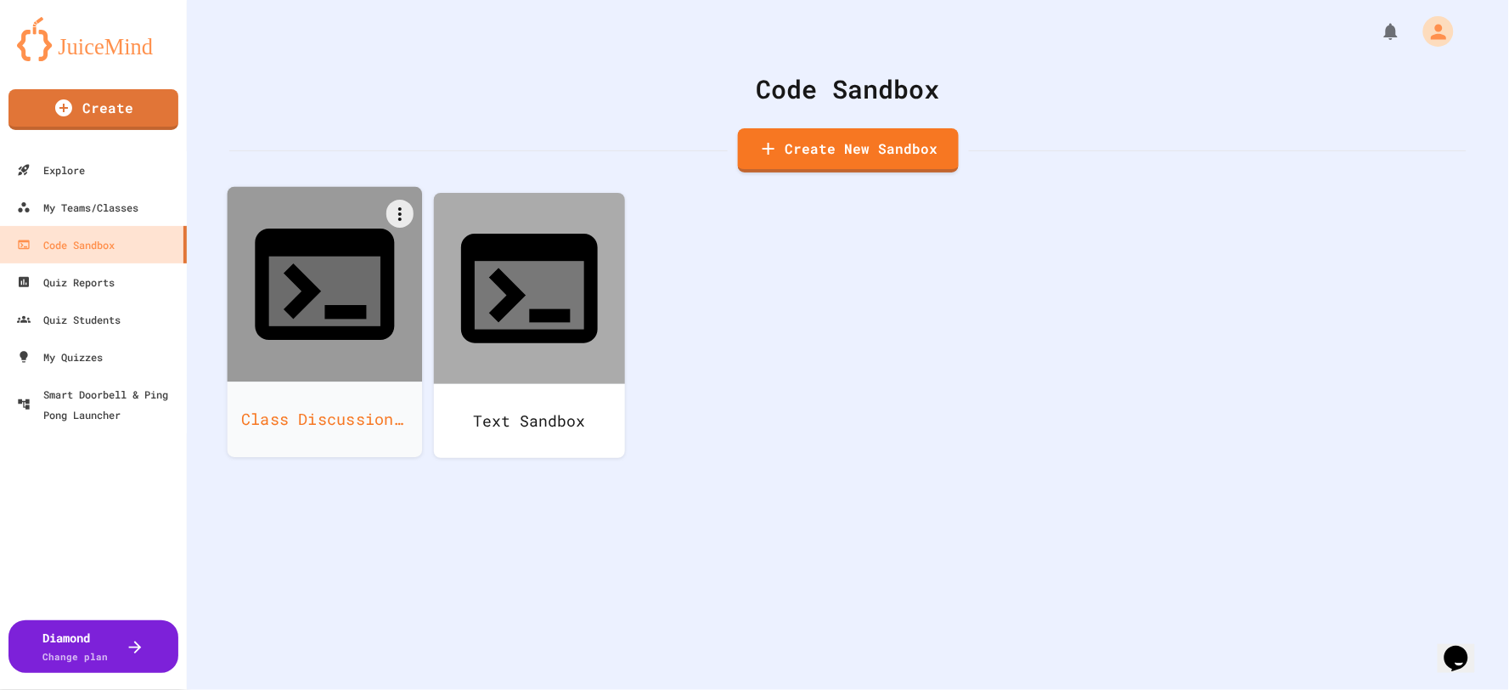
click at [352, 291] on div at bounding box center [325, 284] width 195 height 195
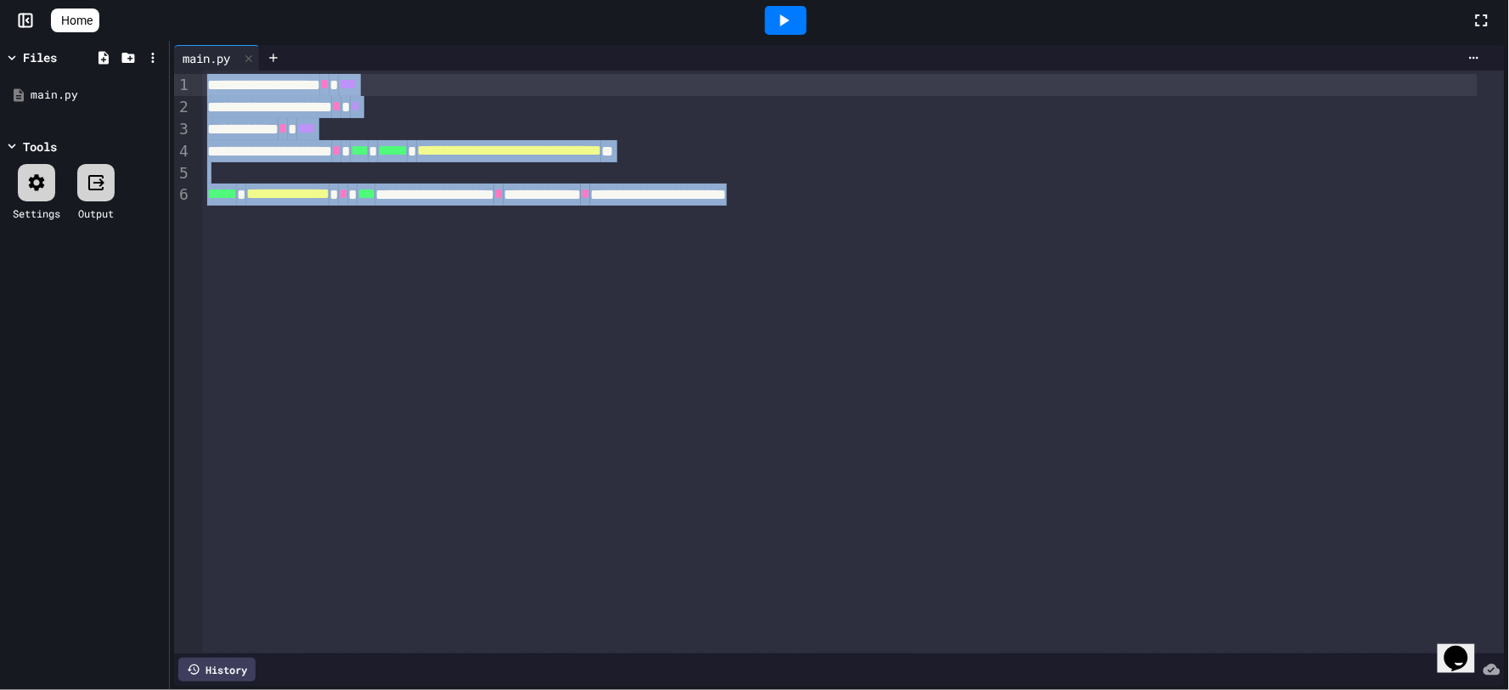
drag, startPoint x: 821, startPoint y: 193, endPoint x: 209, endPoint y: 83, distance: 622.1
click at [209, 83] on div "**********" at bounding box center [853, 361] width 1303 height 583
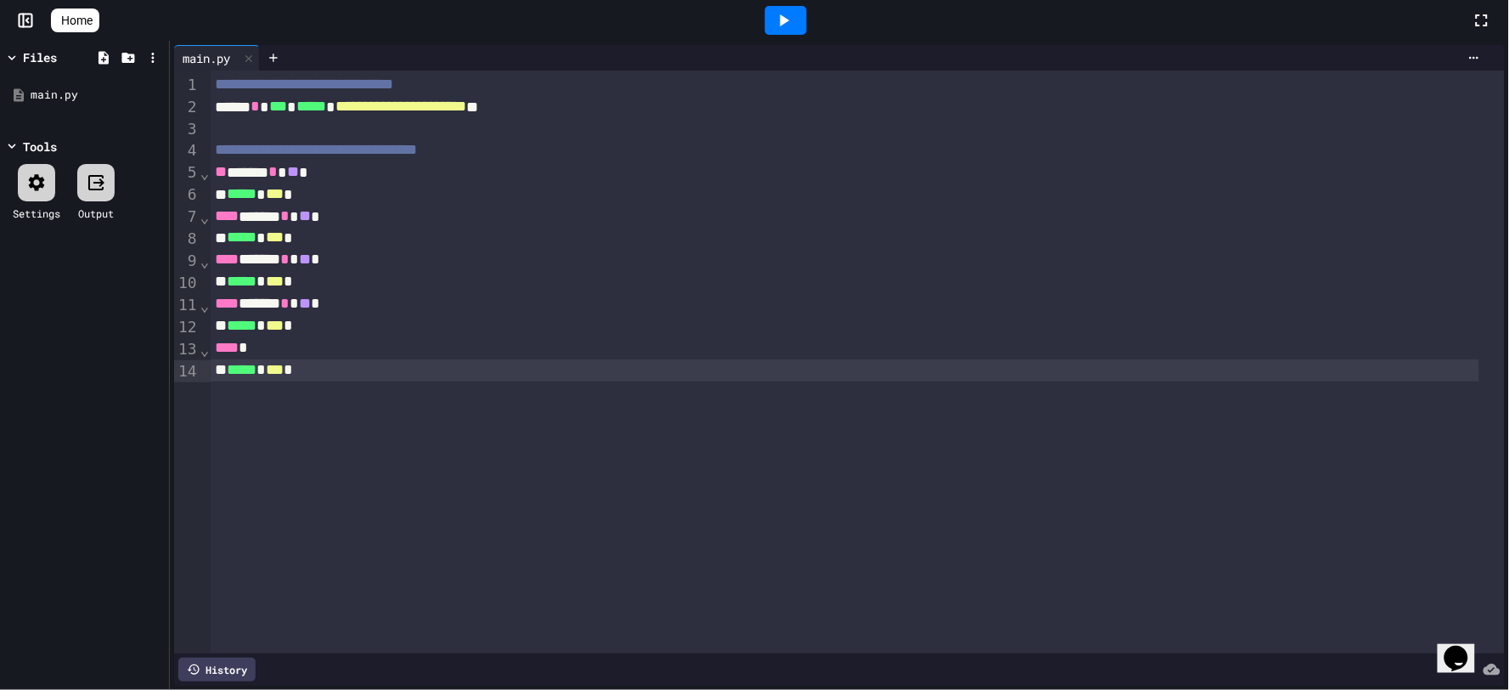
click at [803, 13] on div at bounding box center [786, 20] width 42 height 29
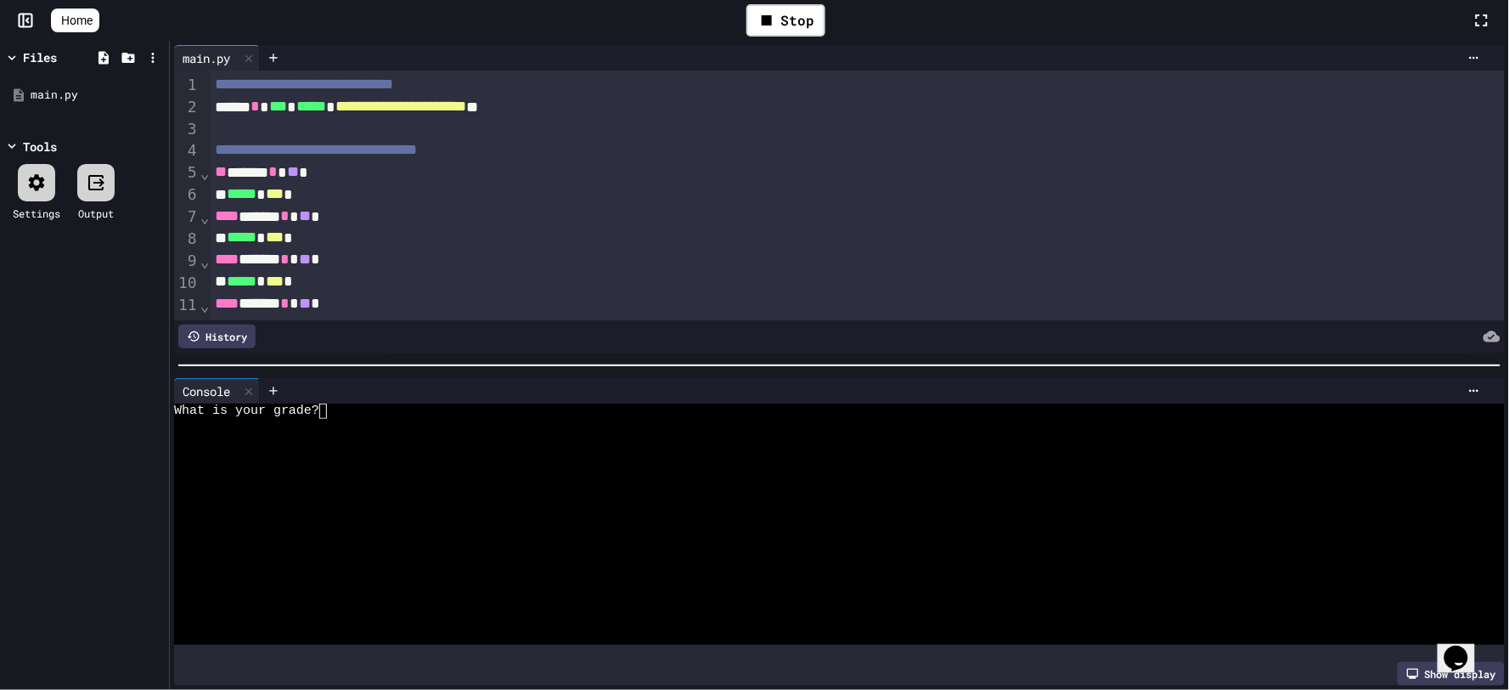
click at [350, 419] on div at bounding box center [823, 426] width 1299 height 15
click at [790, 24] on icon at bounding box center [785, 20] width 9 height 12
click at [790, 24] on div "Stop" at bounding box center [786, 20] width 79 height 32
click at [377, 405] on div "What is your grade?" at bounding box center [823, 410] width 1299 height 15
click at [346, 409] on div "What is your grade?" at bounding box center [823, 410] width 1299 height 15
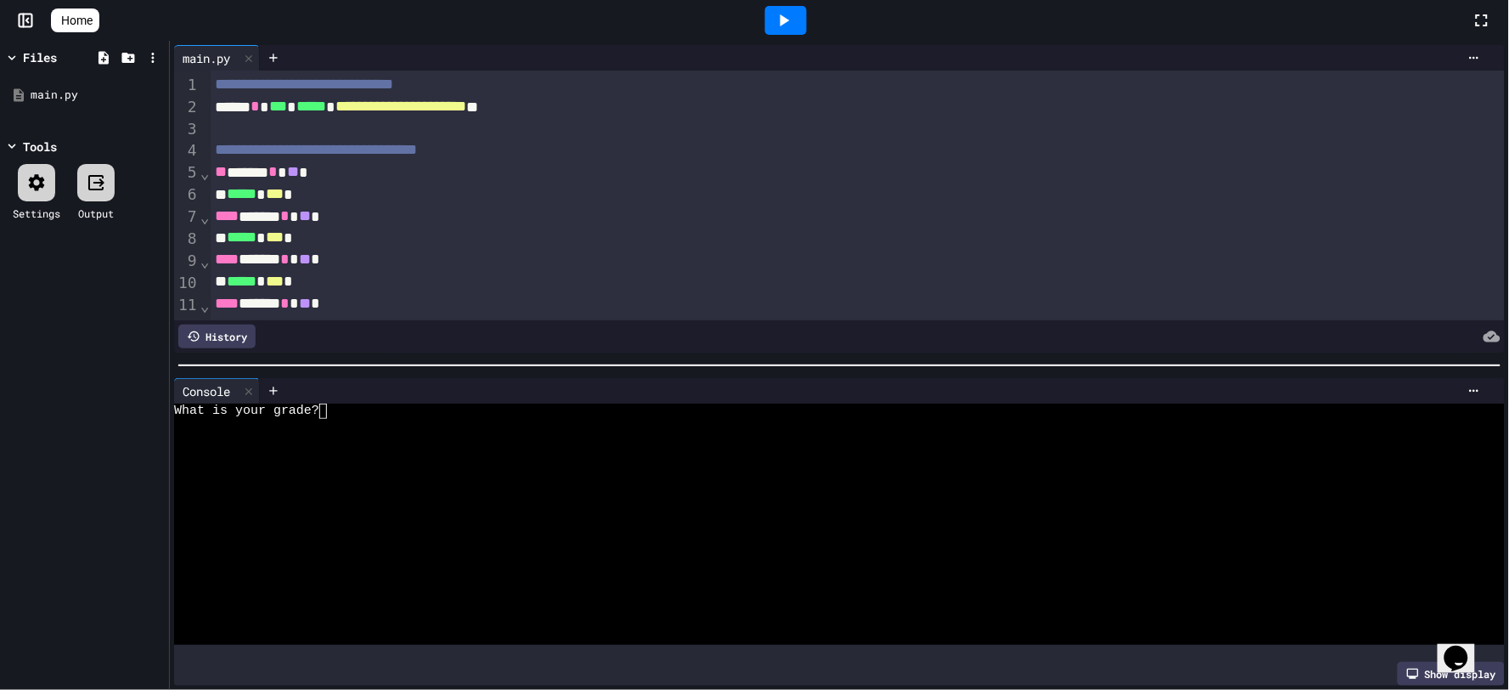
click at [794, 22] on icon at bounding box center [784, 20] width 20 height 20
click at [336, 409] on div "What is your grade?" at bounding box center [823, 410] width 1299 height 15
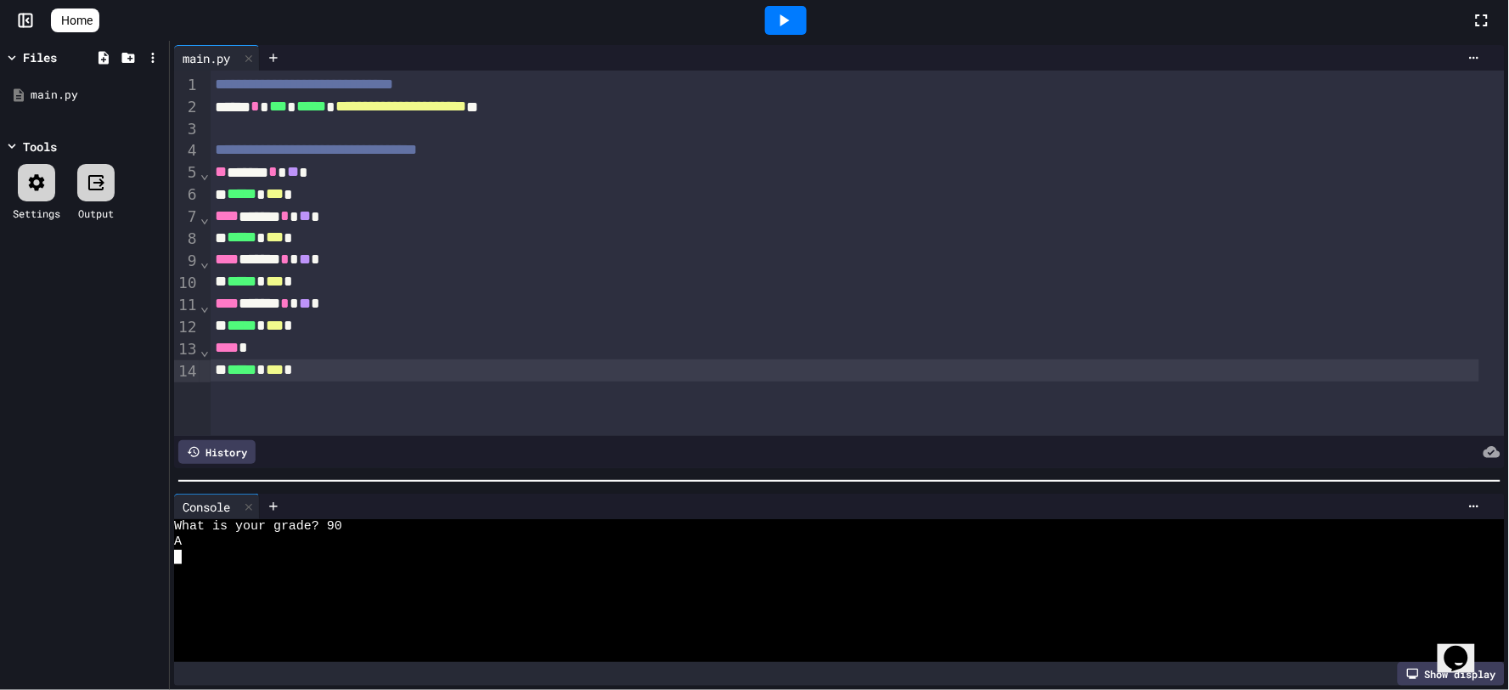
click at [910, 474] on div at bounding box center [839, 480] width 1339 height 17
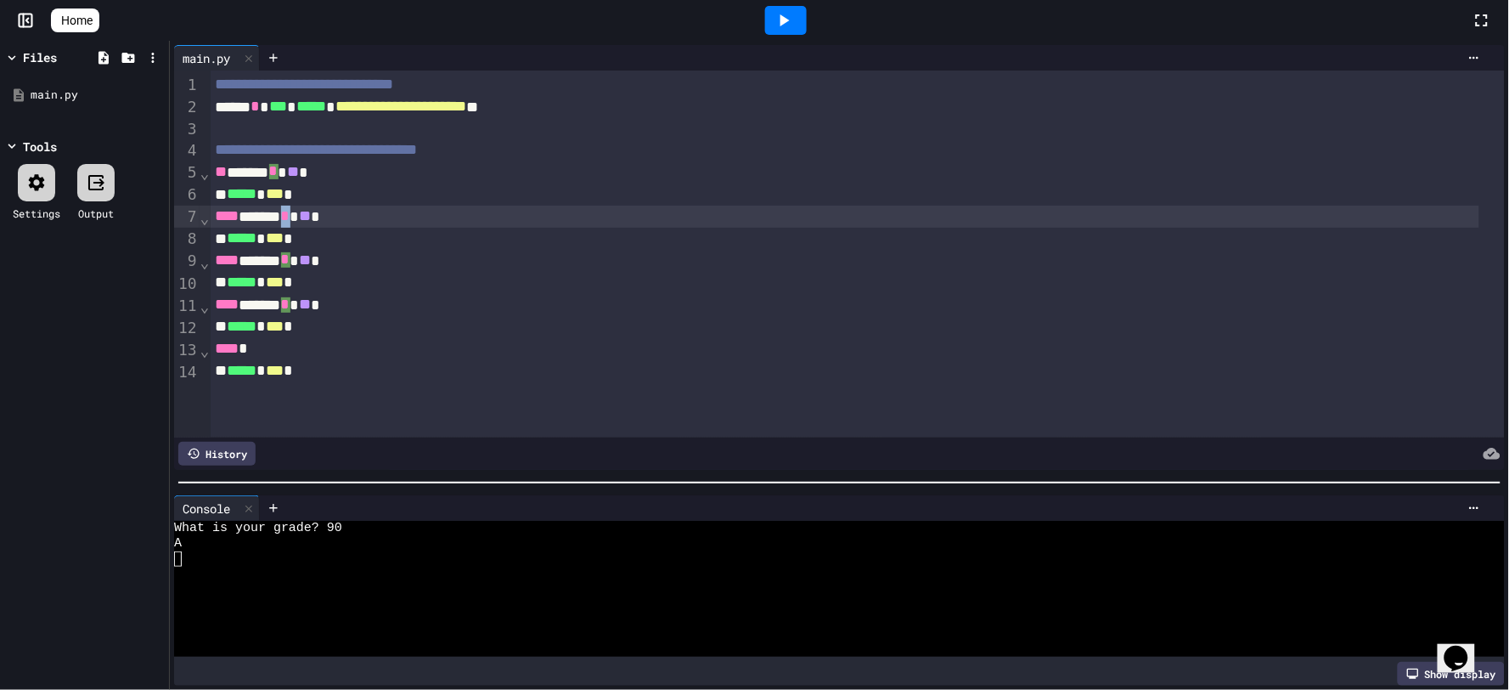
click at [290, 215] on span "*" at bounding box center [285, 215] width 9 height 15
click at [290, 217] on span "*" at bounding box center [285, 215] width 9 height 15
drag, startPoint x: 335, startPoint y: 215, endPoint x: 346, endPoint y: 215, distance: 11.0
click at [314, 215] on span "**" at bounding box center [308, 215] width 12 height 15
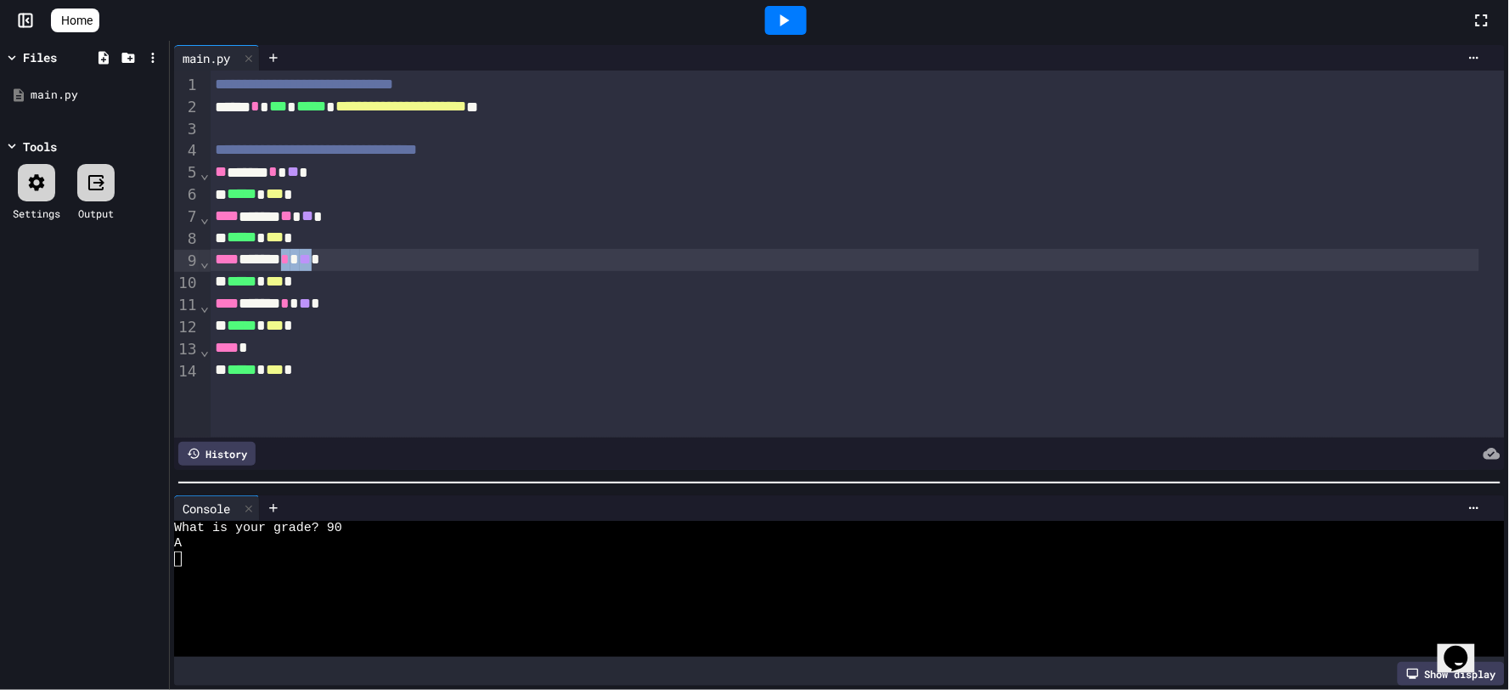
drag, startPoint x: 303, startPoint y: 260, endPoint x: 336, endPoint y: 261, distance: 33.1
click at [340, 261] on div "**** ***** * ** *" at bounding box center [846, 260] width 1270 height 22
click at [312, 261] on span "**" at bounding box center [306, 258] width 12 height 15
drag, startPoint x: 306, startPoint y: 259, endPoint x: 337, endPoint y: 259, distance: 31.4
click at [337, 259] on div "**** ***** * ** *" at bounding box center [846, 260] width 1270 height 22
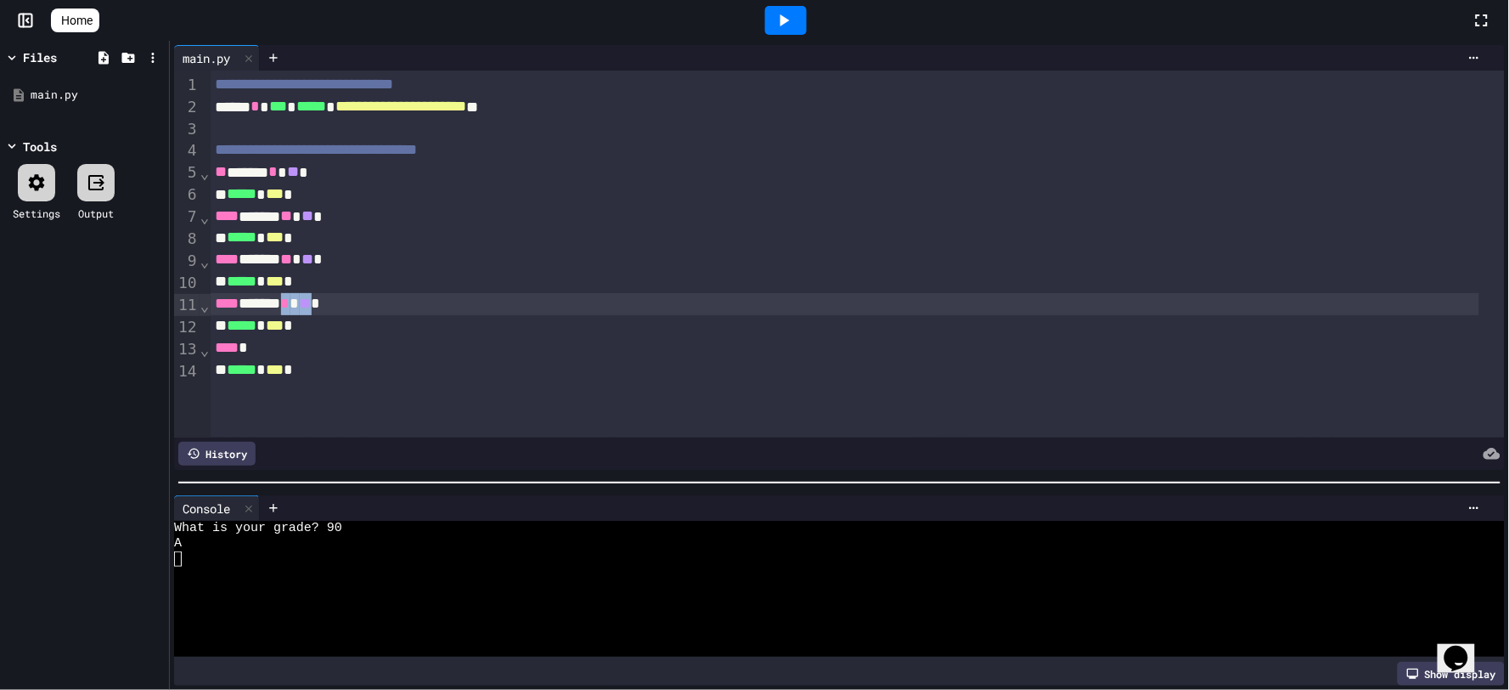
drag, startPoint x: 309, startPoint y: 306, endPoint x: 336, endPoint y: 307, distance: 27.2
click at [336, 307] on div "**** ***** * ** *" at bounding box center [846, 304] width 1270 height 22
click at [788, 25] on icon at bounding box center [785, 20] width 9 height 12
click at [362, 522] on div "What is your grade?" at bounding box center [823, 528] width 1299 height 15
click at [794, 20] on icon at bounding box center [784, 20] width 20 height 20
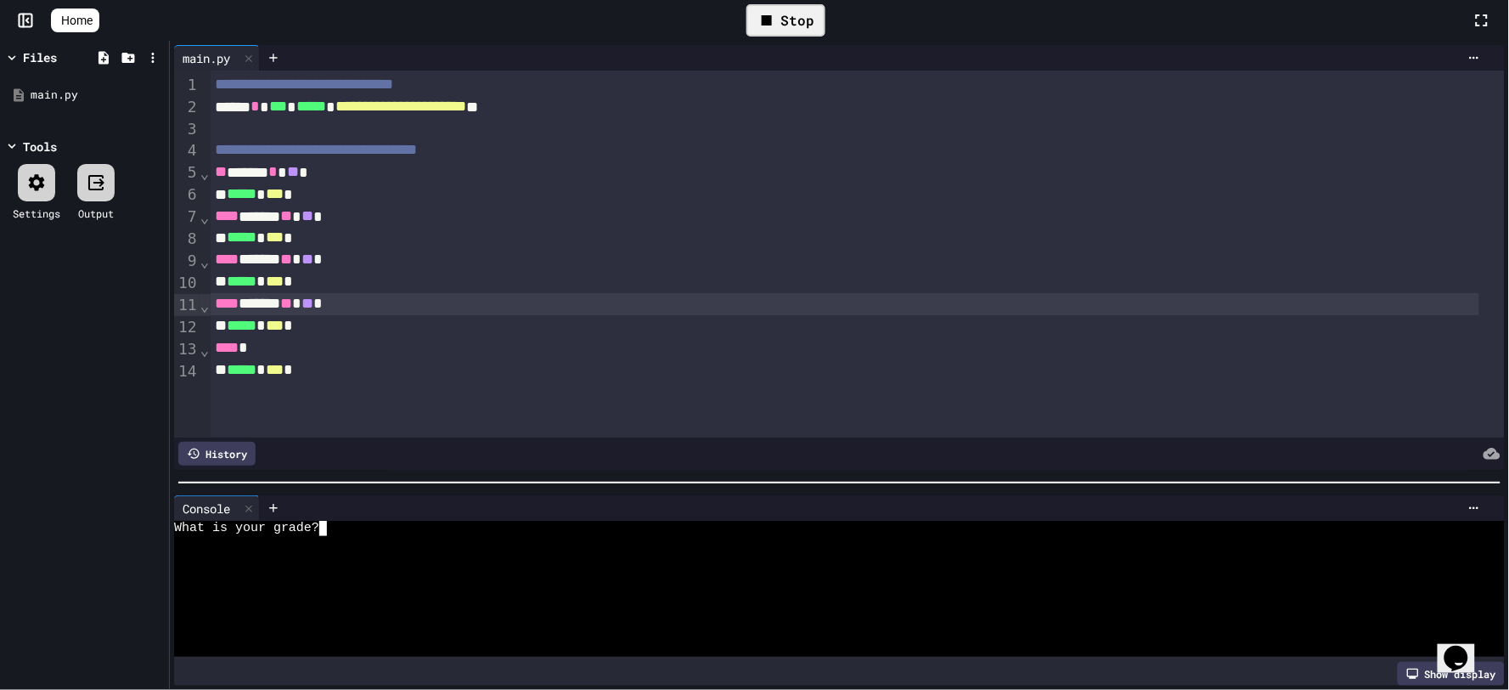
click at [376, 551] on div at bounding box center [823, 558] width 1299 height 15
click at [807, 27] on div at bounding box center [786, 20] width 42 height 29
click at [805, 23] on div "Stop" at bounding box center [786, 20] width 79 height 32
click at [253, 503] on icon at bounding box center [249, 509] width 12 height 12
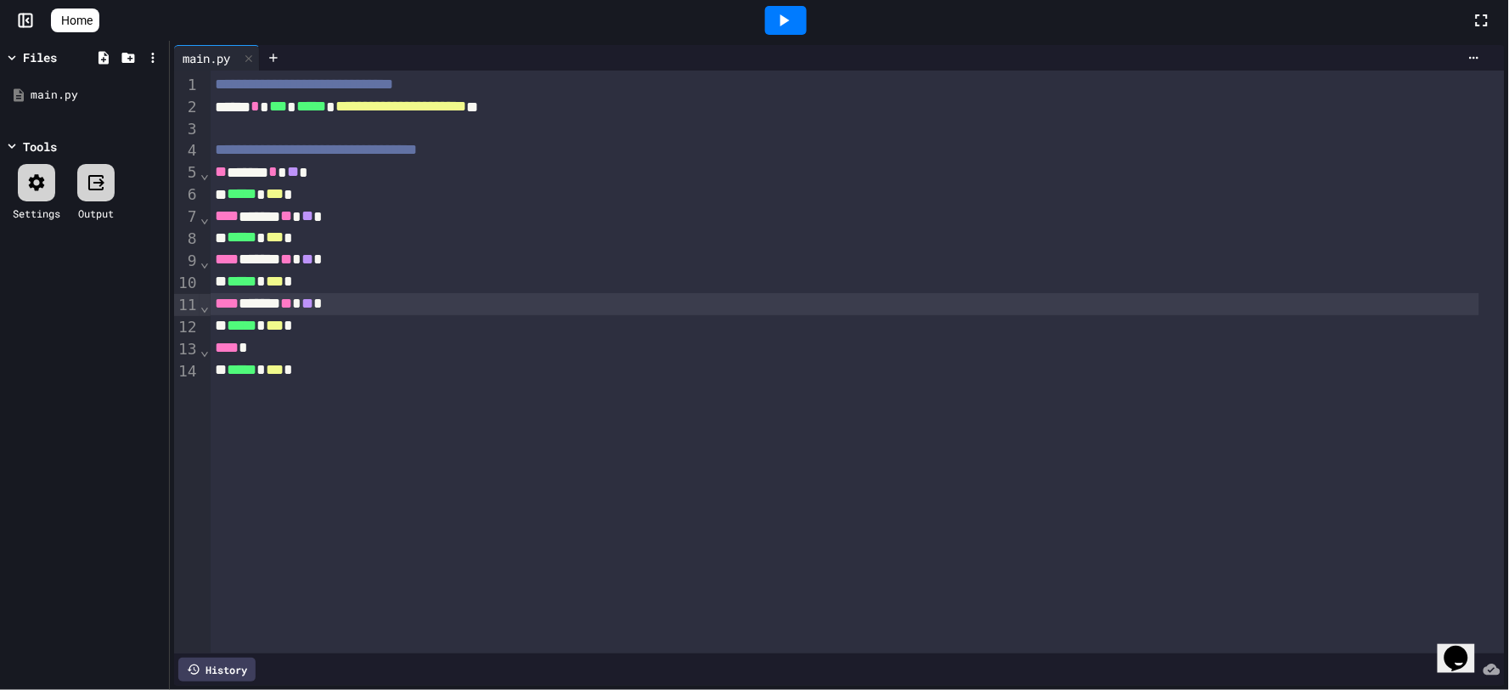
click at [783, 28] on icon at bounding box center [784, 20] width 20 height 20
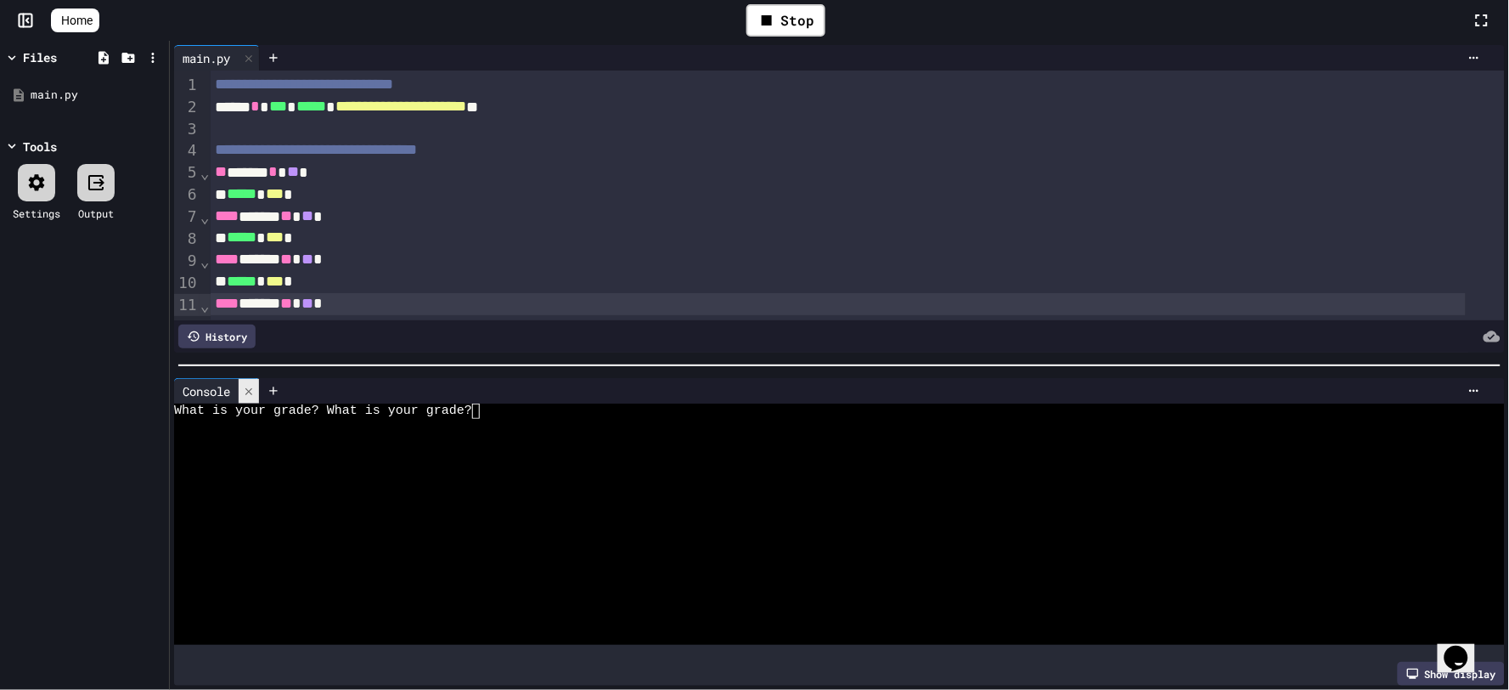
click at [252, 387] on icon at bounding box center [248, 390] width 7 height 7
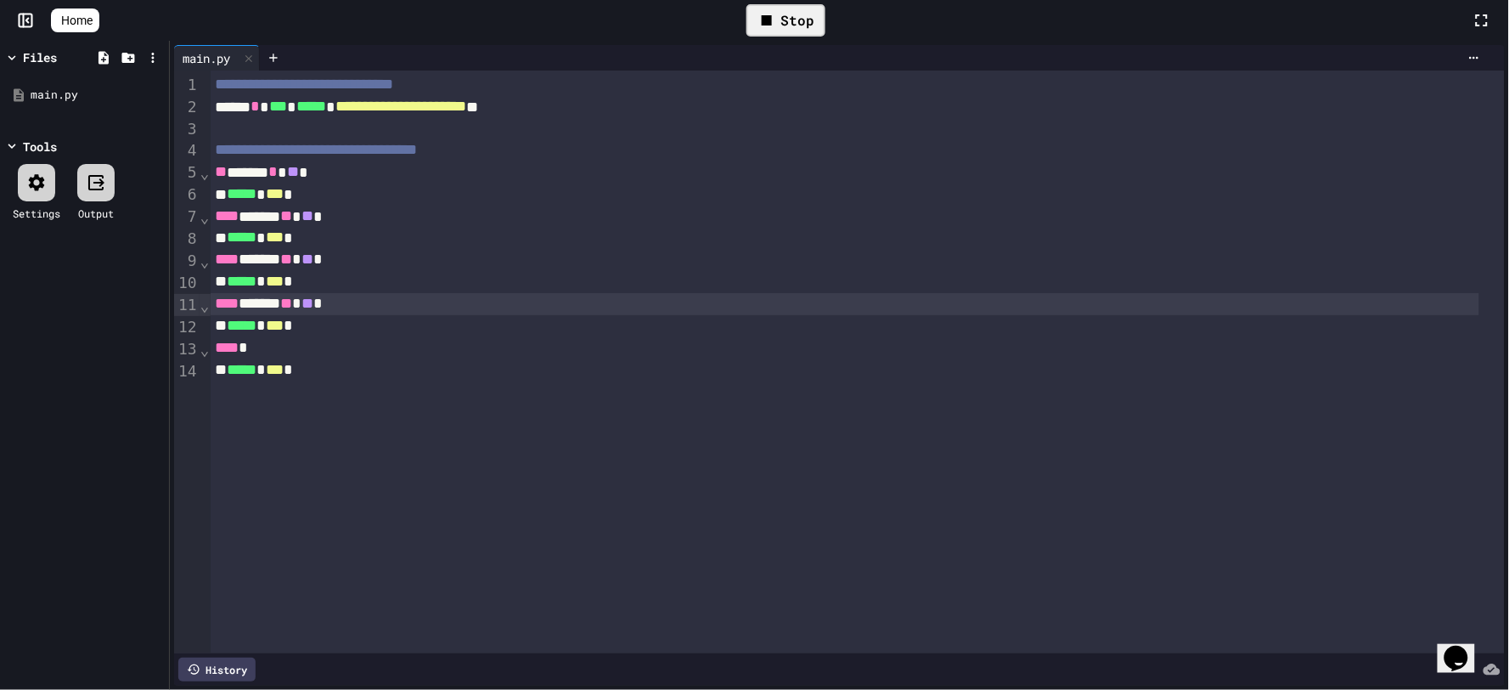
click at [790, 17] on div "Stop" at bounding box center [786, 20] width 79 height 32
click at [790, 17] on icon at bounding box center [785, 20] width 9 height 12
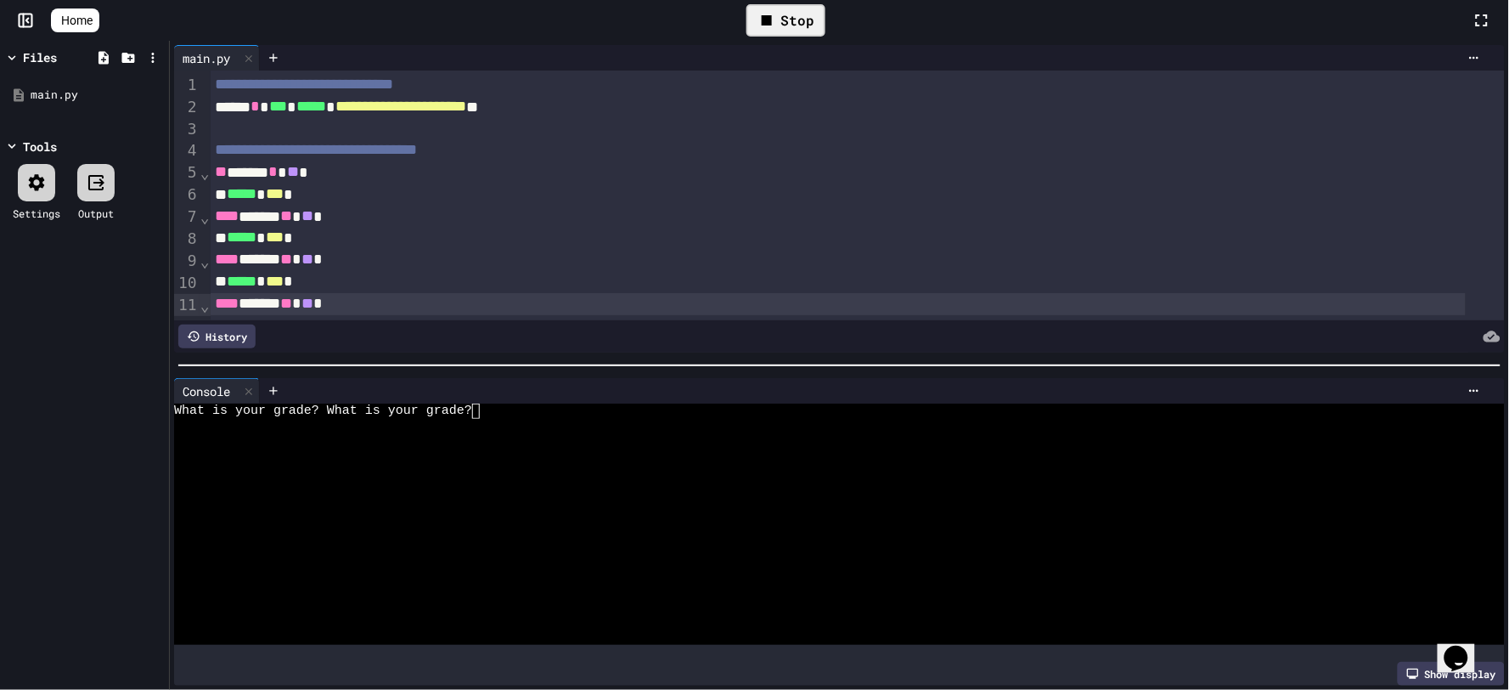
click at [790, 17] on div "Stop" at bounding box center [786, 20] width 79 height 32
click at [251, 386] on icon at bounding box center [249, 392] width 12 height 12
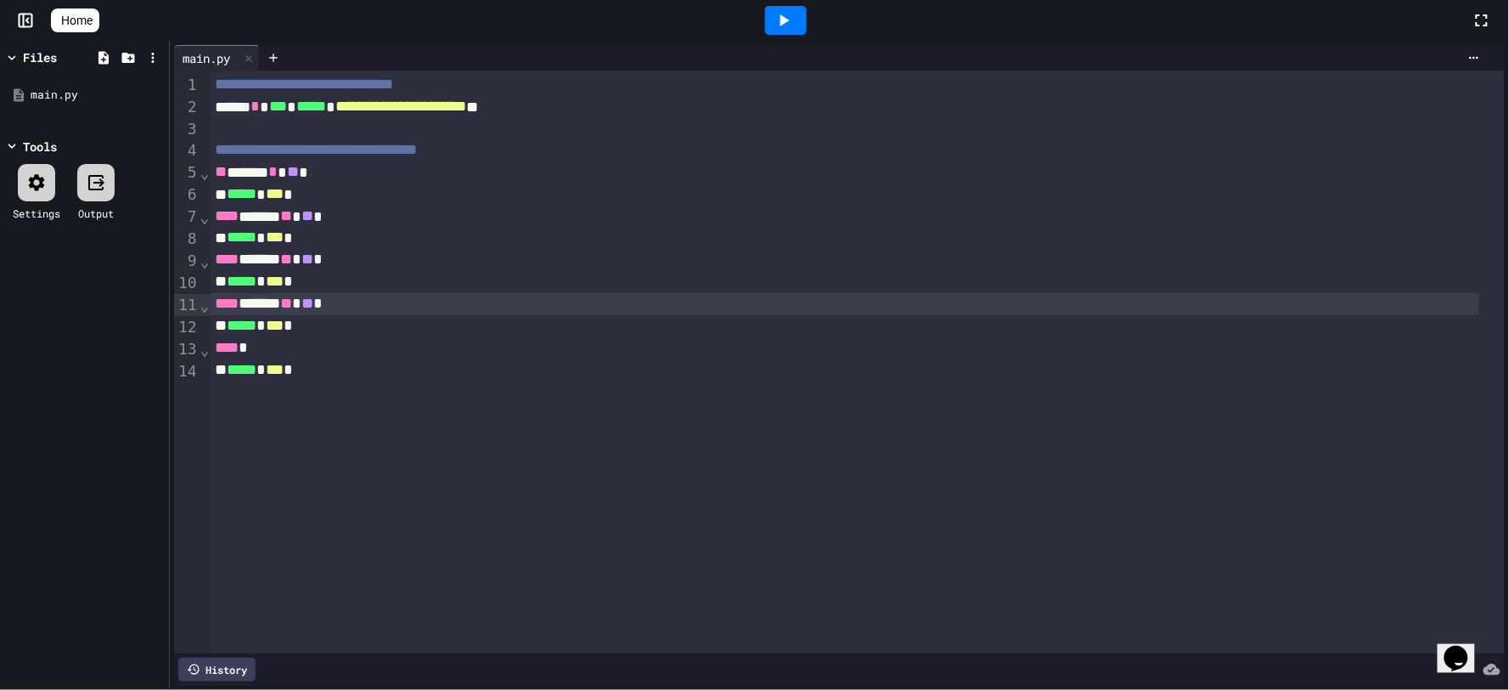
click at [76, 17] on span "Home" at bounding box center [76, 20] width 31 height 17
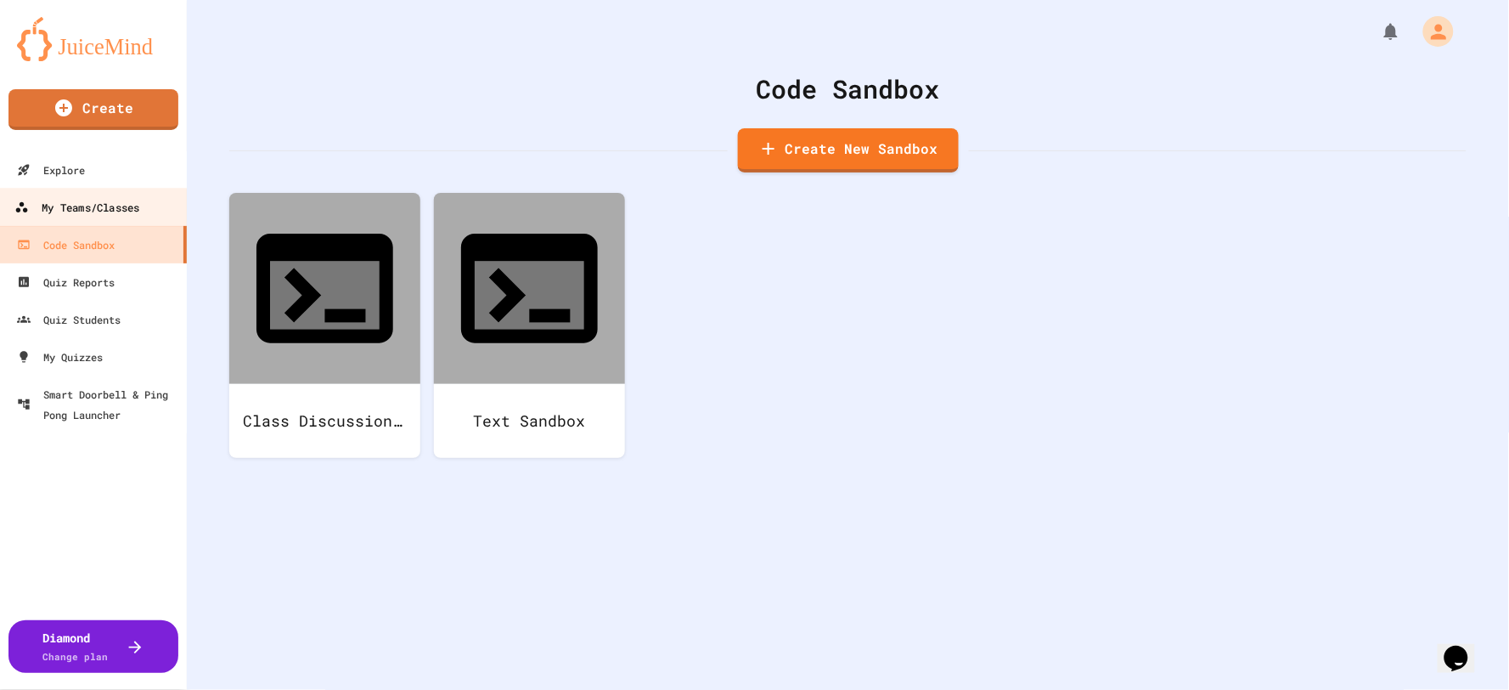
click at [130, 205] on div "My Teams/Classes" at bounding box center [76, 207] width 125 height 21
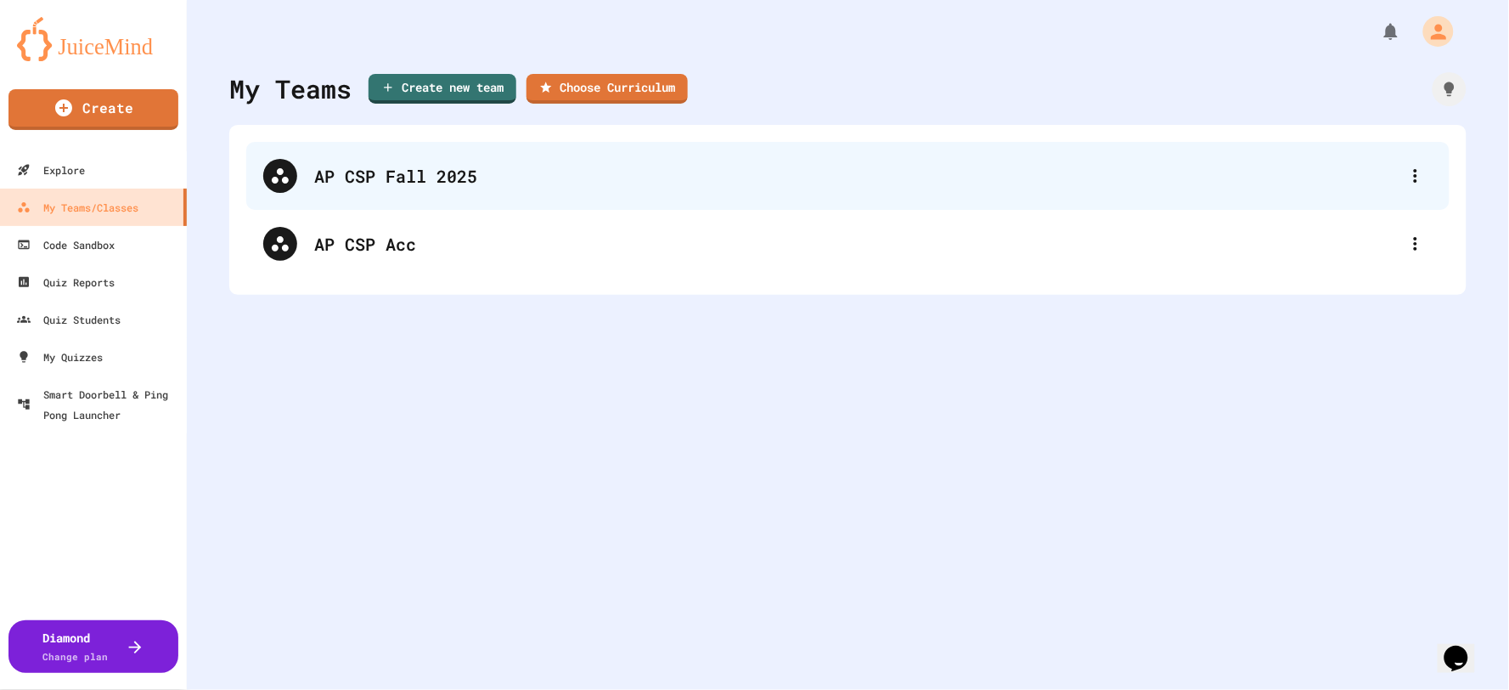
click at [417, 176] on div "AP CSP Fall 2025" at bounding box center [856, 175] width 1085 height 25
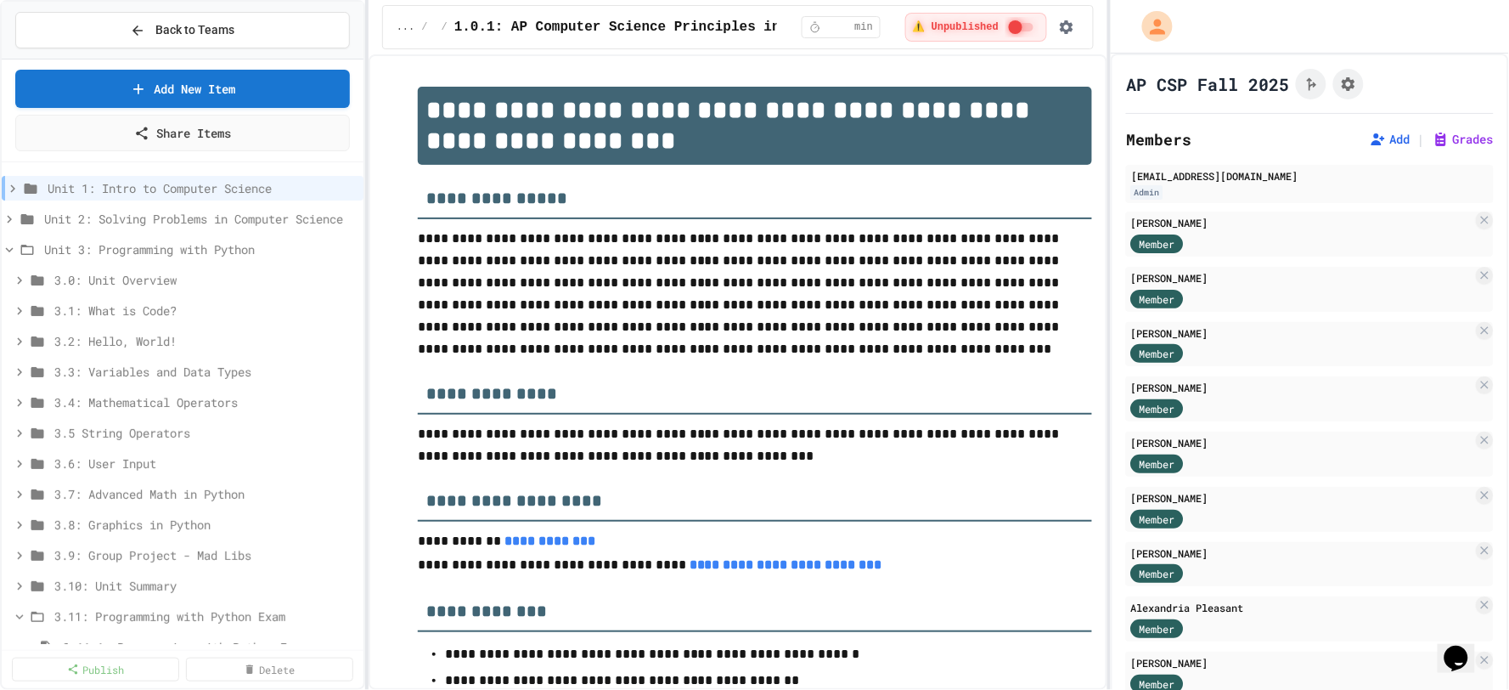
click at [657, 355] on p "**********" at bounding box center [755, 294] width 674 height 132
click at [952, 325] on p "**********" at bounding box center [755, 294] width 674 height 132
click at [5, 245] on icon at bounding box center [9, 249] width 15 height 15
click at [3, 280] on icon at bounding box center [9, 280] width 15 height 15
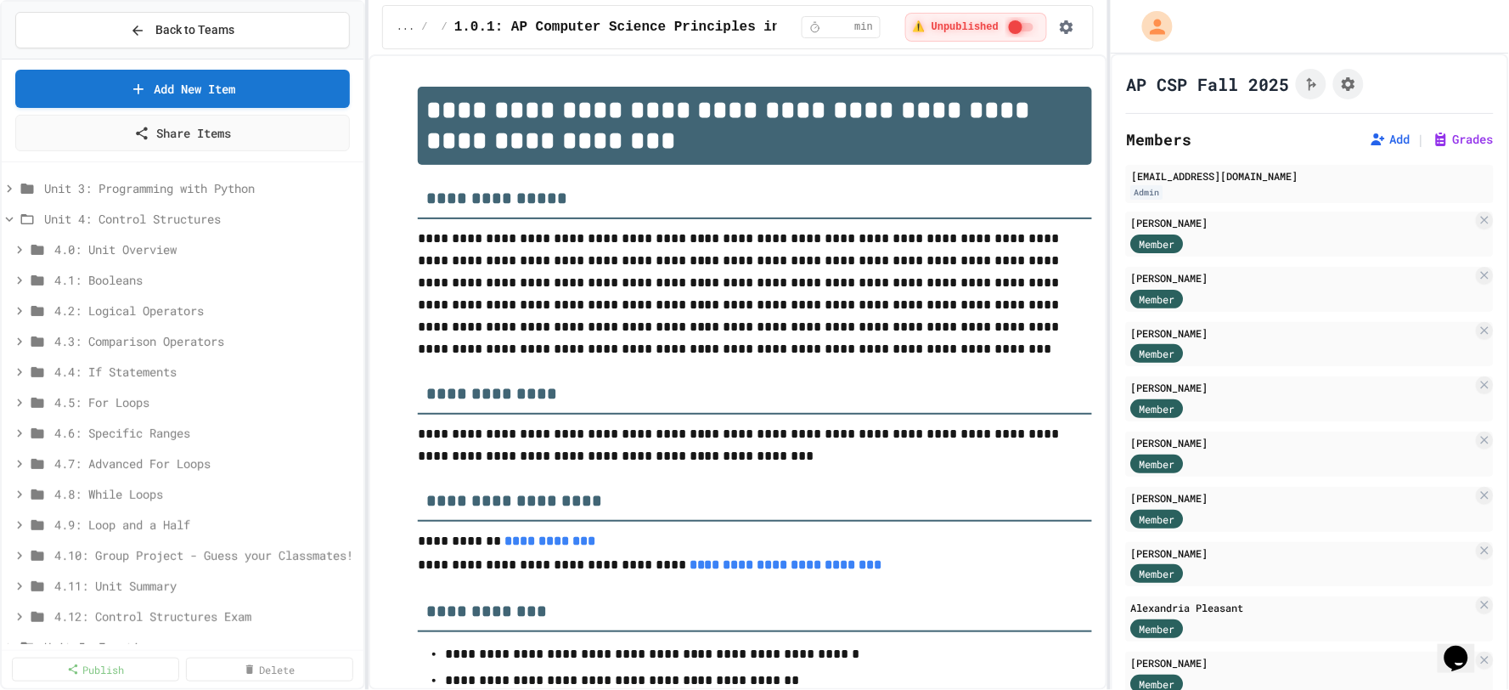
scroll to position [94, 0]
click at [140, 345] on span "4.4: If Statements" at bounding box center [196, 339] width 285 height 18
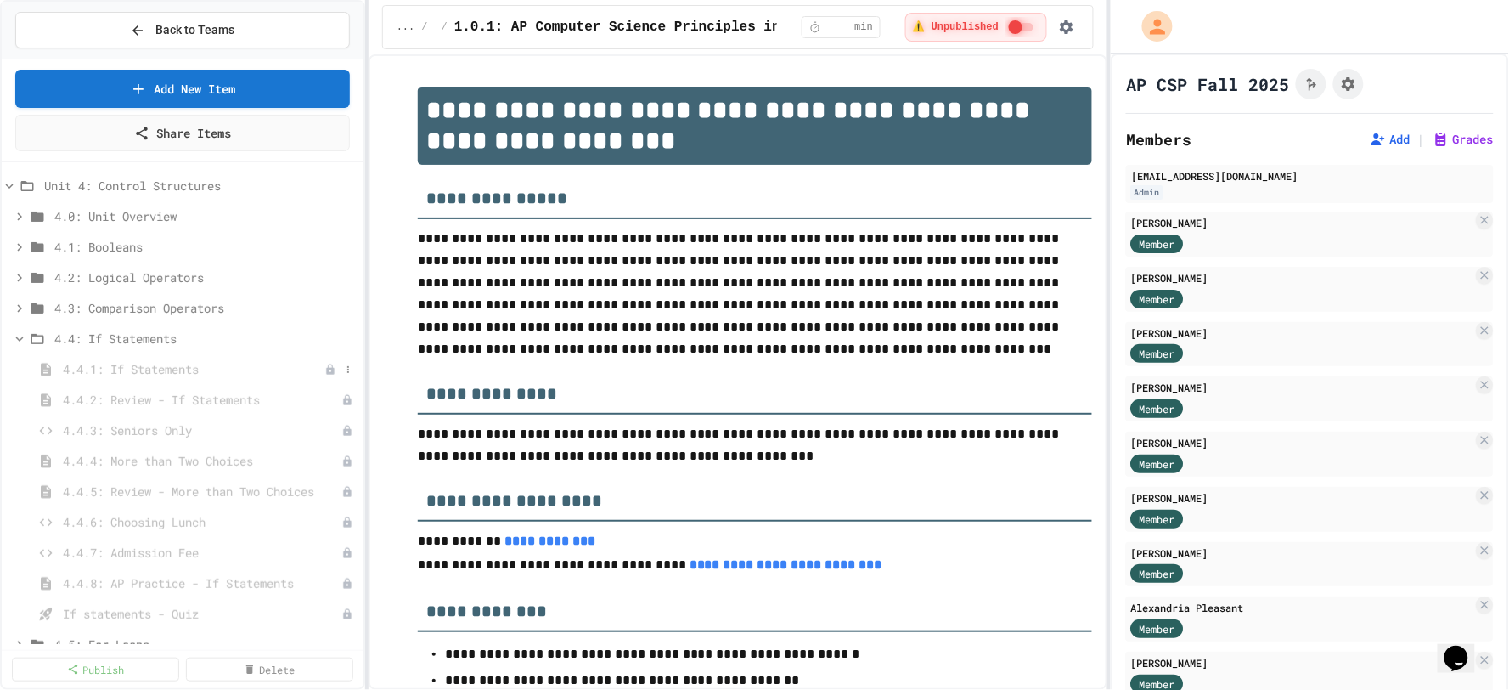
click at [132, 375] on span "4.4.1: If Statements" at bounding box center [194, 369] width 262 height 18
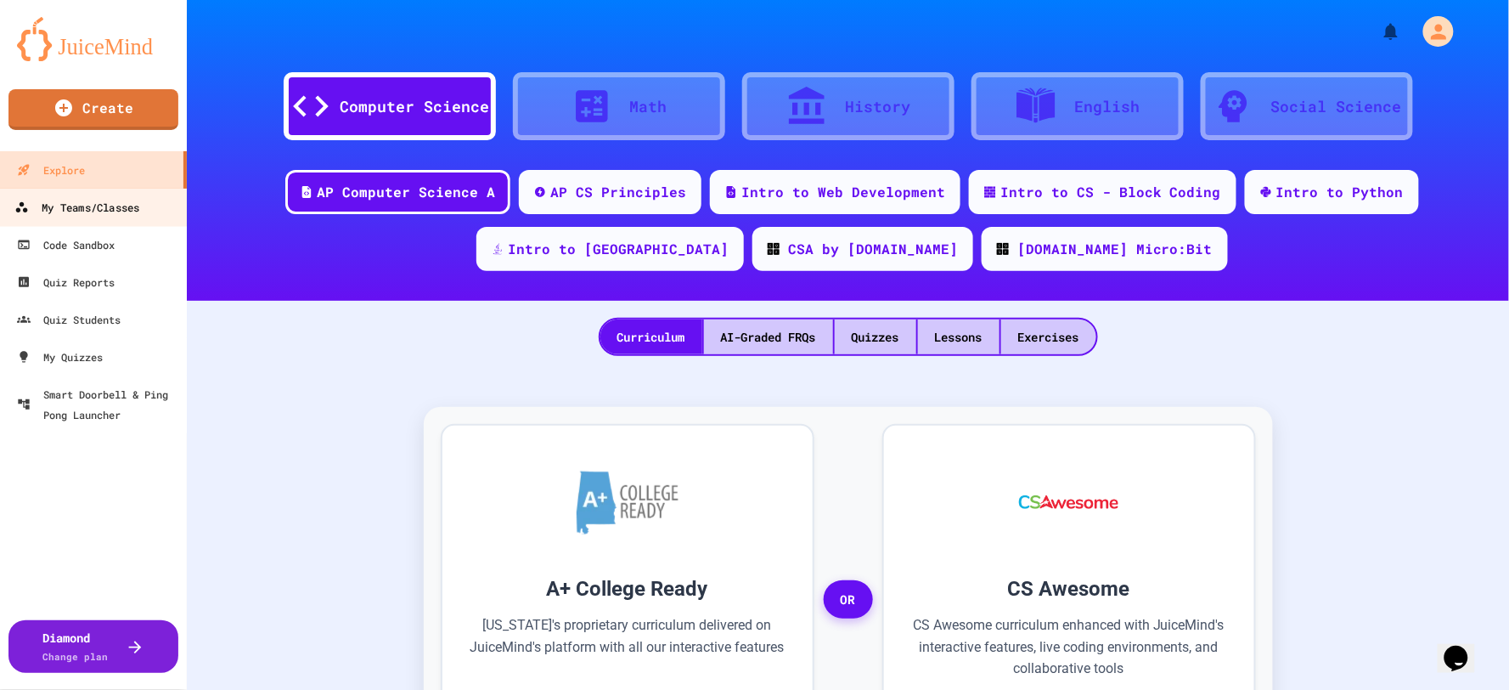
click at [117, 209] on div "My Teams/Classes" at bounding box center [76, 207] width 125 height 21
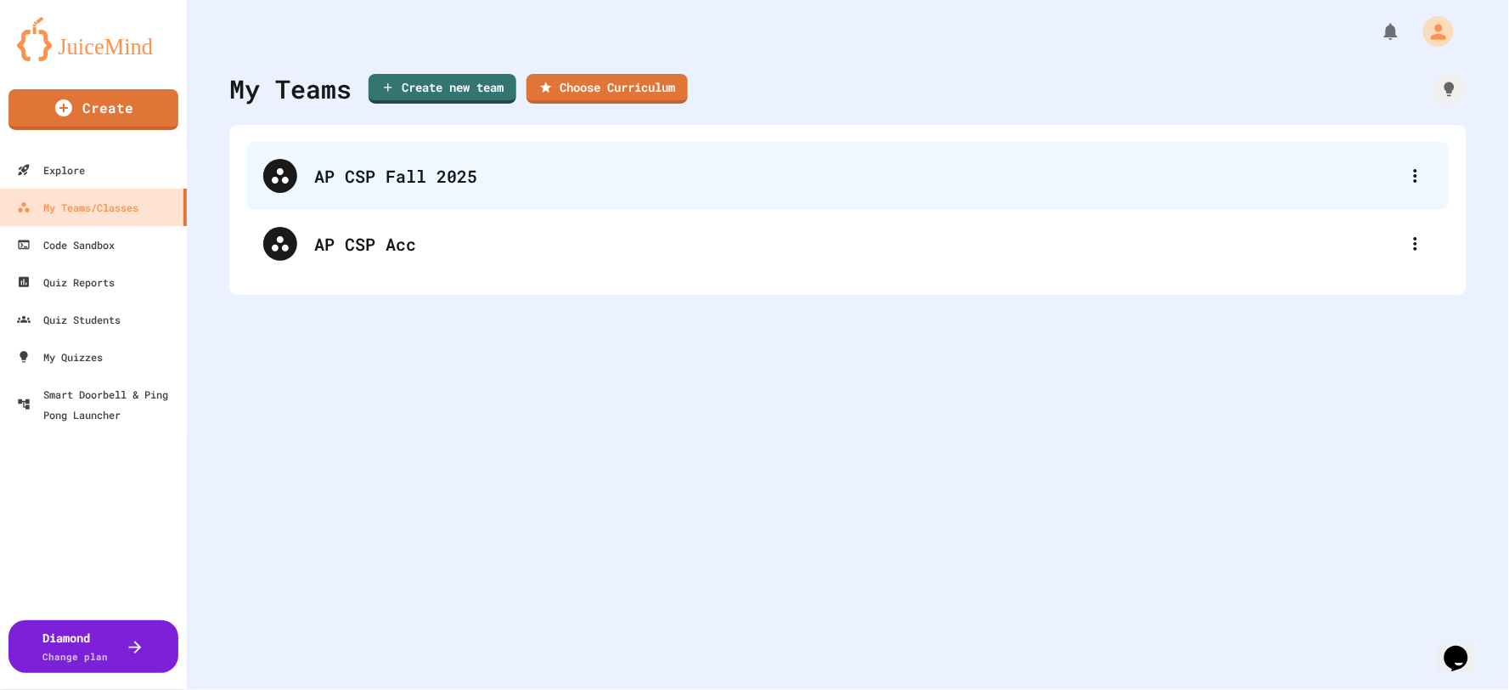
click at [435, 178] on div "AP CSP Fall 2025" at bounding box center [856, 175] width 1085 height 25
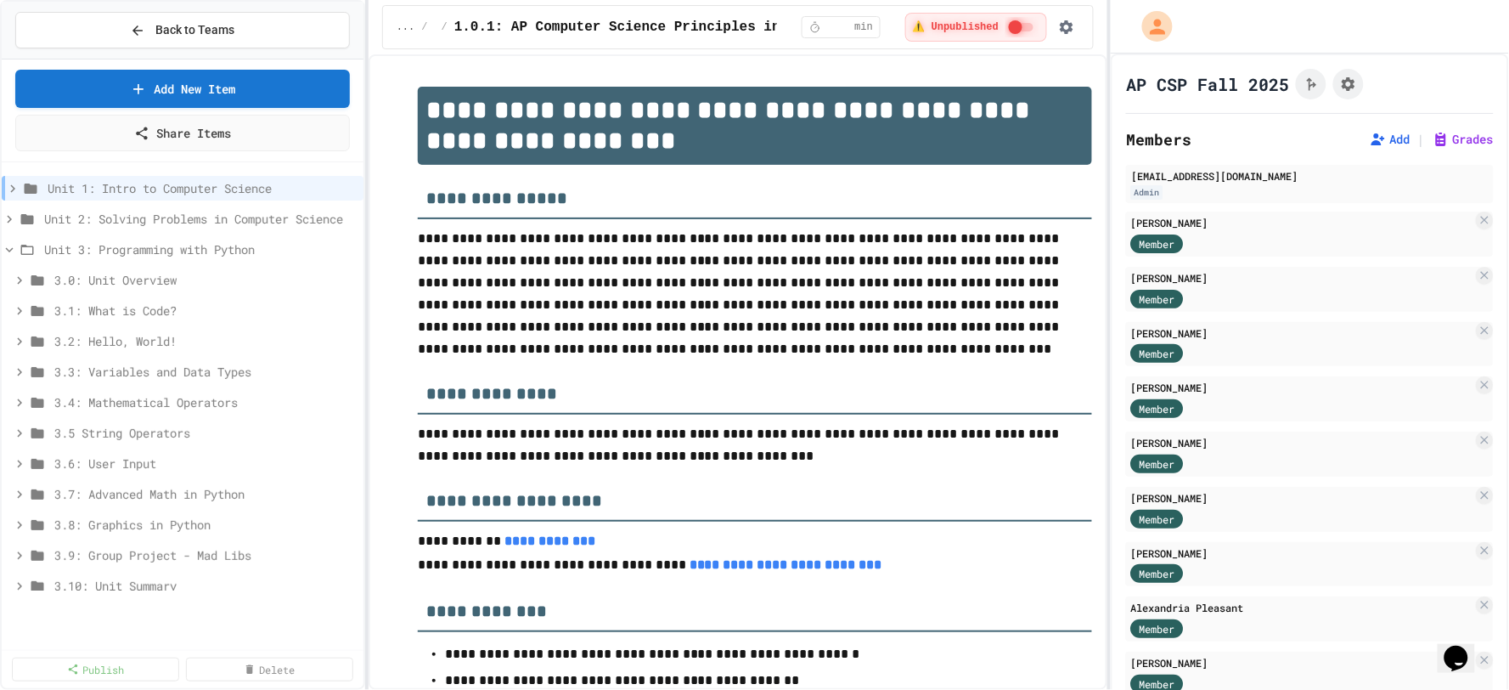
click at [369, 222] on div "**********" at bounding box center [754, 345] width 1509 height 690
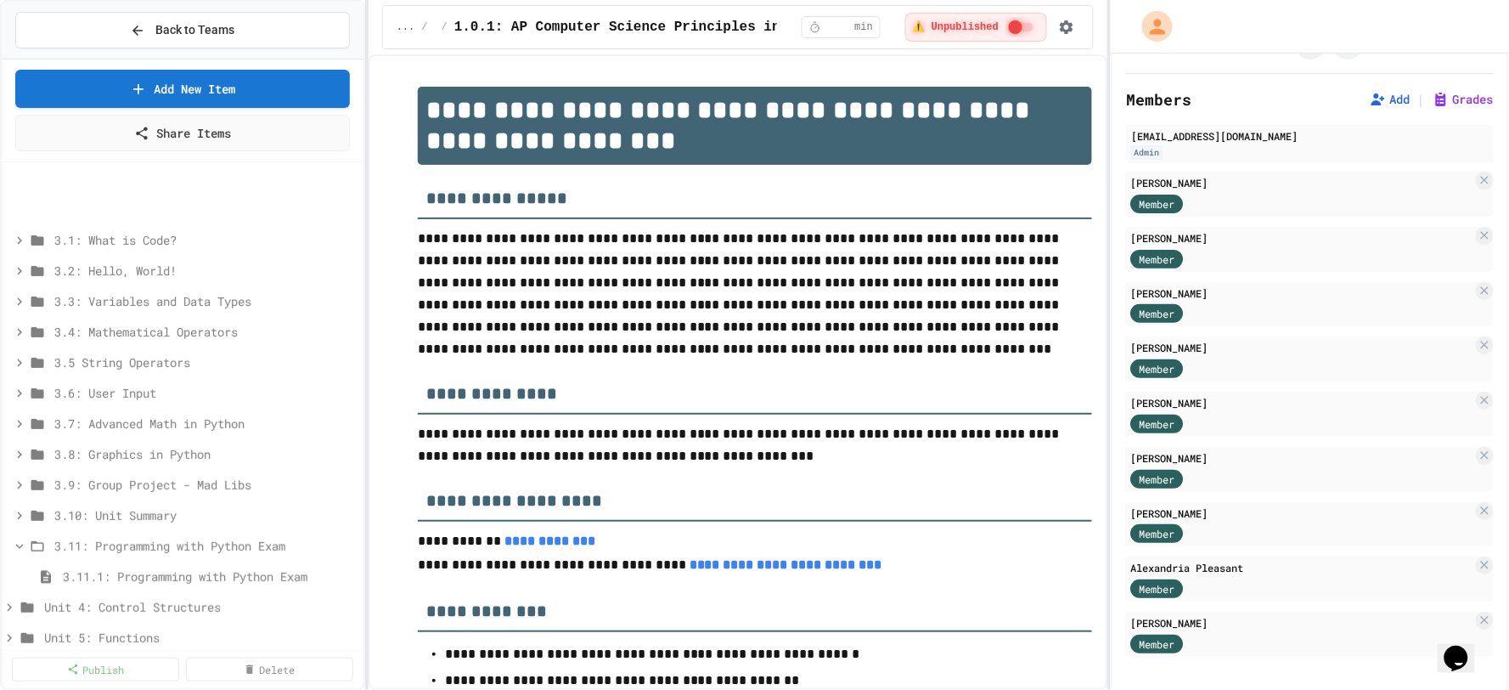
scroll to position [283, 0]
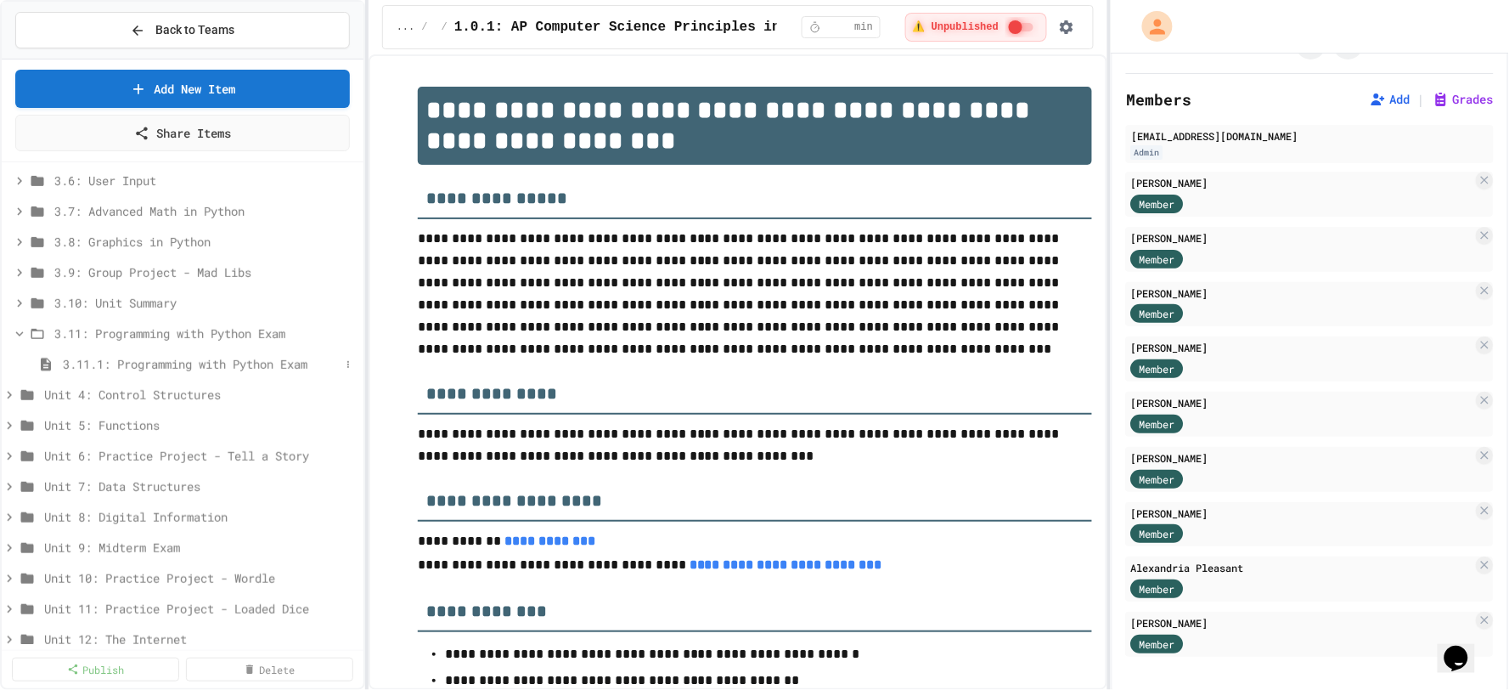
click at [100, 366] on span "3.11.1: Programming with Python Exam" at bounding box center [201, 364] width 277 height 18
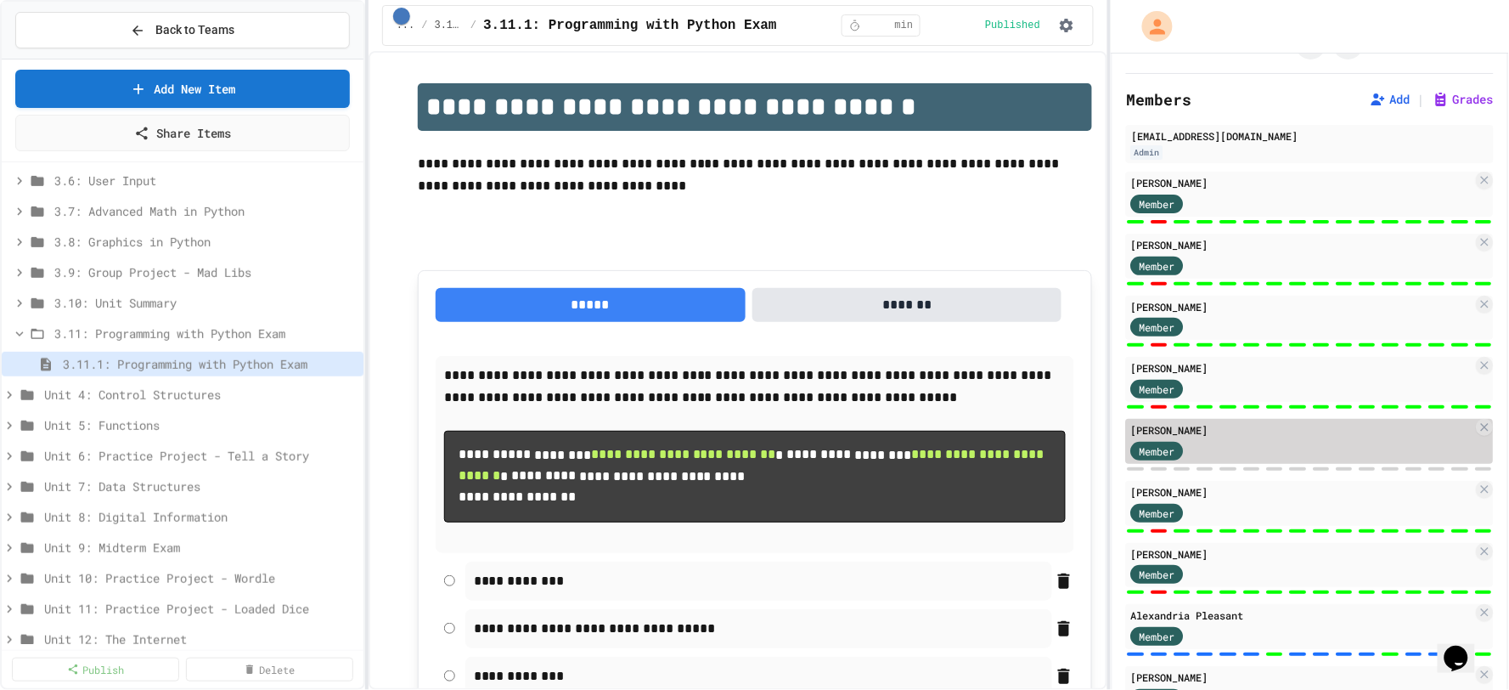
click at [1237, 440] on div "Member" at bounding box center [1302, 449] width 342 height 21
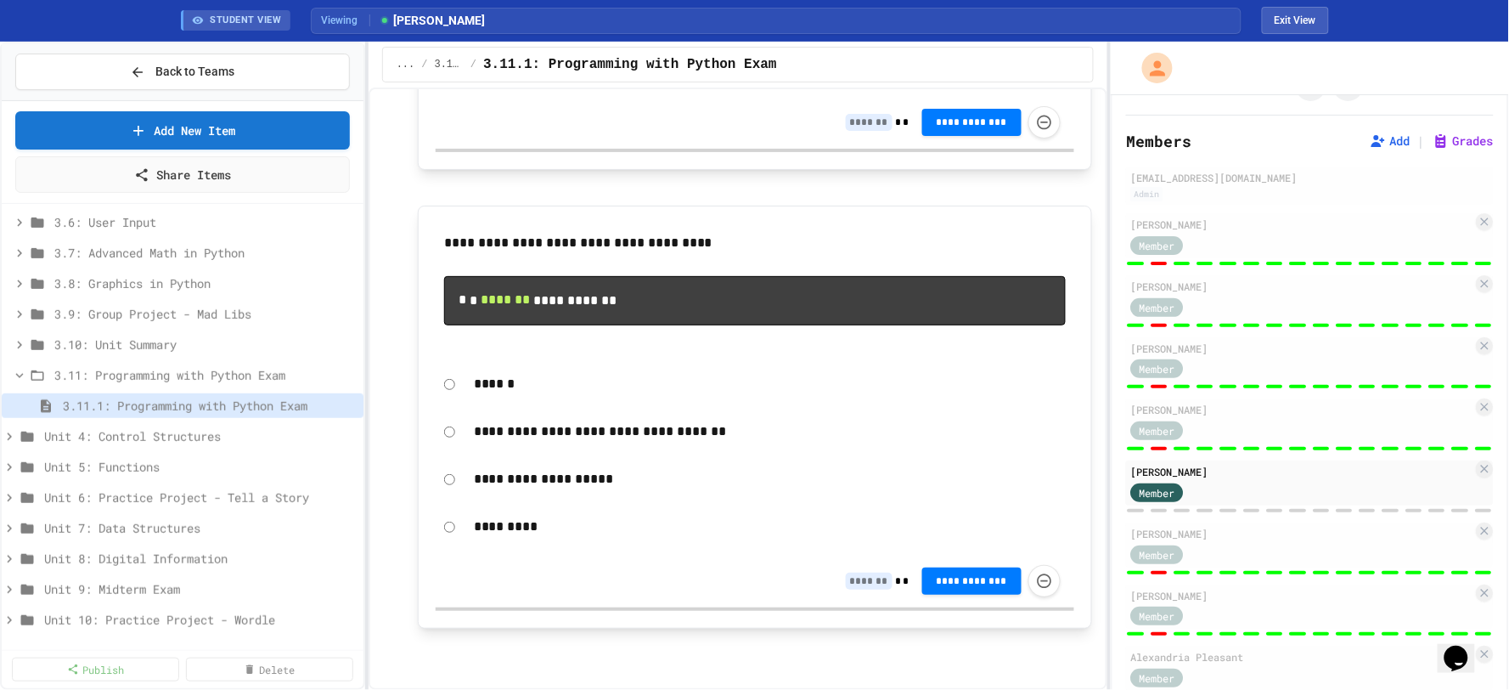
scroll to position [8510, 0]
